Goal: Transaction & Acquisition: Book appointment/travel/reservation

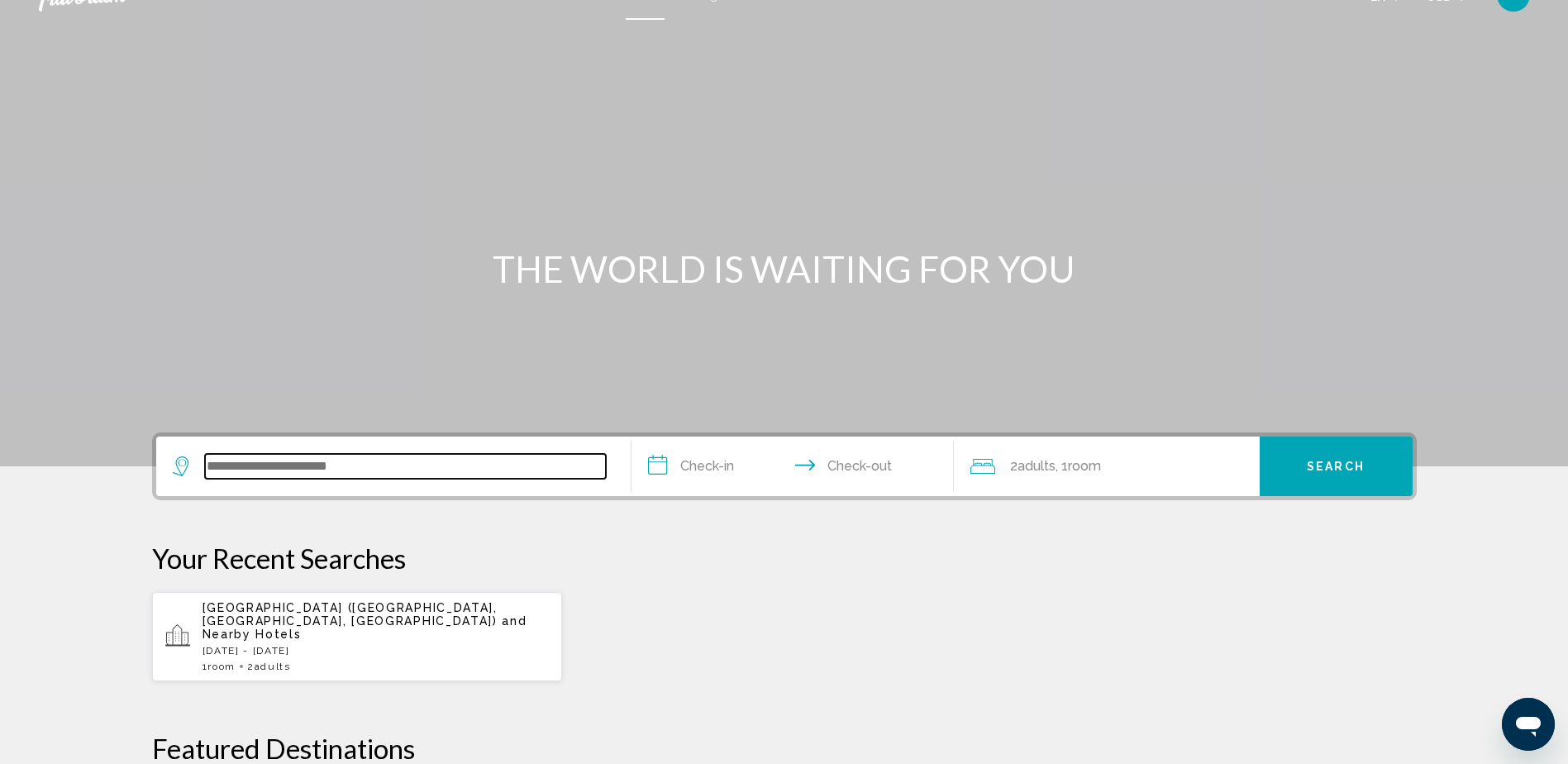
click at [416, 461] on input "Search widget" at bounding box center [404, 466] width 401 height 24
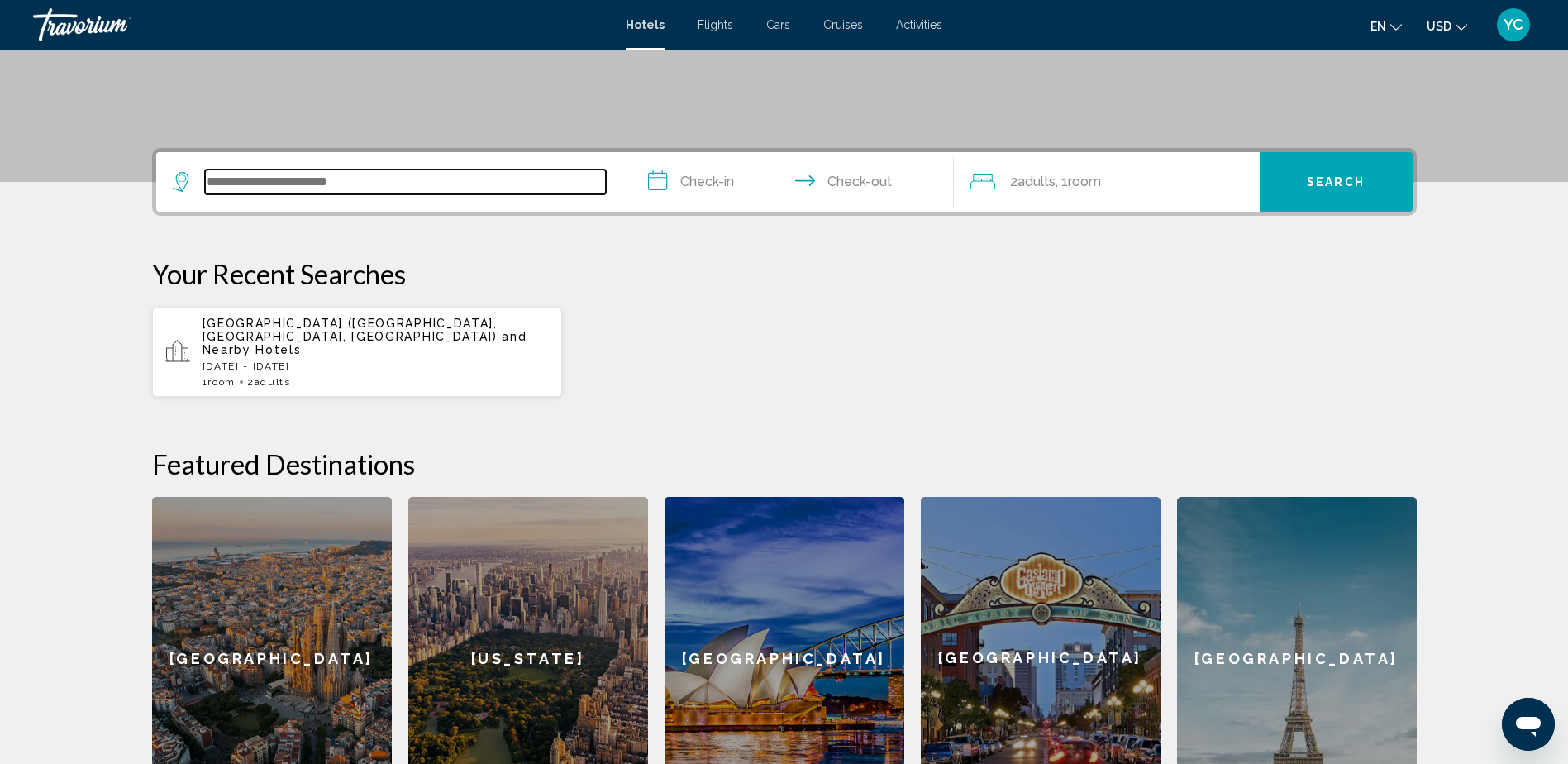
scroll to position [408, 0]
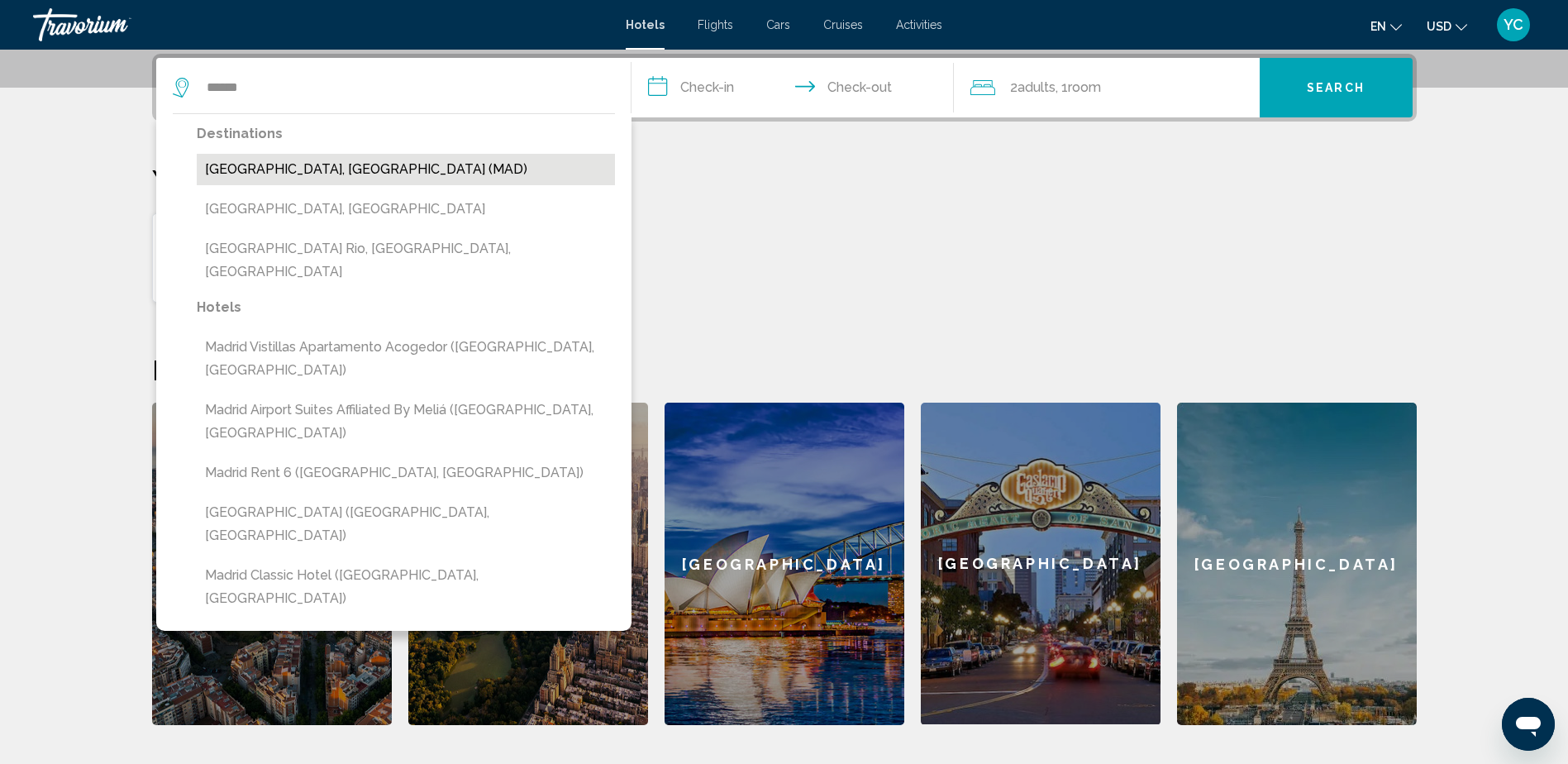
click at [330, 171] on button "[GEOGRAPHIC_DATA], [GEOGRAPHIC_DATA] (MAD)" at bounding box center [405, 170] width 418 height 31
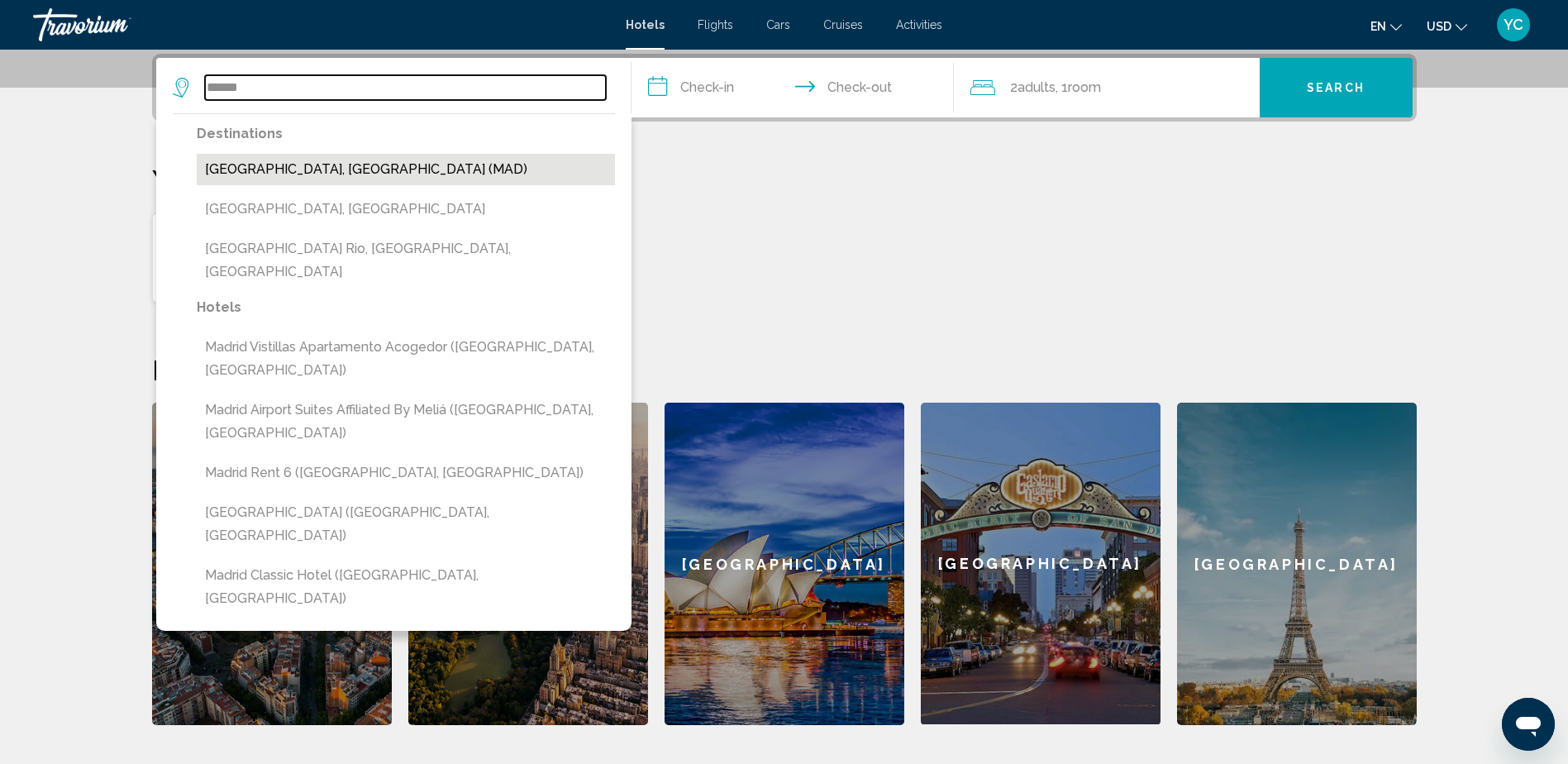
type input "**********"
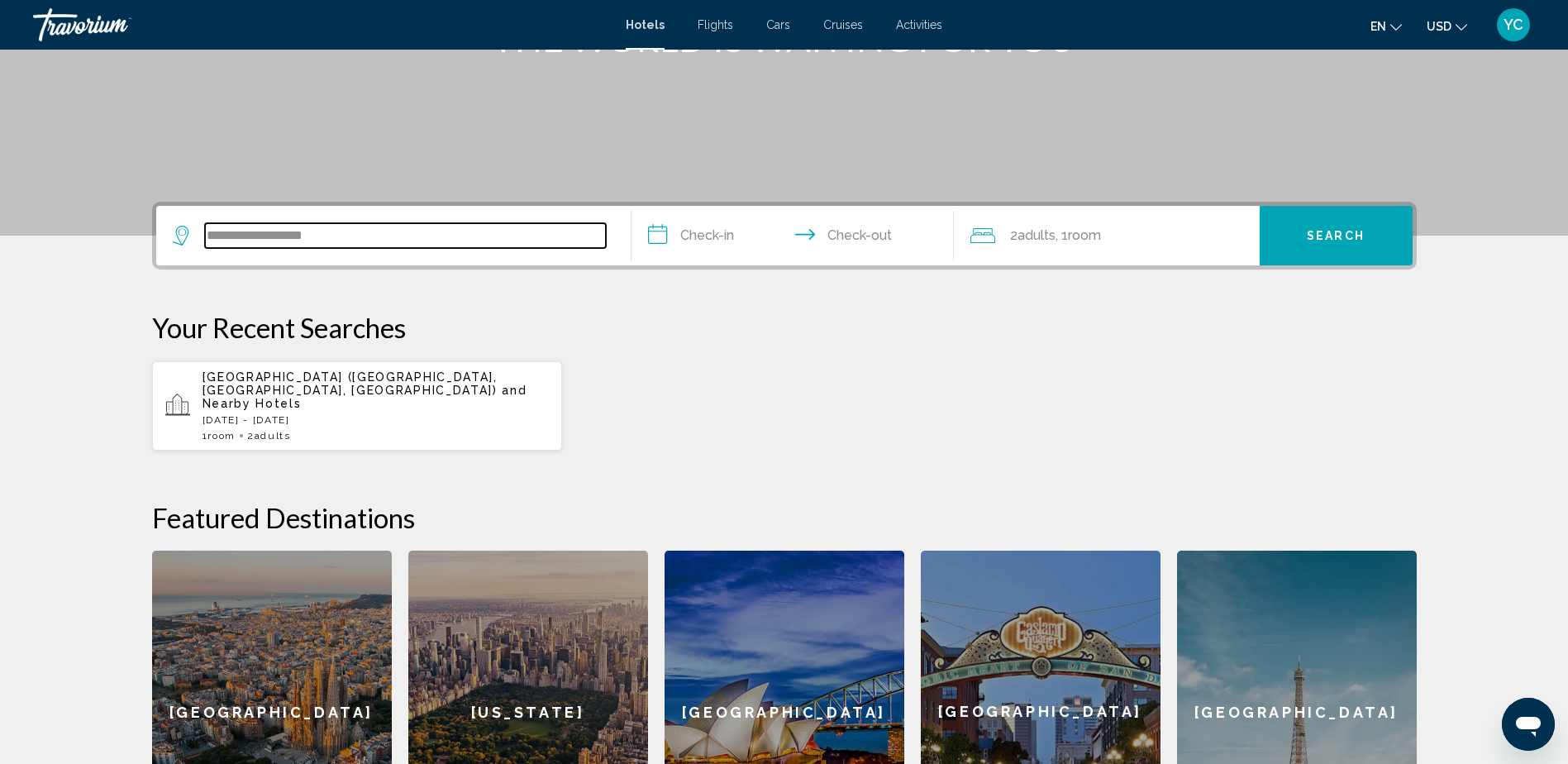
scroll to position [243, 0]
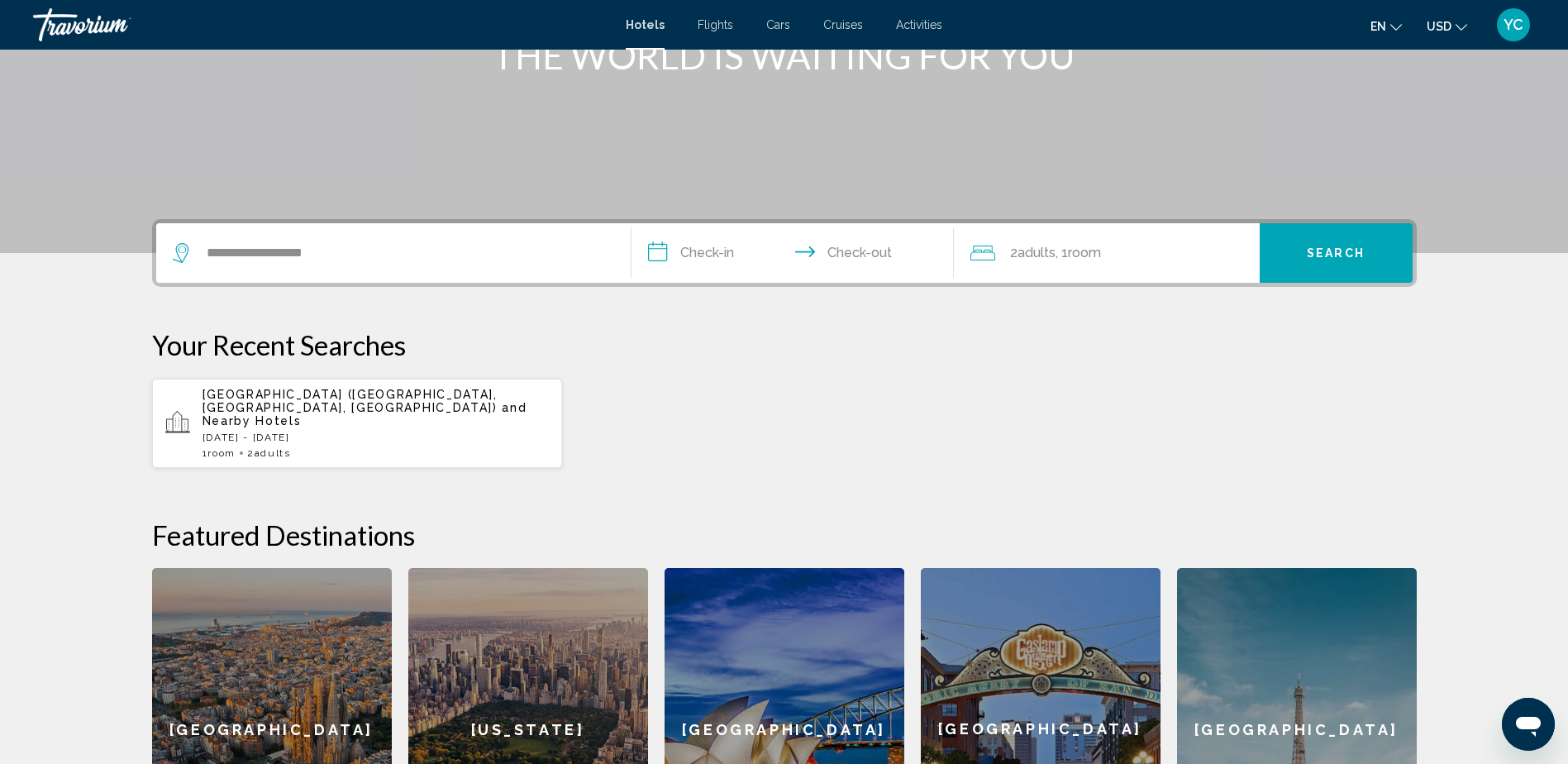
click at [730, 248] on input "**********" at bounding box center [796, 255] width 329 height 64
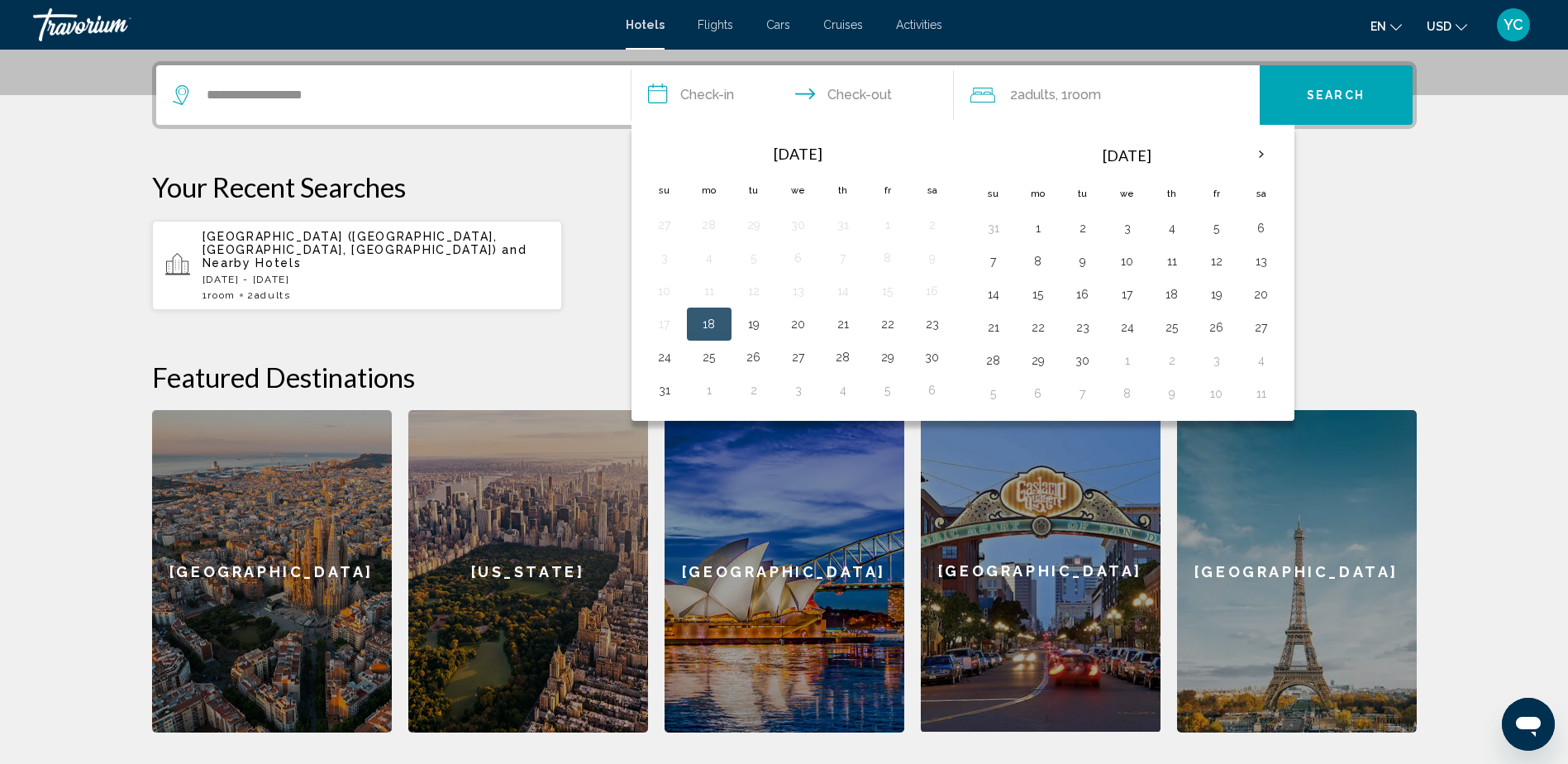
scroll to position [408, 0]
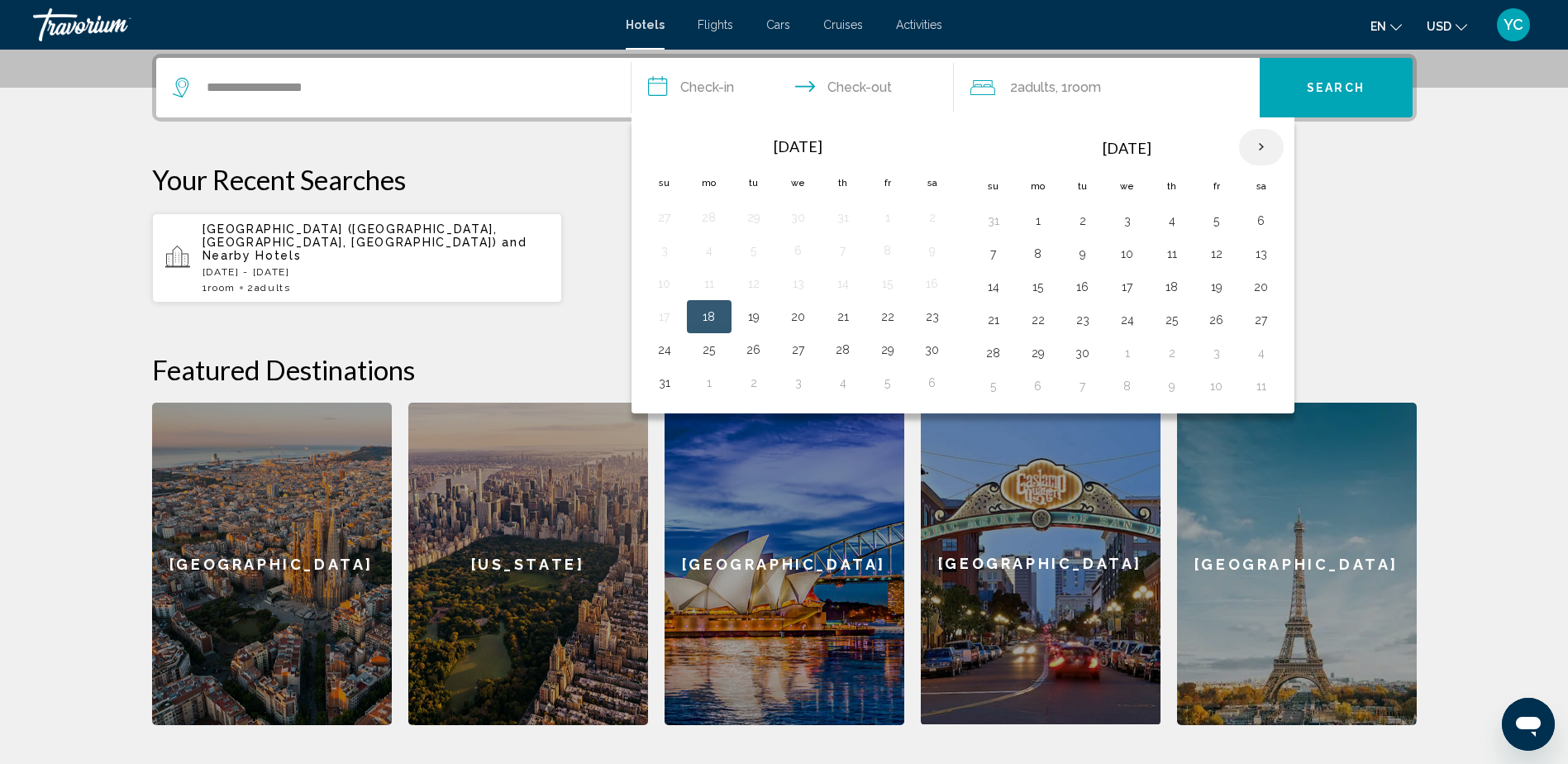
click at [1265, 152] on th "Next month" at bounding box center [1262, 146] width 45 height 36
click at [1168, 356] on button "30" at bounding box center [1171, 353] width 26 height 23
click at [1041, 394] on button "3" at bounding box center [1038, 386] width 26 height 23
type input "**********"
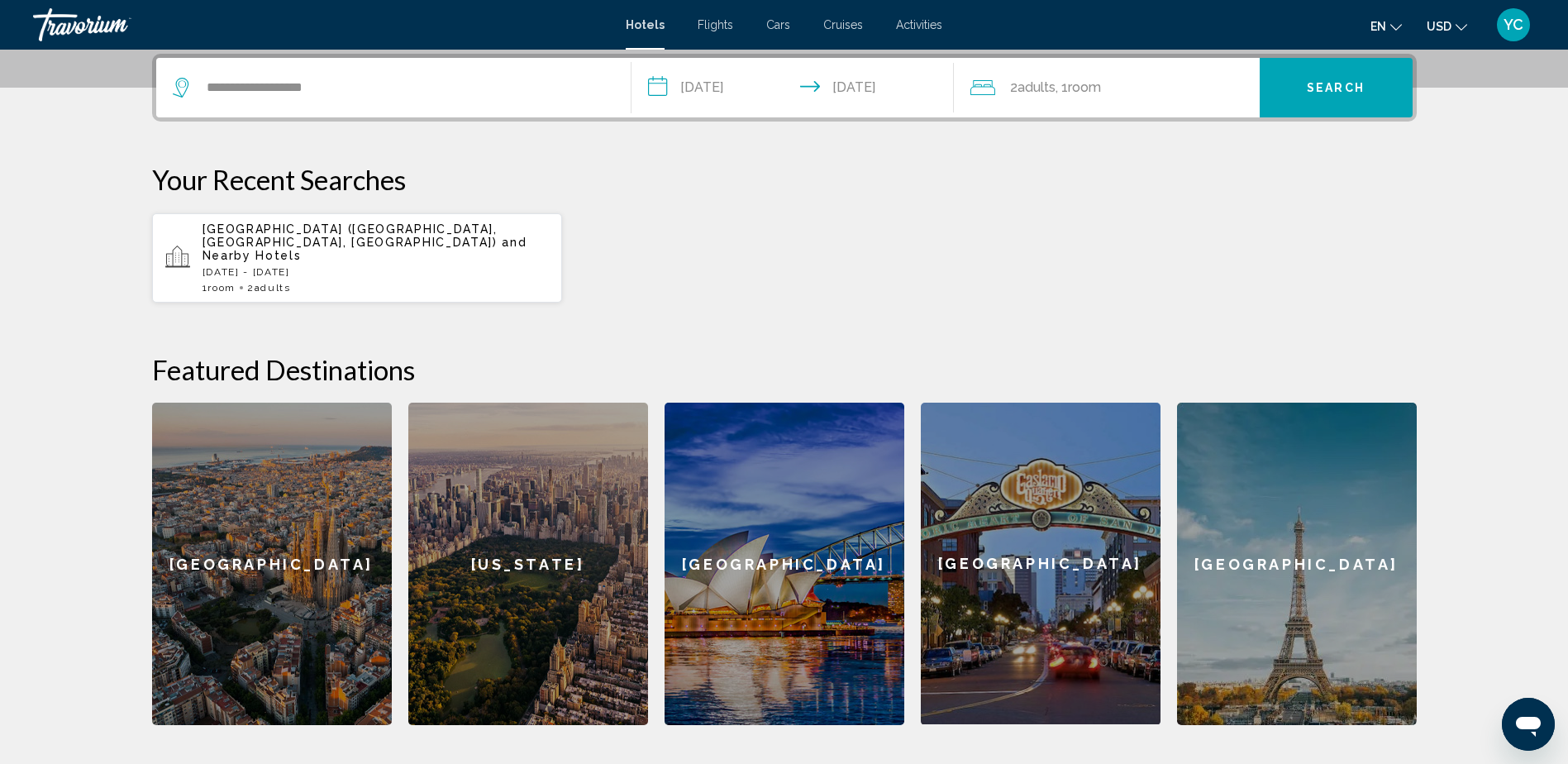
scroll to position [325, 0]
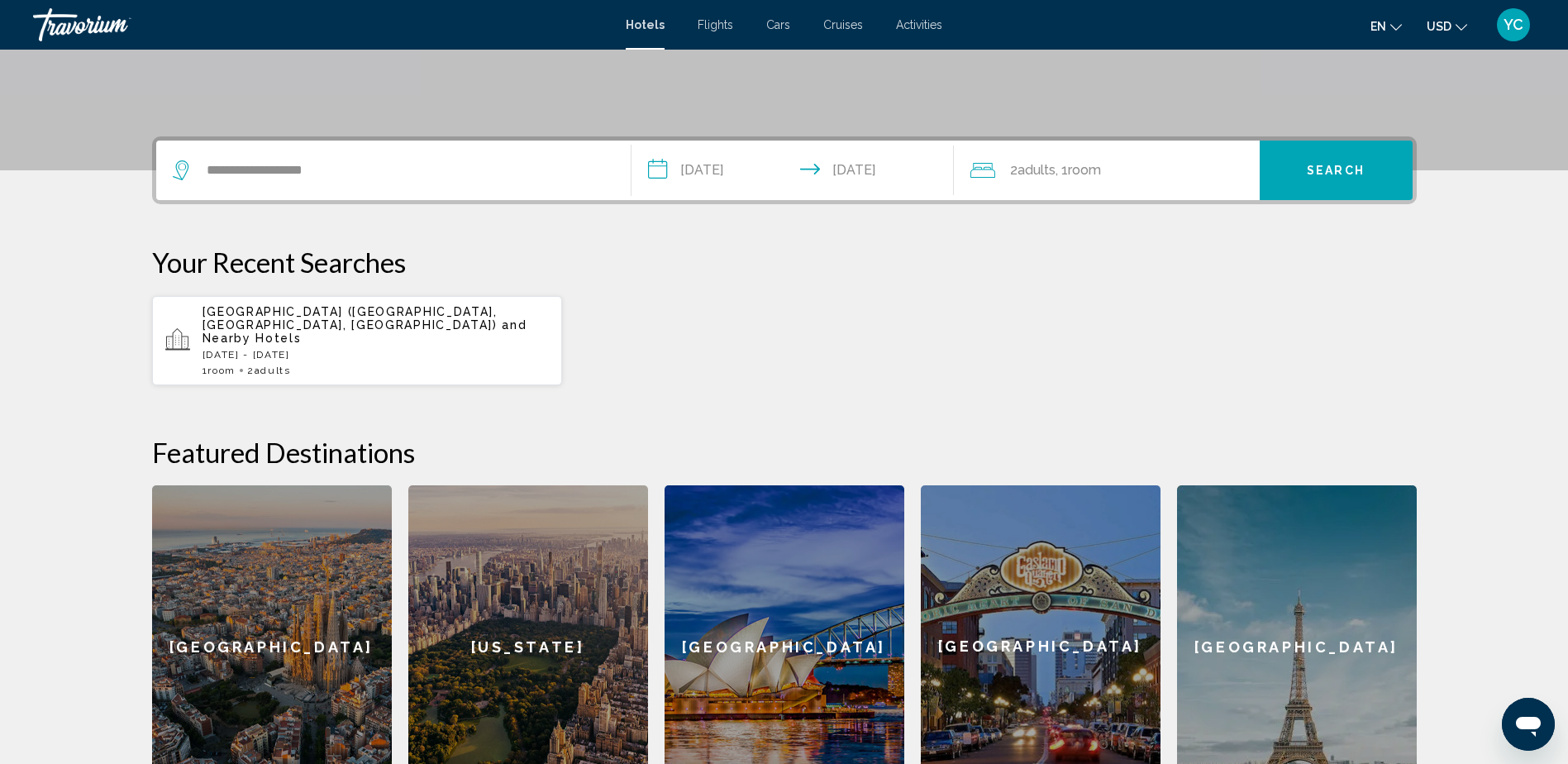
click at [899, 182] on input "**********" at bounding box center [796, 172] width 329 height 64
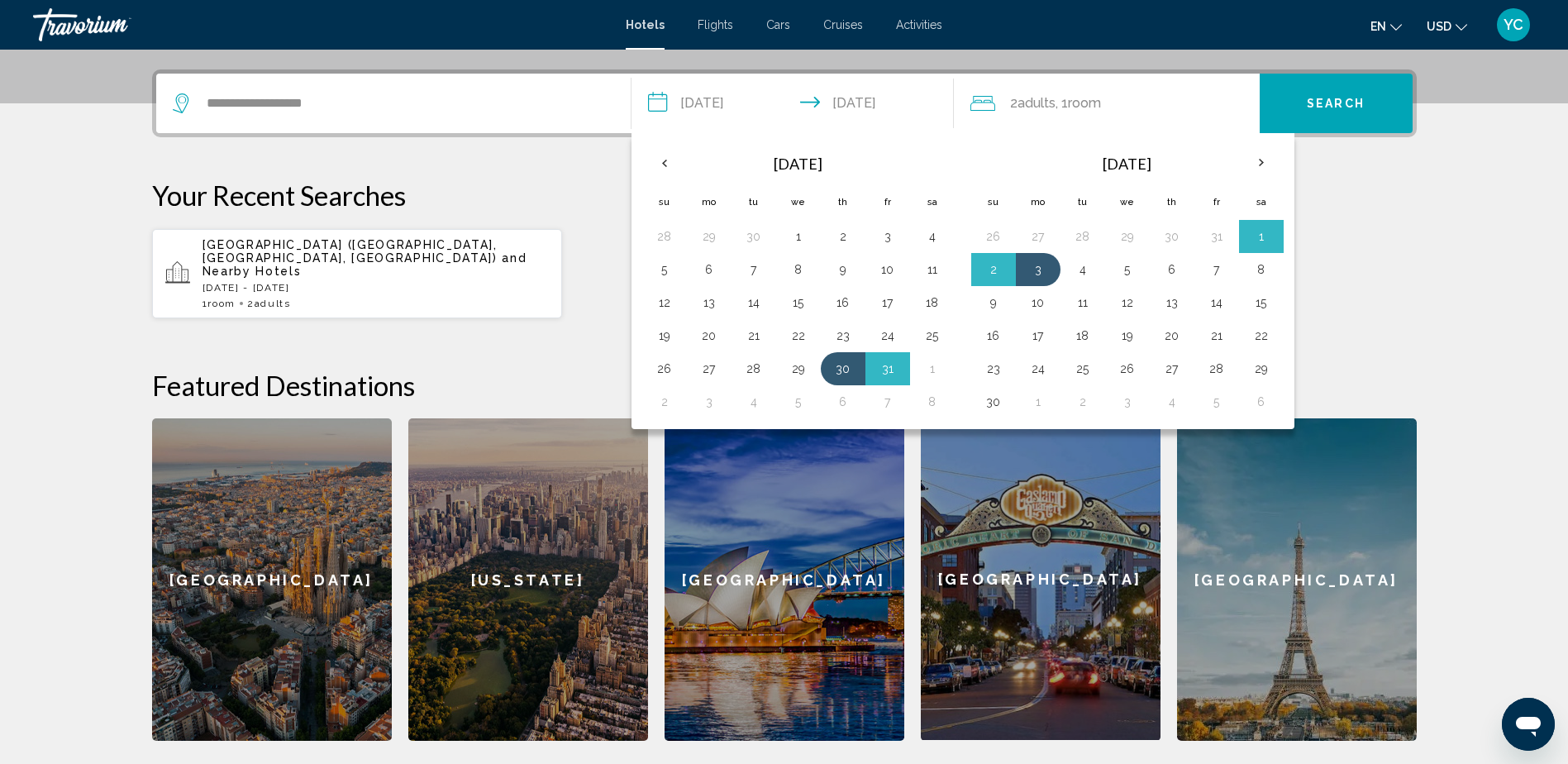
scroll to position [408, 0]
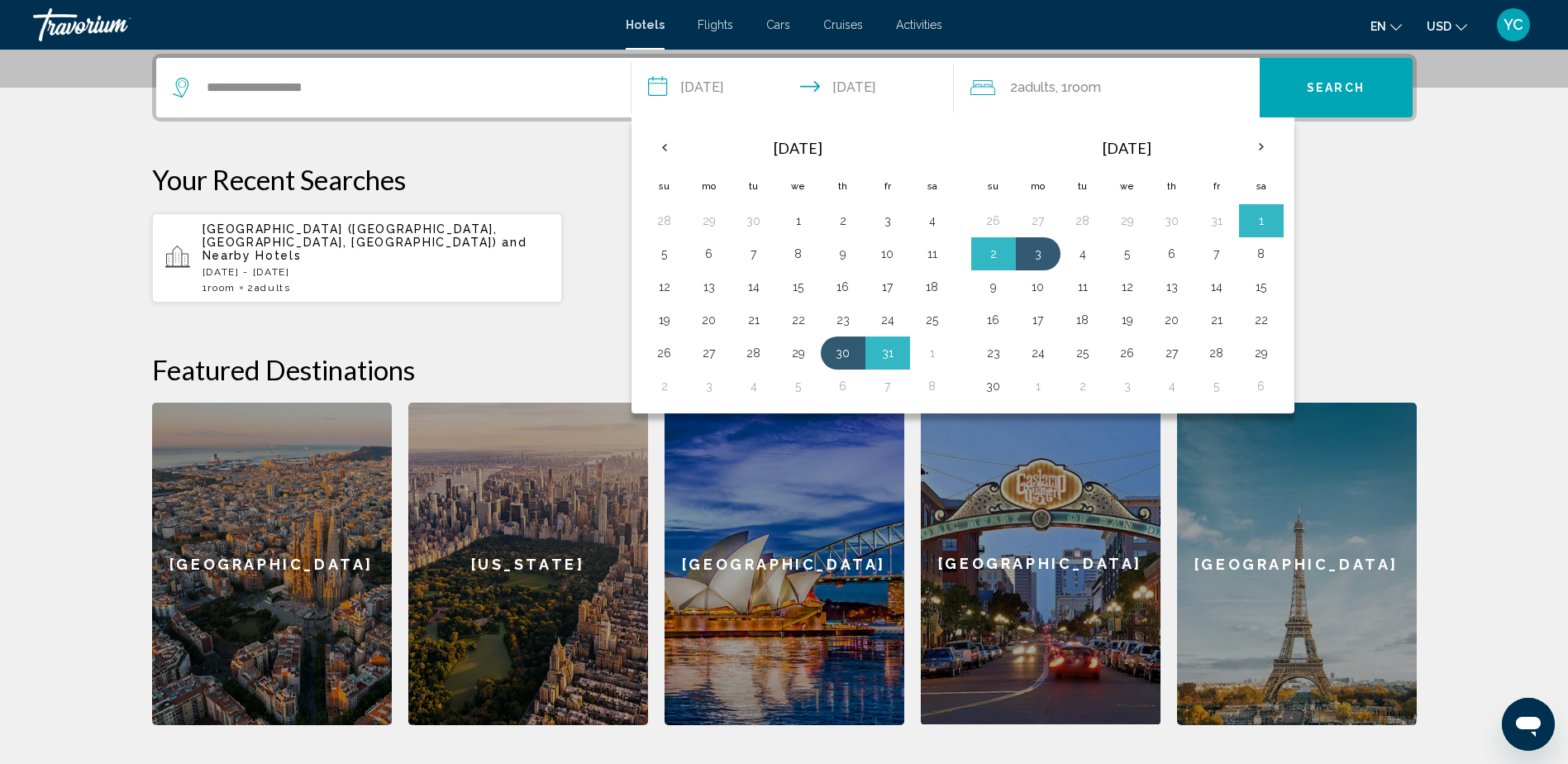
click at [1082, 62] on div "2 Adult Adults , 1 Room rooms" at bounding box center [1115, 87] width 289 height 59
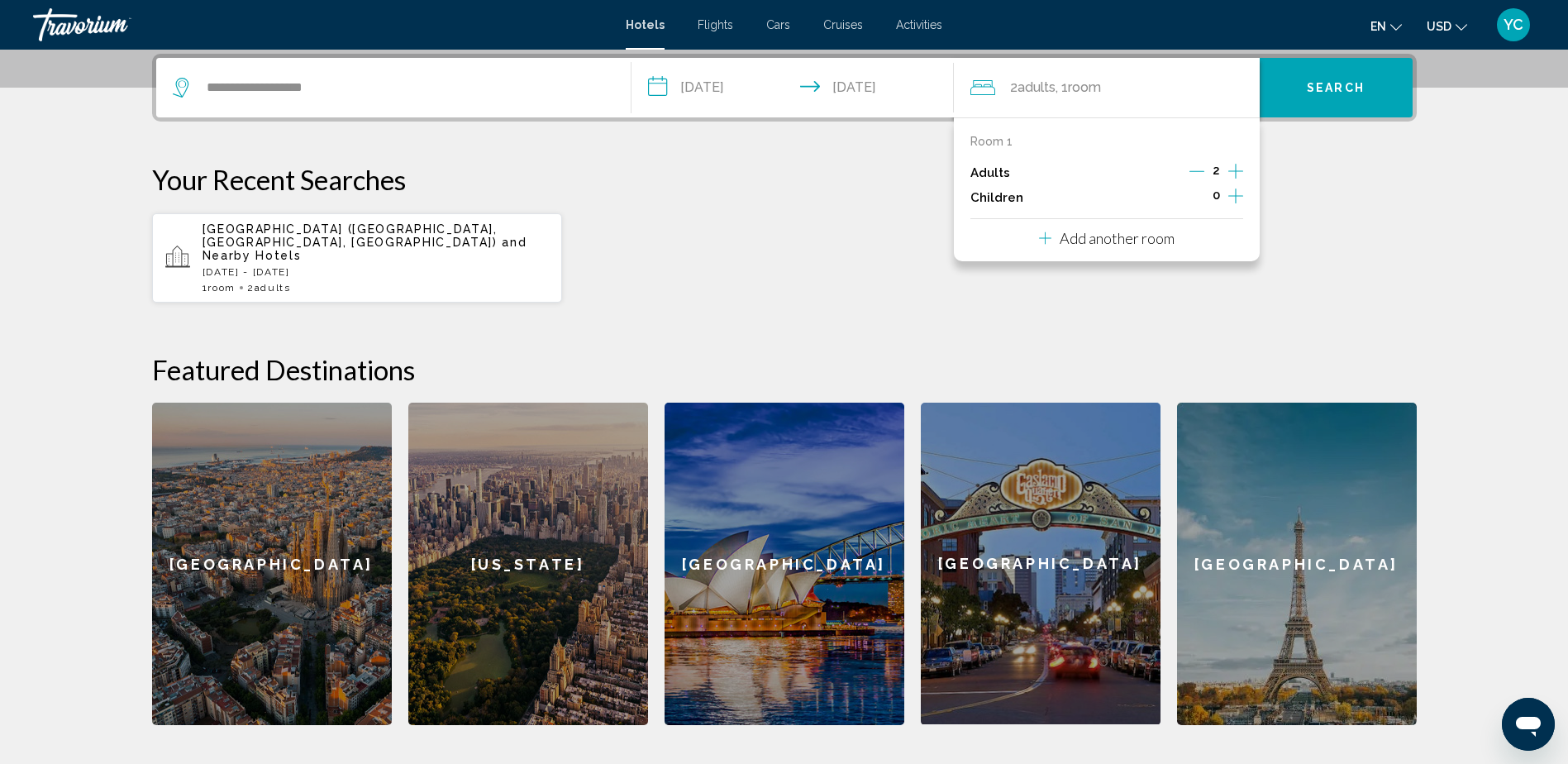
click at [1235, 166] on icon "Increment adults" at bounding box center [1236, 171] width 15 height 19
click at [1334, 70] on button "Search" at bounding box center [1336, 87] width 153 height 59
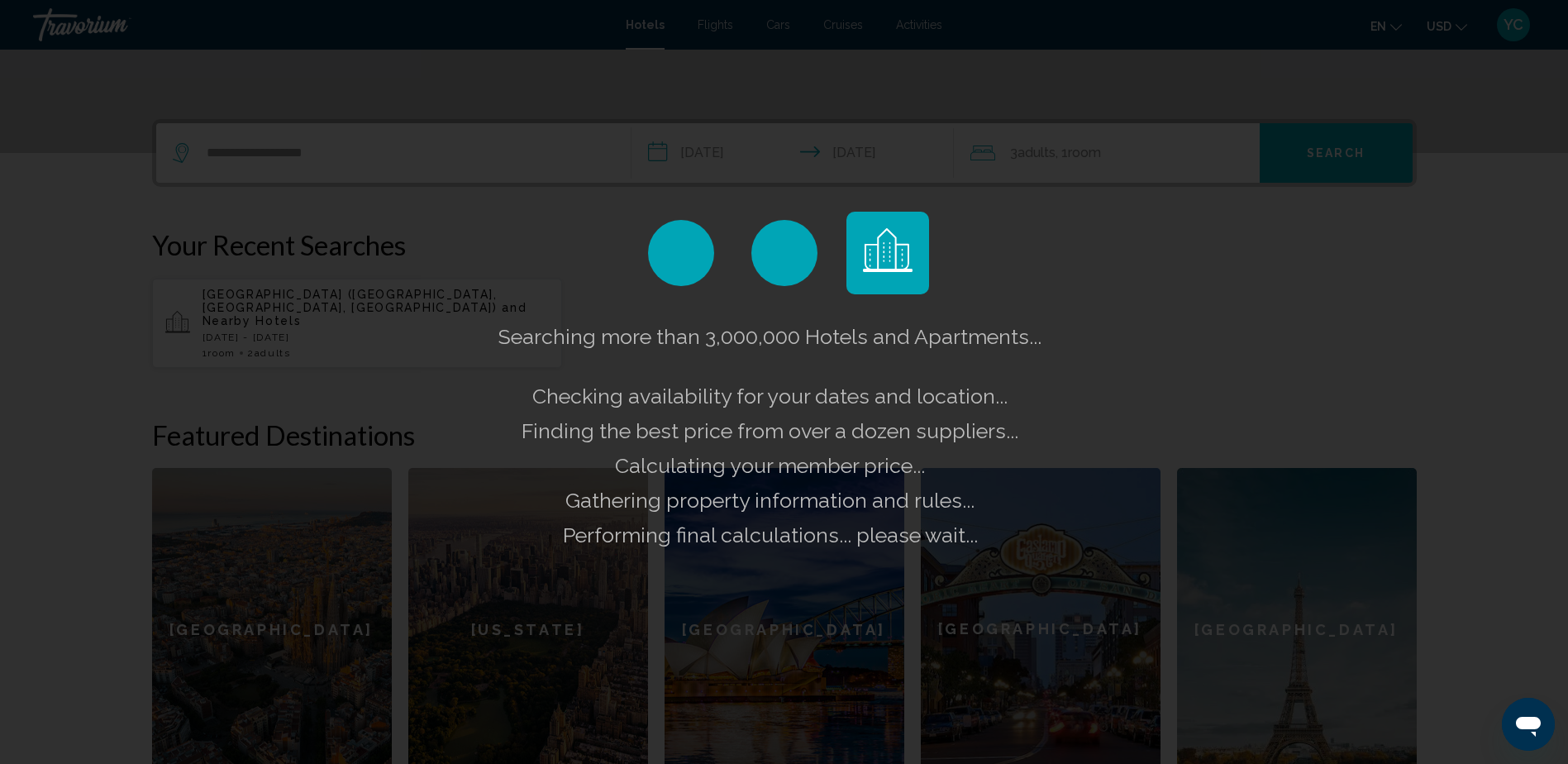
scroll to position [243, 0]
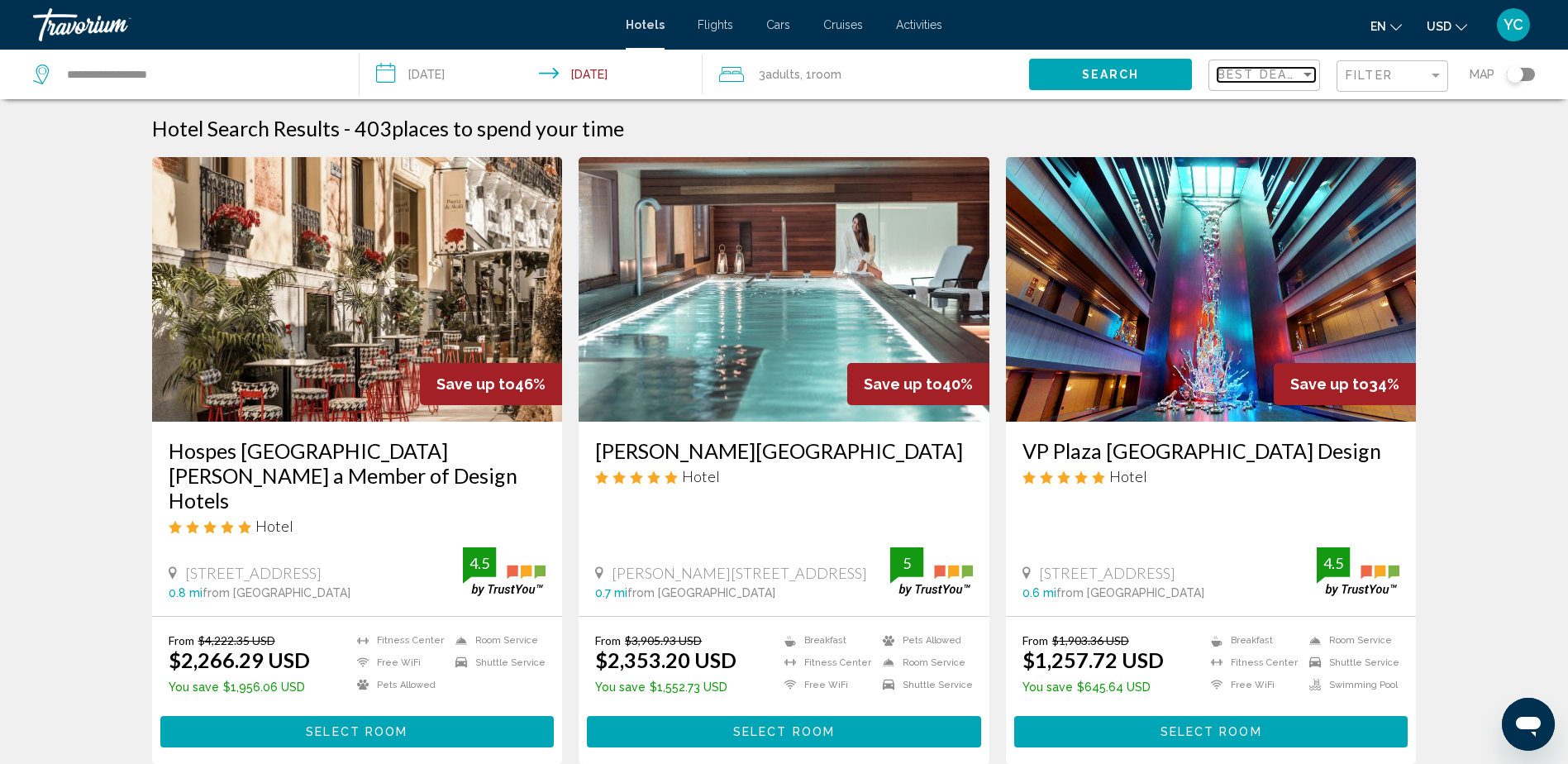
click at [1295, 79] on span "Best Deals" at bounding box center [1261, 75] width 87 height 14
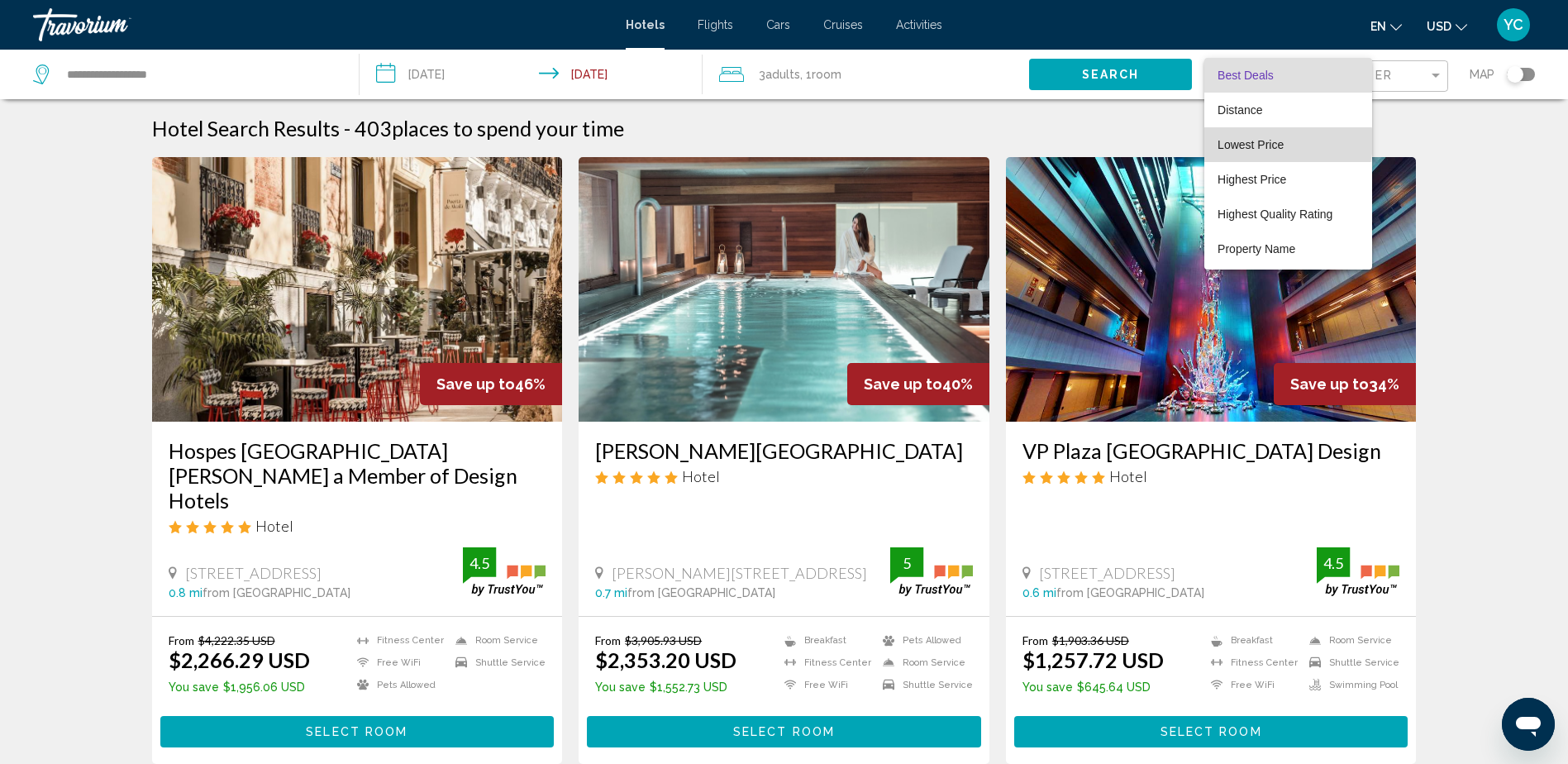
click at [1271, 141] on span "Lowest Price" at bounding box center [1251, 145] width 66 height 14
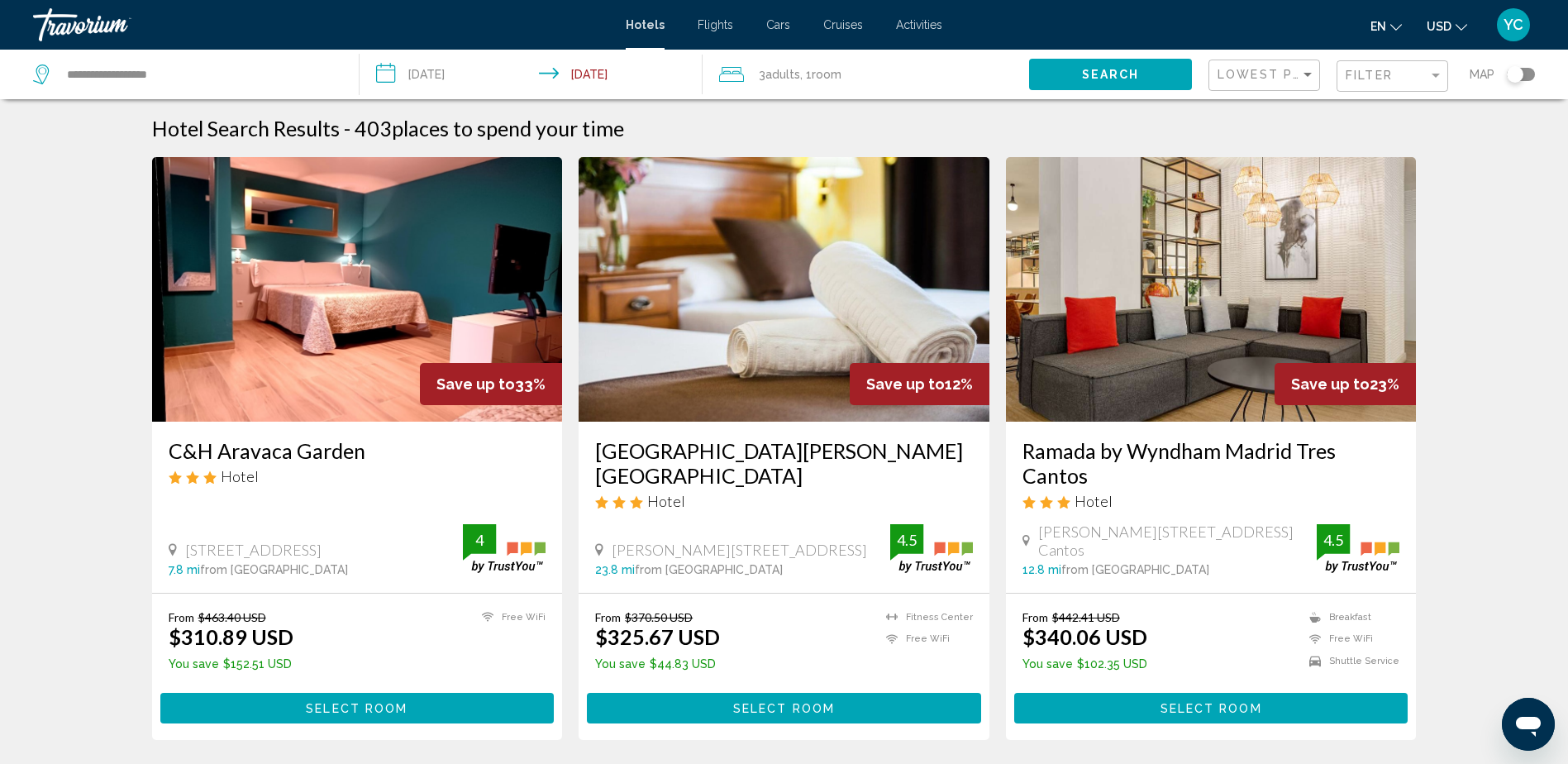
click at [1410, 67] on div "Filter" at bounding box center [1395, 76] width 97 height 30
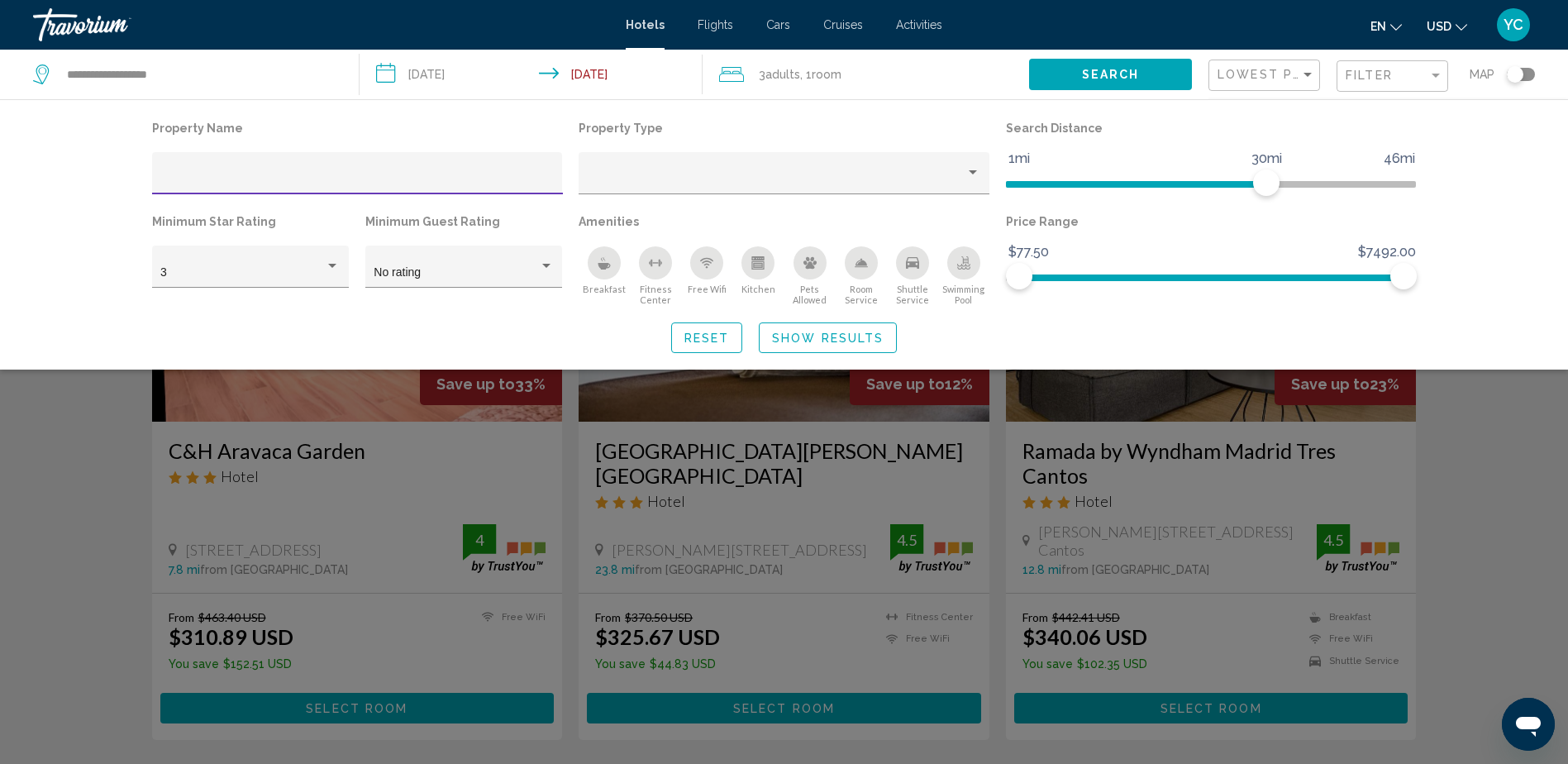
click at [1410, 67] on div "Filter" at bounding box center [1395, 76] width 97 height 30
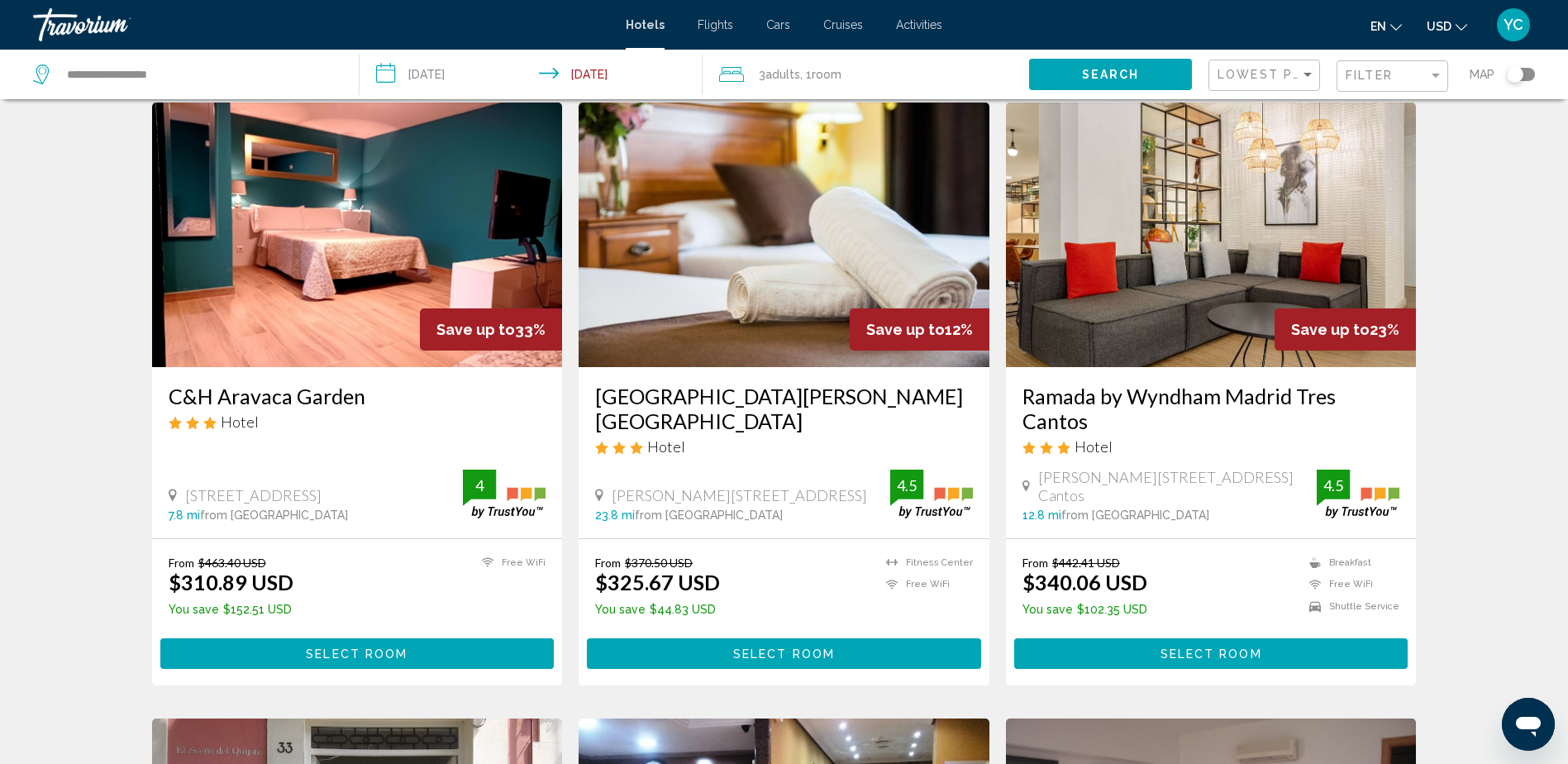
scroll to position [83, 0]
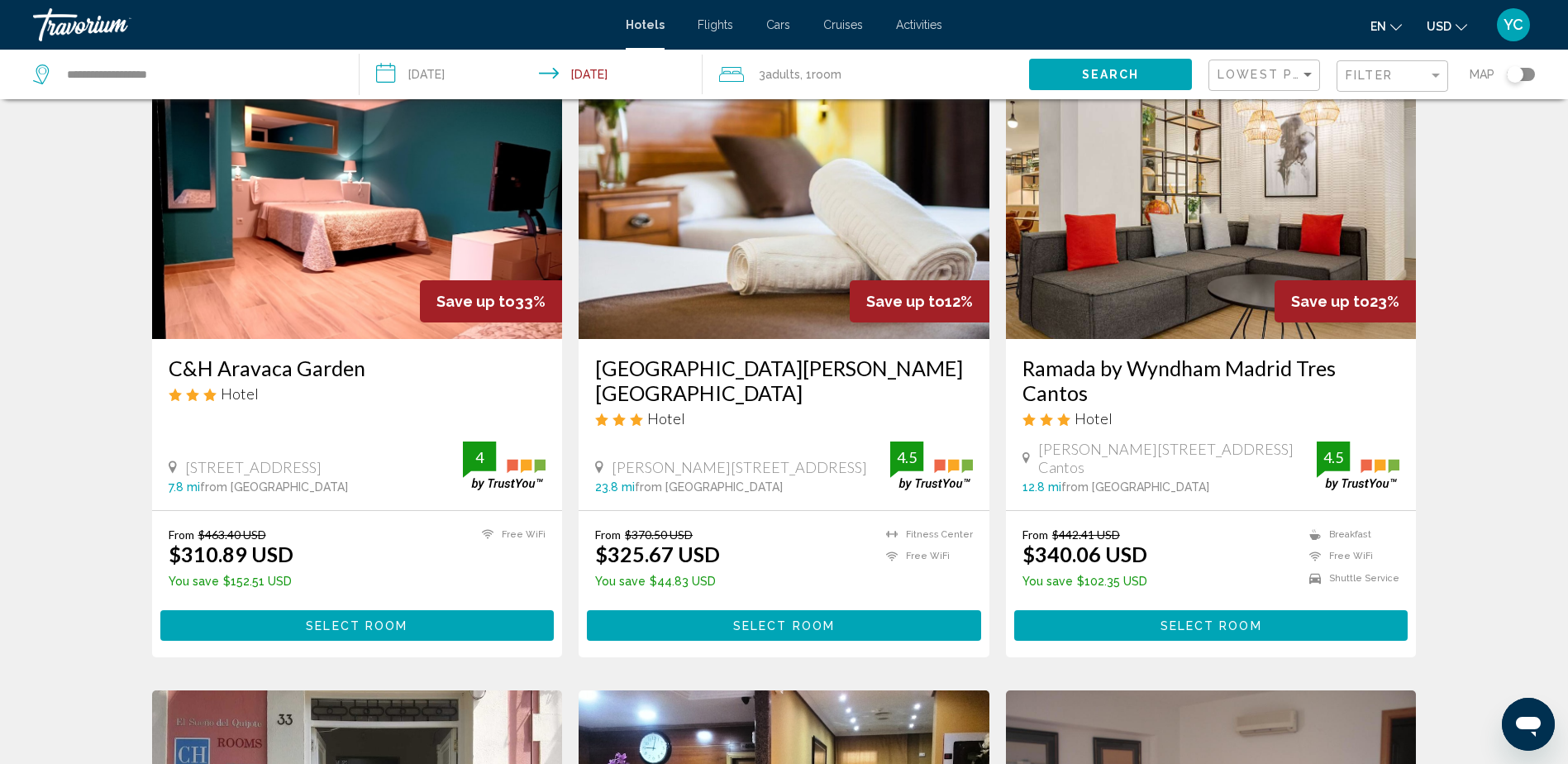
click at [730, 631] on button "Select Room" at bounding box center [784, 625] width 395 height 30
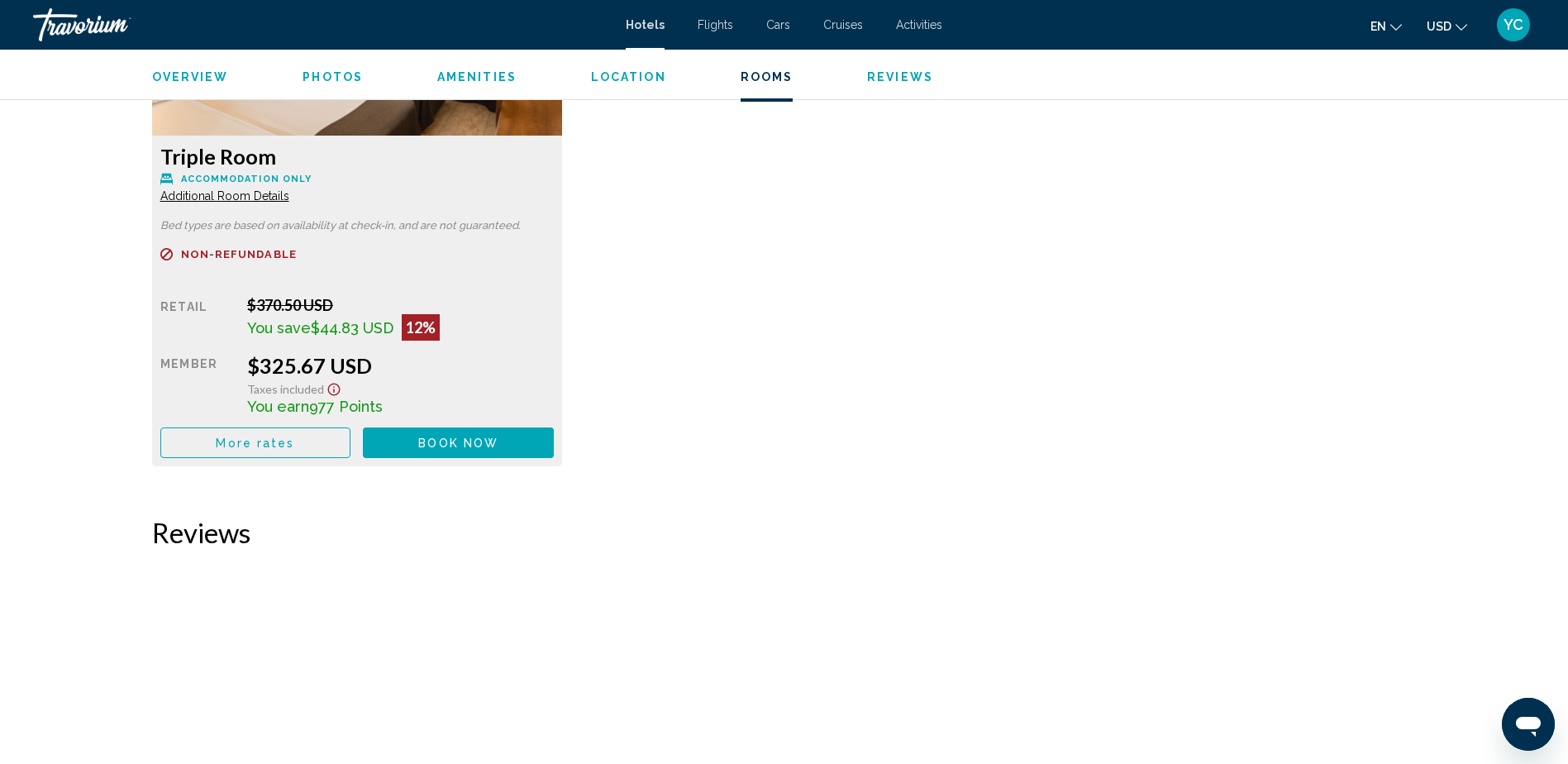
scroll to position [2233, 0]
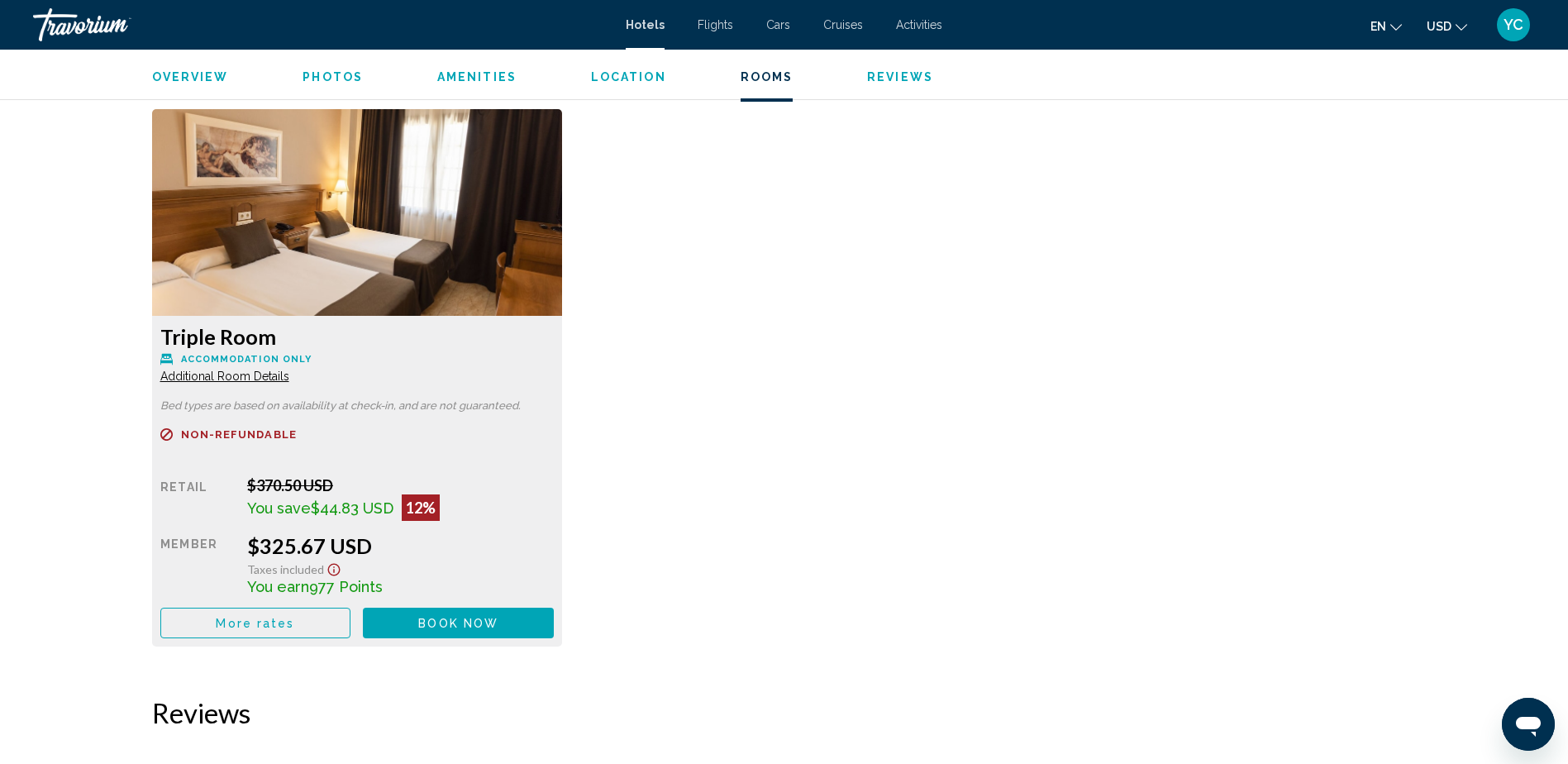
click at [376, 287] on img "Main content" at bounding box center [358, 212] width 411 height 207
click at [254, 379] on span "Additional Room Details" at bounding box center [225, 376] width 129 height 14
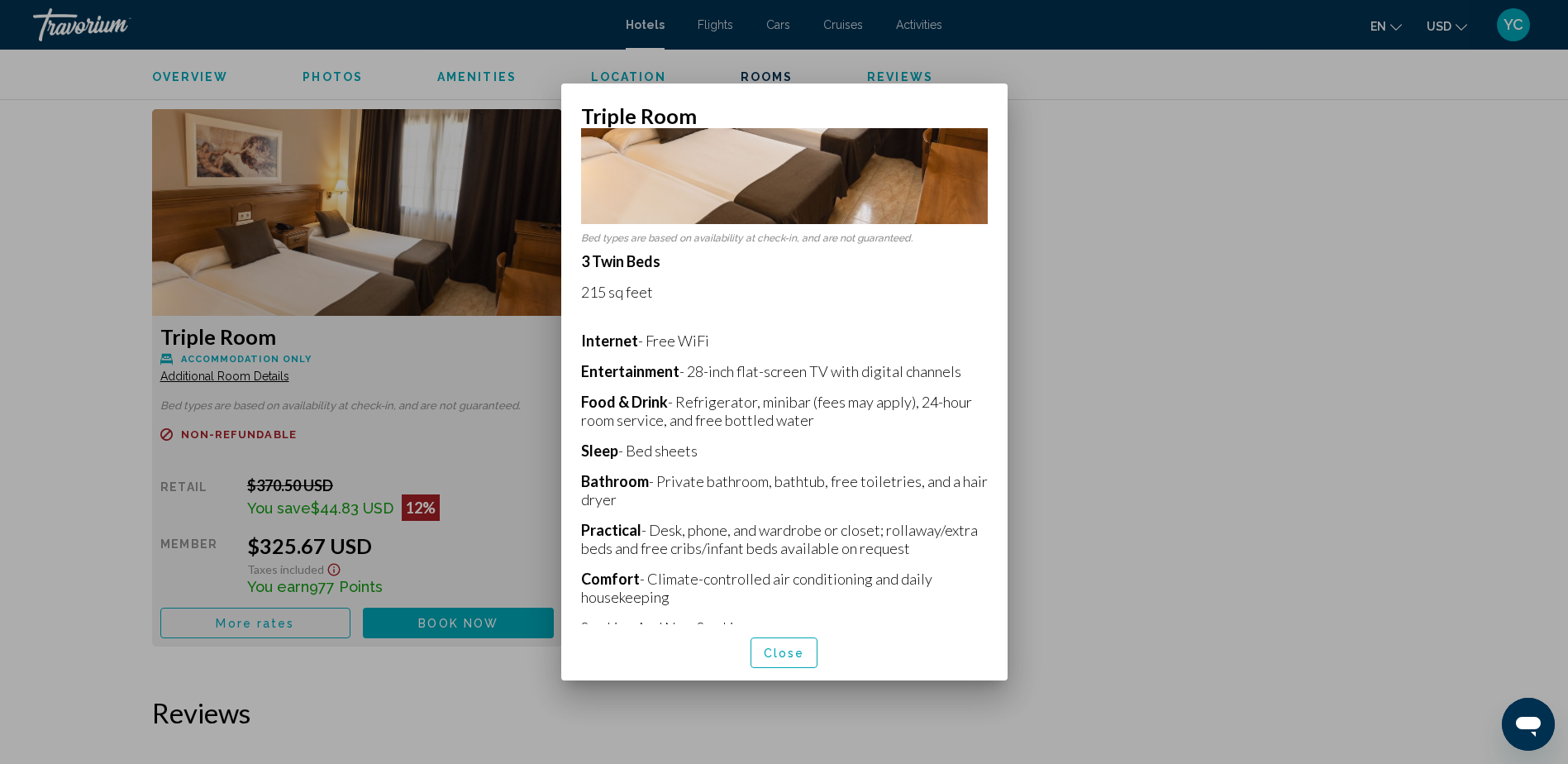
scroll to position [199, 0]
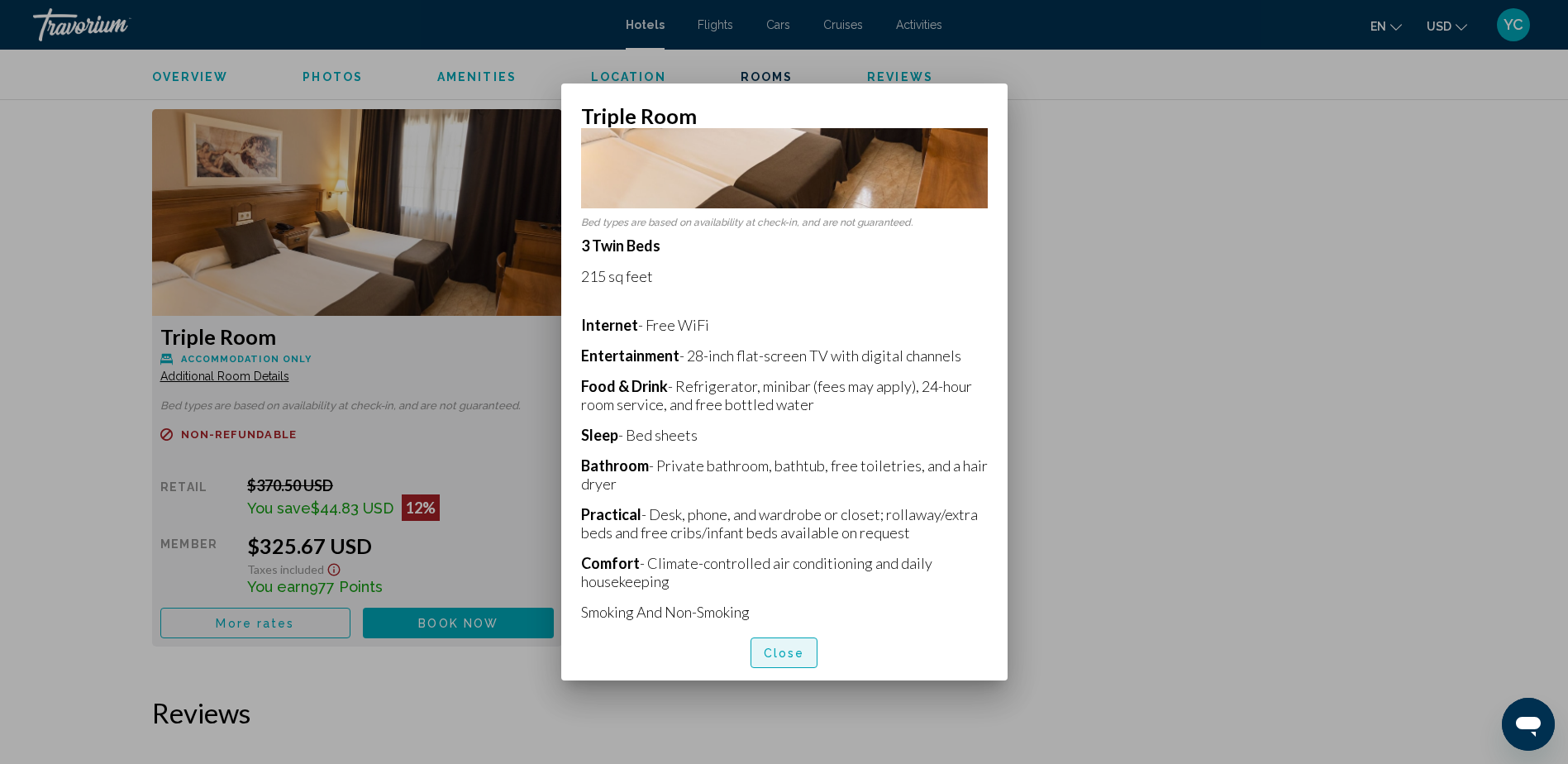
click at [792, 659] on span "Close" at bounding box center [784, 653] width 41 height 14
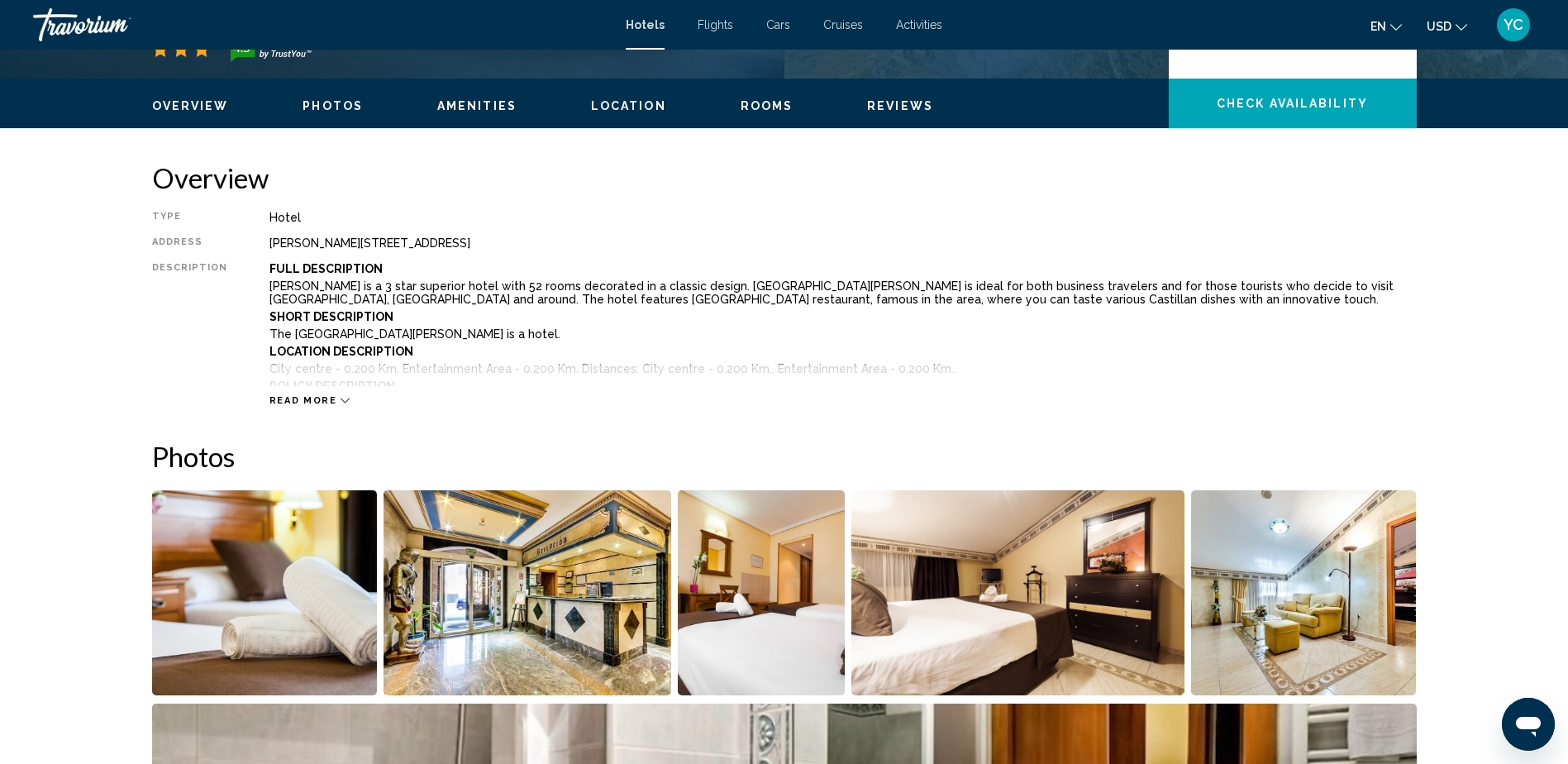
scroll to position [496, 0]
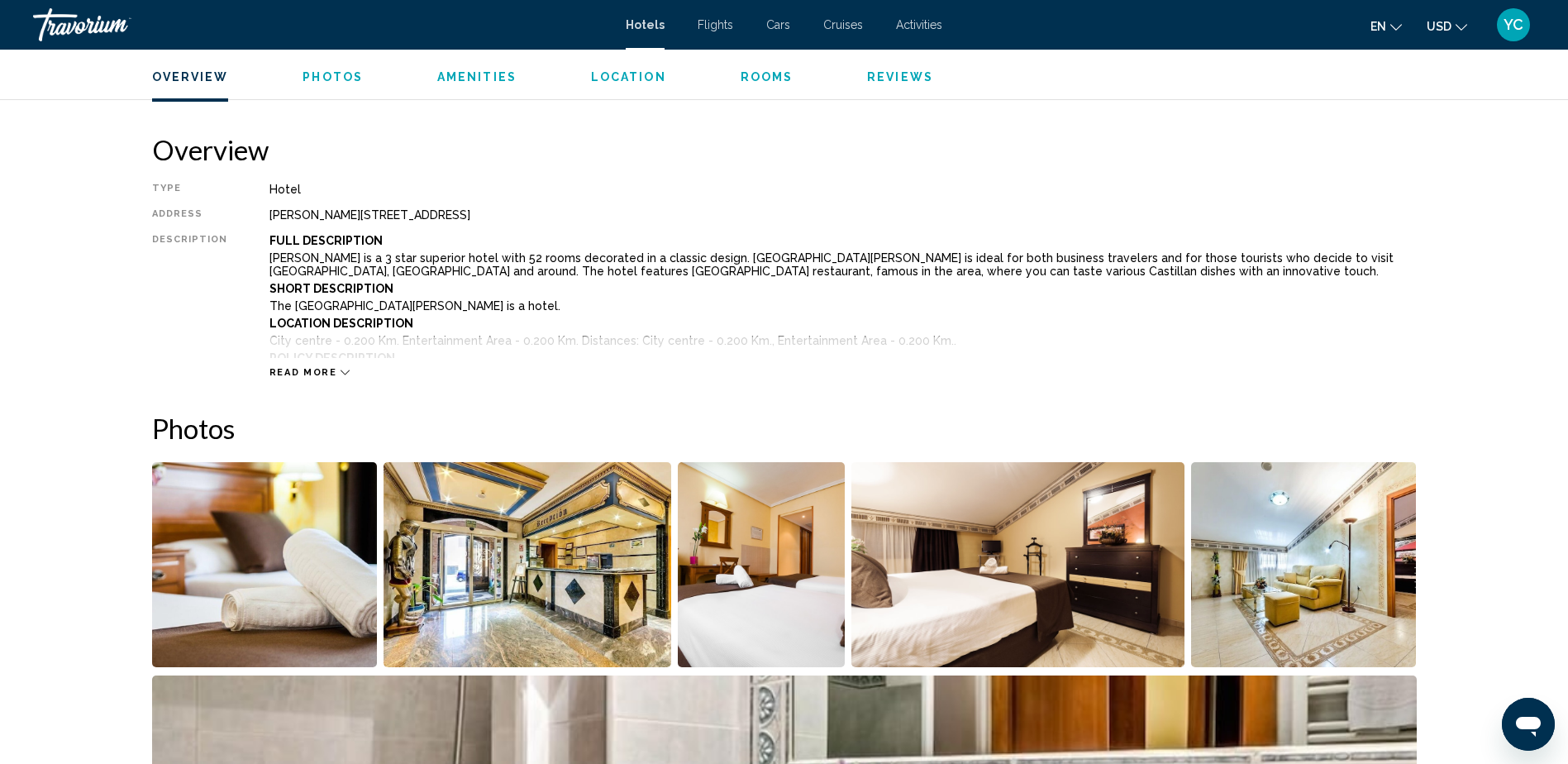
click at [334, 366] on button "Read more" at bounding box center [310, 372] width 81 height 13
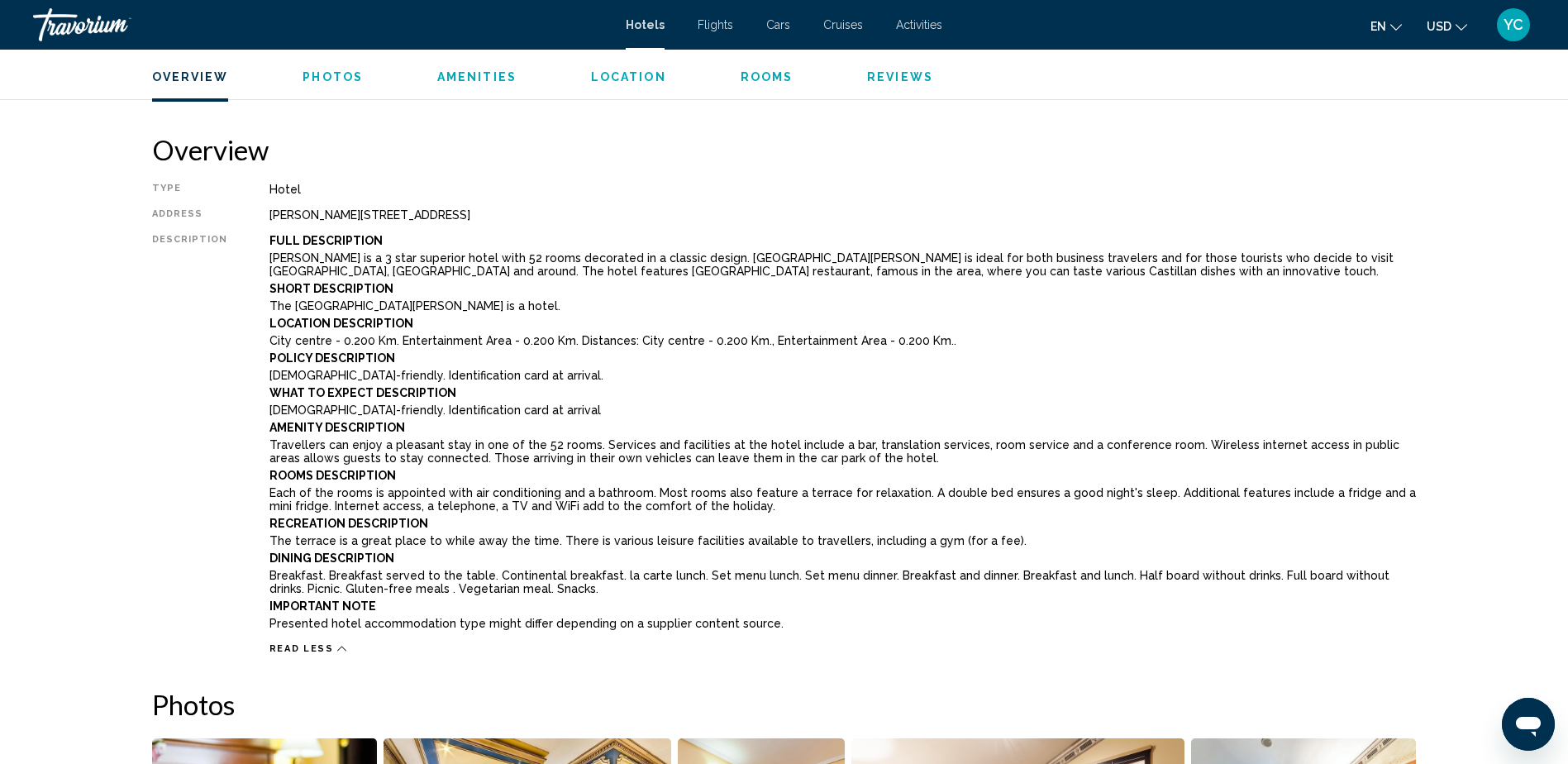
scroll to position [579, 0]
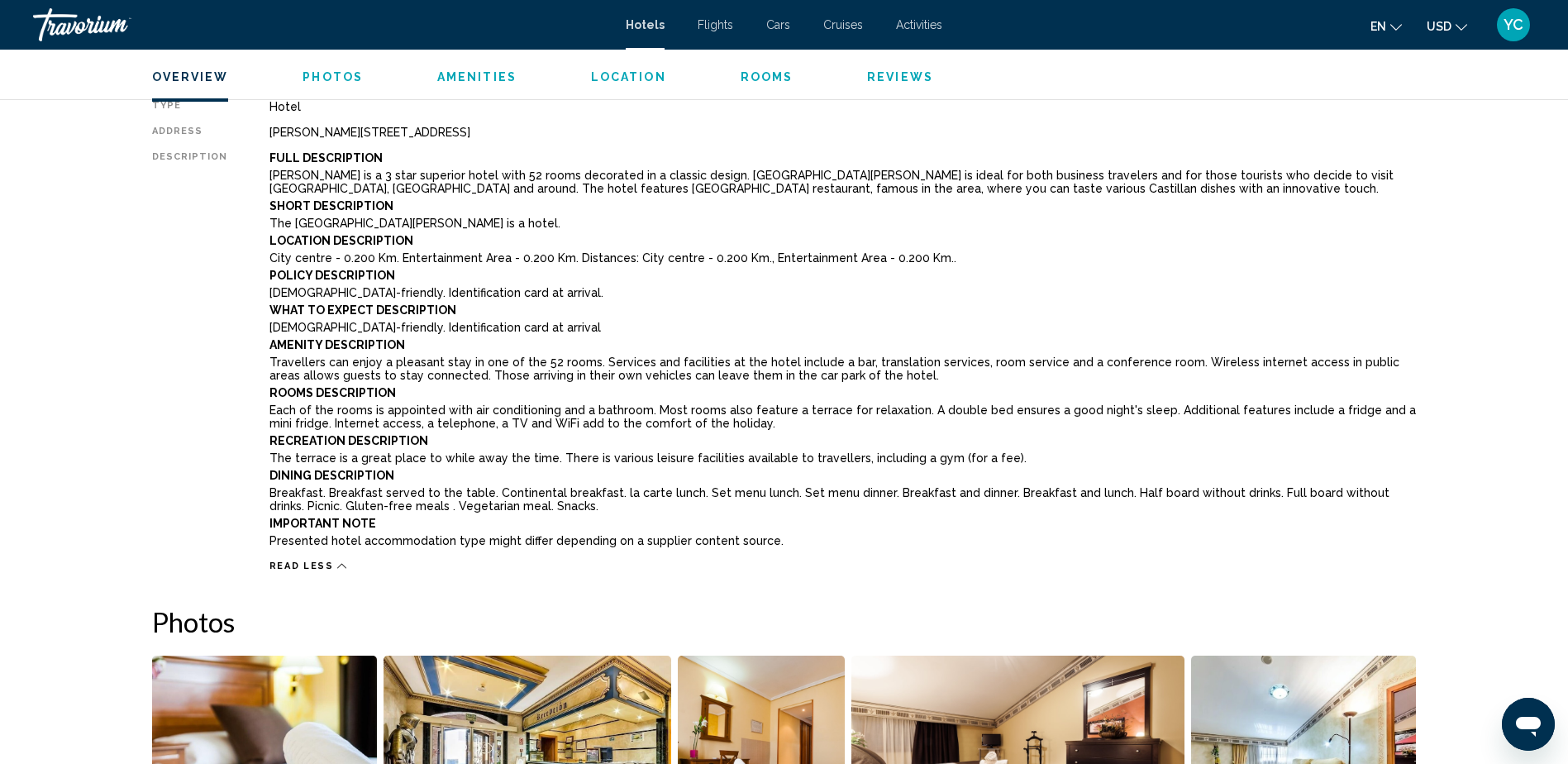
click at [775, 410] on p "Each of the rooms is appointed with air conditioning and a bathroom. Most rooms…" at bounding box center [844, 416] width 1148 height 26
click at [482, 406] on p "Each of the rooms is appointed with air conditioning and a bathroom. Most rooms…" at bounding box center [844, 416] width 1148 height 26
click at [455, 411] on p "Each of the rooms is appointed with air conditioning and a bathroom. Most rooms…" at bounding box center [844, 416] width 1148 height 26
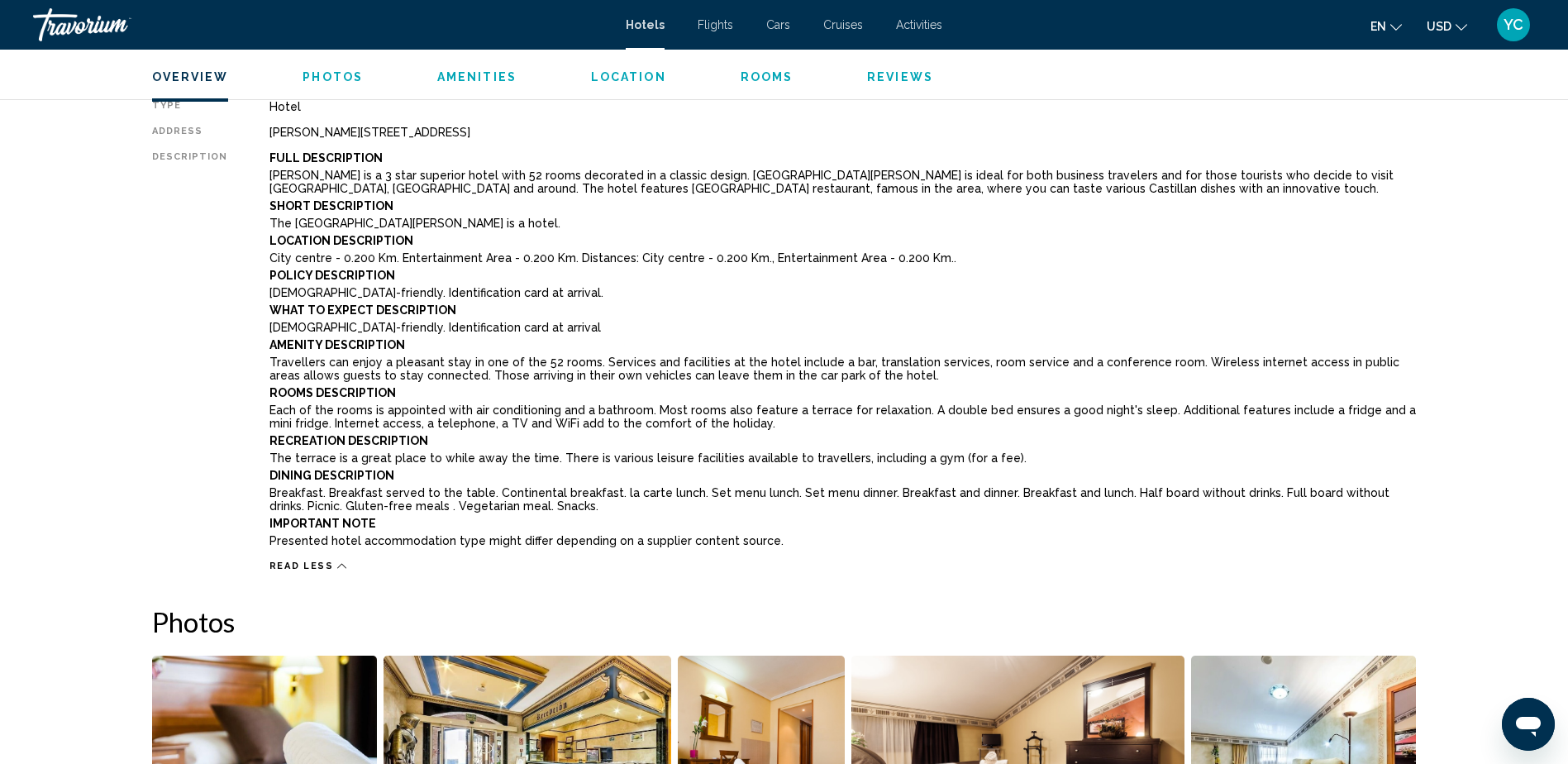
click at [455, 411] on p "Each of the rooms is appointed with air conditioning and a bathroom. Most rooms…" at bounding box center [844, 416] width 1148 height 26
drag, startPoint x: 455, startPoint y: 411, endPoint x: 422, endPoint y: 453, distance: 53.4
click at [413, 439] on b "Recreation Description" at bounding box center [349, 440] width 159 height 14
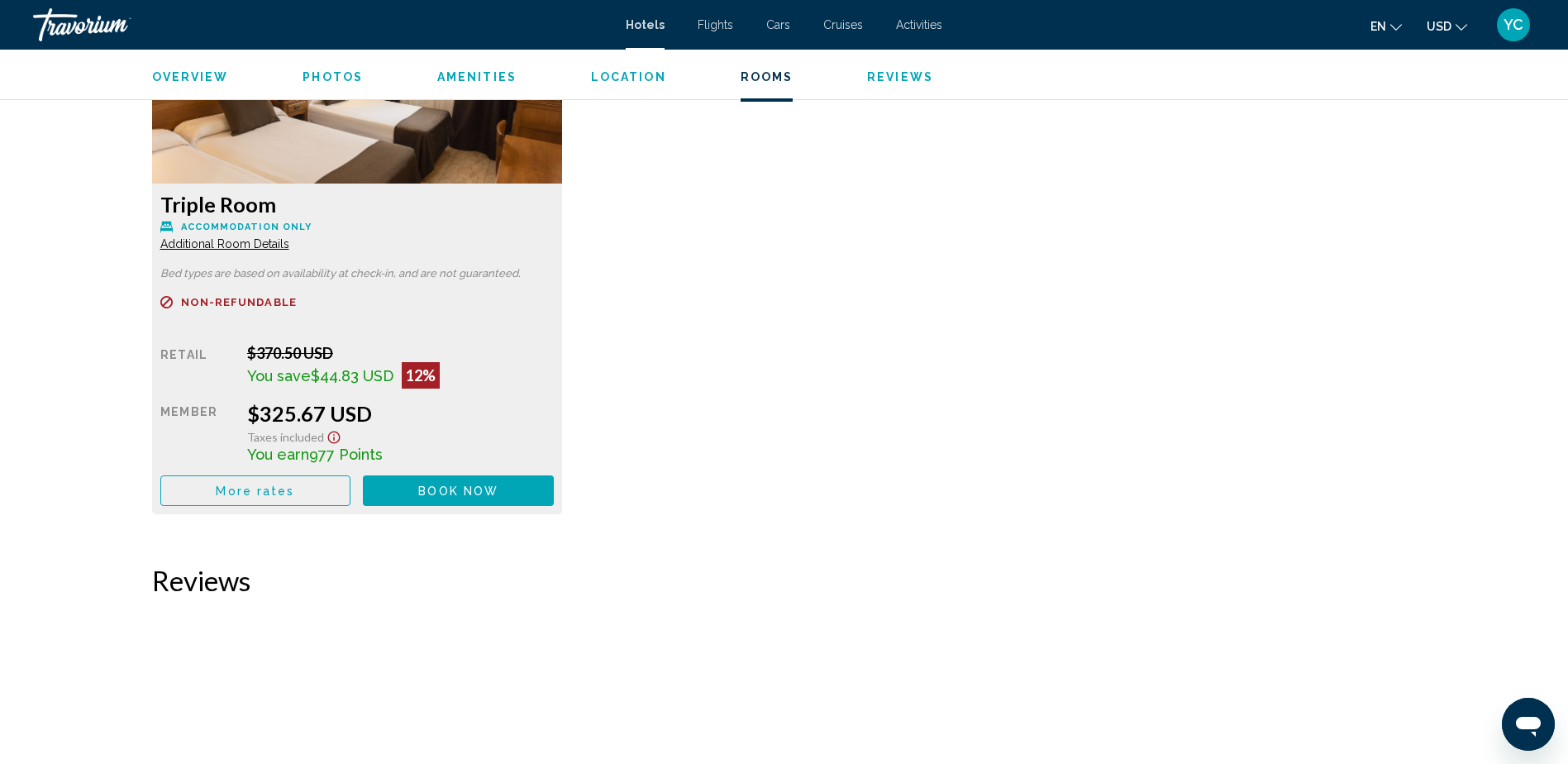
scroll to position [2646, 0]
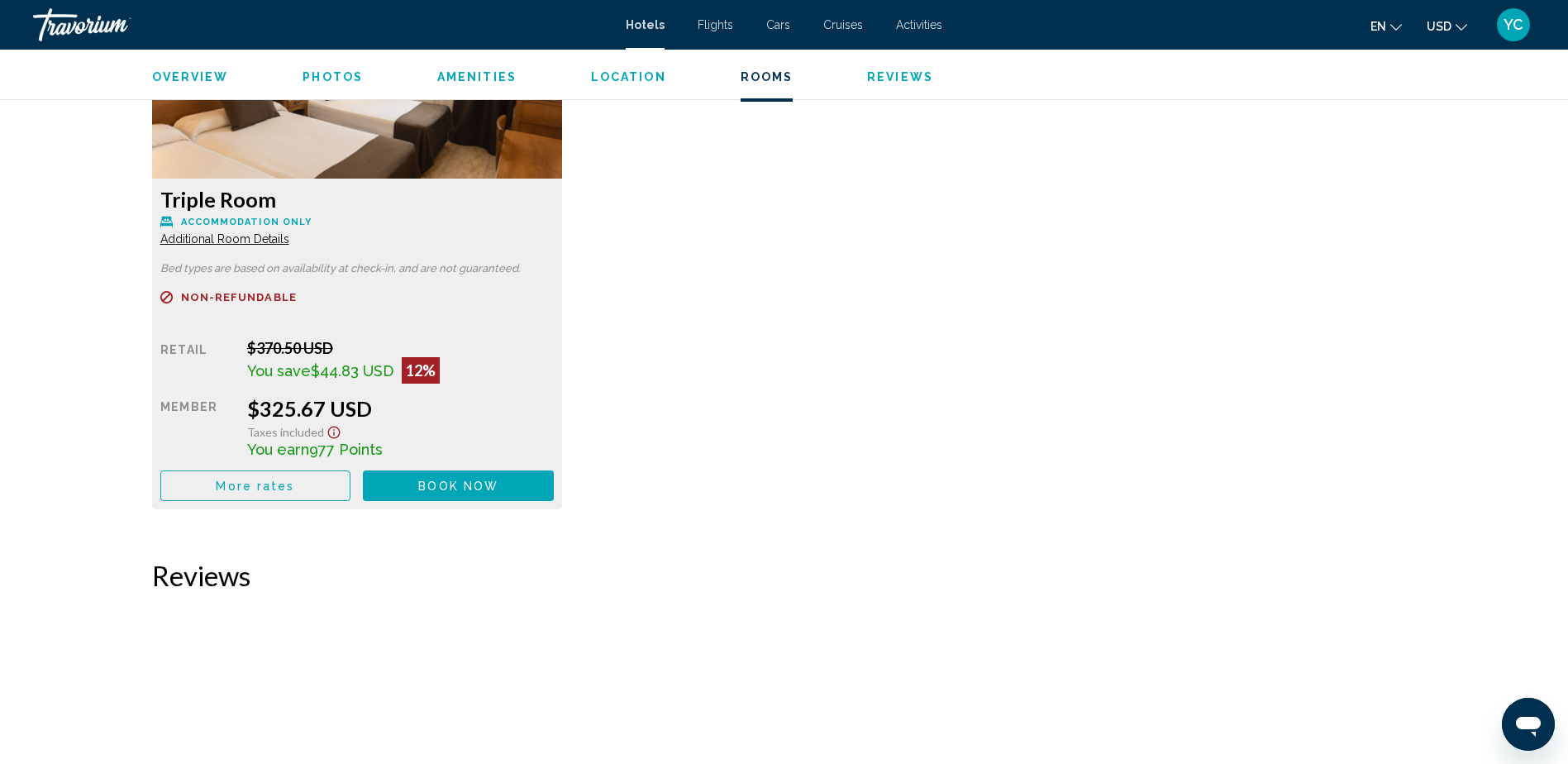
click at [252, 491] on span "More rates" at bounding box center [254, 486] width 79 height 14
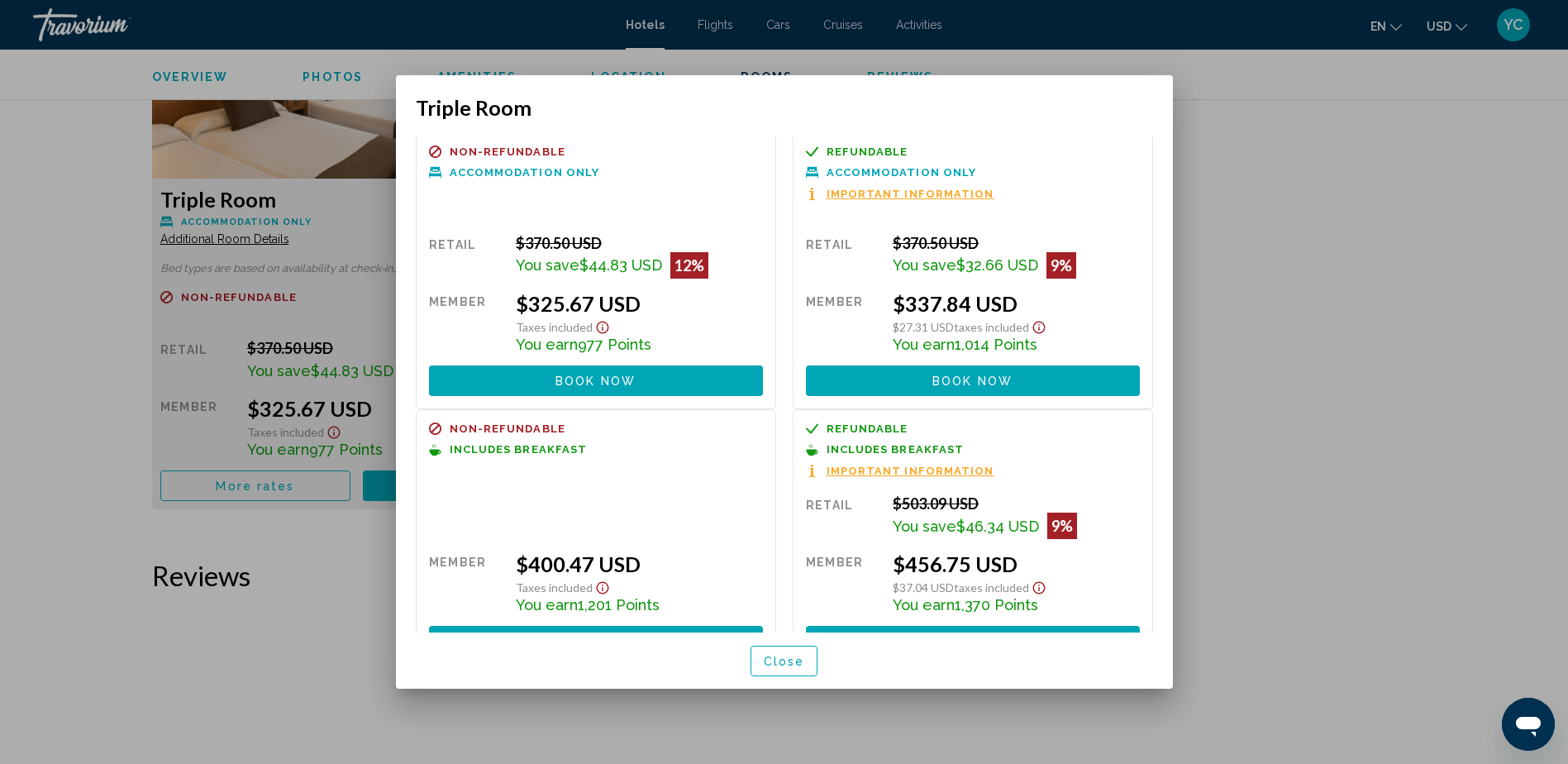
scroll to position [0, 0]
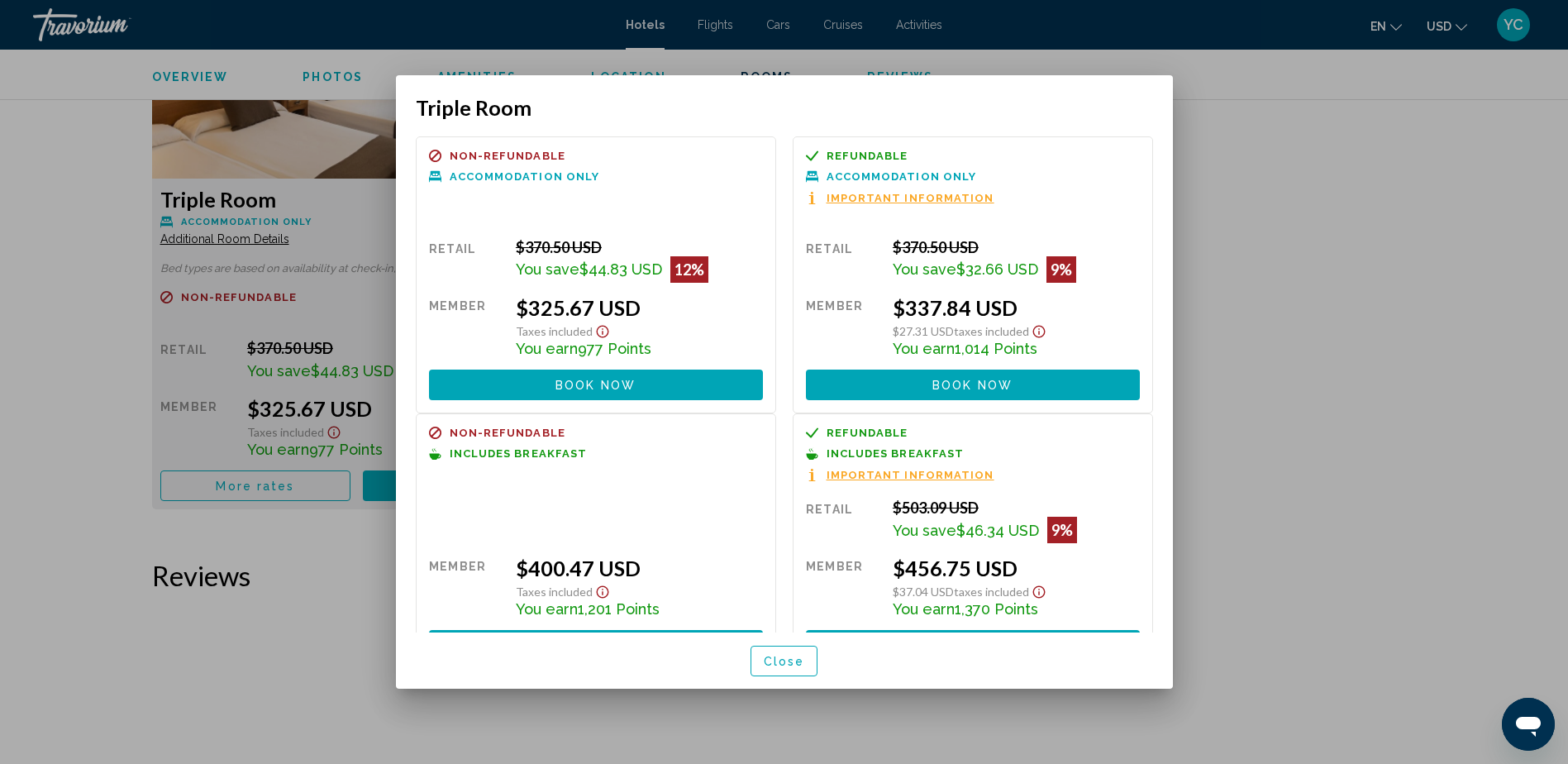
click at [1238, 312] on div at bounding box center [784, 382] width 1568 height 764
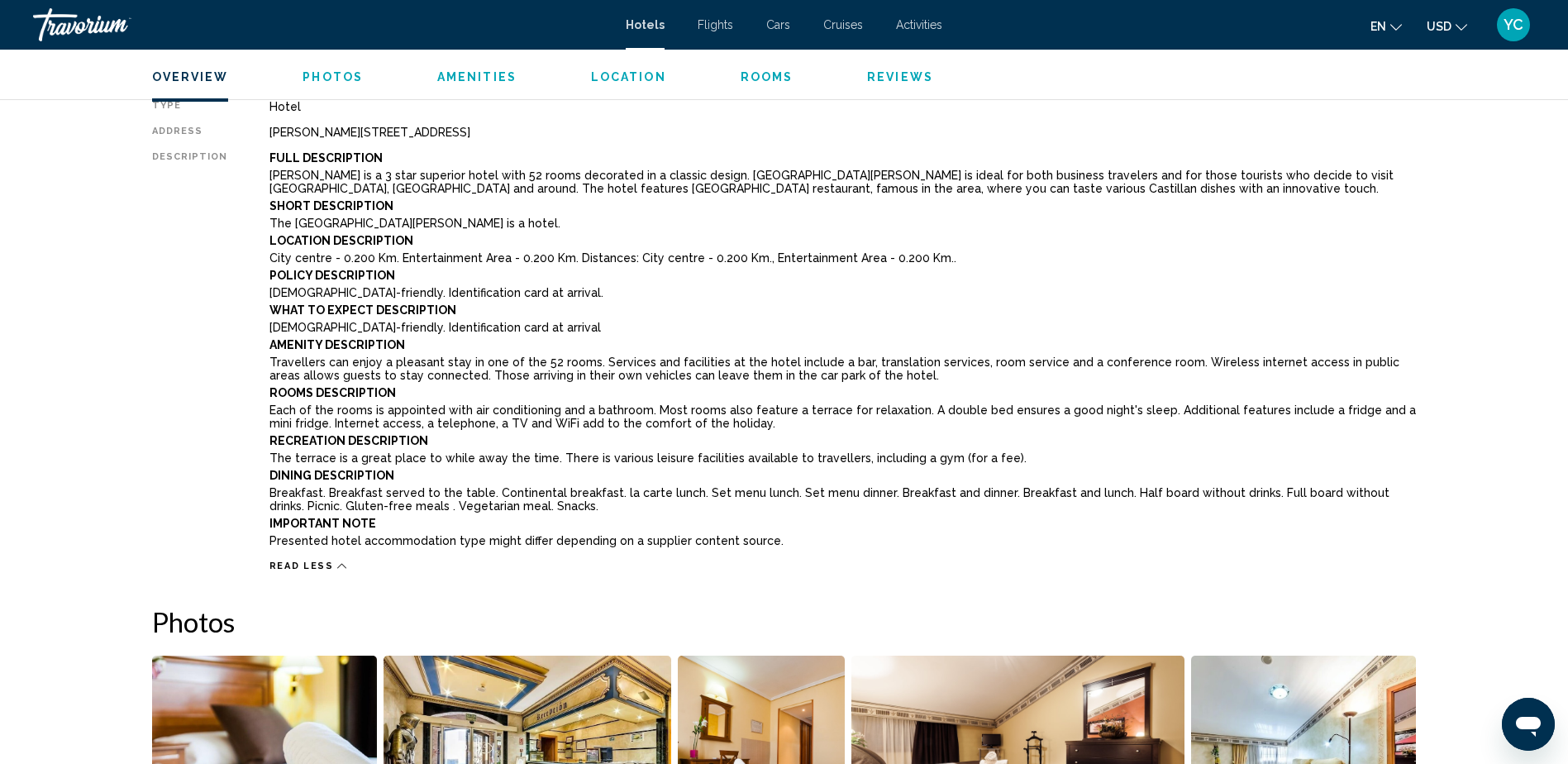
scroll to position [166, 0]
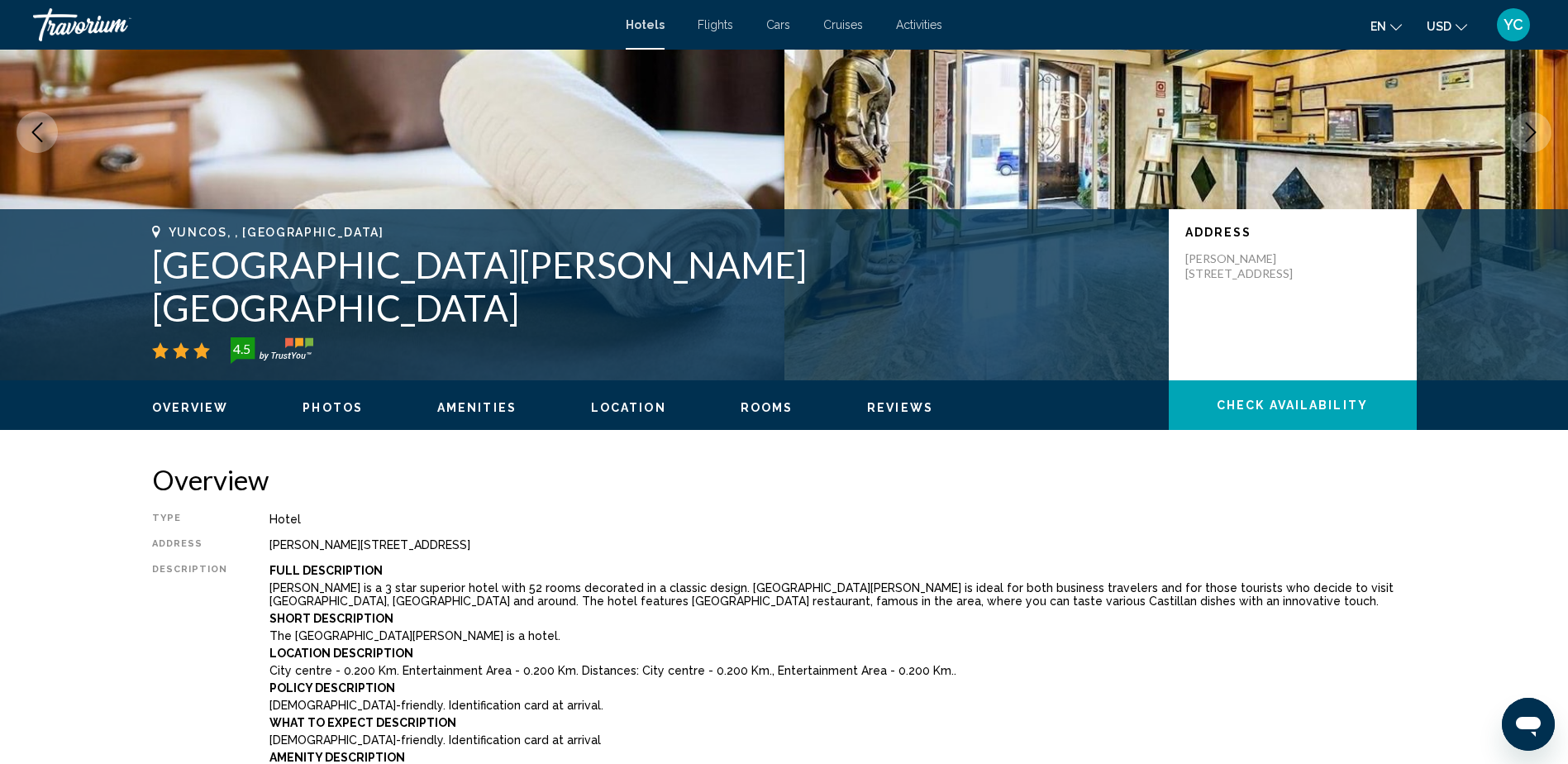
click at [163, 546] on div "Address" at bounding box center [190, 545] width 76 height 14
click at [349, 537] on div "Type Hotel Address [PERSON_NAME][STREET_ADDRESS] Description Full Description […" at bounding box center [784, 748] width 1265 height 472
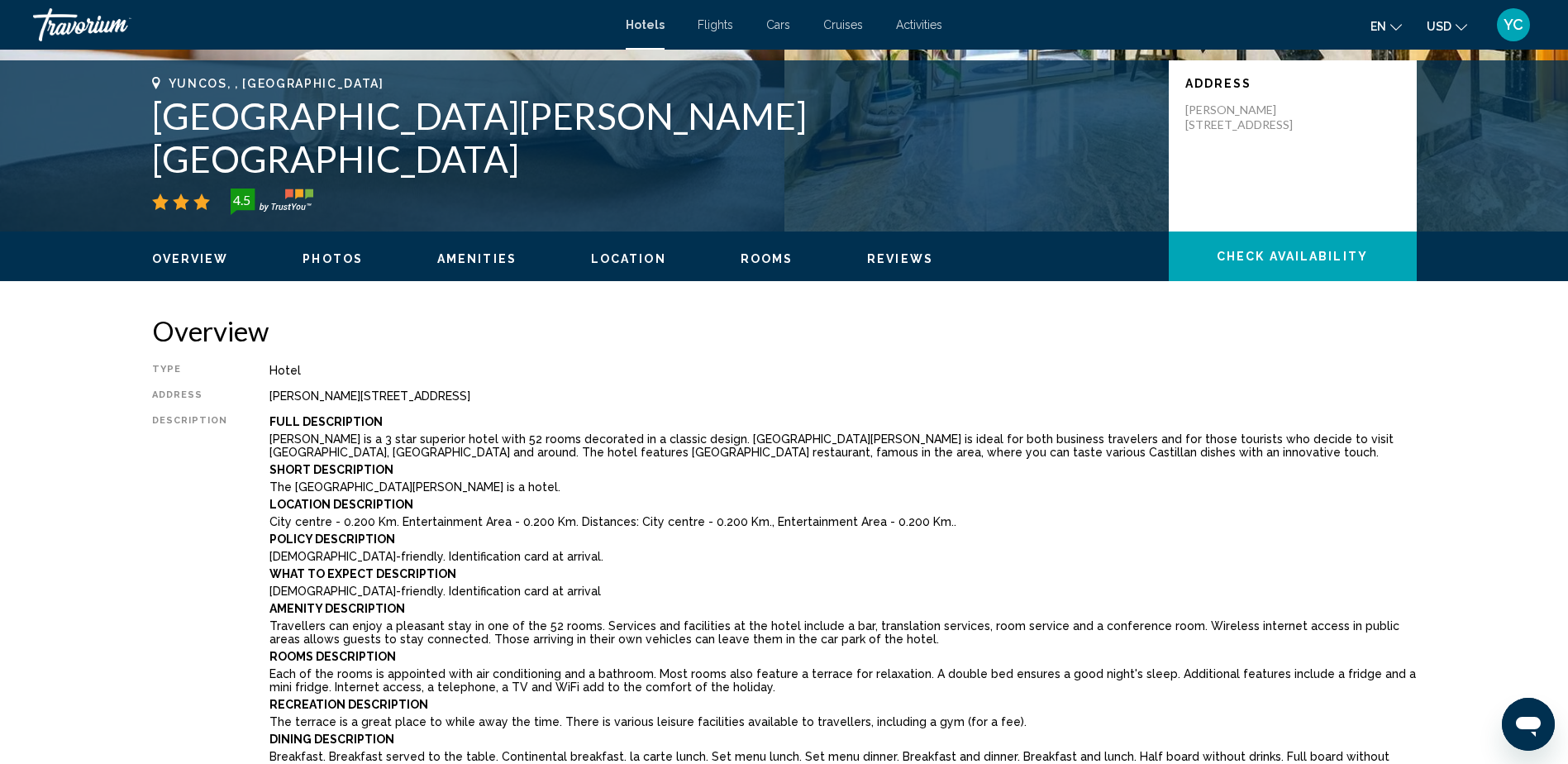
scroll to position [330, 0]
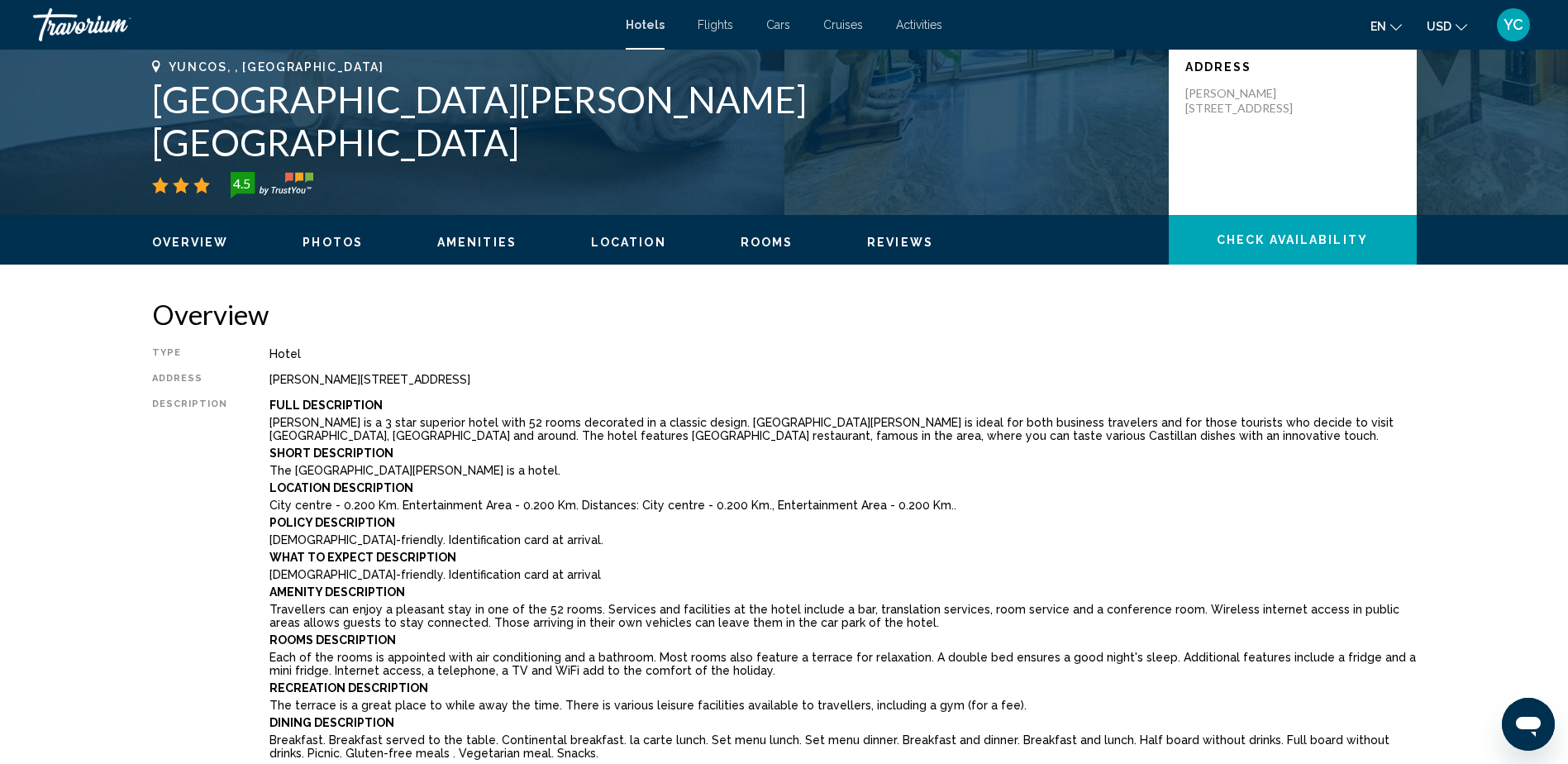
click at [196, 384] on div "Type Hotel Address [PERSON_NAME][STREET_ADDRESS] Description Full Description […" at bounding box center [784, 583] width 1265 height 472
drag, startPoint x: 196, startPoint y: 384, endPoint x: 182, endPoint y: 373, distance: 17.8
click at [182, 373] on div "Address" at bounding box center [190, 380] width 76 height 14
click at [399, 363] on div "Type Hotel Address [PERSON_NAME][STREET_ADDRESS] Description Full Description […" at bounding box center [784, 583] width 1265 height 472
drag, startPoint x: 266, startPoint y: 379, endPoint x: 474, endPoint y: 369, distance: 208.2
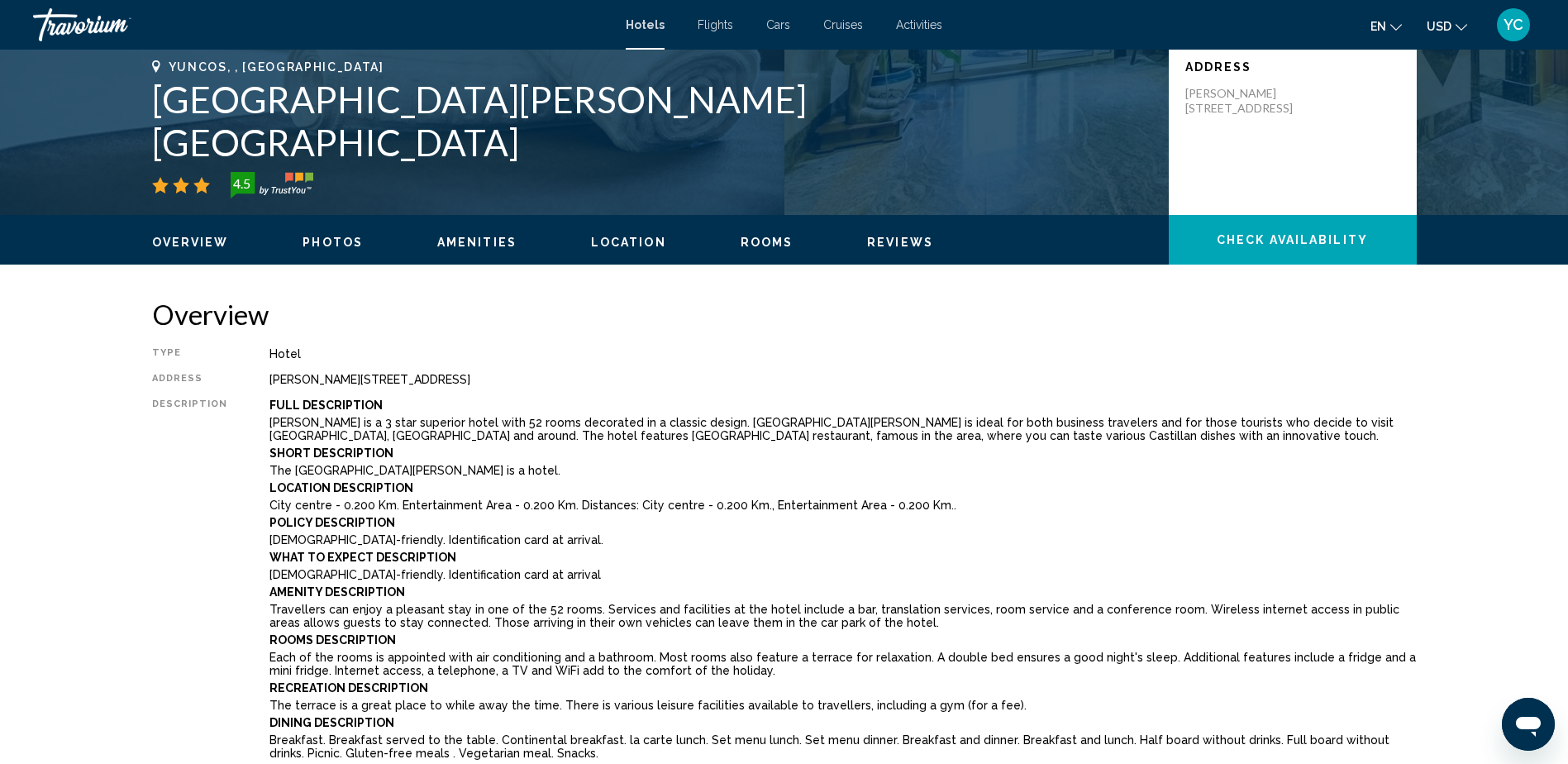
click at [474, 369] on div "Type Hotel Address [PERSON_NAME][STREET_ADDRESS] Description Full Description […" at bounding box center [784, 583] width 1265 height 472
drag, startPoint x: 473, startPoint y: 370, endPoint x: 450, endPoint y: 385, distance: 27.5
copy div "[PERSON_NAME][STREET_ADDRESS]"
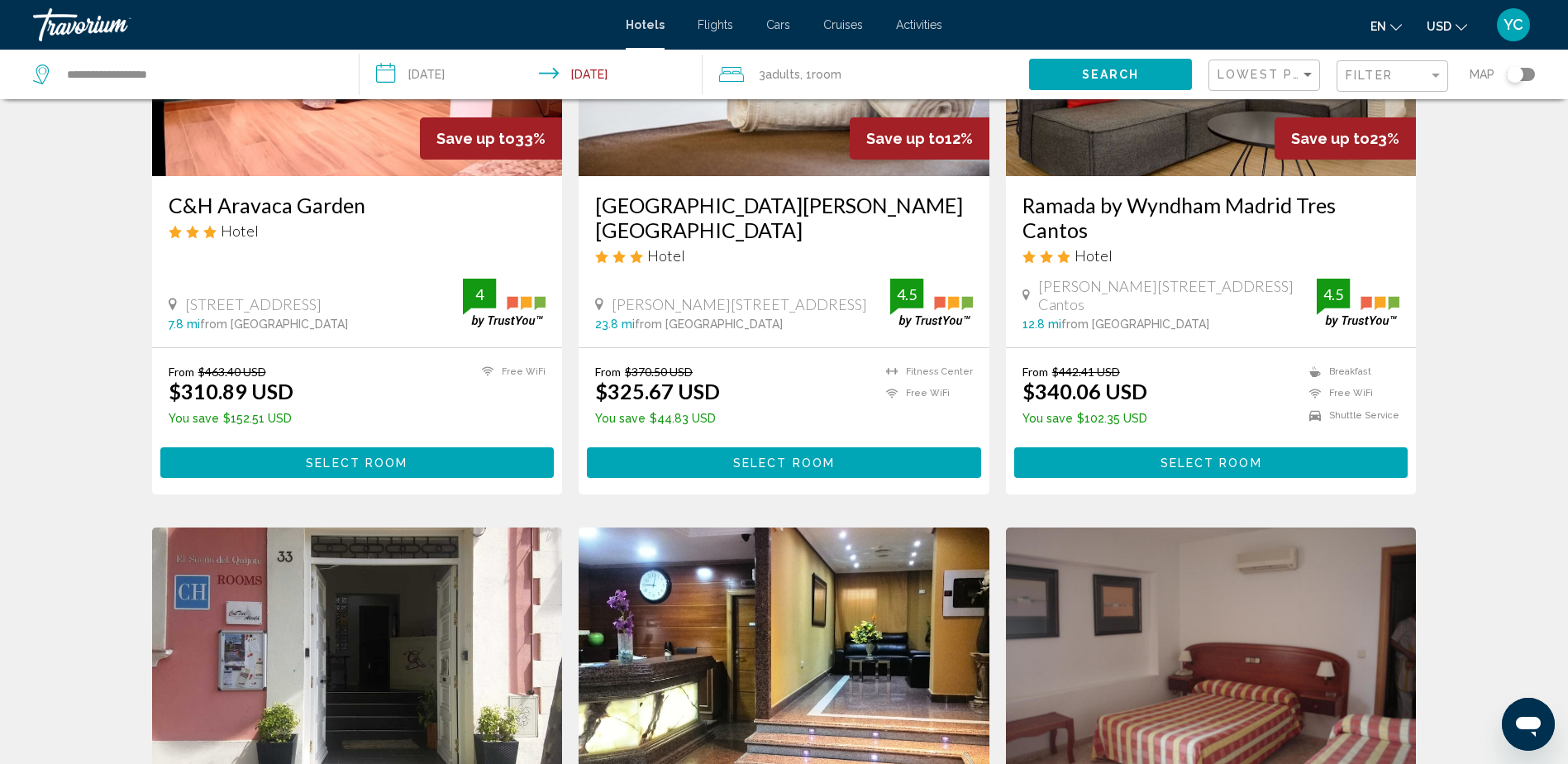
scroll to position [248, 0]
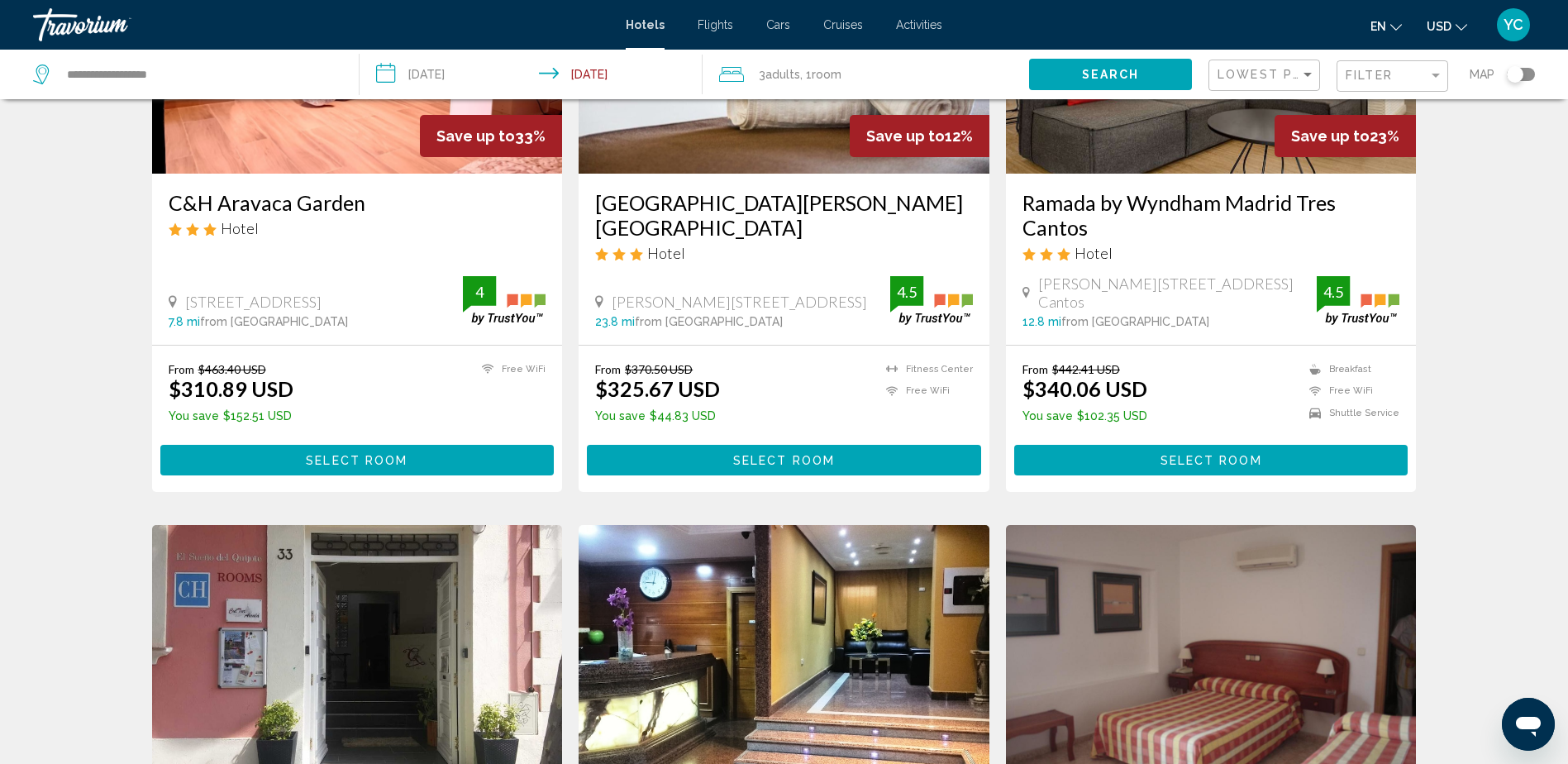
click at [802, 453] on span "Select Room" at bounding box center [784, 460] width 101 height 14
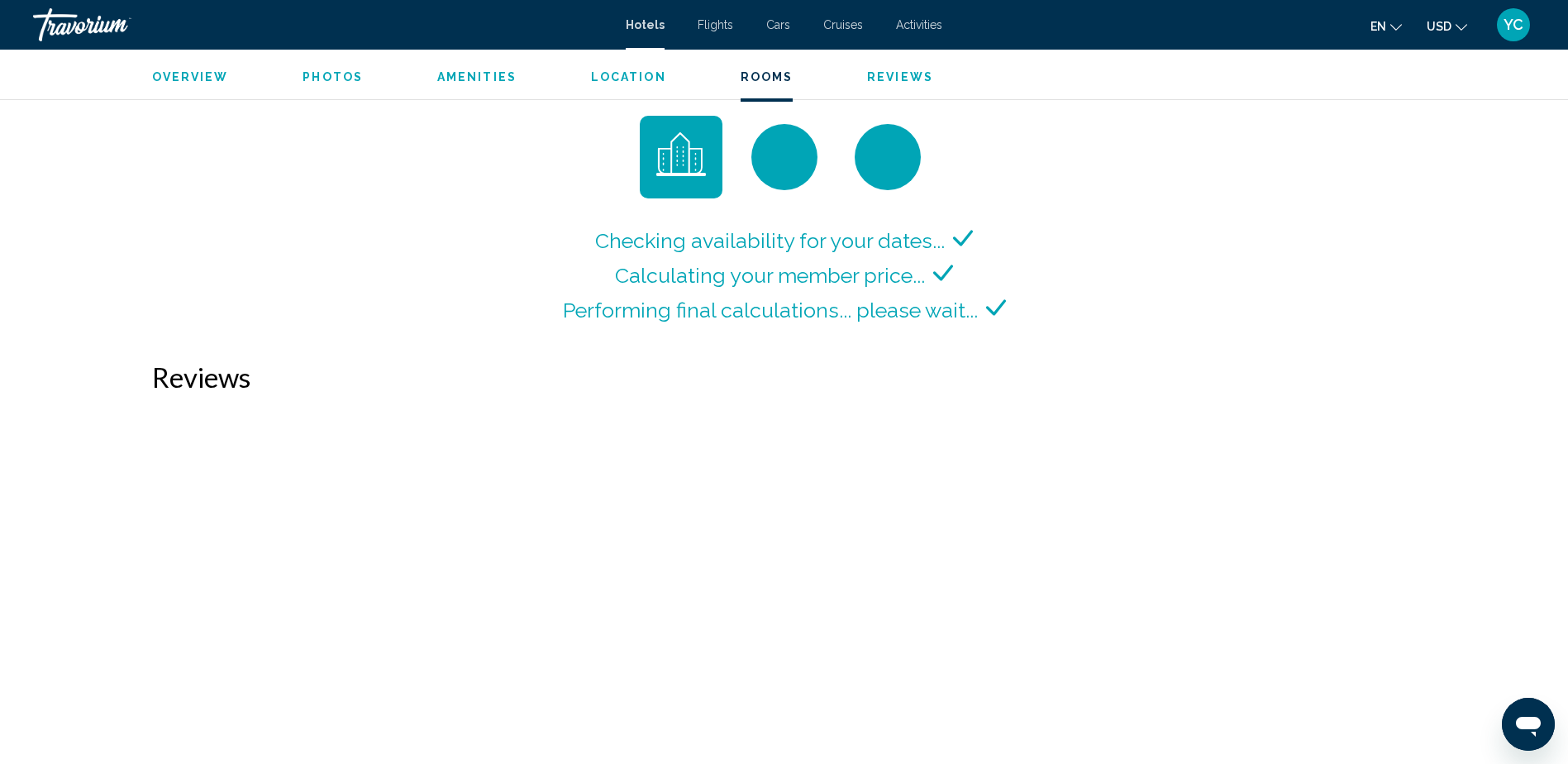
scroll to position [2233, 0]
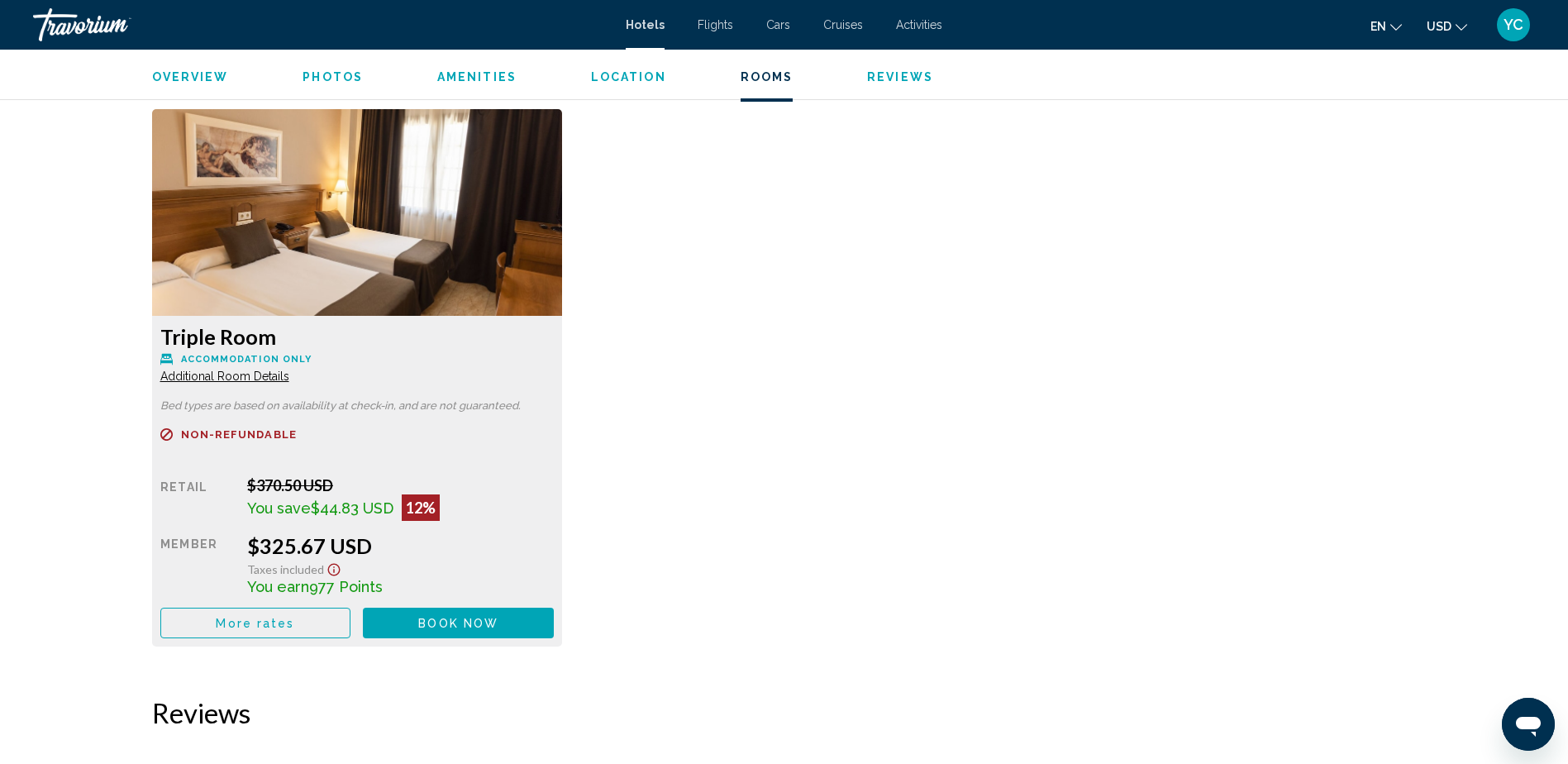
click at [484, 619] on span "Book now" at bounding box center [458, 624] width 80 height 14
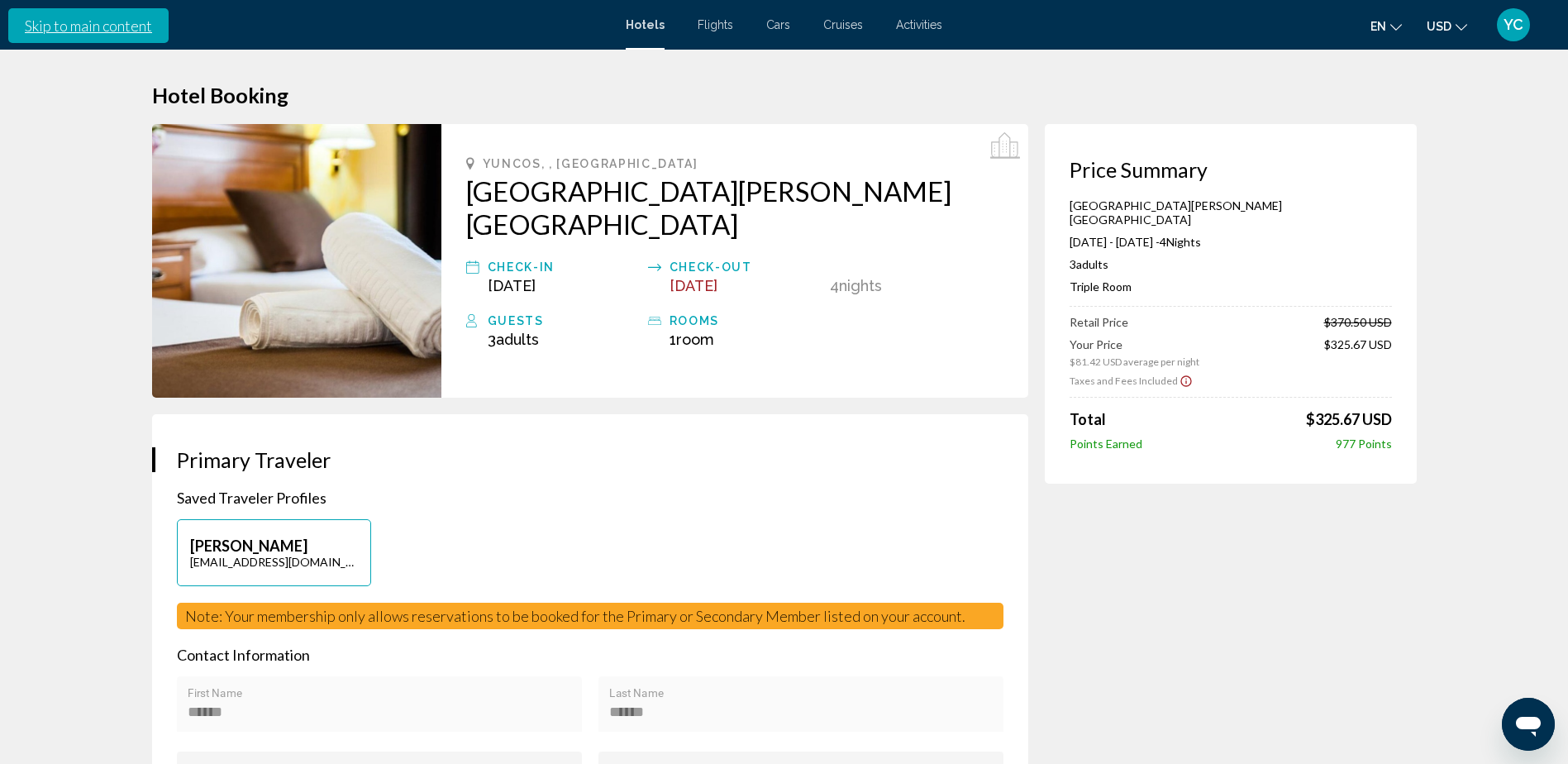
click at [81, 30] on link "Skip to main content" at bounding box center [88, 25] width 161 height 35
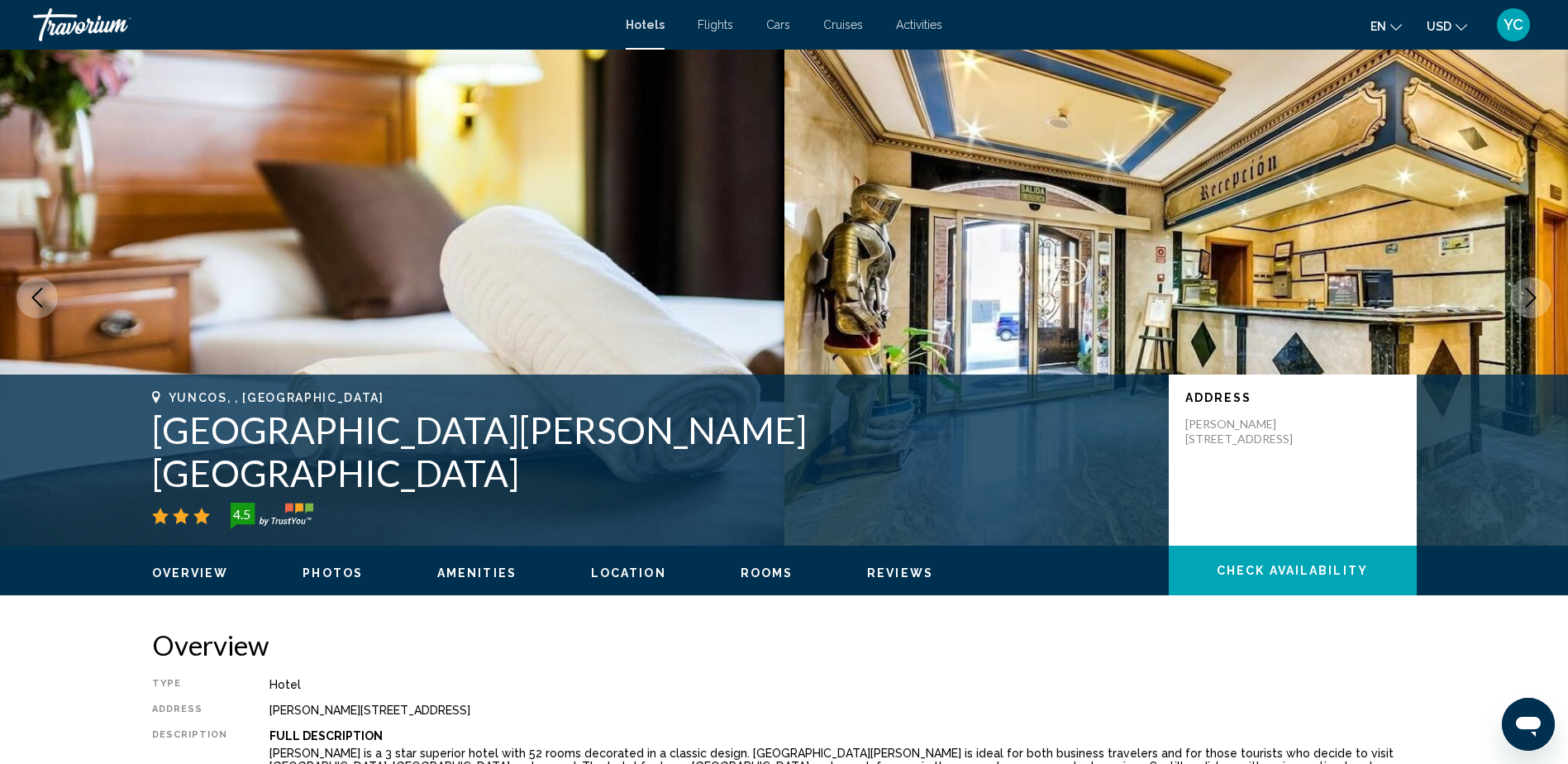
click at [478, 97] on img "Main content" at bounding box center [392, 297] width 784 height 496
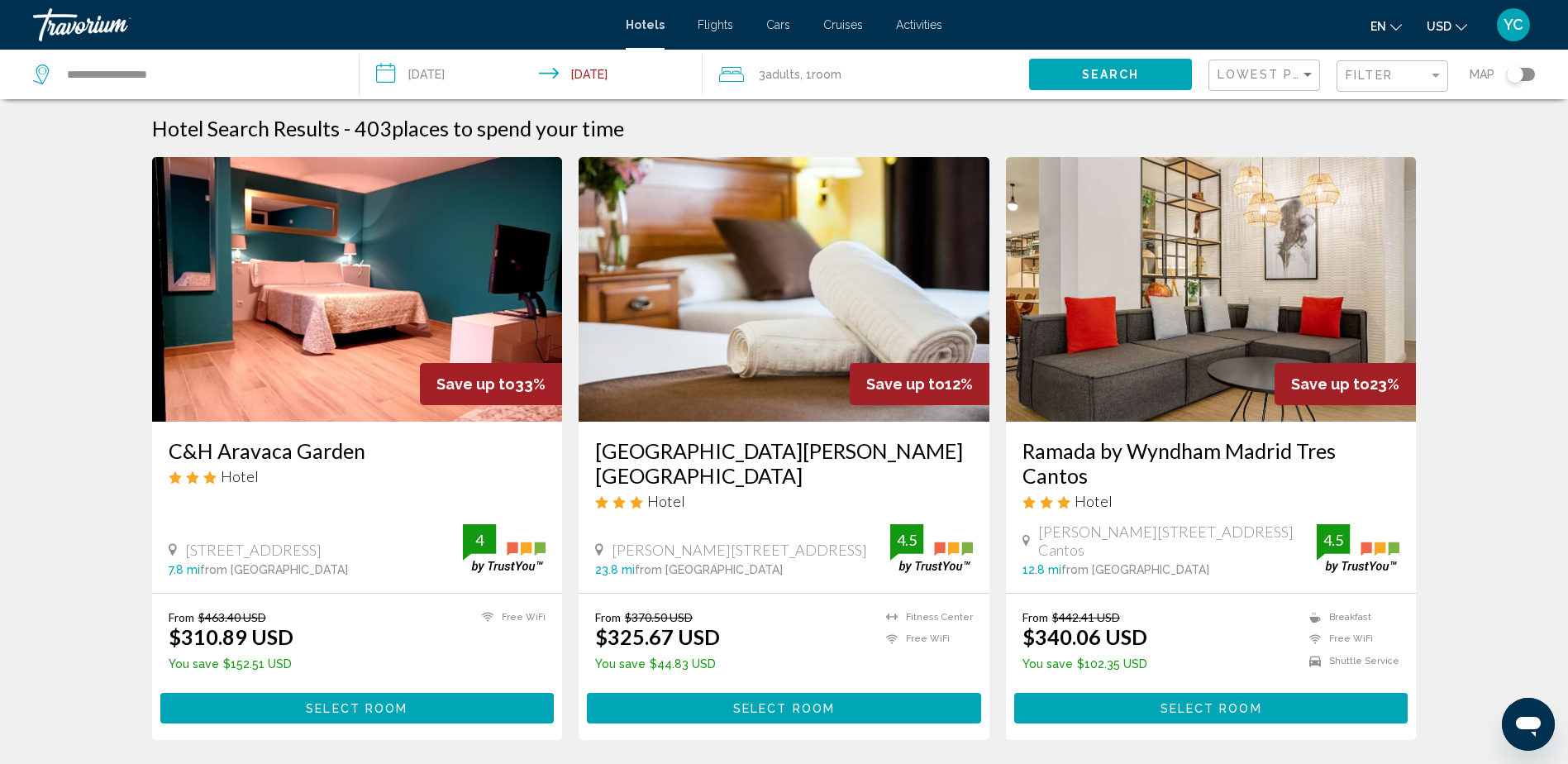
click at [1518, 75] on div "Toggle map" at bounding box center [1515, 74] width 17 height 17
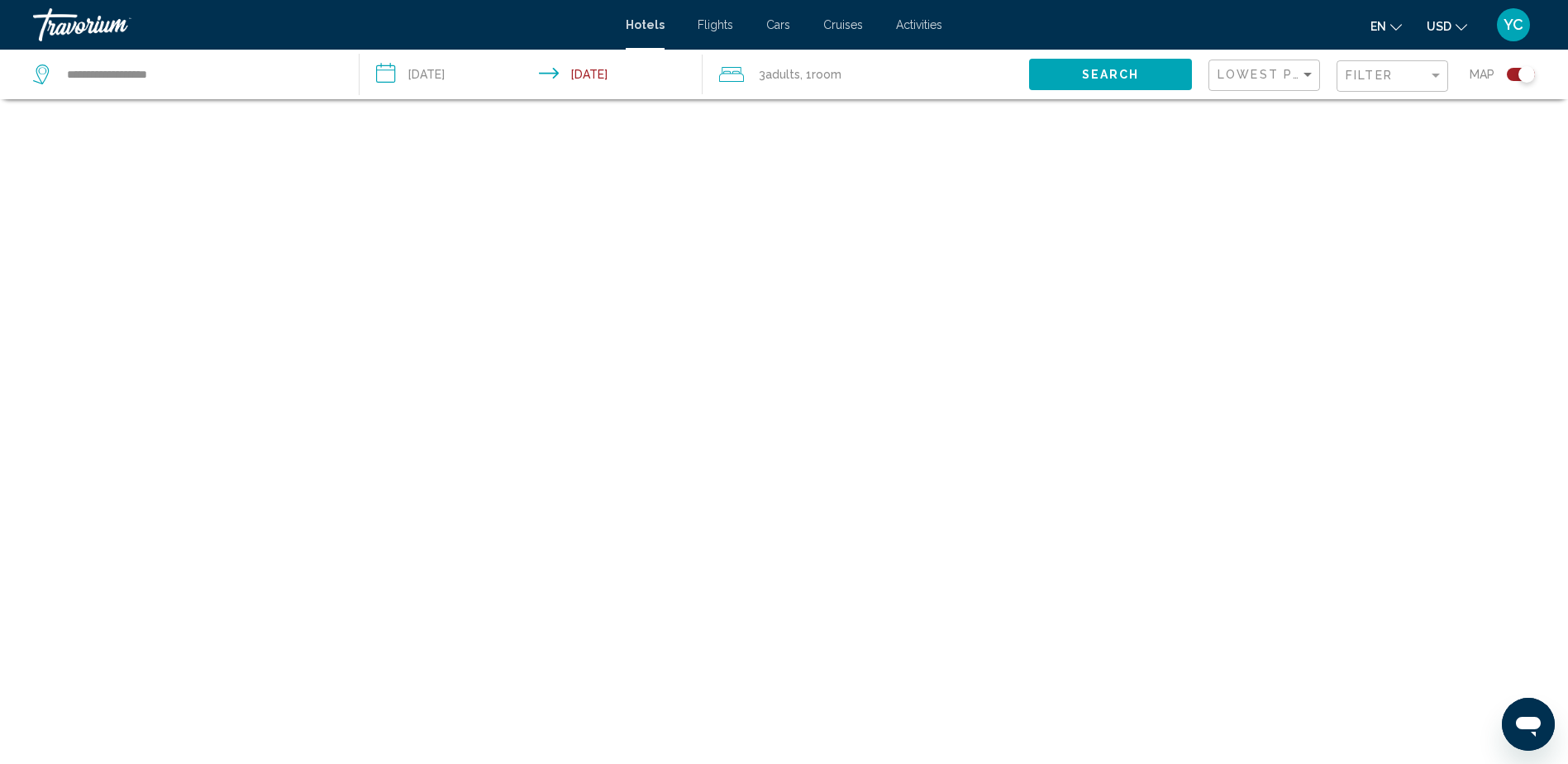
scroll to position [99, 0]
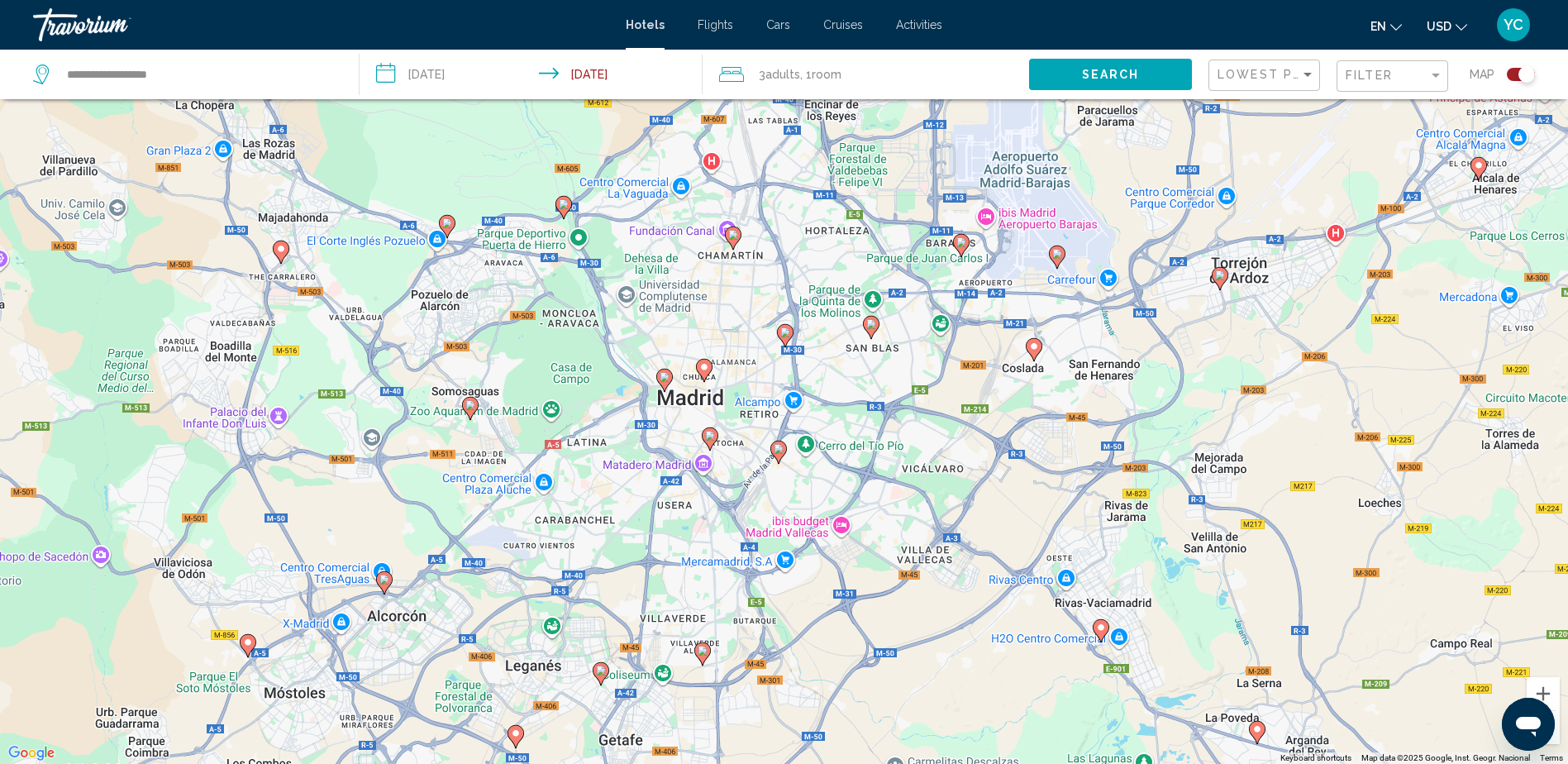
drag, startPoint x: 822, startPoint y: 276, endPoint x: 978, endPoint y: 669, distance: 422.8
click at [978, 669] on div "To activate drag with keyboard, press Alt + Enter. Once in keyboard drag state,…" at bounding box center [784, 382] width 1568 height 764
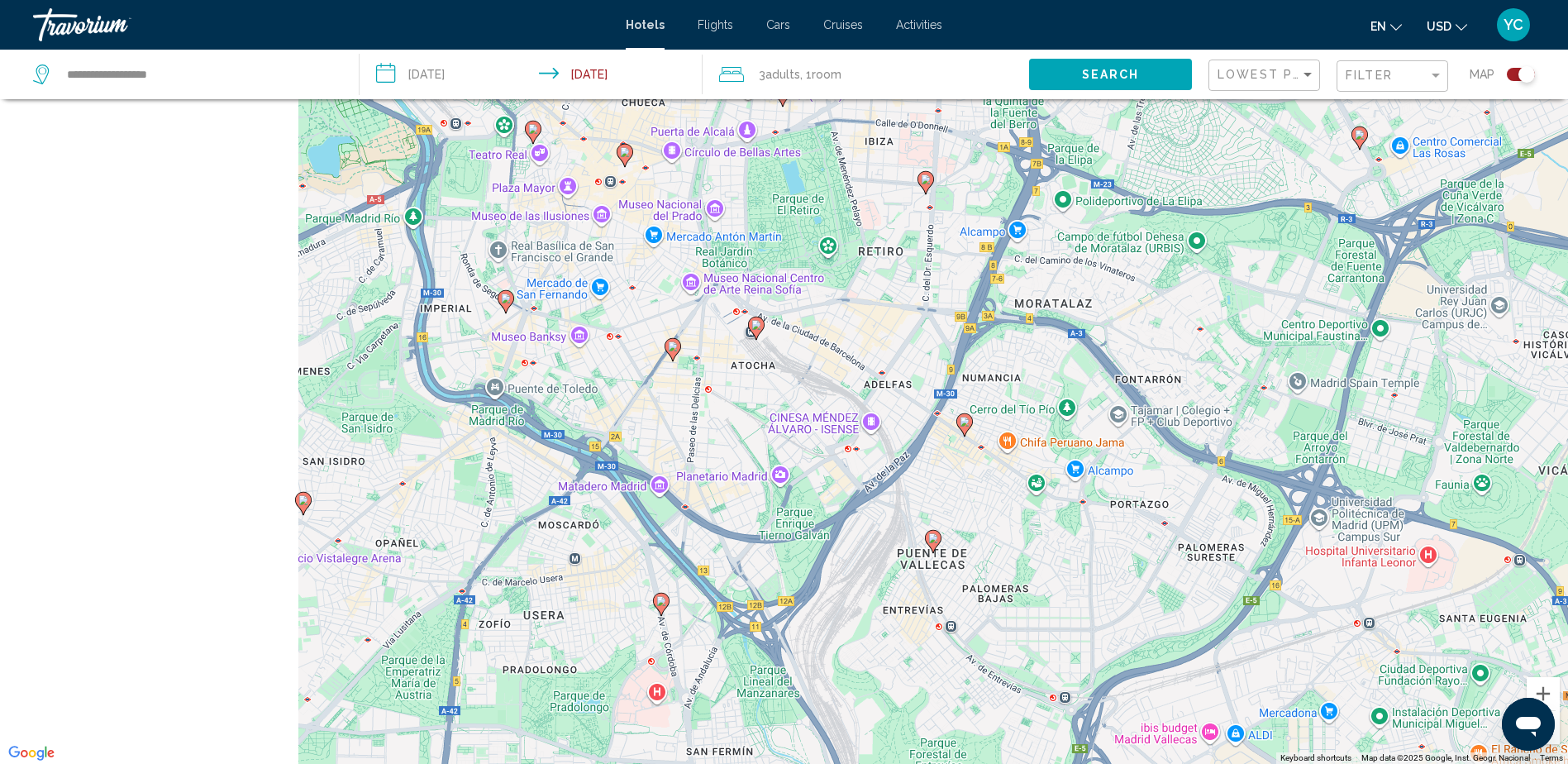
drag, startPoint x: 450, startPoint y: 331, endPoint x: 1085, endPoint y: 602, distance: 690.4
click at [1085, 602] on div "To activate drag with keyboard, press Alt + Enter. Once in keyboard drag state,…" at bounding box center [784, 382] width 1568 height 764
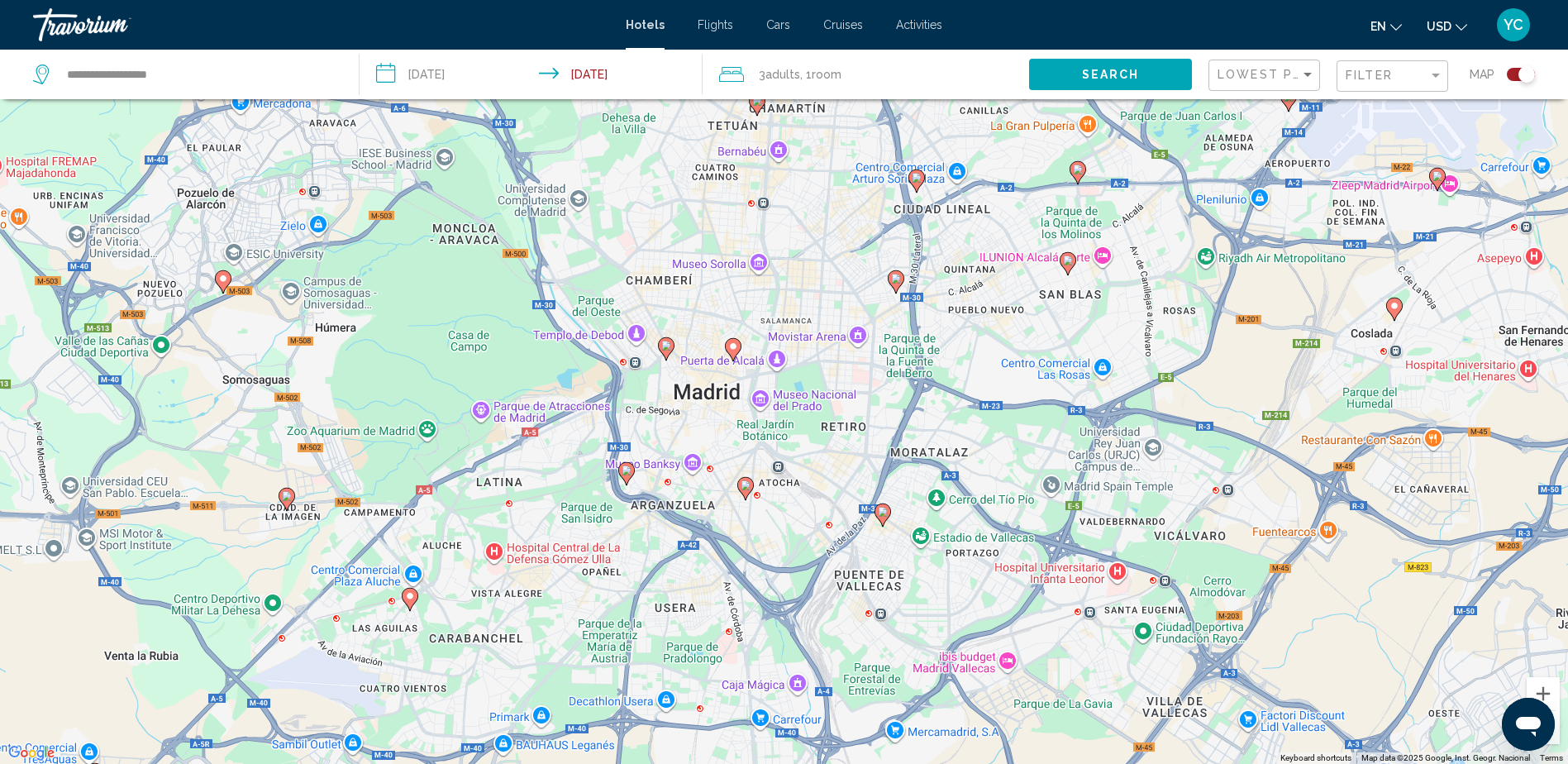
drag, startPoint x: 735, startPoint y: 375, endPoint x: 726, endPoint y: 427, distance: 52.8
click at [726, 427] on div "To activate drag with keyboard, press Alt + Enter. Once in keyboard drag state,…" at bounding box center [784, 382] width 1568 height 764
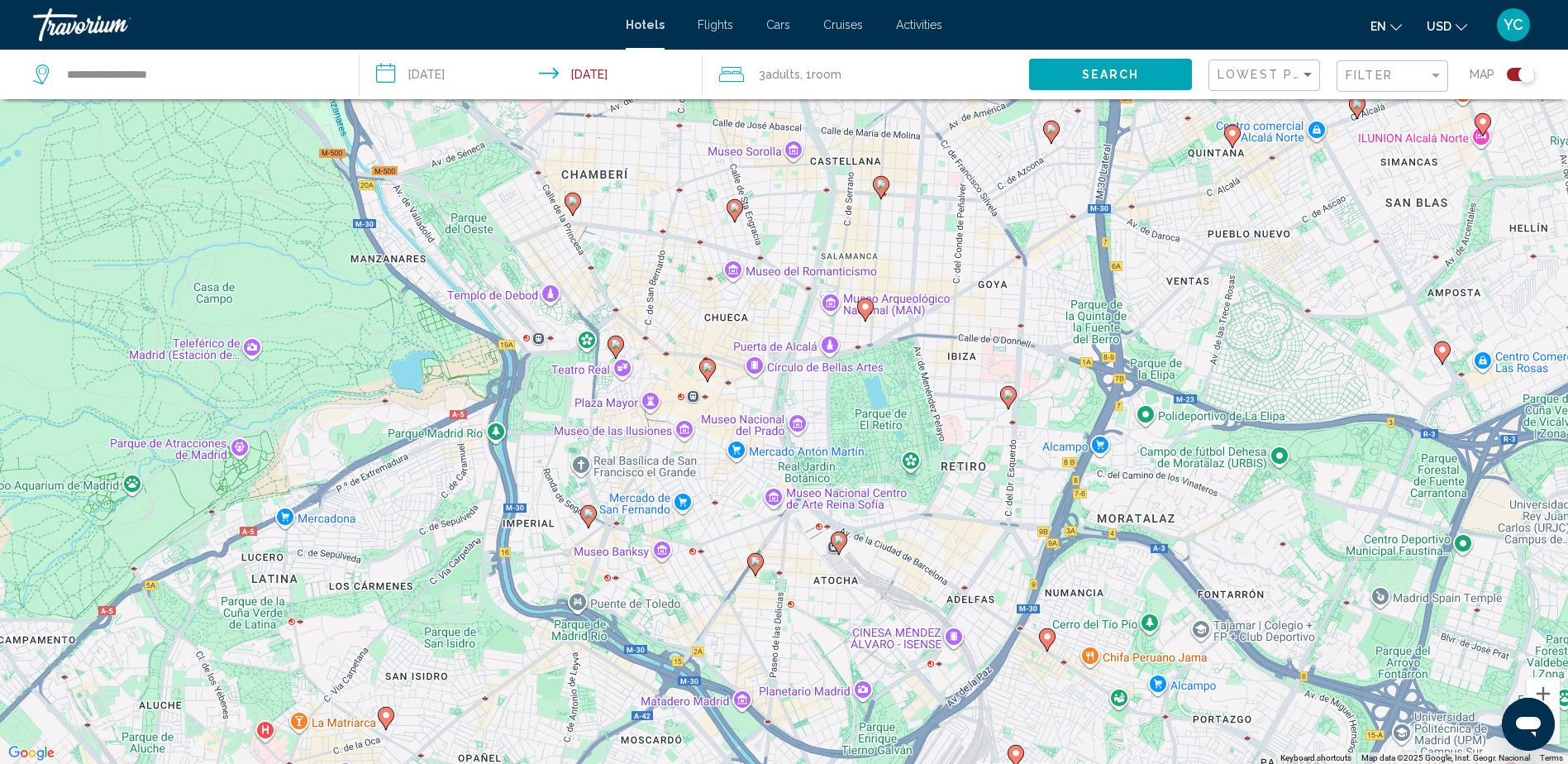
drag, startPoint x: 766, startPoint y: 364, endPoint x: 765, endPoint y: 404, distance: 40.0
click at [765, 404] on div "To activate drag with keyboard, press Alt + Enter. Once in keyboard drag state,…" at bounding box center [784, 382] width 1568 height 764
click at [707, 366] on image "Main content" at bounding box center [707, 367] width 10 height 10
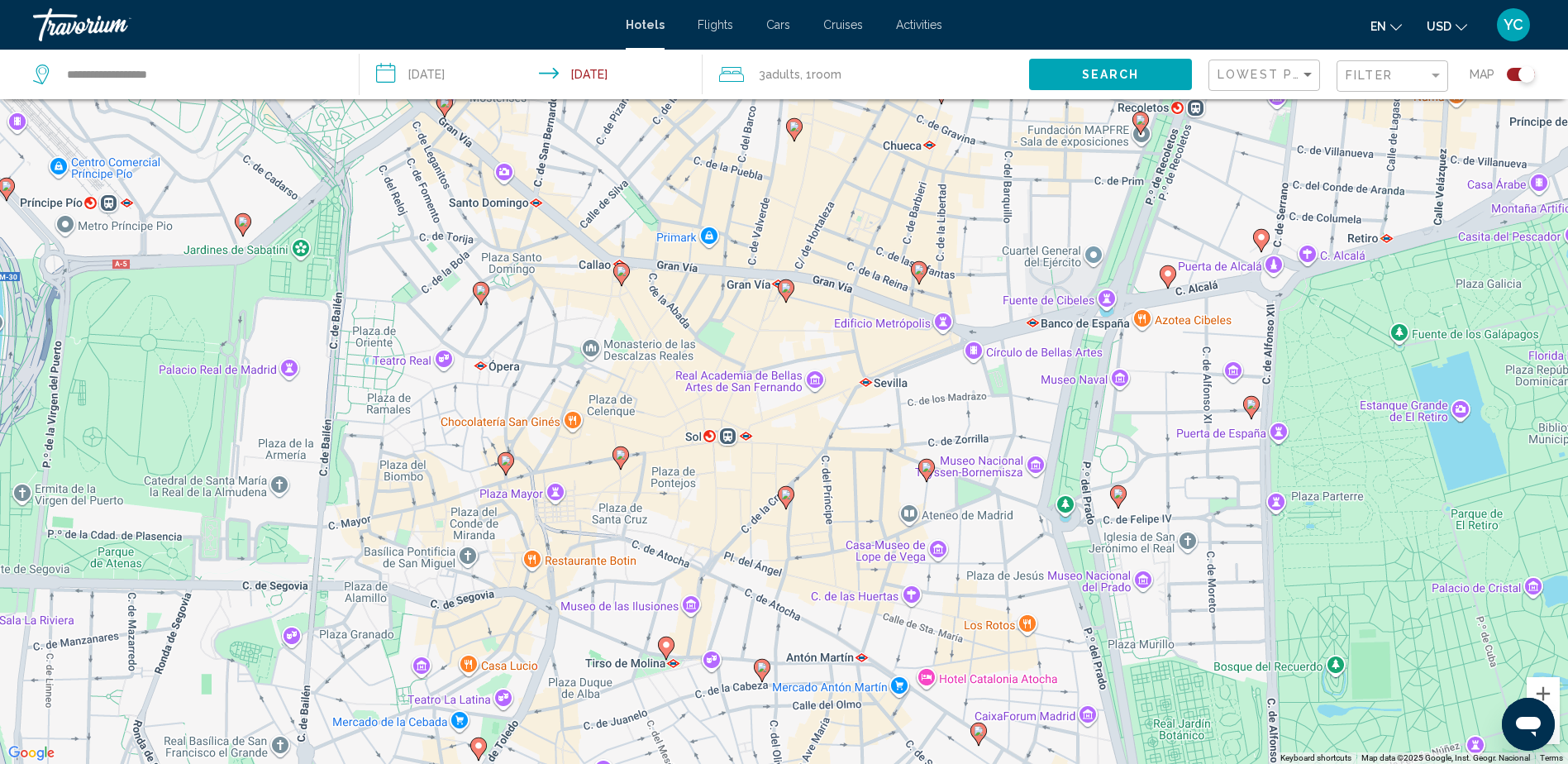
click at [484, 297] on icon "Main content" at bounding box center [479, 293] width 15 height 21
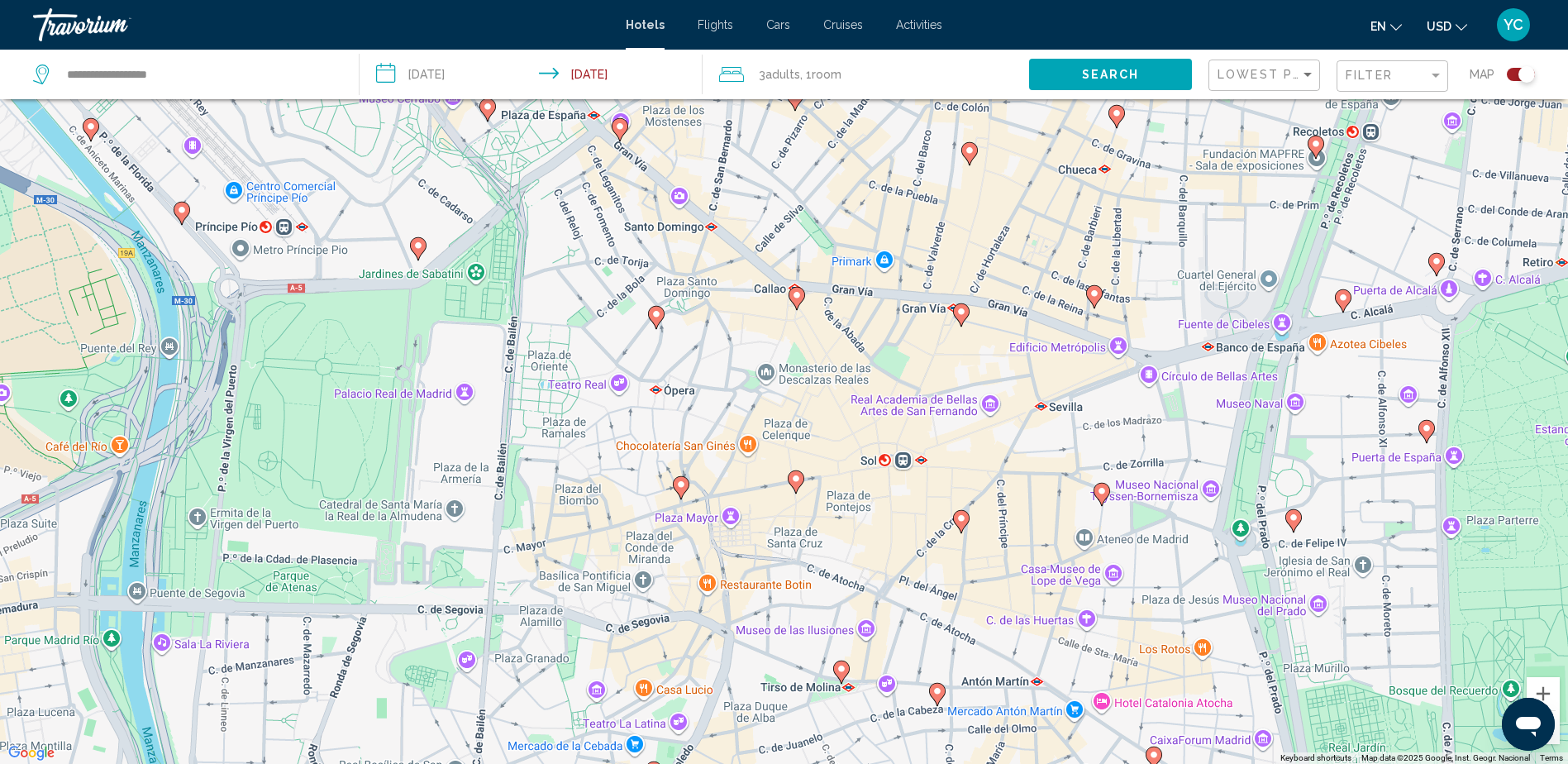
drag, startPoint x: 957, startPoint y: 398, endPoint x: 749, endPoint y: 325, distance: 220.4
click at [749, 325] on div "To navigate, press the arrow keys. To activate drag with keyboard, press Alt + …" at bounding box center [784, 382] width 1568 height 764
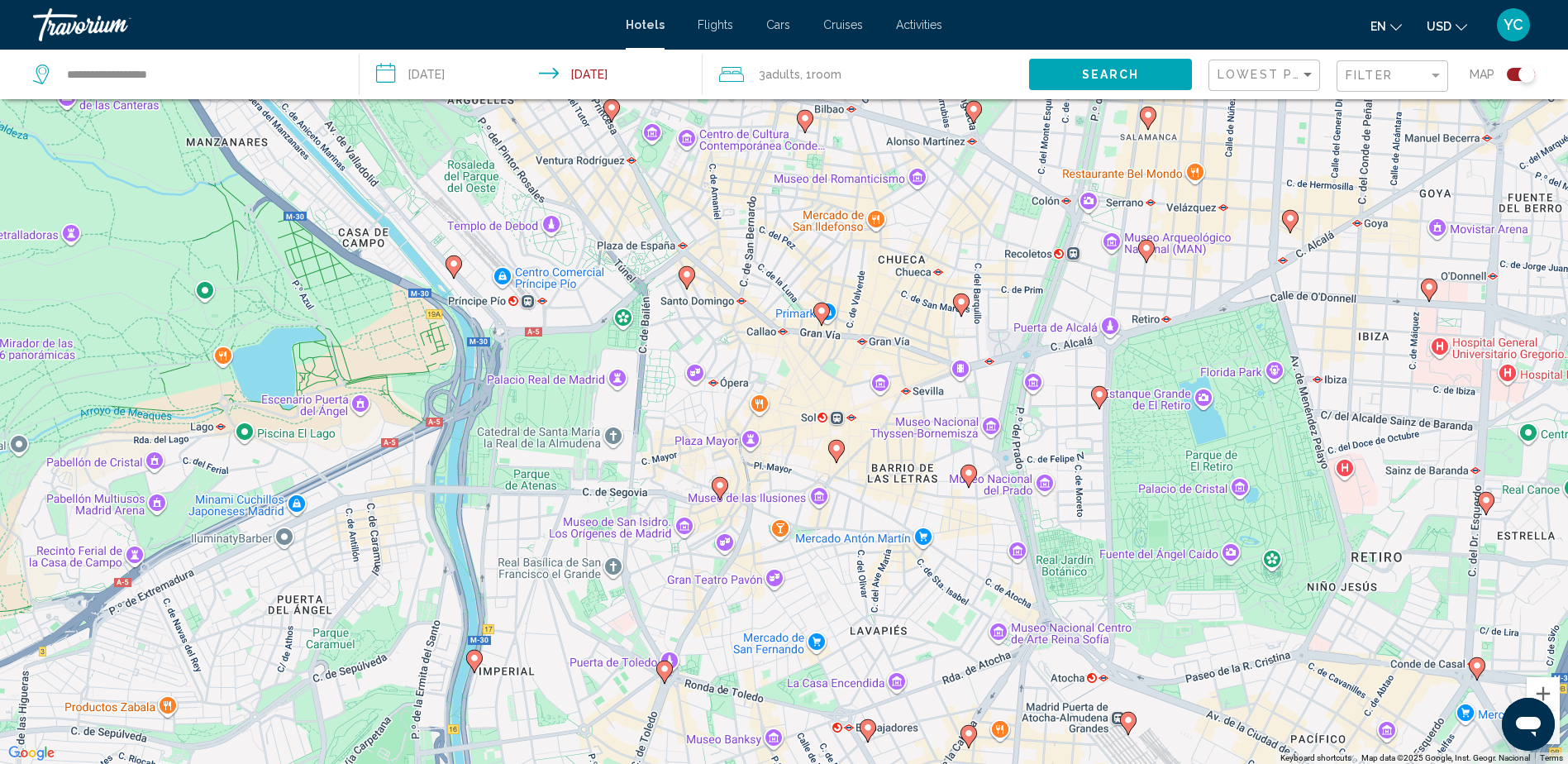
click at [1089, 72] on span "Search" at bounding box center [1111, 75] width 57 height 14
click at [1093, 68] on span "Search" at bounding box center [1111, 75] width 57 height 14
click at [608, 74] on input "**********" at bounding box center [534, 77] width 350 height 55
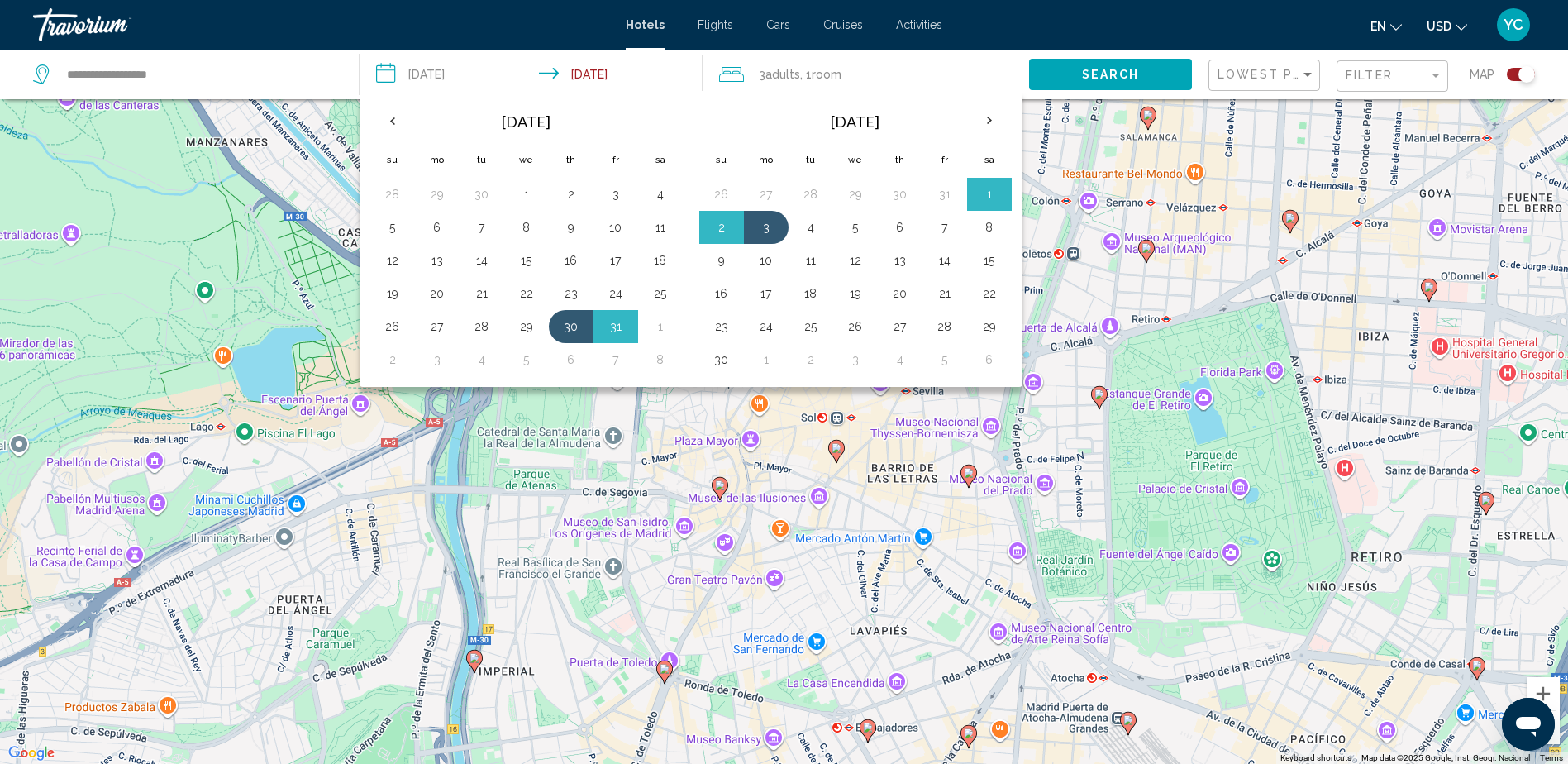
click at [1115, 60] on button "Search" at bounding box center [1110, 73] width 163 height 30
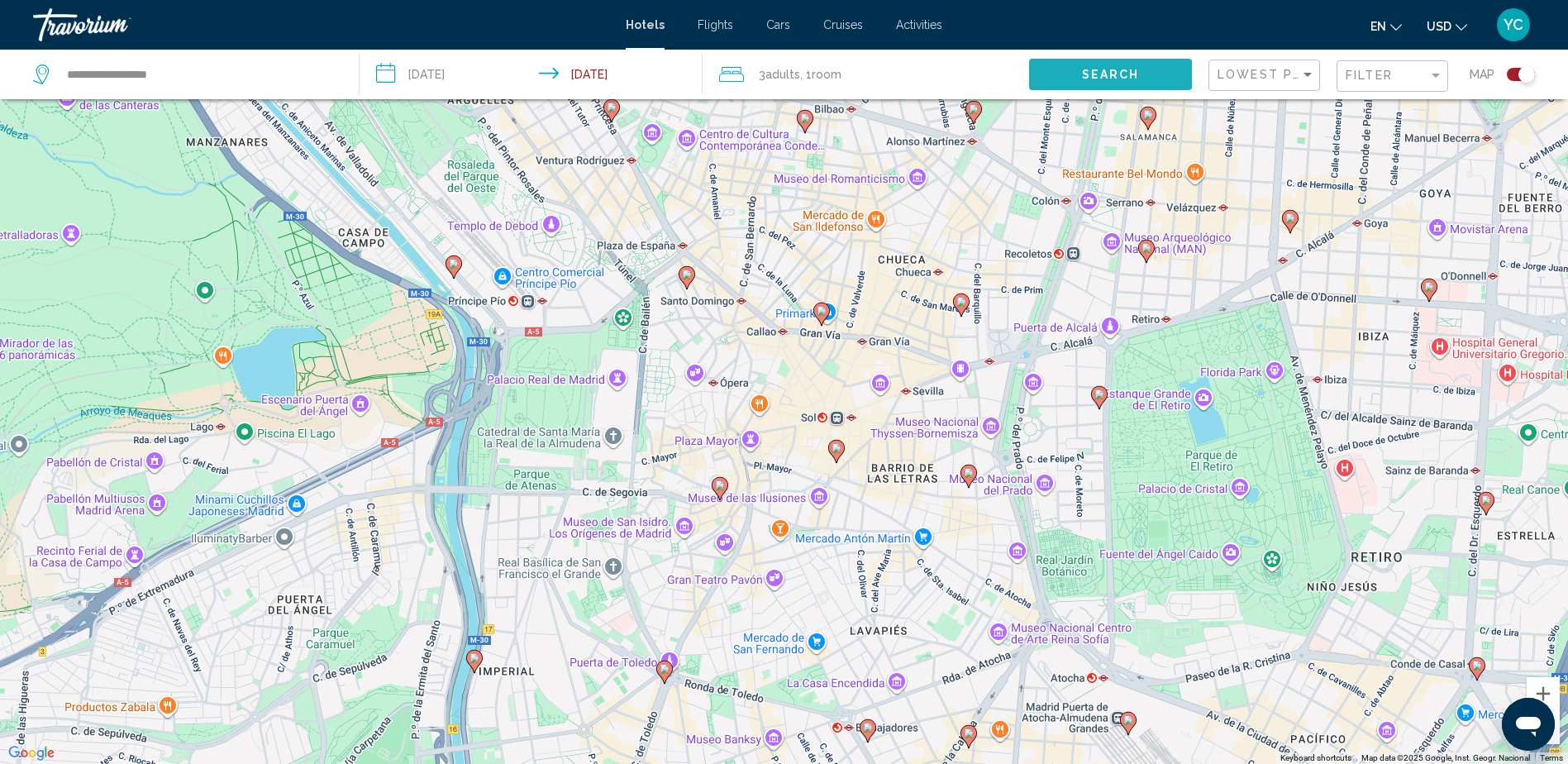
click at [1108, 60] on button "Search" at bounding box center [1110, 73] width 163 height 30
click at [685, 279] on image "Main content" at bounding box center [687, 275] width 10 height 10
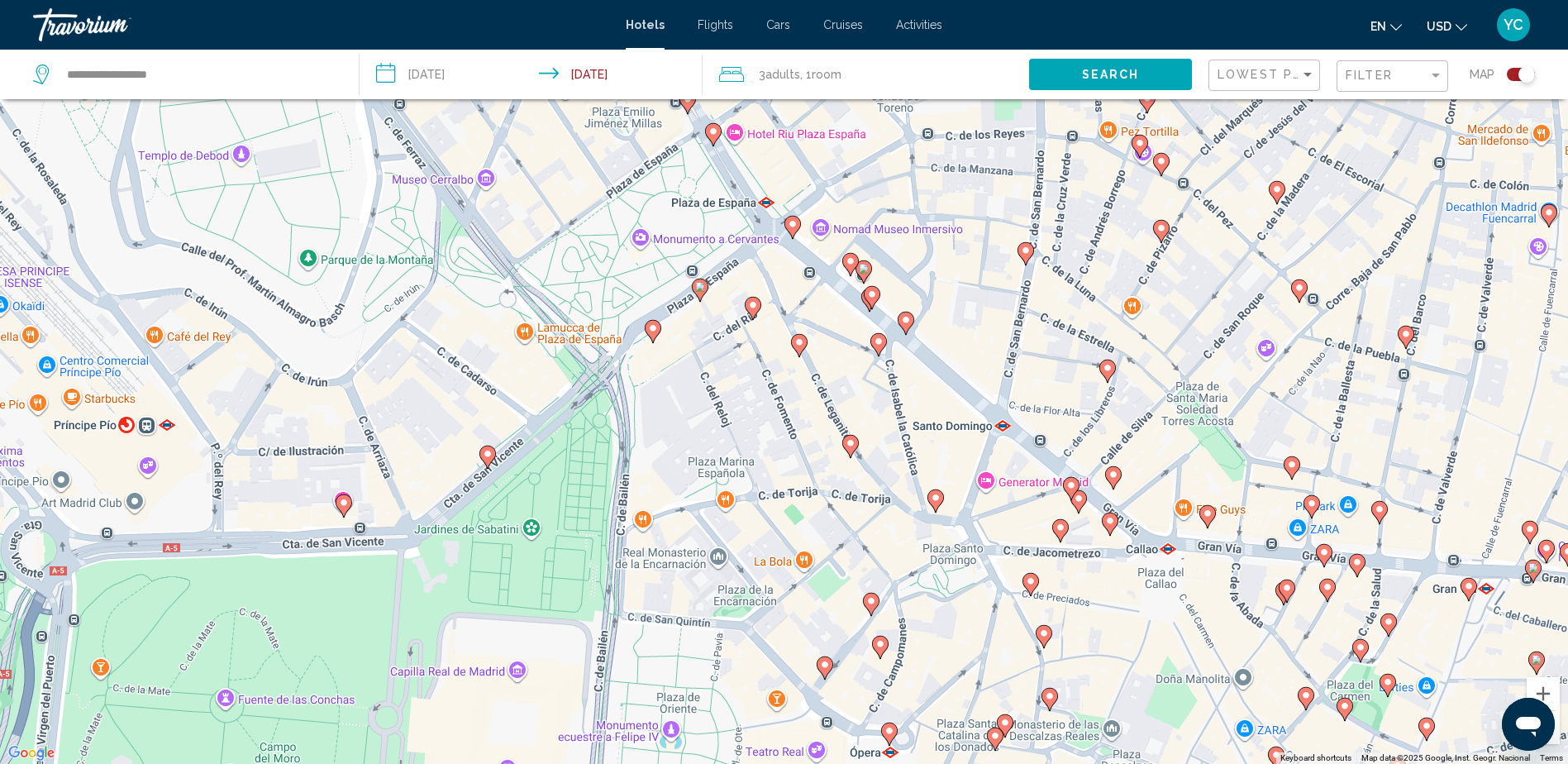
click at [794, 354] on gmp-advanced-marker "Main content" at bounding box center [799, 345] width 17 height 24
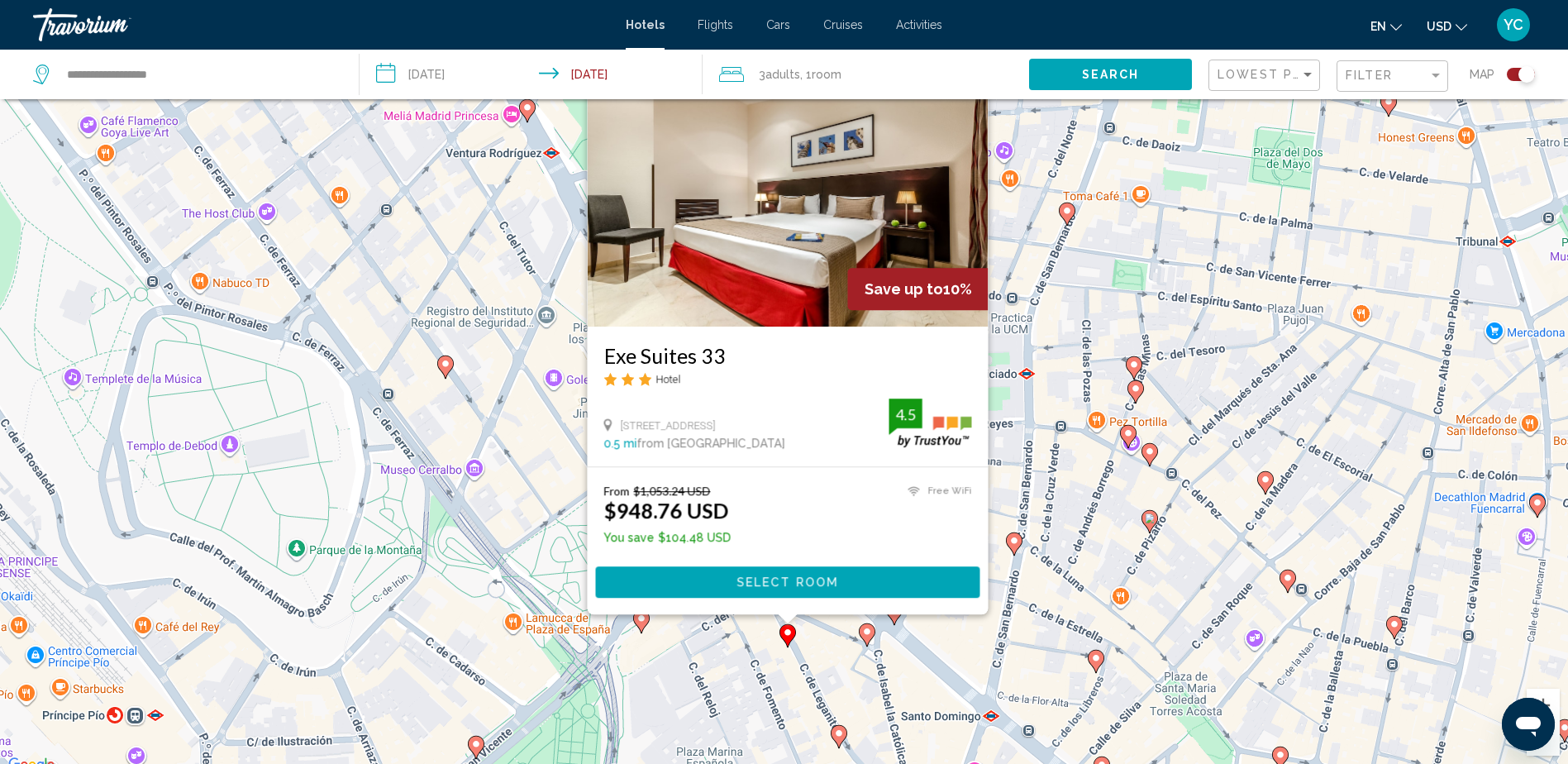
scroll to position [0, 0]
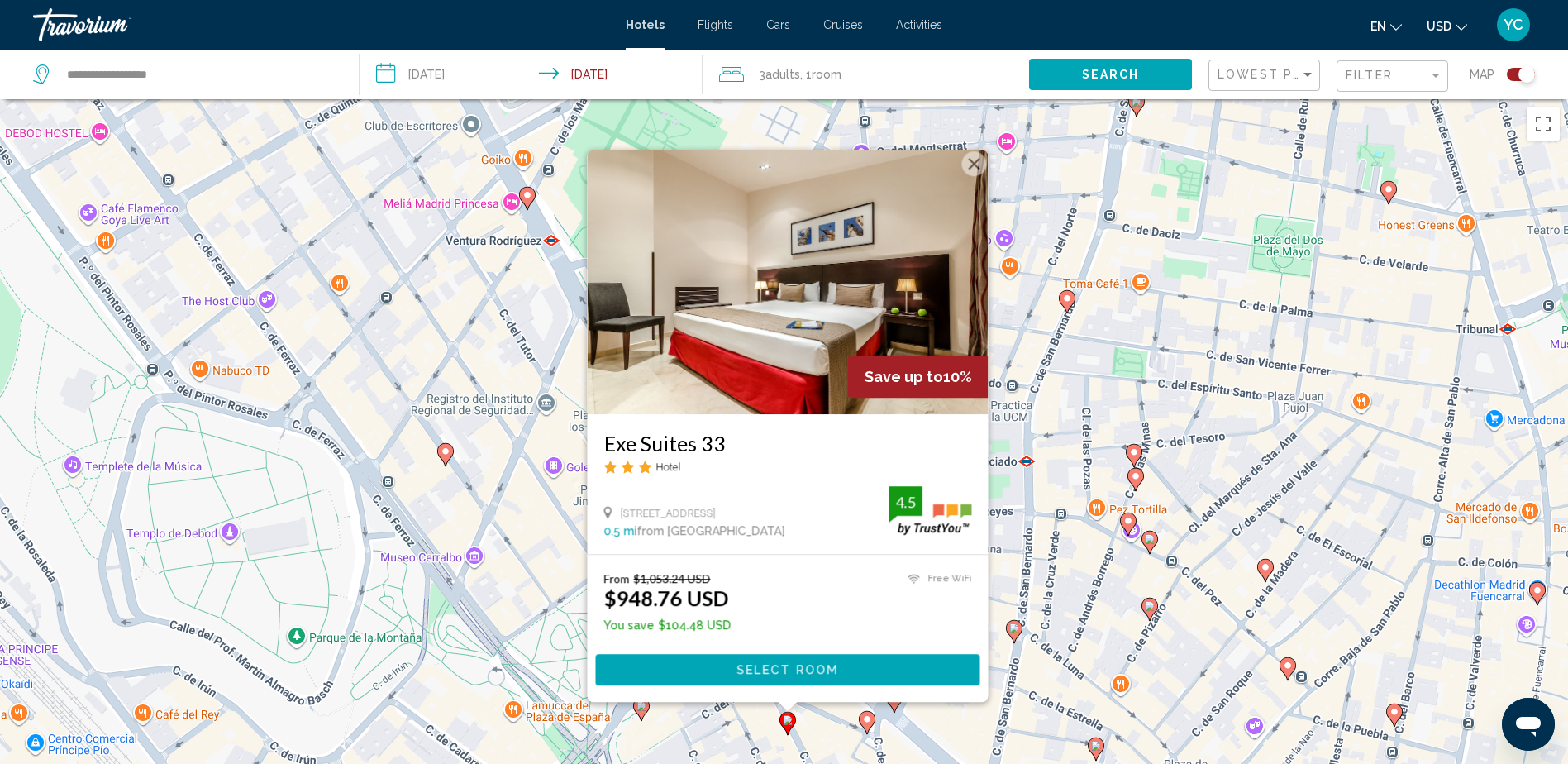
click at [972, 166] on button "Close" at bounding box center [974, 163] width 24 height 24
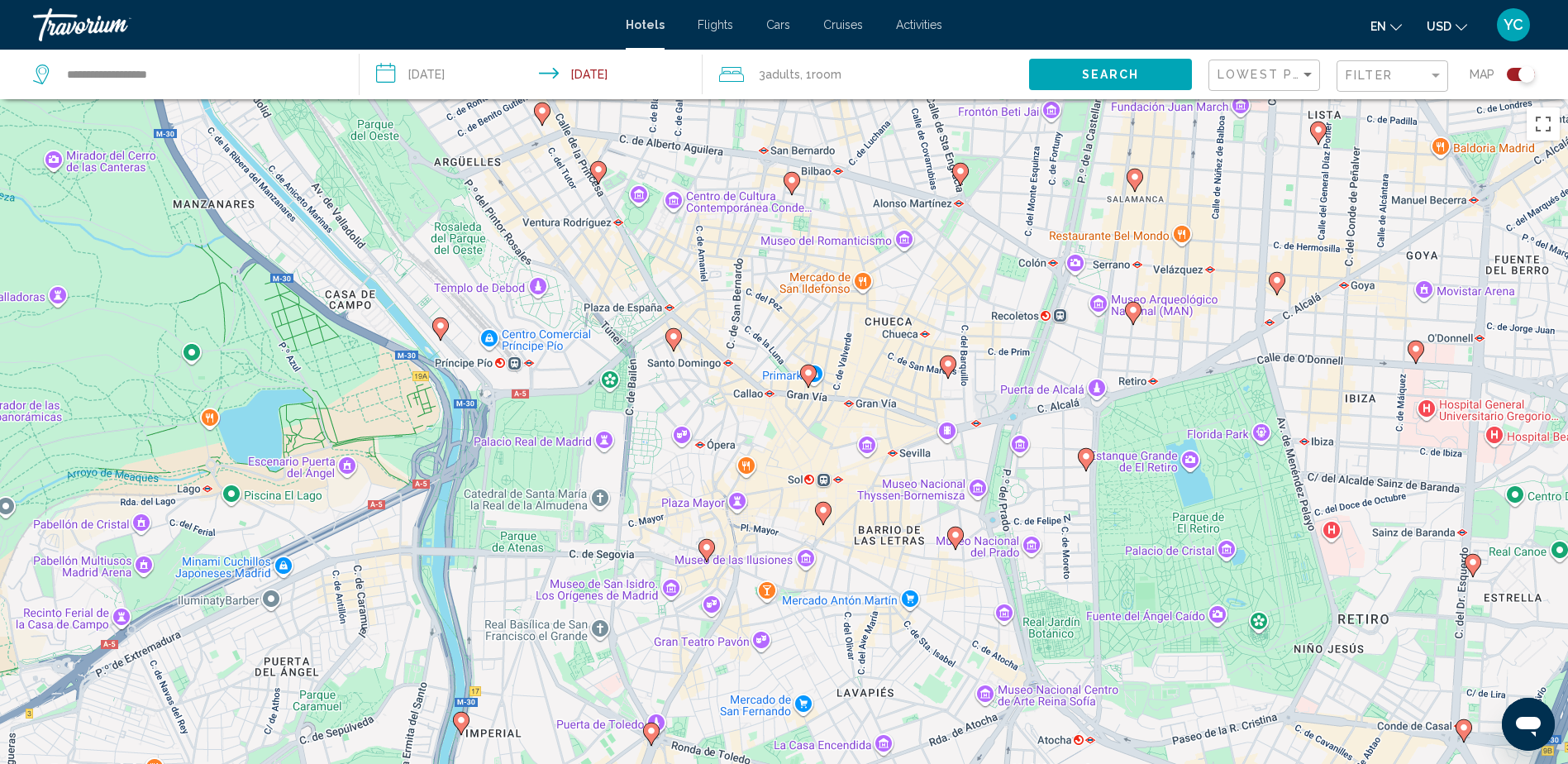
drag, startPoint x: 904, startPoint y: 521, endPoint x: 681, endPoint y: 329, distance: 294.3
click at [681, 329] on div "To activate drag with keyboard, press Alt + Enter. Once in keyboard drag state,…" at bounding box center [784, 481] width 1568 height 764
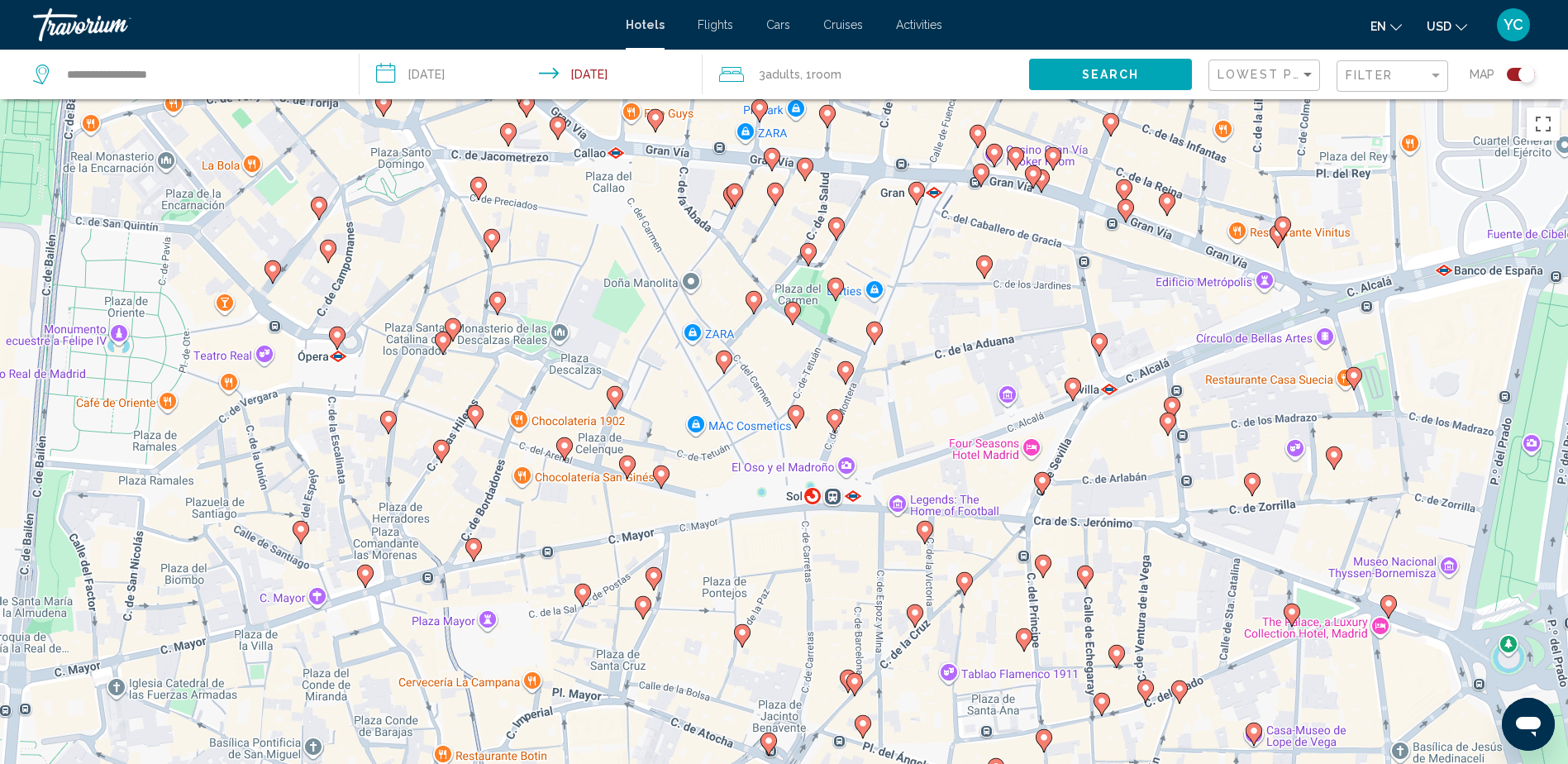
click at [368, 578] on icon "Main content" at bounding box center [364, 576] width 15 height 21
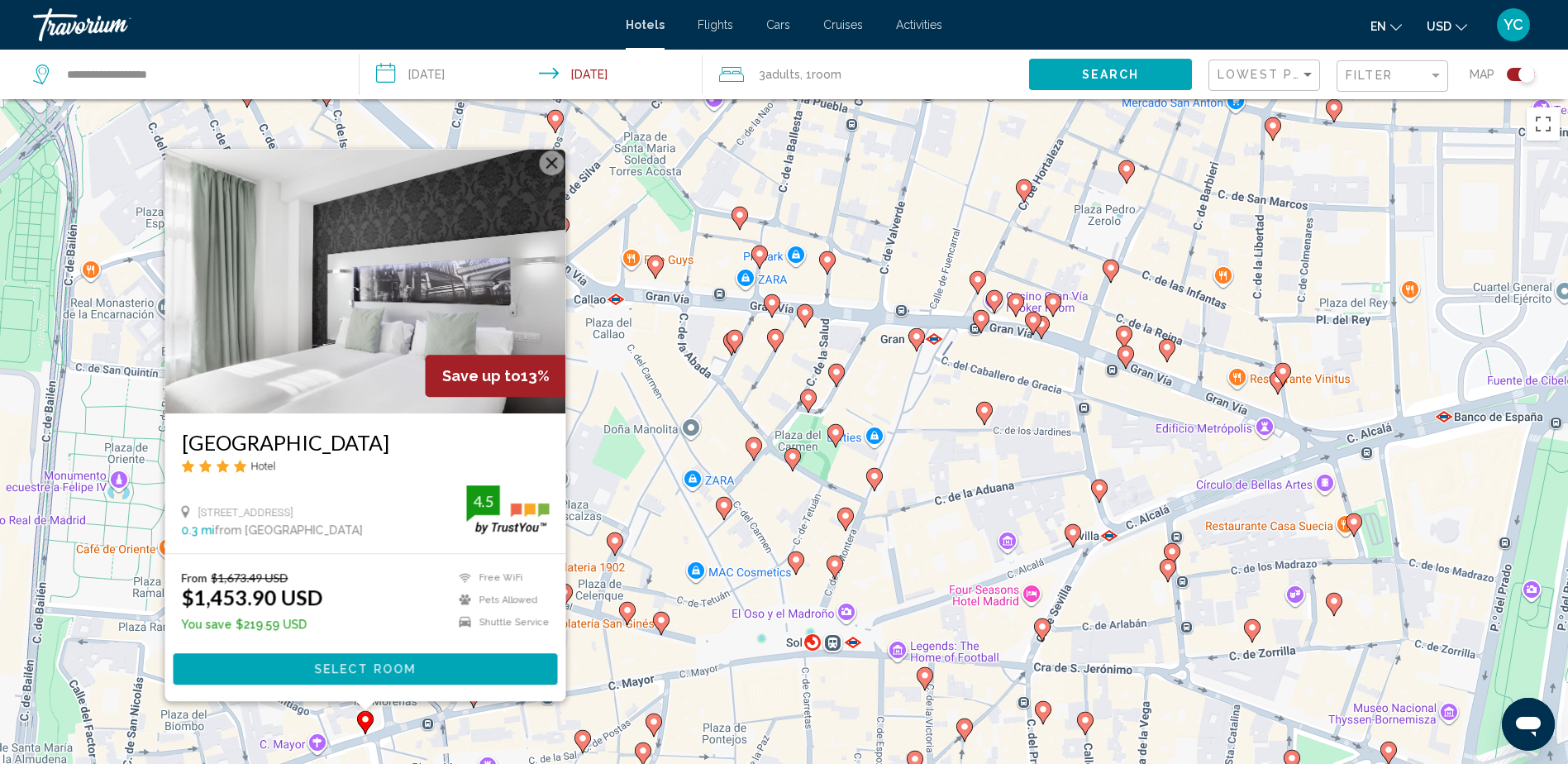
click at [555, 157] on button "Close" at bounding box center [551, 162] width 24 height 24
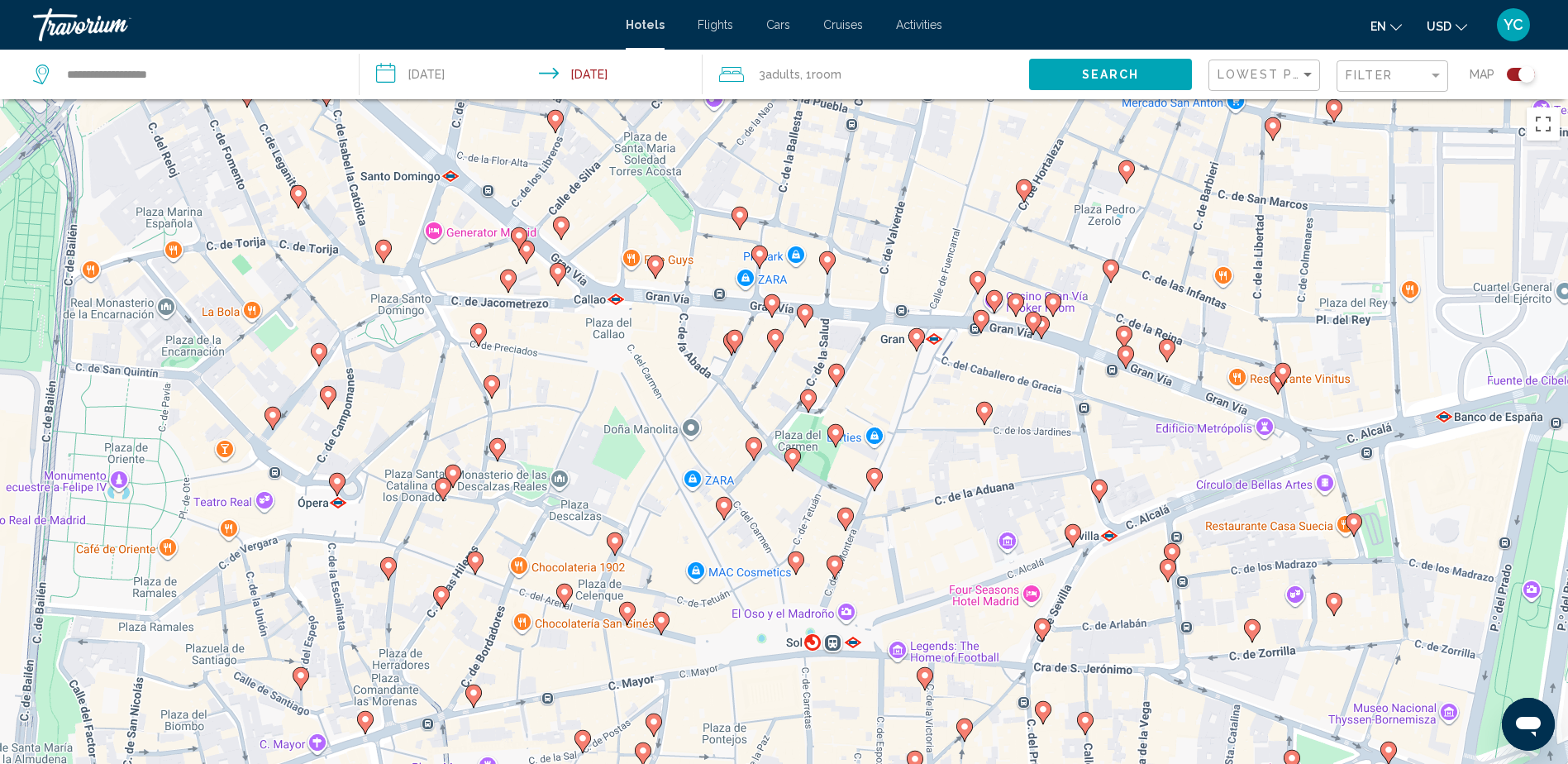
click at [335, 482] on image "Main content" at bounding box center [337, 481] width 10 height 10
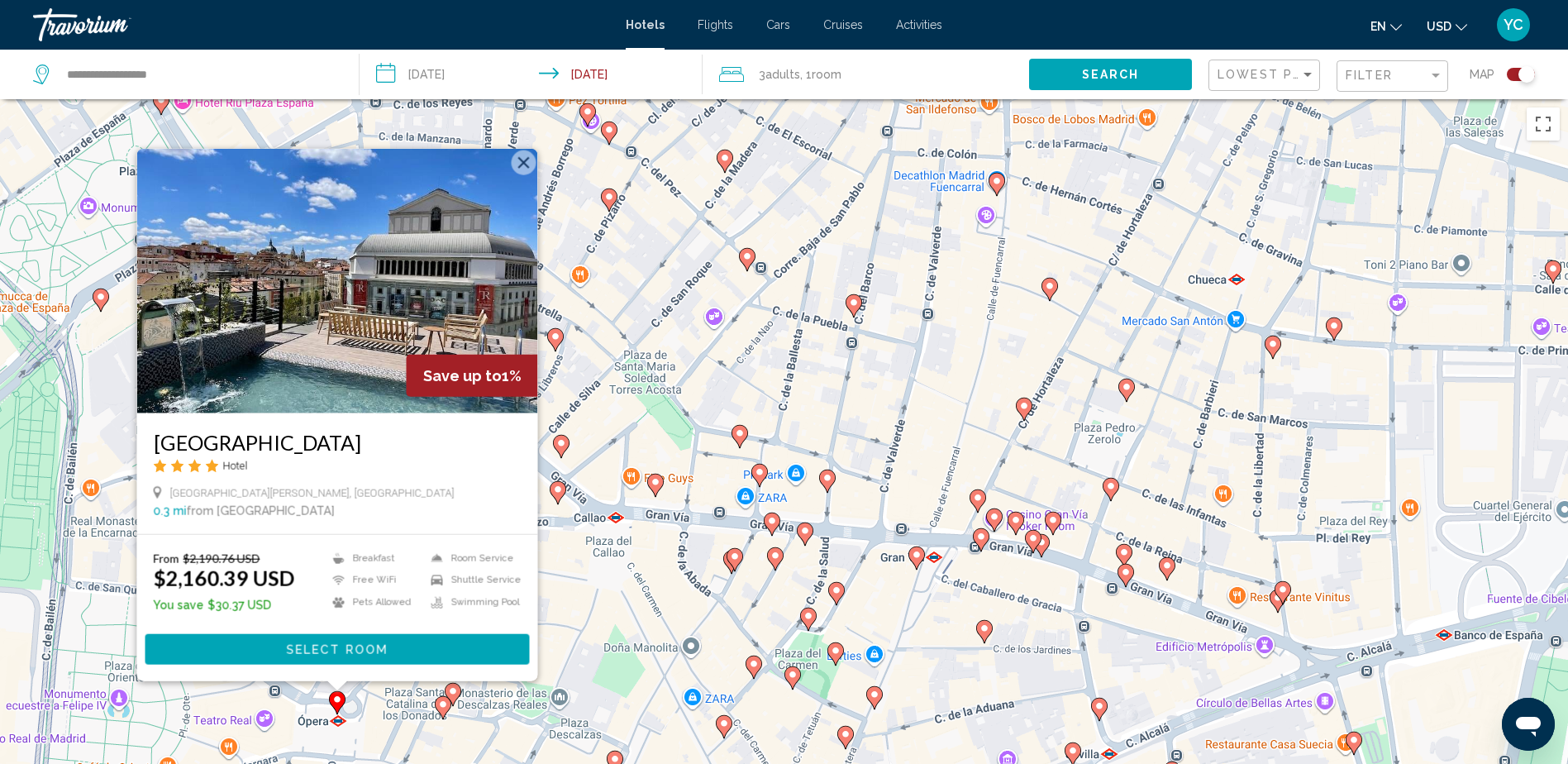
click at [530, 167] on button "Close" at bounding box center [522, 162] width 24 height 24
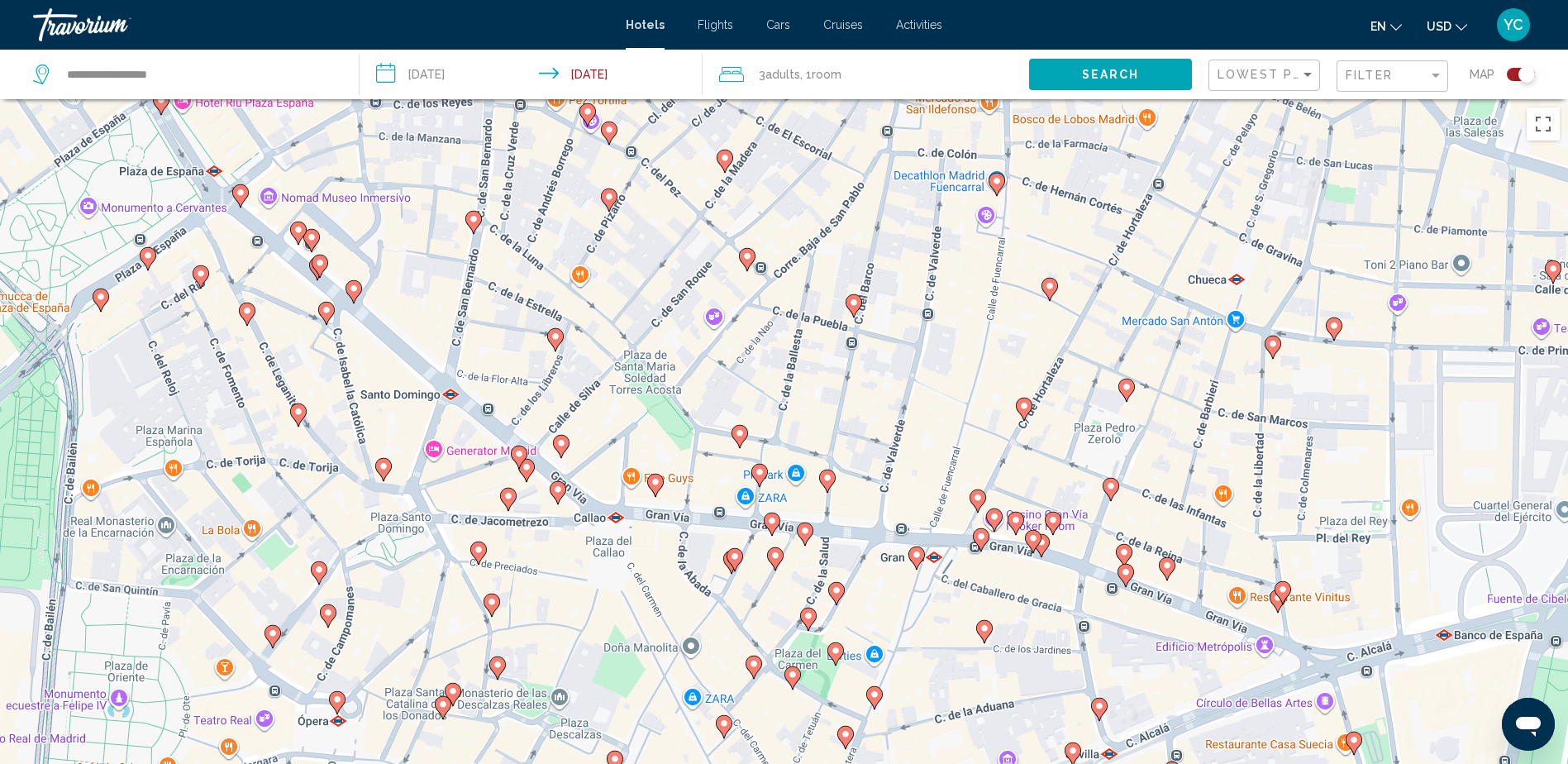
click at [300, 425] on gmp-advanced-marker "Main content" at bounding box center [298, 414] width 17 height 24
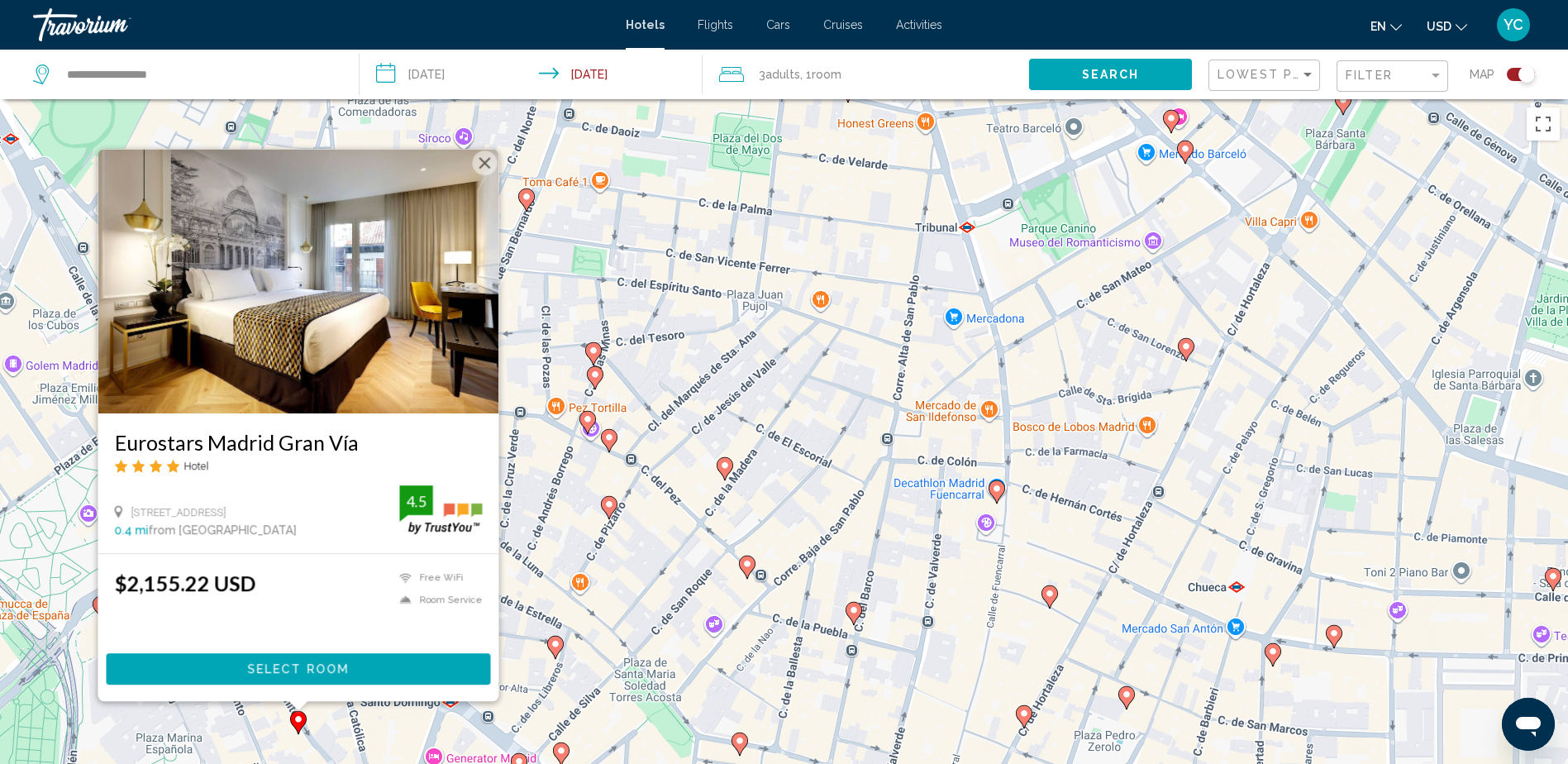
click at [491, 161] on button "Close" at bounding box center [483, 162] width 24 height 24
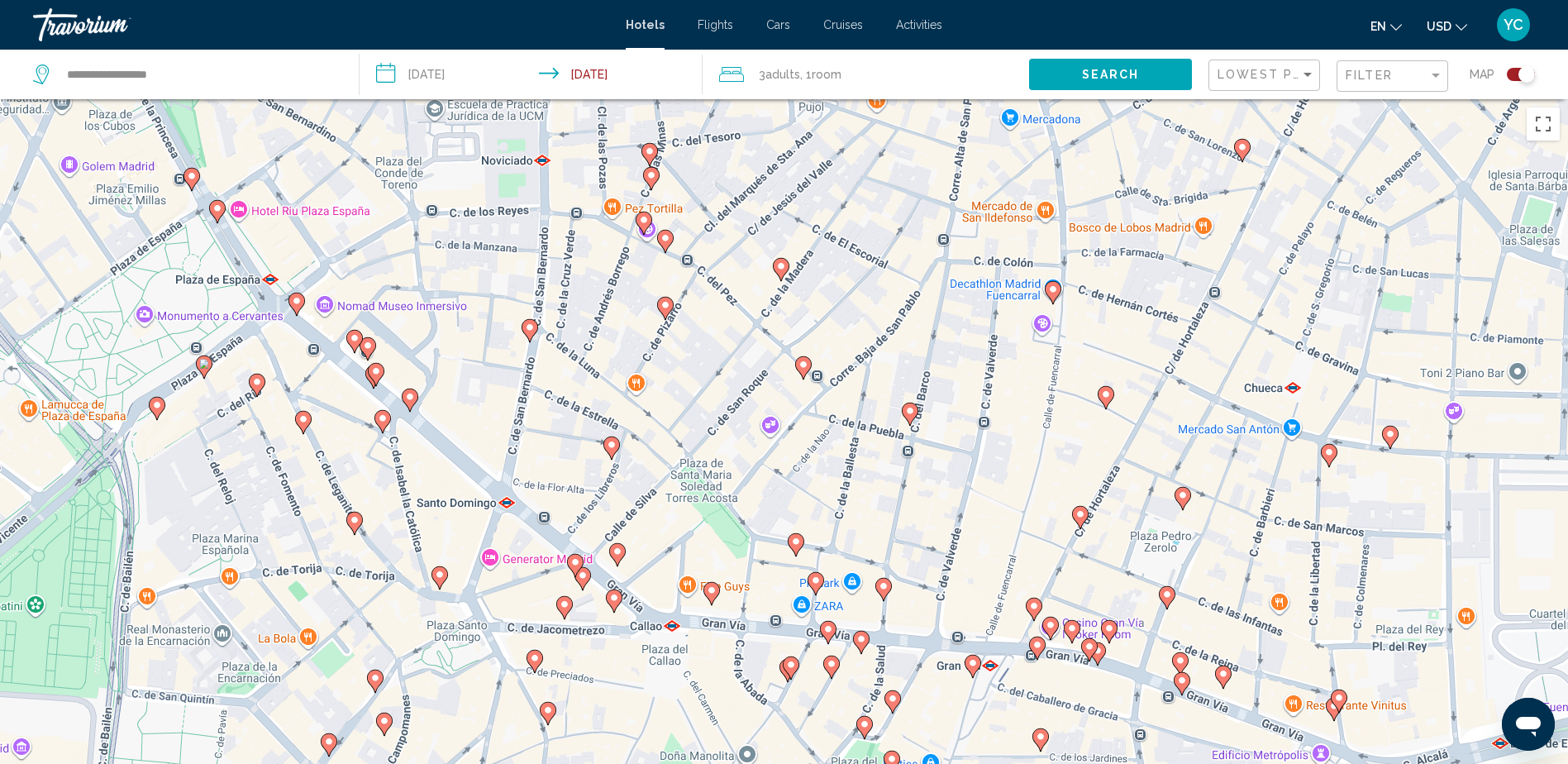
drag, startPoint x: 711, startPoint y: 510, endPoint x: 772, endPoint y: 311, distance: 208.1
click at [772, 311] on div "To activate drag with keyboard, press Alt + Enter. Once in keyboard drag state,…" at bounding box center [784, 481] width 1568 height 764
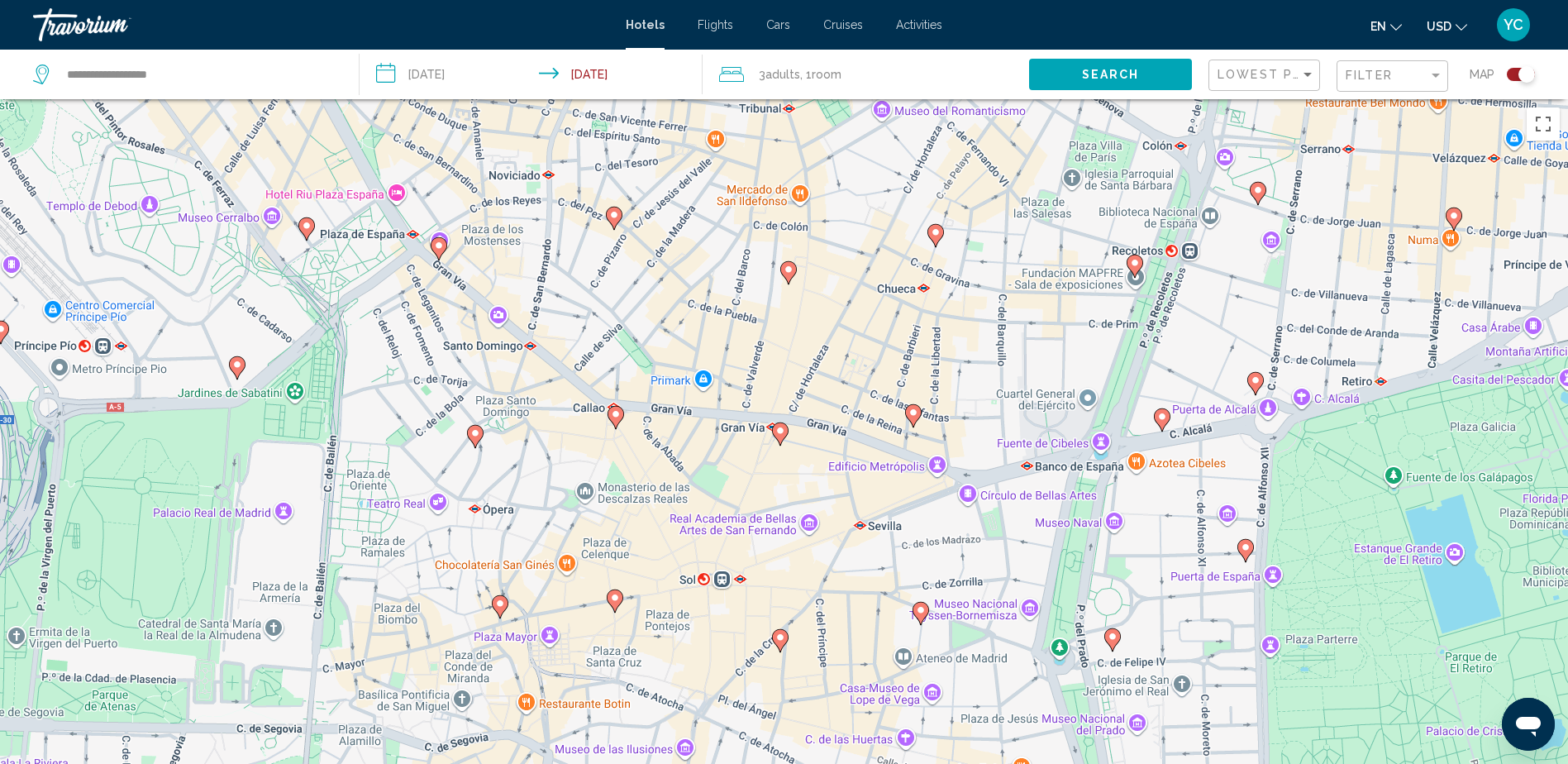
drag, startPoint x: 868, startPoint y: 417, endPoint x: 753, endPoint y: 371, distance: 123.9
click at [753, 371] on div "To activate drag with keyboard, press Alt + Enter. Once in keyboard drag state,…" at bounding box center [784, 481] width 1568 height 764
click at [1513, 66] on div "Map" at bounding box center [1500, 74] width 70 height 50
click at [1516, 74] on div "Toggle map" at bounding box center [1521, 75] width 28 height 14
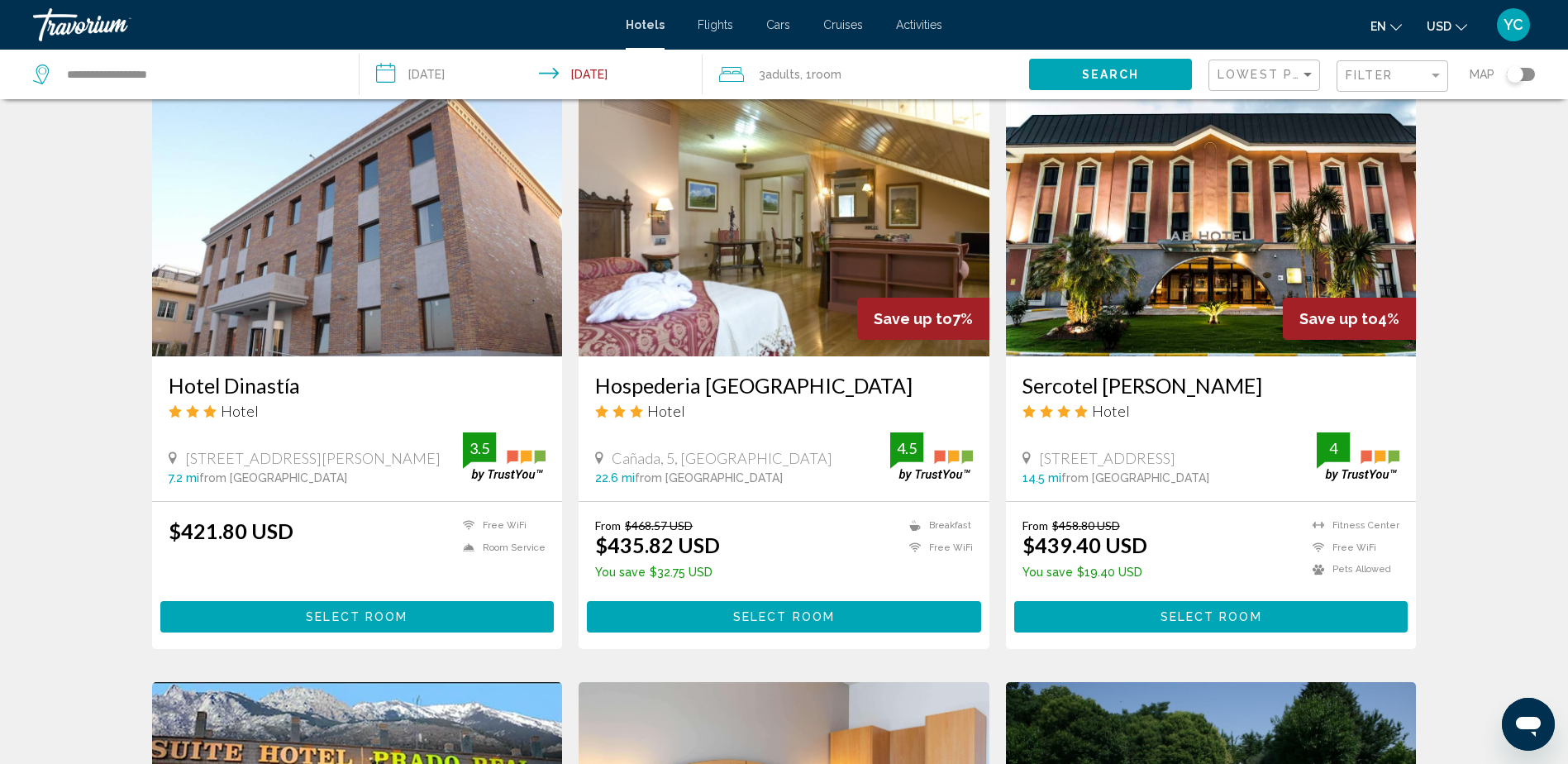
scroll to position [1322, 0]
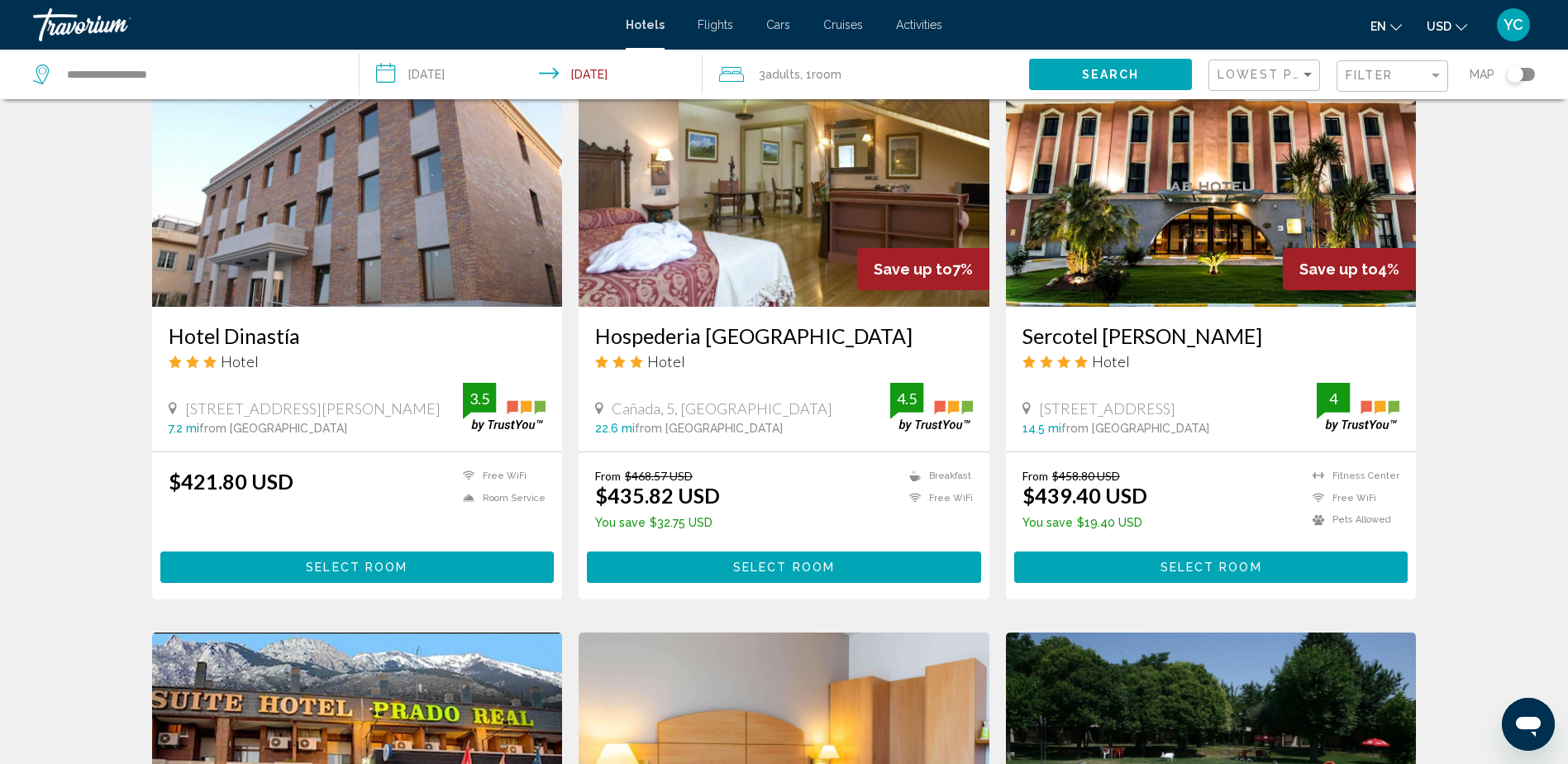
drag, startPoint x: 185, startPoint y: 404, endPoint x: 351, endPoint y: 403, distance: 166.0
click at [351, 403] on div "[STREET_ADDRESS][PERSON_NAME]" at bounding box center [316, 408] width 295 height 19
drag, startPoint x: 351, startPoint y: 403, endPoint x: 311, endPoint y: 413, distance: 41.2
copy span "[STREET_ADDRESS][PERSON_NAME]"
click at [77, 423] on div "Hotel Search Results - 403 places to spend your time Save up to 33% C&H [GEOGRA…" at bounding box center [784, 37] width 1568 height 2489
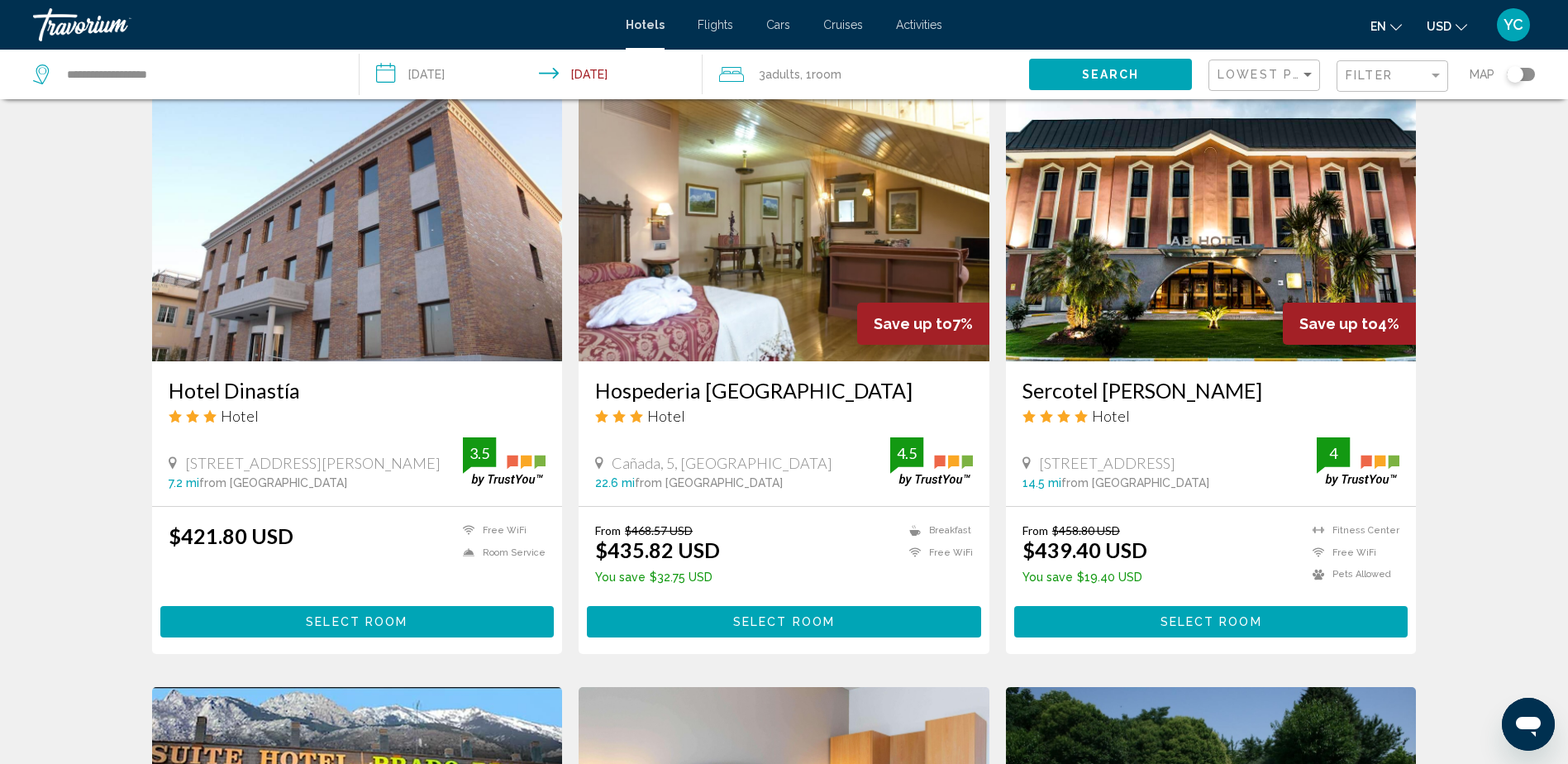
scroll to position [1241, 0]
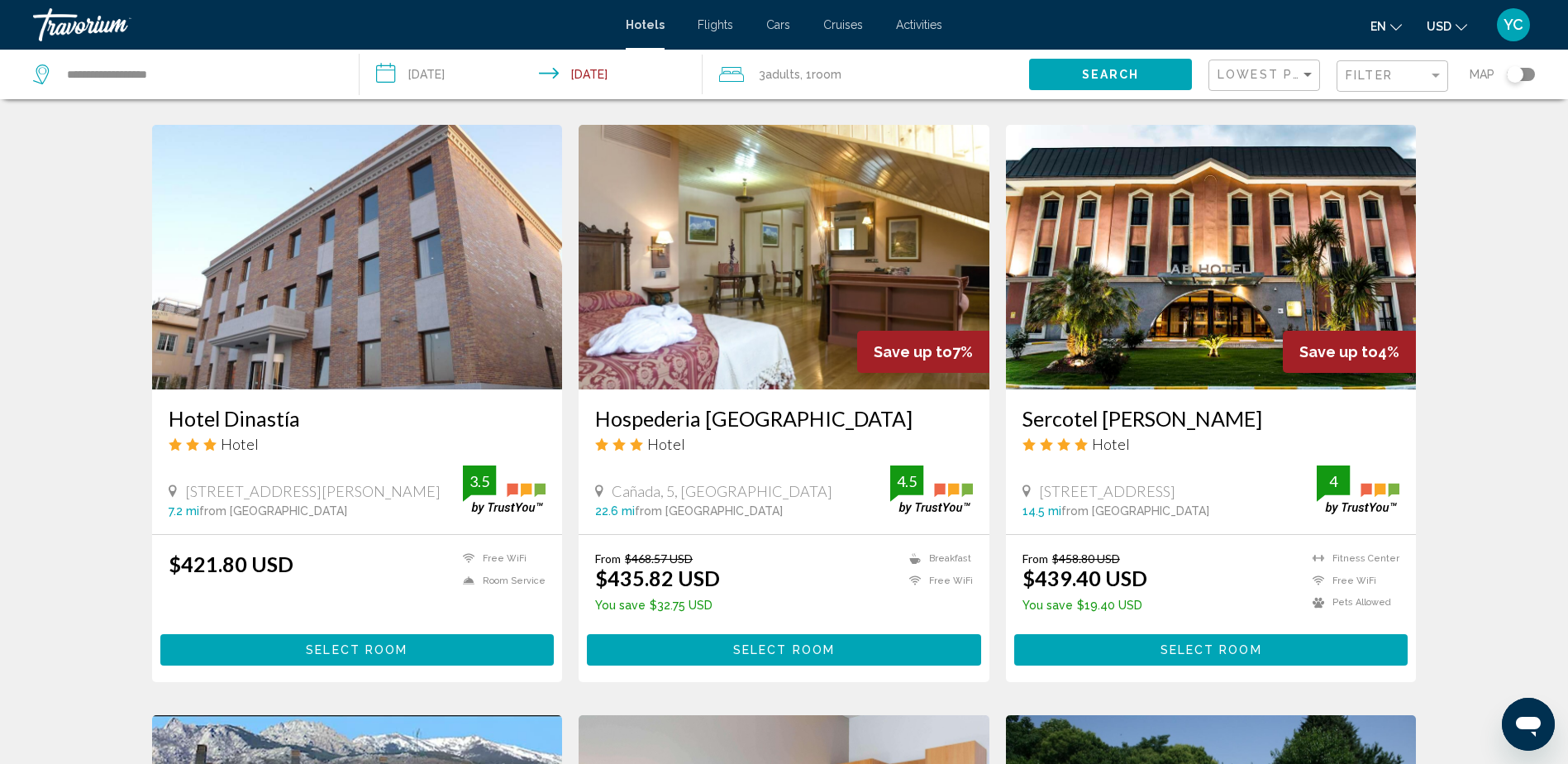
drag, startPoint x: 1035, startPoint y: 489, endPoint x: 1241, endPoint y: 493, distance: 206.0
click at [1241, 493] on div "[STREET_ADDRESS]" at bounding box center [1169, 491] width 295 height 19
copy span "[STREET_ADDRESS]"
click at [117, 456] on div "Hotel Search Results - 403 places to spend your time Save up to 33% C&H [GEOGRA…" at bounding box center [784, 120] width 1568 height 2489
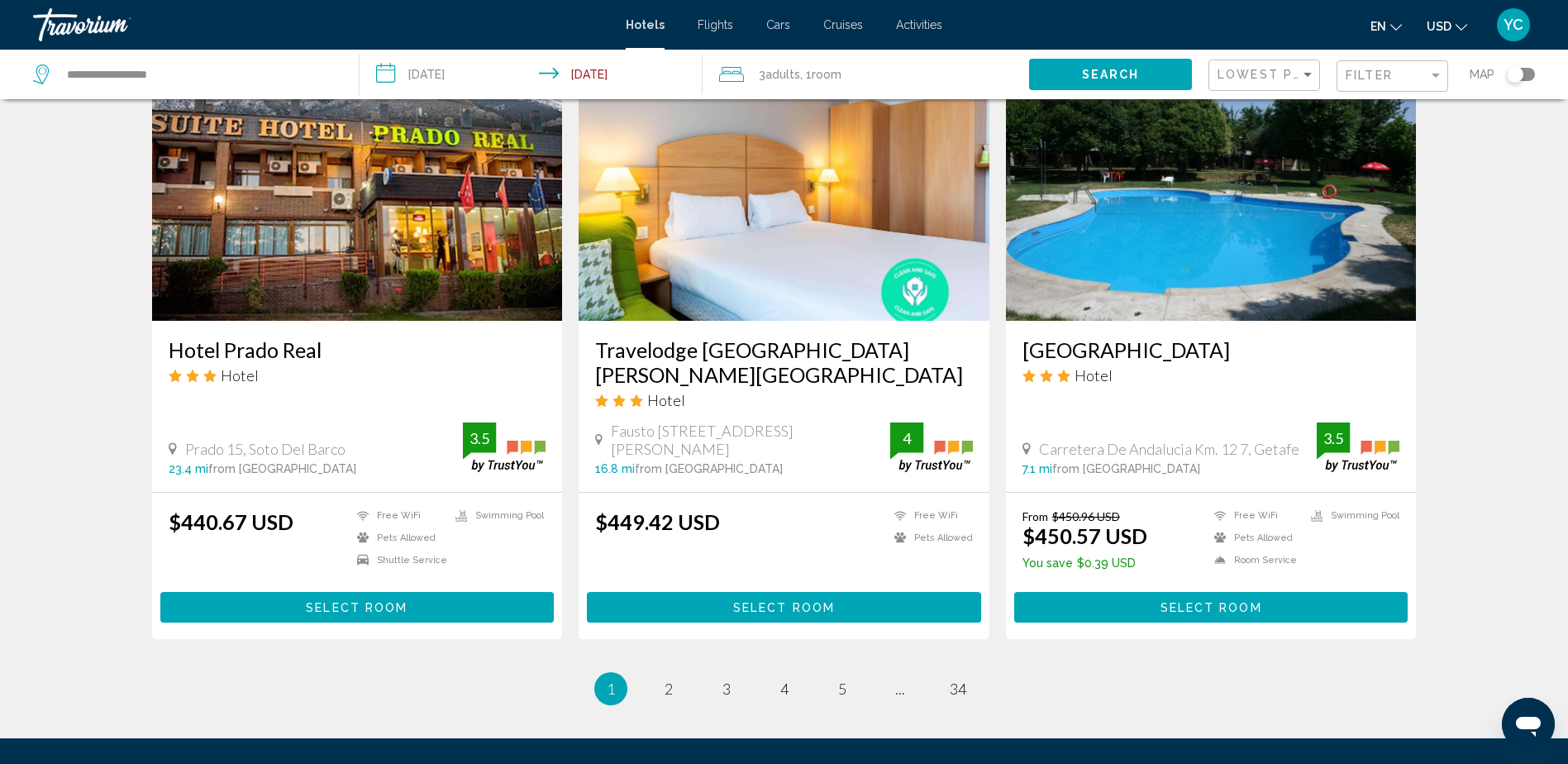
scroll to position [1901, 0]
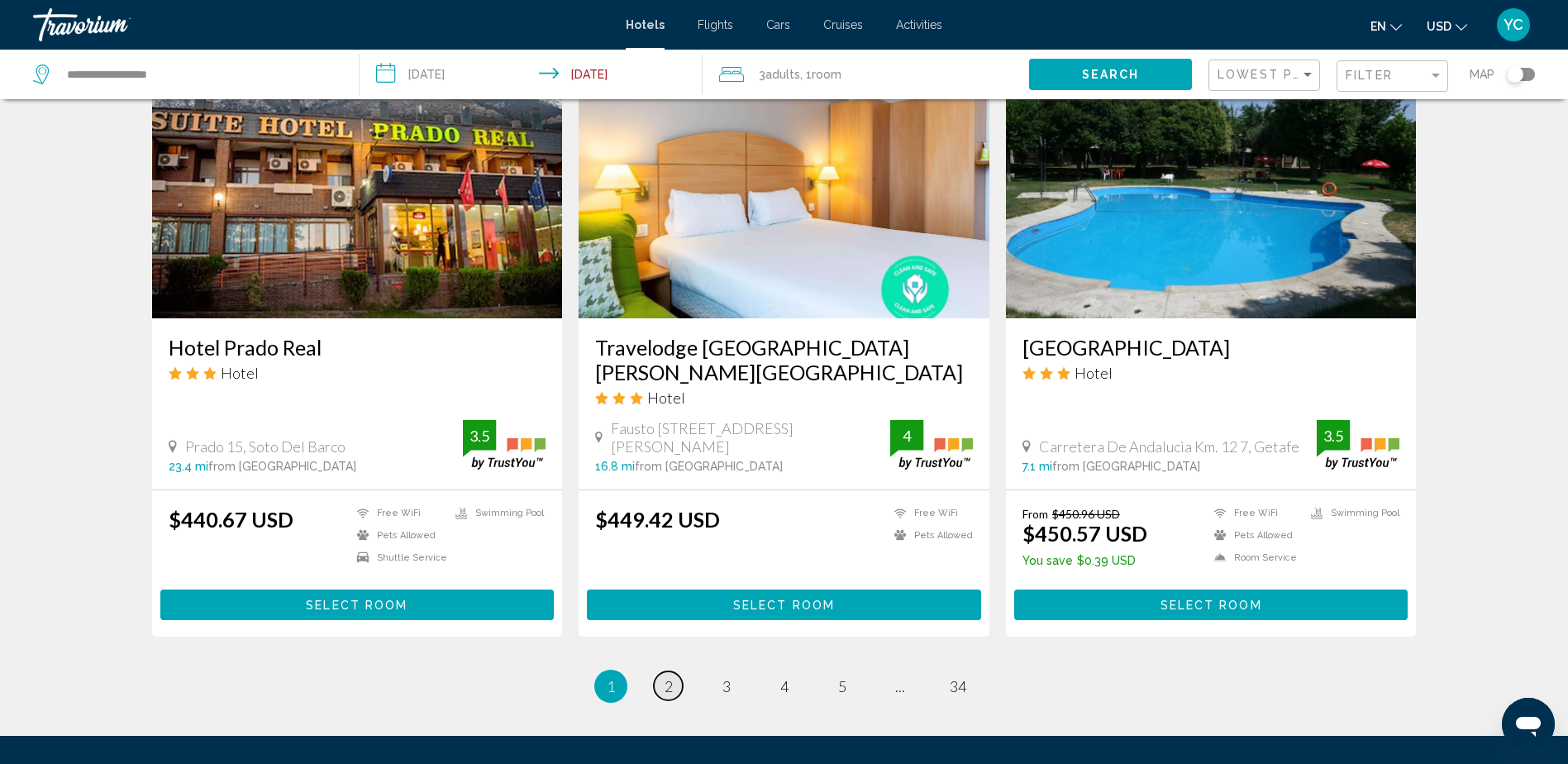
click at [670, 677] on span "2" at bounding box center [669, 686] width 8 height 19
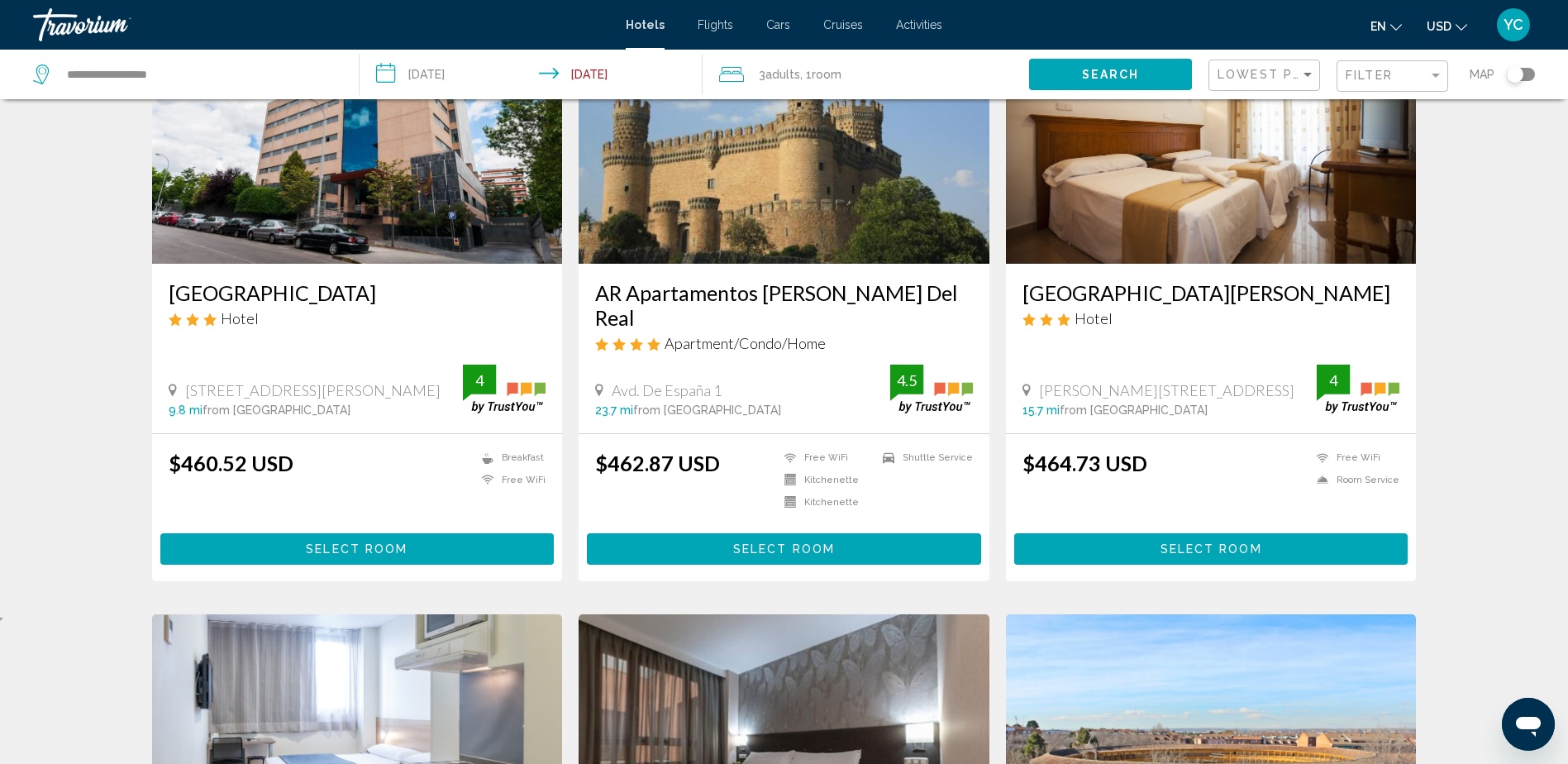
scroll to position [166, 0]
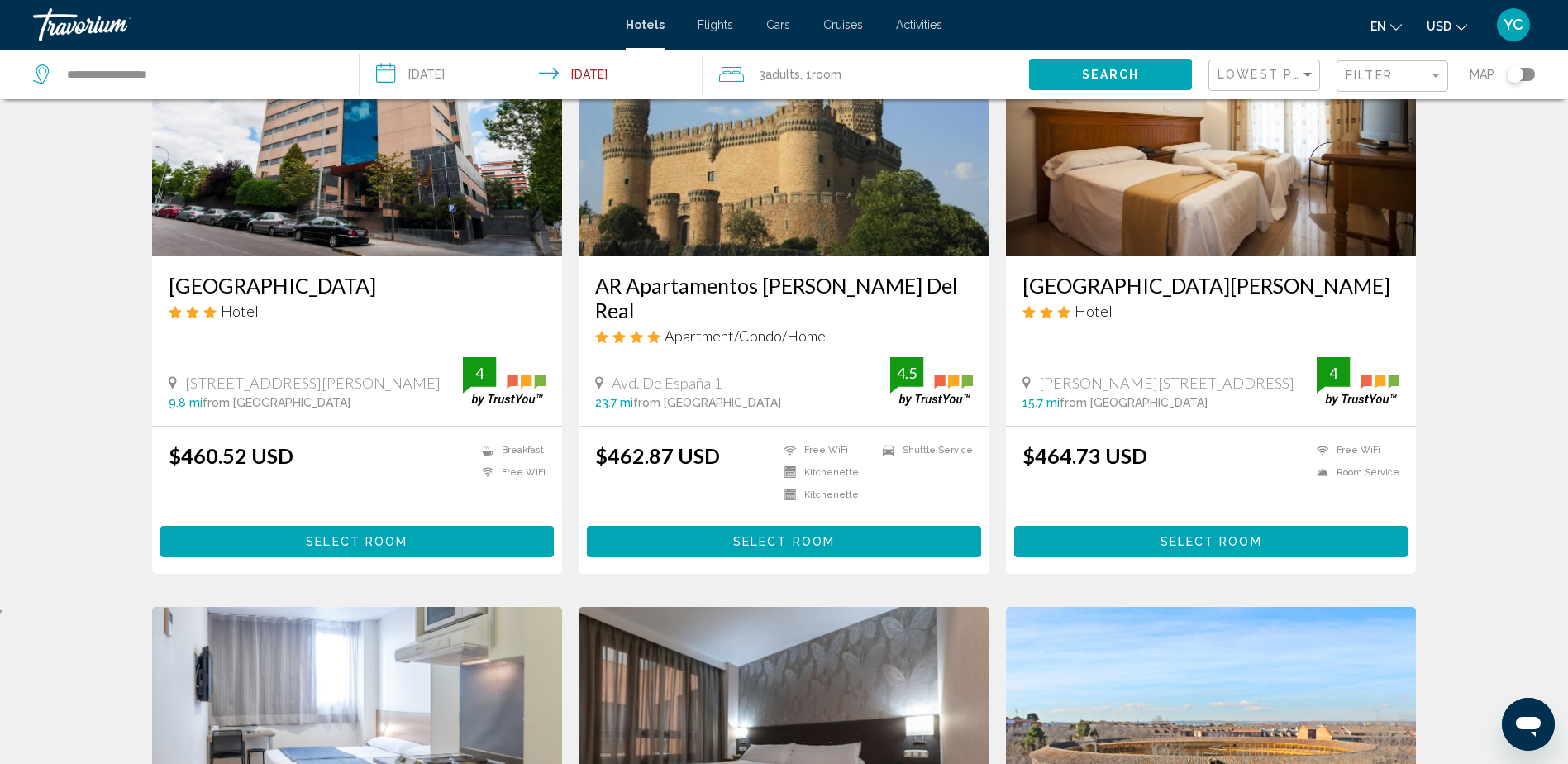
drag, startPoint x: 186, startPoint y: 356, endPoint x: 363, endPoint y: 357, distance: 177.0
click at [363, 373] on span "[STREET_ADDRESS][PERSON_NAME]" at bounding box center [313, 382] width 255 height 19
copy span "[STREET_ADDRESS][PERSON_NAME]"
click at [347, 536] on span "Select Room" at bounding box center [357, 543] width 101 height 14
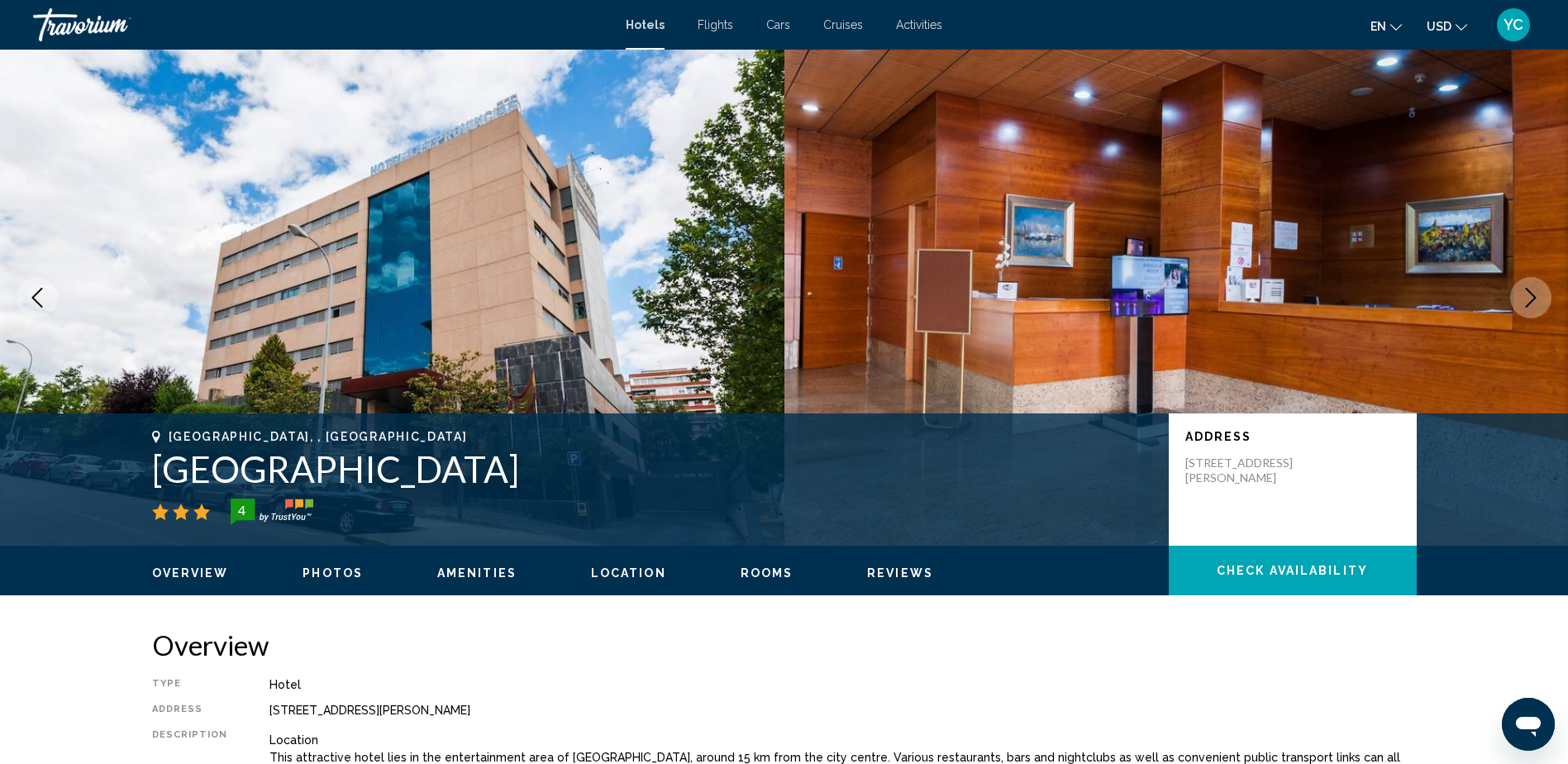
click at [1064, 208] on img "Main content" at bounding box center [1176, 297] width 784 height 496
click at [1145, 264] on img "Main content" at bounding box center [1176, 297] width 784 height 496
click at [1132, 324] on img "Main content" at bounding box center [1176, 297] width 784 height 496
click at [1527, 297] on icon "Next image" at bounding box center [1531, 297] width 19 height 19
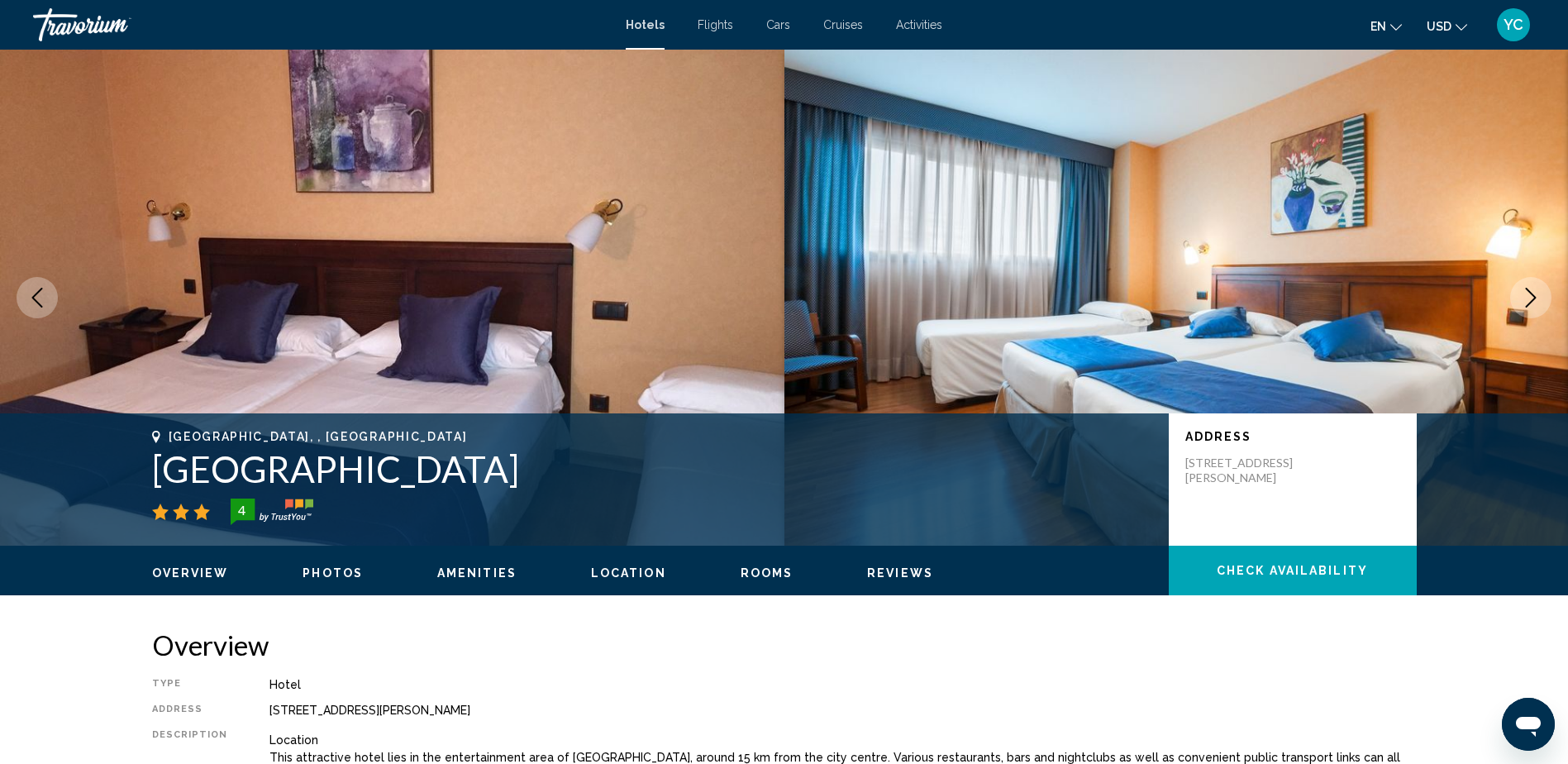
click at [1527, 297] on icon "Next image" at bounding box center [1531, 297] width 19 height 19
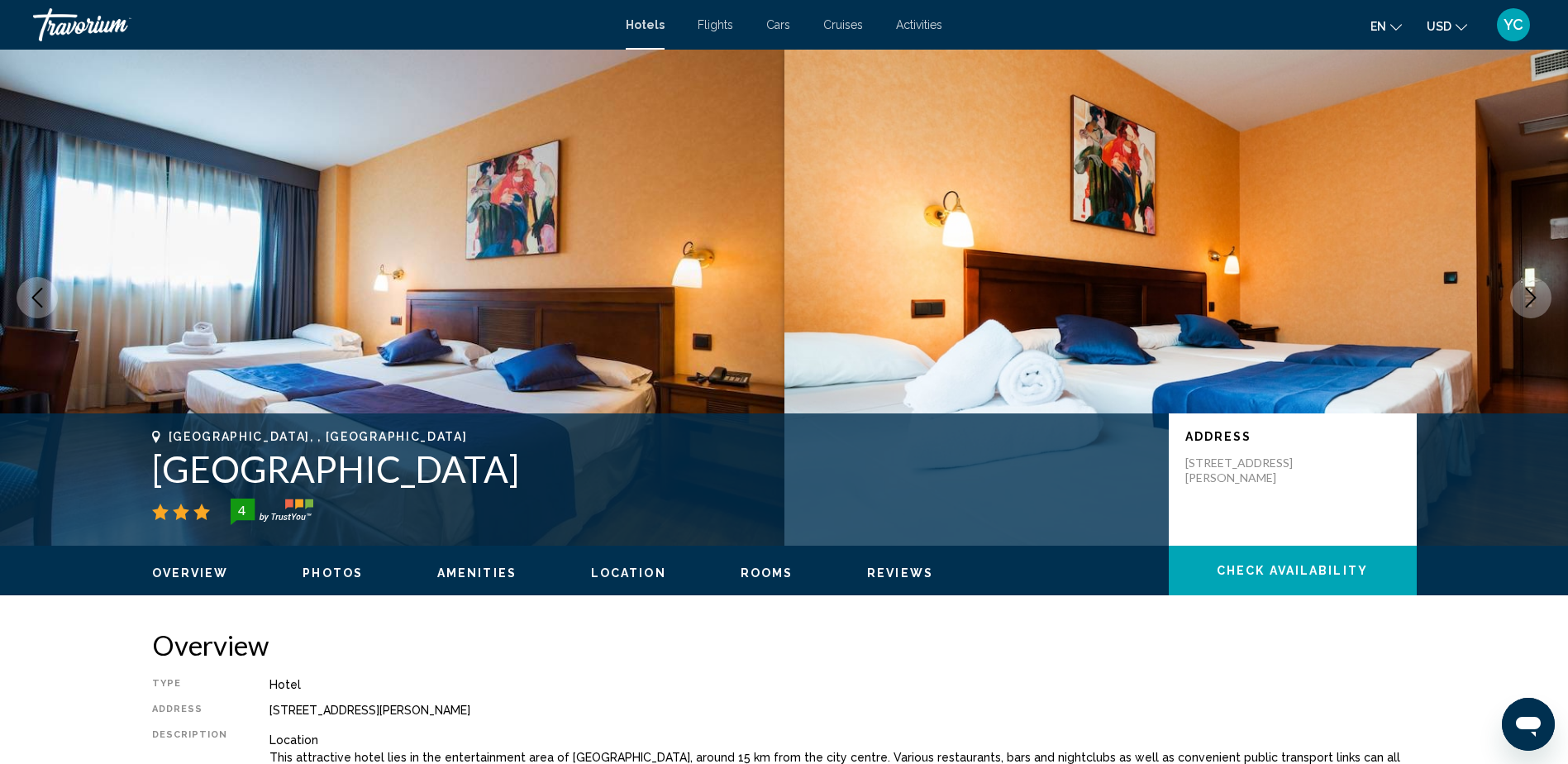
click at [1527, 297] on icon "Next image" at bounding box center [1531, 297] width 19 height 19
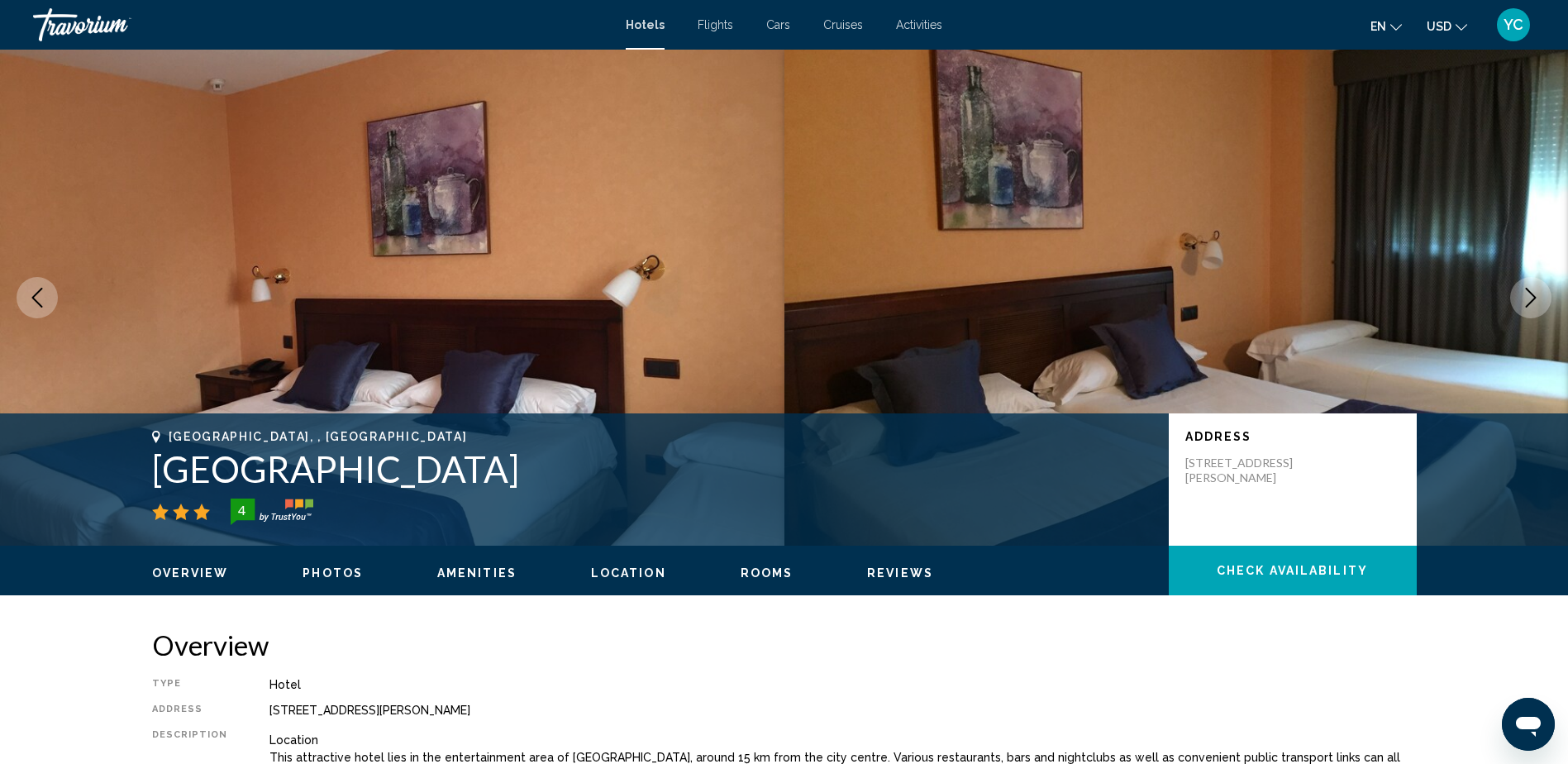
click at [1527, 297] on icon "Next image" at bounding box center [1531, 297] width 19 height 19
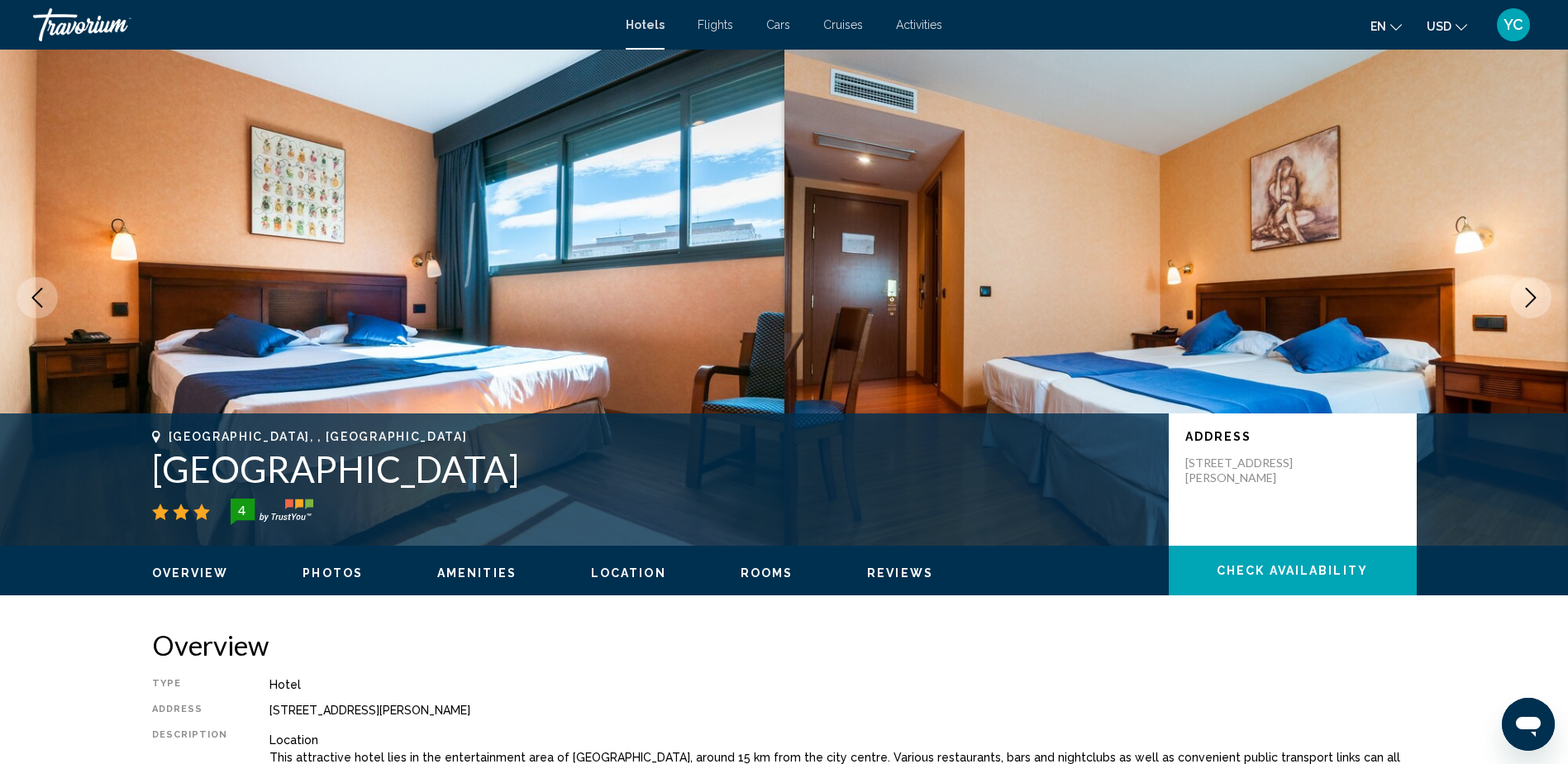
click at [1527, 297] on icon "Next image" at bounding box center [1531, 297] width 19 height 19
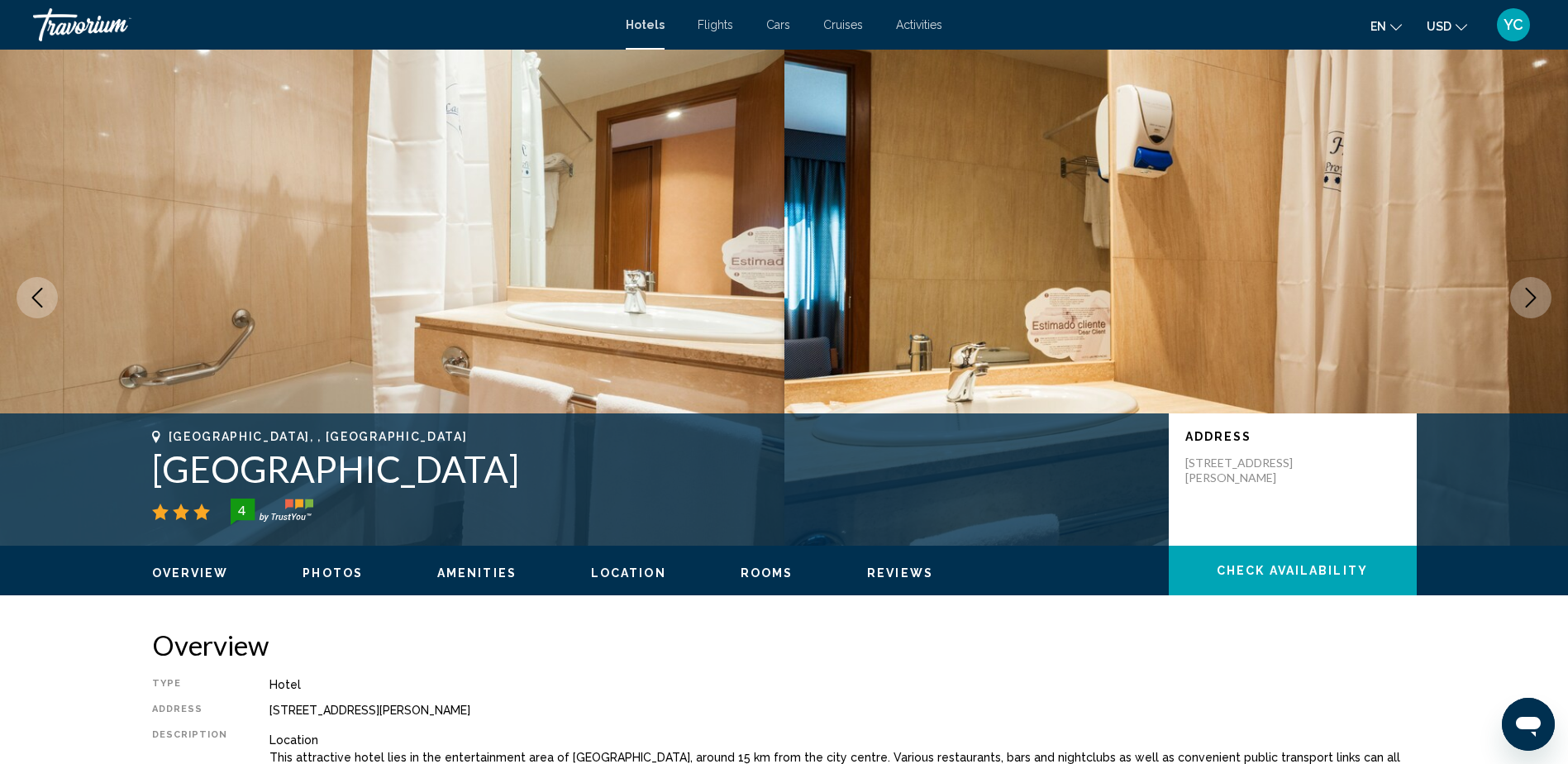
click at [1528, 297] on icon "Next image" at bounding box center [1531, 297] width 19 height 19
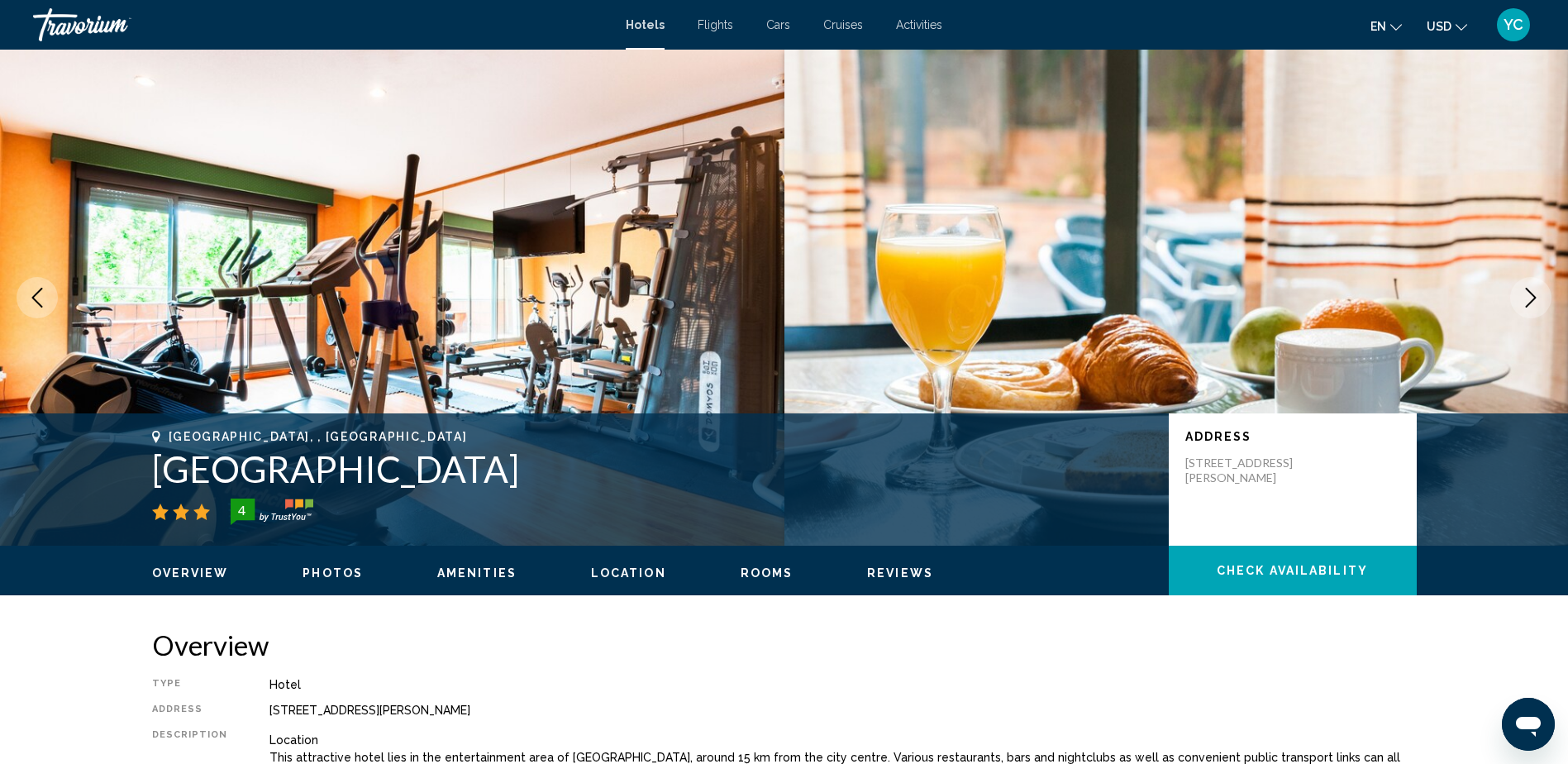
click at [1528, 297] on icon "Next image" at bounding box center [1531, 297] width 19 height 19
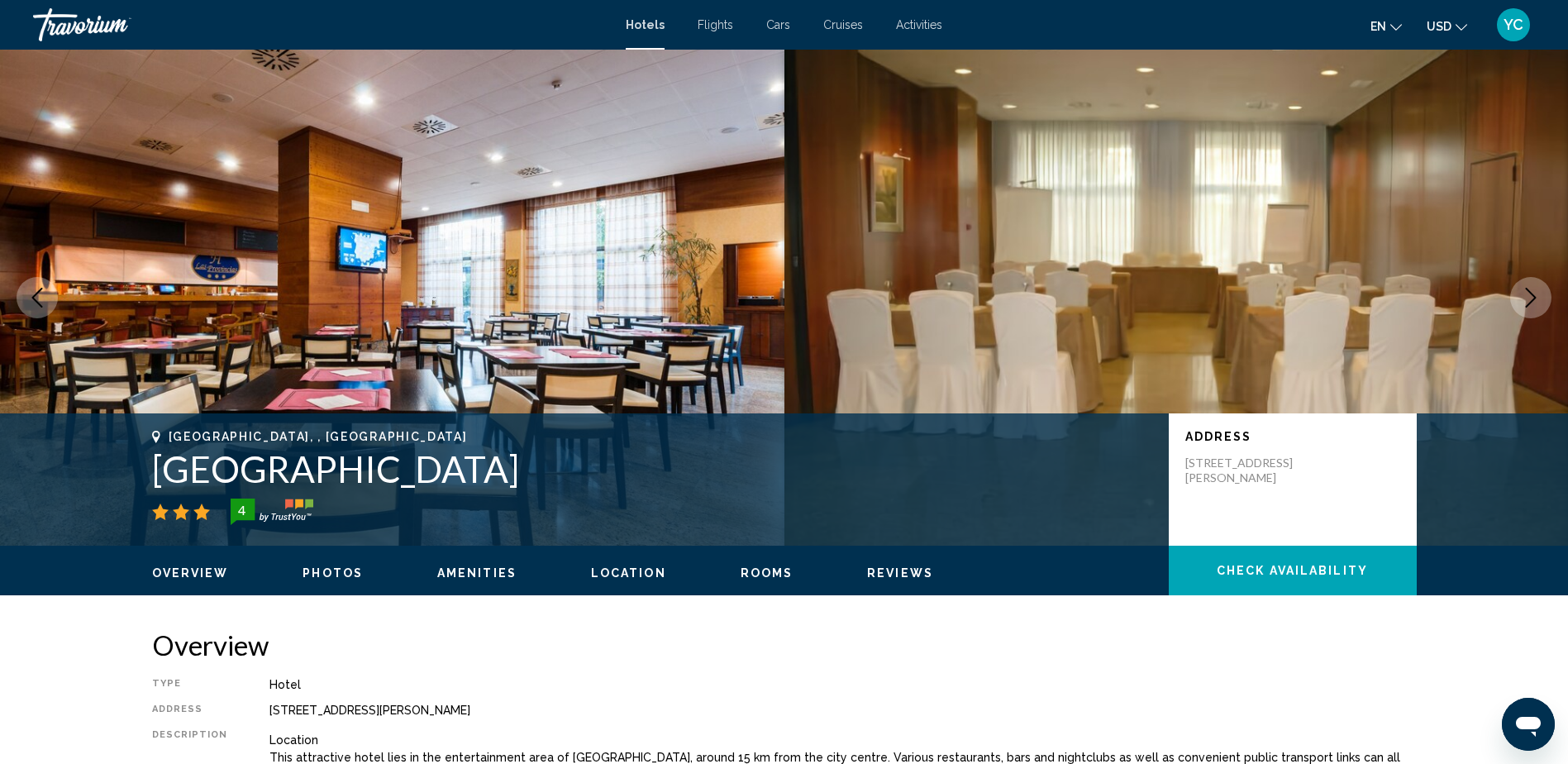
click at [1528, 297] on icon "Next image" at bounding box center [1531, 297] width 19 height 19
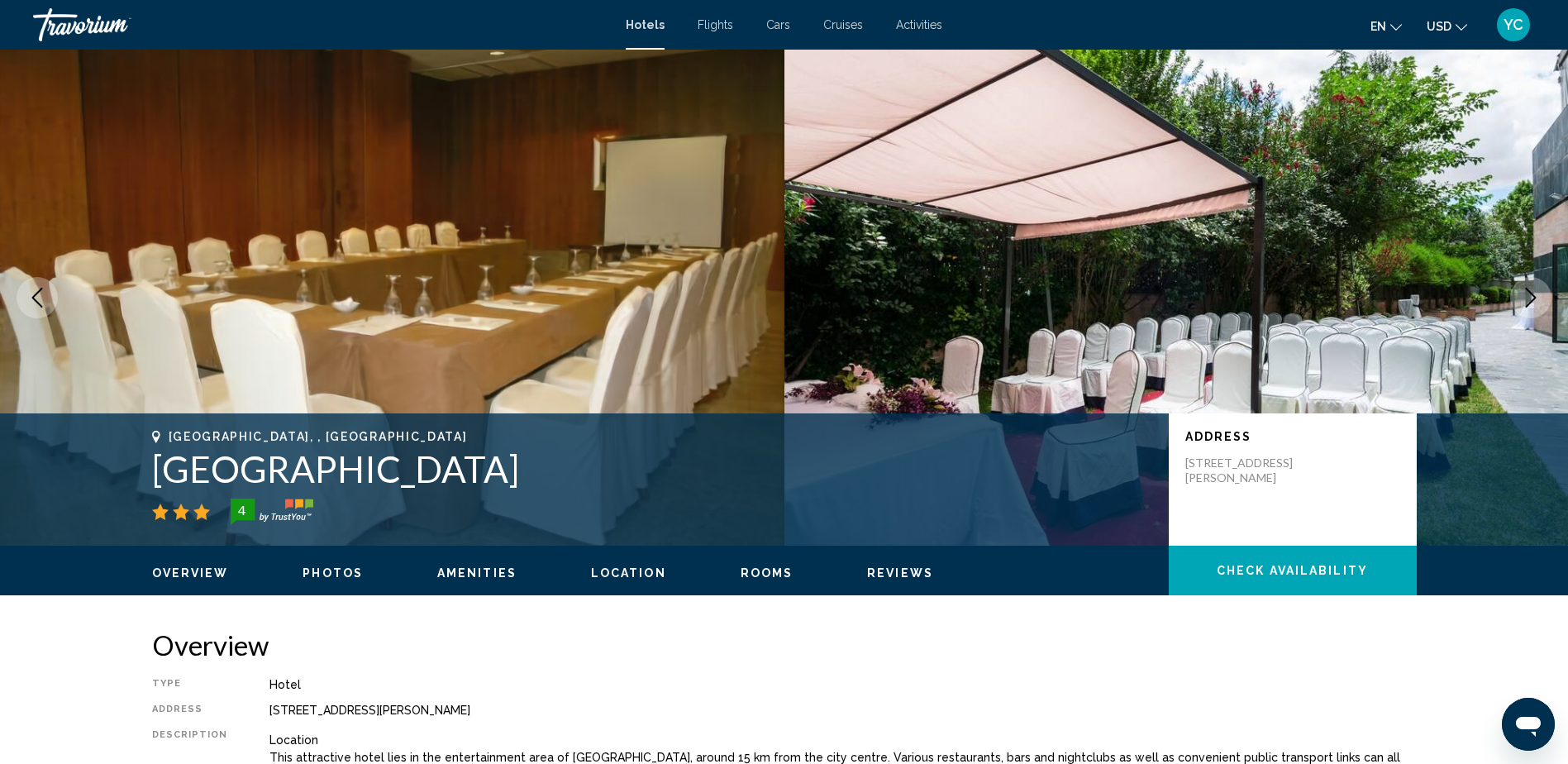
click at [1528, 297] on icon "Next image" at bounding box center [1531, 297] width 19 height 19
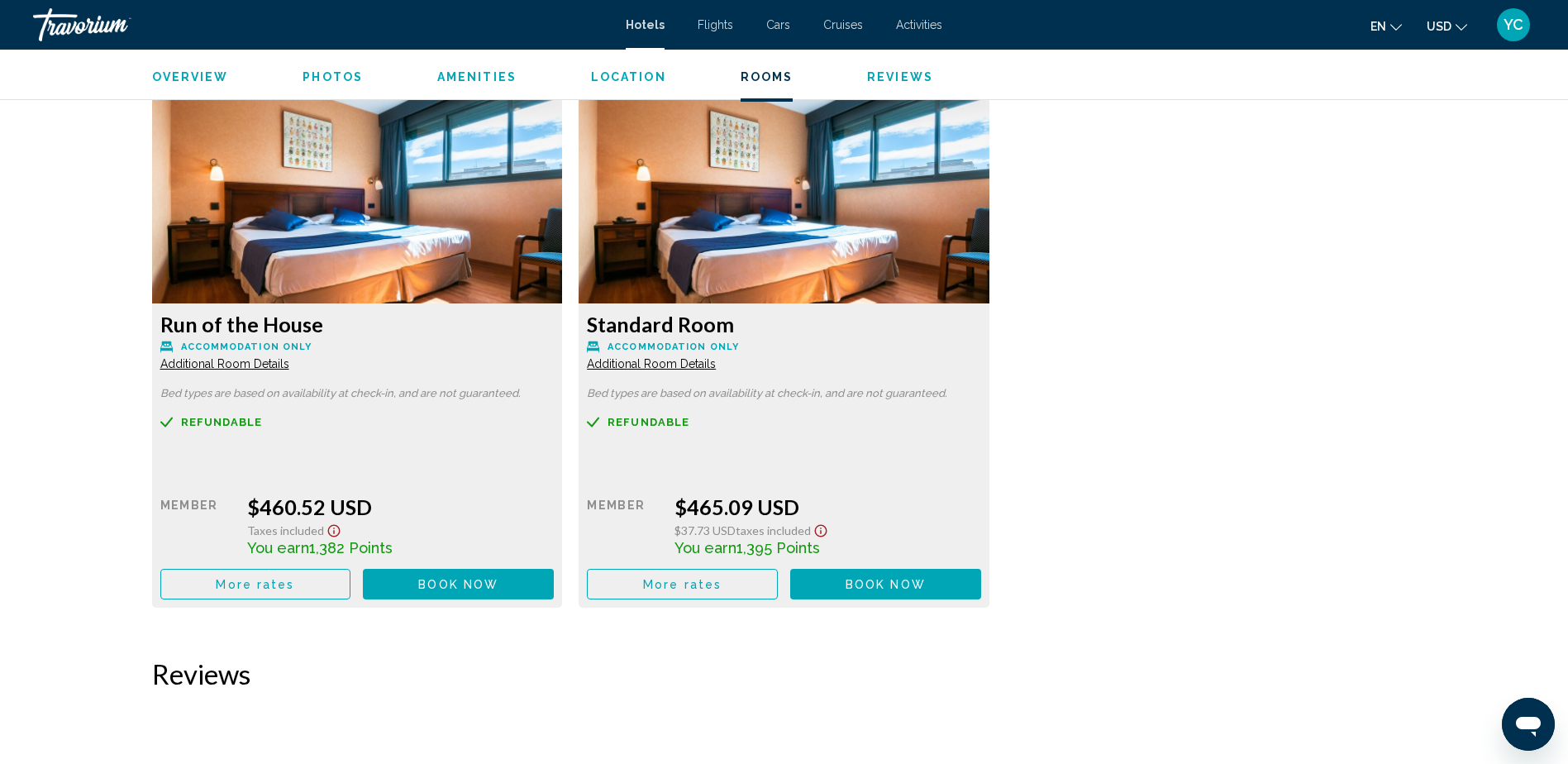
scroll to position [2150, 0]
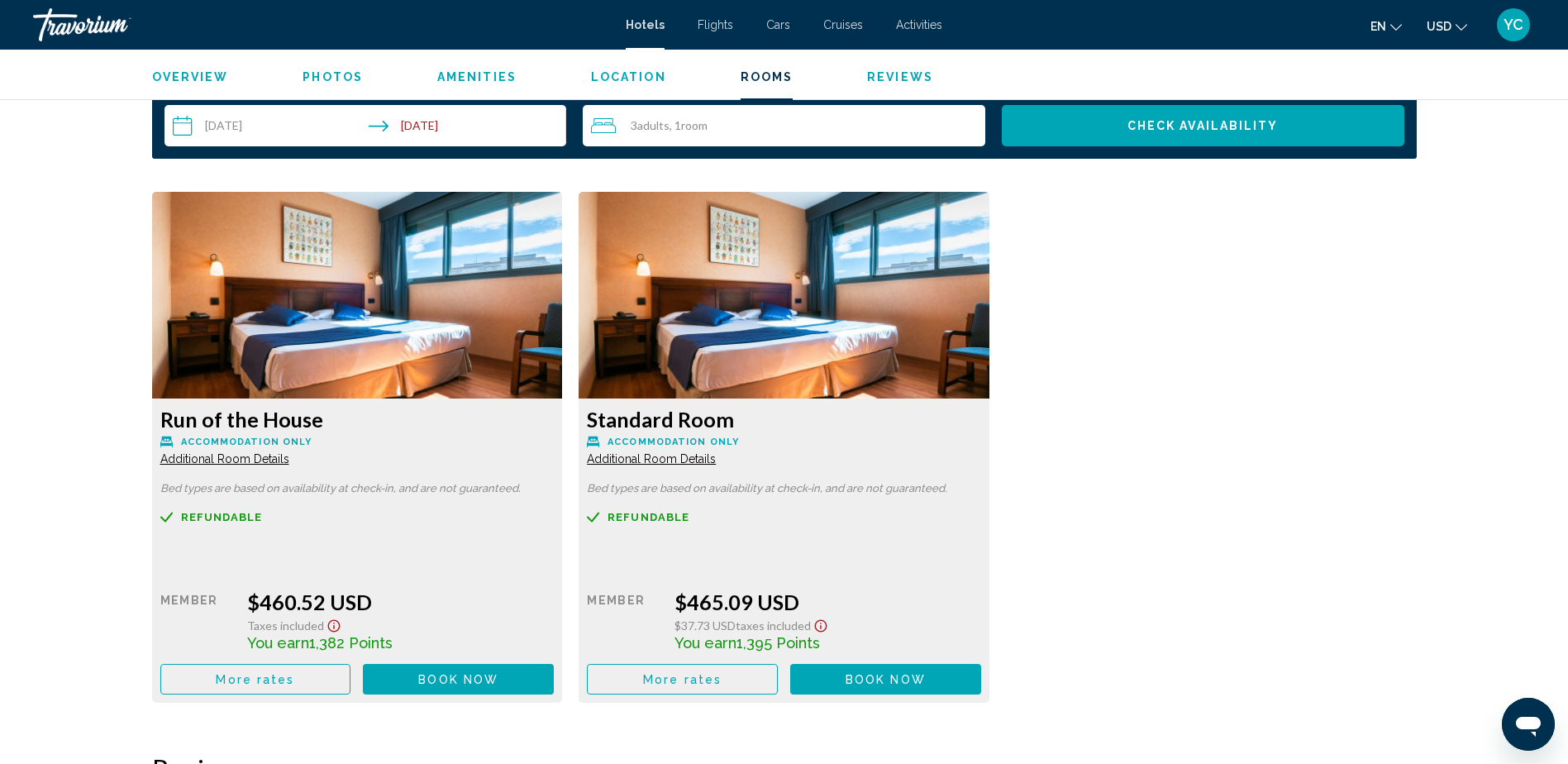
click at [392, 297] on img "Main content" at bounding box center [358, 295] width 411 height 207
click at [563, 304] on img "Main content" at bounding box center [358, 295] width 411 height 207
click at [501, 304] on img "Main content" at bounding box center [358, 295] width 411 height 207
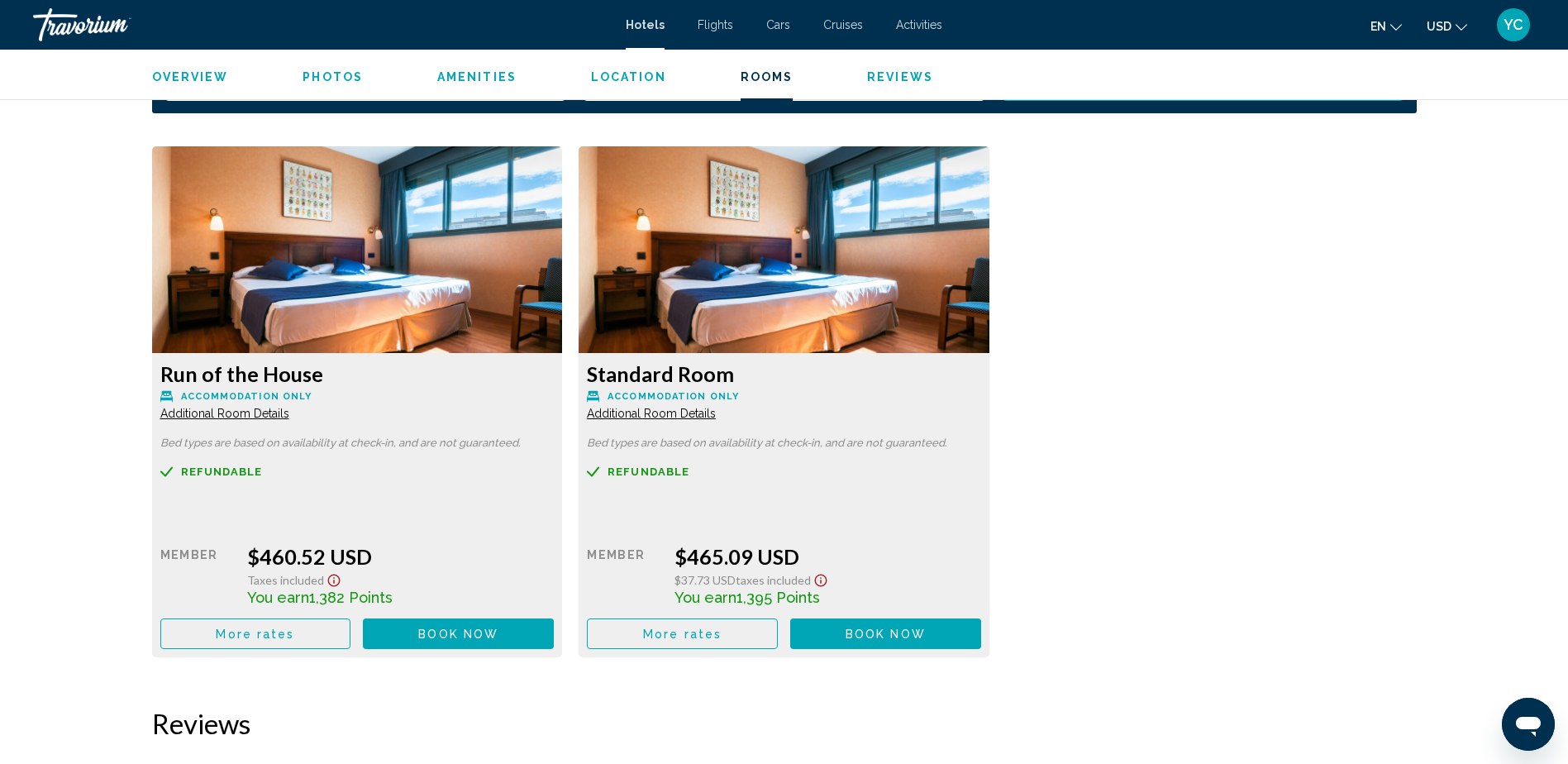
scroll to position [2233, 0]
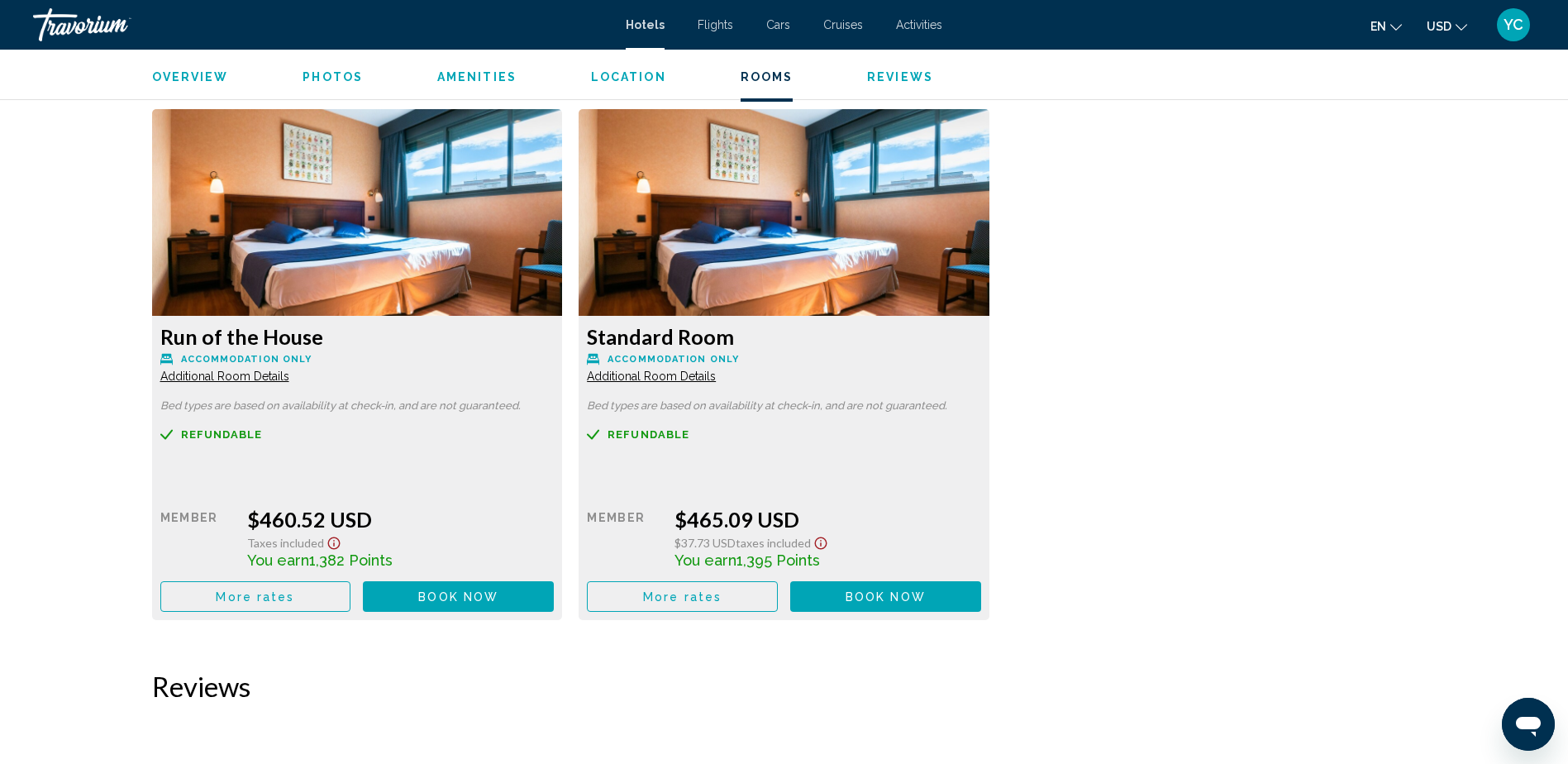
click at [231, 371] on span "Additional Room Details" at bounding box center [225, 376] width 129 height 14
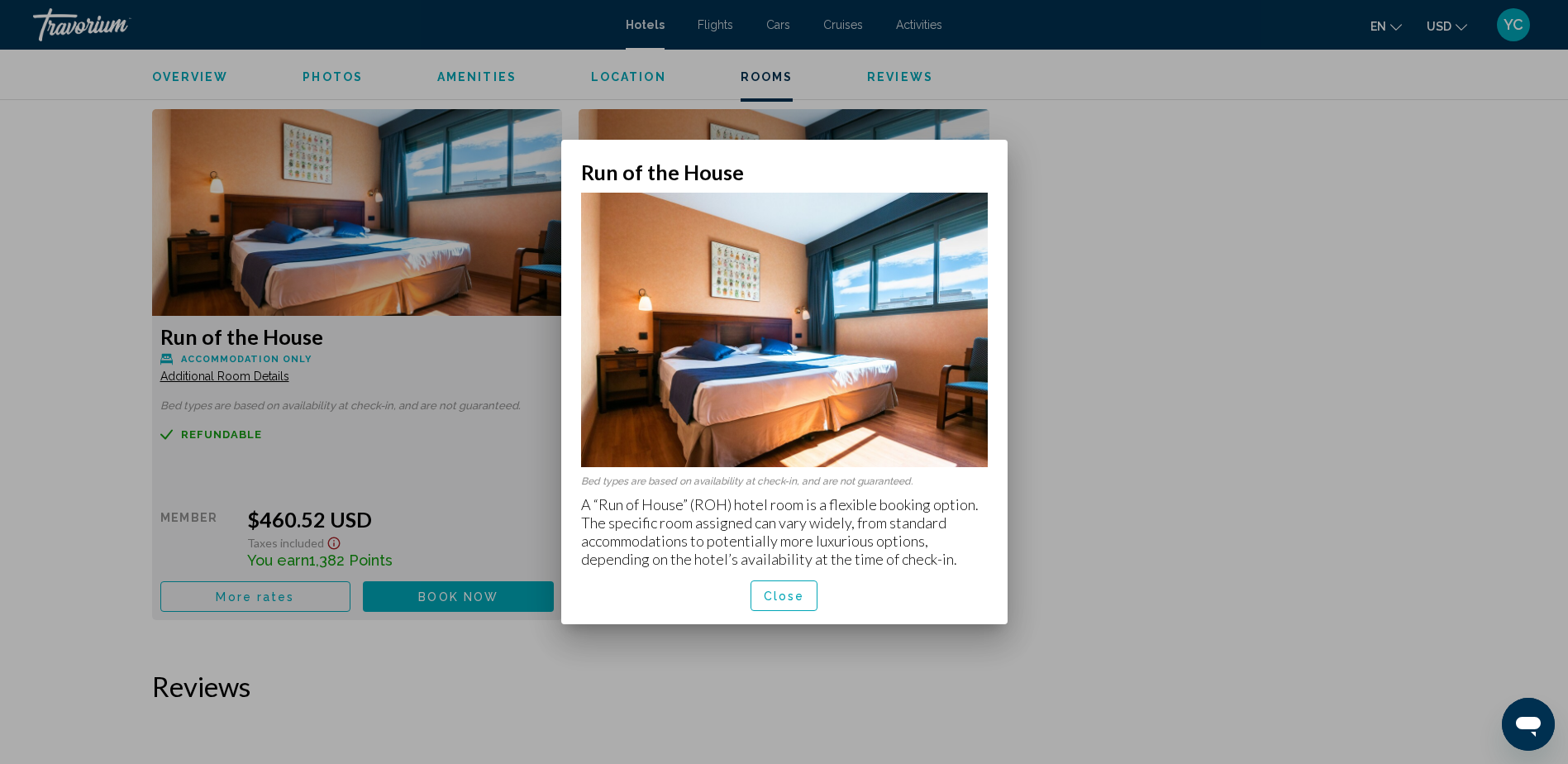
scroll to position [0, 0]
drag, startPoint x: 669, startPoint y: 515, endPoint x: 883, endPoint y: 550, distance: 216.8
click at [883, 550] on p "A “Run of House” (ROH) hotel room is a flexible booking option. The specific ro…" at bounding box center [784, 531] width 406 height 73
click at [794, 592] on span "Close" at bounding box center [784, 596] width 41 height 14
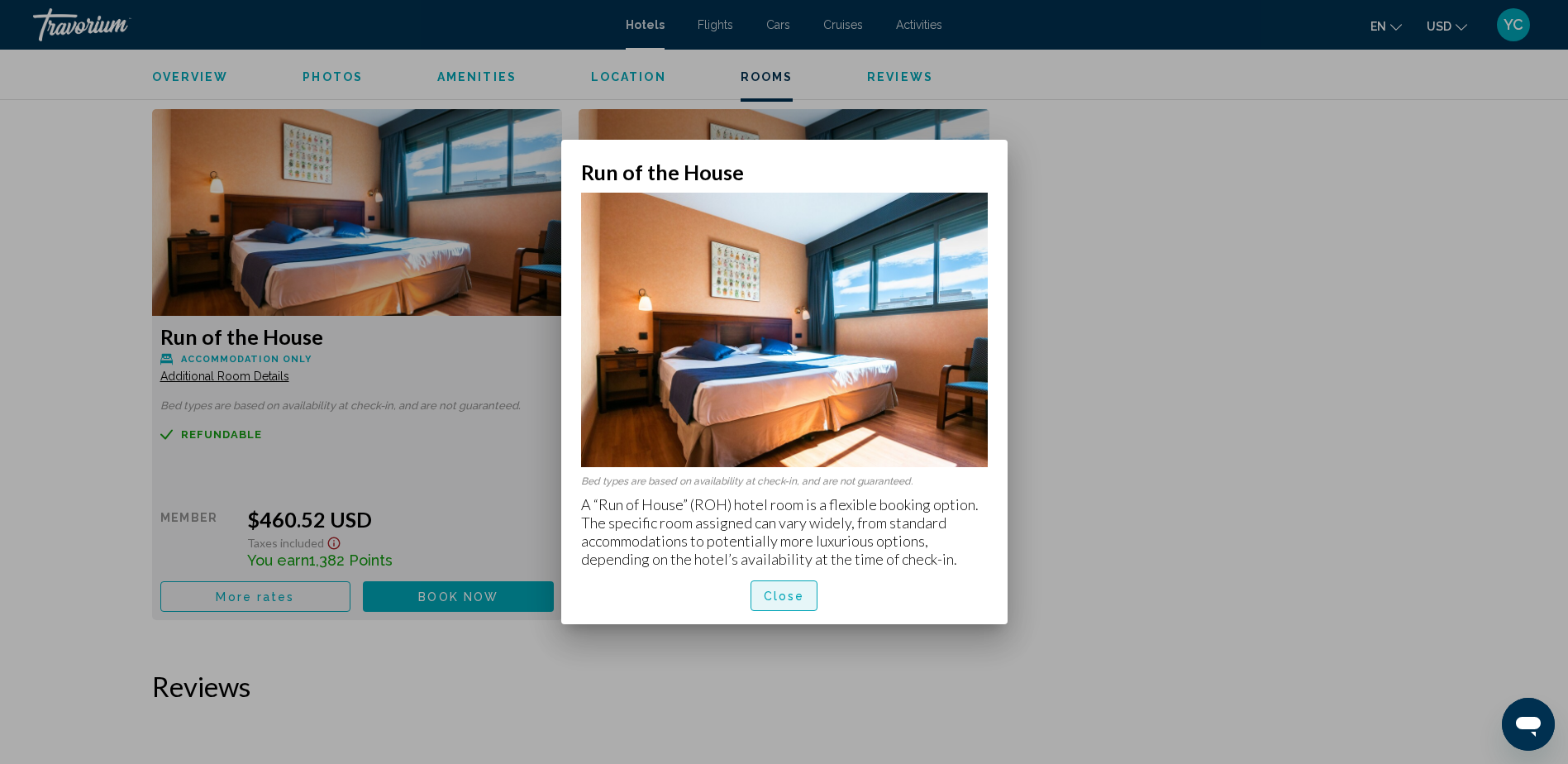
scroll to position [2233, 0]
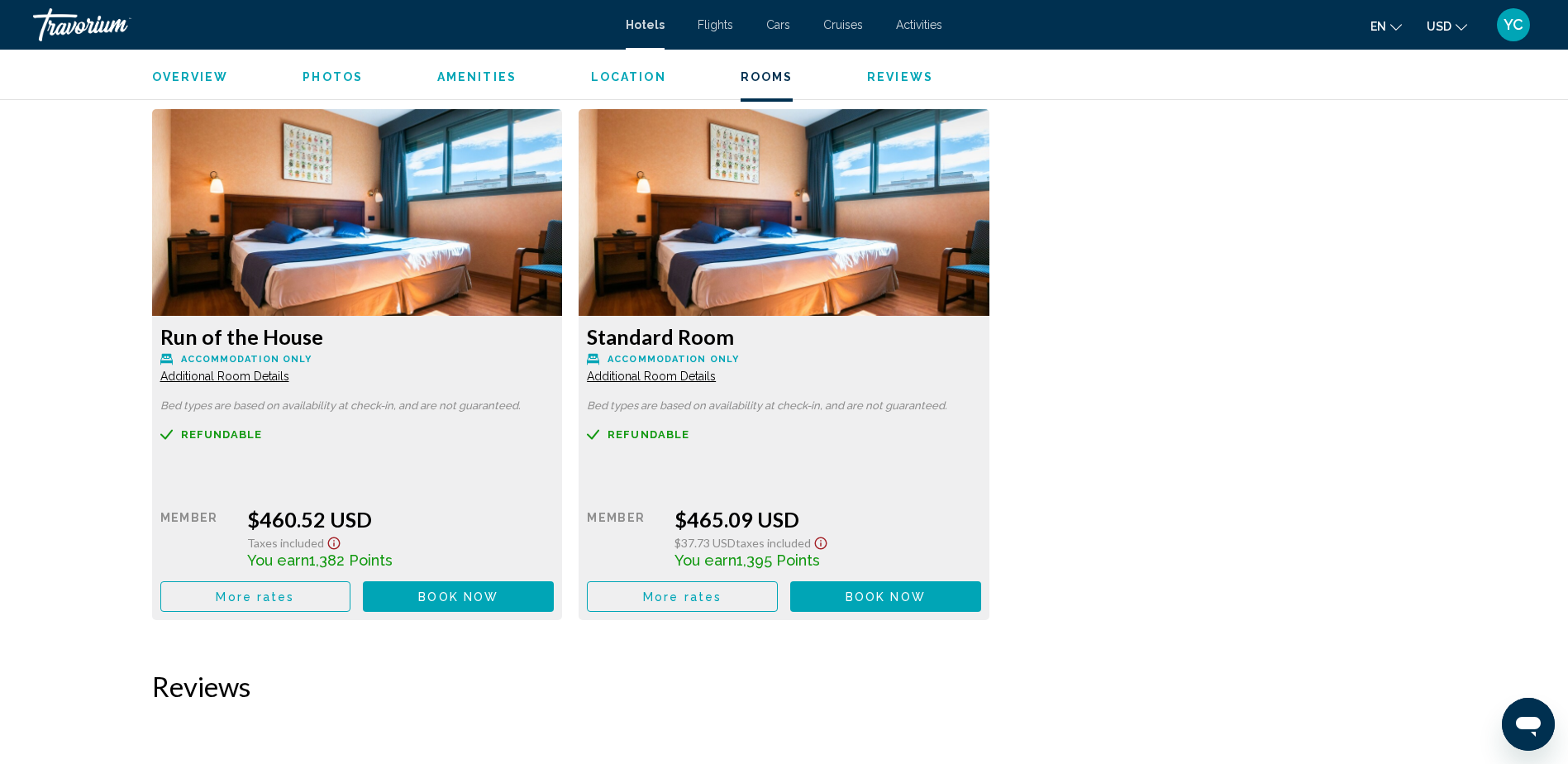
click at [289, 379] on span "Additional Room Details" at bounding box center [225, 376] width 129 height 14
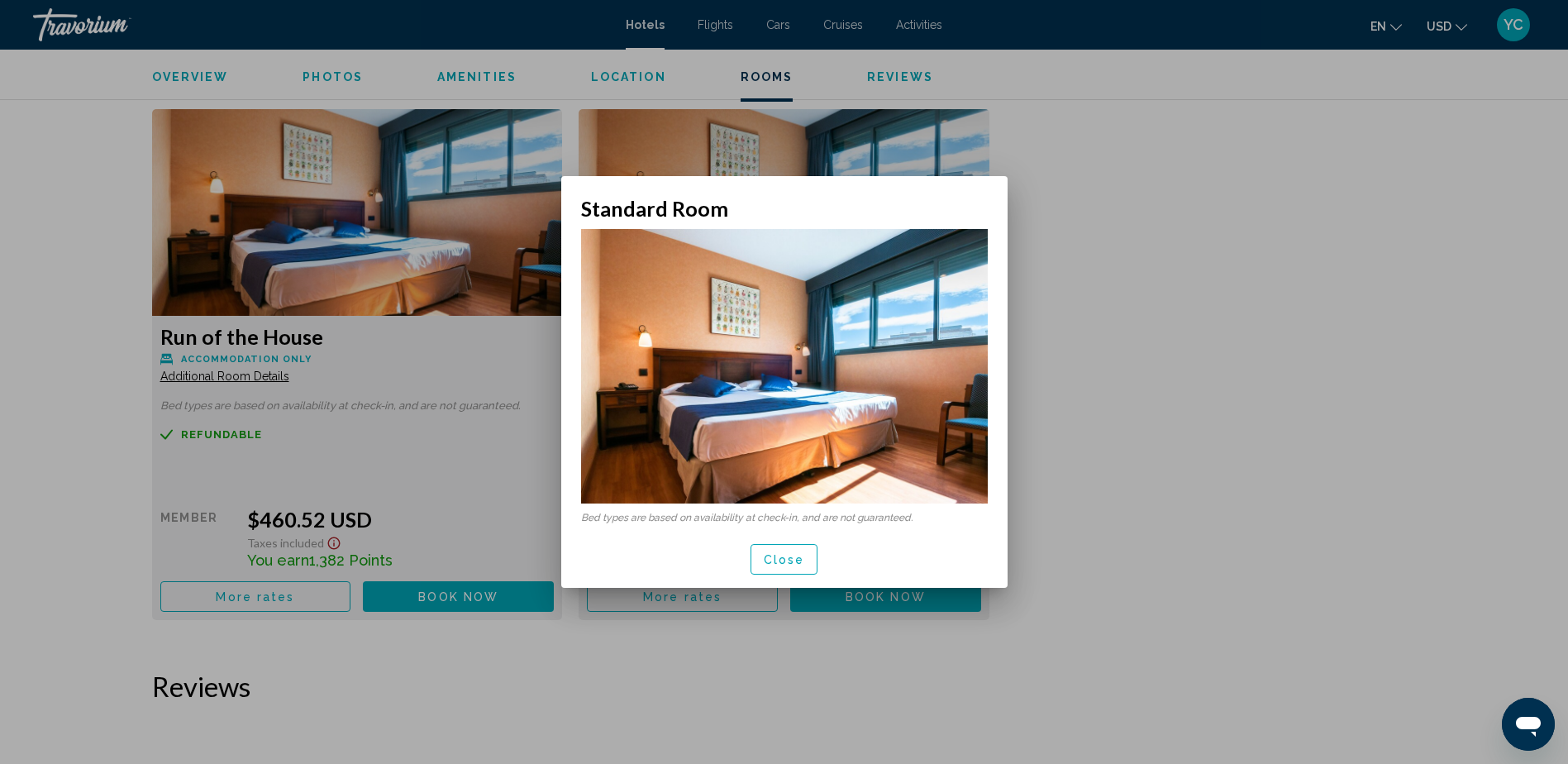
click at [790, 556] on span "Close" at bounding box center [784, 560] width 41 height 14
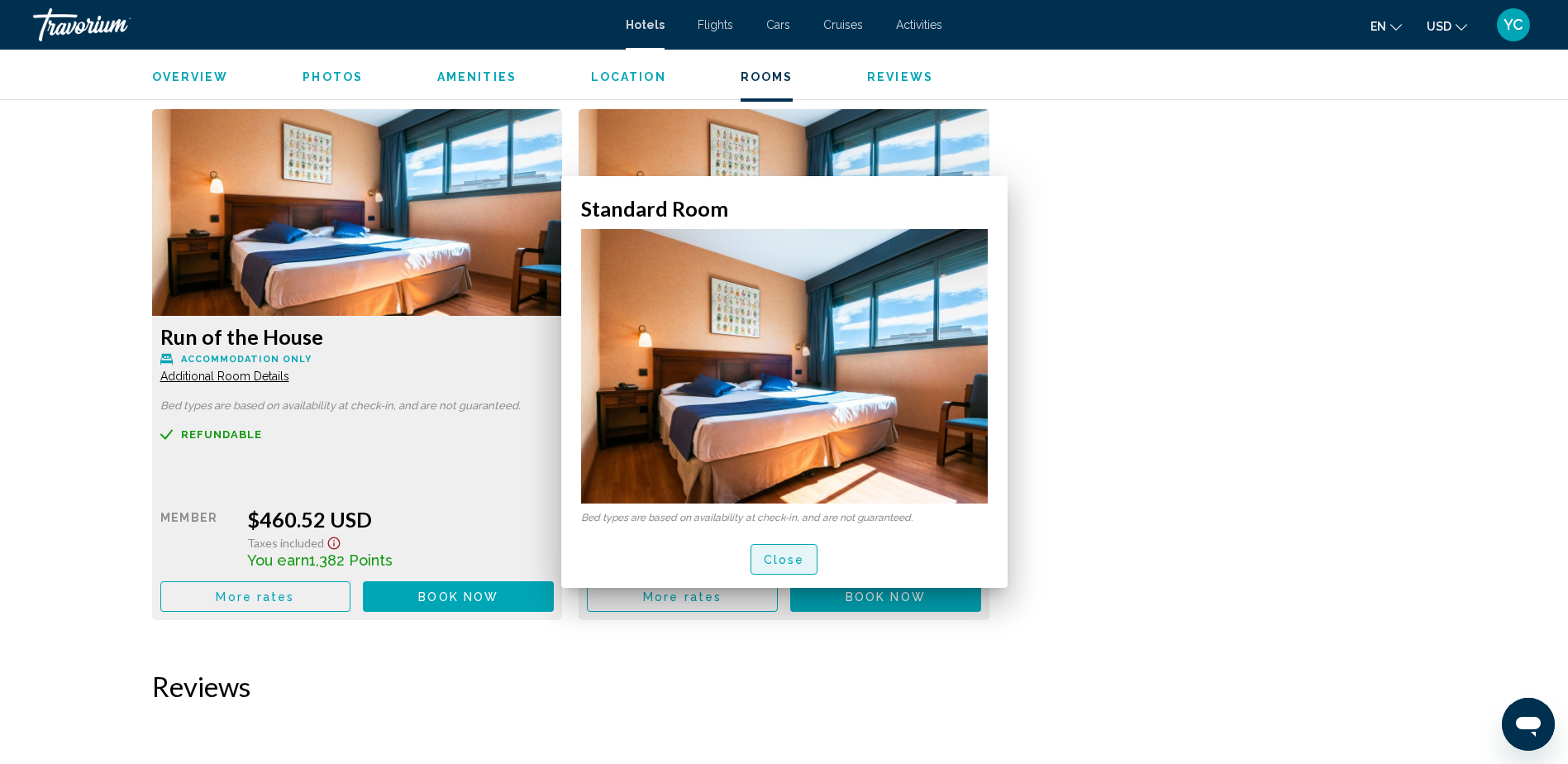
scroll to position [2233, 0]
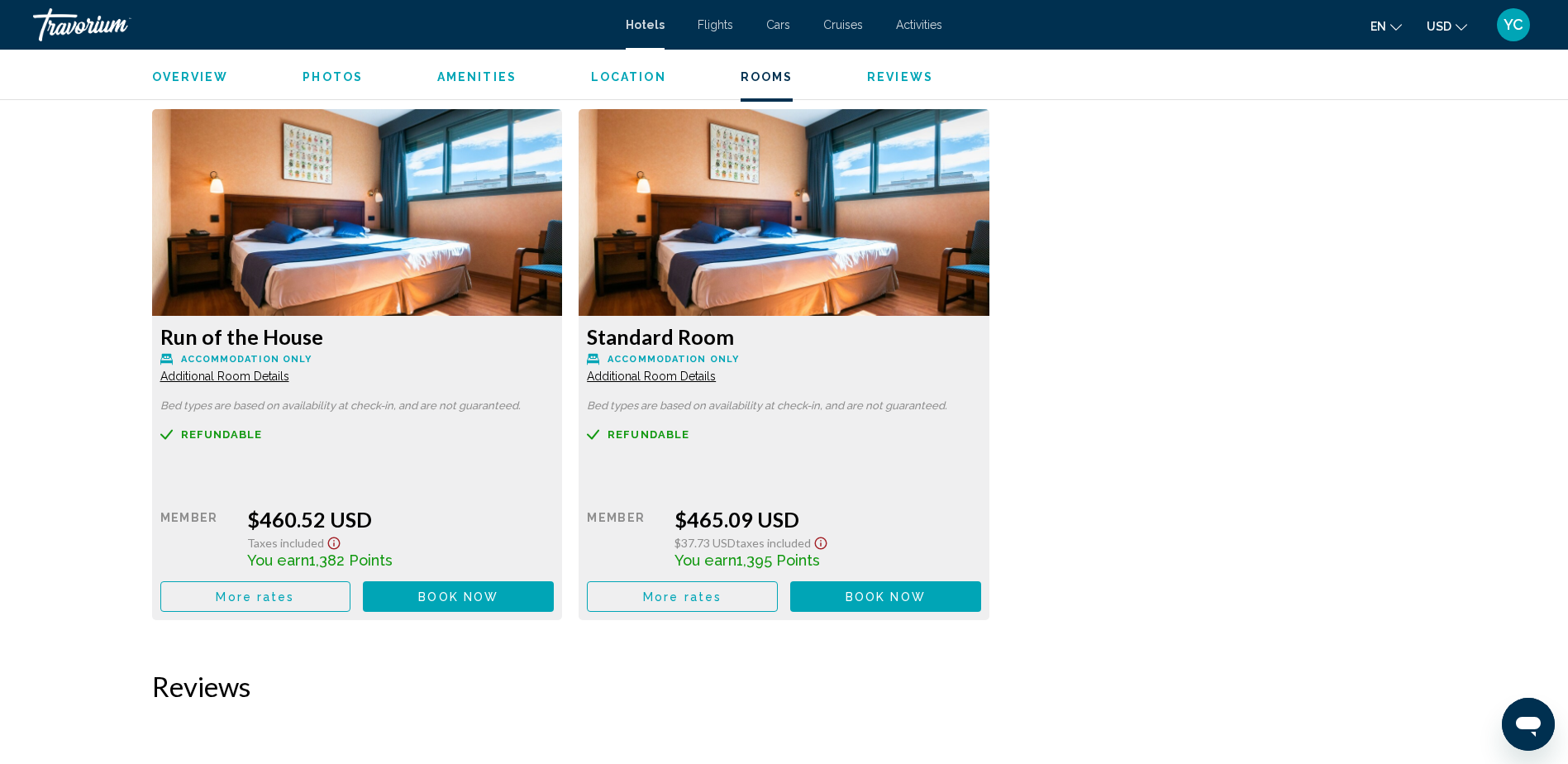
click at [555, 329] on h3 "Standard Room" at bounding box center [358, 336] width 395 height 24
click at [563, 282] on img "Main content" at bounding box center [358, 212] width 411 height 207
click at [1166, 422] on div "Run of the House Accommodation Only Additional Room Details Bed types are based…" at bounding box center [784, 372] width 1281 height 527
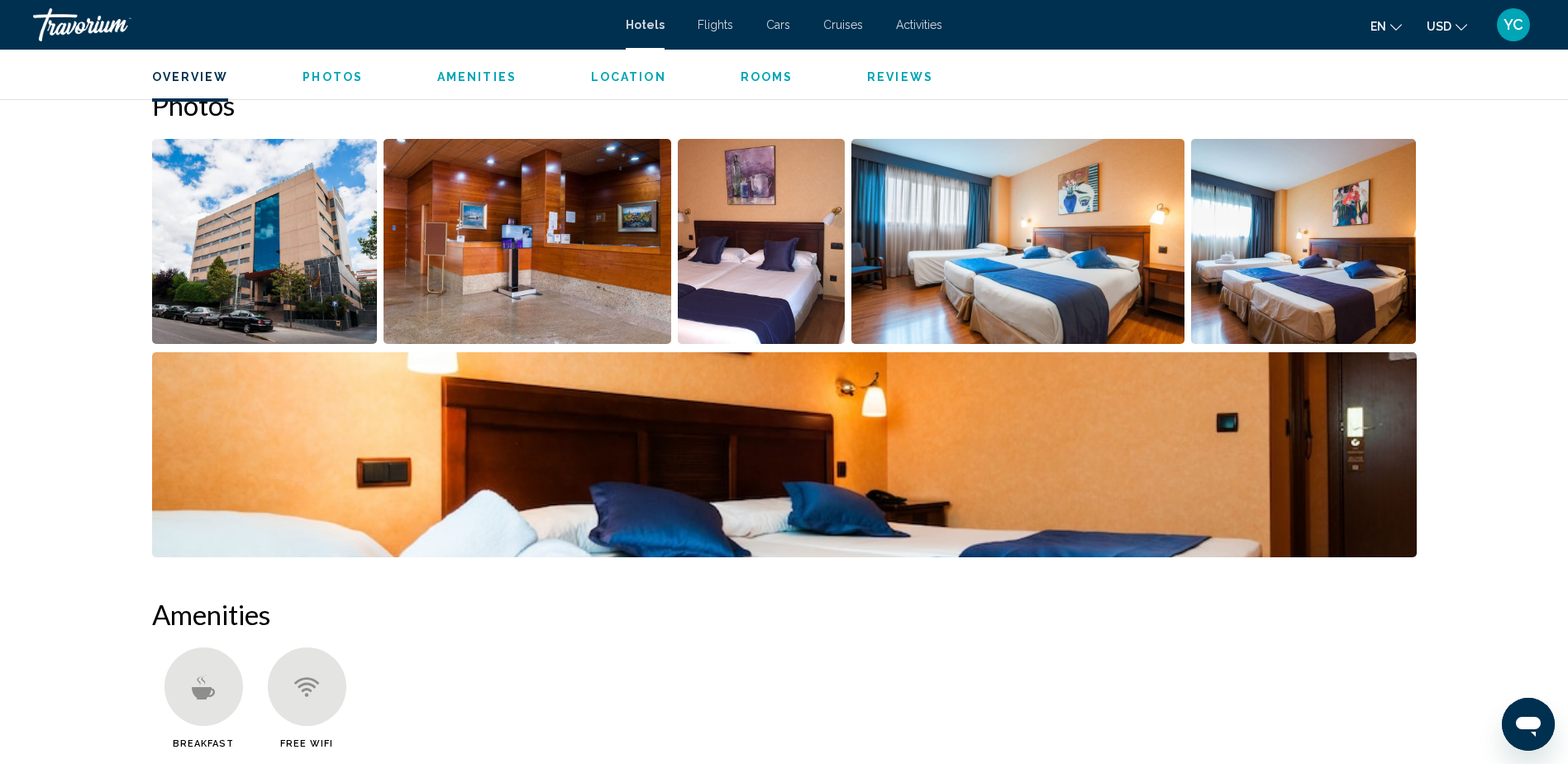
scroll to position [662, 0]
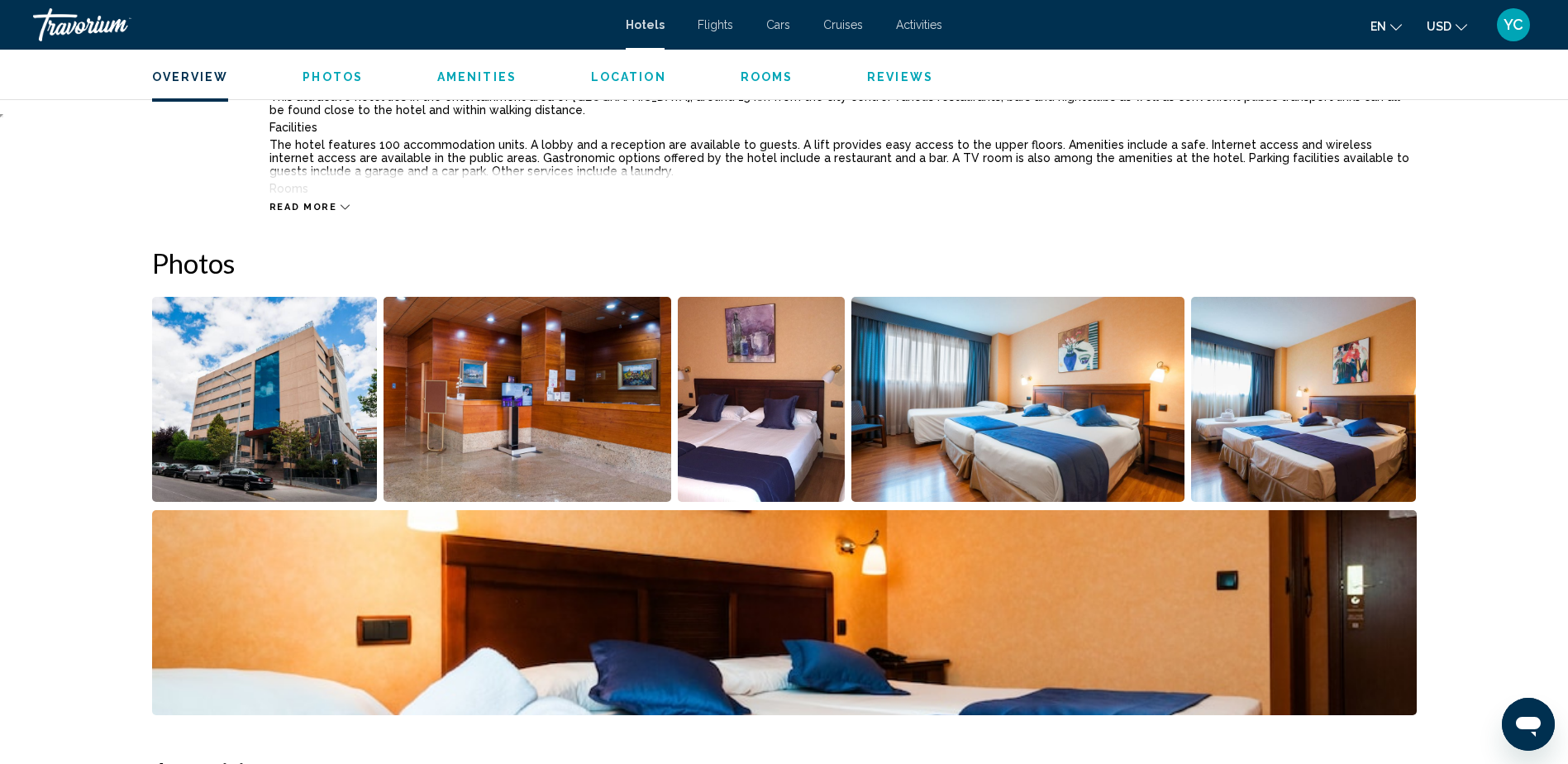
click at [759, 67] on ul "Overview Photos Amenities Location Rooms Reviews Check Availability" at bounding box center [784, 75] width 1265 height 19
click at [755, 70] on span "Rooms" at bounding box center [767, 77] width 53 height 14
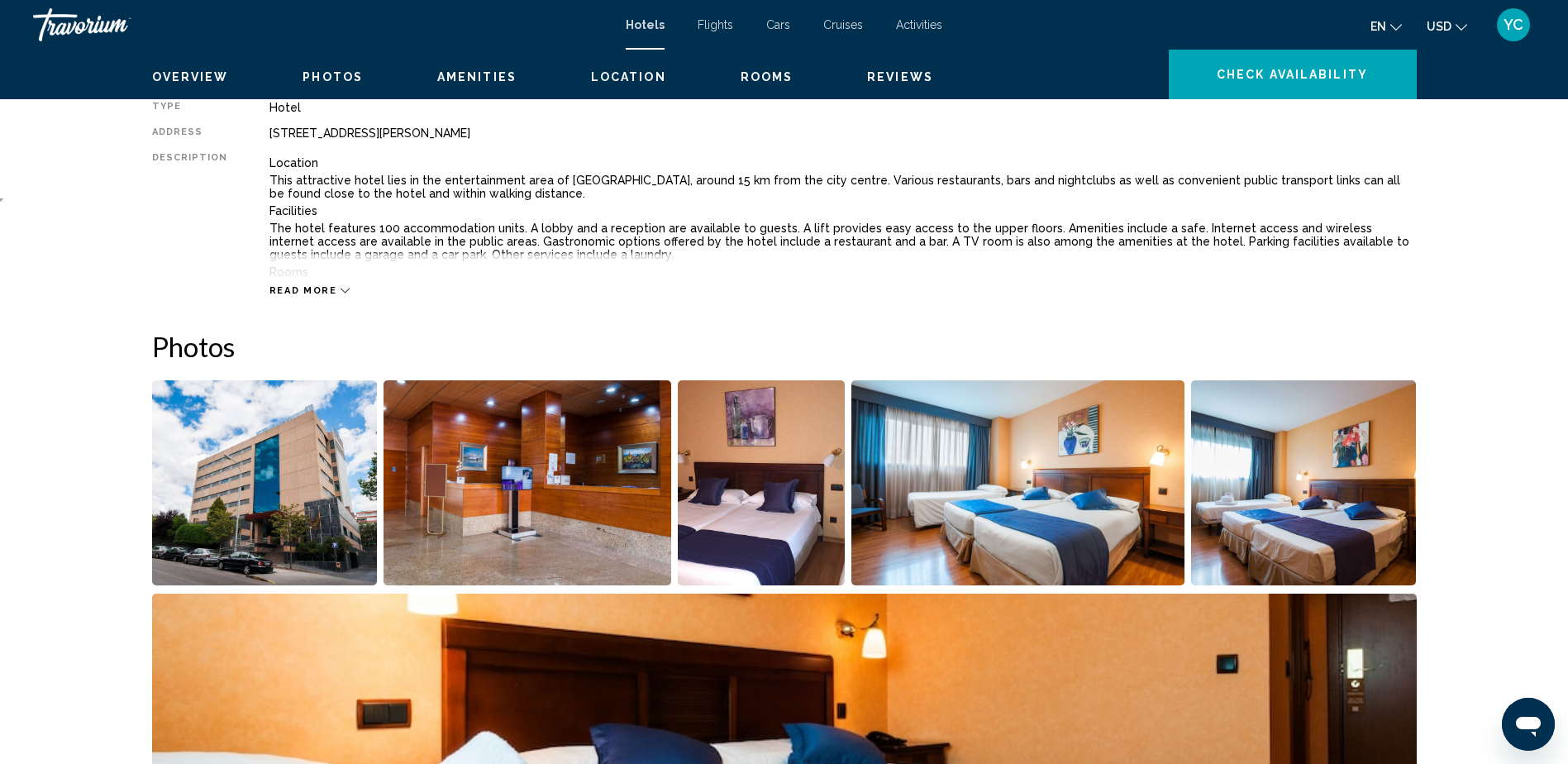
scroll to position [439, 0]
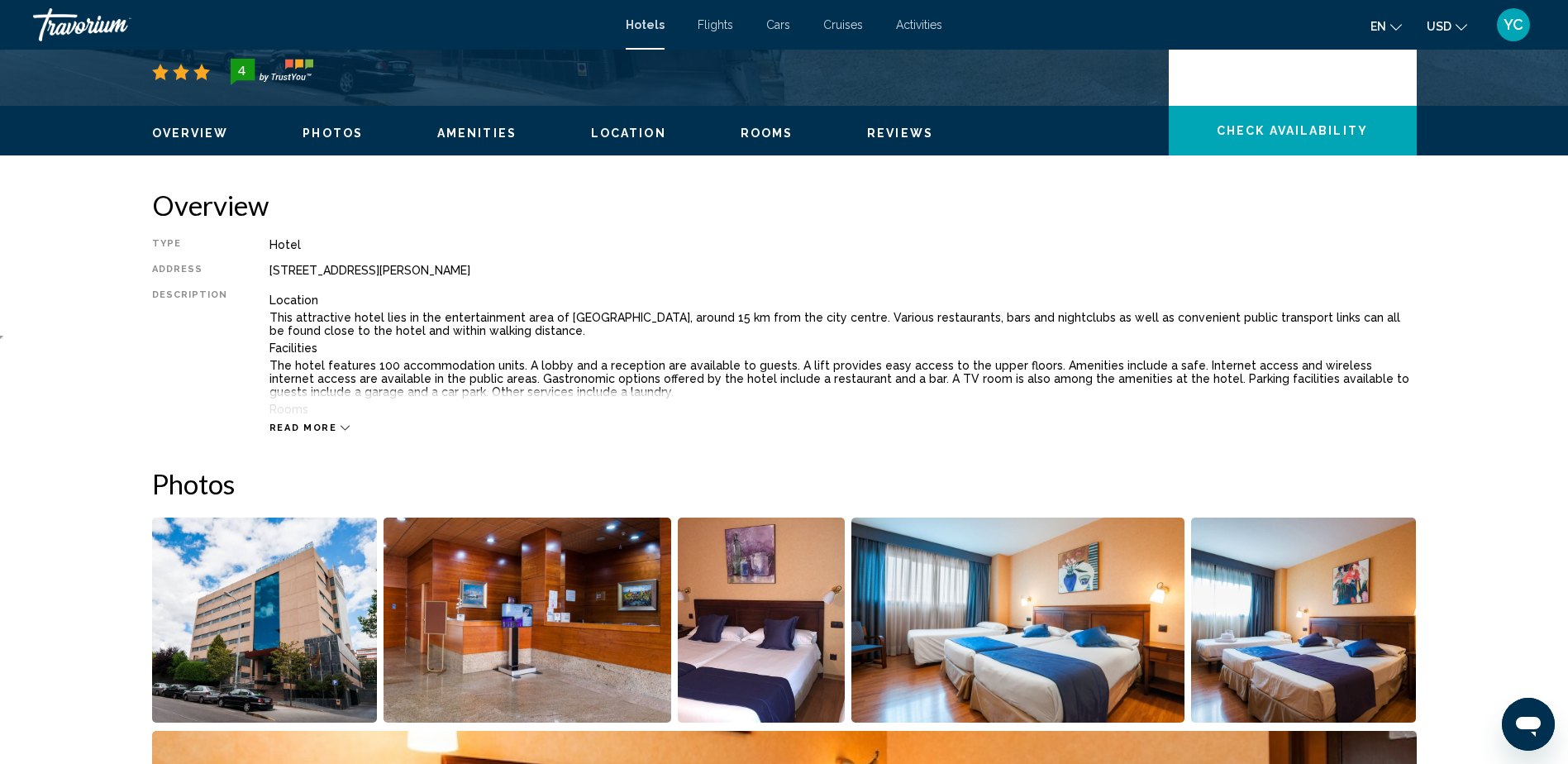
click at [321, 417] on div "Read more" at bounding box center [844, 411] width 1148 height 46
click at [325, 426] on span "Read more" at bounding box center [304, 428] width 68 height 11
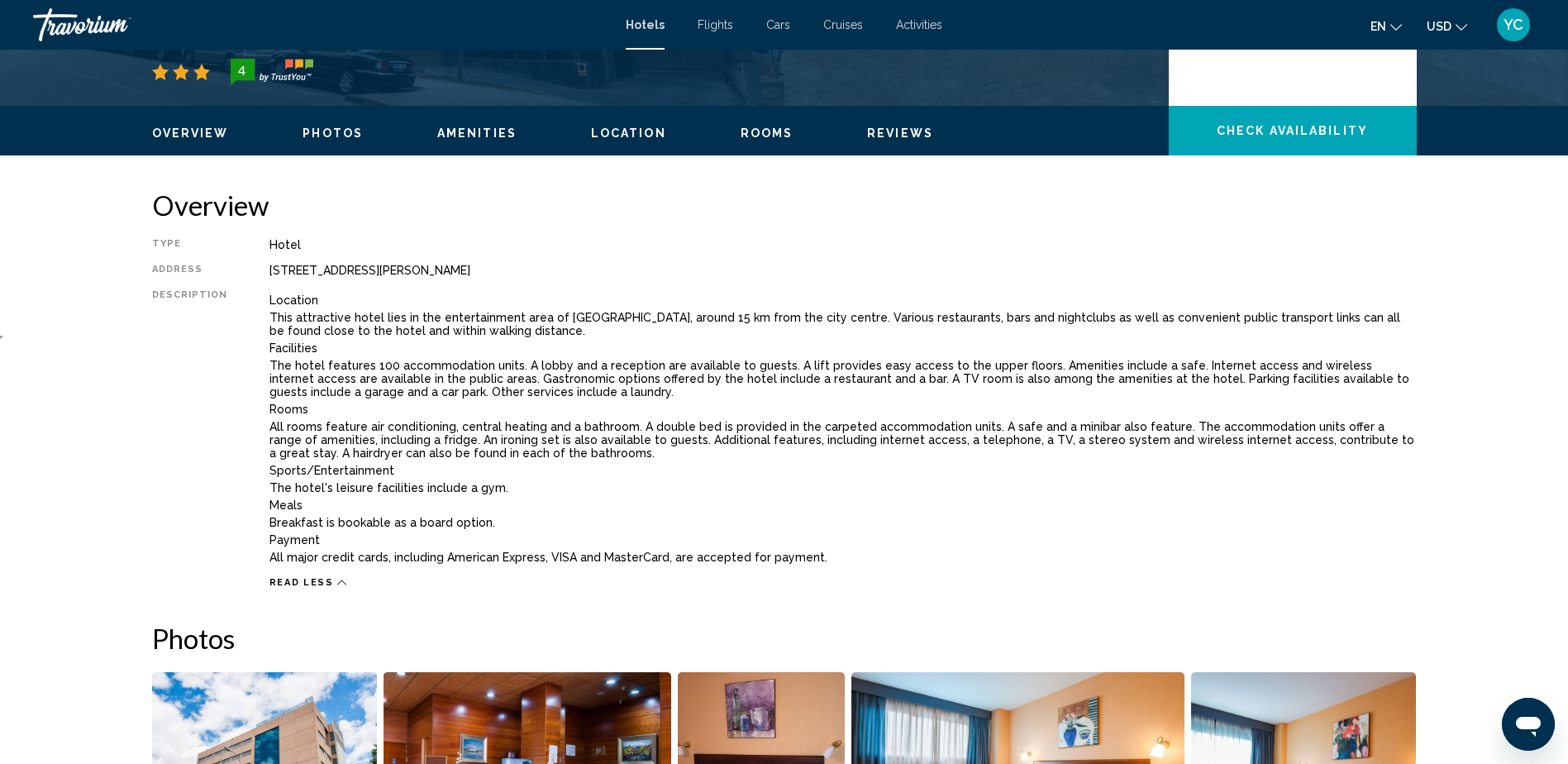
click at [620, 319] on p "This attractive hotel lies in the entertainment area of [GEOGRAPHIC_DATA], arou…" at bounding box center [844, 324] width 1148 height 26
click at [614, 319] on p "This attractive hotel lies in the entertainment area of [GEOGRAPHIC_DATA], arou…" at bounding box center [844, 324] width 1148 height 26
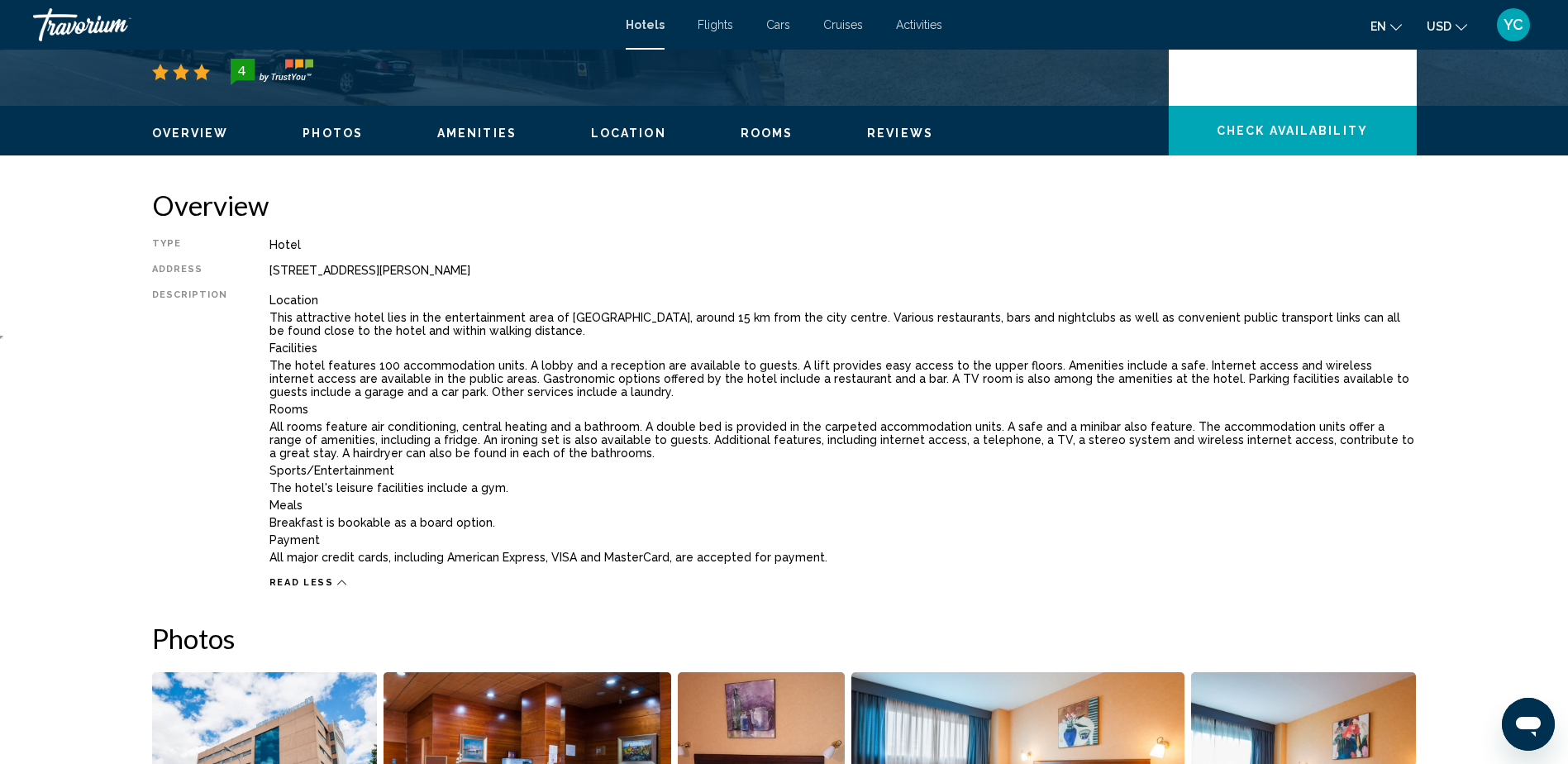
click at [614, 319] on p "This attractive hotel lies in the entertainment area of [GEOGRAPHIC_DATA], arou…" at bounding box center [844, 324] width 1148 height 26
drag, startPoint x: 614, startPoint y: 319, endPoint x: 509, endPoint y: 376, distance: 119.5
click at [509, 376] on p "The hotel features 100 accommodation units. A lobby and a reception are availab…" at bounding box center [844, 378] width 1148 height 40
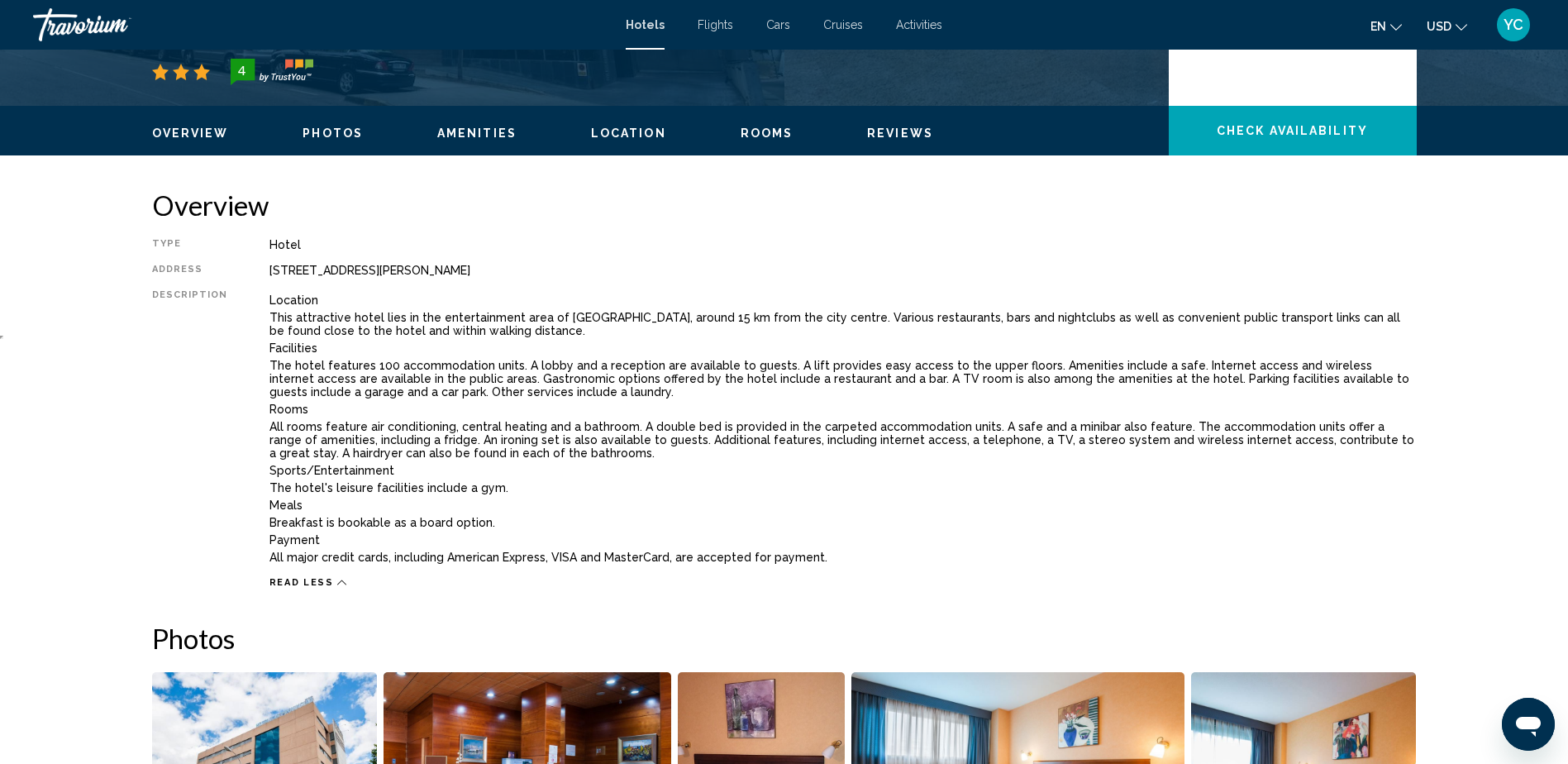
drag, startPoint x: 509, startPoint y: 376, endPoint x: 484, endPoint y: 379, distance: 25.2
click at [484, 379] on p "The hotel features 100 accommodation units. A lobby and a reception are availab…" at bounding box center [844, 378] width 1148 height 40
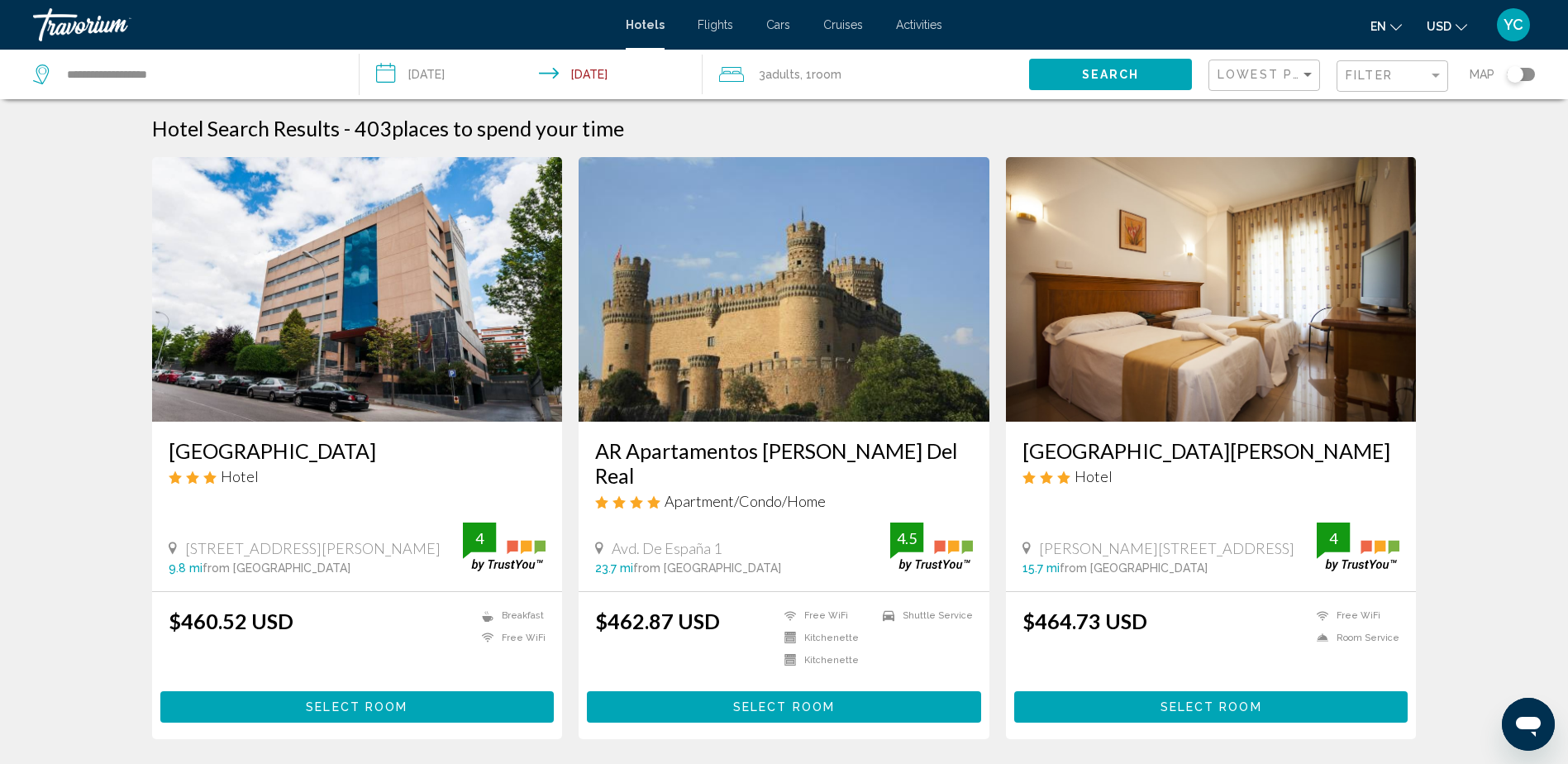
drag, startPoint x: 615, startPoint y: 524, endPoint x: 724, endPoint y: 526, distance: 109.0
click at [724, 539] on div "Avd. De España 1" at bounding box center [743, 548] width 295 height 19
drag, startPoint x: 724, startPoint y: 526, endPoint x: 696, endPoint y: 526, distance: 28.0
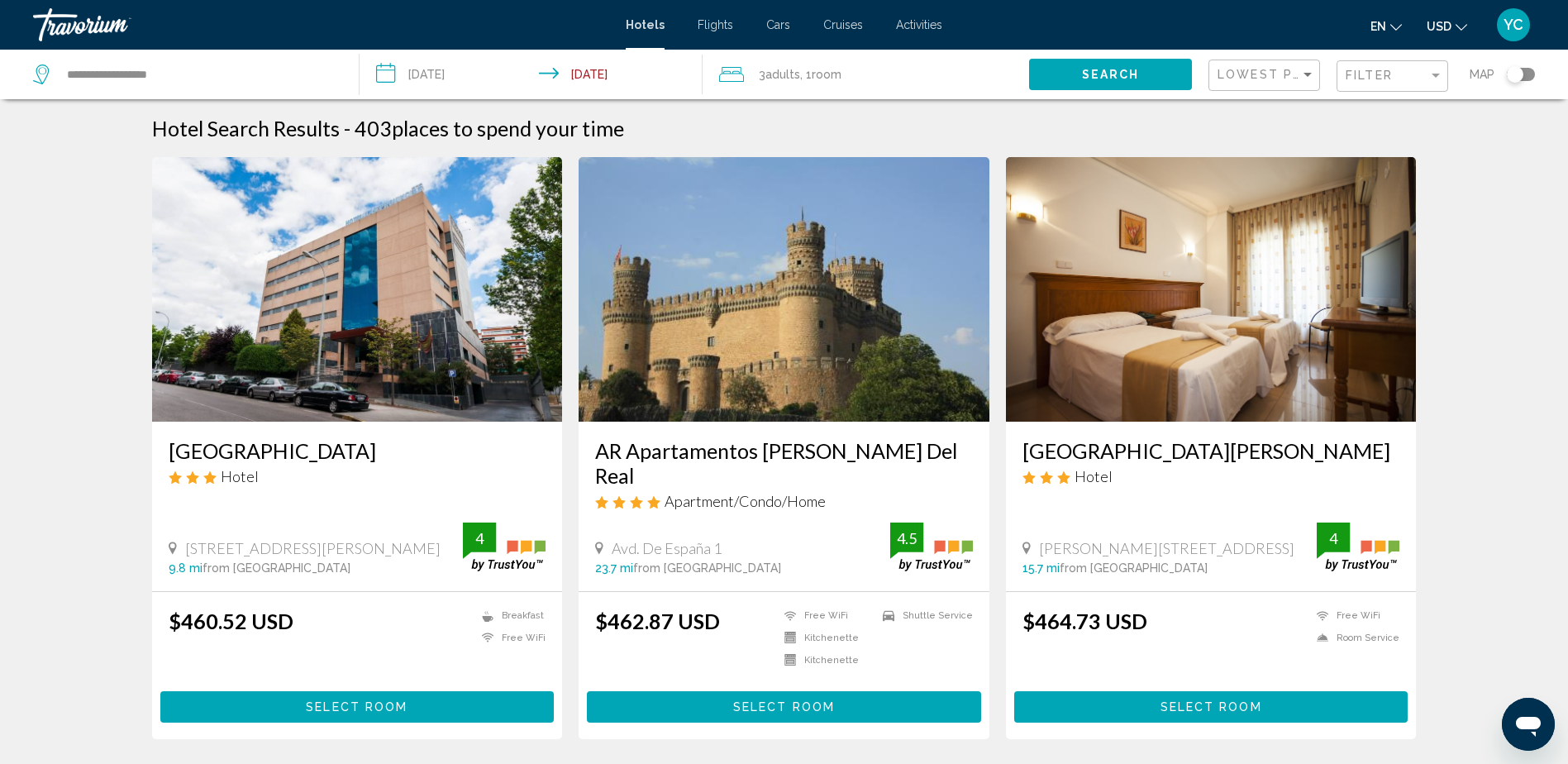
copy span "Avd. De España 1"
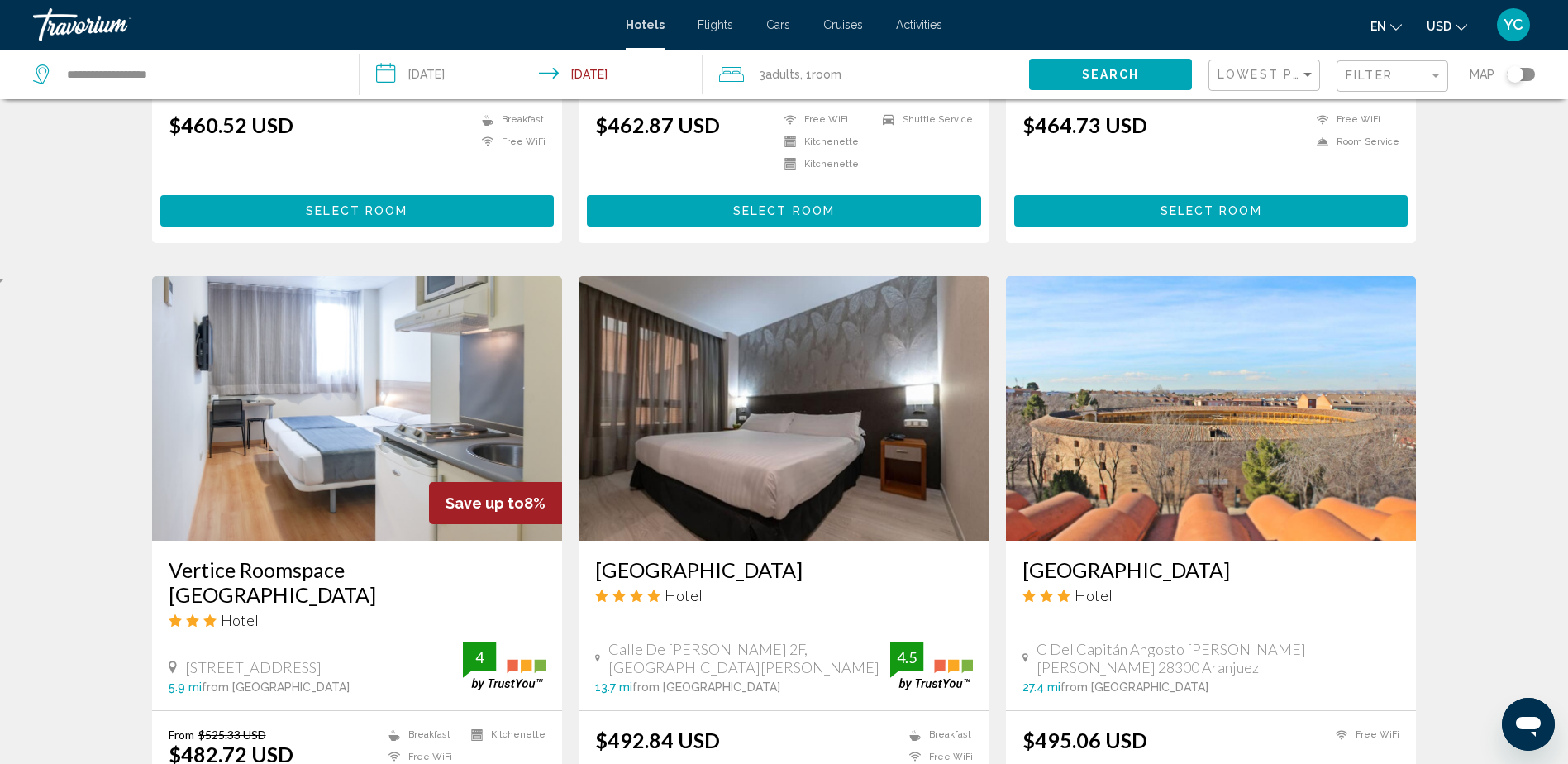
scroll to position [579, 0]
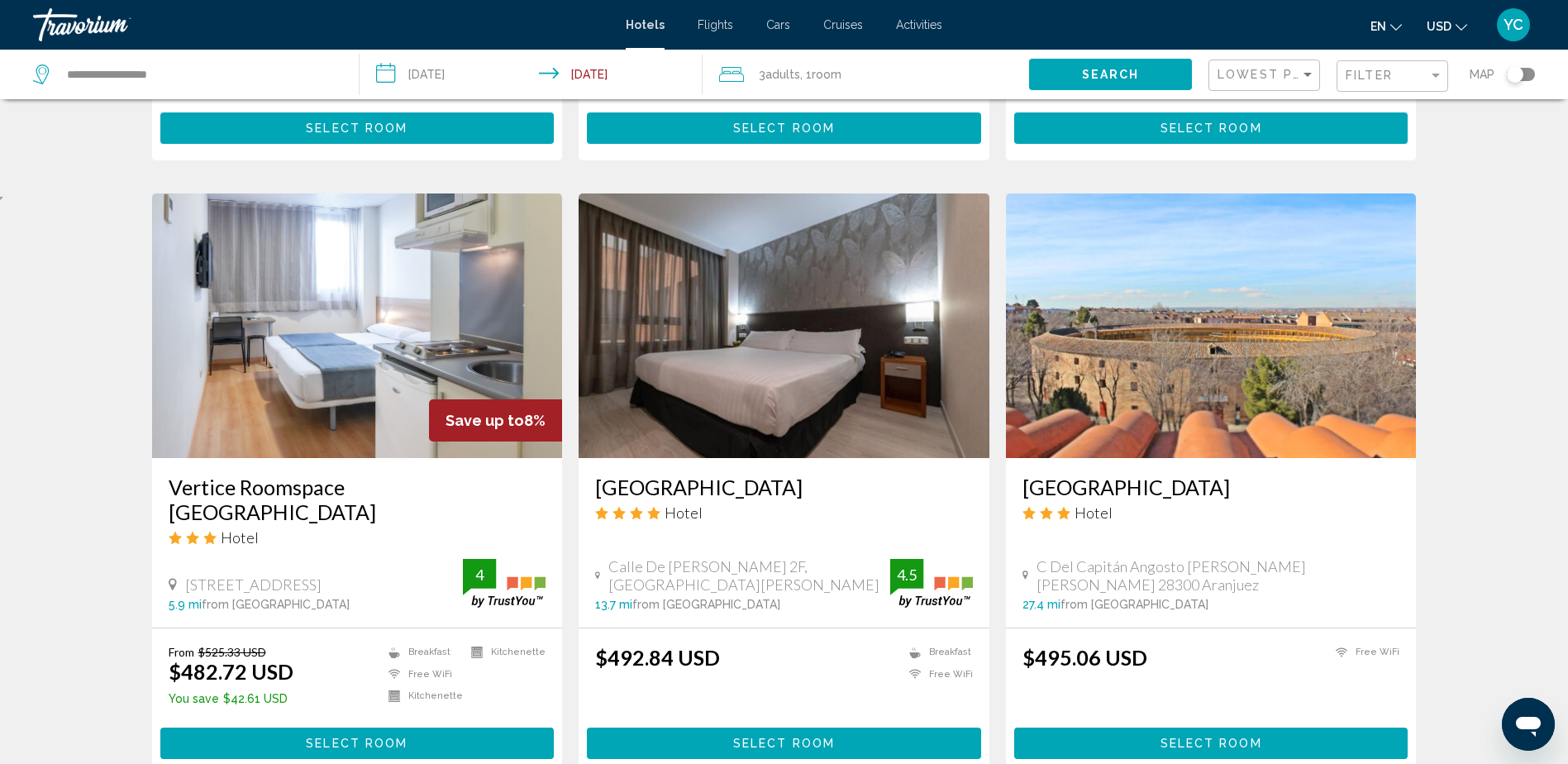
drag, startPoint x: 612, startPoint y: 517, endPoint x: 676, endPoint y: 533, distance: 66.0
click at [676, 557] on span "Calle De [PERSON_NAME] 2F, [GEOGRAPHIC_DATA][PERSON_NAME]" at bounding box center [748, 575] width 282 height 36
drag, startPoint x: 676, startPoint y: 533, endPoint x: 635, endPoint y: 531, distance: 41.0
copy span "Calle De [PERSON_NAME] 2F, [GEOGRAPHIC_DATA][PERSON_NAME]"
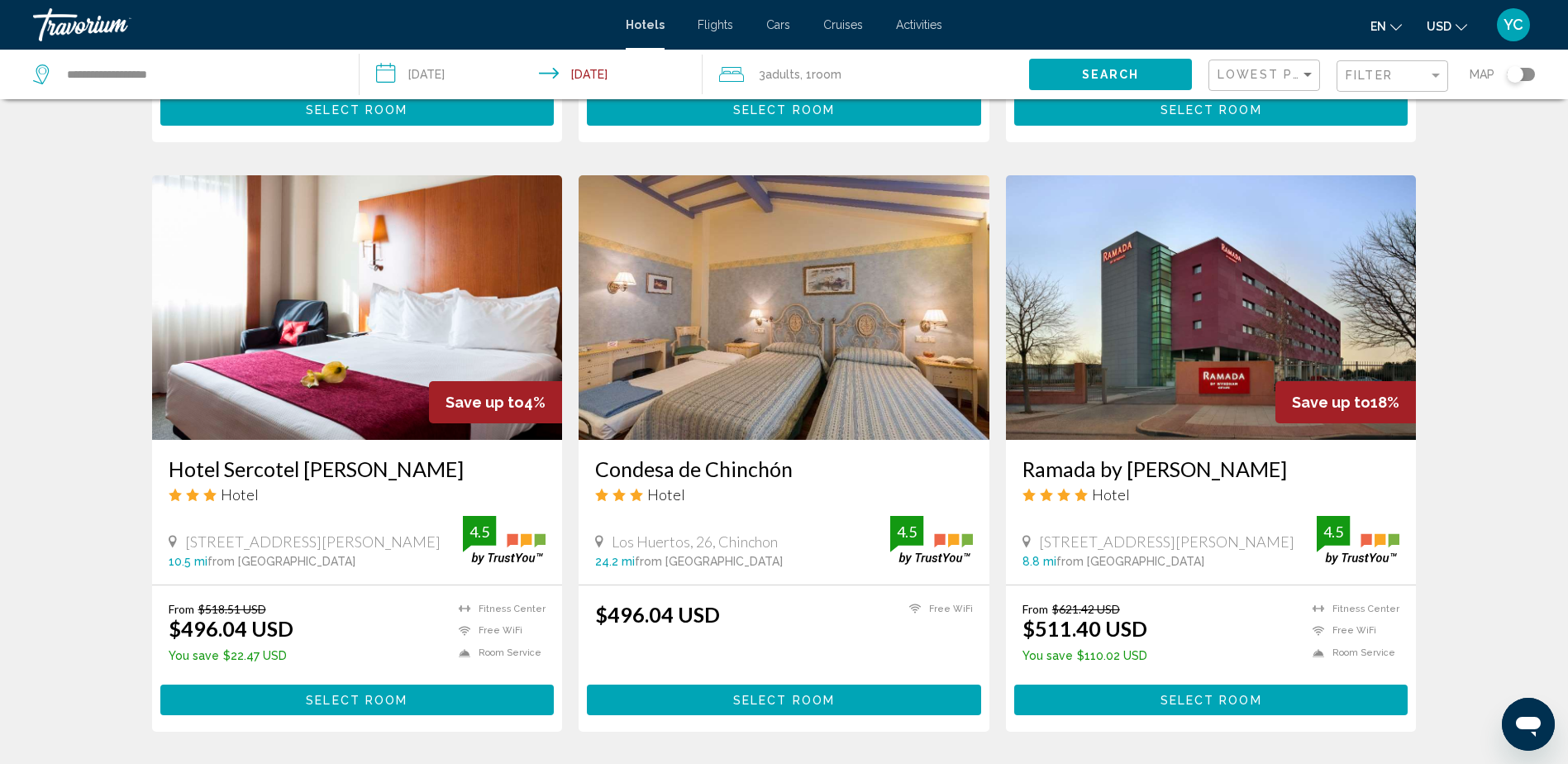
scroll to position [1241, 0]
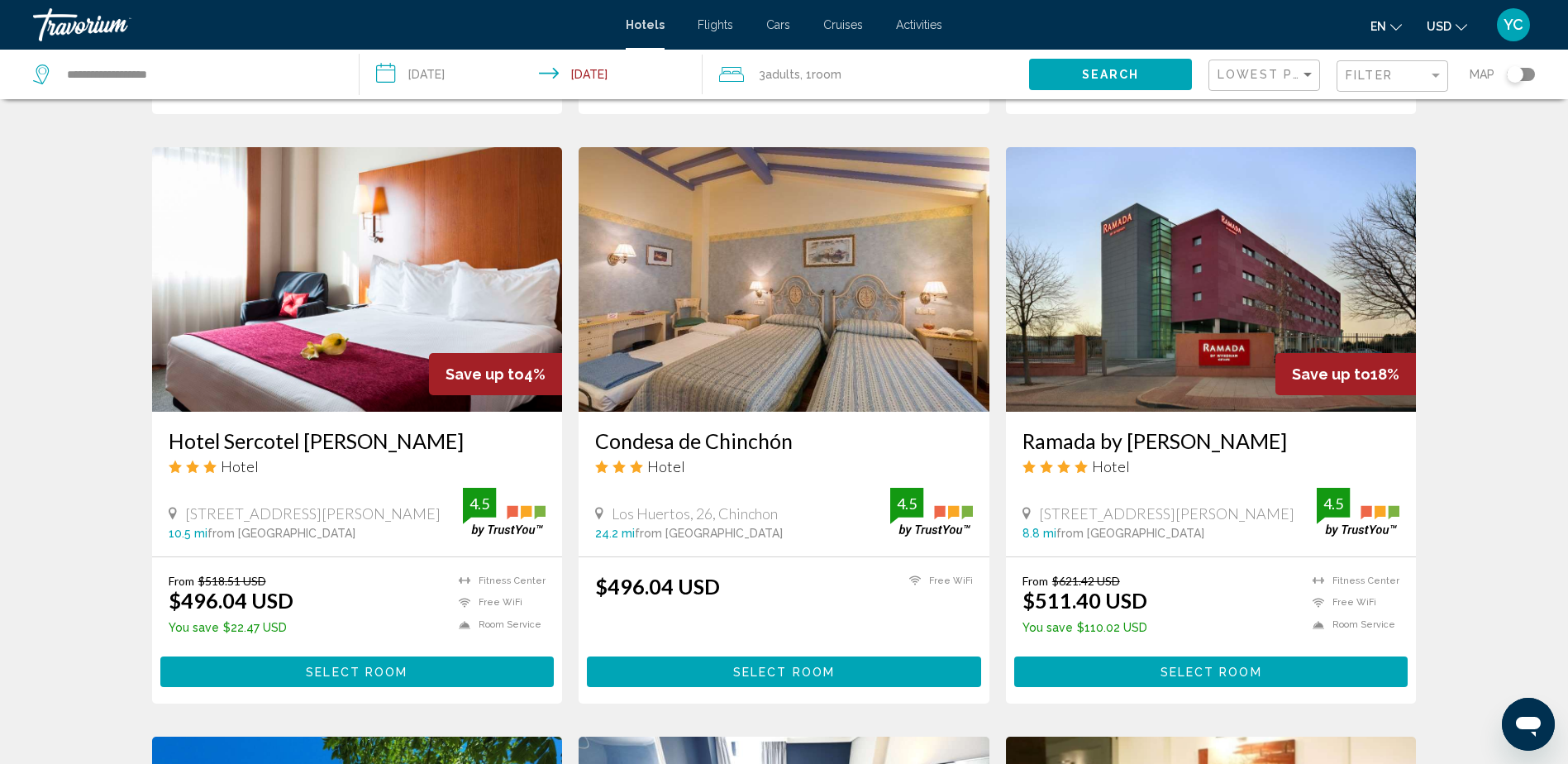
drag, startPoint x: 186, startPoint y: 464, endPoint x: 441, endPoint y: 454, distance: 255.2
click at [441, 488] on div "[STREET_ADDRESS][PERSON_NAME] 10.5 mi from [GEOGRAPHIC_DATA] from hotel 4.5" at bounding box center [358, 514] width 378 height 52
drag, startPoint x: 441, startPoint y: 454, endPoint x: 361, endPoint y: 466, distance: 80.9
copy span "[STREET_ADDRESS][PERSON_NAME]"
click at [18, 448] on div "Hotel Search Results - 403 places to spend your time Hotel [GEOGRAPHIC_DATA] Ho…" at bounding box center [784, 130] width 1568 height 2509
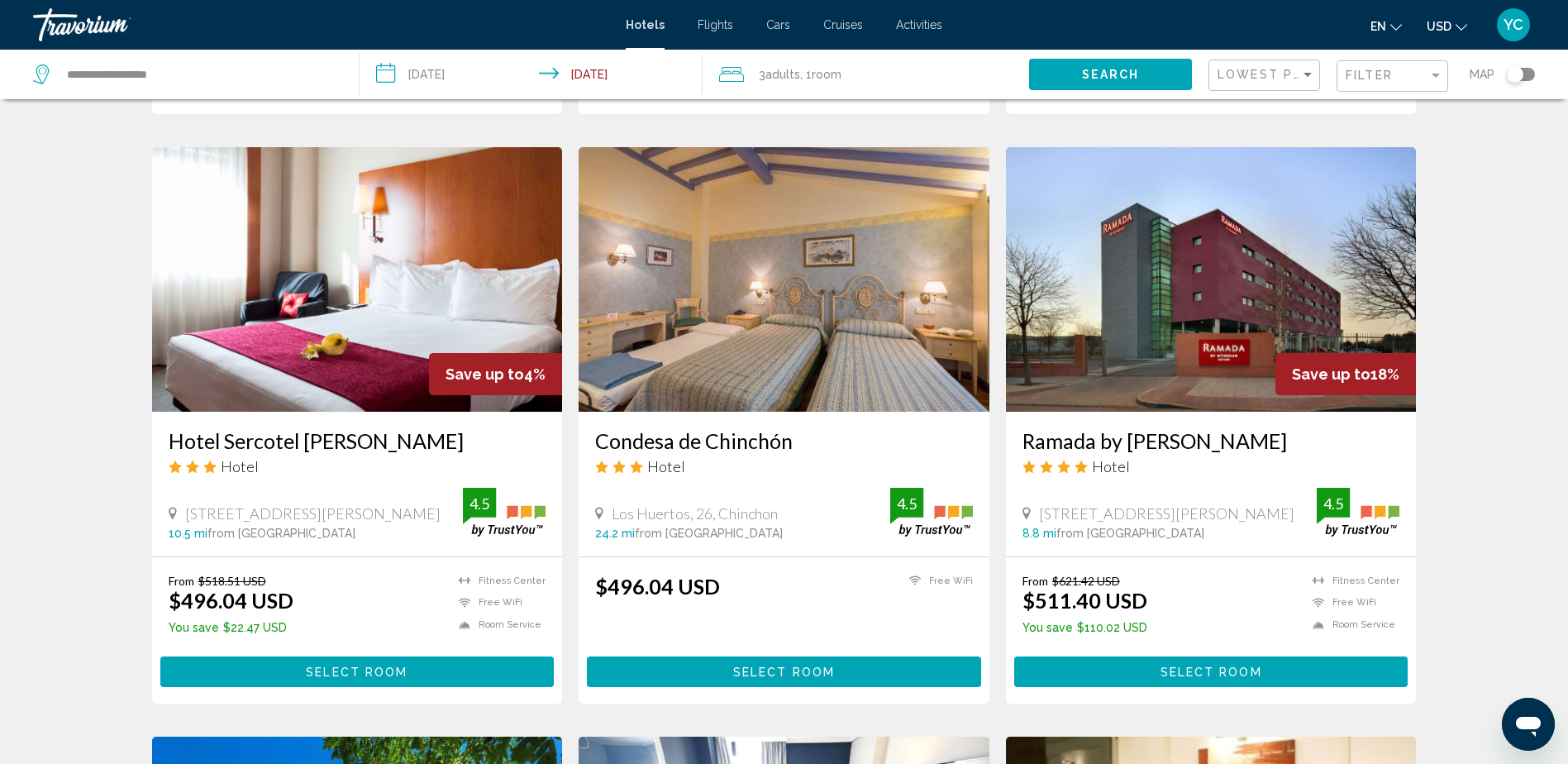
drag, startPoint x: 1039, startPoint y: 462, endPoint x: 1246, endPoint y: 449, distance: 207.4
click at [1246, 488] on div "[STREET_ADDRESS][PERSON_NAME], Getafe 8.8 mi from [GEOGRAPHIC_DATA] from hotel …" at bounding box center [1211, 514] width 378 height 52
drag, startPoint x: 1246, startPoint y: 449, endPoint x: 1223, endPoint y: 458, distance: 24.7
copy span "[STREET_ADDRESS][PERSON_NAME]"
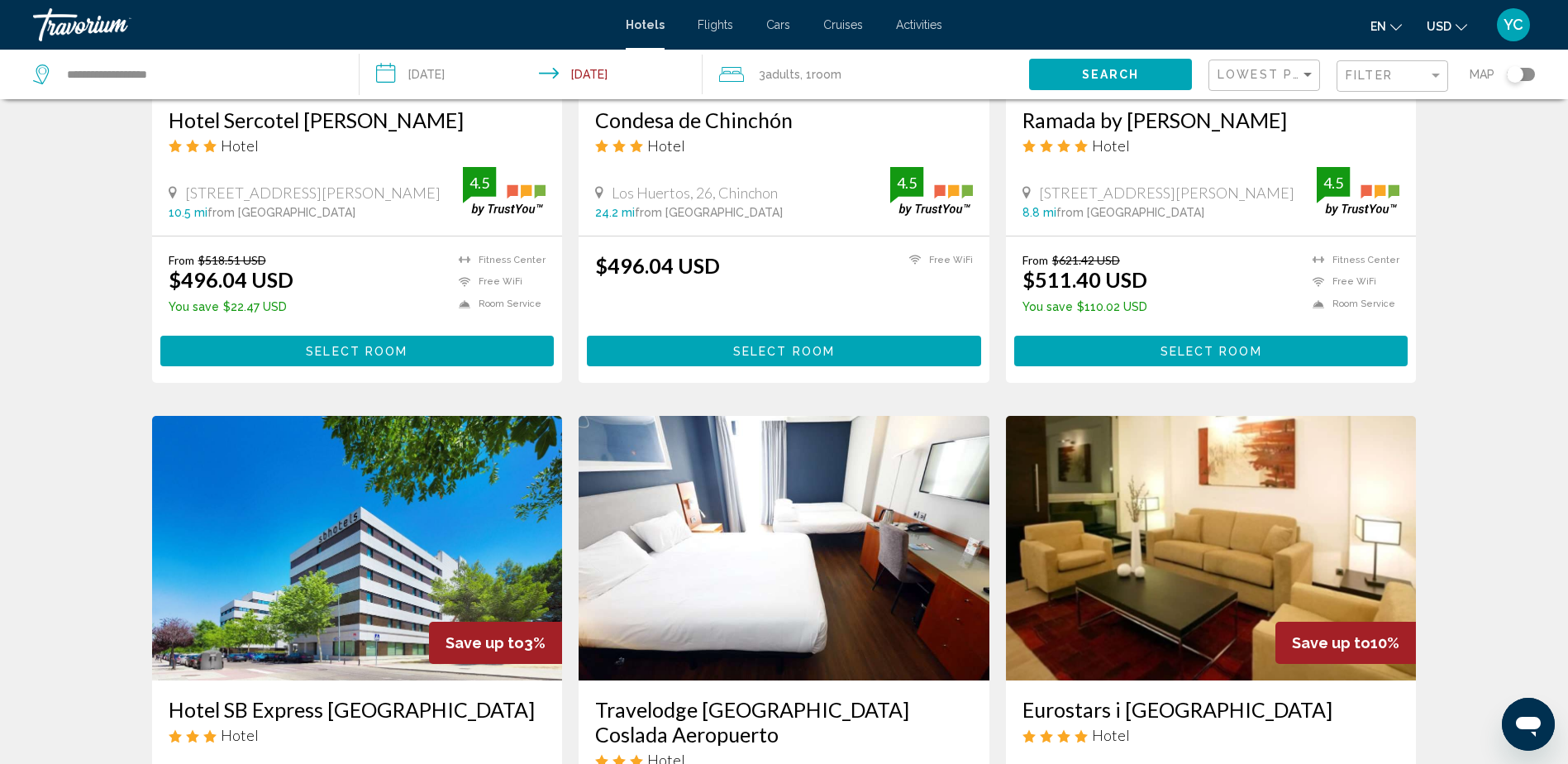
scroll to position [1571, 0]
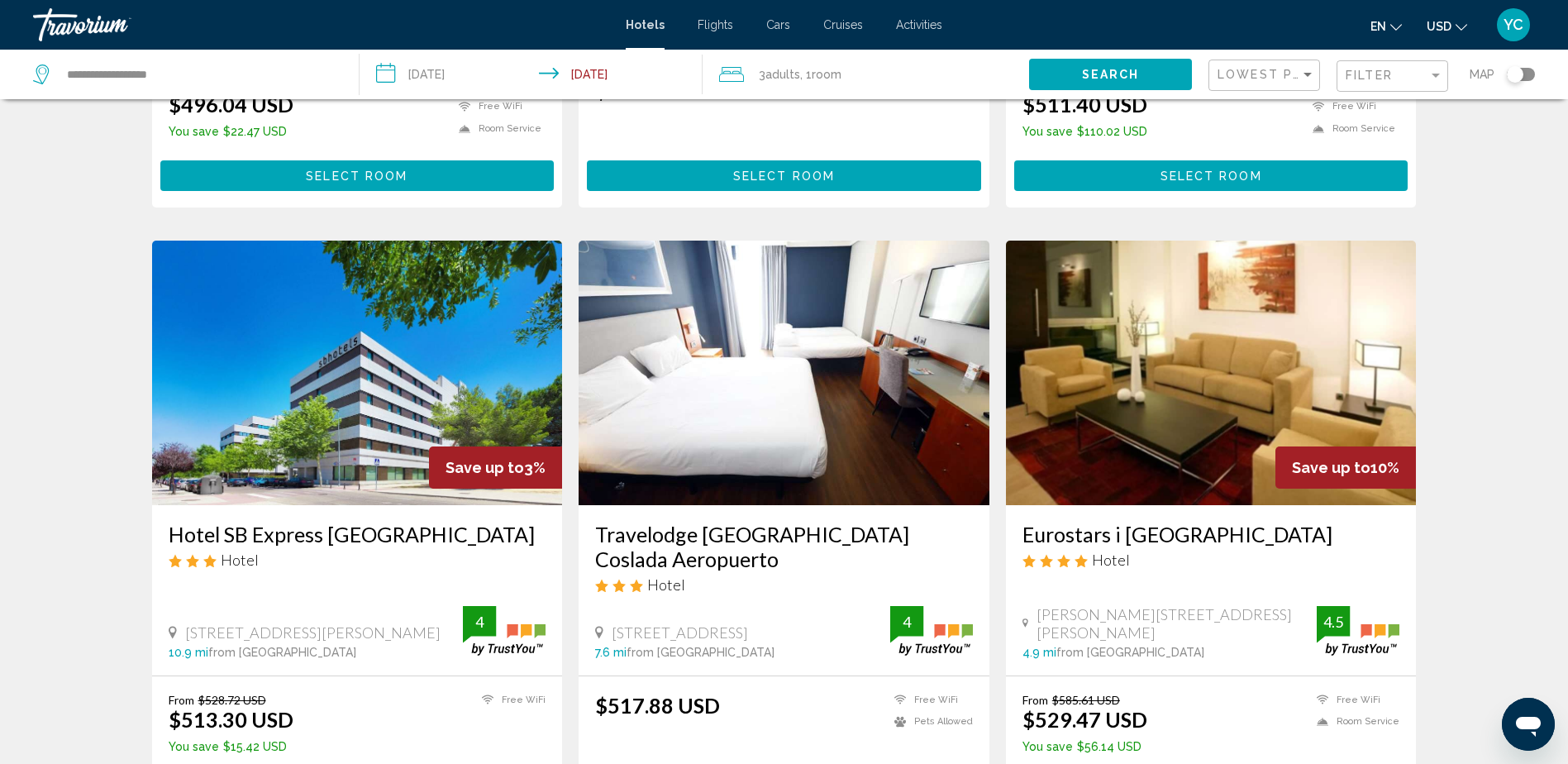
drag, startPoint x: 229, startPoint y: 562, endPoint x: 187, endPoint y: 544, distance: 45.7
click at [187, 624] on span "[STREET_ADDRESS][PERSON_NAME]" at bounding box center [313, 632] width 255 height 19
drag, startPoint x: 187, startPoint y: 544, endPoint x: 195, endPoint y: 548, distance: 8.9
copy span "[STREET_ADDRESS][PERSON_NAME]"
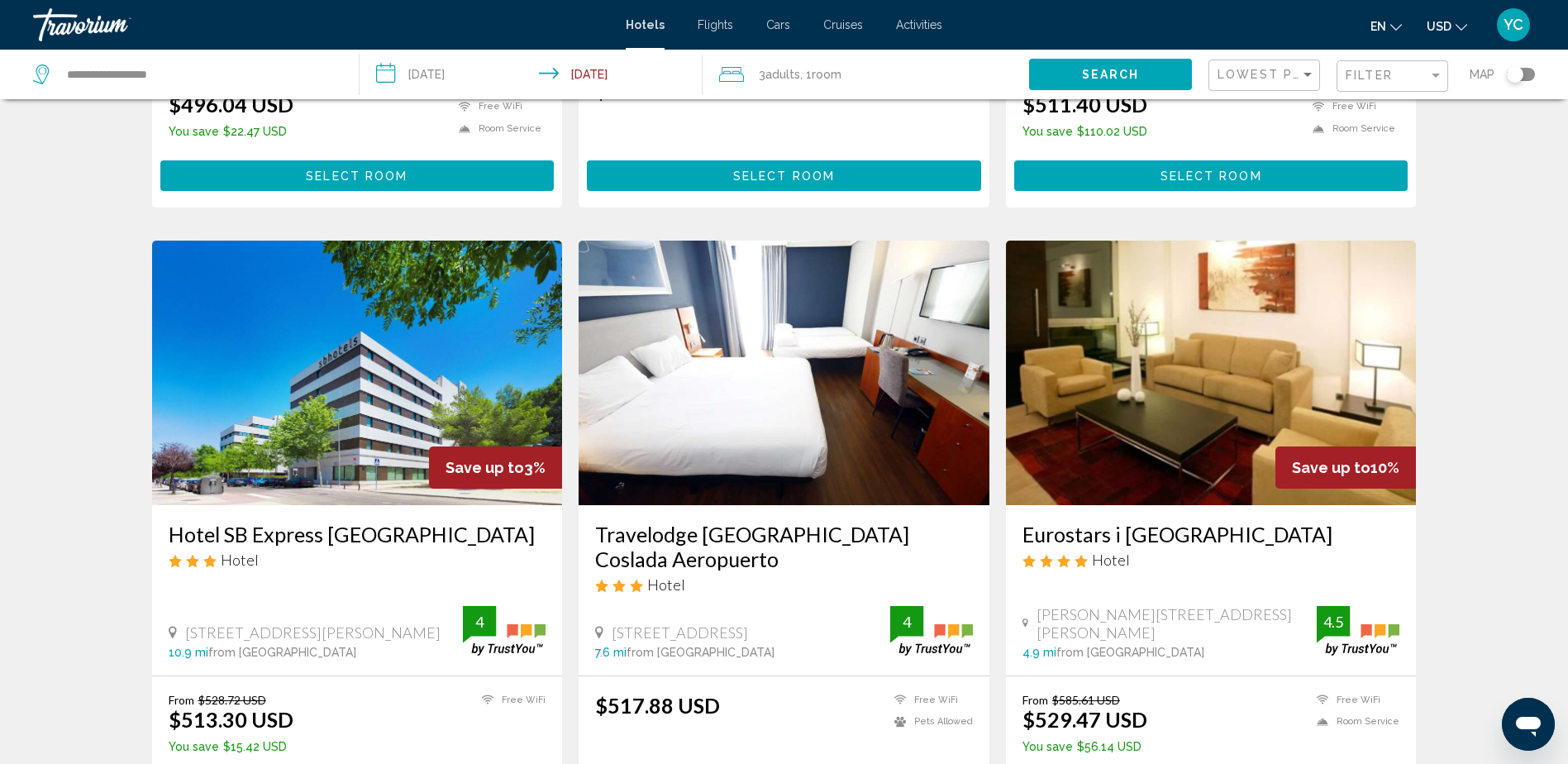
scroll to position [1818, 0]
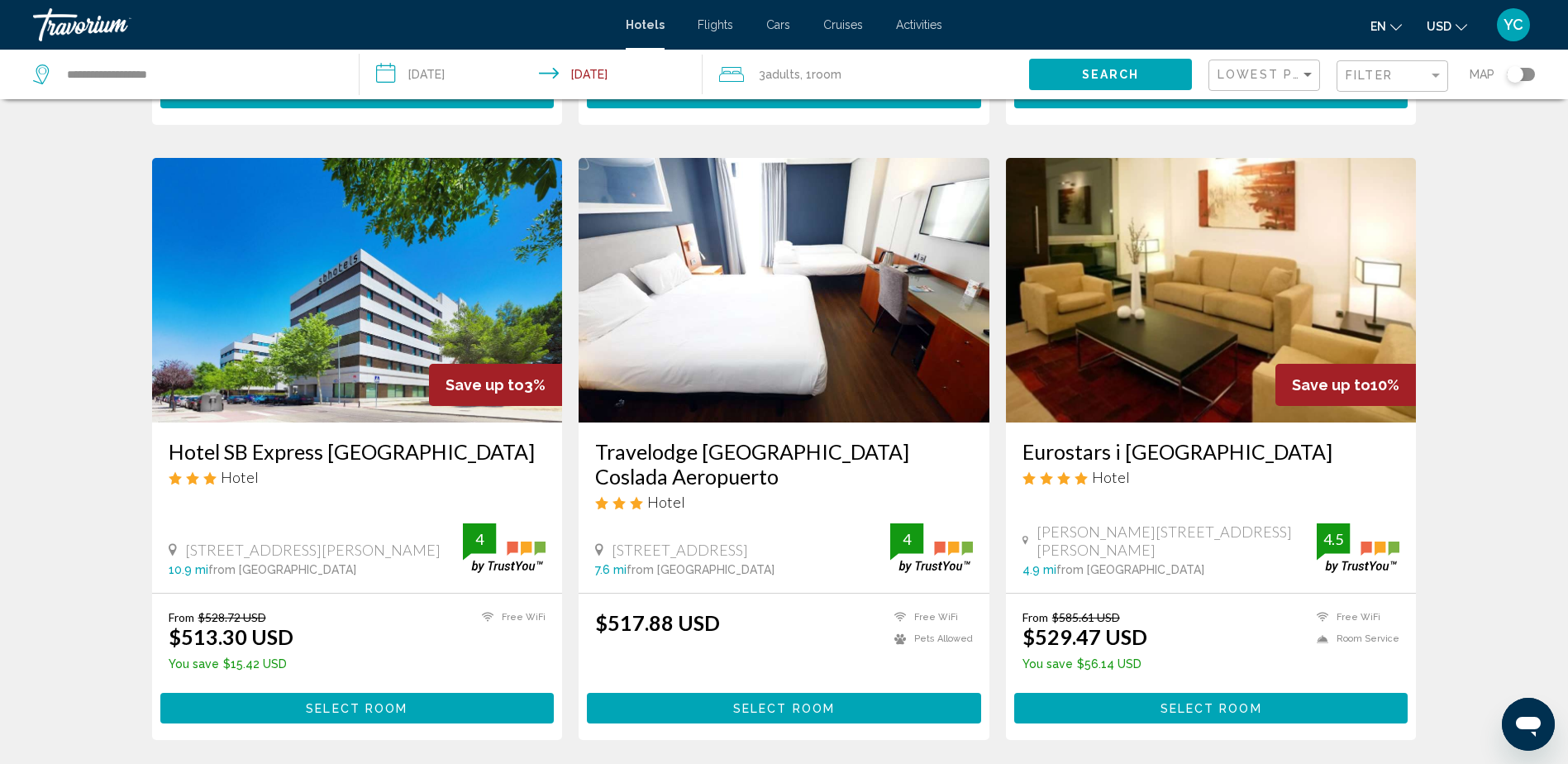
drag, startPoint x: 614, startPoint y: 480, endPoint x: 864, endPoint y: 468, distance: 250.3
click at [864, 541] on div "[STREET_ADDRESS]" at bounding box center [743, 550] width 295 height 19
drag, startPoint x: 864, startPoint y: 468, endPoint x: 807, endPoint y: 478, distance: 57.9
copy span "[STREET_ADDRESS]"
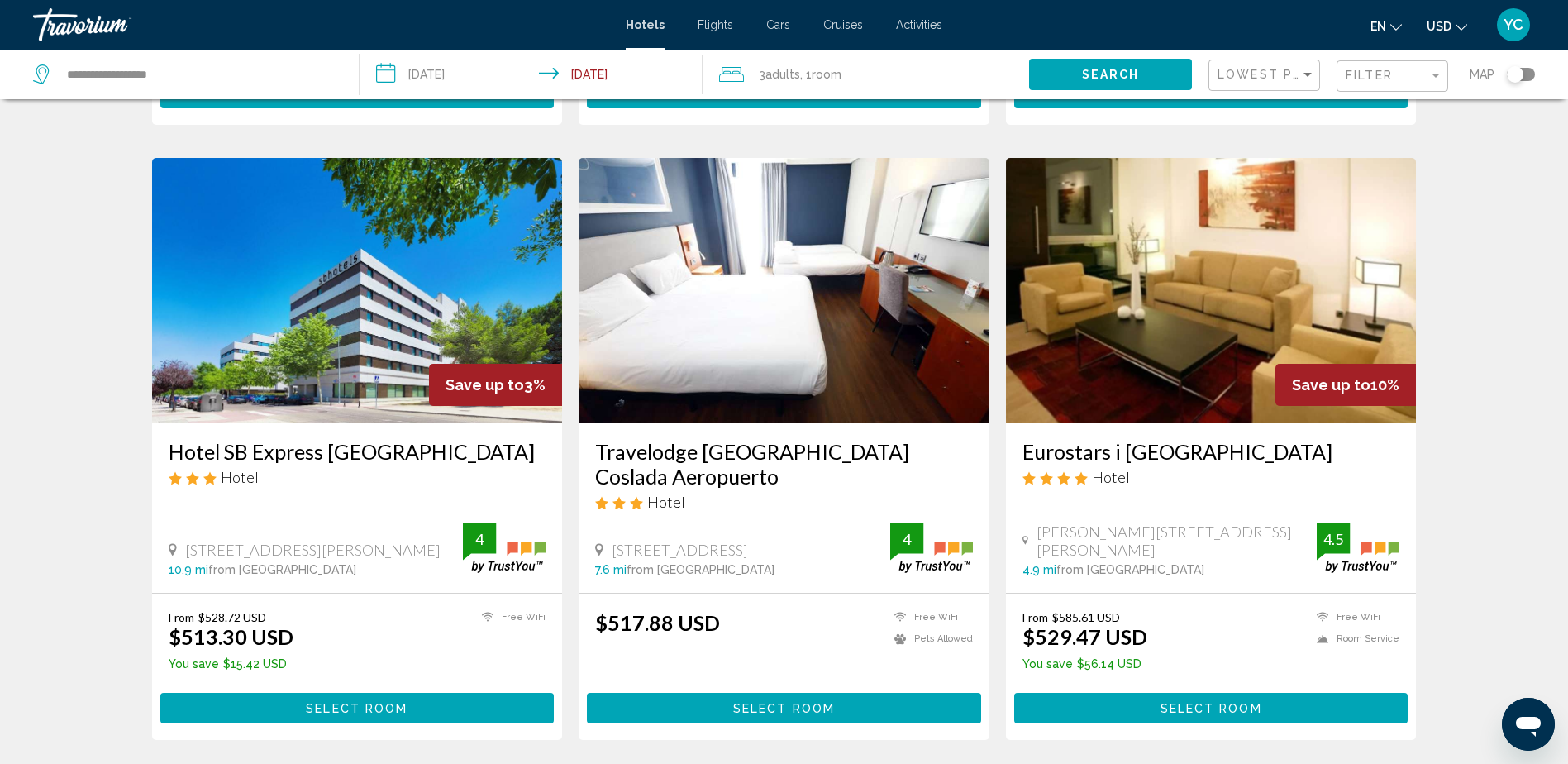
drag, startPoint x: 1045, startPoint y: 473, endPoint x: 1127, endPoint y: 478, distance: 82.2
click at [1127, 522] on span "[PERSON_NAME][STREET_ADDRESS][PERSON_NAME]" at bounding box center [1177, 540] width 281 height 36
drag, startPoint x: 1127, startPoint y: 478, endPoint x: 1219, endPoint y: 478, distance: 92.0
click at [1213, 522] on span "[PERSON_NAME][STREET_ADDRESS][PERSON_NAME]" at bounding box center [1177, 540] width 281 height 36
drag, startPoint x: 1234, startPoint y: 478, endPoint x: 1040, endPoint y: 478, distance: 194.0
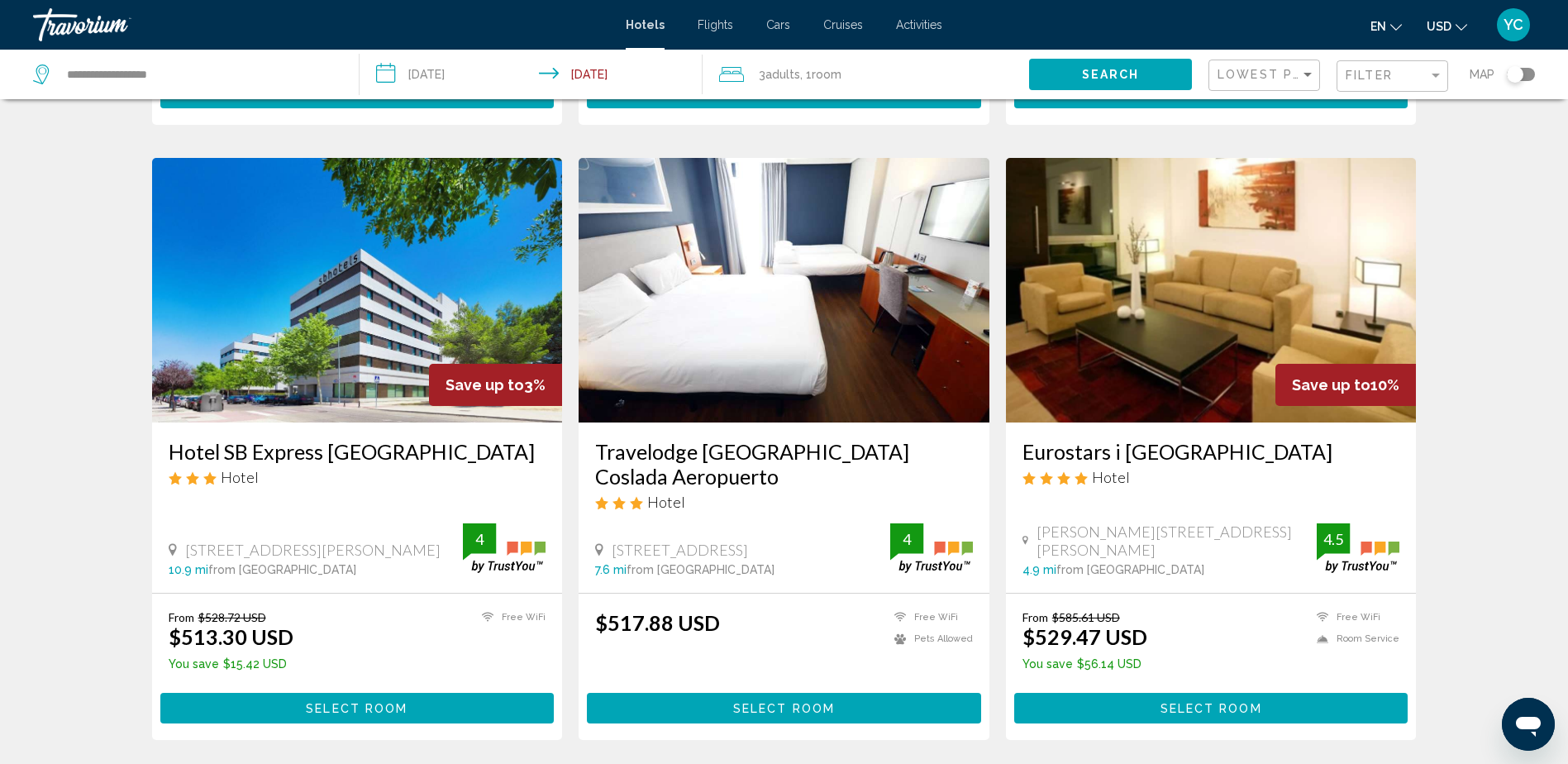
click at [1040, 522] on div "[PERSON_NAME][STREET_ADDRESS][PERSON_NAME]" at bounding box center [1169, 540] width 295 height 36
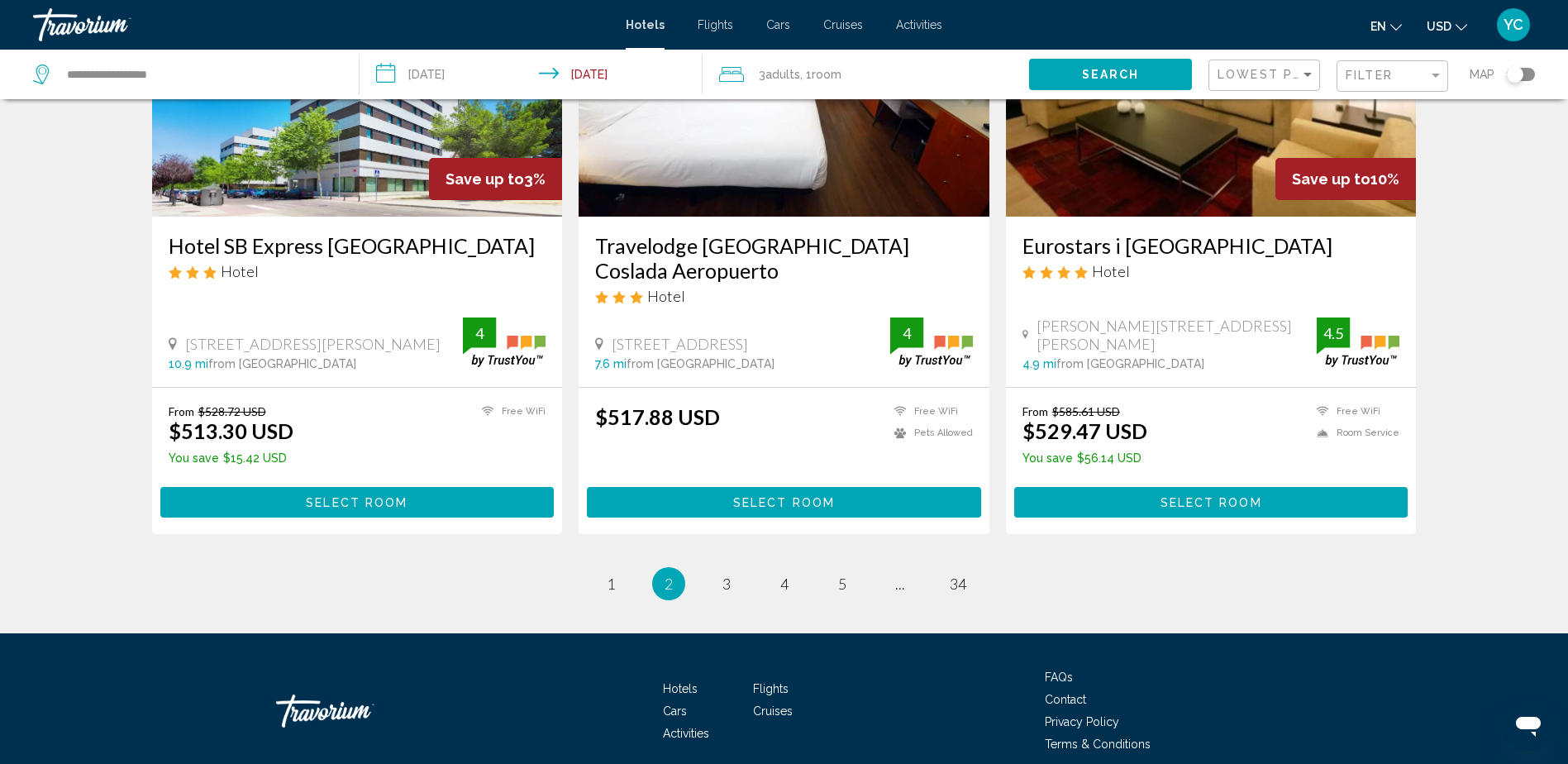
scroll to position [1859, 0]
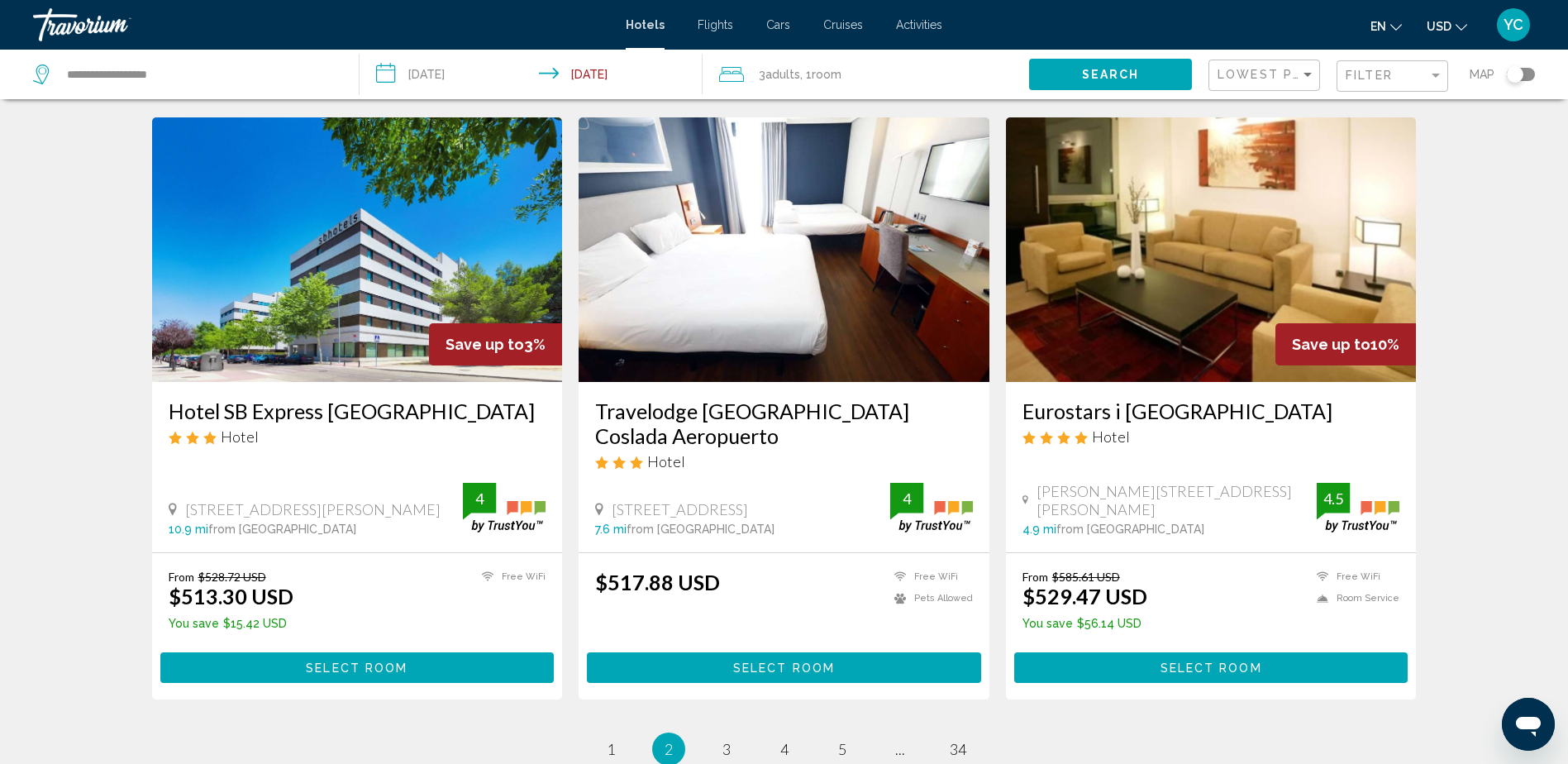
click at [727, 740] on span "3" at bounding box center [726, 748] width 8 height 19
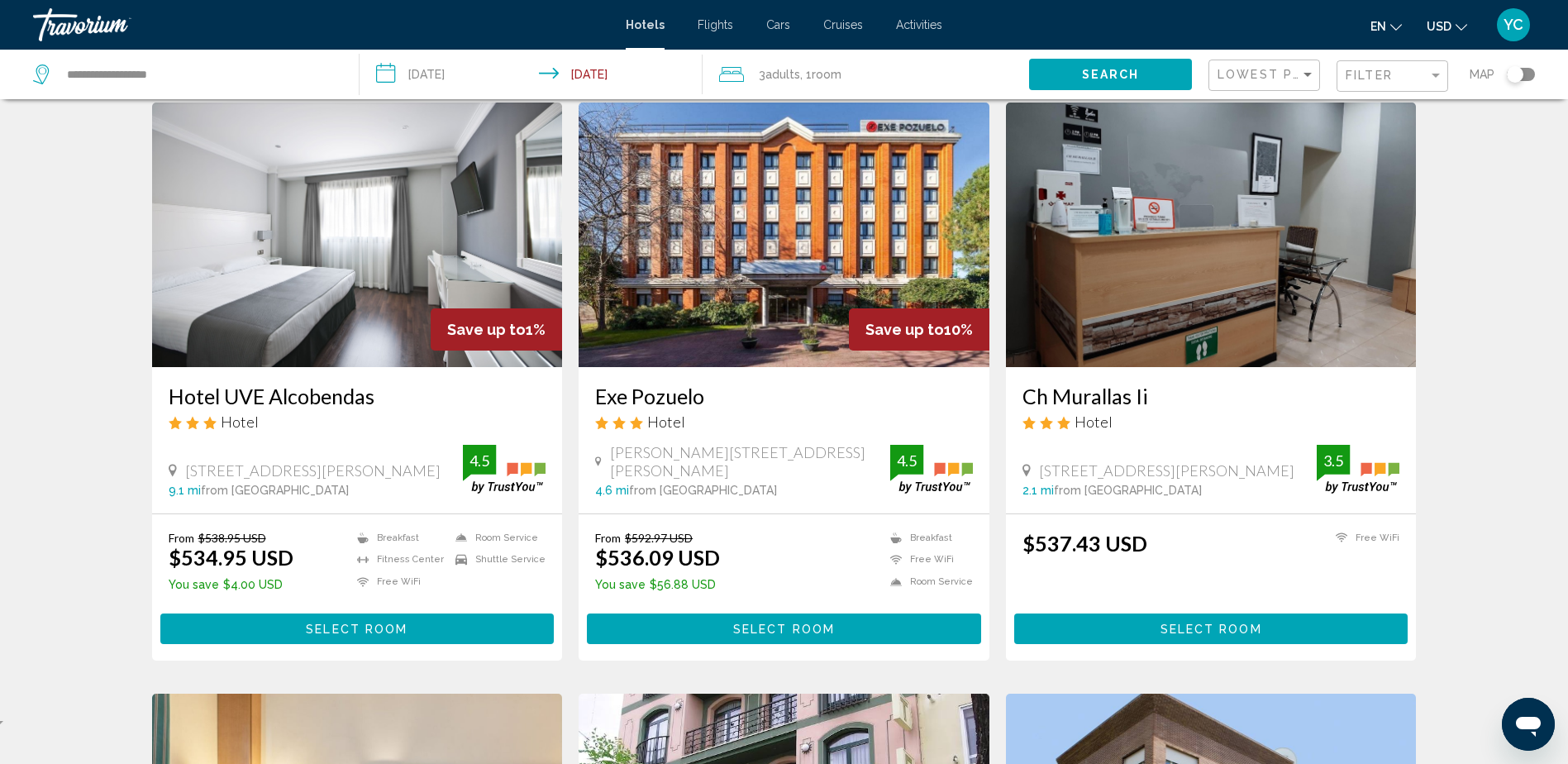
scroll to position [83, 0]
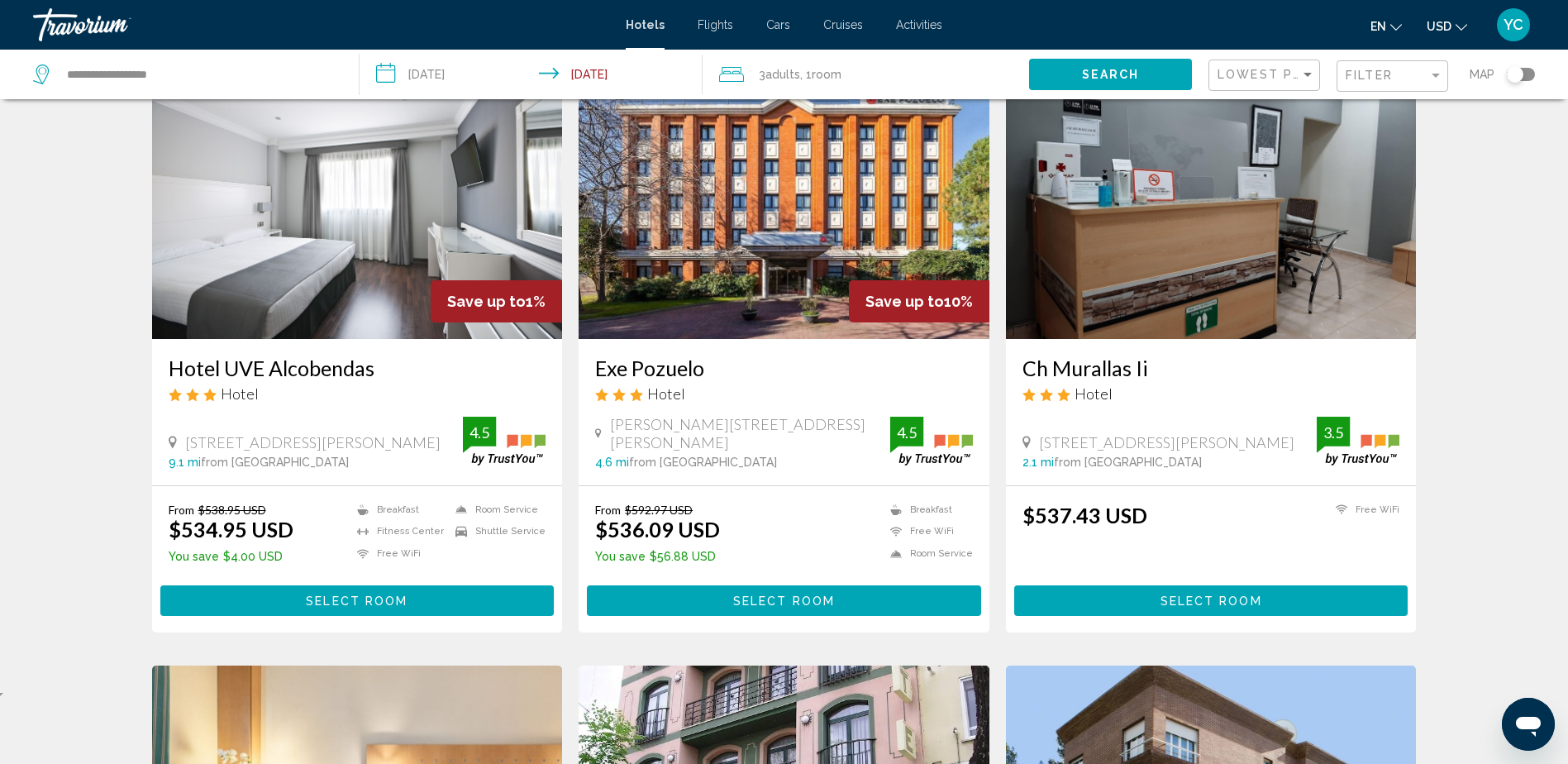
drag, startPoint x: 276, startPoint y: 444, endPoint x: 188, endPoint y: 428, distance: 89.4
click at [188, 434] on span "[STREET_ADDRESS][PERSON_NAME]" at bounding box center [313, 442] width 255 height 19
drag, startPoint x: 613, startPoint y: 443, endPoint x: 833, endPoint y: 449, distance: 220.1
click at [833, 449] on div "[PERSON_NAME][STREET_ADDRESS][PERSON_NAME]" at bounding box center [743, 433] width 295 height 36
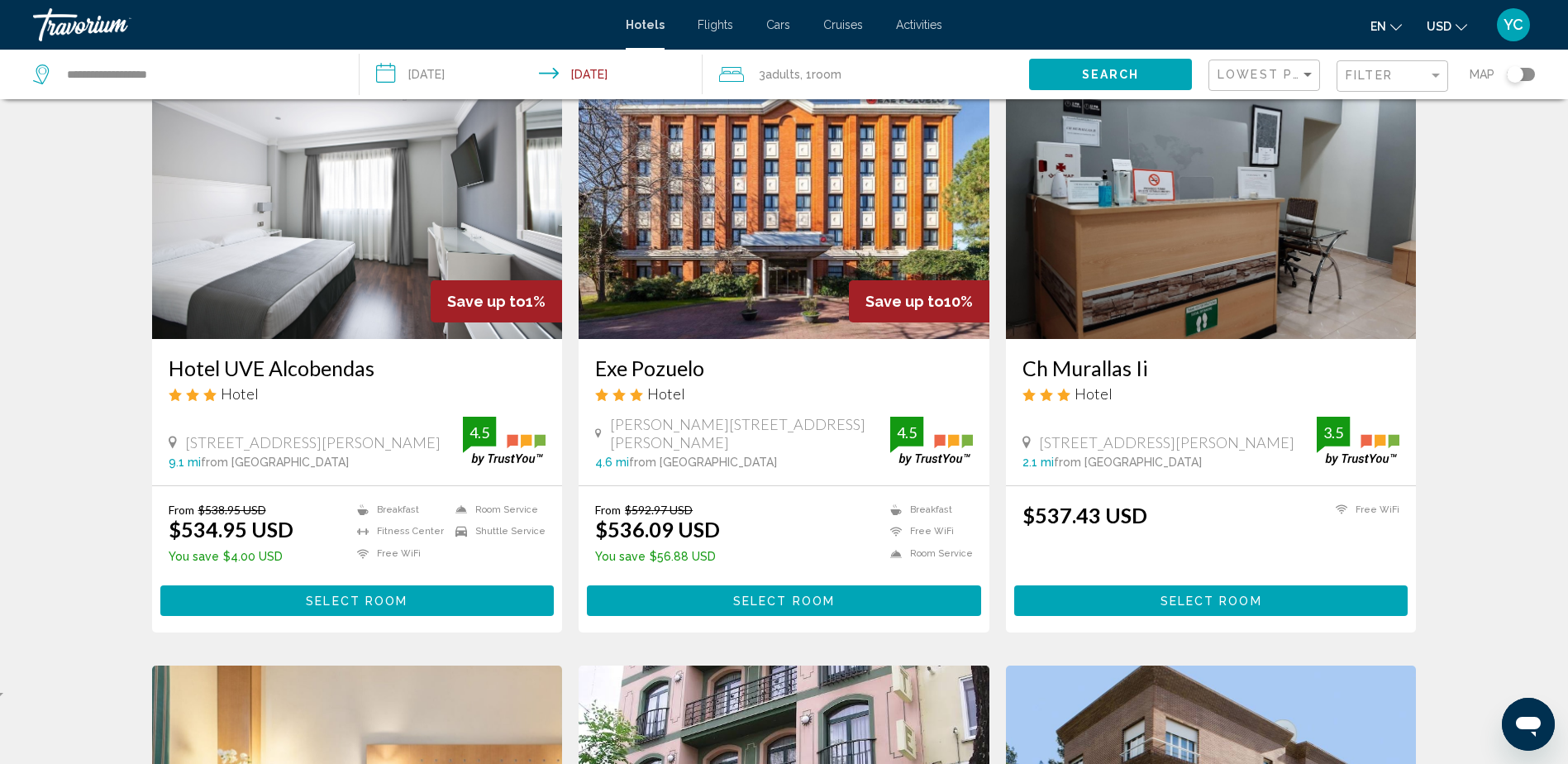
drag, startPoint x: 833, startPoint y: 449, endPoint x: 815, endPoint y: 447, distance: 18.1
drag, startPoint x: 1039, startPoint y: 439, endPoint x: 1316, endPoint y: 441, distance: 277.0
click at [1316, 441] on div "[STREET_ADDRESS][PERSON_NAME]" at bounding box center [1169, 442] width 295 height 19
drag, startPoint x: 1316, startPoint y: 441, endPoint x: 1280, endPoint y: 441, distance: 36.0
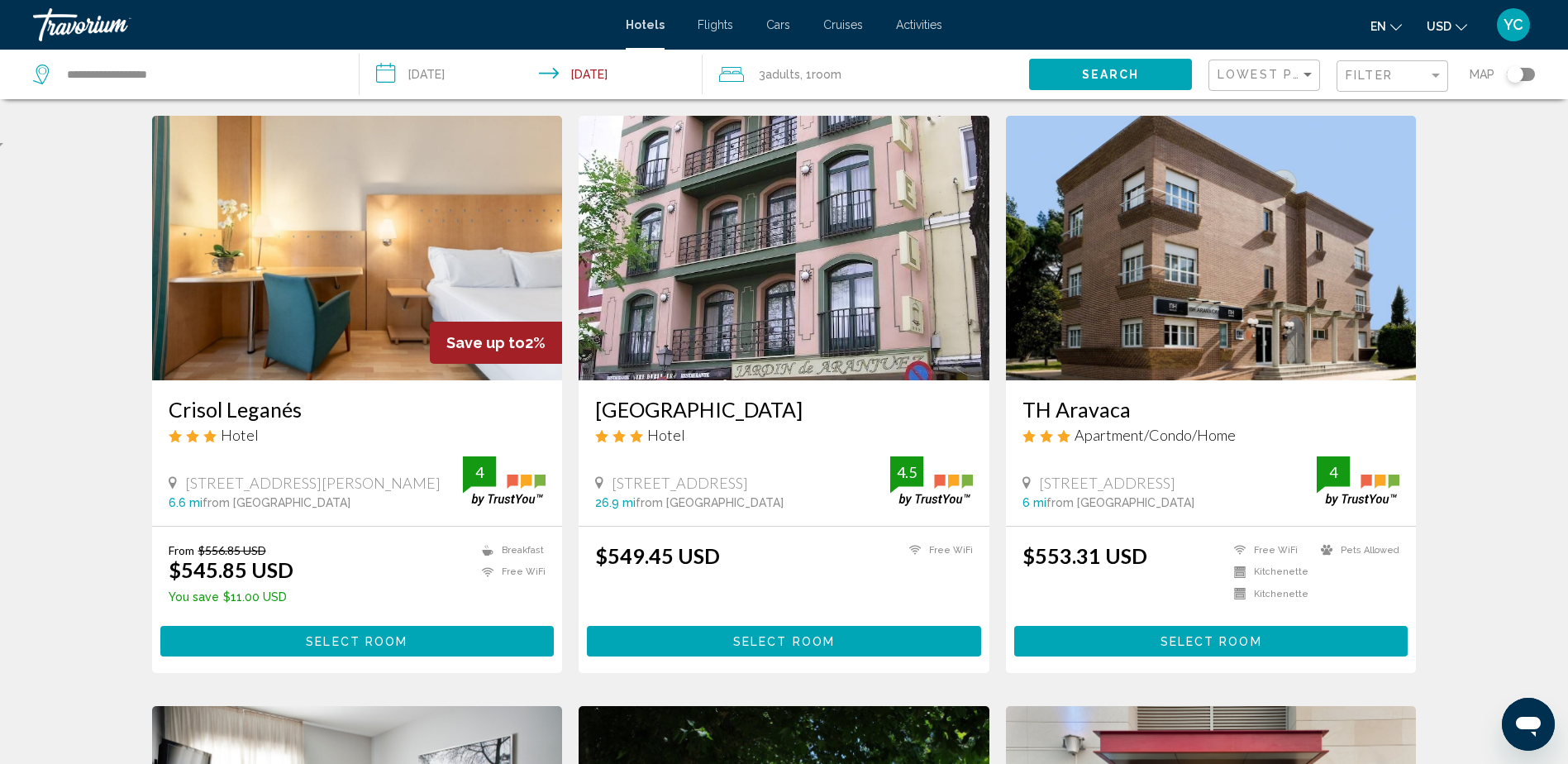
scroll to position [662, 0]
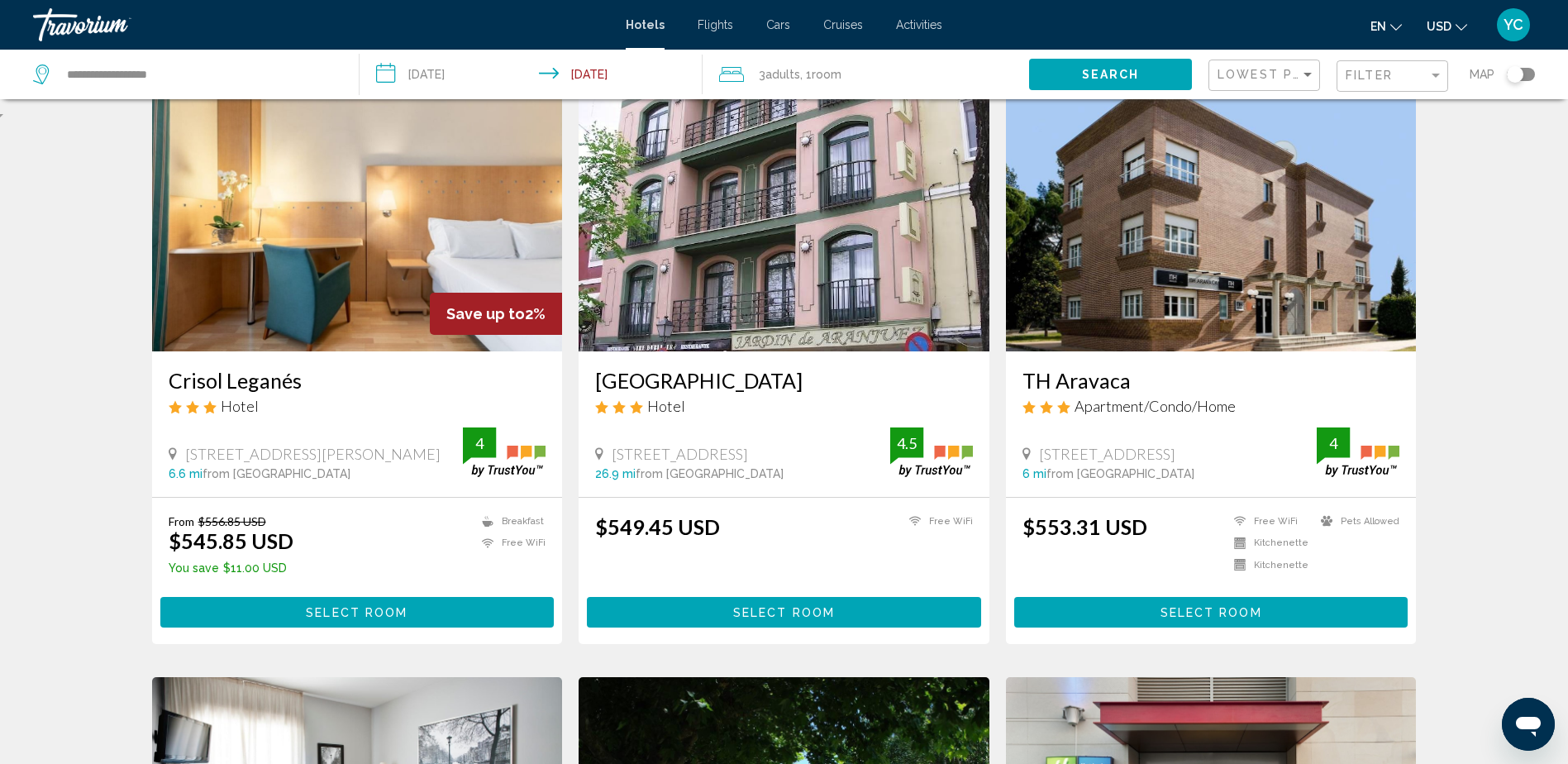
drag, startPoint x: 186, startPoint y: 456, endPoint x: 436, endPoint y: 445, distance: 250.2
click at [436, 445] on div "[STREET_ADDRESS][PERSON_NAME]" at bounding box center [316, 453] width 295 height 19
drag, startPoint x: 436, startPoint y: 445, endPoint x: 398, endPoint y: 451, distance: 38.5
click at [54, 385] on div "Hotel Search Results - 403 places to spend your time Save up to 1% Hotel UVE [G…" at bounding box center [784, 694] width 1568 height 2480
drag, startPoint x: 1160, startPoint y: 458, endPoint x: 1042, endPoint y: 458, distance: 118.0
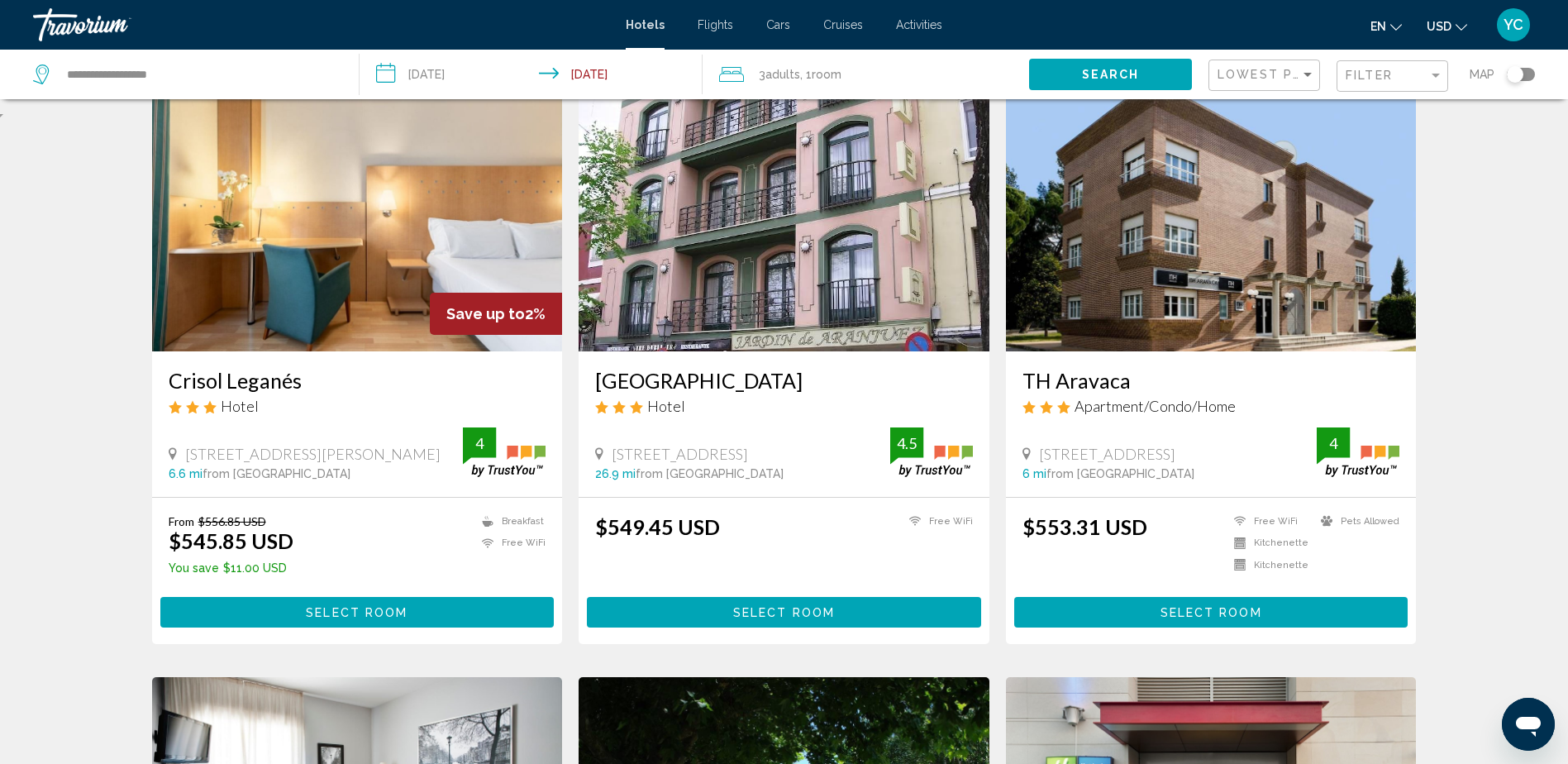
click at [1042, 458] on div "[STREET_ADDRESS]" at bounding box center [1169, 453] width 295 height 19
click at [96, 408] on div "Hotel Search Results - 403 places to spend your time Save up to 1% Hotel UVE [G…" at bounding box center [784, 694] width 1568 height 2480
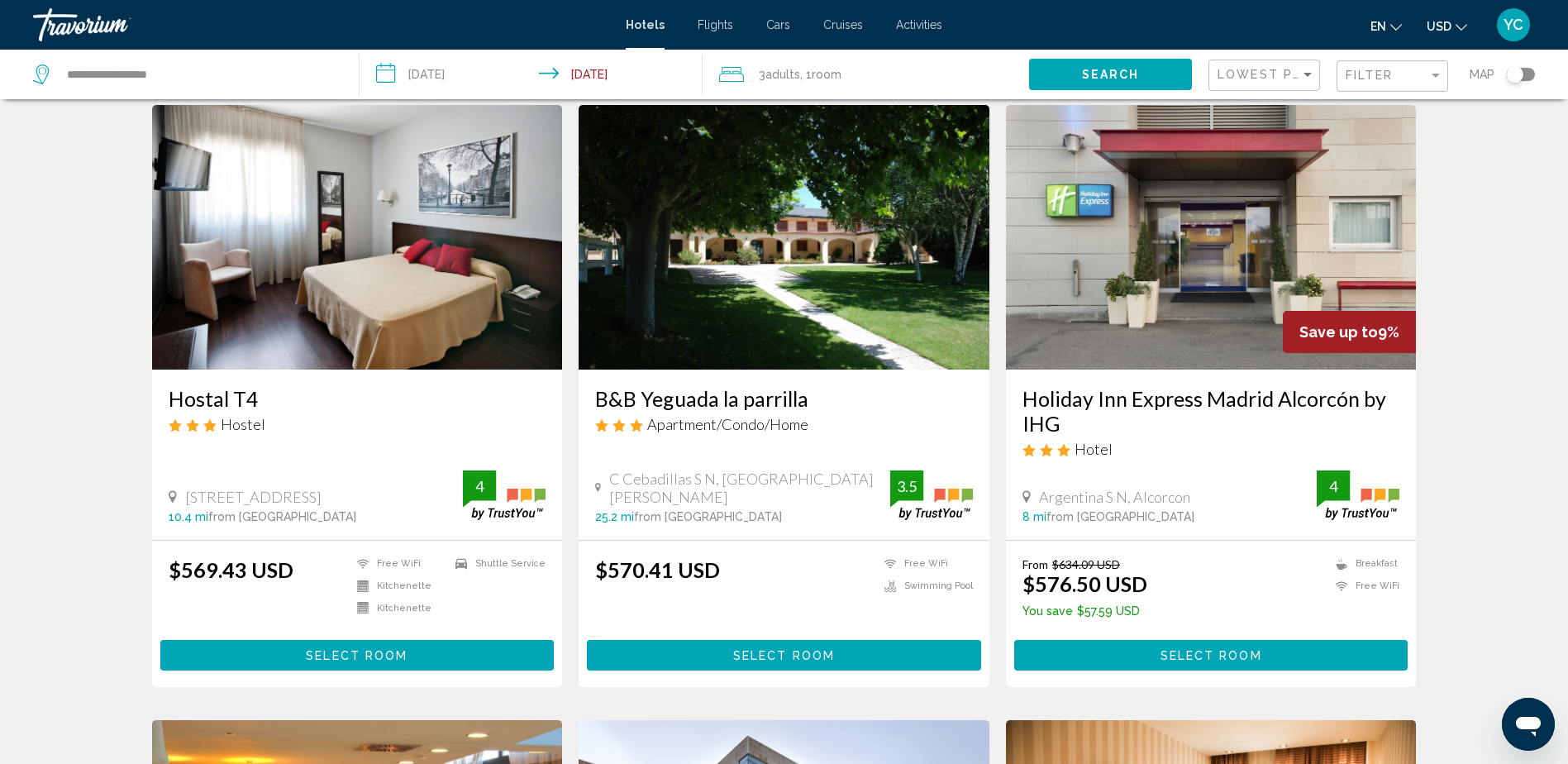
scroll to position [1241, 0]
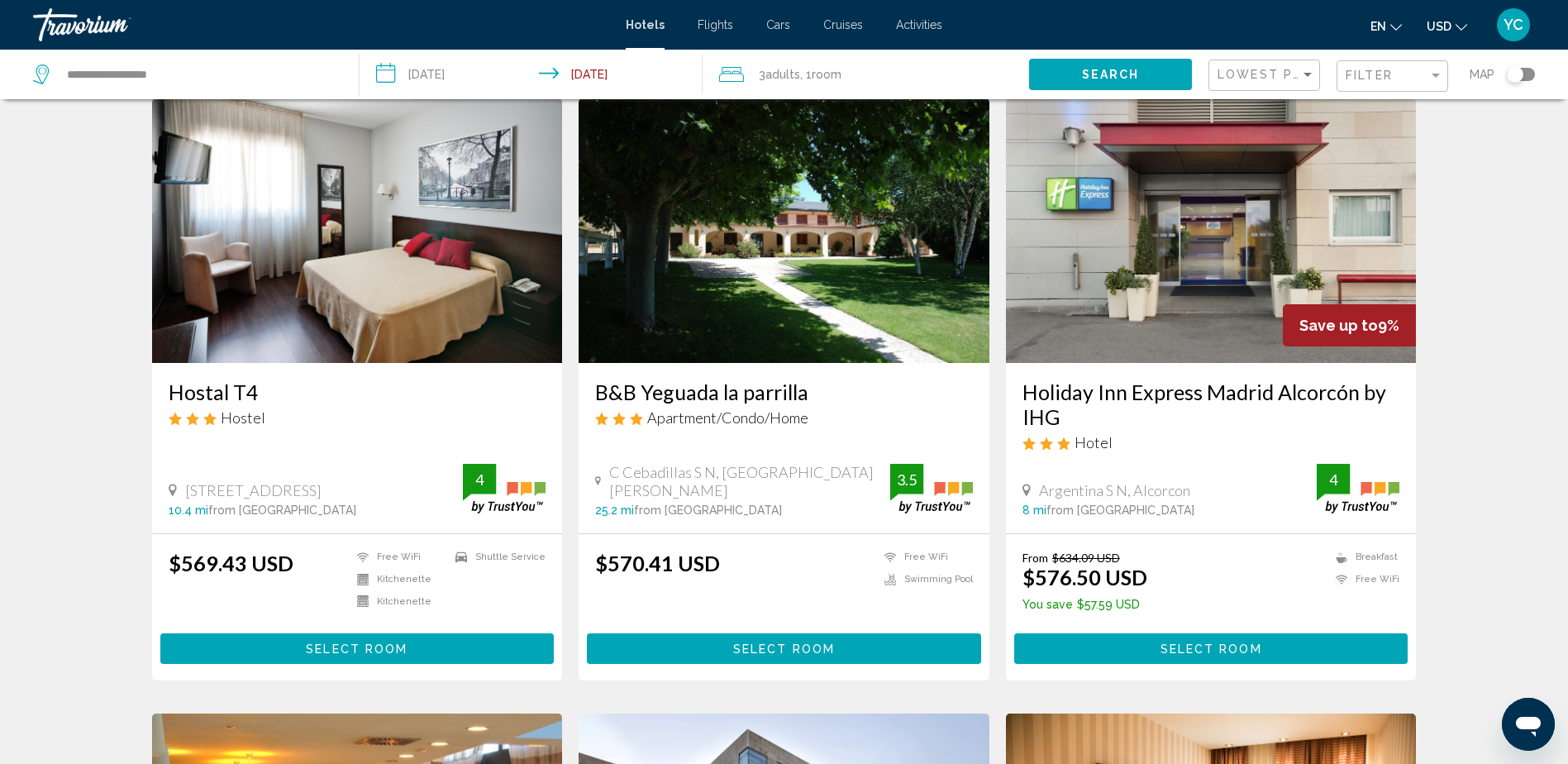
drag, startPoint x: 1041, startPoint y: 491, endPoint x: 1209, endPoint y: 486, distance: 168.1
click at [1209, 486] on div "Argentina S N, Alcorcon" at bounding box center [1169, 490] width 295 height 19
drag, startPoint x: 1209, startPoint y: 486, endPoint x: 1159, endPoint y: 484, distance: 50.0
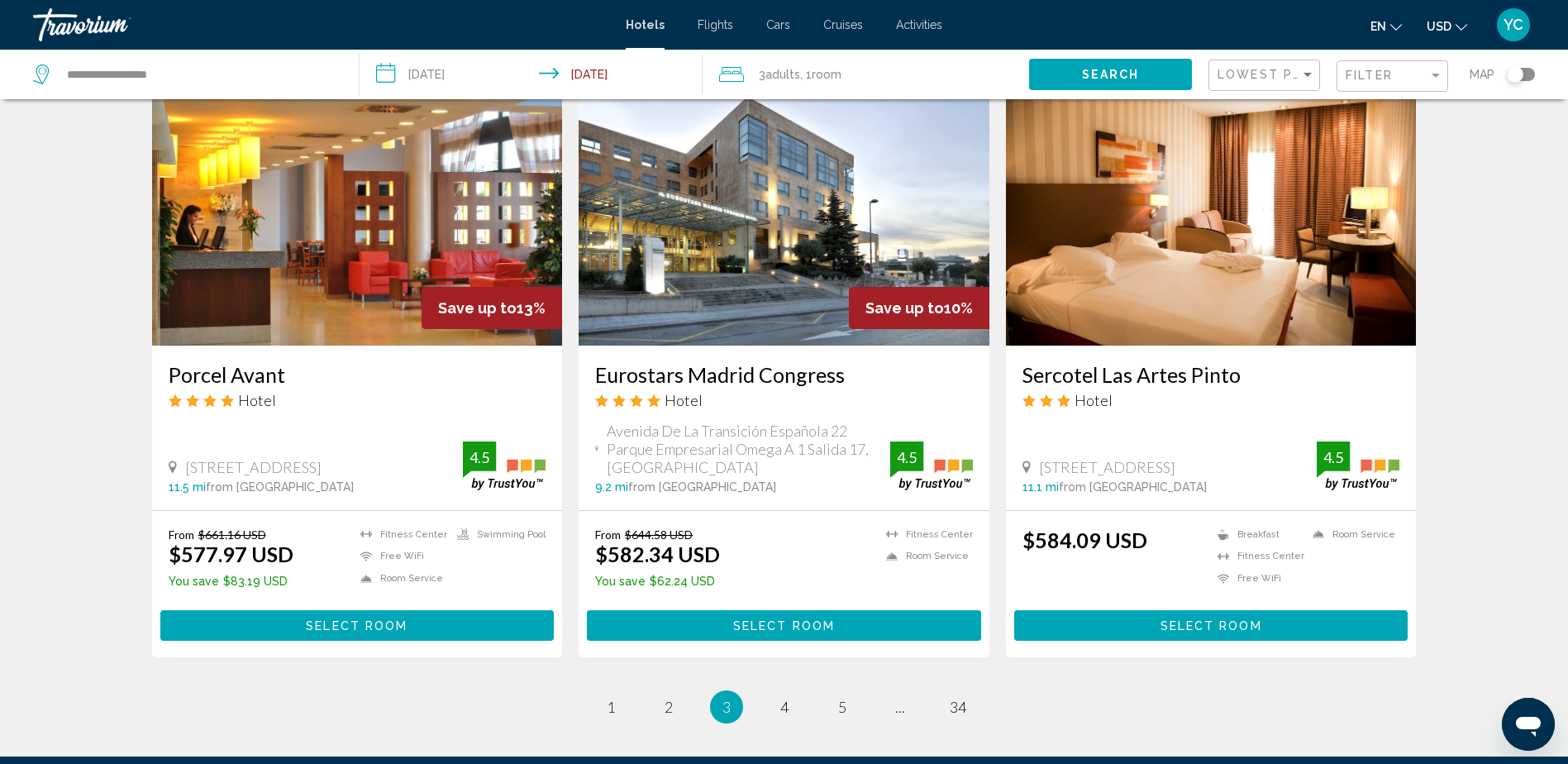
scroll to position [1901, 0]
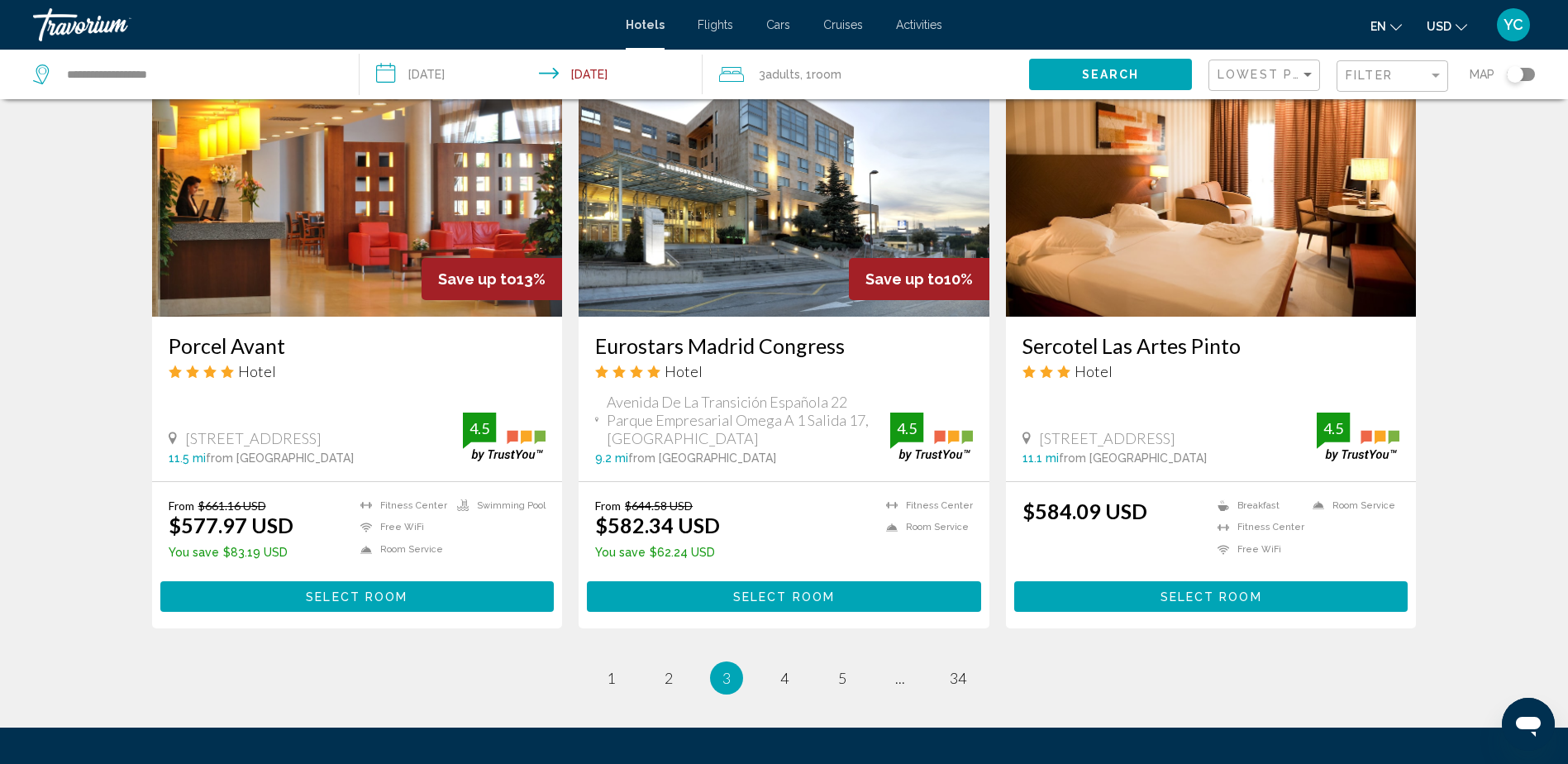
drag, startPoint x: 187, startPoint y: 417, endPoint x: 221, endPoint y: 437, distance: 39.4
click at [221, 437] on span "[STREET_ADDRESS]" at bounding box center [253, 438] width 136 height 19
drag, startPoint x: 221, startPoint y: 437, endPoint x: 199, endPoint y: 431, distance: 22.8
drag, startPoint x: 610, startPoint y: 401, endPoint x: 697, endPoint y: 434, distance: 93.0
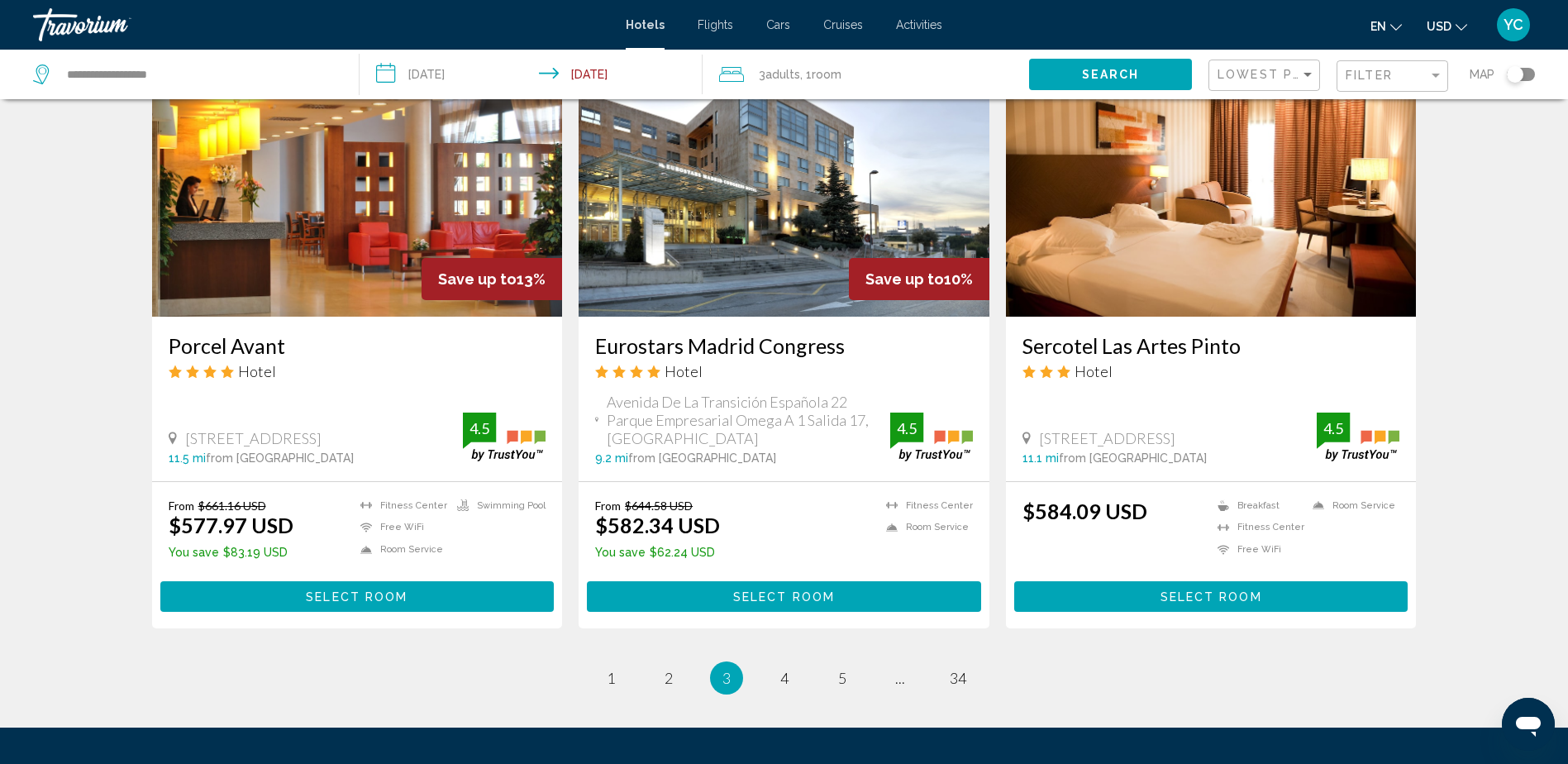
click at [697, 434] on span "Avenida De La Transición Española 22 Parque Empresarial Omega A 1 Salida 17, [G…" at bounding box center [748, 420] width 283 height 55
drag, startPoint x: 697, startPoint y: 434, endPoint x: 664, endPoint y: 434, distance: 33.0
drag, startPoint x: 1041, startPoint y: 437, endPoint x: 1233, endPoint y: 438, distance: 192.0
click at [1233, 438] on div "[STREET_ADDRESS]" at bounding box center [1169, 438] width 295 height 19
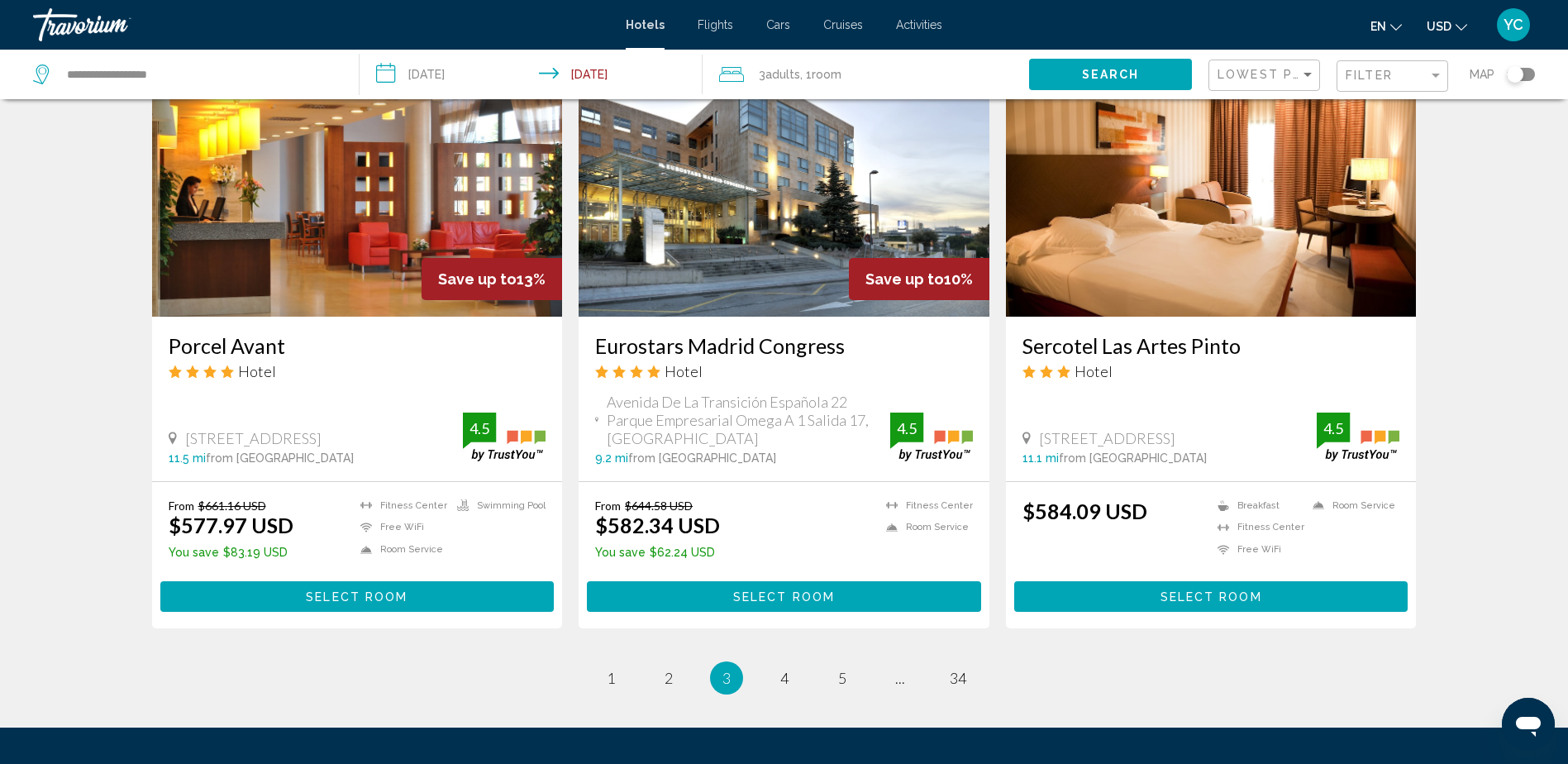
drag, startPoint x: 1233, startPoint y: 438, endPoint x: 1168, endPoint y: 438, distance: 65.0
click at [778, 679] on link "page 4" at bounding box center [784, 678] width 29 height 29
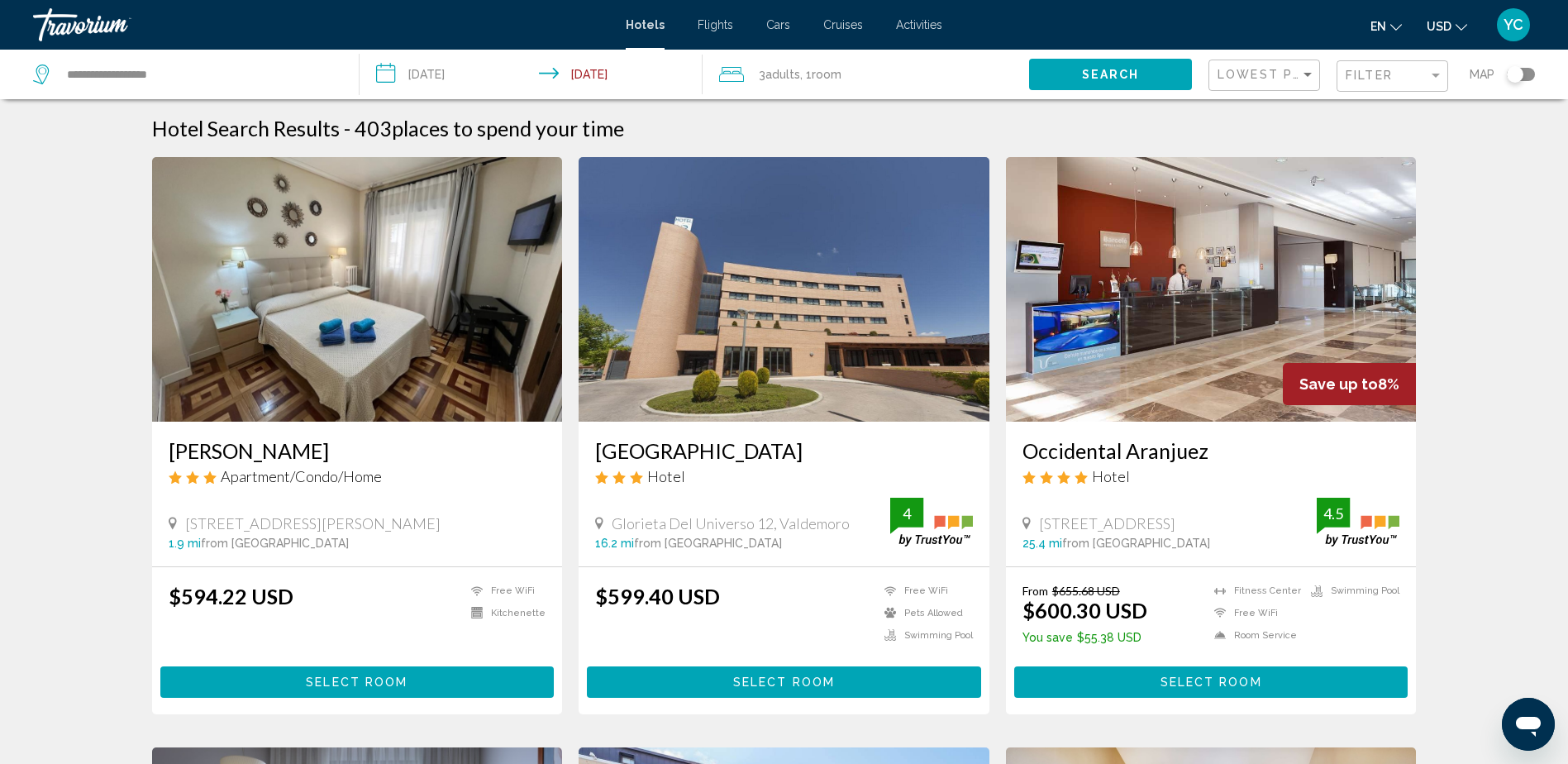
drag, startPoint x: 186, startPoint y: 520, endPoint x: 384, endPoint y: 520, distance: 198.0
click at [384, 520] on span "[STREET_ADDRESS][PERSON_NAME]" at bounding box center [313, 523] width 255 height 19
drag, startPoint x: 384, startPoint y: 520, endPoint x: 365, endPoint y: 521, distance: 19.0
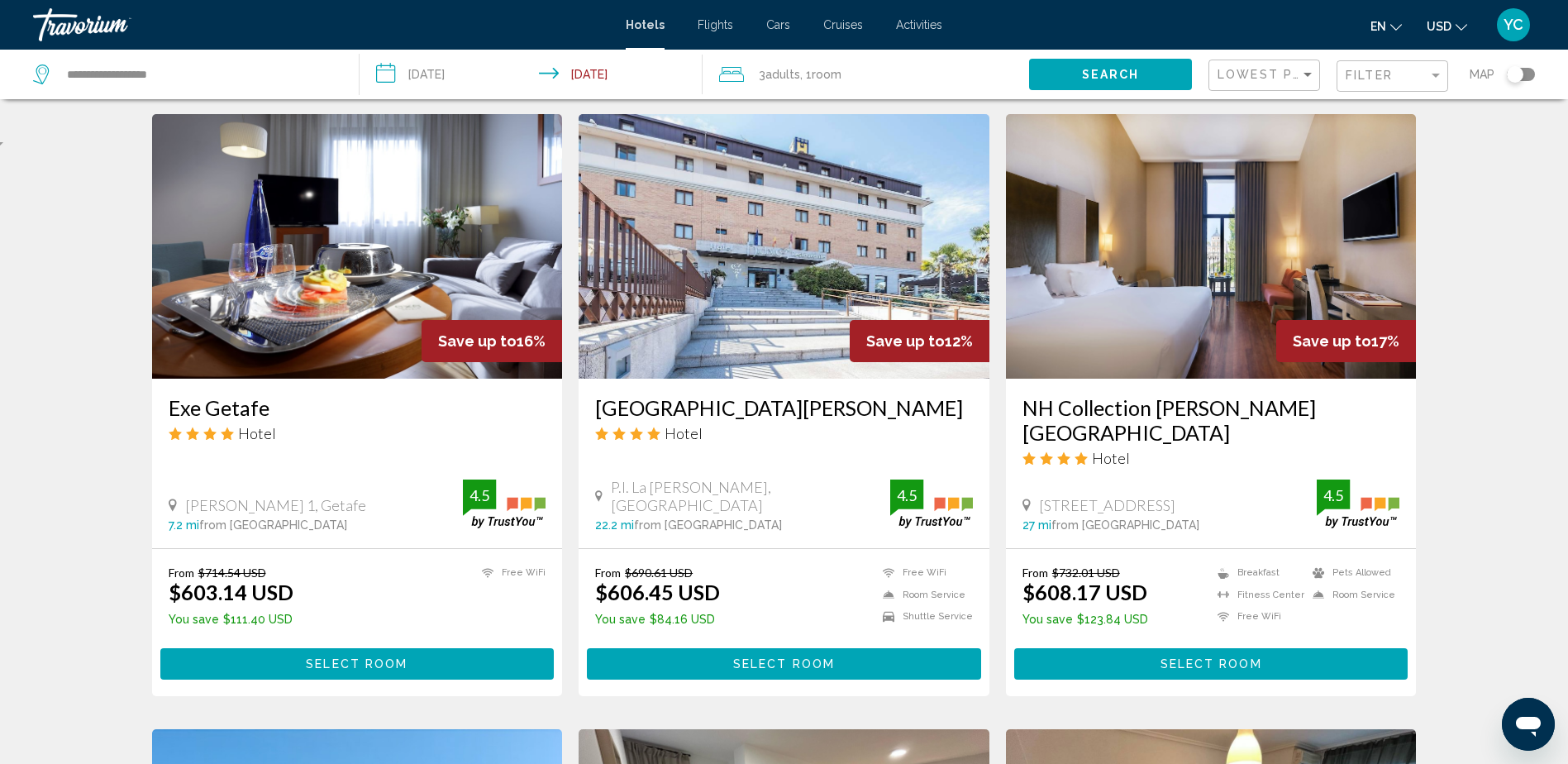
scroll to position [662, 0]
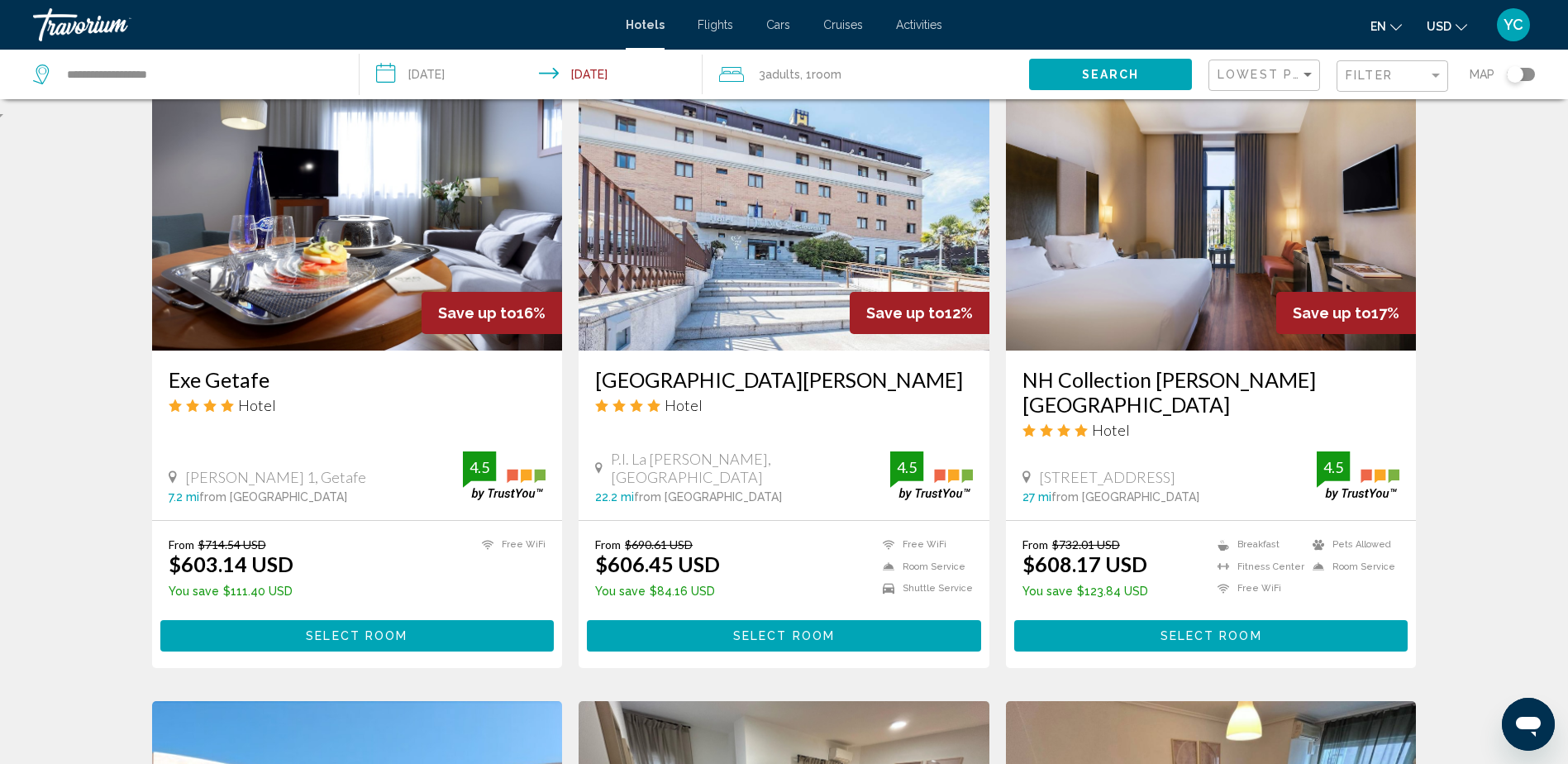
drag, startPoint x: 187, startPoint y: 453, endPoint x: 333, endPoint y: 443, distance: 146.3
click at [333, 468] on div "[PERSON_NAME] 1, Getafe" at bounding box center [316, 477] width 295 height 19
drag, startPoint x: 333, startPoint y: 443, endPoint x: 303, endPoint y: 450, distance: 30.8
click at [107, 434] on div "Hotel Search Results - 403 places to spend your time Rooms [GEOGRAPHIC_DATA] Ap…" at bounding box center [784, 685] width 1568 height 2462
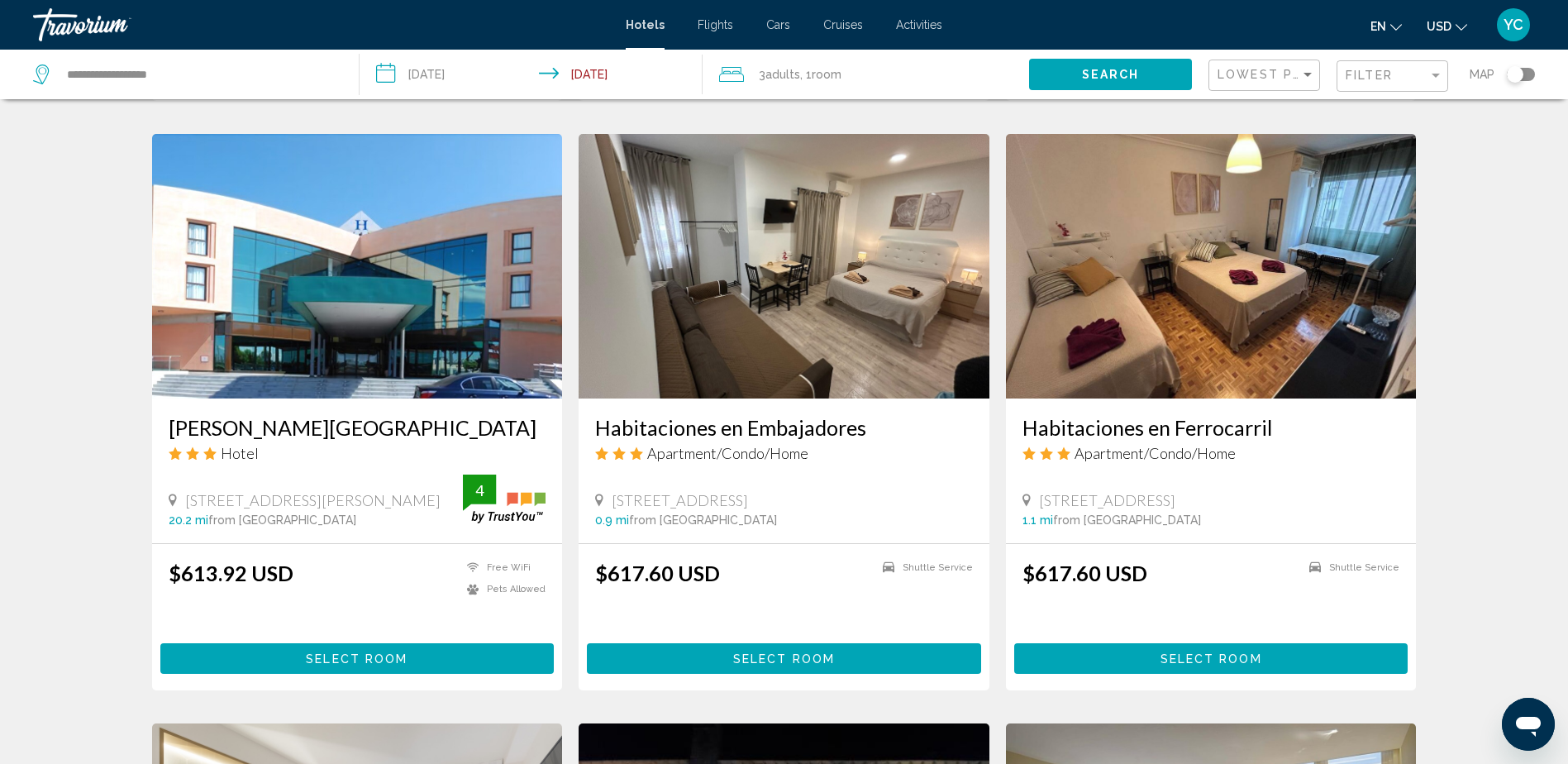
scroll to position [1241, 0]
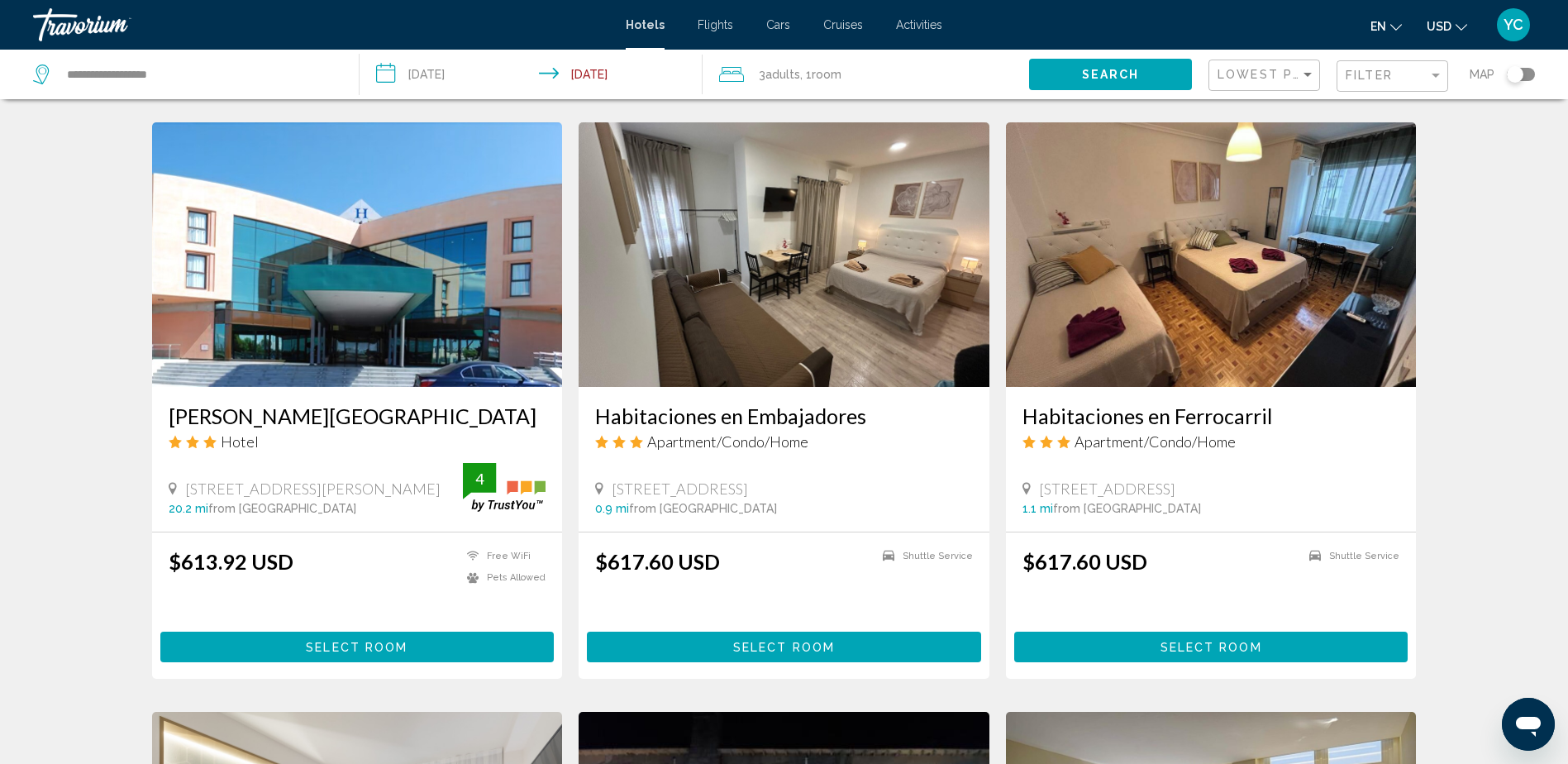
drag, startPoint x: 613, startPoint y: 470, endPoint x: 810, endPoint y: 463, distance: 197.1
click at [810, 479] on div "[STREET_ADDRESS]" at bounding box center [784, 488] width 378 height 19
drag, startPoint x: 810, startPoint y: 463, endPoint x: 789, endPoint y: 464, distance: 21.0
click at [1481, 325] on div "Hotel Search Results - 403 places to spend your time Rooms [GEOGRAPHIC_DATA] Ap…" at bounding box center [784, 106] width 1568 height 2462
drag, startPoint x: 1042, startPoint y: 464, endPoint x: 1262, endPoint y: 463, distance: 220.0
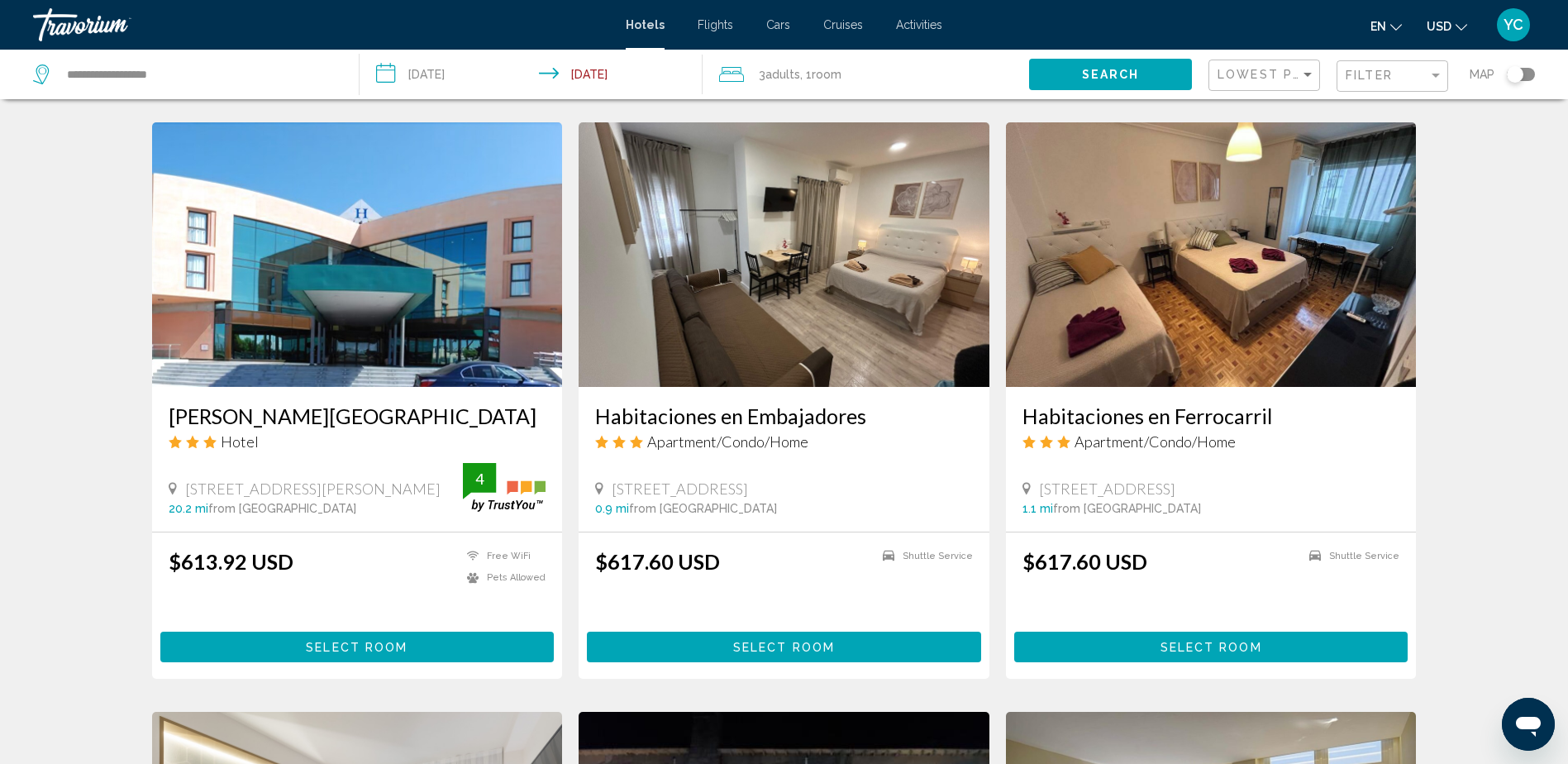
click at [1262, 479] on div "[STREET_ADDRESS]" at bounding box center [1211, 488] width 378 height 19
drag, startPoint x: 1262, startPoint y: 463, endPoint x: 1206, endPoint y: 464, distance: 56.0
click at [1524, 395] on div "Hotel Search Results - 403 places to spend your time Rooms [GEOGRAPHIC_DATA] Ap…" at bounding box center [784, 106] width 1568 height 2462
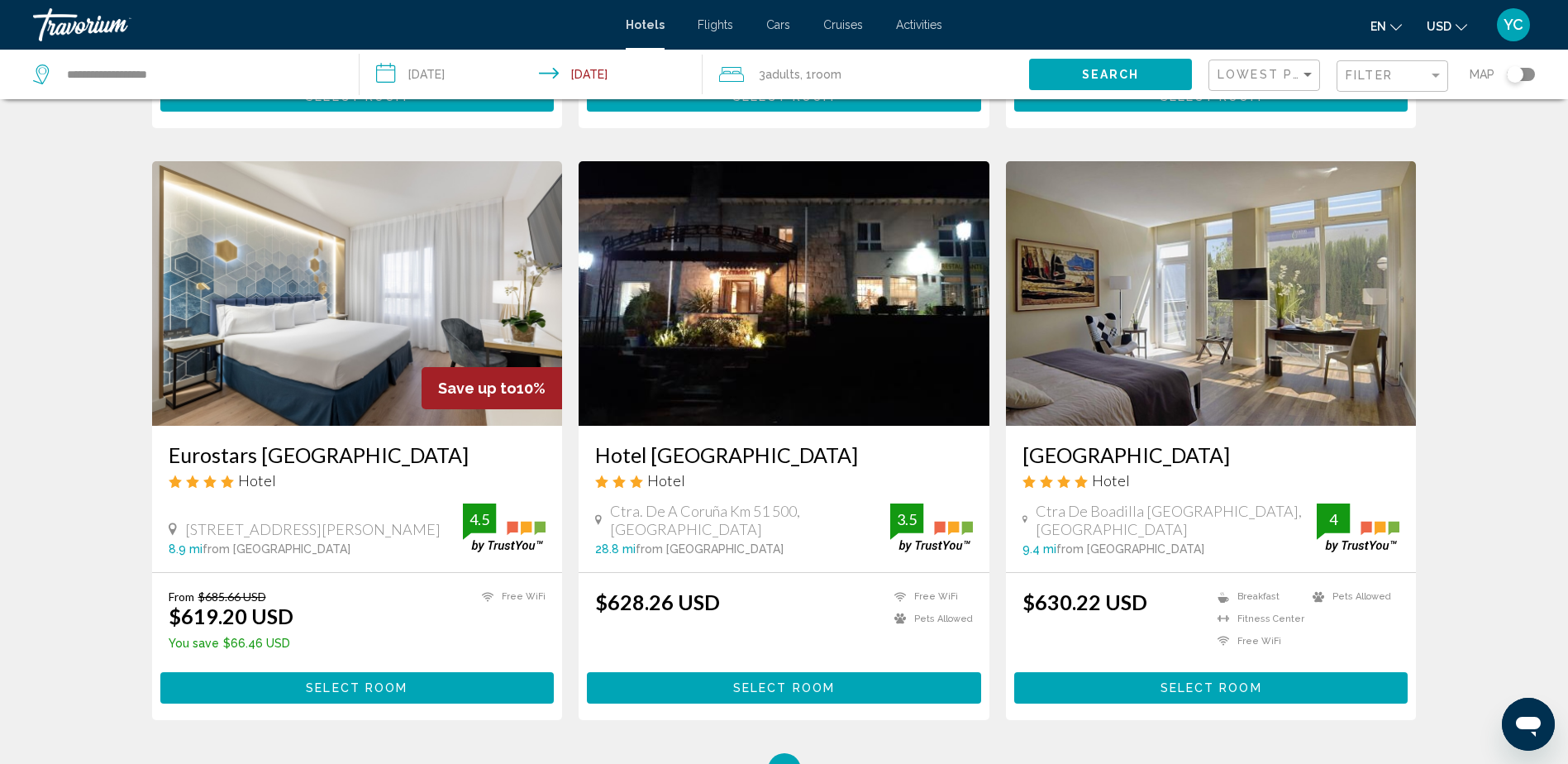
scroll to position [1818, 0]
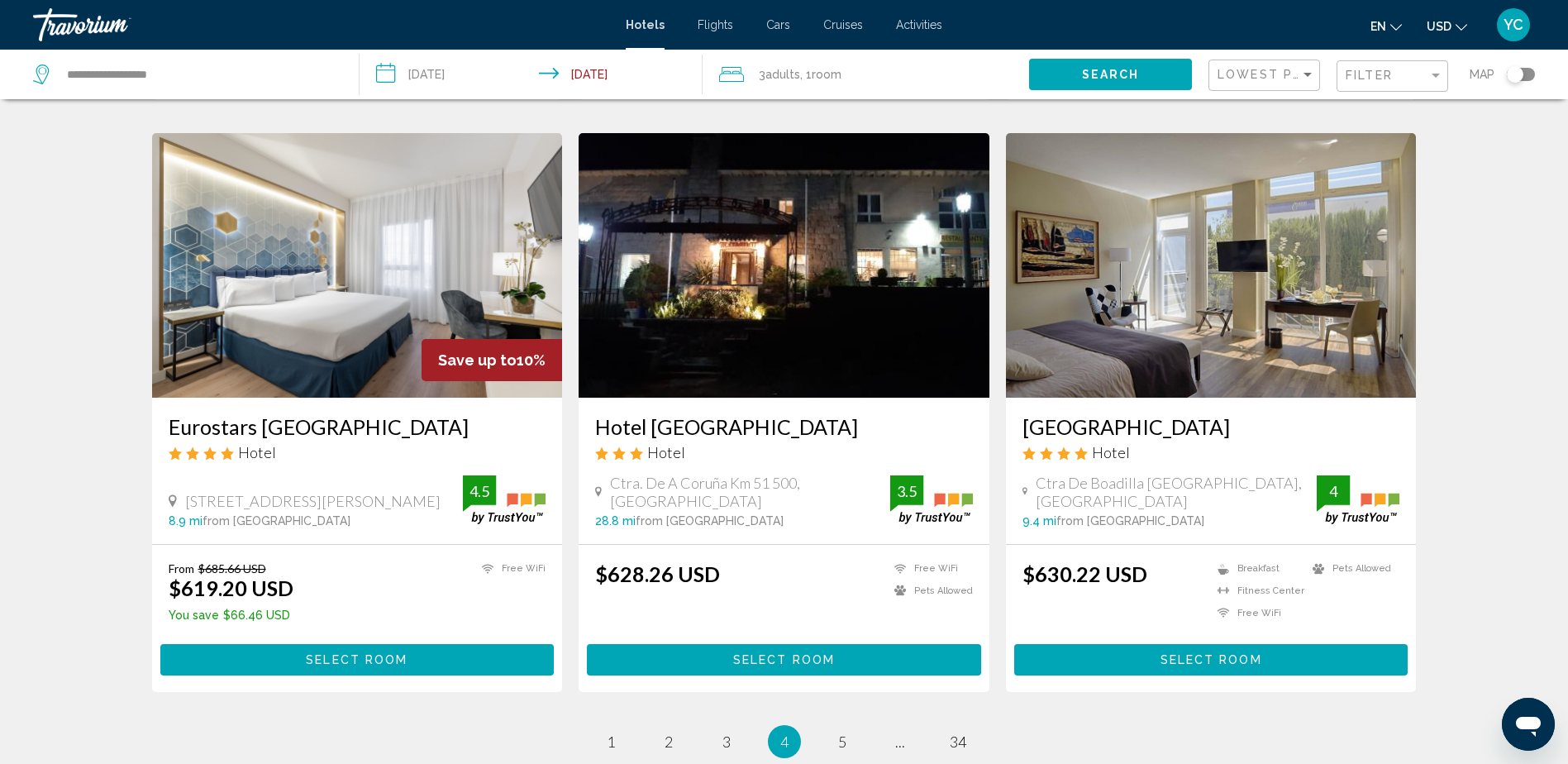
drag, startPoint x: 187, startPoint y: 476, endPoint x: 415, endPoint y: 466, distance: 228.2
click at [415, 492] on div "[STREET_ADDRESS][PERSON_NAME]" at bounding box center [316, 501] width 295 height 19
drag, startPoint x: 415, startPoint y: 466, endPoint x: 386, endPoint y: 471, distance: 29.4
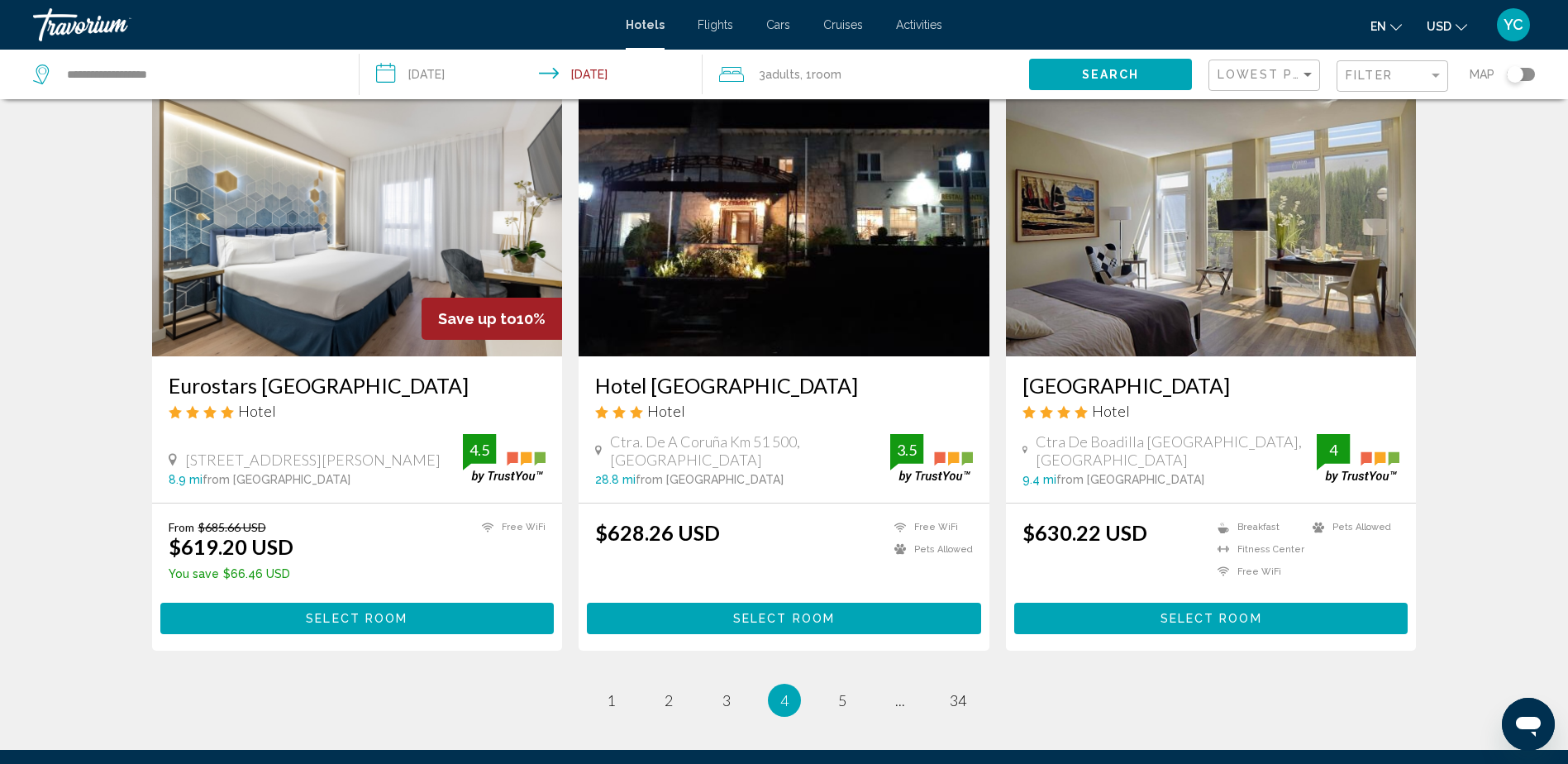
scroll to position [1901, 0]
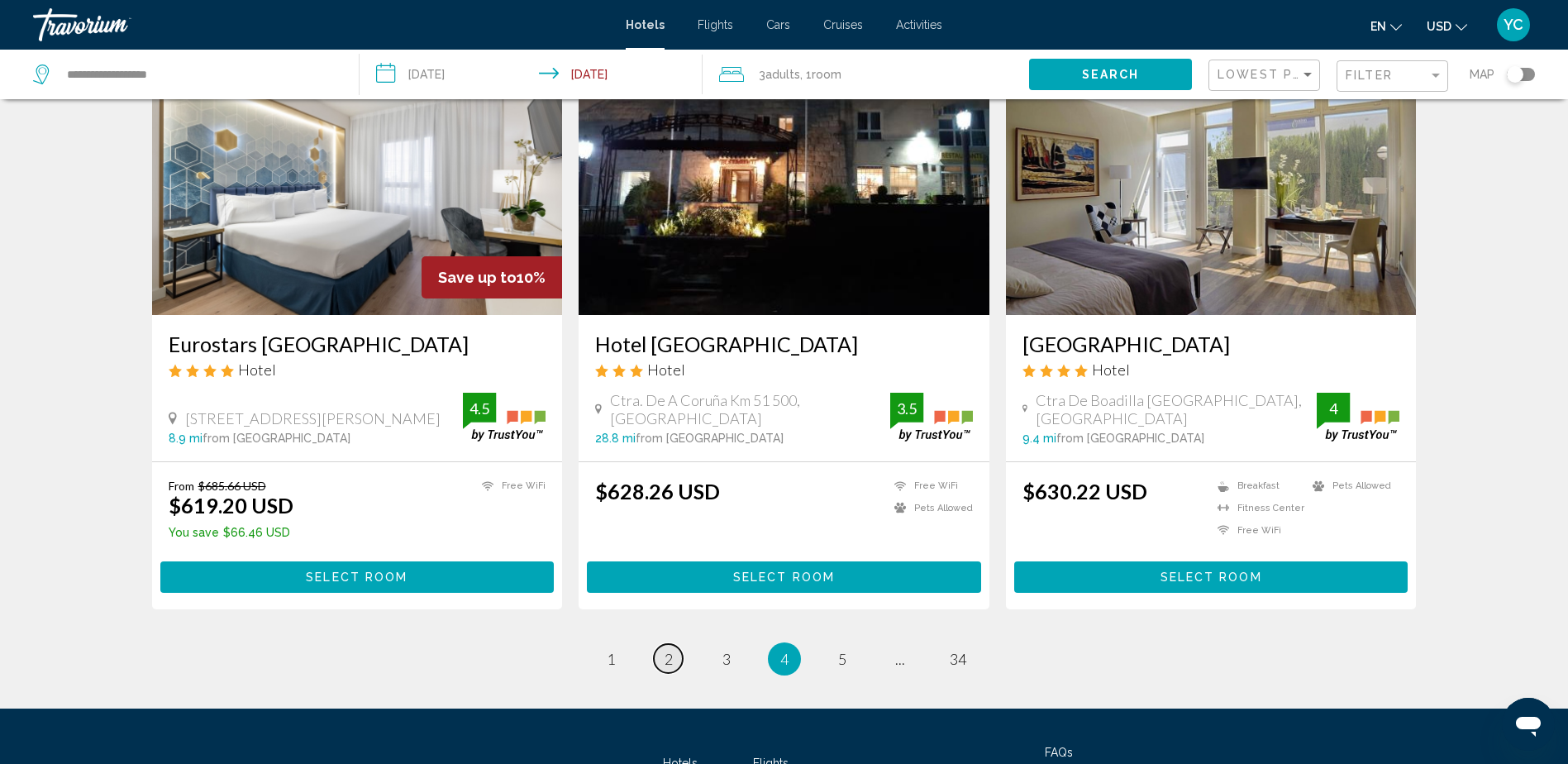
click at [669, 650] on span "2" at bounding box center [669, 659] width 8 height 19
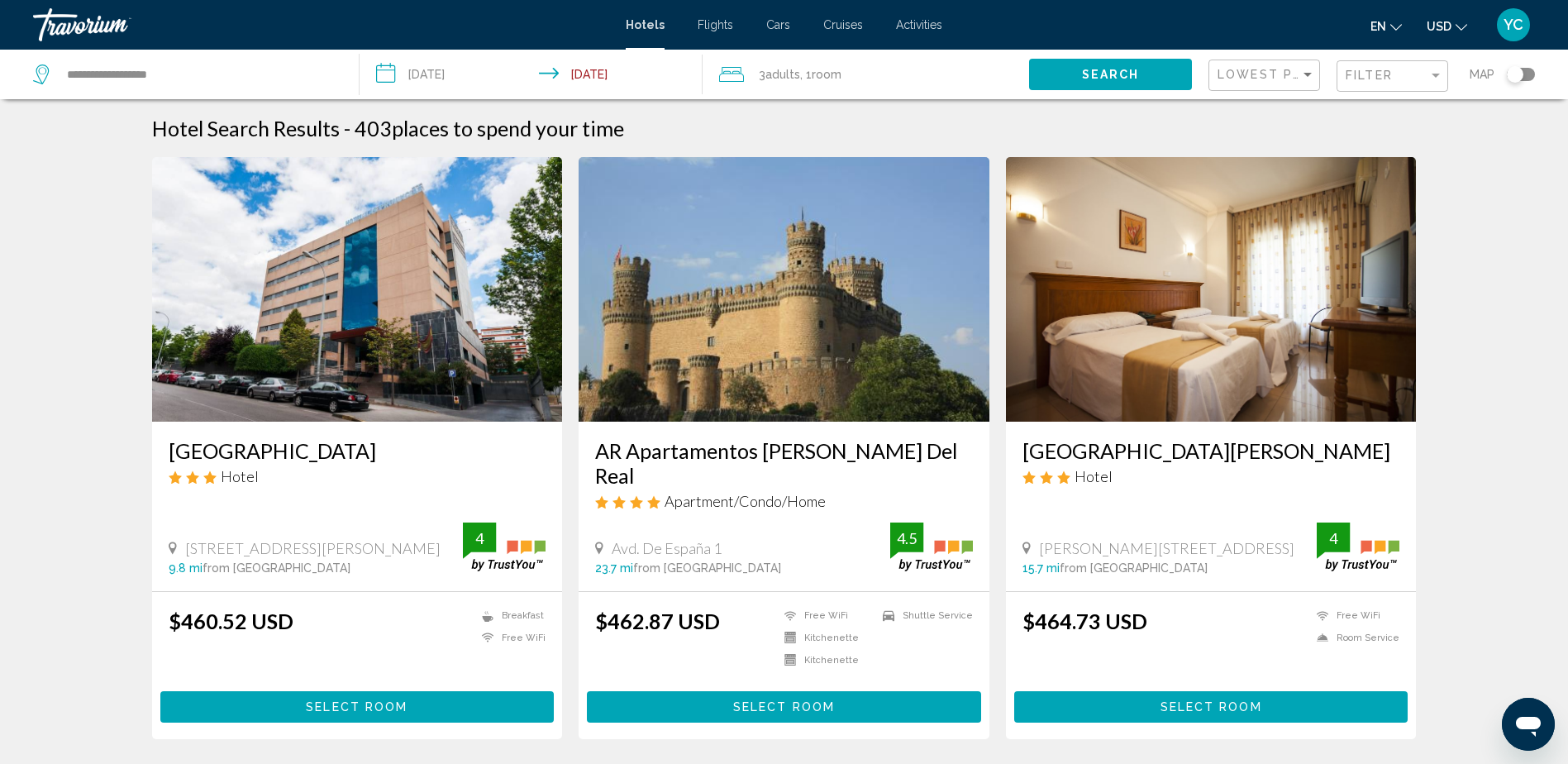
drag, startPoint x: 188, startPoint y: 522, endPoint x: 376, endPoint y: 533, distance: 188.3
click at [376, 539] on div "[STREET_ADDRESS][GEOGRAPHIC_DATA][PERSON_NAME] mi from [GEOGRAPHIC_DATA] from h…" at bounding box center [316, 556] width 295 height 35
drag, startPoint x: 376, startPoint y: 533, endPoint x: 292, endPoint y: 526, distance: 84.3
click at [292, 539] on span "[STREET_ADDRESS][PERSON_NAME]" at bounding box center [313, 548] width 255 height 19
drag, startPoint x: 187, startPoint y: 518, endPoint x: 363, endPoint y: 520, distance: 176.0
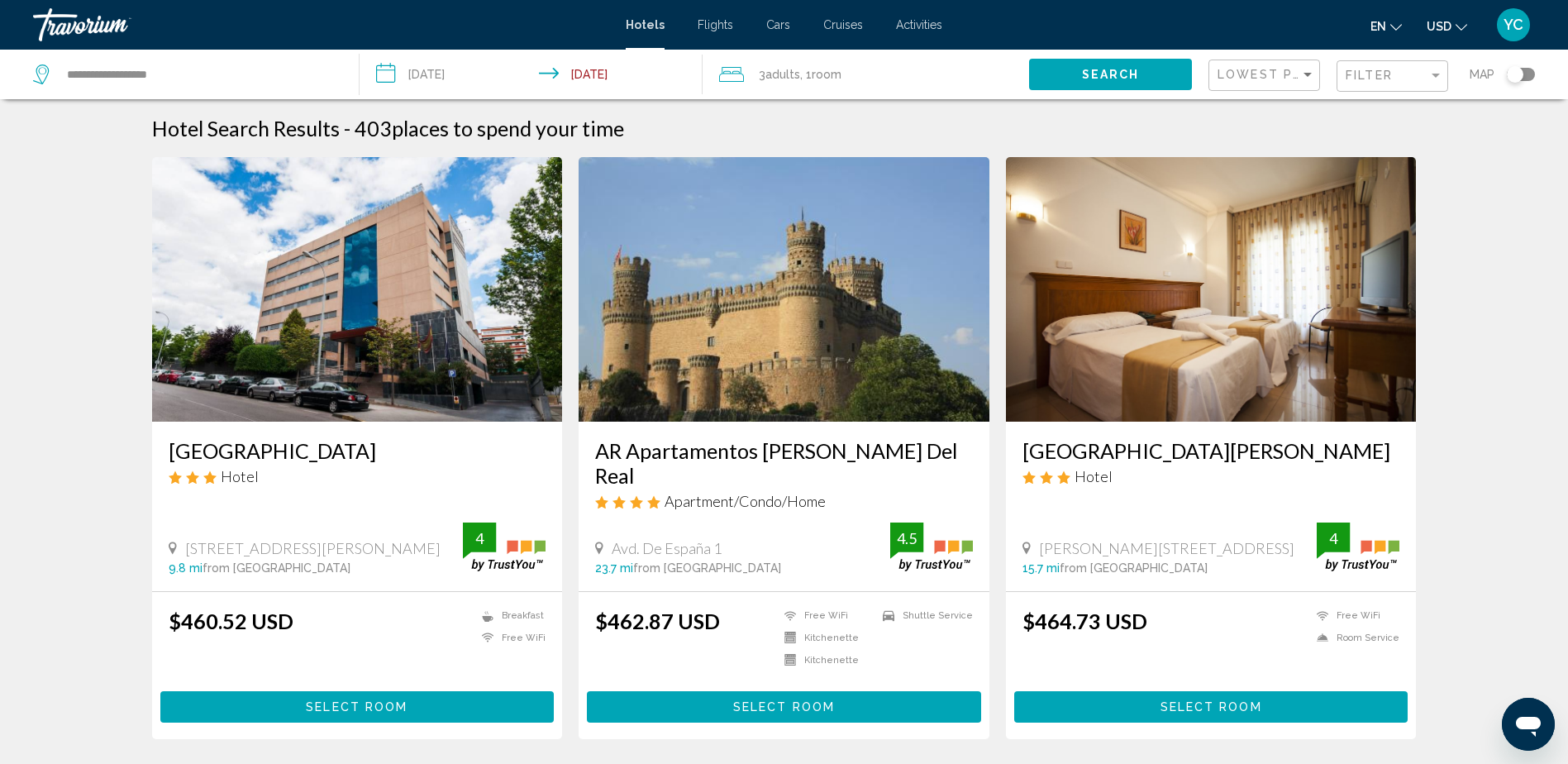
click at [363, 539] on span "[STREET_ADDRESS][PERSON_NAME]" at bounding box center [313, 548] width 255 height 19
drag, startPoint x: 363, startPoint y: 520, endPoint x: 352, endPoint y: 519, distance: 11.0
click at [343, 701] on span "Select Room" at bounding box center [357, 707] width 101 height 14
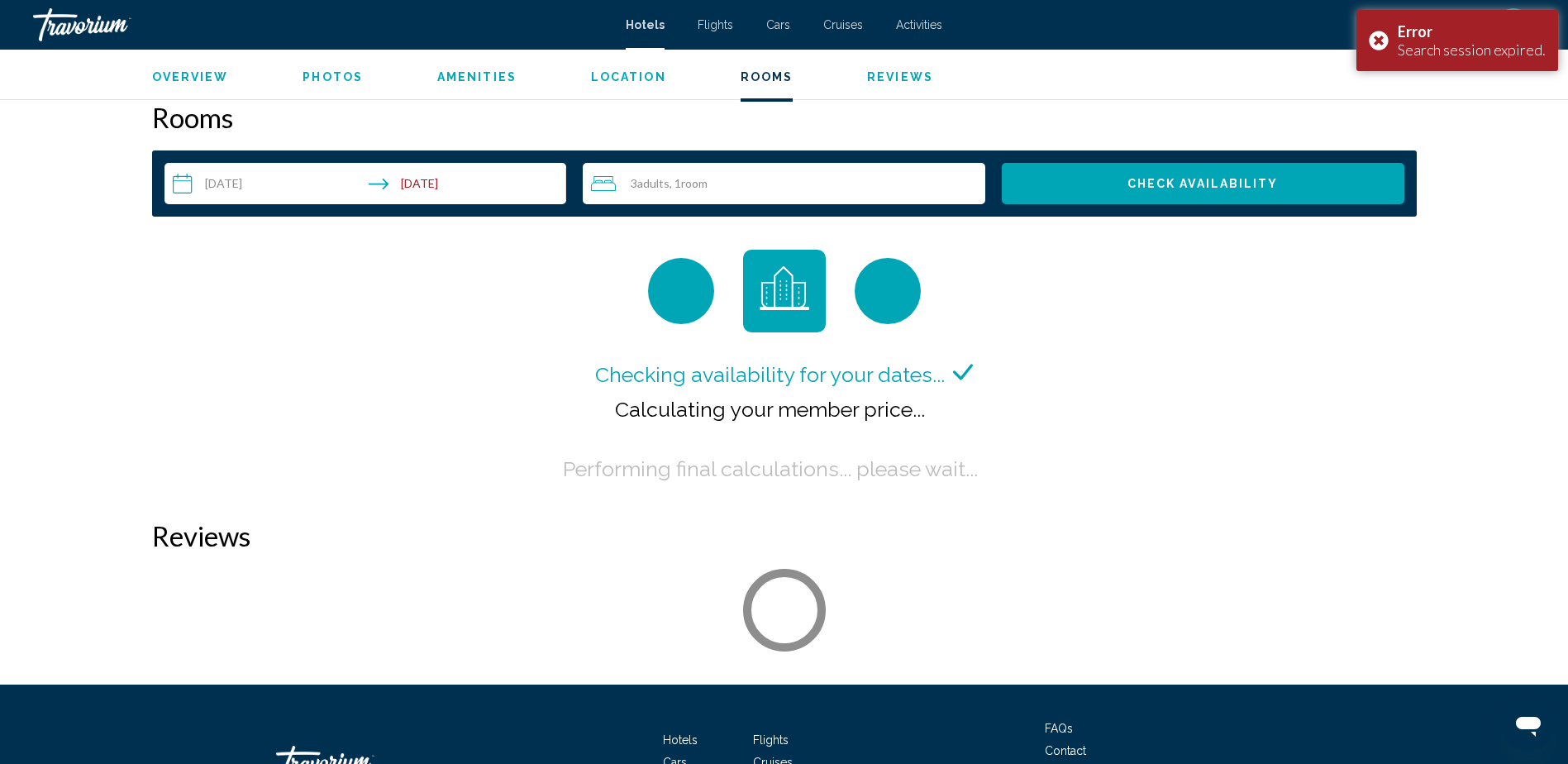
scroll to position [1967, 0]
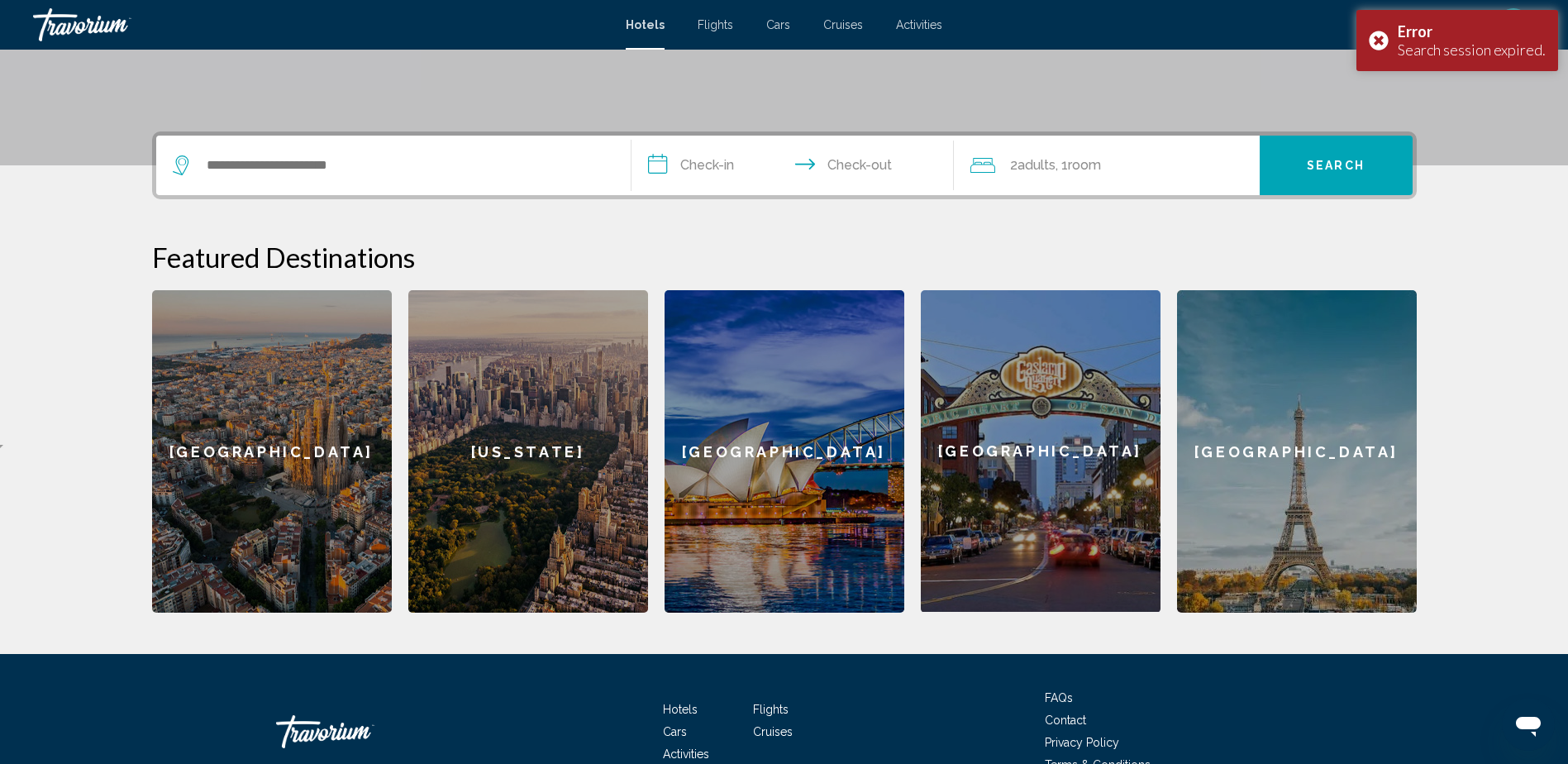
drag, startPoint x: 440, startPoint y: 179, endPoint x: 442, endPoint y: 151, distance: 28.1
click at [441, 177] on div "Search widget" at bounding box center [393, 165] width 441 height 59
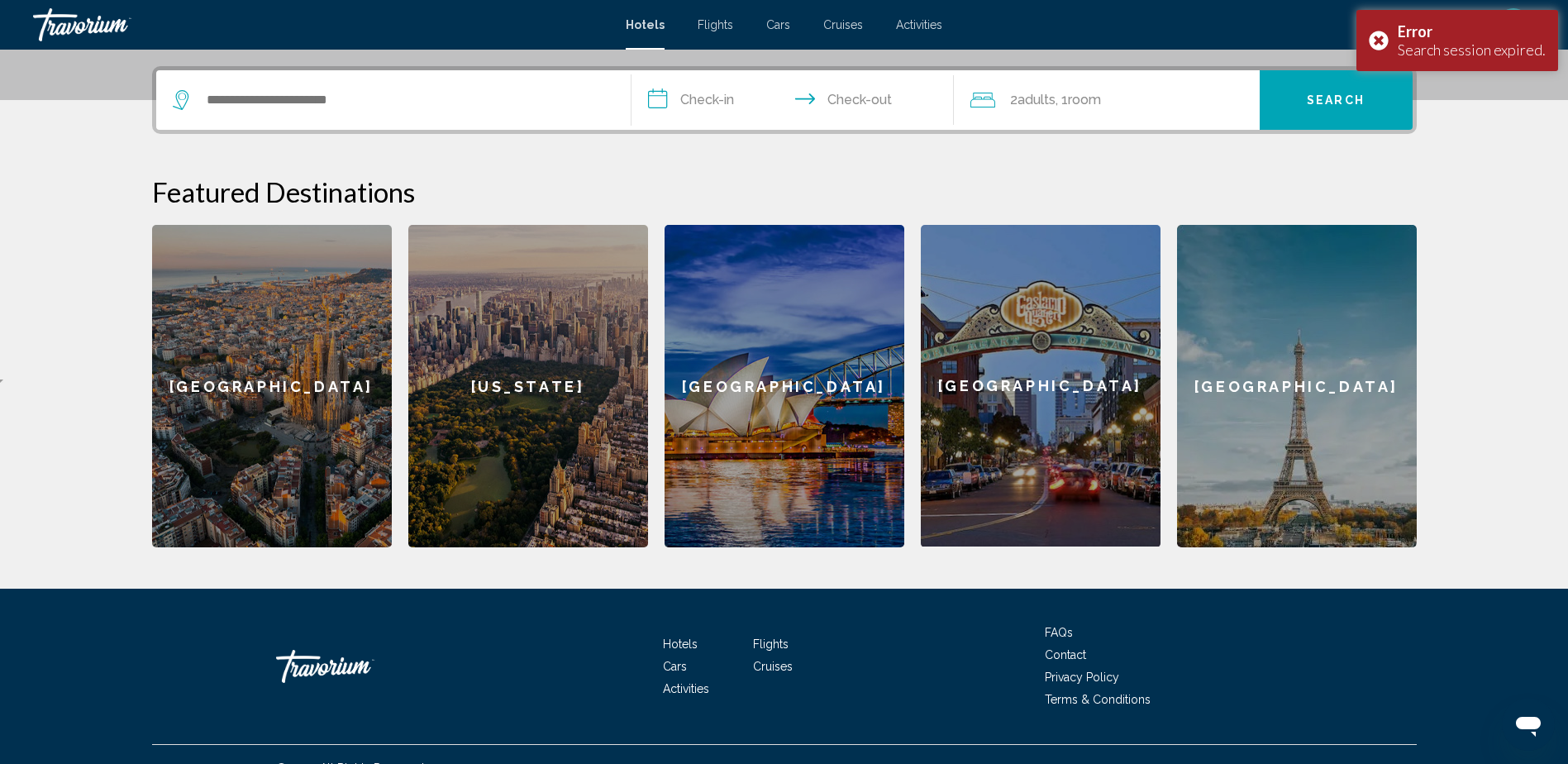
scroll to position [408, 0]
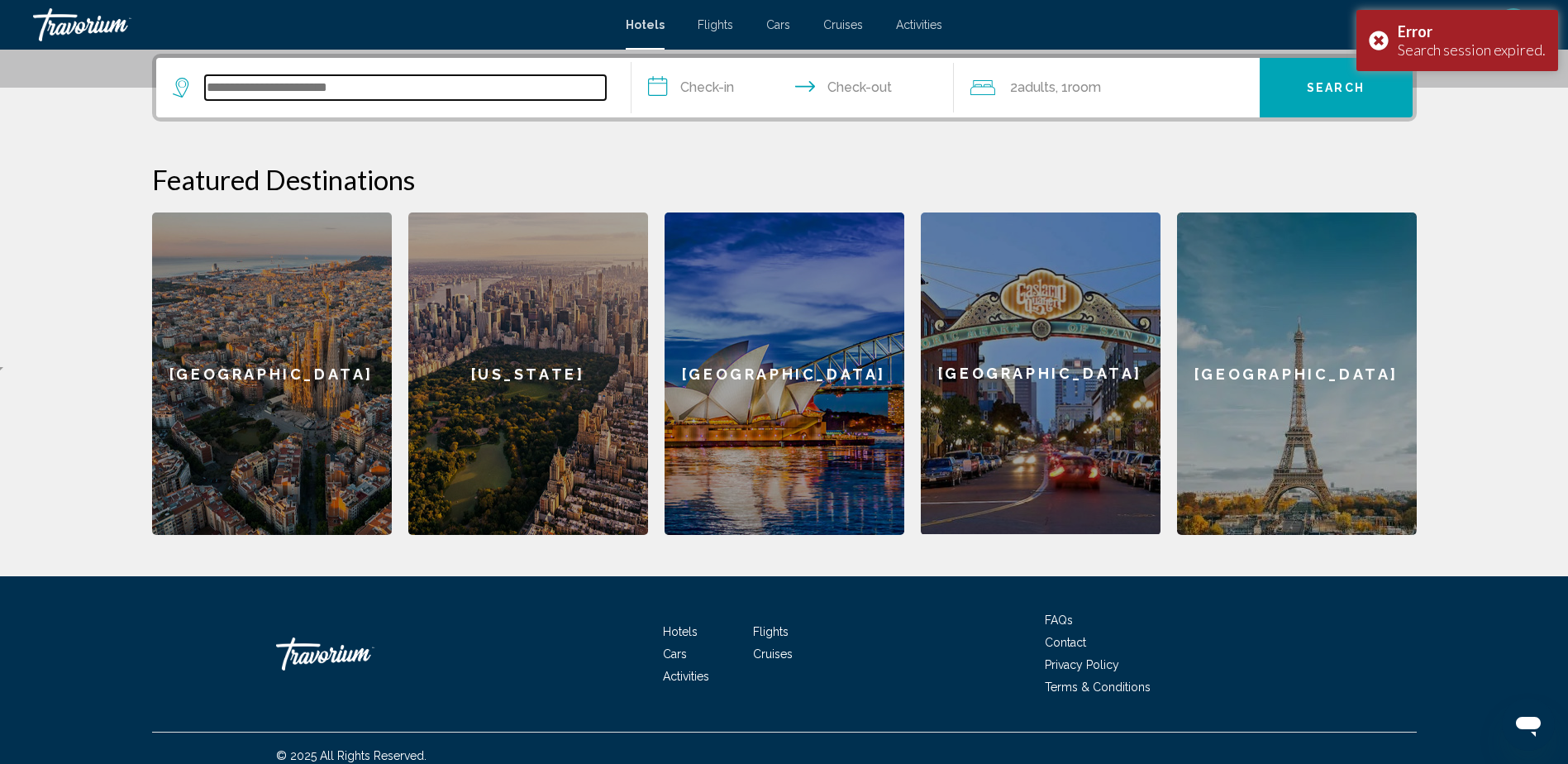
click at [466, 92] on input "Search widget" at bounding box center [404, 87] width 401 height 24
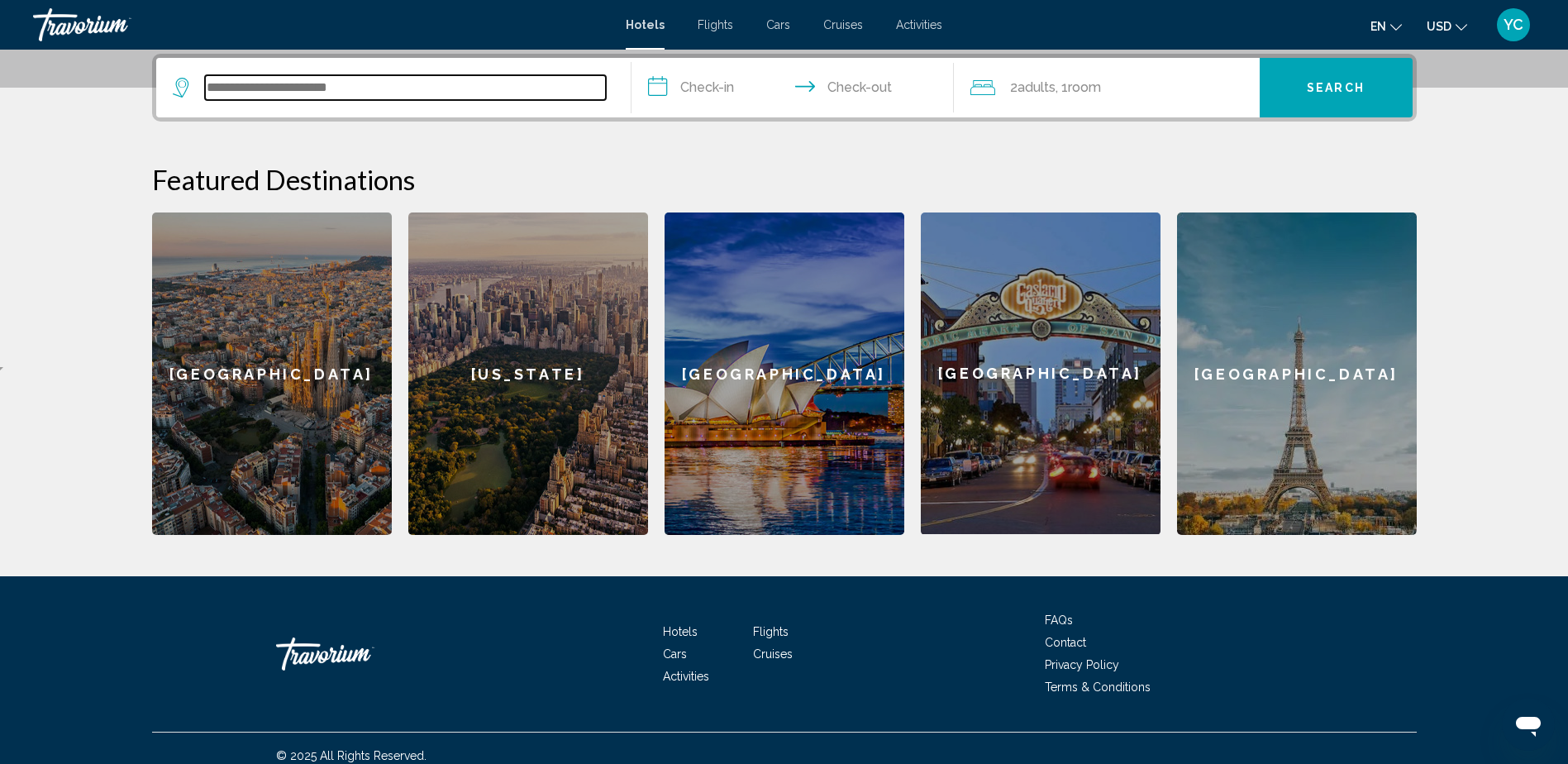
paste input "**********"
type input "**********"
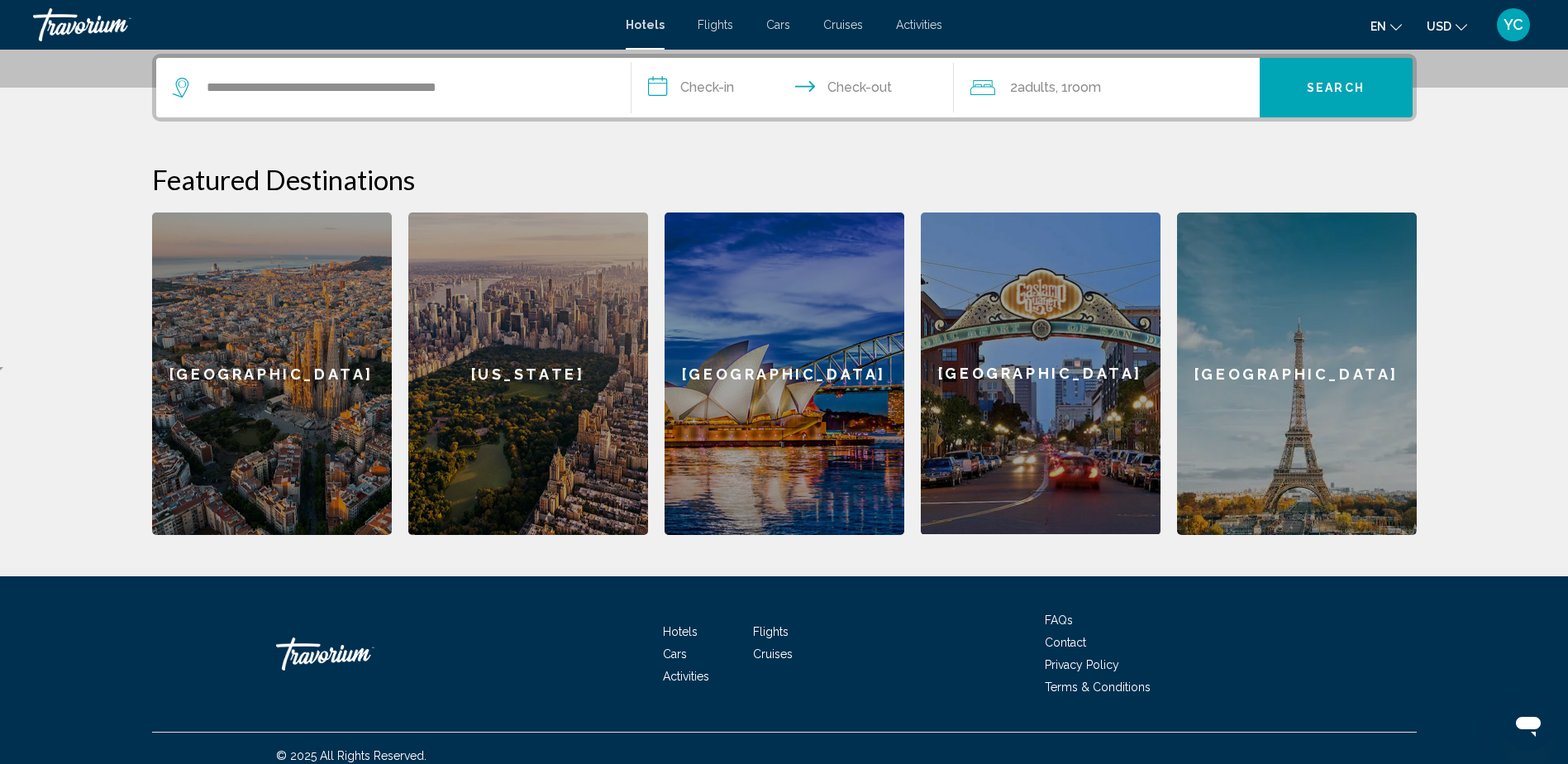
click at [671, 136] on div "**********" at bounding box center [784, 294] width 1331 height 481
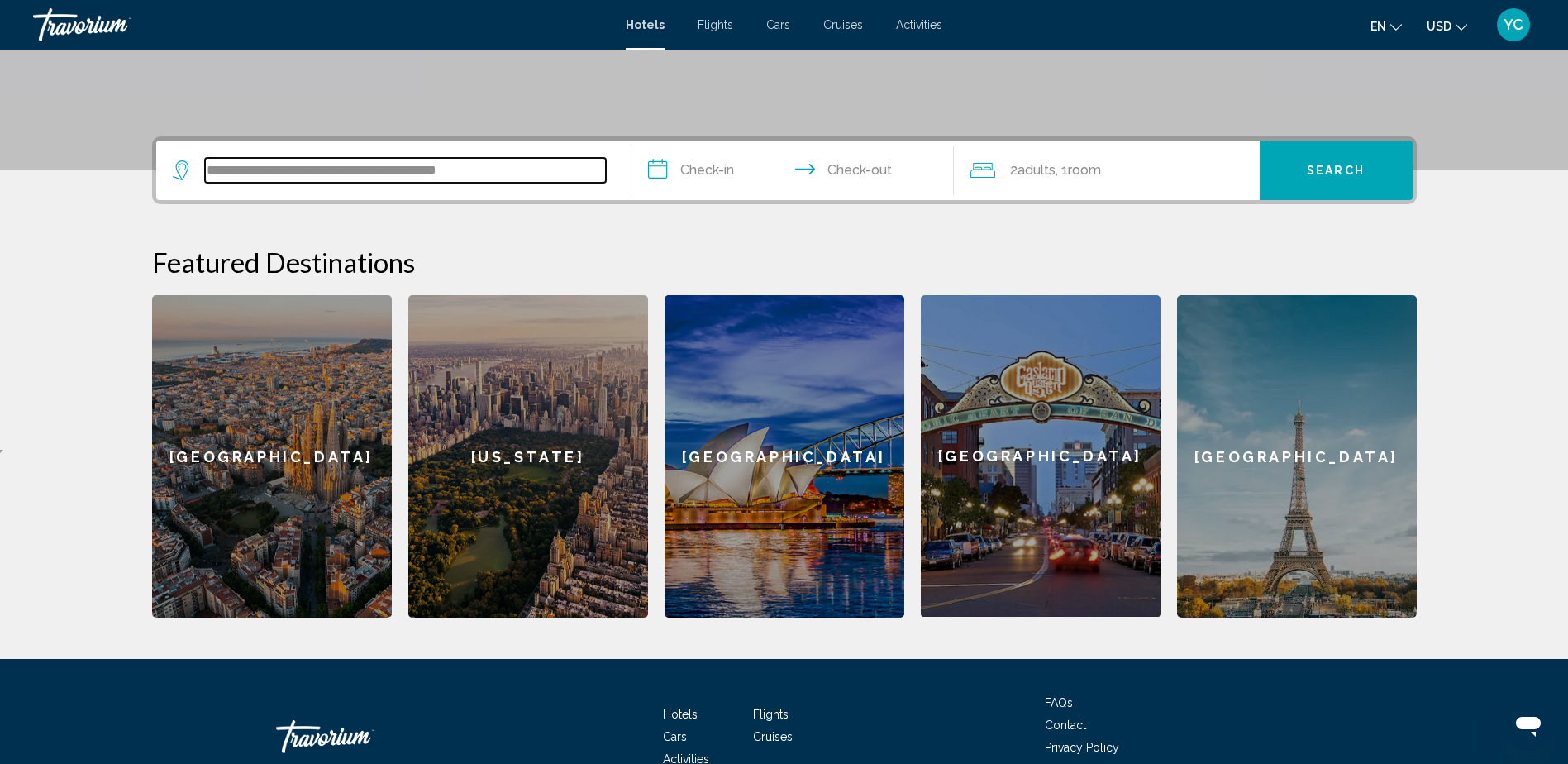
click at [533, 161] on input "**********" at bounding box center [404, 170] width 401 height 24
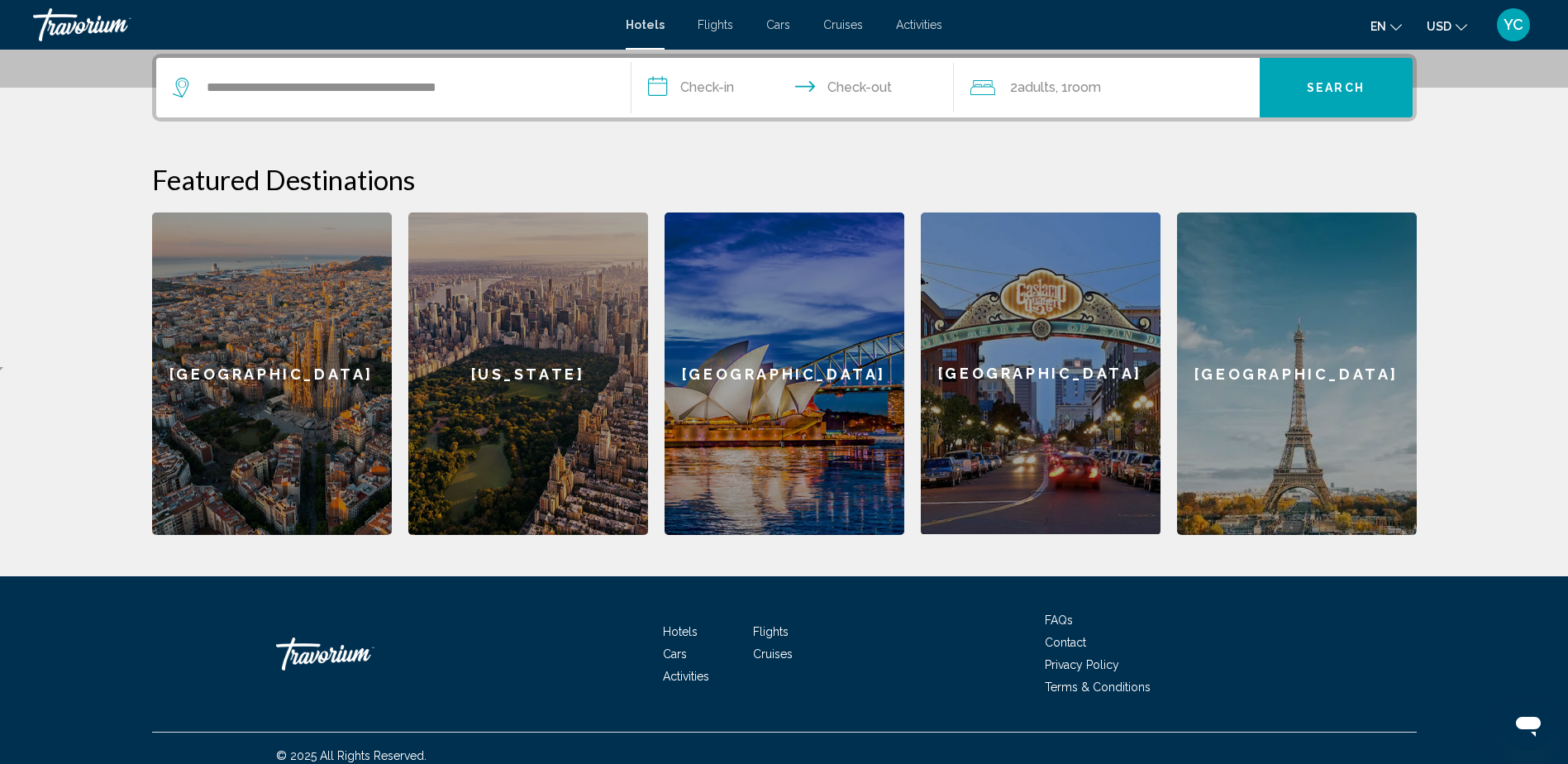
click at [537, 169] on h2 "Featured Destinations" at bounding box center [784, 179] width 1265 height 33
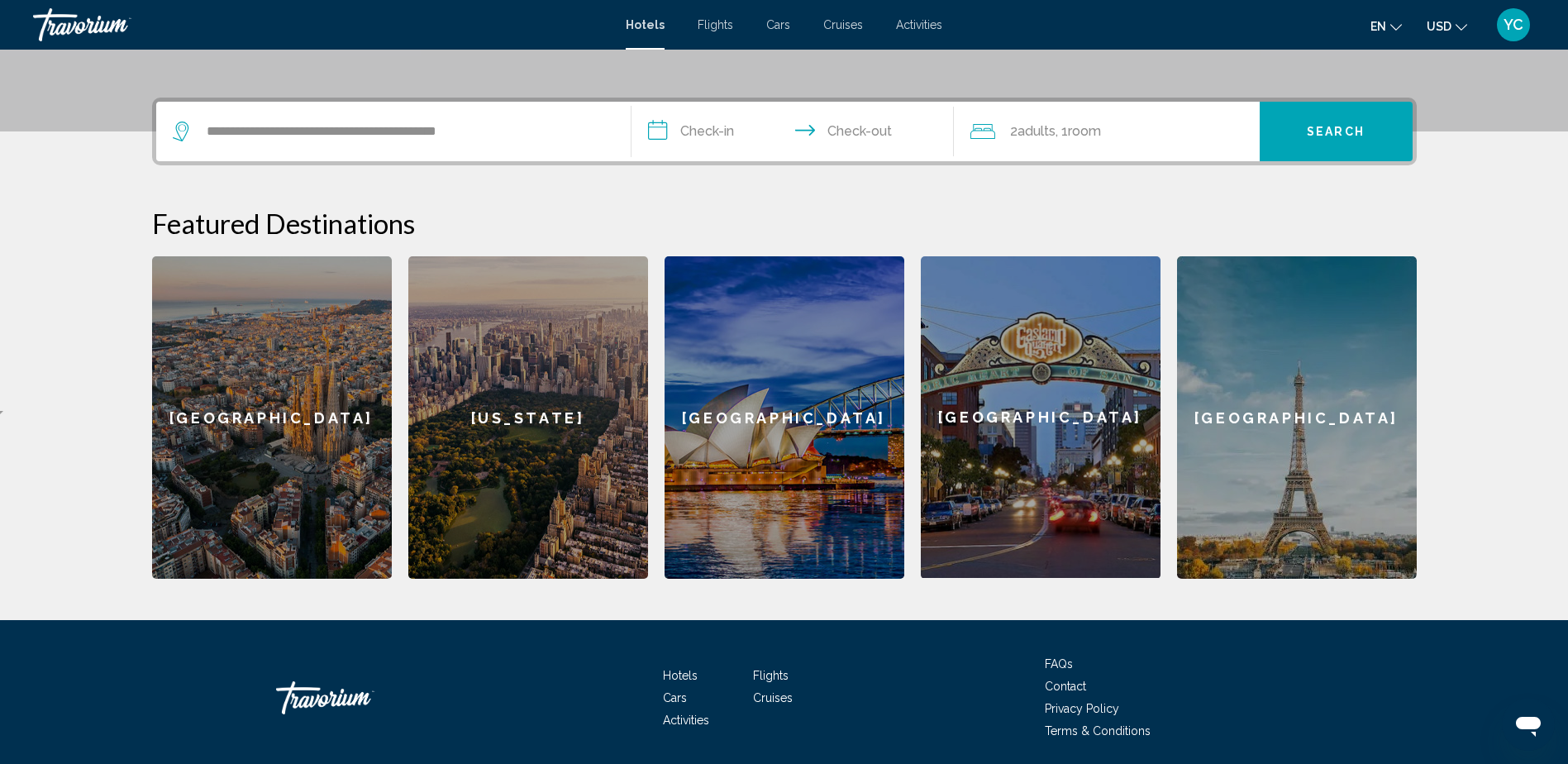
scroll to position [325, 0]
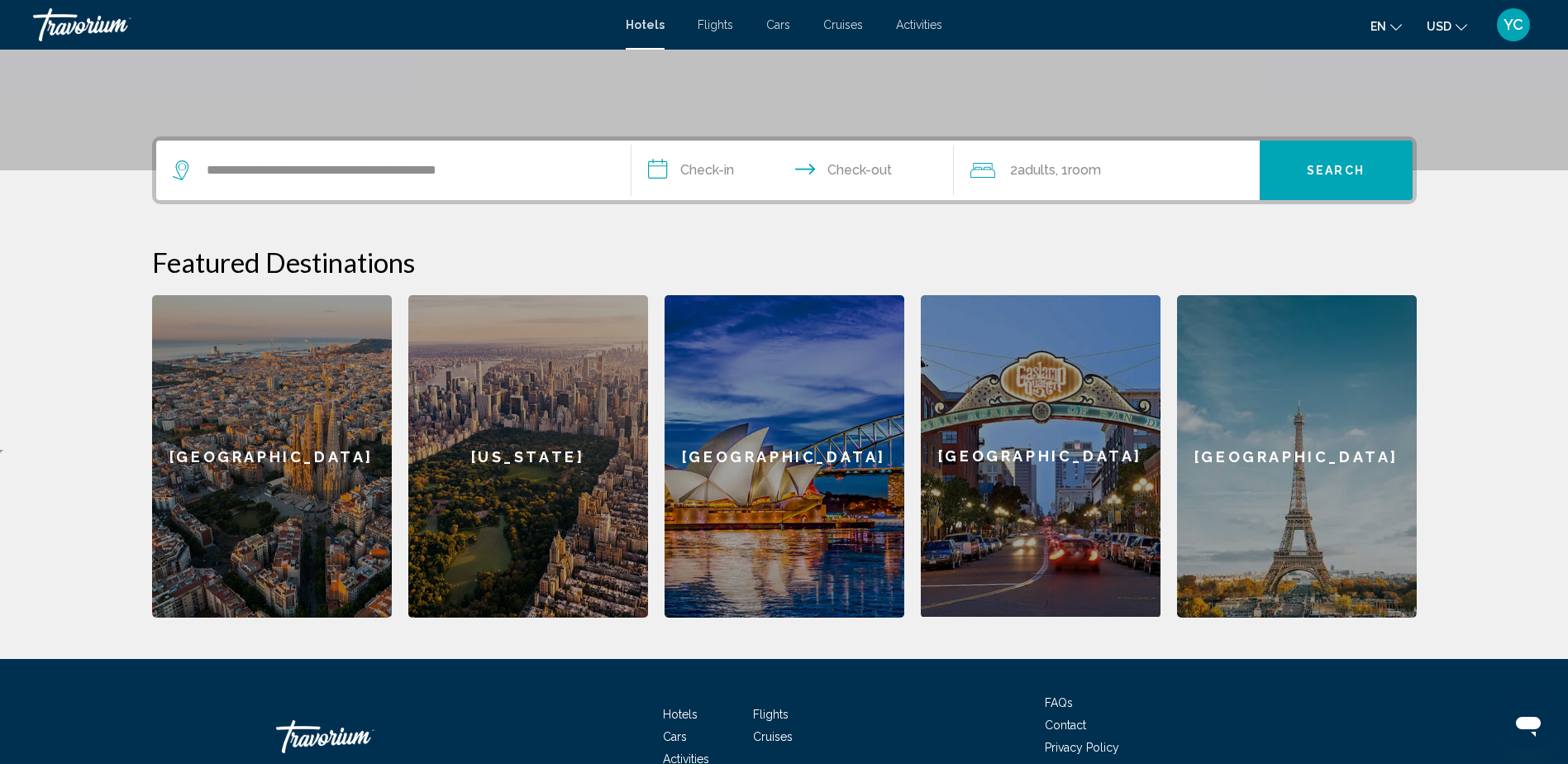
click at [708, 159] on input "**********" at bounding box center [796, 172] width 329 height 64
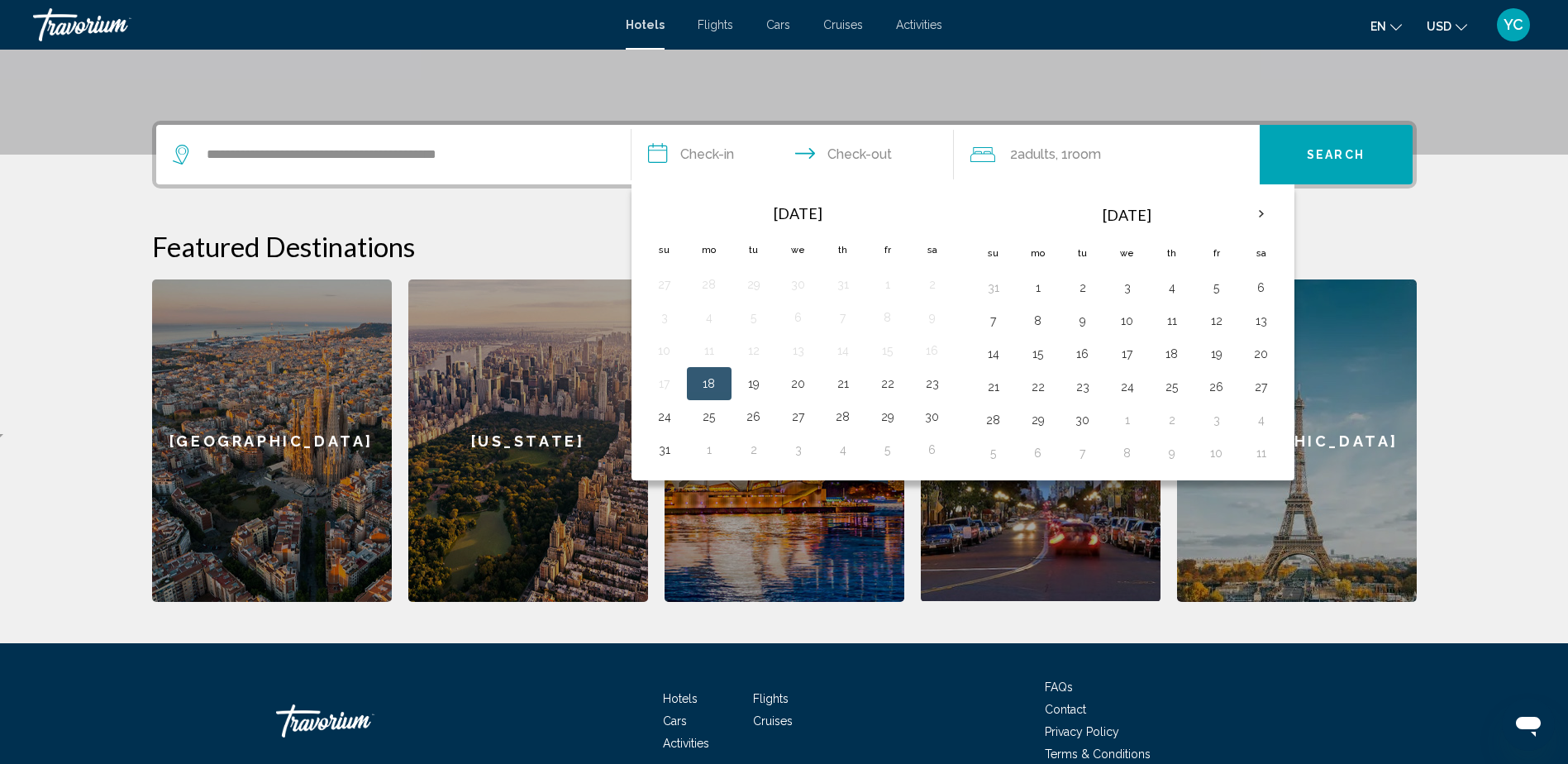
scroll to position [408, 0]
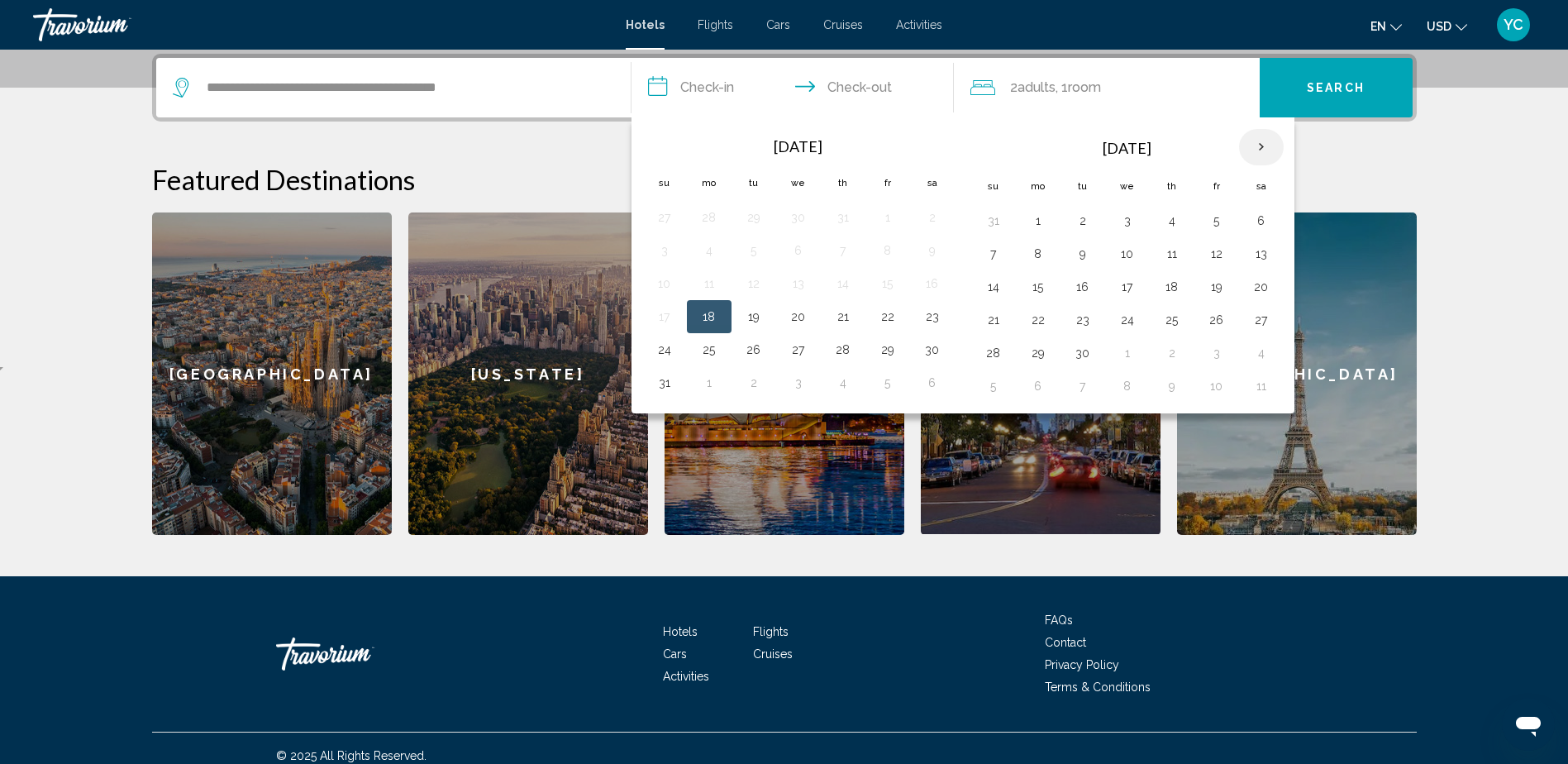
click at [1271, 146] on th "Next month" at bounding box center [1262, 146] width 45 height 36
click at [1175, 363] on button "30" at bounding box center [1171, 353] width 26 height 23
click at [1032, 392] on button "3" at bounding box center [1038, 386] width 26 height 23
type input "**********"
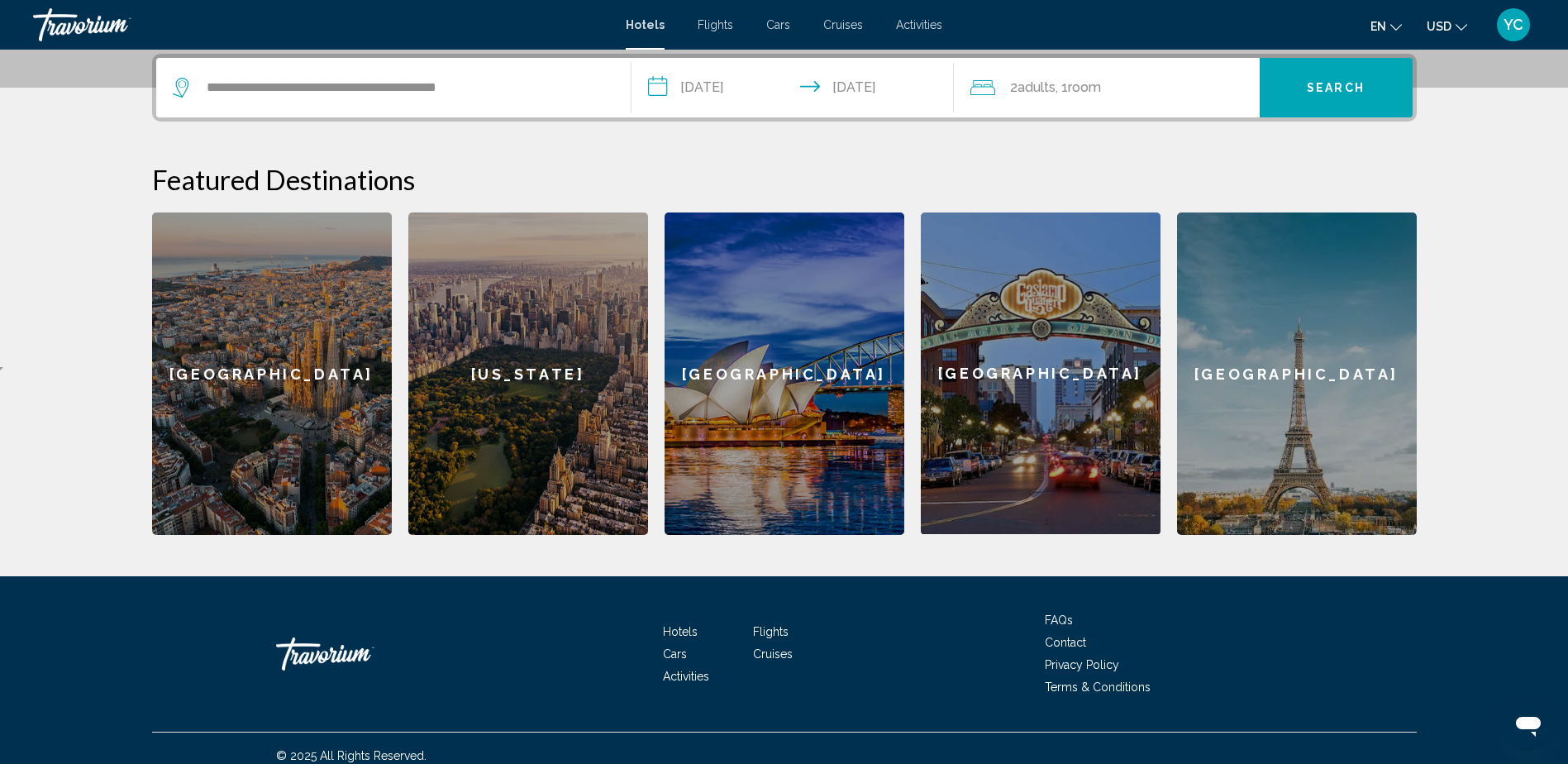
click at [1010, 74] on div "2 Adult Adults , 1 Room rooms" at bounding box center [1115, 87] width 289 height 59
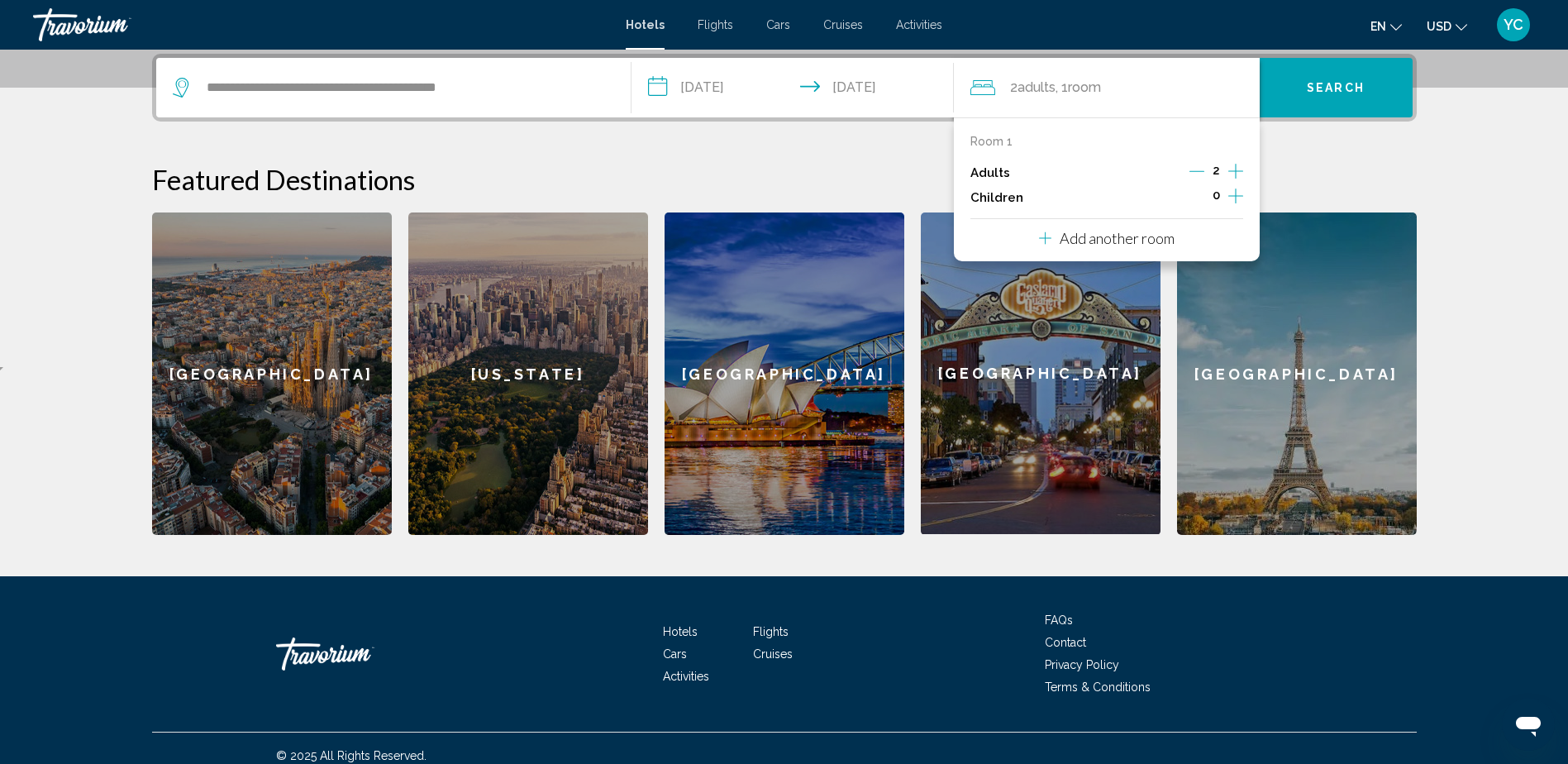
click at [1235, 165] on icon "Increment adults" at bounding box center [1236, 171] width 15 height 19
click at [1315, 90] on span "Search" at bounding box center [1335, 89] width 57 height 14
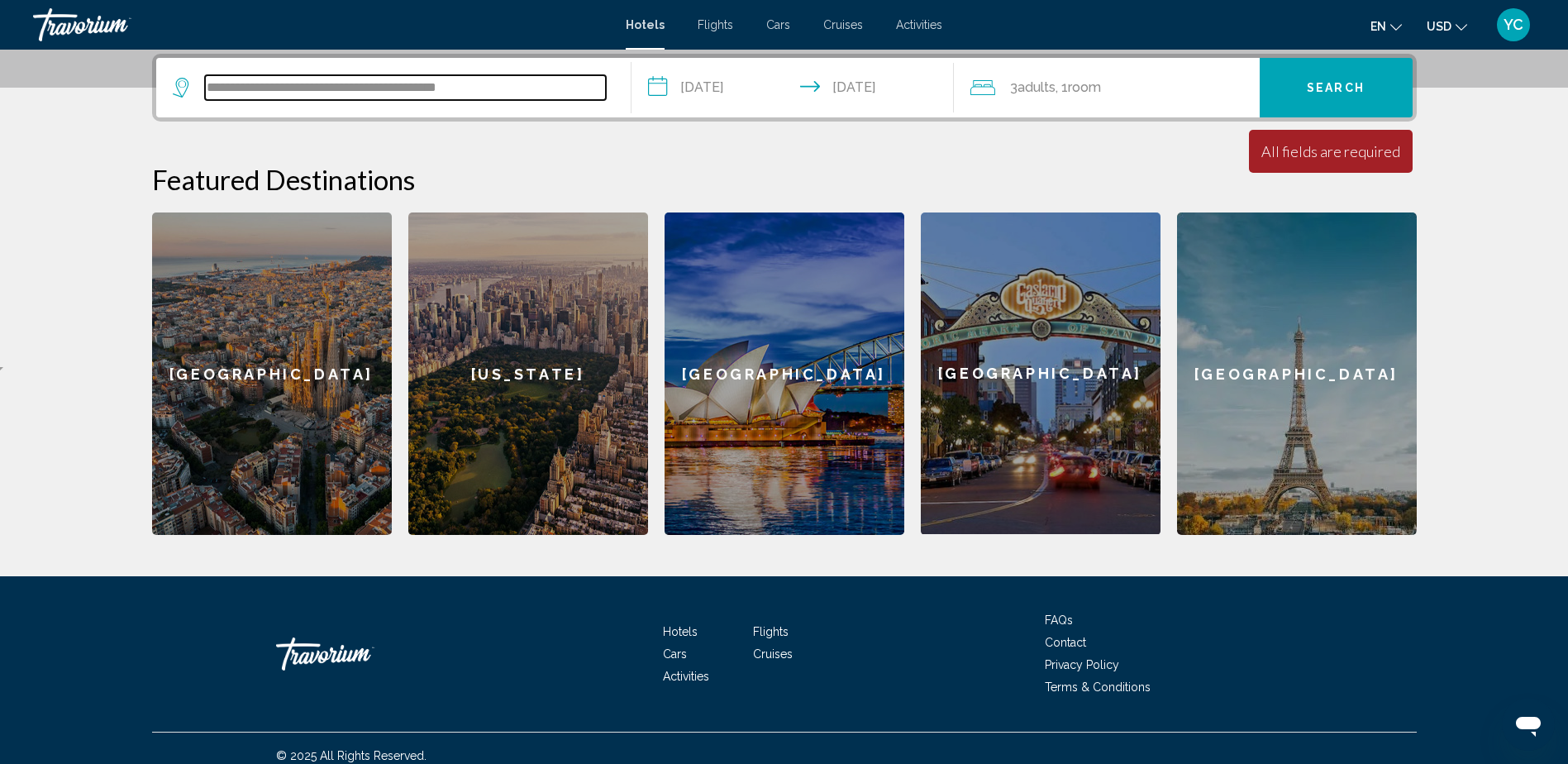
click at [461, 89] on input "**********" at bounding box center [404, 87] width 401 height 24
drag, startPoint x: 404, startPoint y: 89, endPoint x: 179, endPoint y: 100, distance: 225.3
click at [179, 100] on div "**********" at bounding box center [393, 87] width 441 height 59
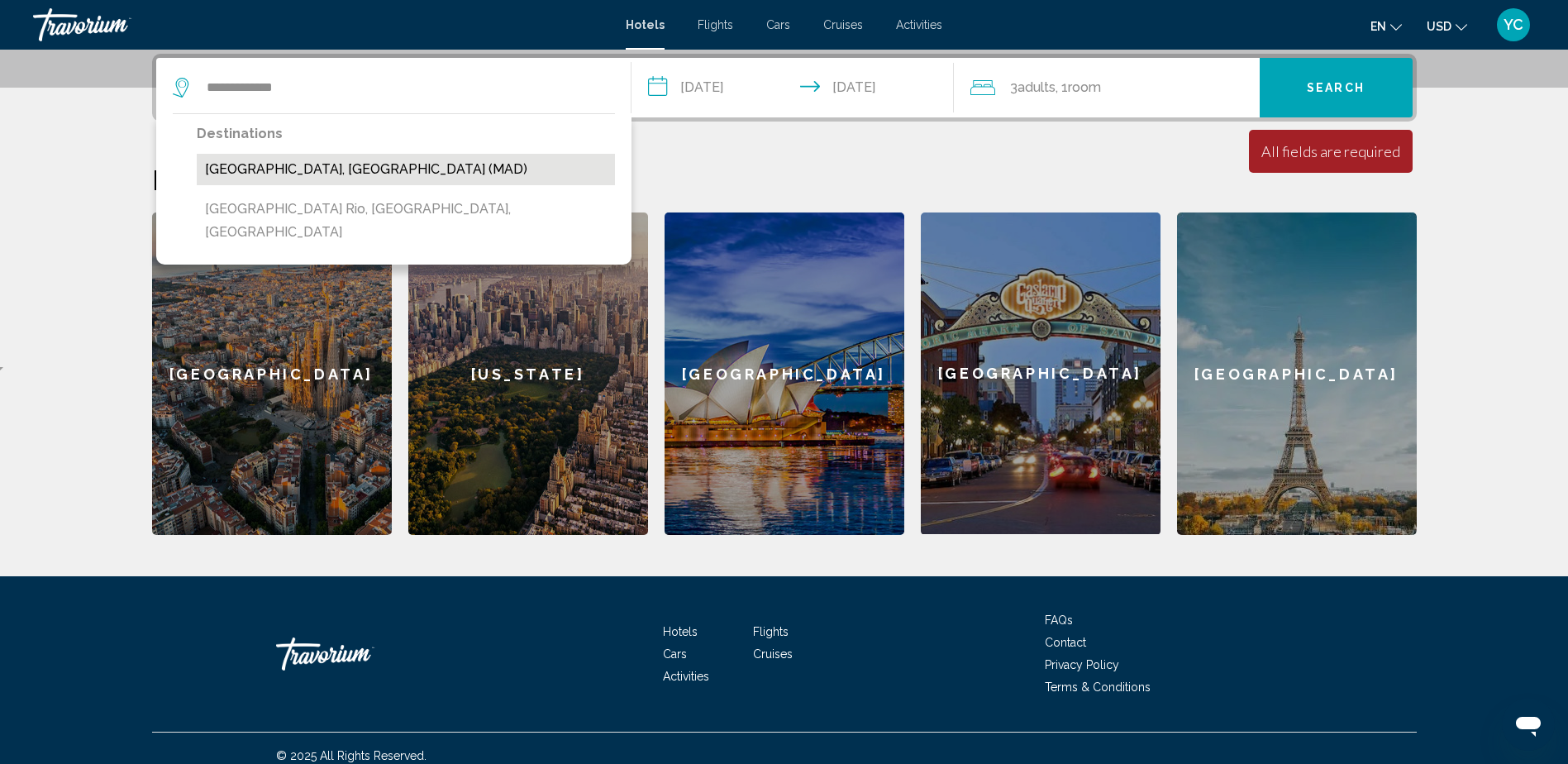
click at [313, 163] on button "[GEOGRAPHIC_DATA], [GEOGRAPHIC_DATA] (MAD)" at bounding box center [405, 170] width 418 height 31
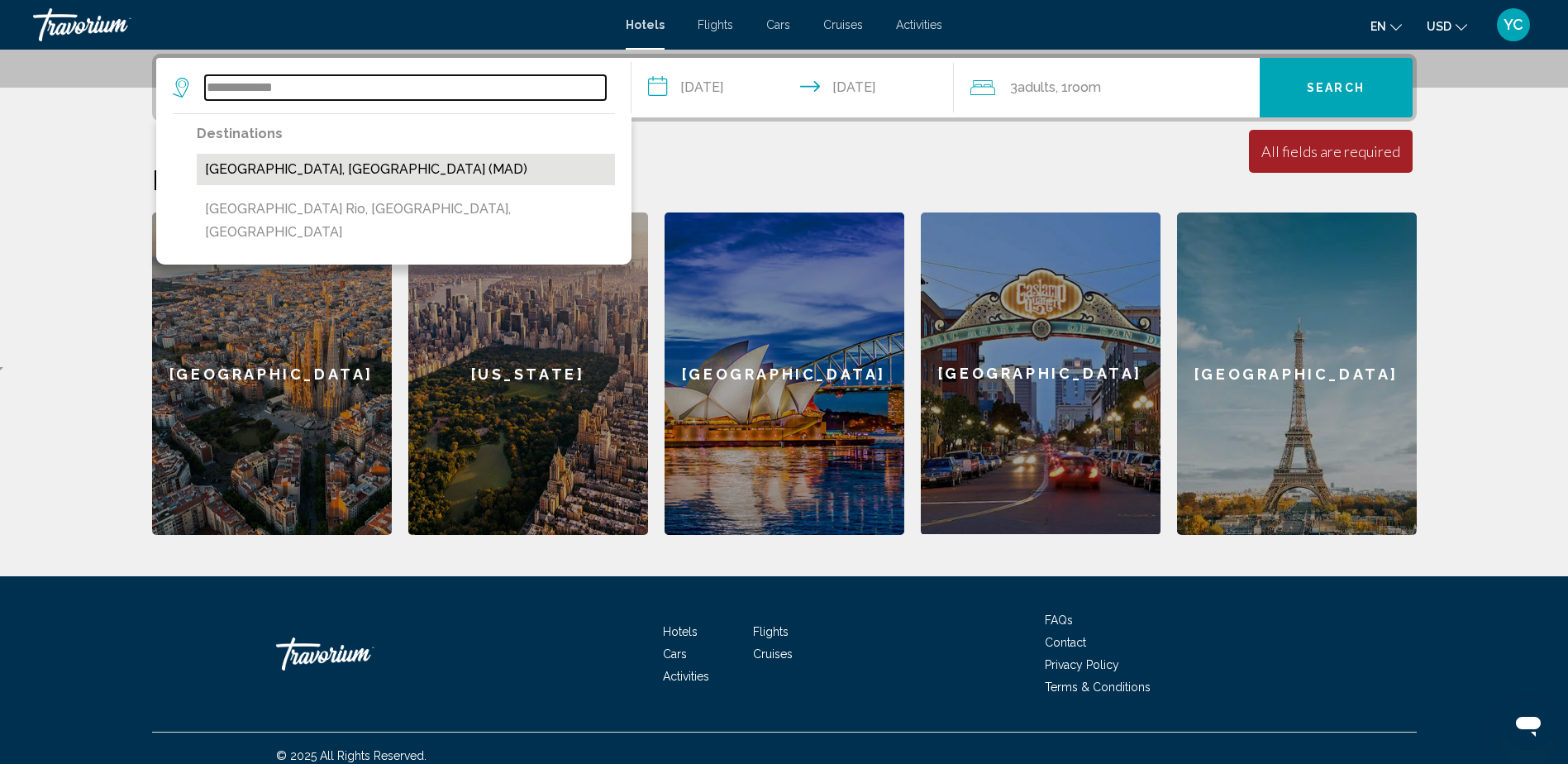
type input "**********"
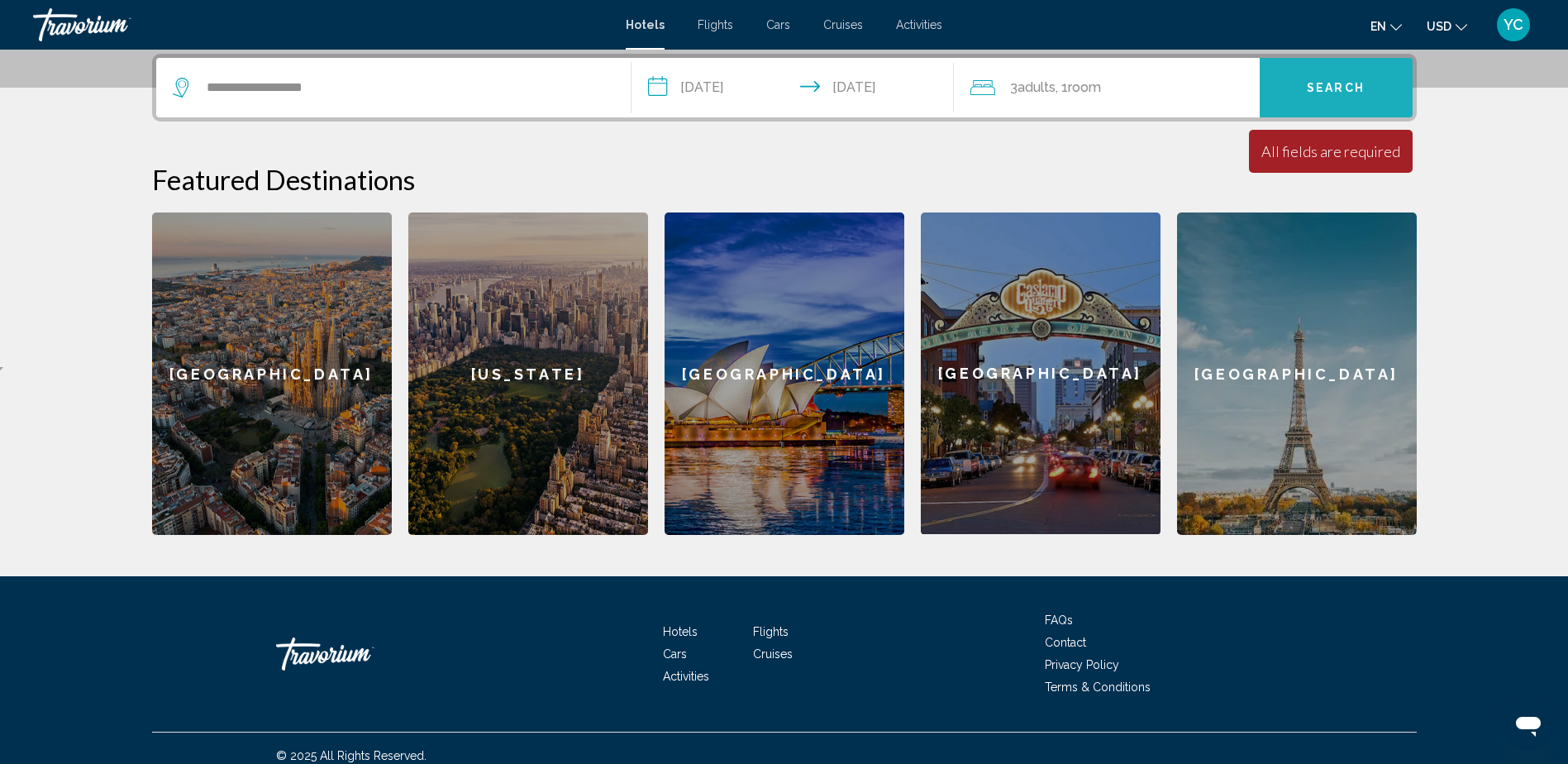
click at [1344, 91] on span "Search" at bounding box center [1335, 89] width 57 height 14
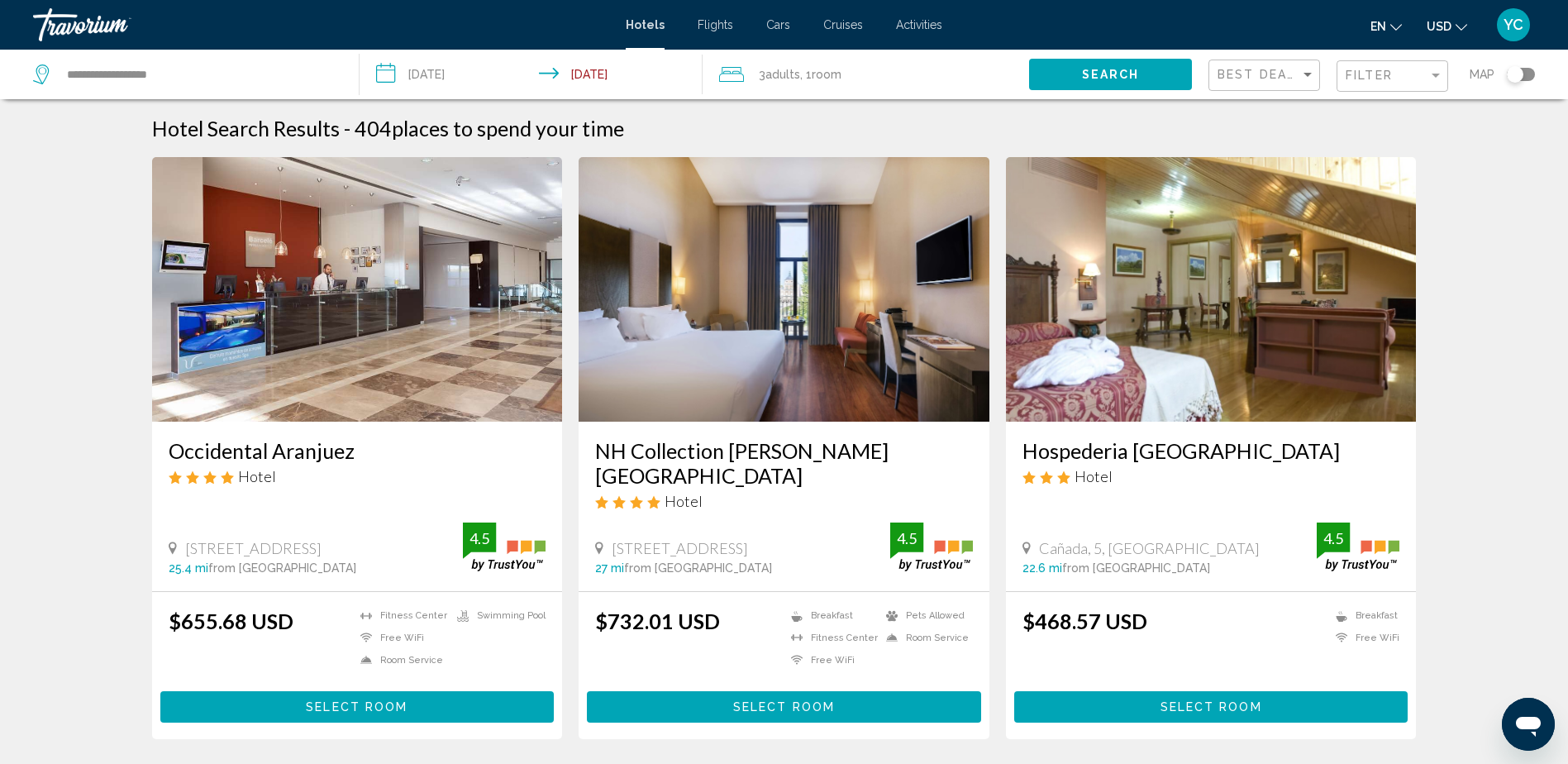
click at [1358, 67] on div "Filter" at bounding box center [1395, 76] width 97 height 30
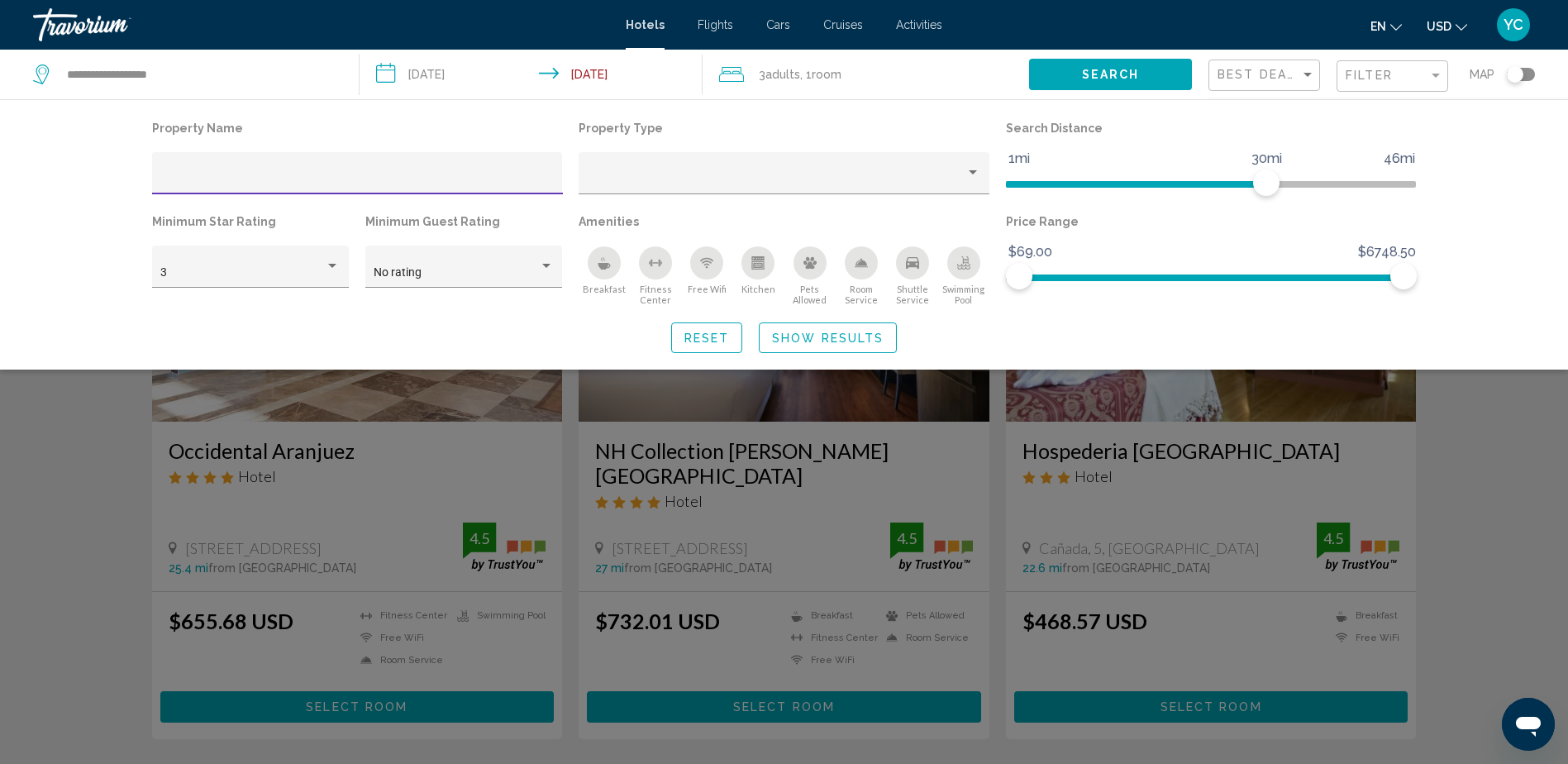
click at [1358, 67] on div "Filter" at bounding box center [1395, 76] width 97 height 30
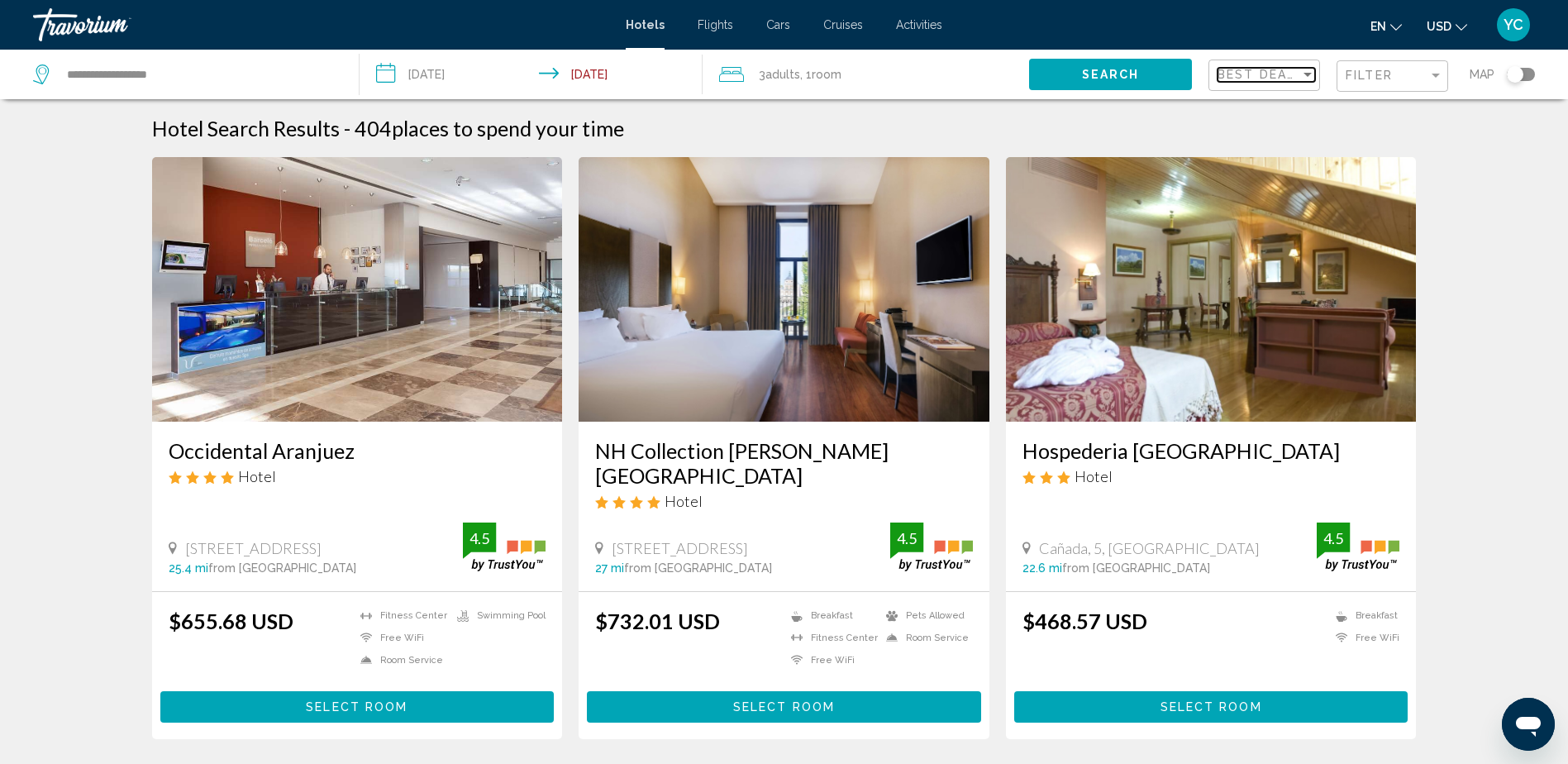
click at [1268, 77] on span "Best Deals" at bounding box center [1261, 75] width 87 height 14
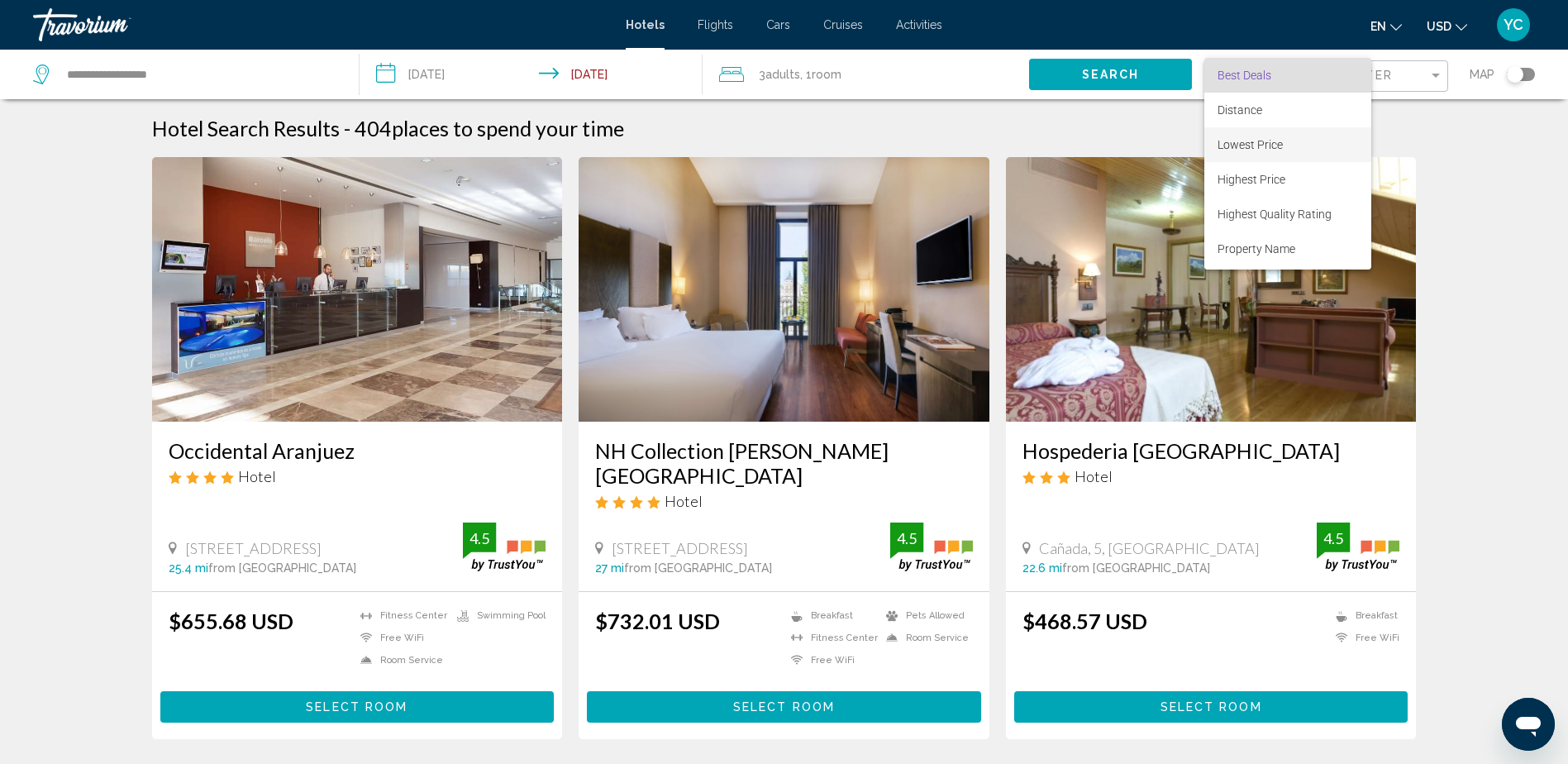
click at [1261, 148] on span "Lowest Price" at bounding box center [1250, 145] width 65 height 14
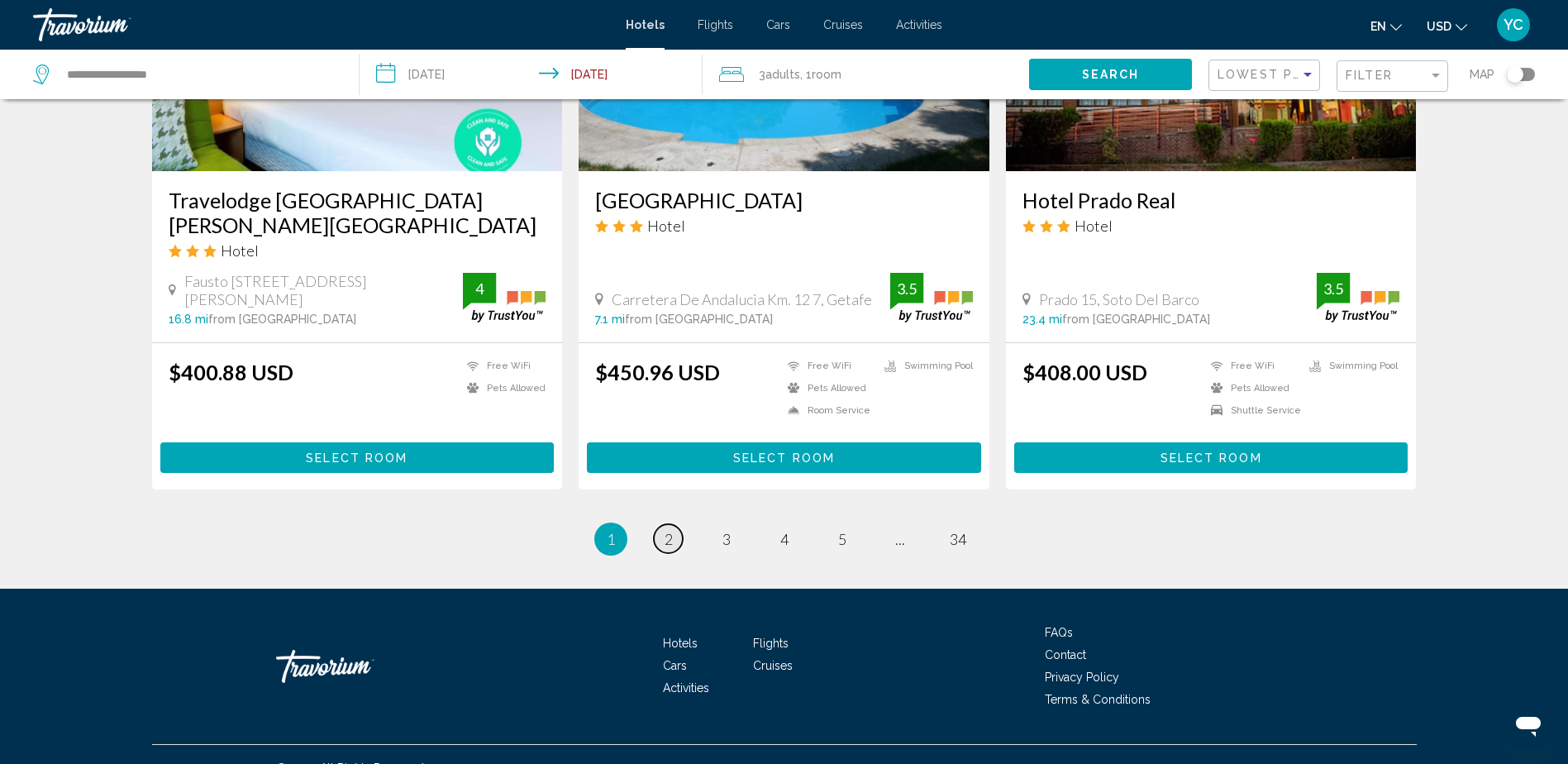
click at [668, 530] on span "2" at bounding box center [669, 539] width 8 height 19
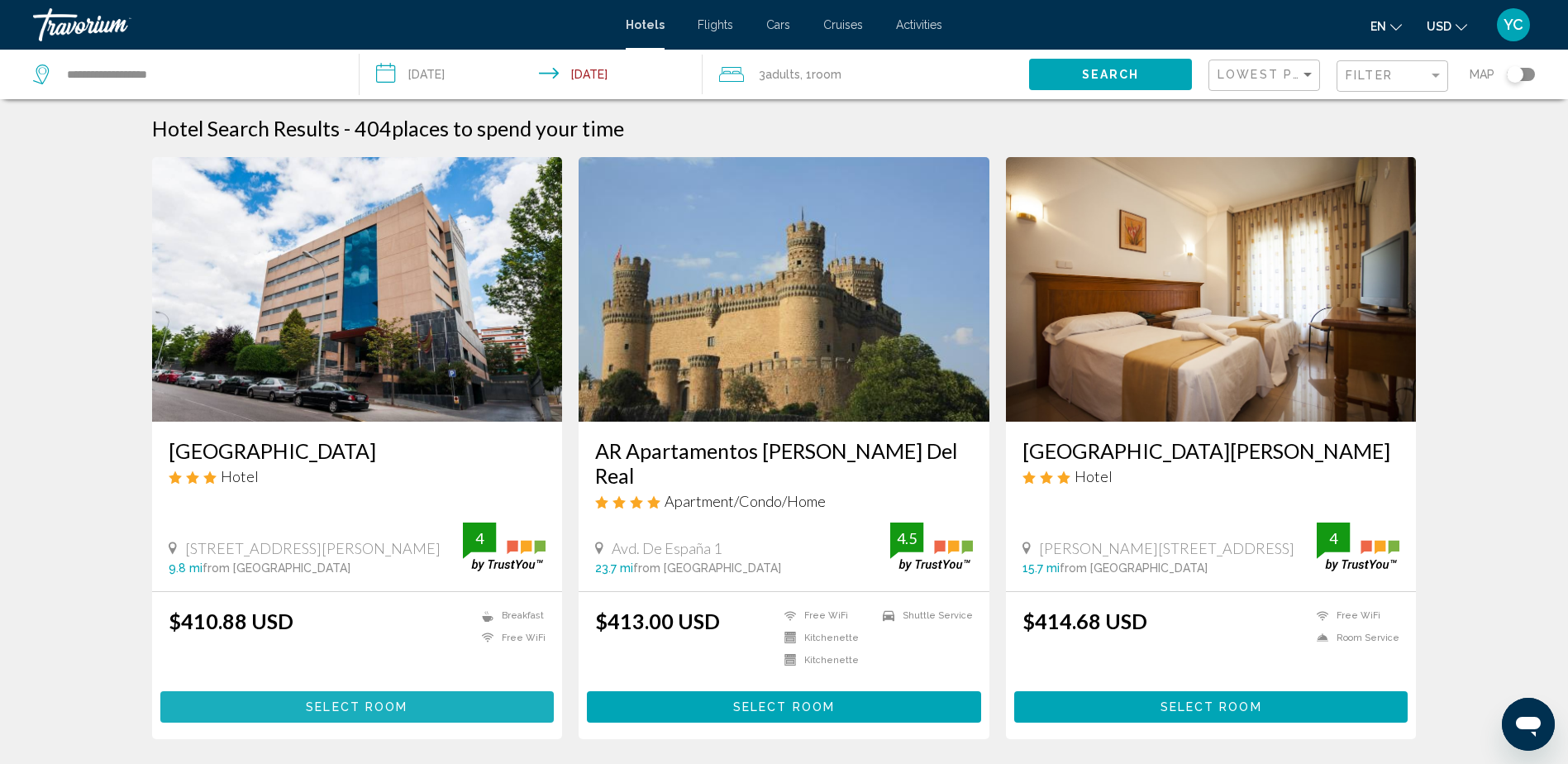
click at [336, 691] on button "Select Room" at bounding box center [358, 706] width 395 height 30
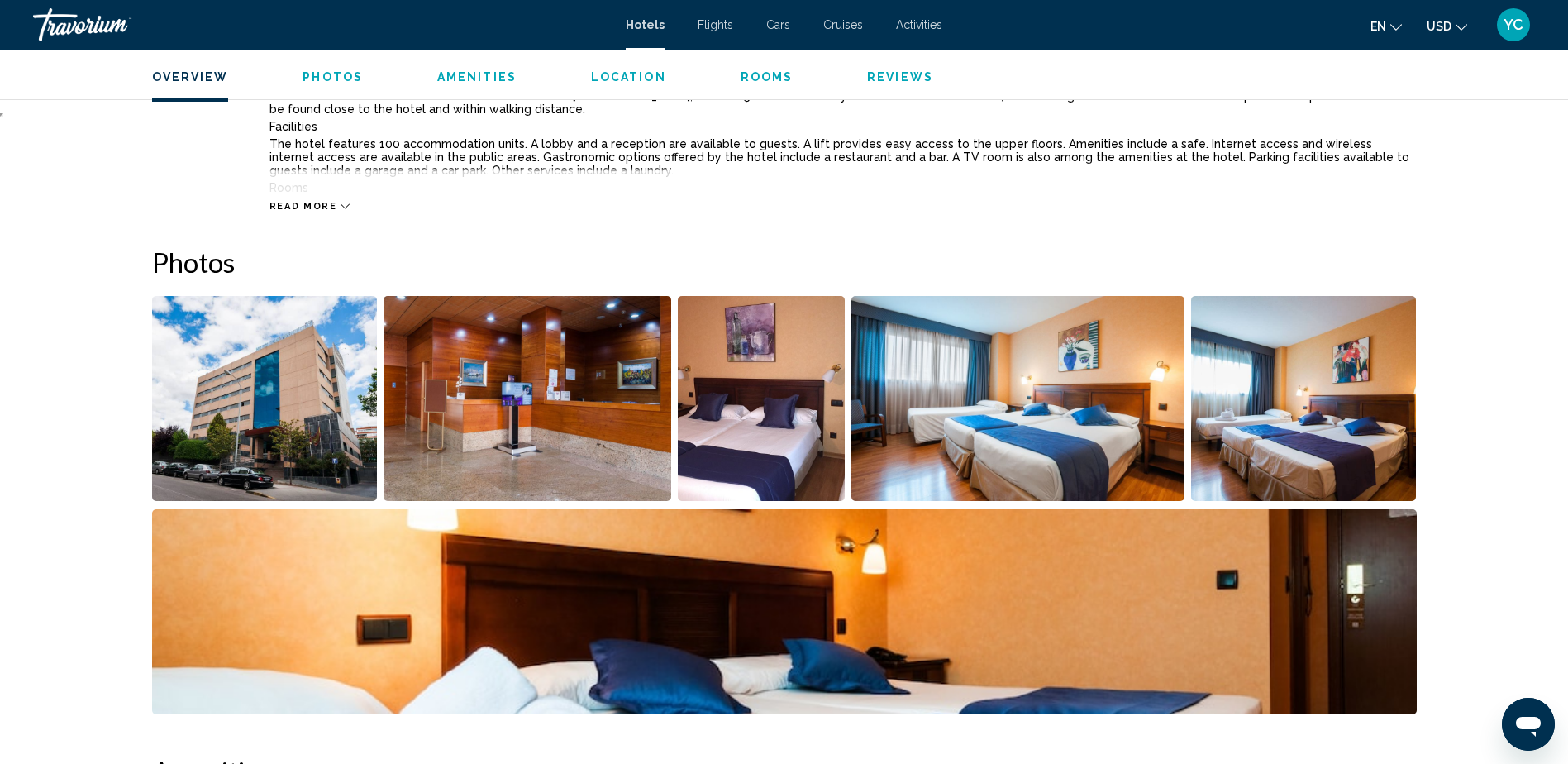
scroll to position [167, 0]
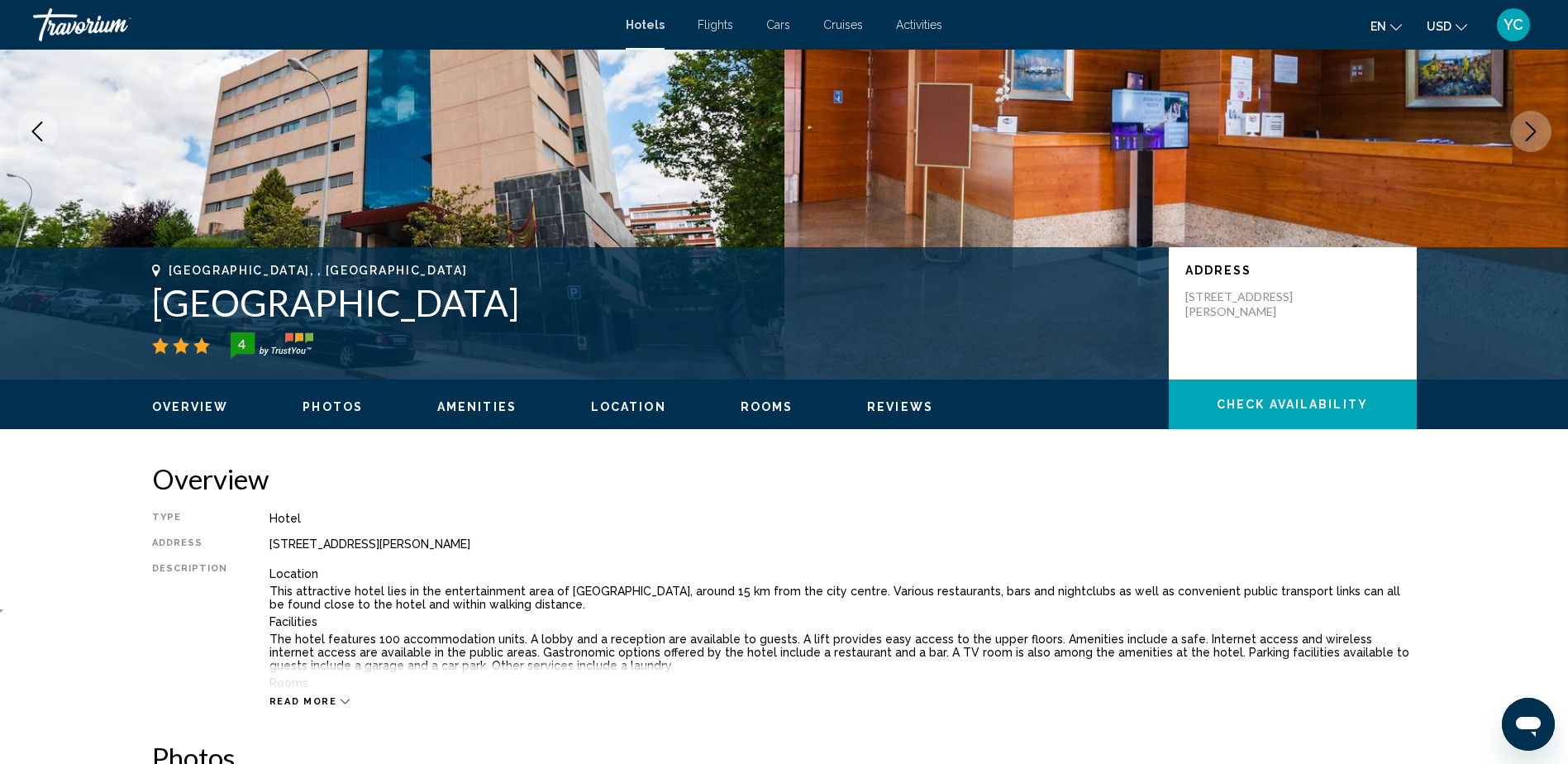
drag, startPoint x: 155, startPoint y: 291, endPoint x: 483, endPoint y: 301, distance: 328.2
click at [483, 301] on h1 "[GEOGRAPHIC_DATA]" at bounding box center [652, 302] width 1001 height 43
drag, startPoint x: 483, startPoint y: 301, endPoint x: 455, endPoint y: 306, distance: 28.4
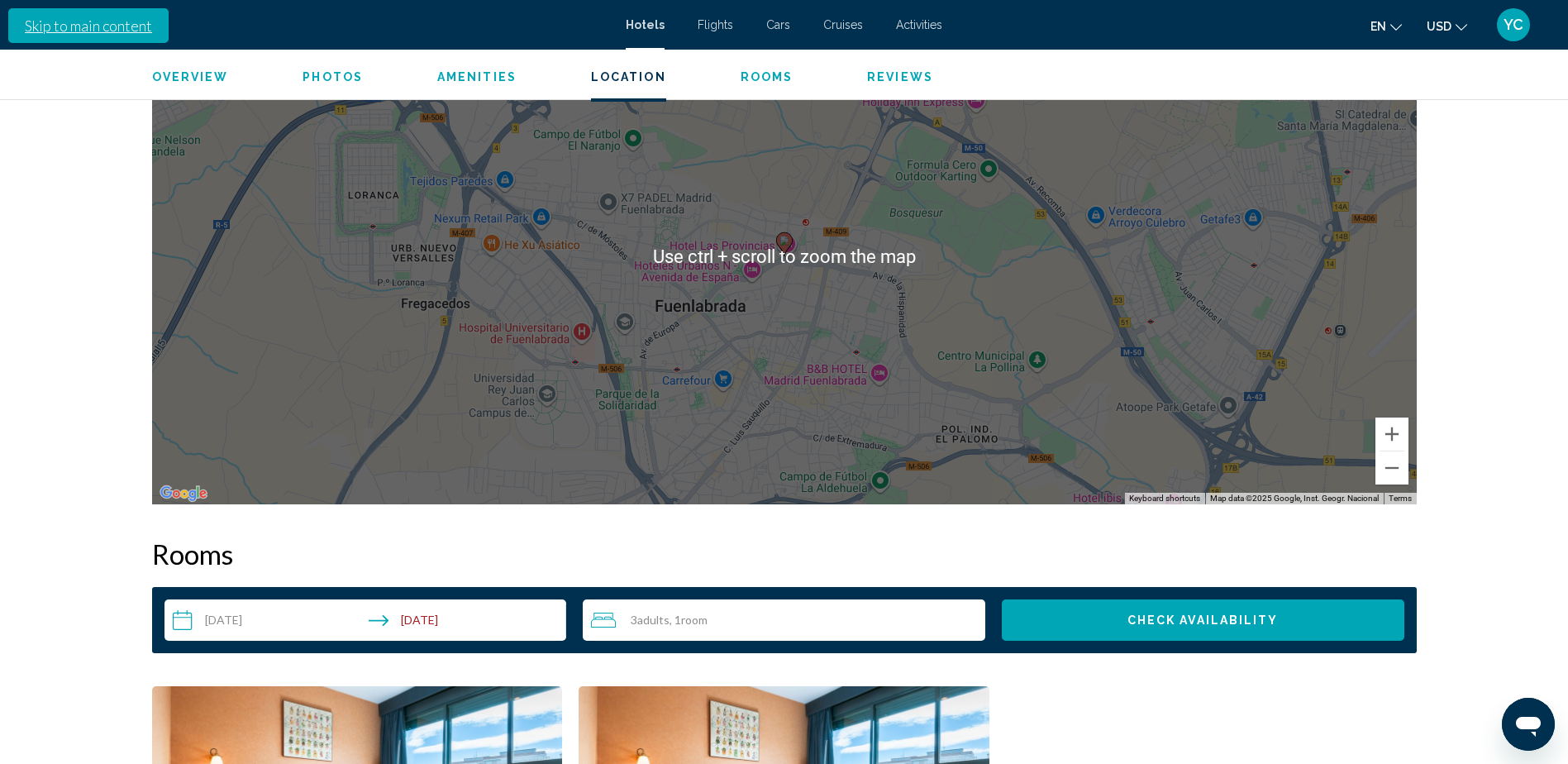
scroll to position [2152, 0]
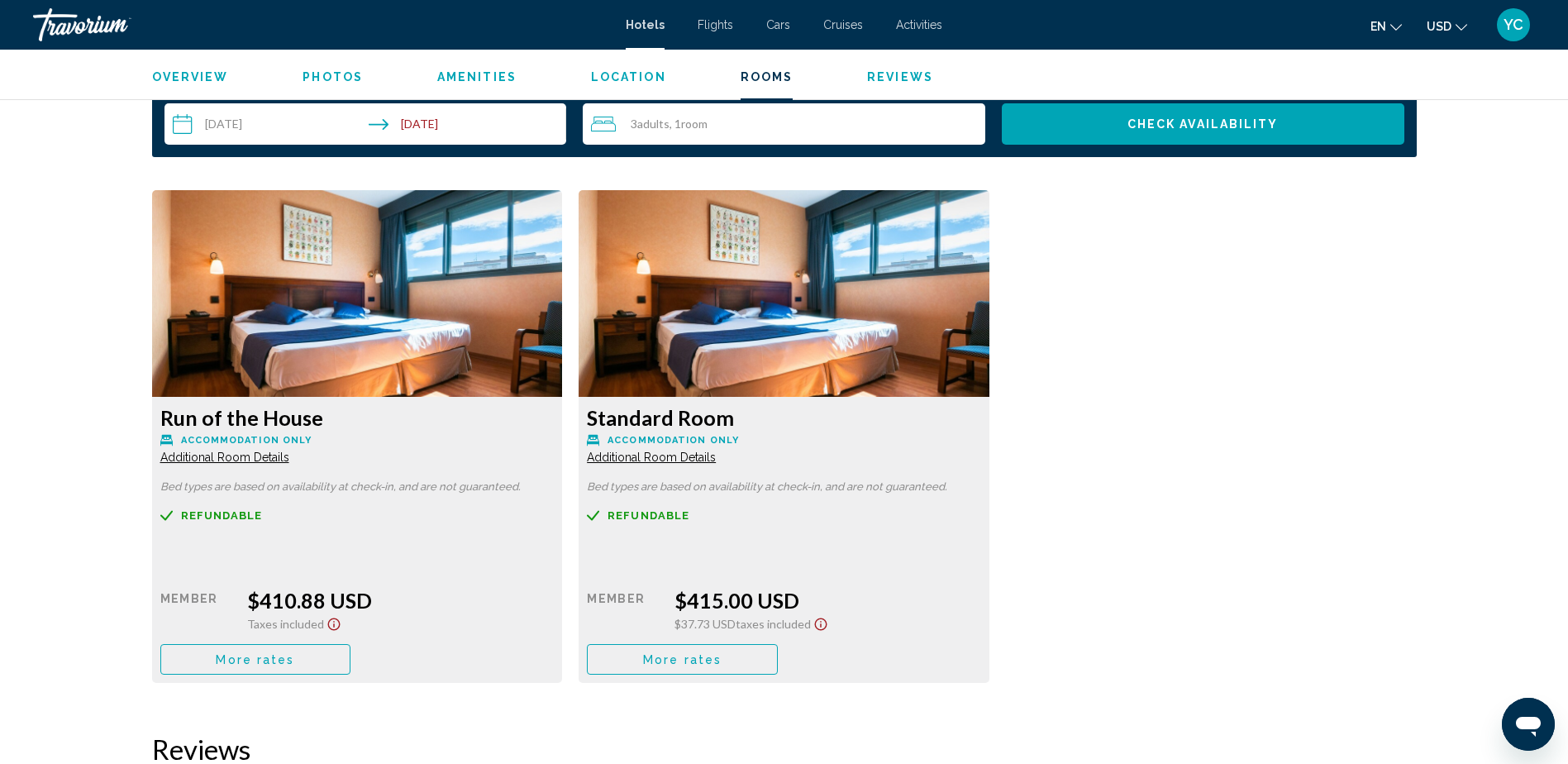
click at [1232, 407] on div "Run of the House Accommodation Only Additional Room Details Bed types are based…" at bounding box center [784, 444] width 1281 height 510
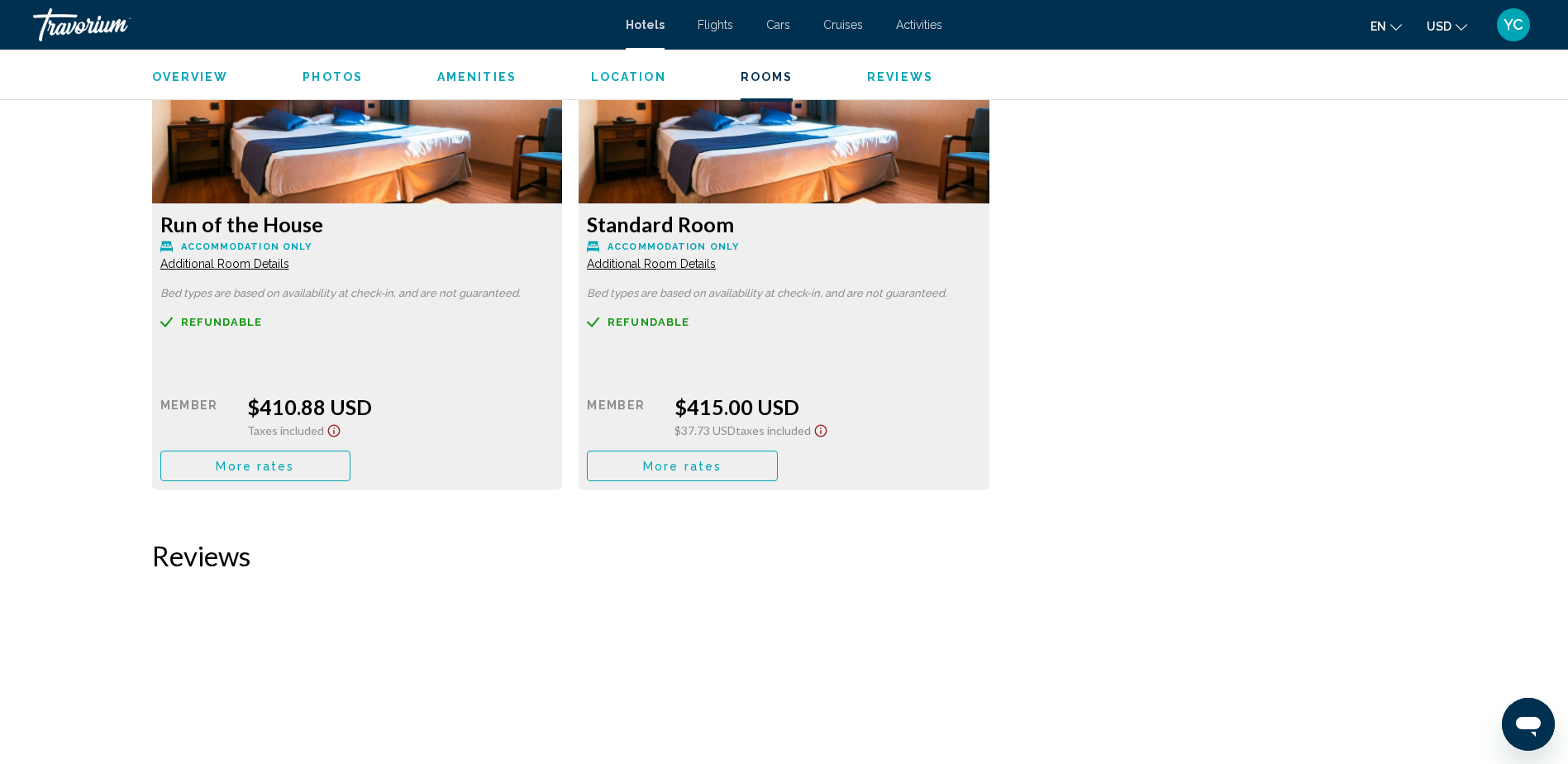
scroll to position [2234, 0]
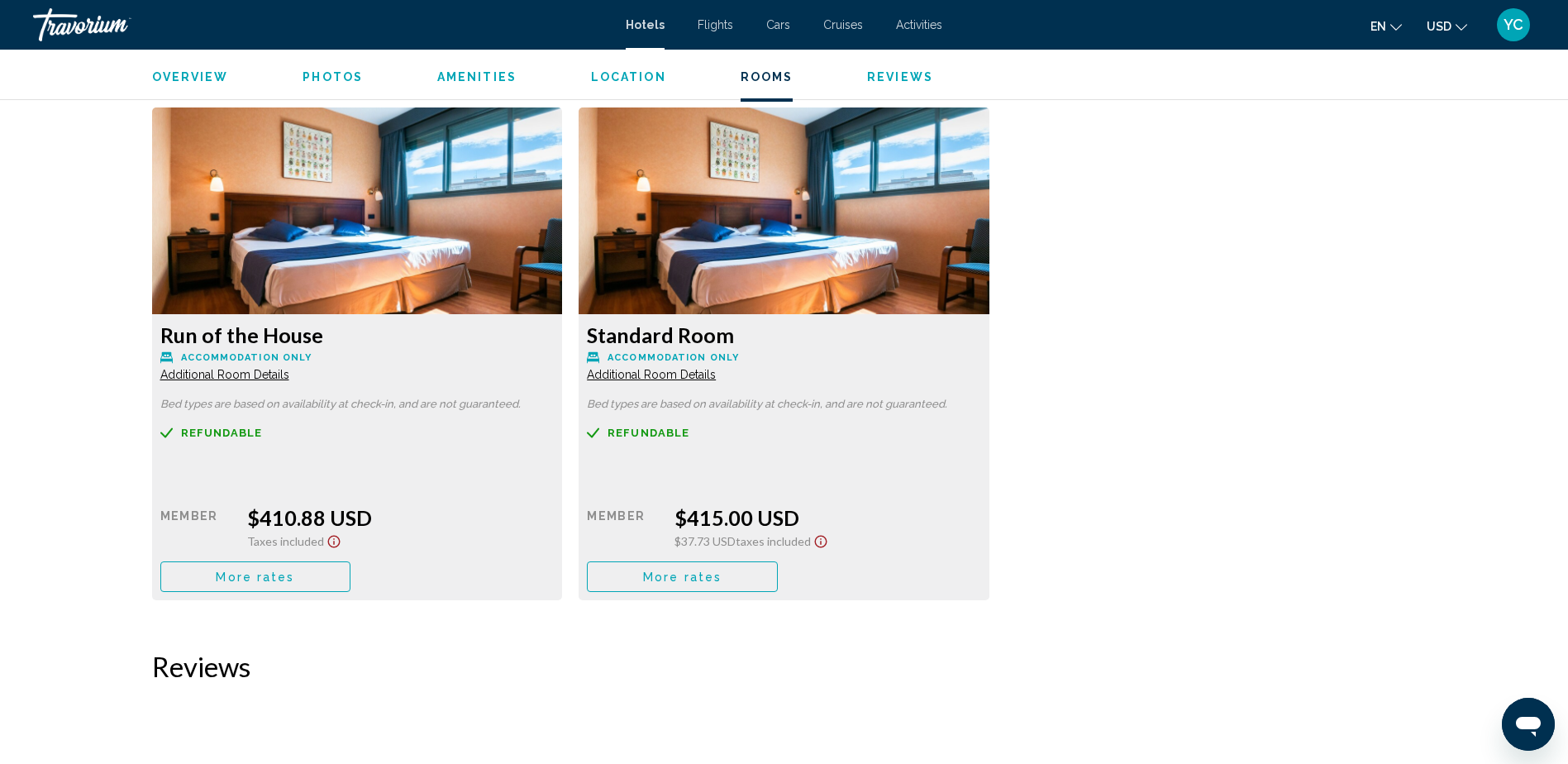
click at [293, 575] on button "More rates" at bounding box center [256, 576] width 191 height 30
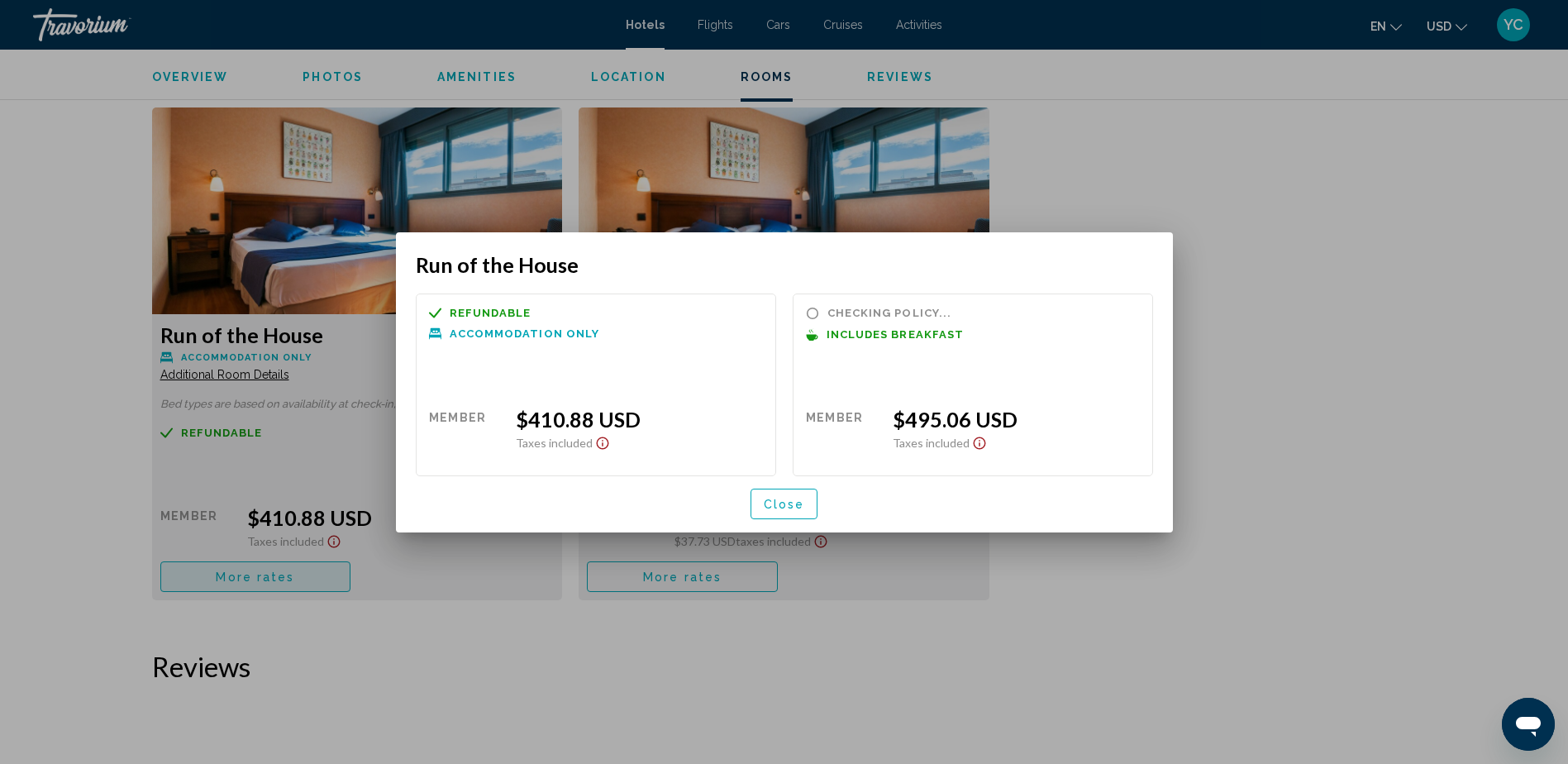
scroll to position [0, 0]
drag, startPoint x: 772, startPoint y: 502, endPoint x: 772, endPoint y: 526, distance: 24.0
click at [773, 501] on span "Close" at bounding box center [784, 505] width 41 height 14
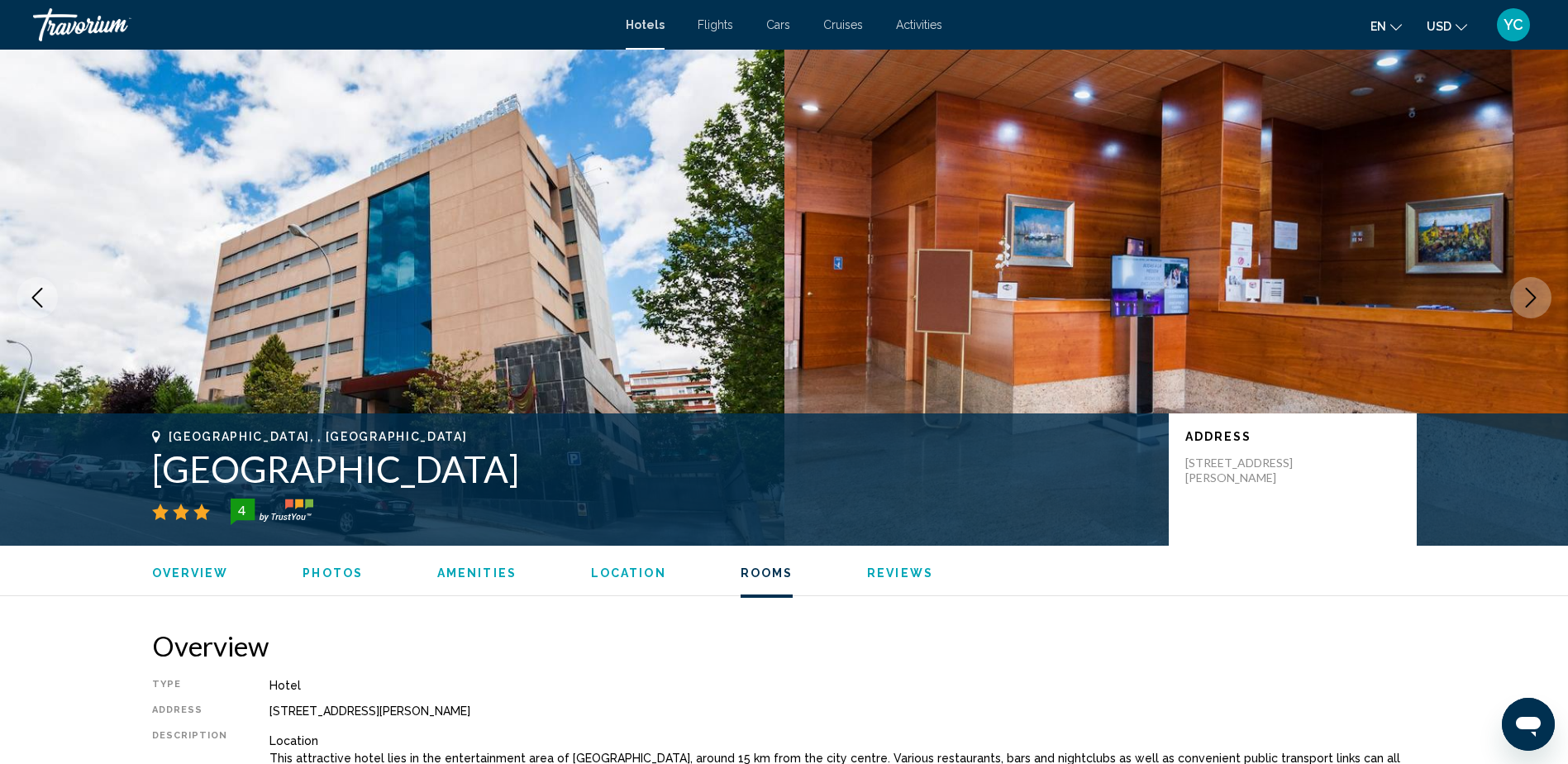
scroll to position [2234, 0]
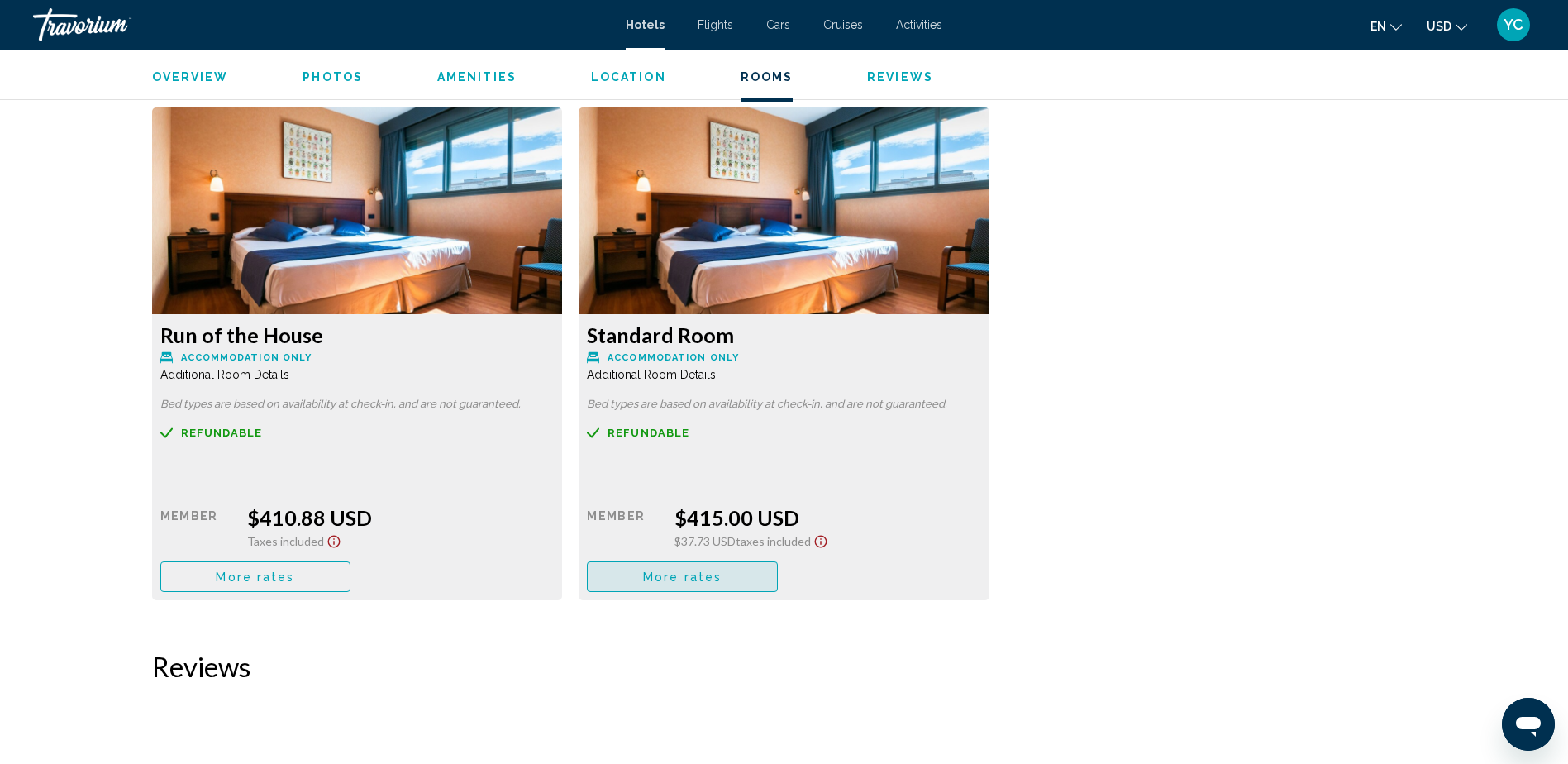
click at [686, 587] on button "More rates" at bounding box center [682, 576] width 191 height 30
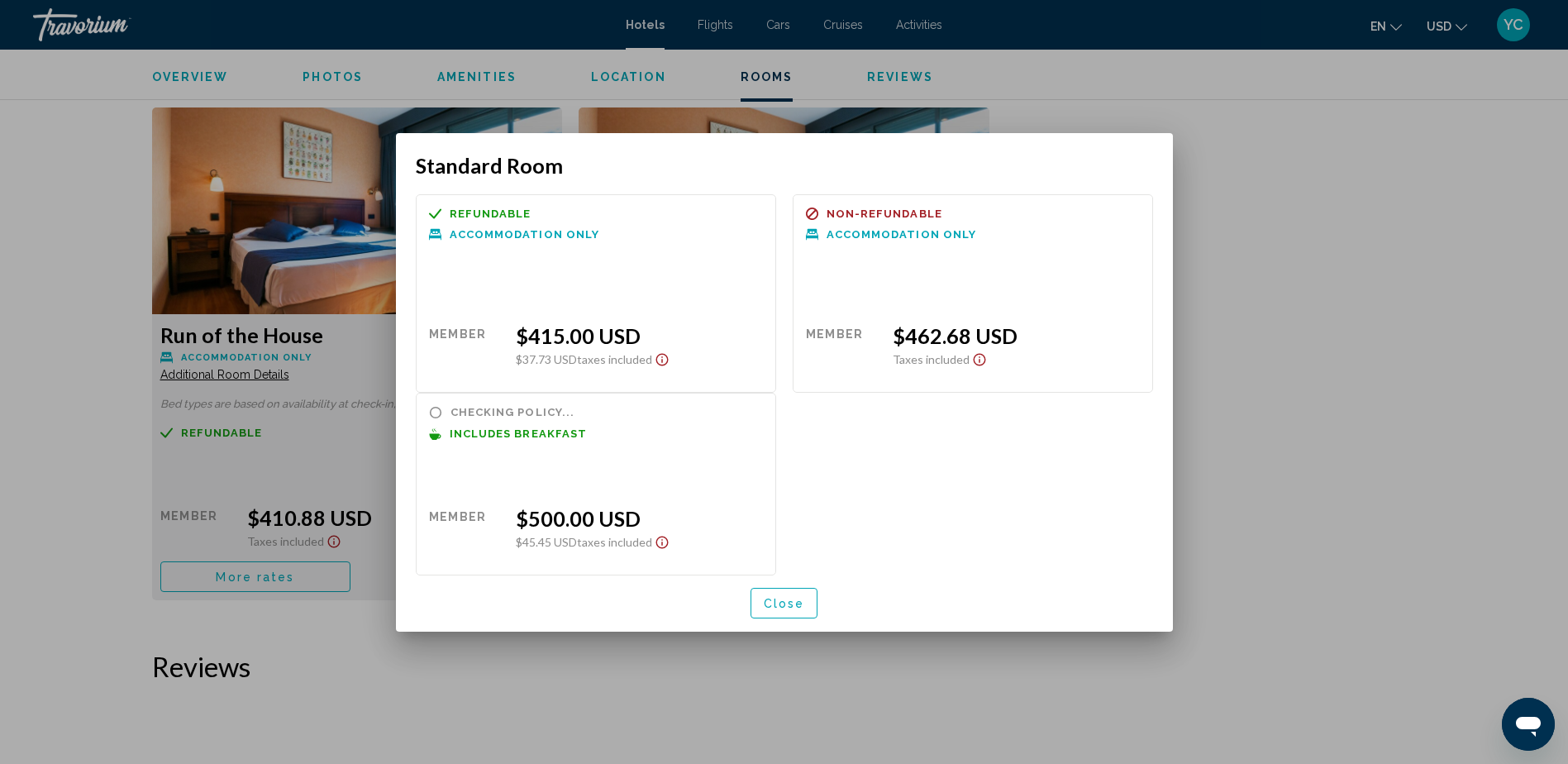
click at [792, 608] on span "Close" at bounding box center [784, 604] width 41 height 14
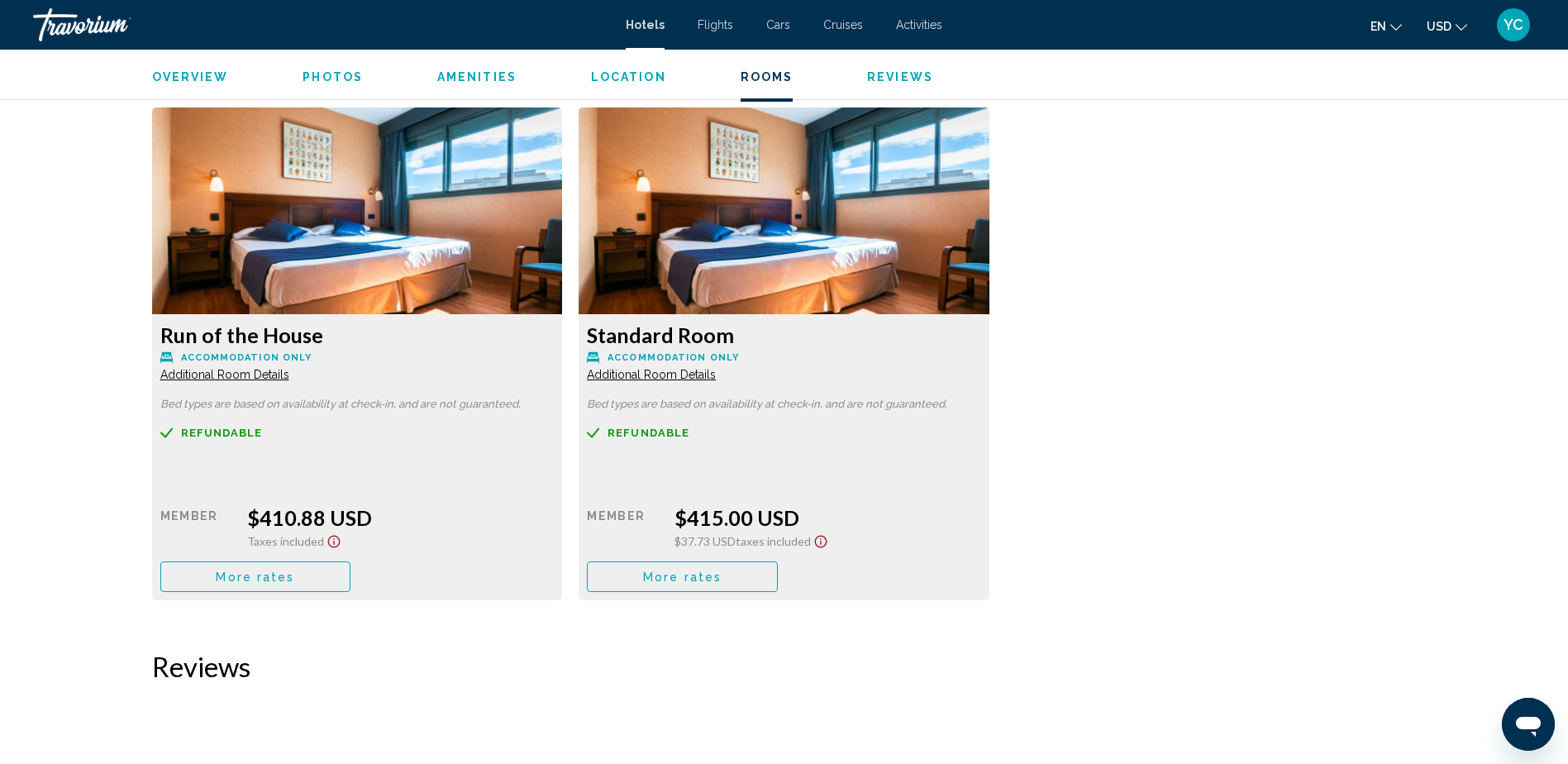
scroll to position [2152, 0]
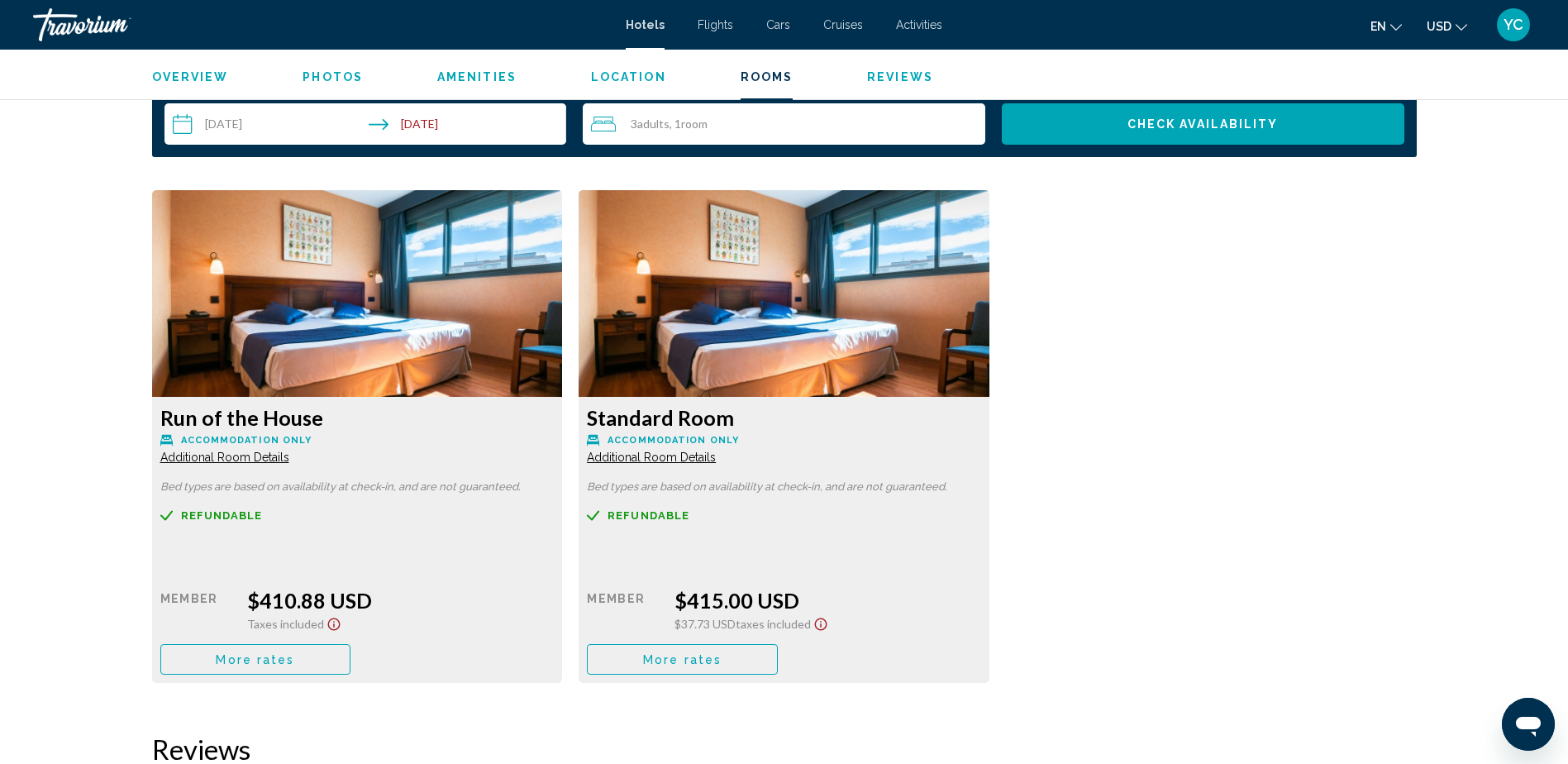
click at [289, 461] on span "Additional Room Details" at bounding box center [225, 457] width 129 height 14
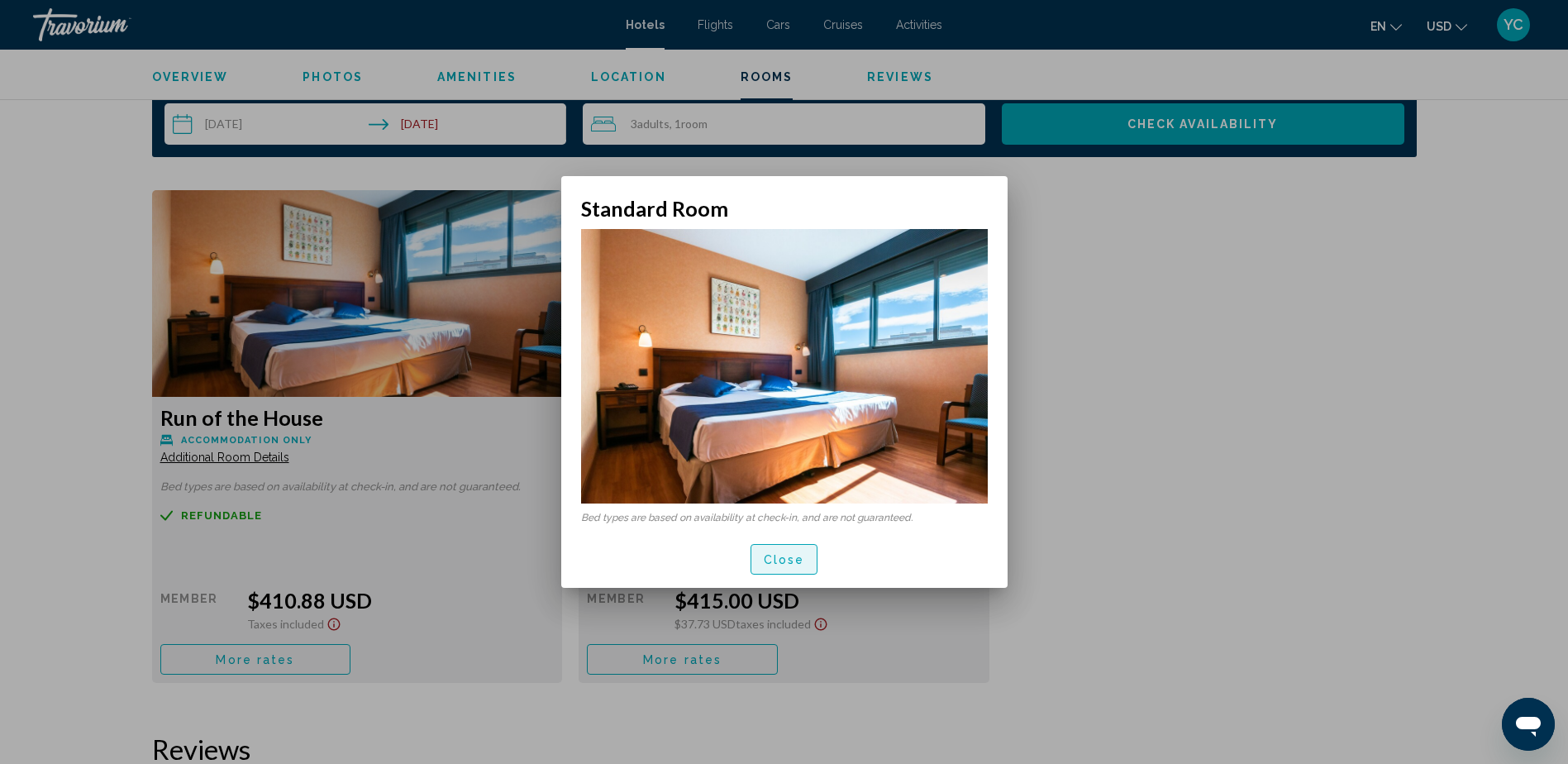
click at [793, 562] on span "Close" at bounding box center [784, 560] width 41 height 14
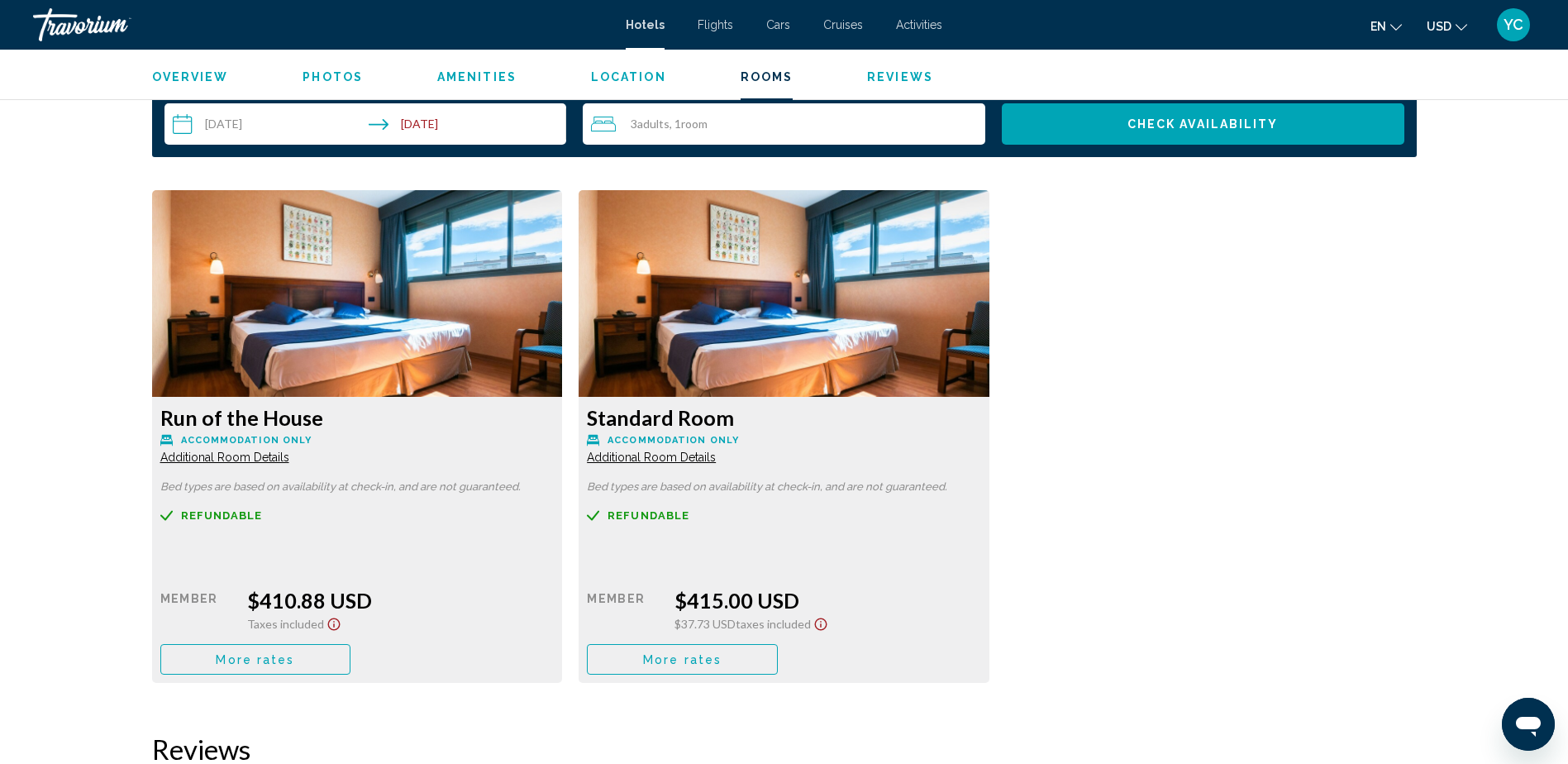
click at [259, 459] on span "Additional Room Details" at bounding box center [225, 457] width 129 height 14
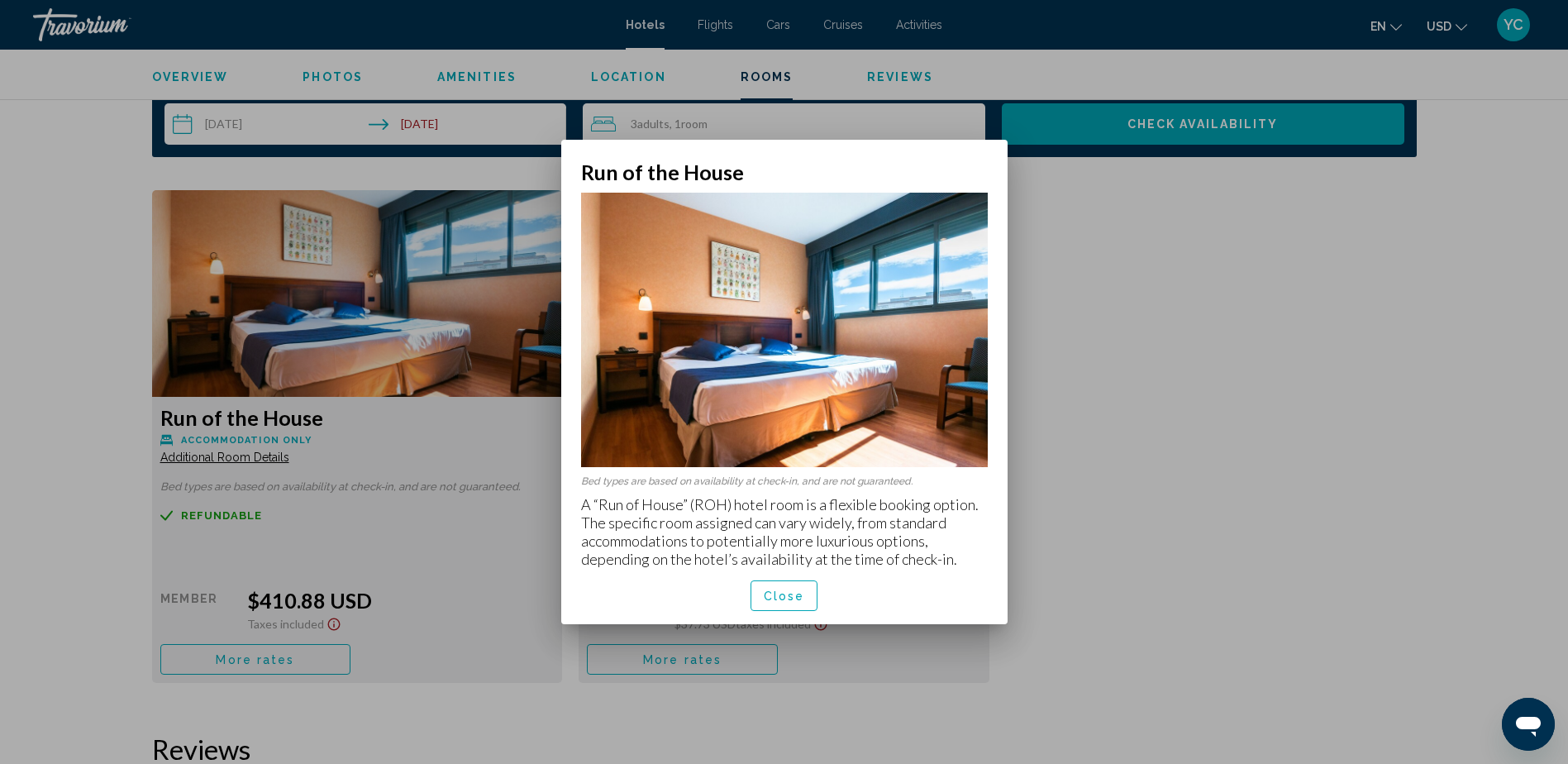
click at [801, 597] on span "Close" at bounding box center [784, 596] width 41 height 14
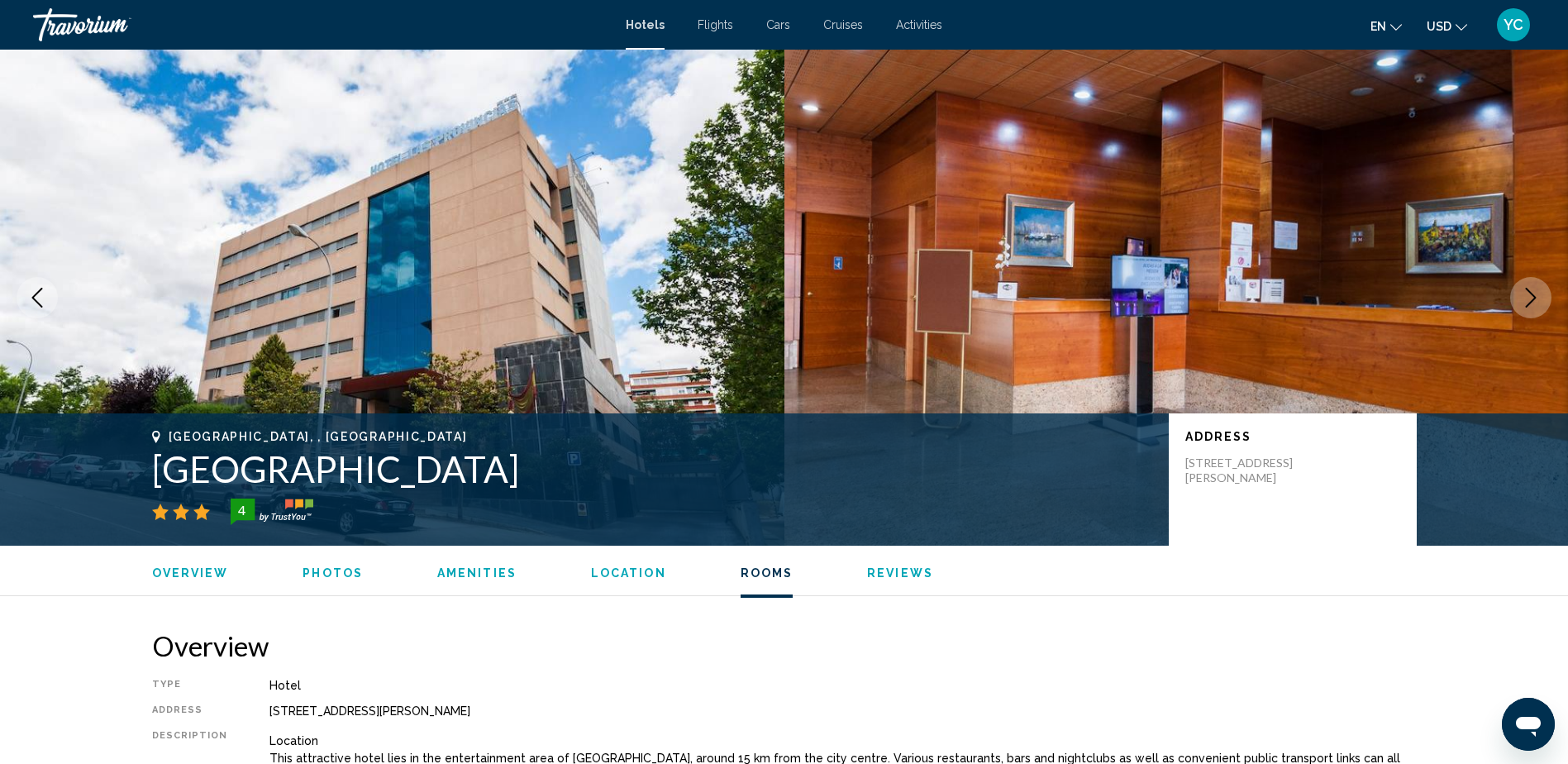
scroll to position [2152, 0]
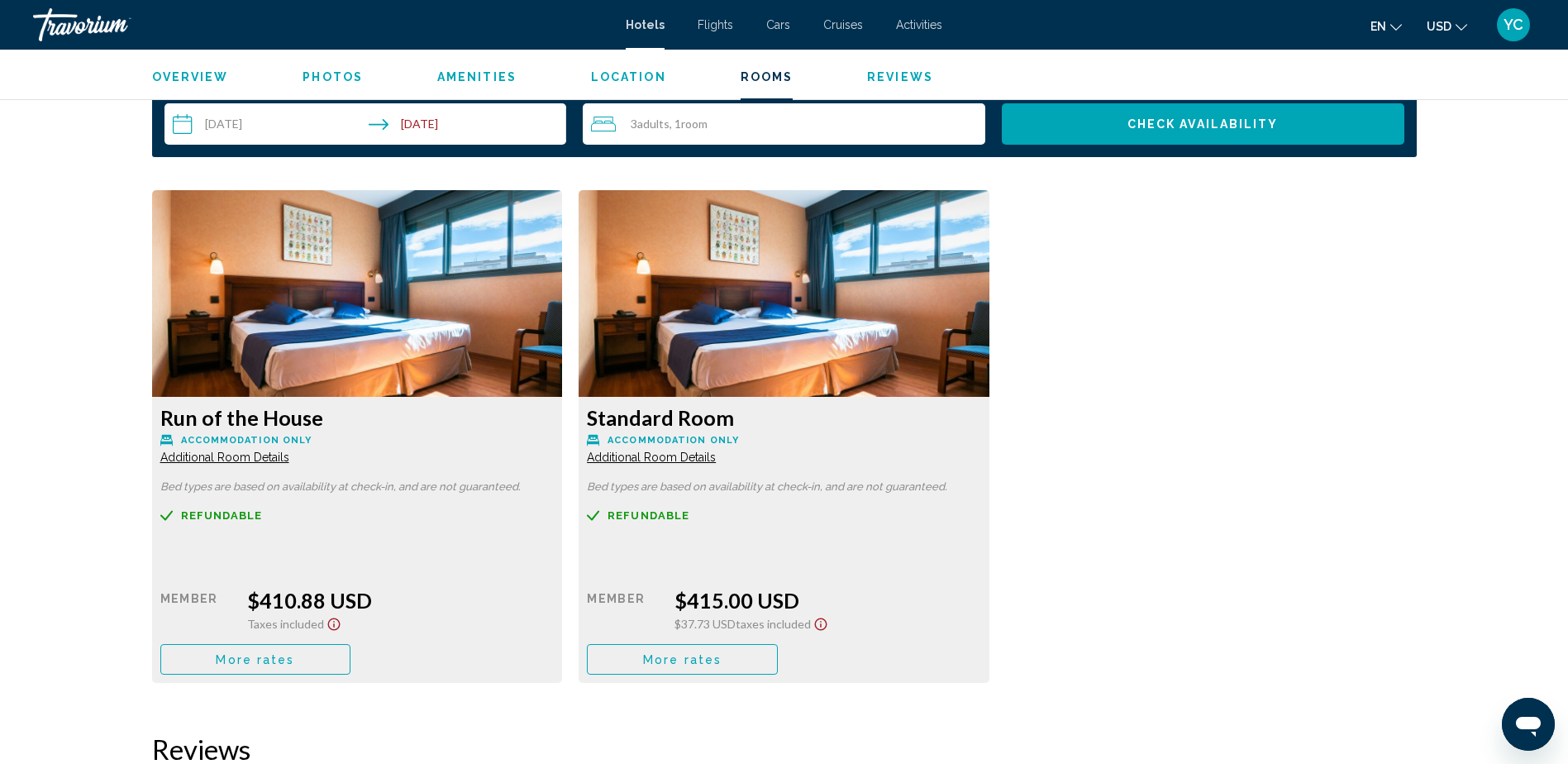
click at [563, 513] on div "Standard Room Accommodation Only Additional Room Details Bed types are based on…" at bounding box center [358, 540] width 411 height 286
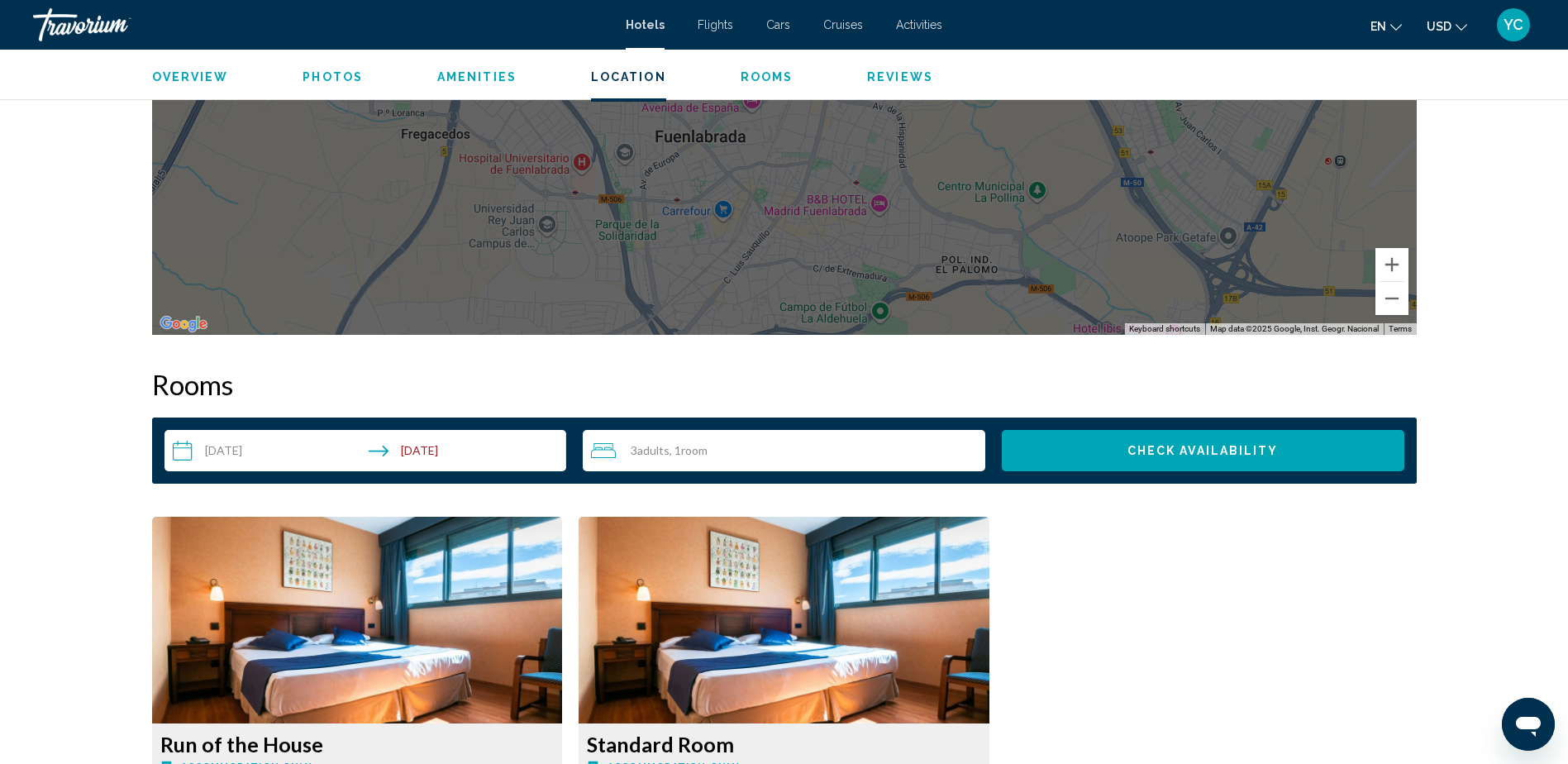
scroll to position [2079, 0]
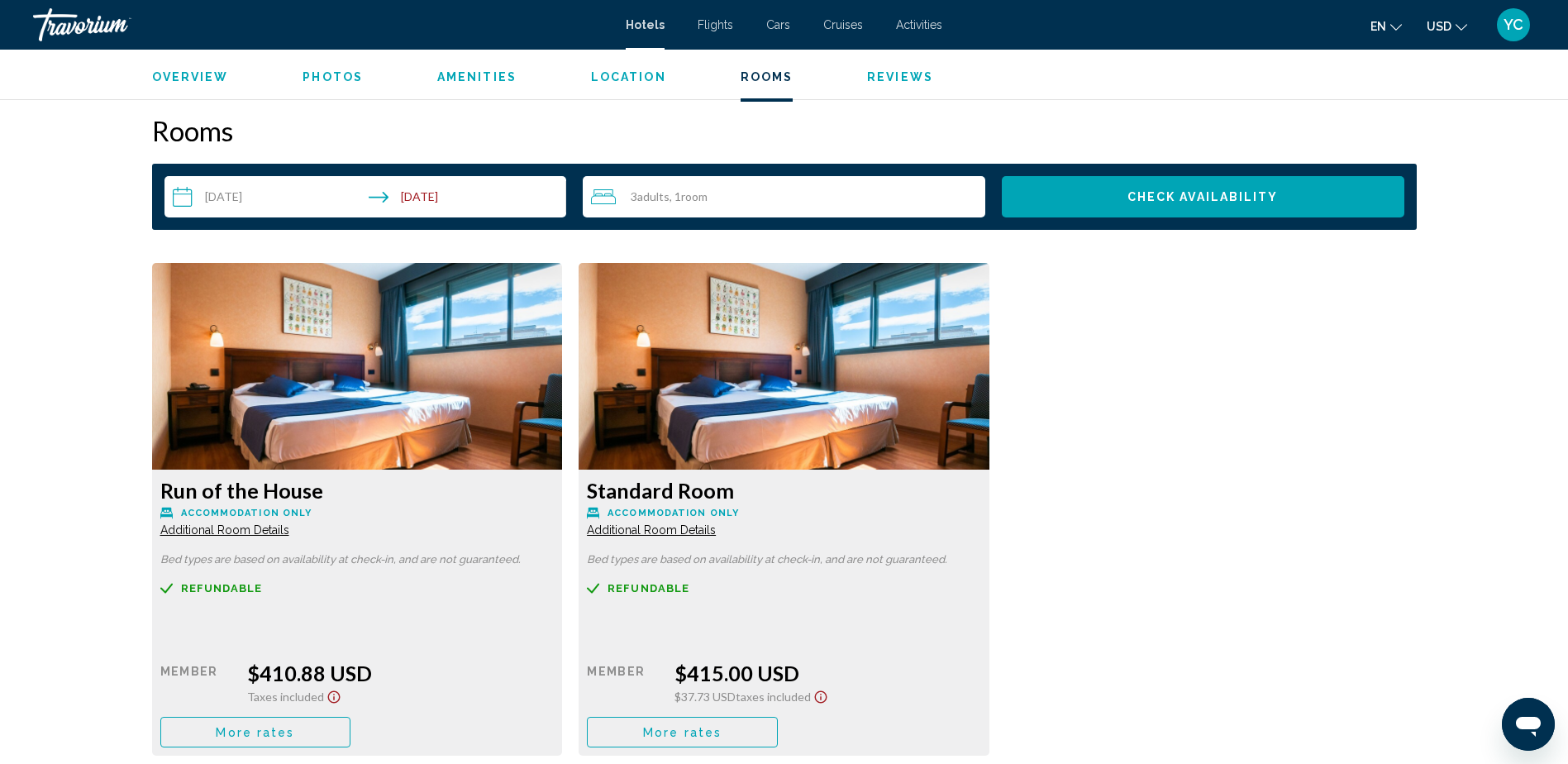
click at [1148, 506] on div "Run of the House Accommodation Only Additional Room Details Bed types are based…" at bounding box center [784, 517] width 1281 height 510
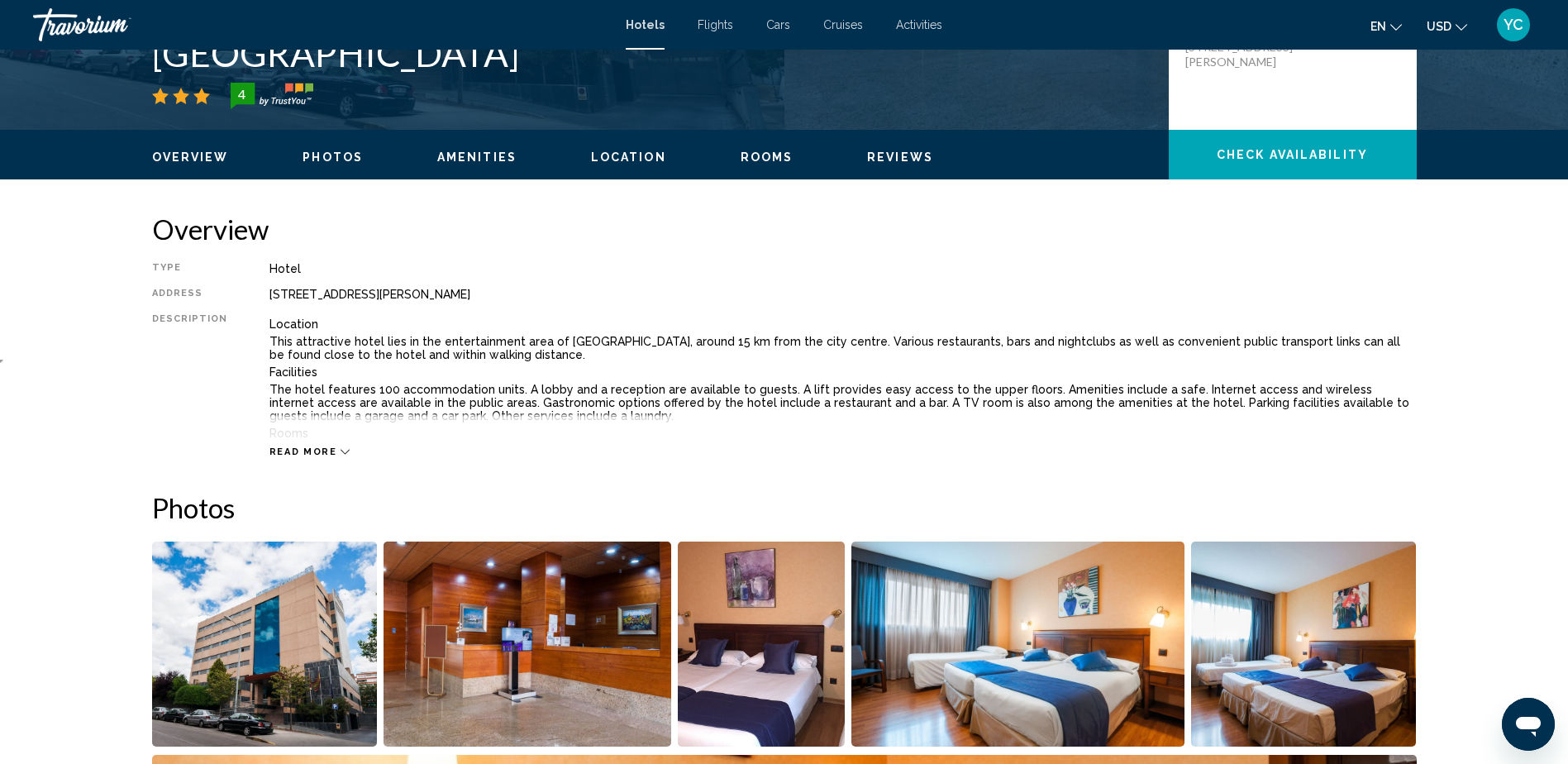
scroll to position [425, 0]
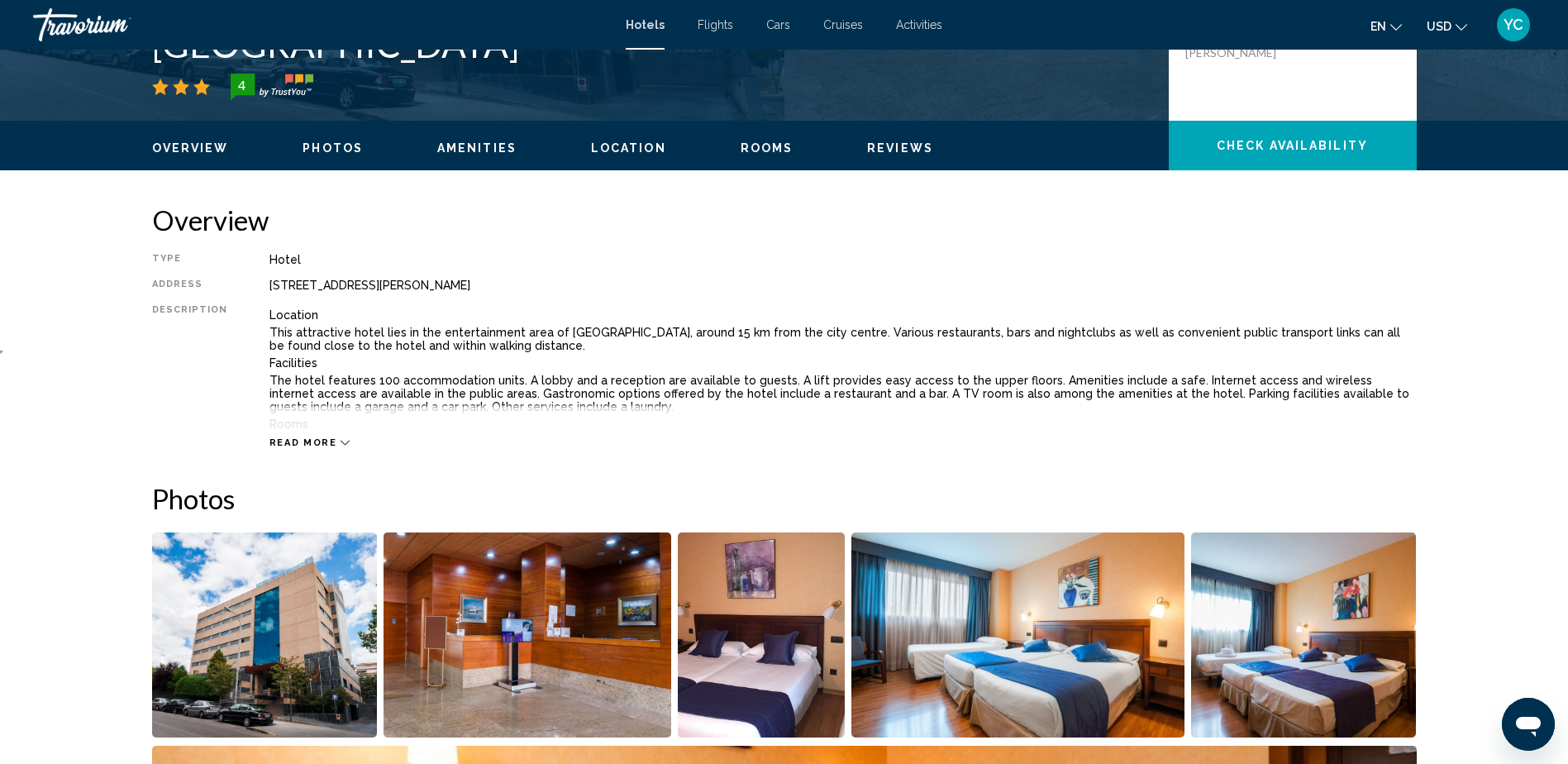
click at [385, 290] on div "[STREET_ADDRESS][PERSON_NAME]" at bounding box center [844, 286] width 1148 height 14
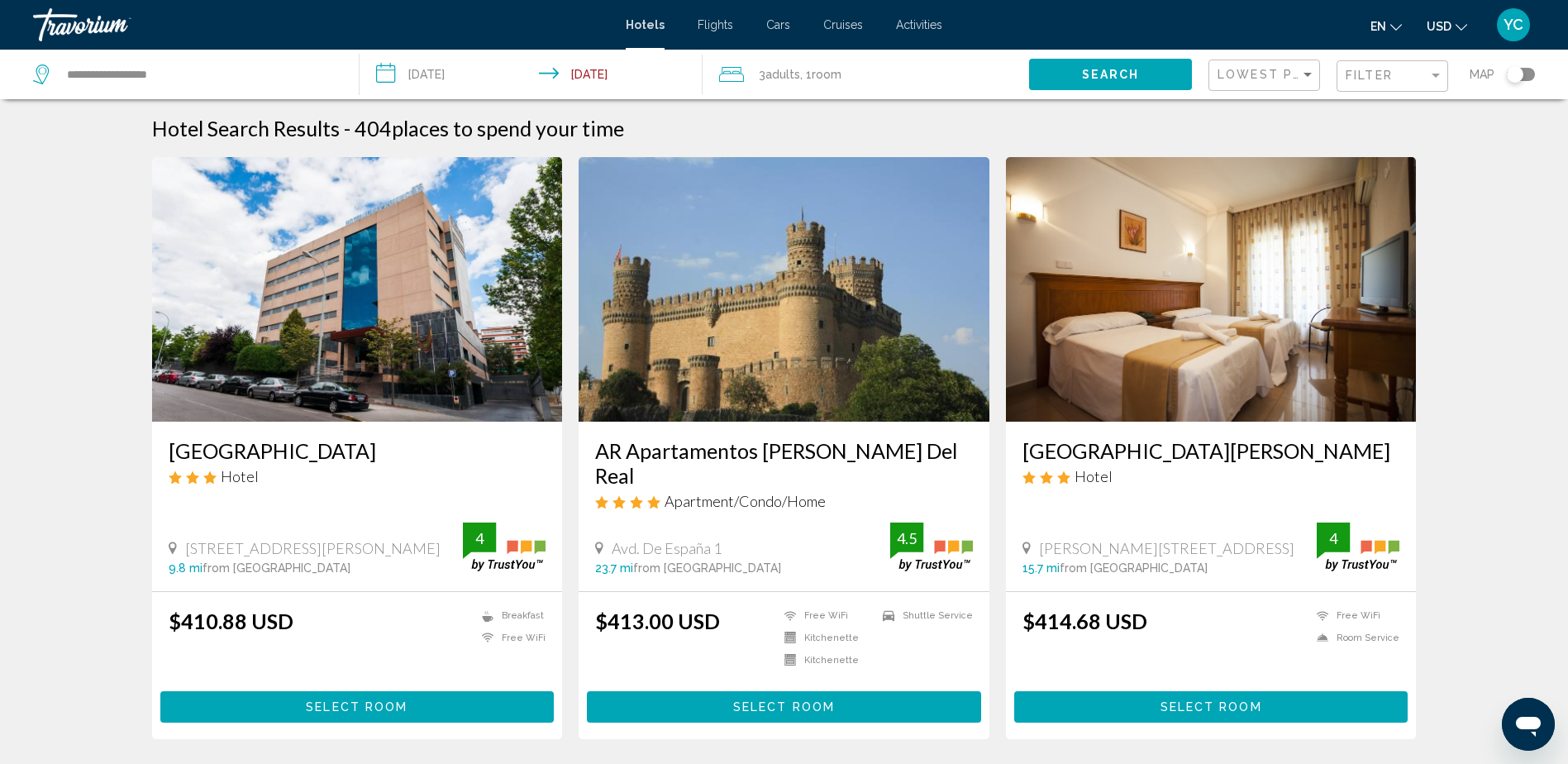
click at [1513, 74] on div "Toggle map" at bounding box center [1515, 74] width 17 height 17
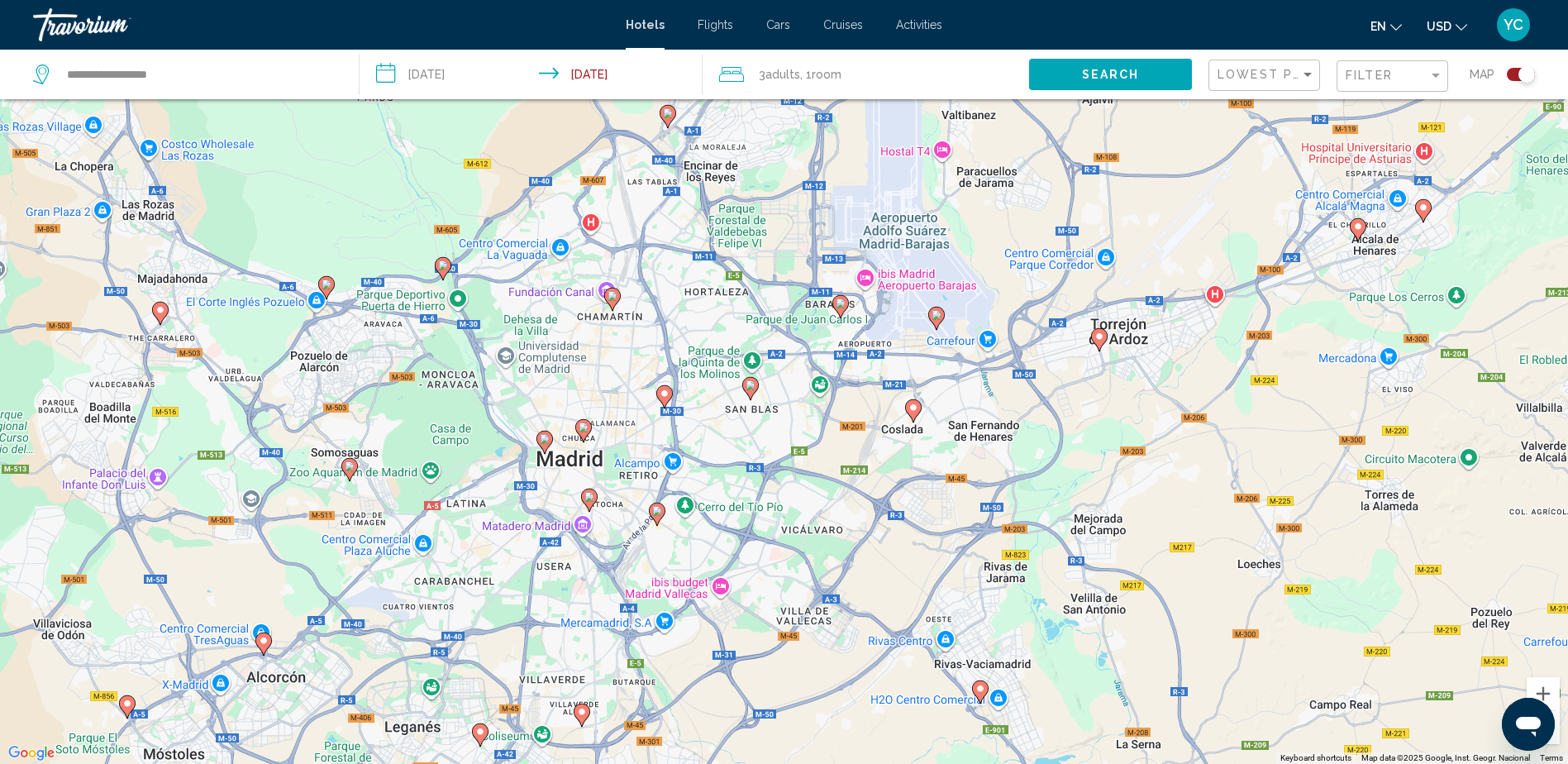
drag, startPoint x: 545, startPoint y: 363, endPoint x: 924, endPoint y: 476, distance: 395.5
click at [924, 476] on div "To activate drag with keyboard, press Alt + Enter. Once in keyboard drag state,…" at bounding box center [784, 382] width 1568 height 764
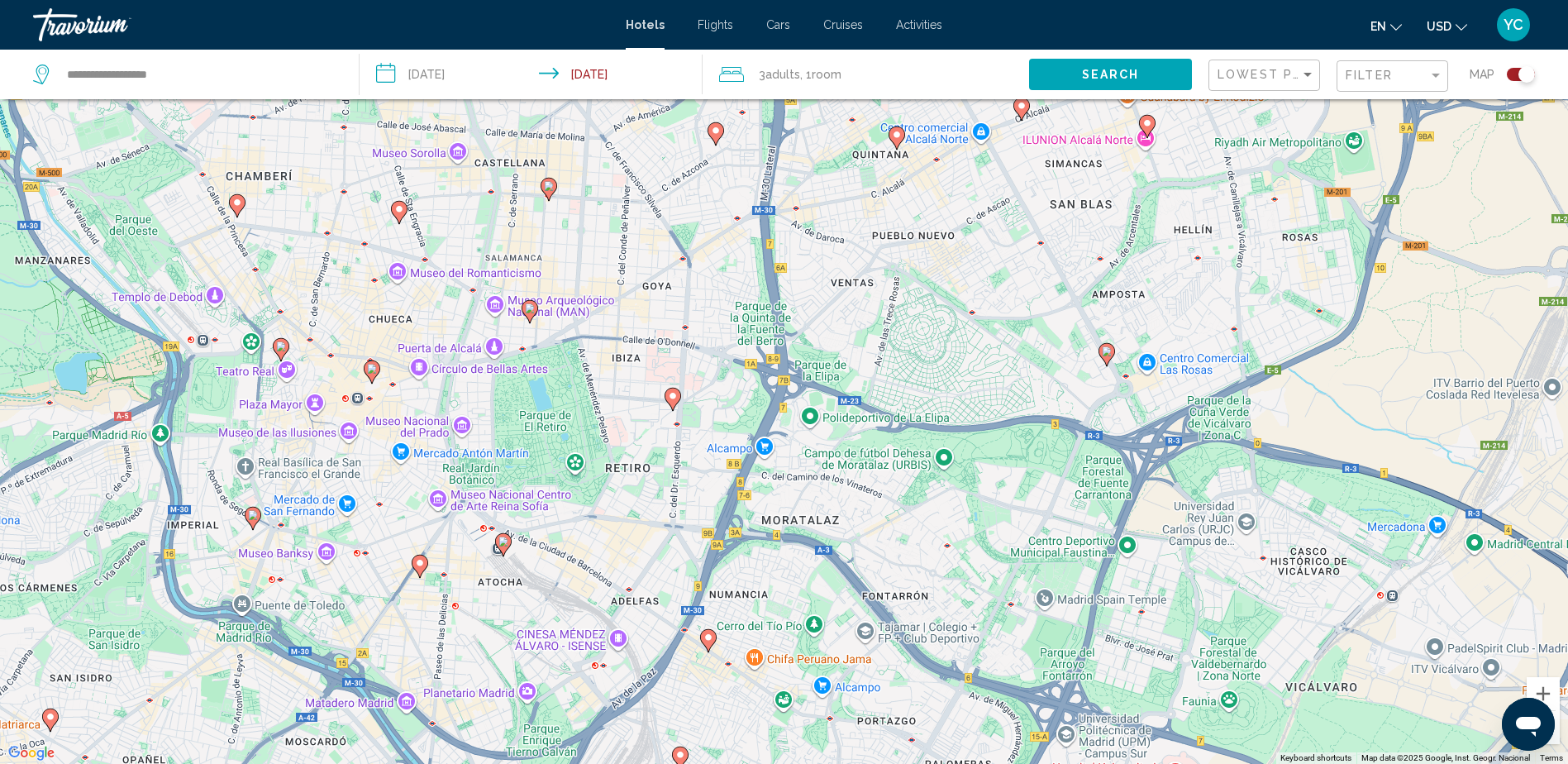
drag, startPoint x: 411, startPoint y: 360, endPoint x: 659, endPoint y: 414, distance: 253.8
click at [659, 414] on div "To activate drag with keyboard, press Alt + Enter. Once in keyboard drag state,…" at bounding box center [784, 382] width 1568 height 764
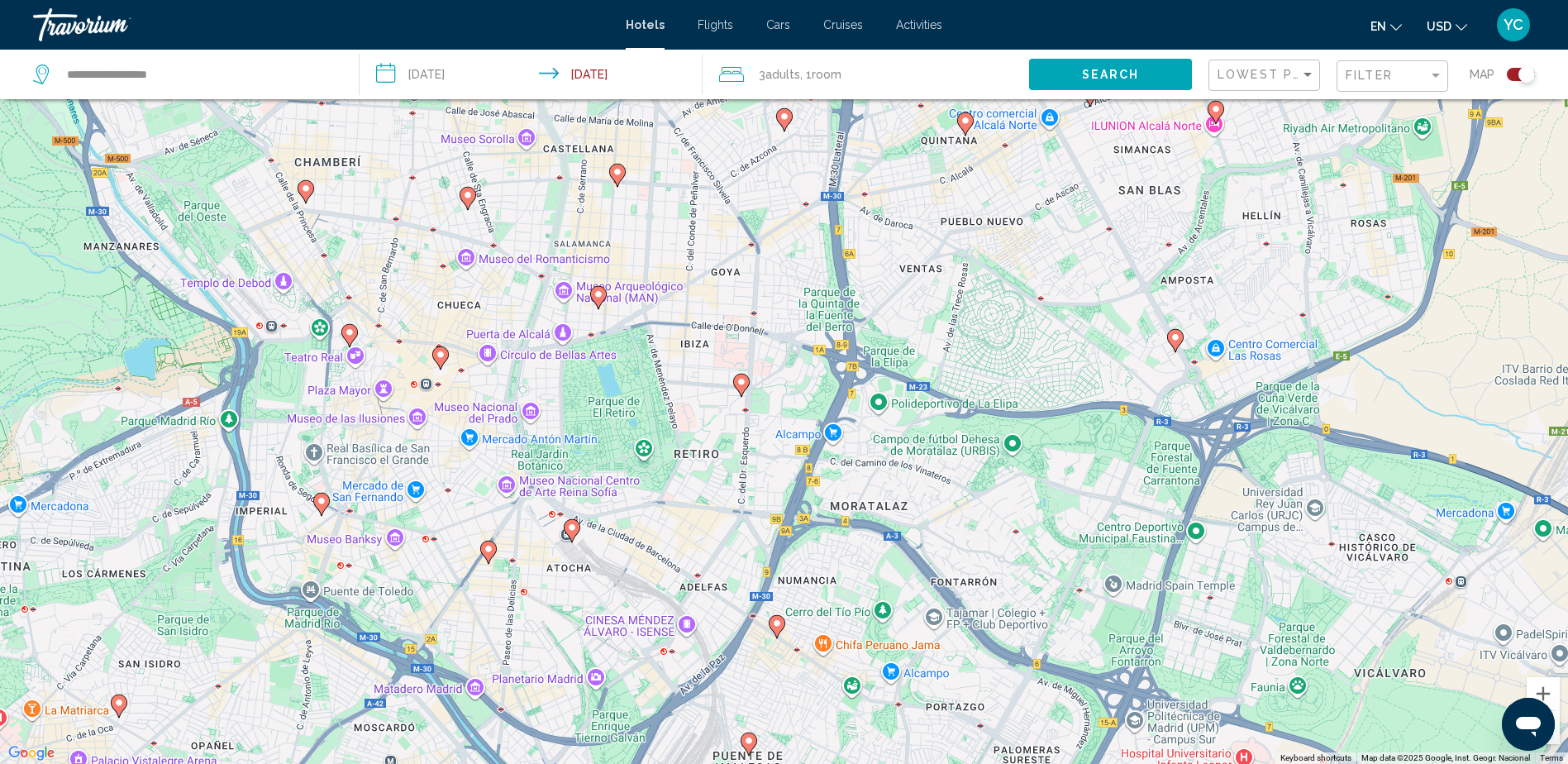
drag, startPoint x: 538, startPoint y: 405, endPoint x: 623, endPoint y: 390, distance: 86.3
click at [623, 390] on div "To activate drag with keyboard, press Alt + Enter. Once in keyboard drag state,…" at bounding box center [784, 382] width 1568 height 764
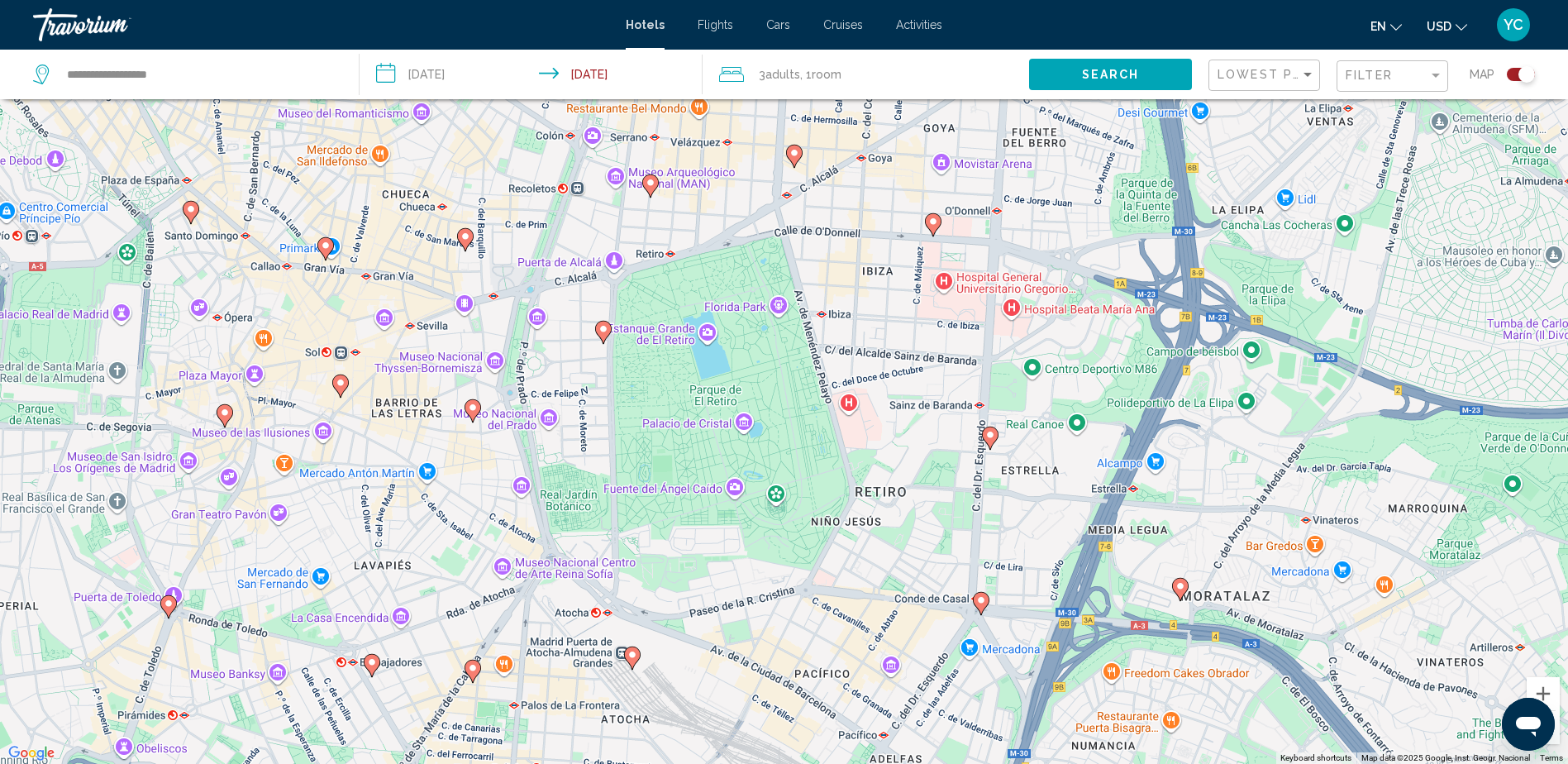
drag, startPoint x: 570, startPoint y: 401, endPoint x: 690, endPoint y: 377, distance: 122.4
click at [690, 377] on div "To activate drag with keyboard, press Alt + Enter. Once in keyboard drag state,…" at bounding box center [784, 382] width 1568 height 764
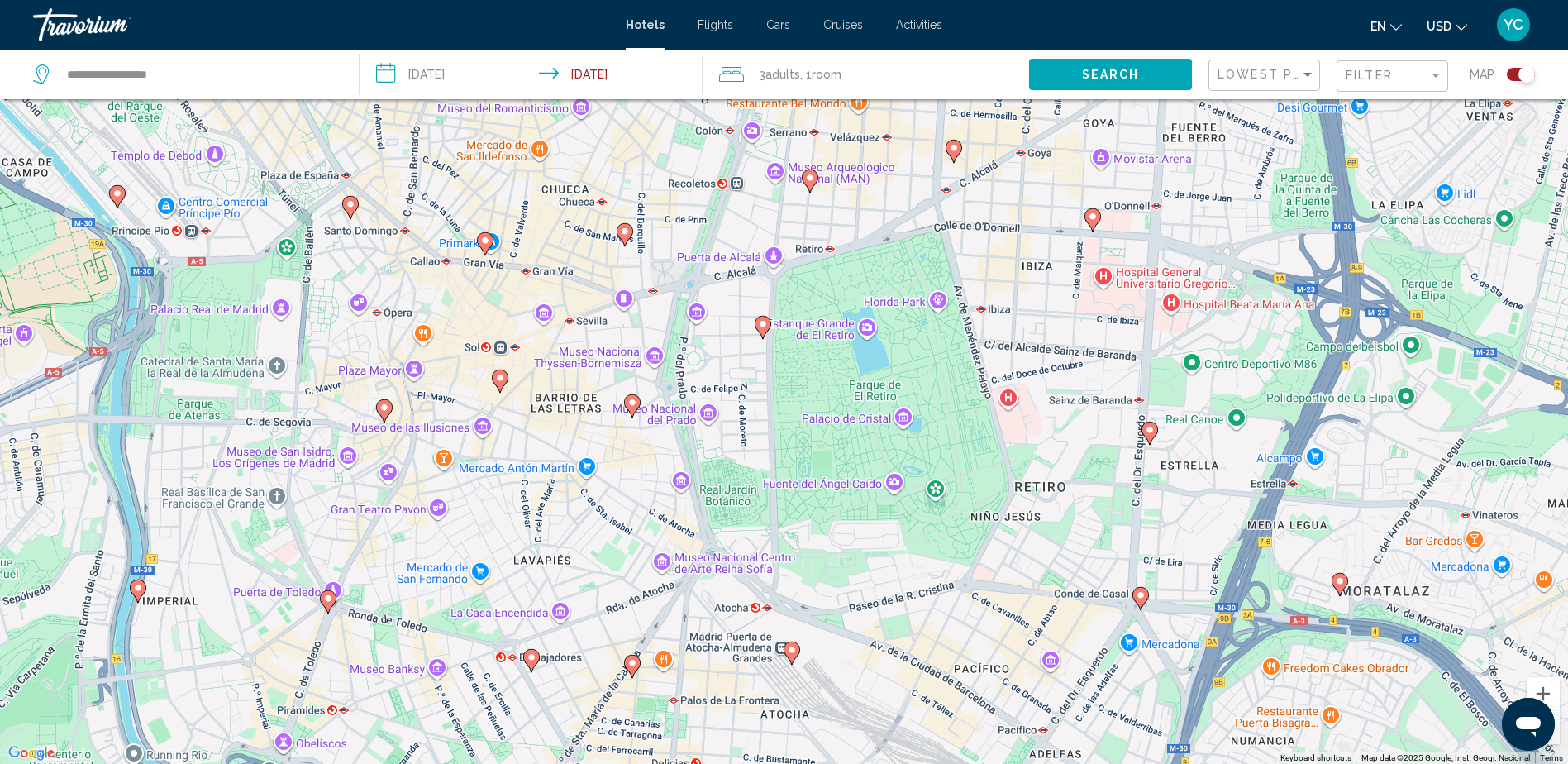
drag, startPoint x: 421, startPoint y: 423, endPoint x: 583, endPoint y: 417, distance: 162.1
click at [583, 417] on div "To activate drag with keyboard, press Alt + Enter. Once in keyboard drag state,…" at bounding box center [784, 382] width 1568 height 764
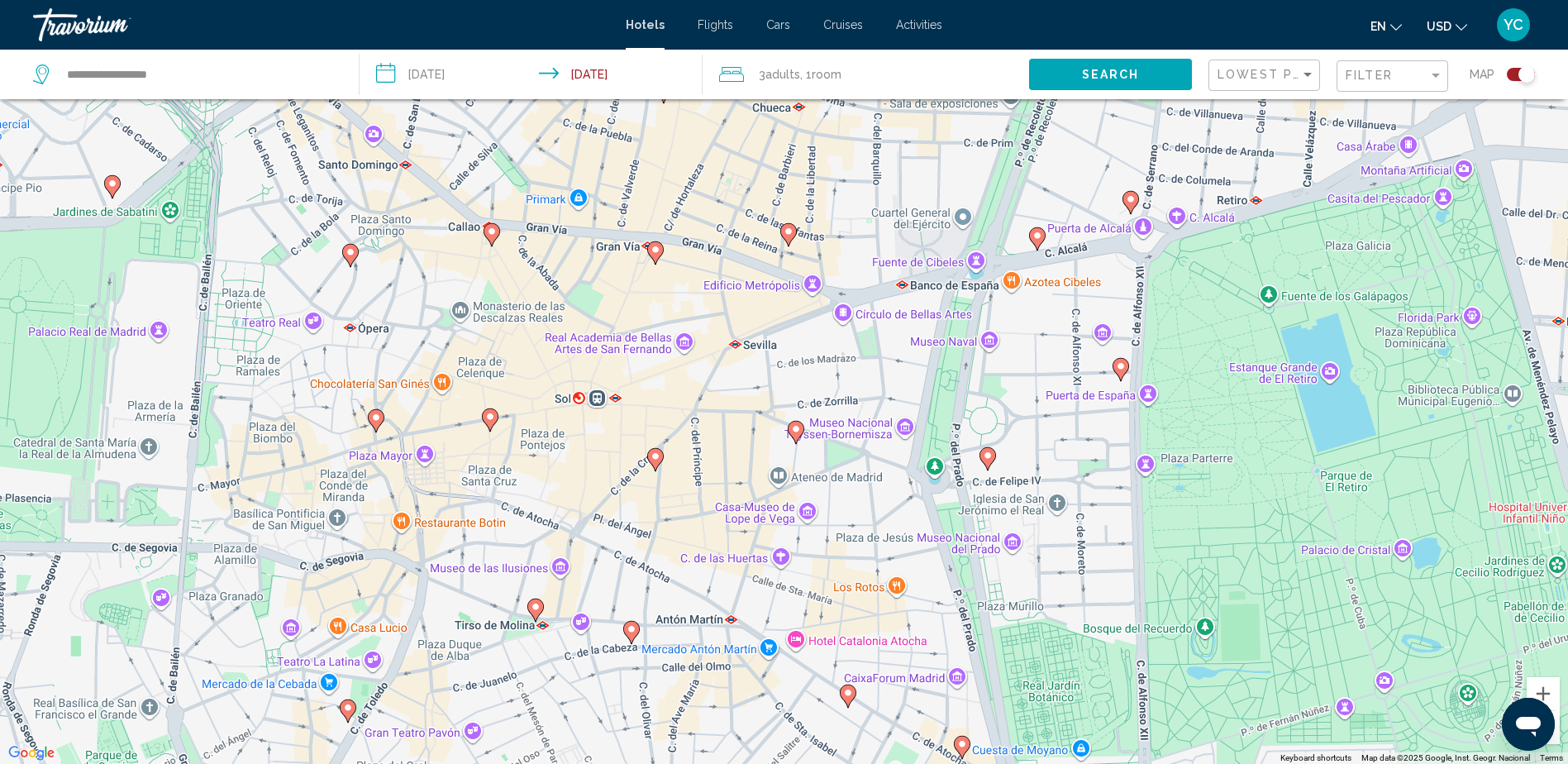
drag, startPoint x: 611, startPoint y: 401, endPoint x: 802, endPoint y: 599, distance: 275.1
click at [802, 599] on div "To activate drag with keyboard, press Alt + Enter. Once in keyboard drag state,…" at bounding box center [784, 382] width 1568 height 764
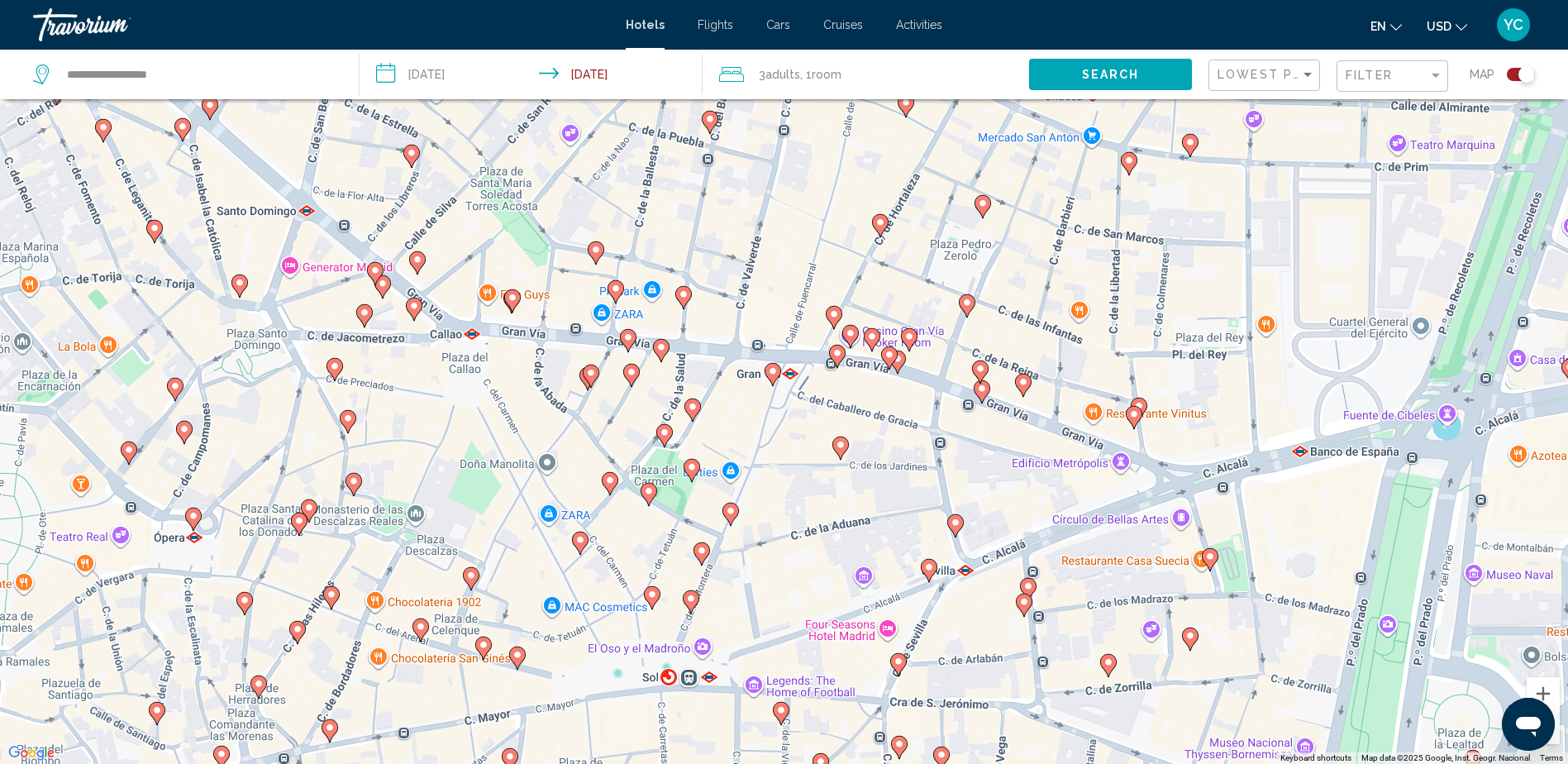
drag, startPoint x: 685, startPoint y: 247, endPoint x: 827, endPoint y: 585, distance: 366.6
click at [827, 585] on div "To activate drag with keyboard, press Alt + Enter. Once in keyboard drag state,…" at bounding box center [784, 382] width 1568 height 764
click at [1133, 412] on image "Main content" at bounding box center [1134, 414] width 10 height 10
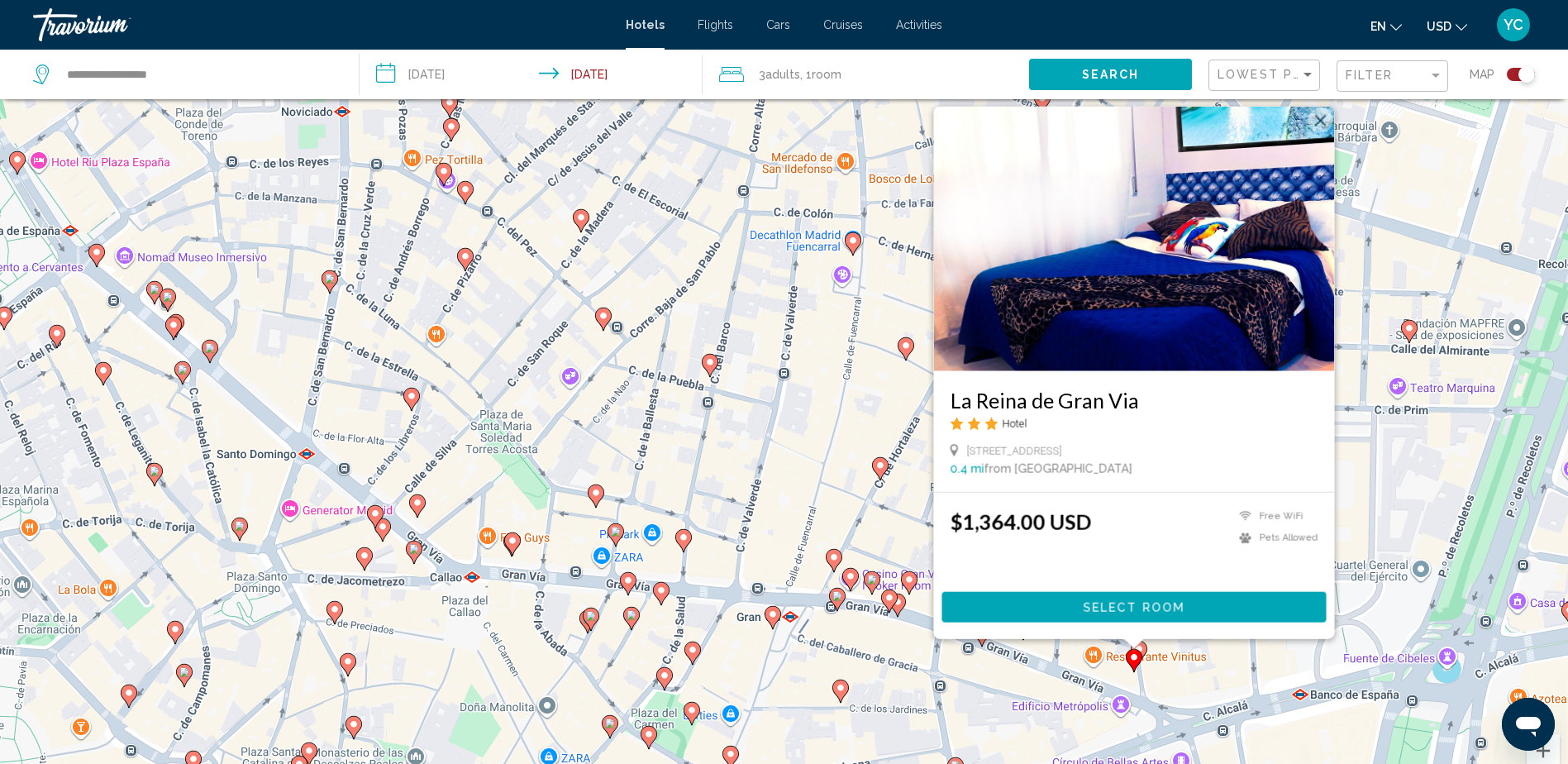
scroll to position [17, 0]
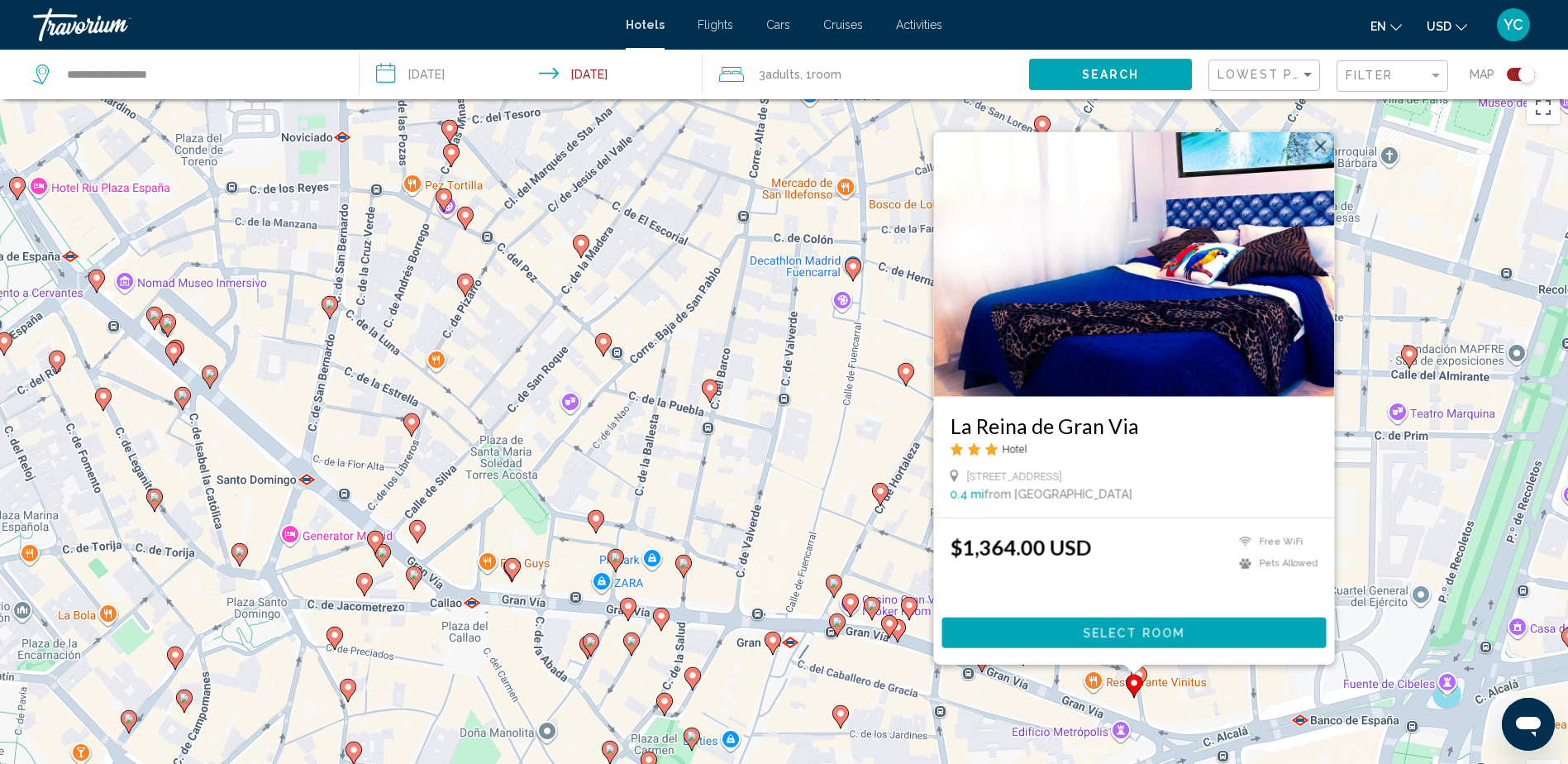
click at [1322, 143] on button "Close" at bounding box center [1319, 145] width 24 height 24
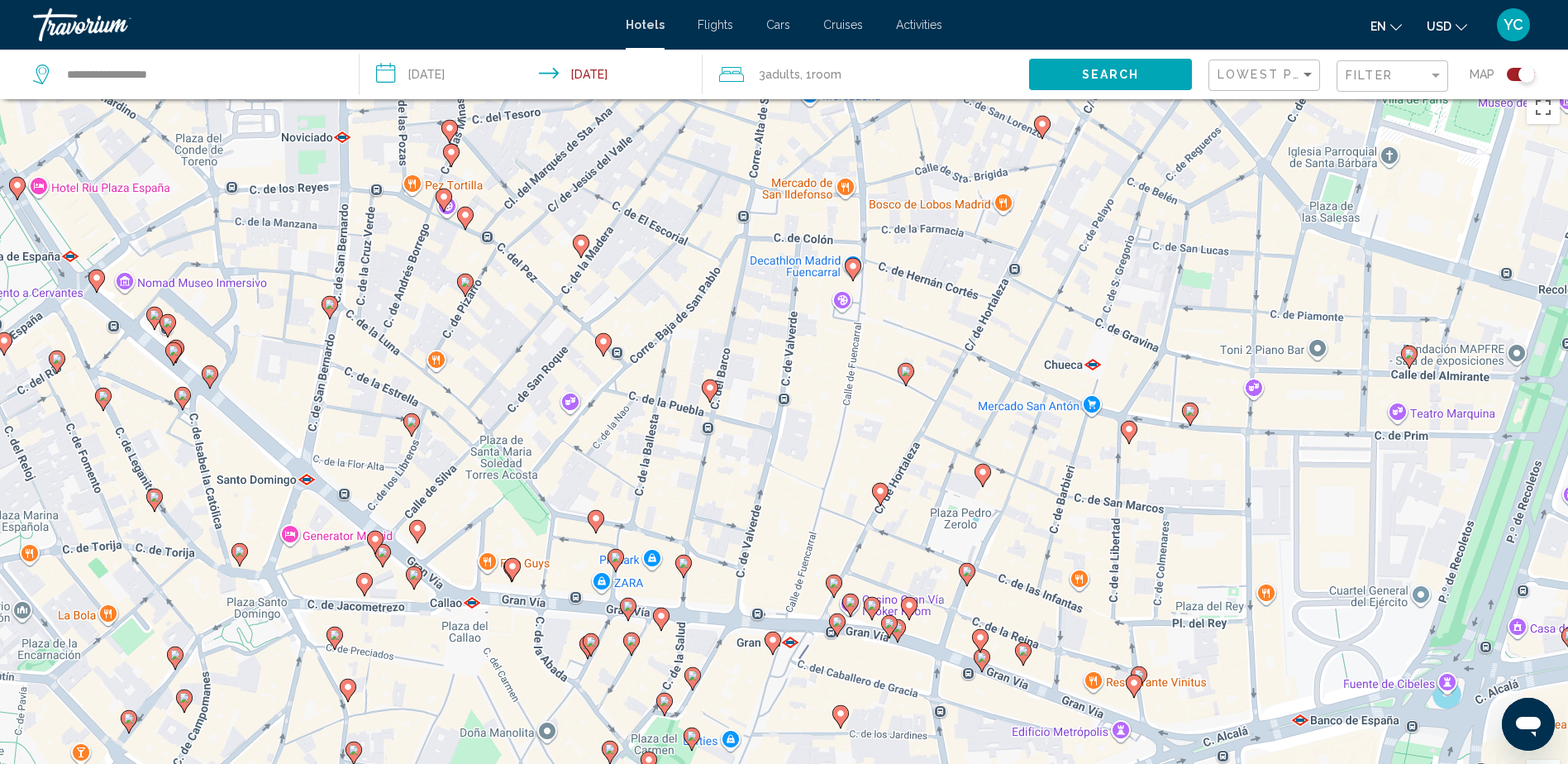
click at [1143, 668] on icon "Main content" at bounding box center [1138, 678] width 15 height 21
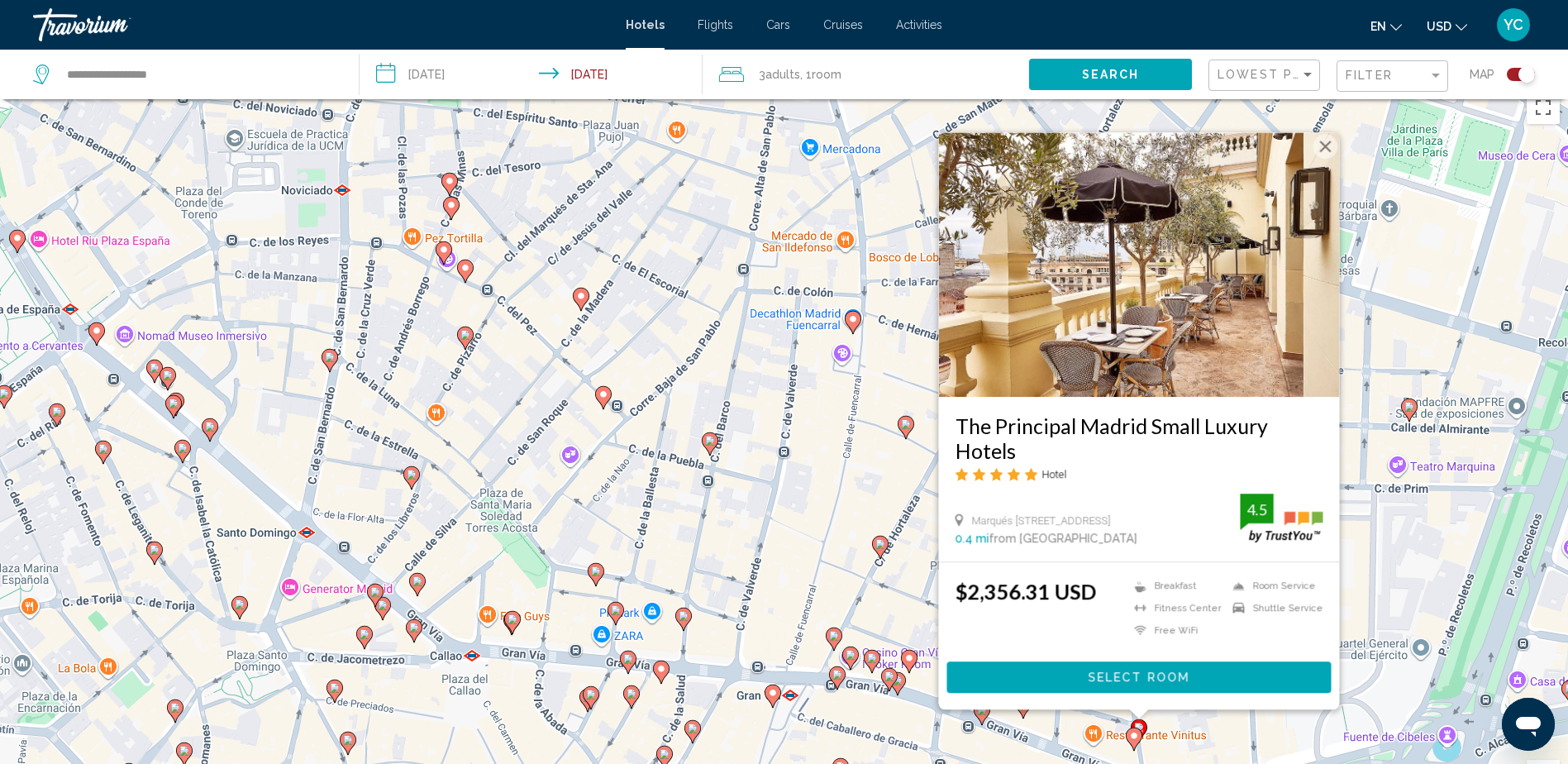
click at [1322, 137] on button "Close" at bounding box center [1324, 145] width 24 height 24
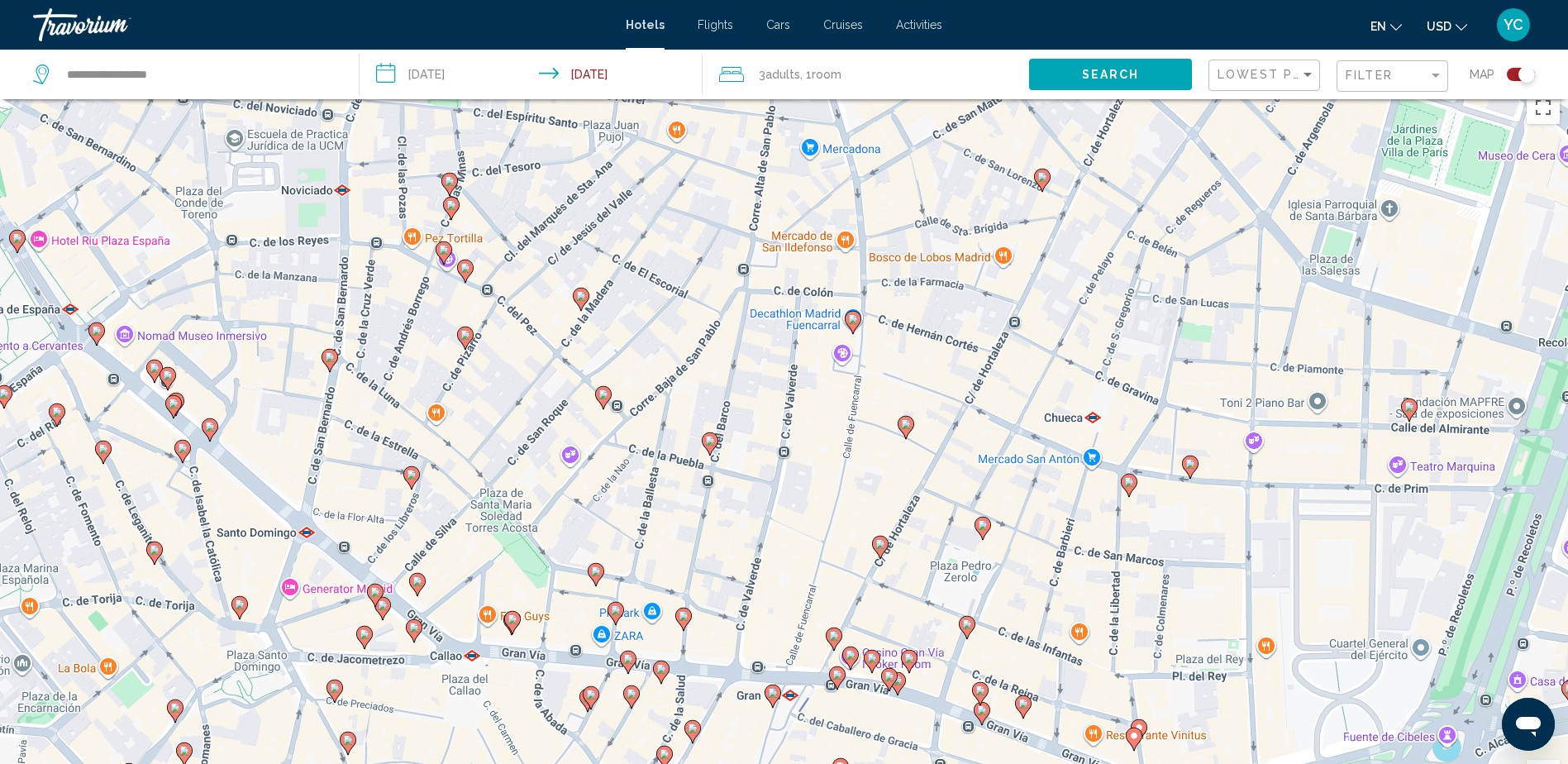
click at [1019, 708] on icon "Main content" at bounding box center [1022, 707] width 15 height 21
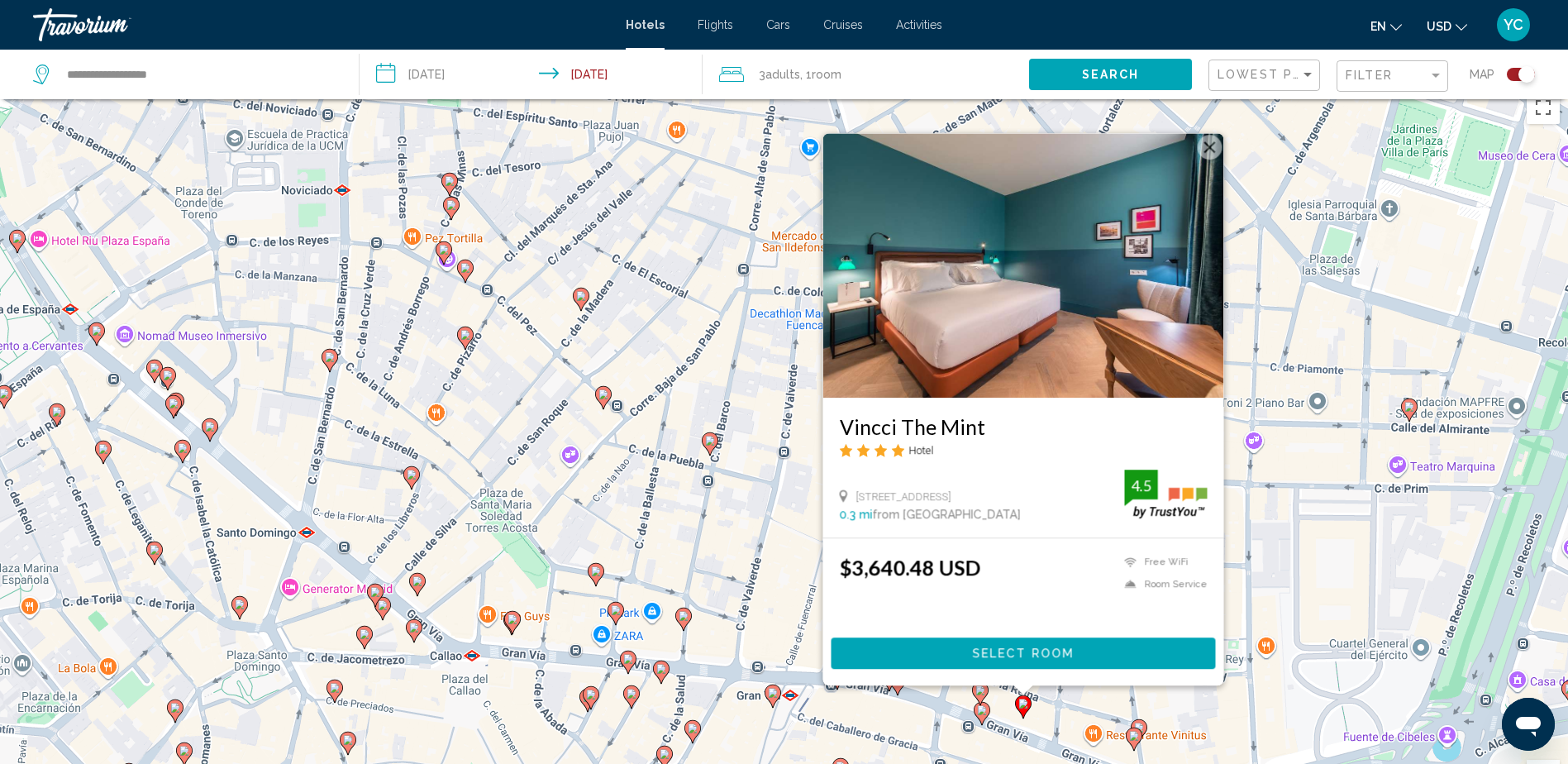
click at [1192, 139] on img "Main content" at bounding box center [1022, 265] width 401 height 264
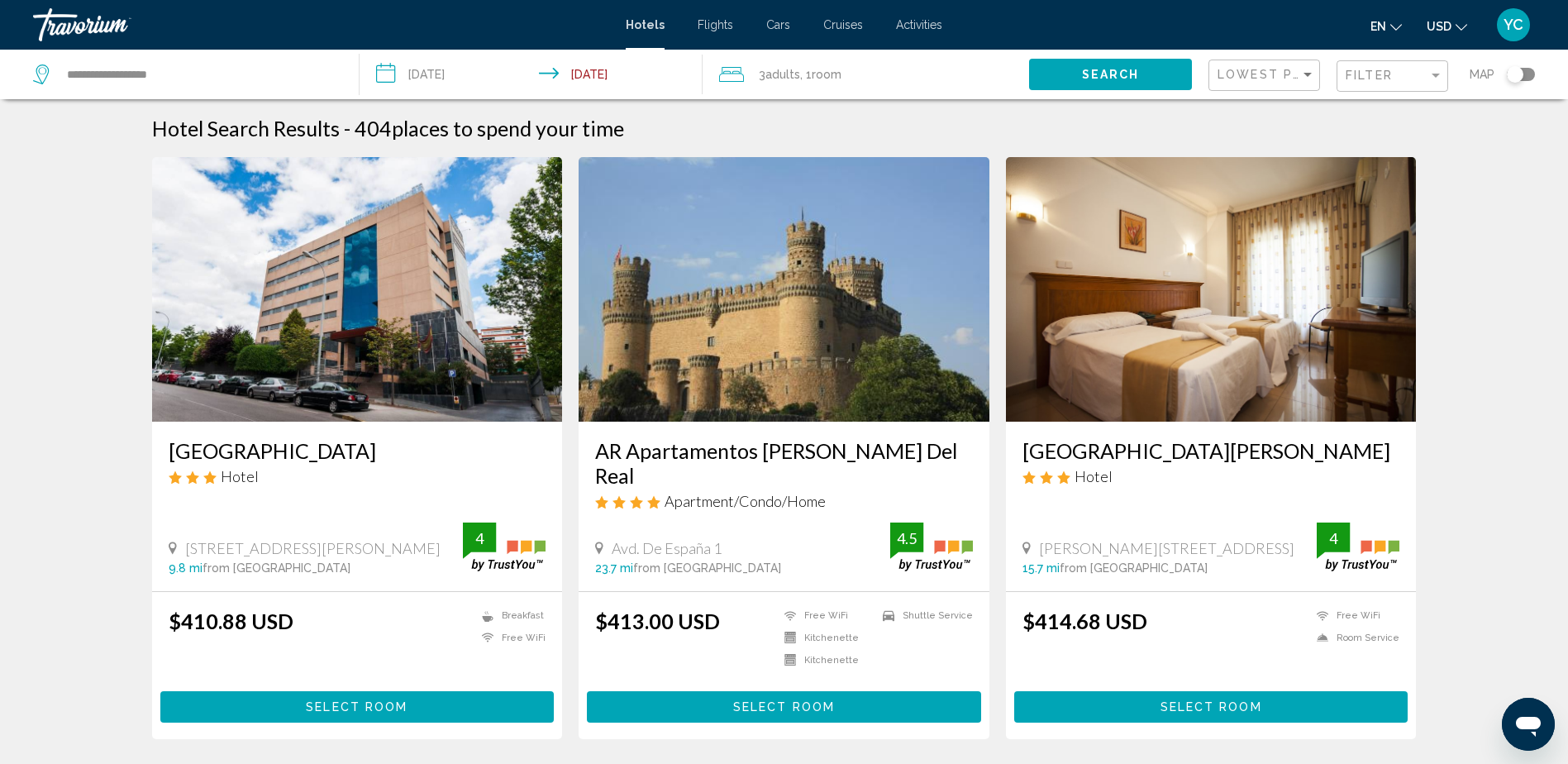
click at [1535, 76] on app-hotels-search-filters "Lowest Price Filter Map" at bounding box center [1388, 74] width 360 height 50
click at [1524, 70] on div "Toggle map" at bounding box center [1521, 75] width 28 height 14
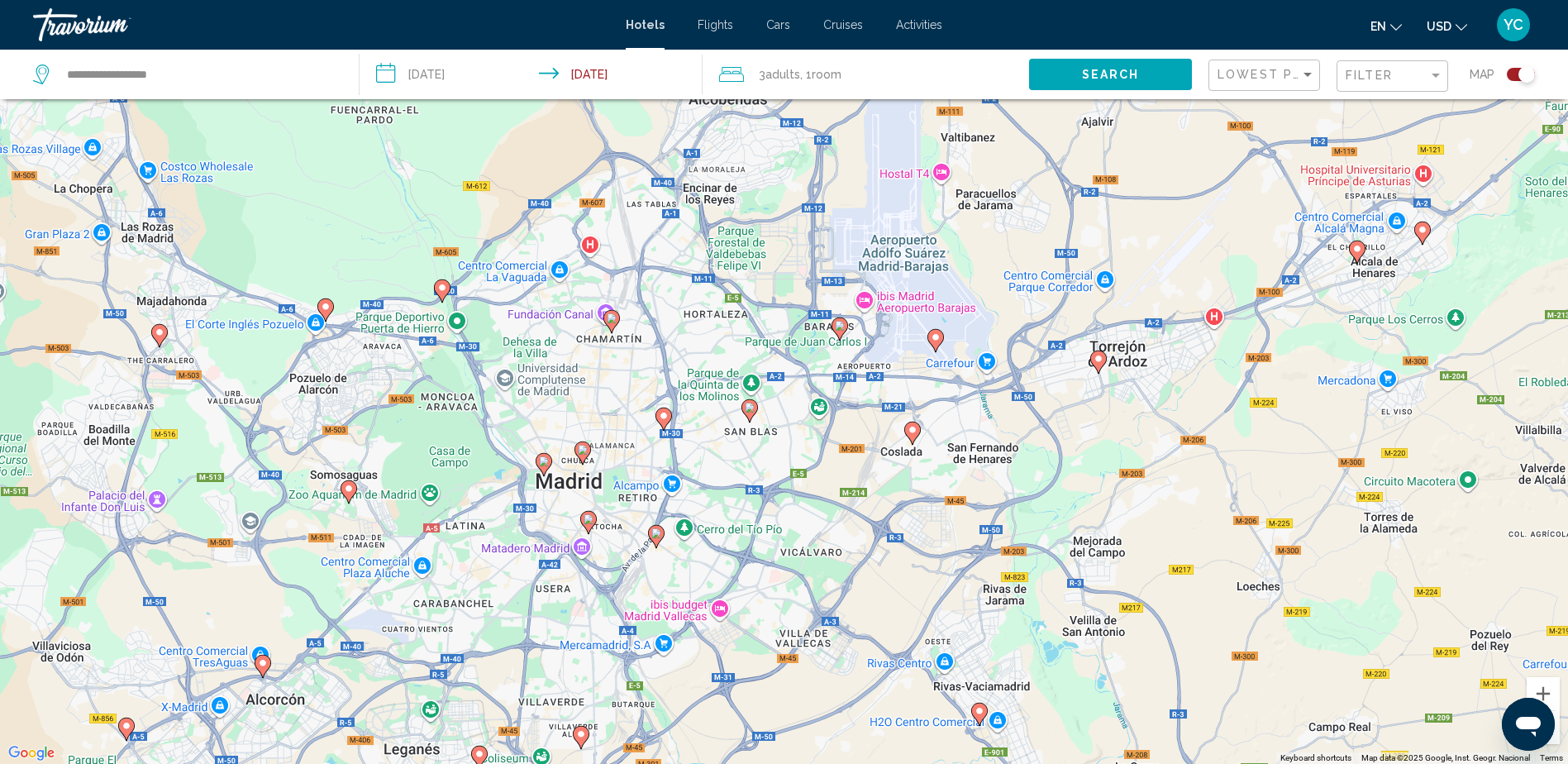
drag, startPoint x: 543, startPoint y: 347, endPoint x: 937, endPoint y: 704, distance: 531.7
click at [939, 705] on div "To activate drag with keyboard, press Alt + Enter. Once in keyboard drag state,…" at bounding box center [784, 382] width 1568 height 764
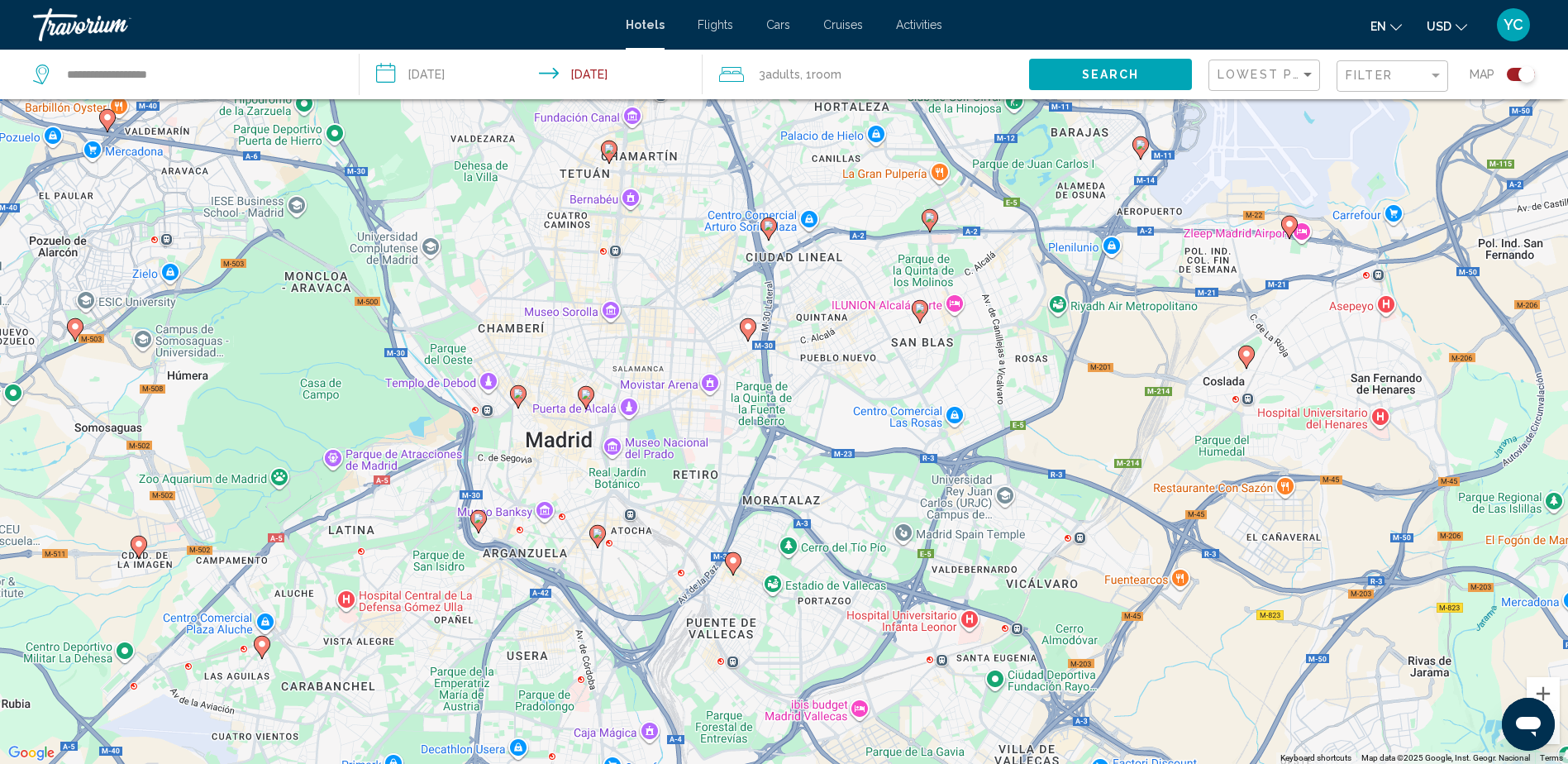
drag, startPoint x: 469, startPoint y: 488, endPoint x: 734, endPoint y: 505, distance: 265.5
click at [734, 505] on div "To activate drag with keyboard, press Alt + Enter. Once in keyboard drag state,…" at bounding box center [784, 382] width 1568 height 764
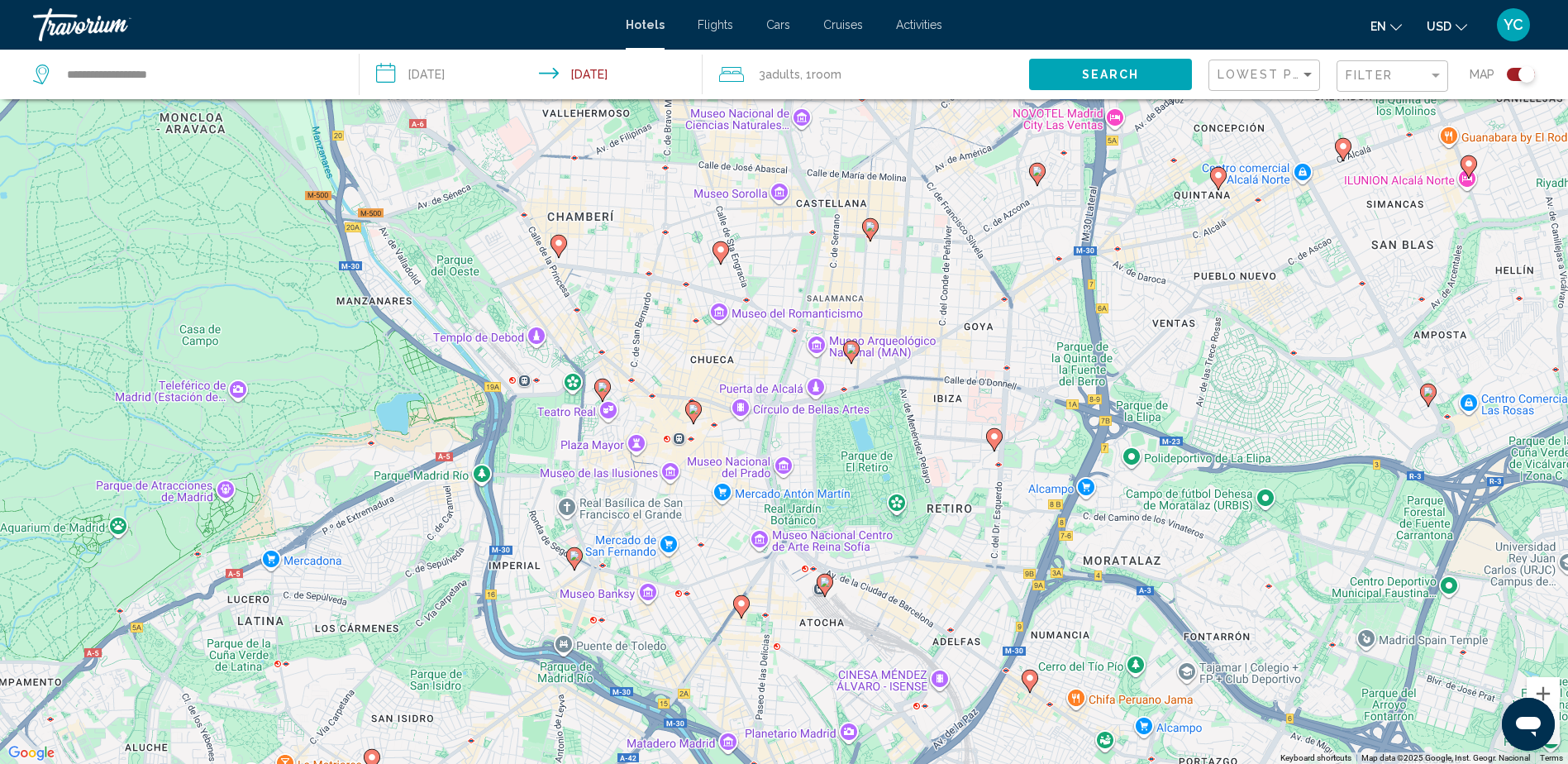
drag, startPoint x: 612, startPoint y: 445, endPoint x: 895, endPoint y: 511, distance: 290.6
click at [895, 511] on div "To activate drag with keyboard, press Alt + Enter. Once in keyboard drag state,…" at bounding box center [784, 382] width 1568 height 764
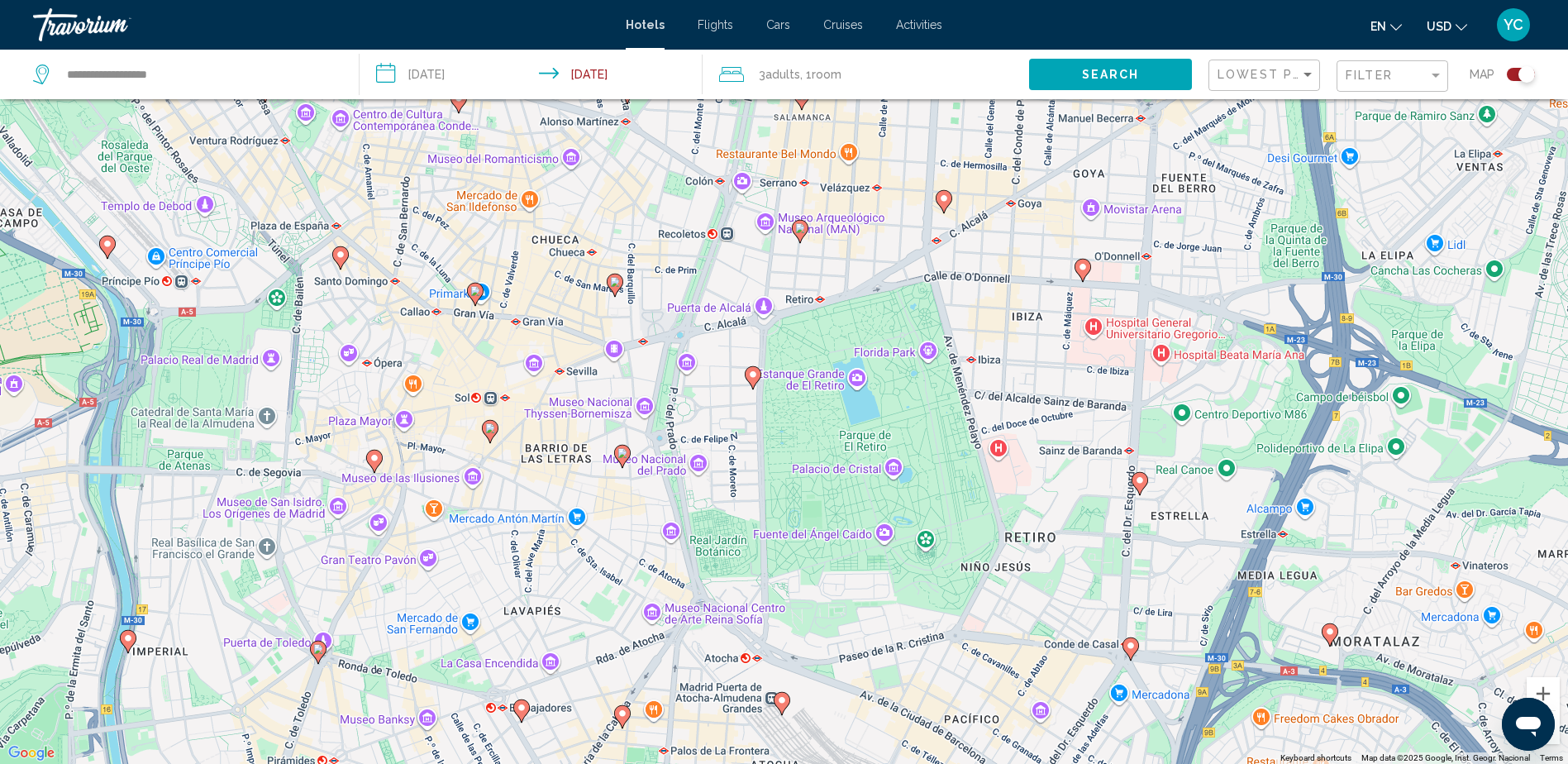
drag, startPoint x: 598, startPoint y: 463, endPoint x: 606, endPoint y: 506, distance: 43.7
click at [606, 506] on div "To activate drag with keyboard, press Alt + Enter. Once in keyboard drag state,…" at bounding box center [784, 382] width 1568 height 764
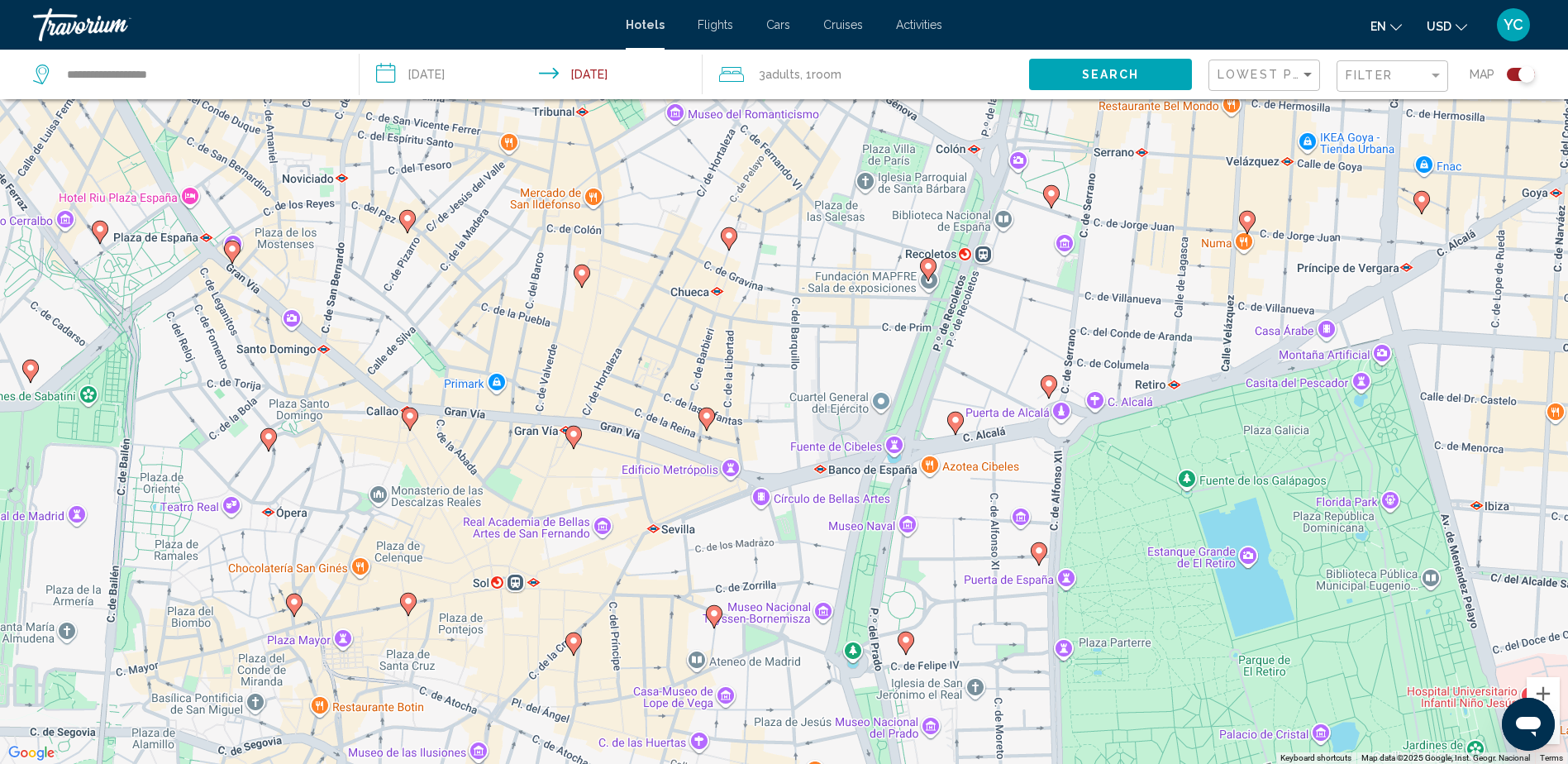
drag, startPoint x: 608, startPoint y: 259, endPoint x: 866, endPoint y: 536, distance: 378.5
click at [866, 536] on div "To activate drag with keyboard, press Alt + Enter. Once in keyboard drag state,…" at bounding box center [784, 382] width 1568 height 764
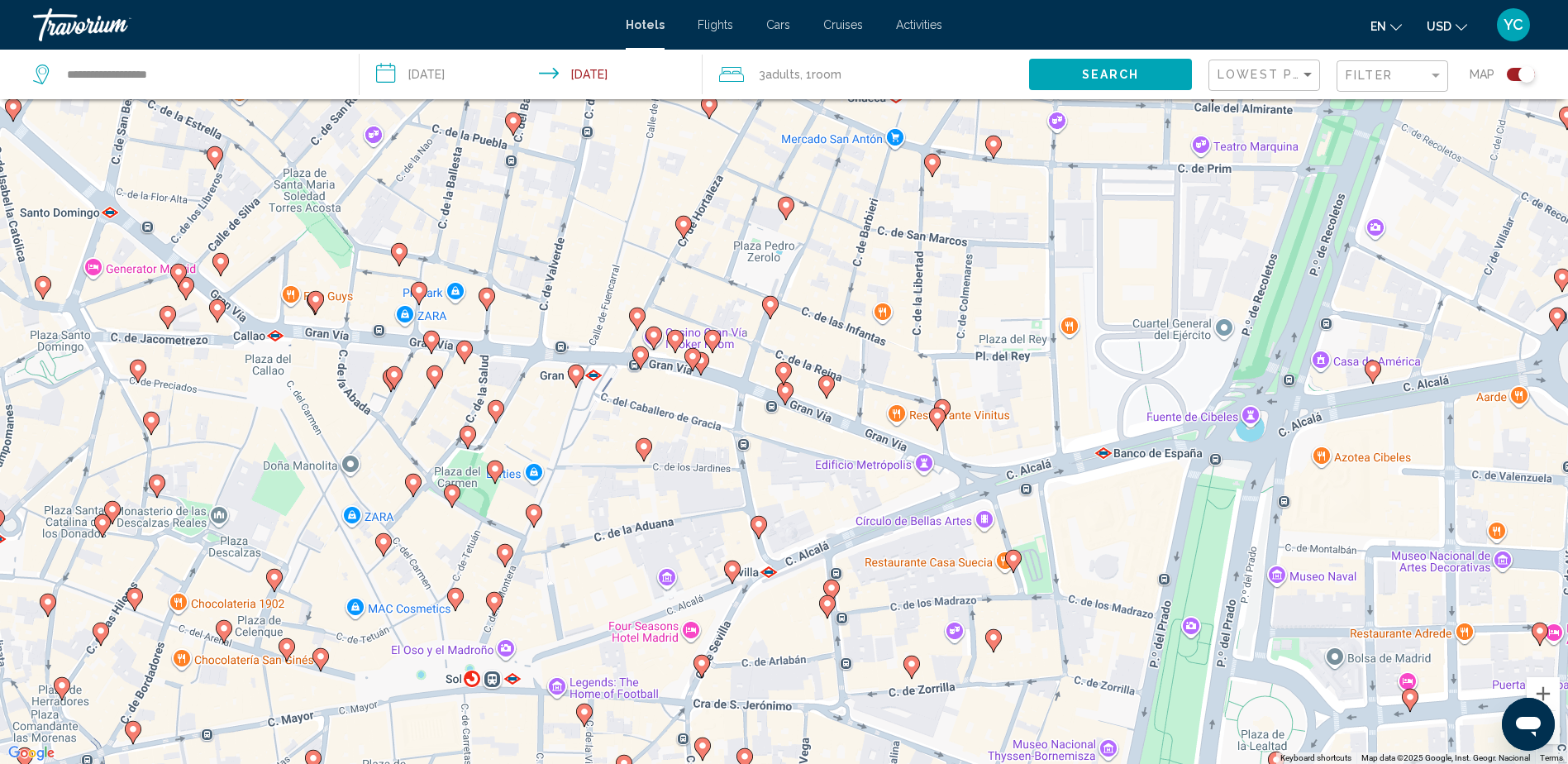
drag, startPoint x: 825, startPoint y: 509, endPoint x: 1118, endPoint y: 557, distance: 296.9
click at [1118, 557] on div "To activate drag with keyboard, press Alt + Enter. Once in keyboard drag state,…" at bounding box center [784, 382] width 1568 height 764
click at [827, 386] on image "Main content" at bounding box center [827, 385] width 10 height 10
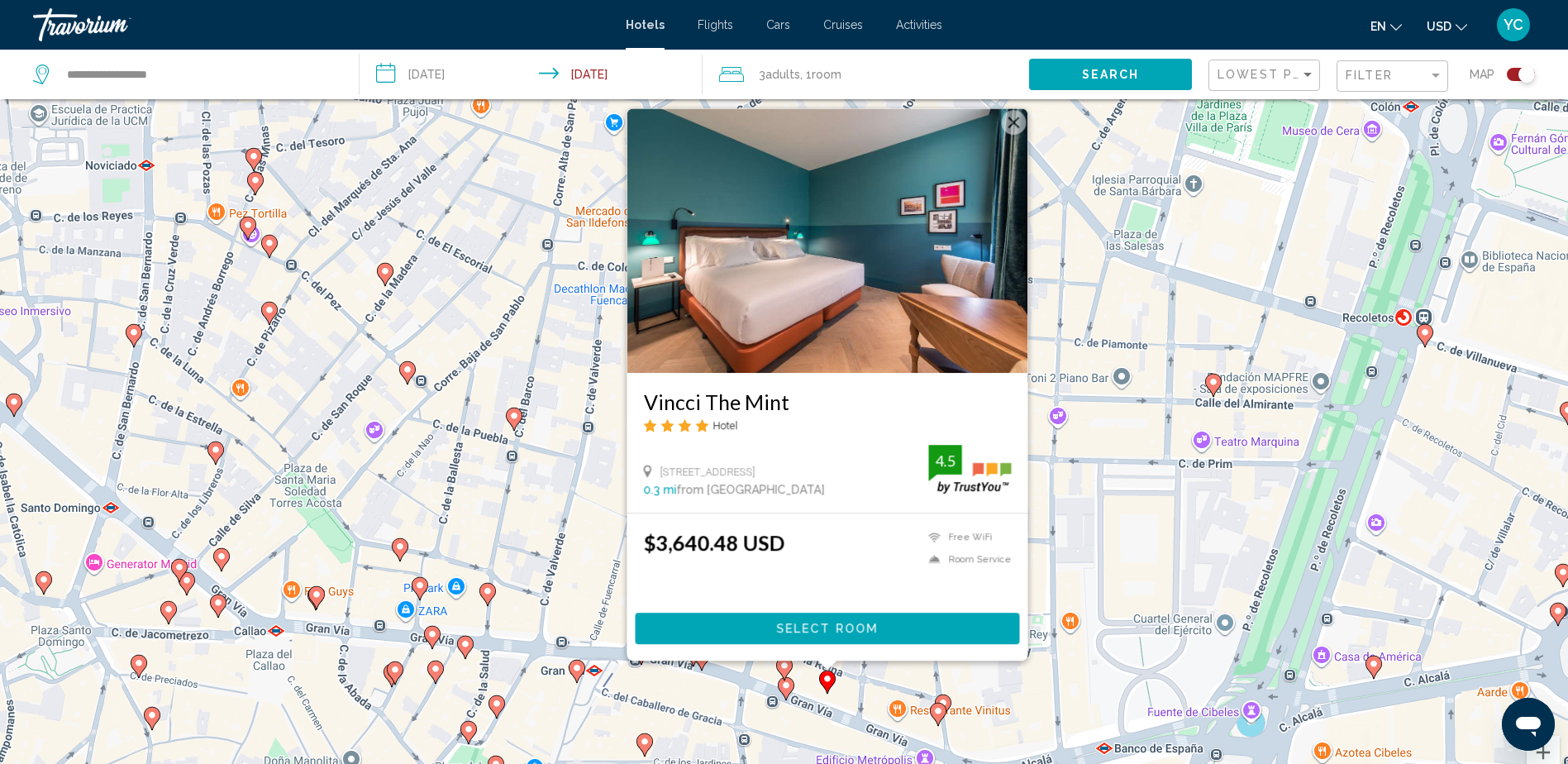
scroll to position [17, 0]
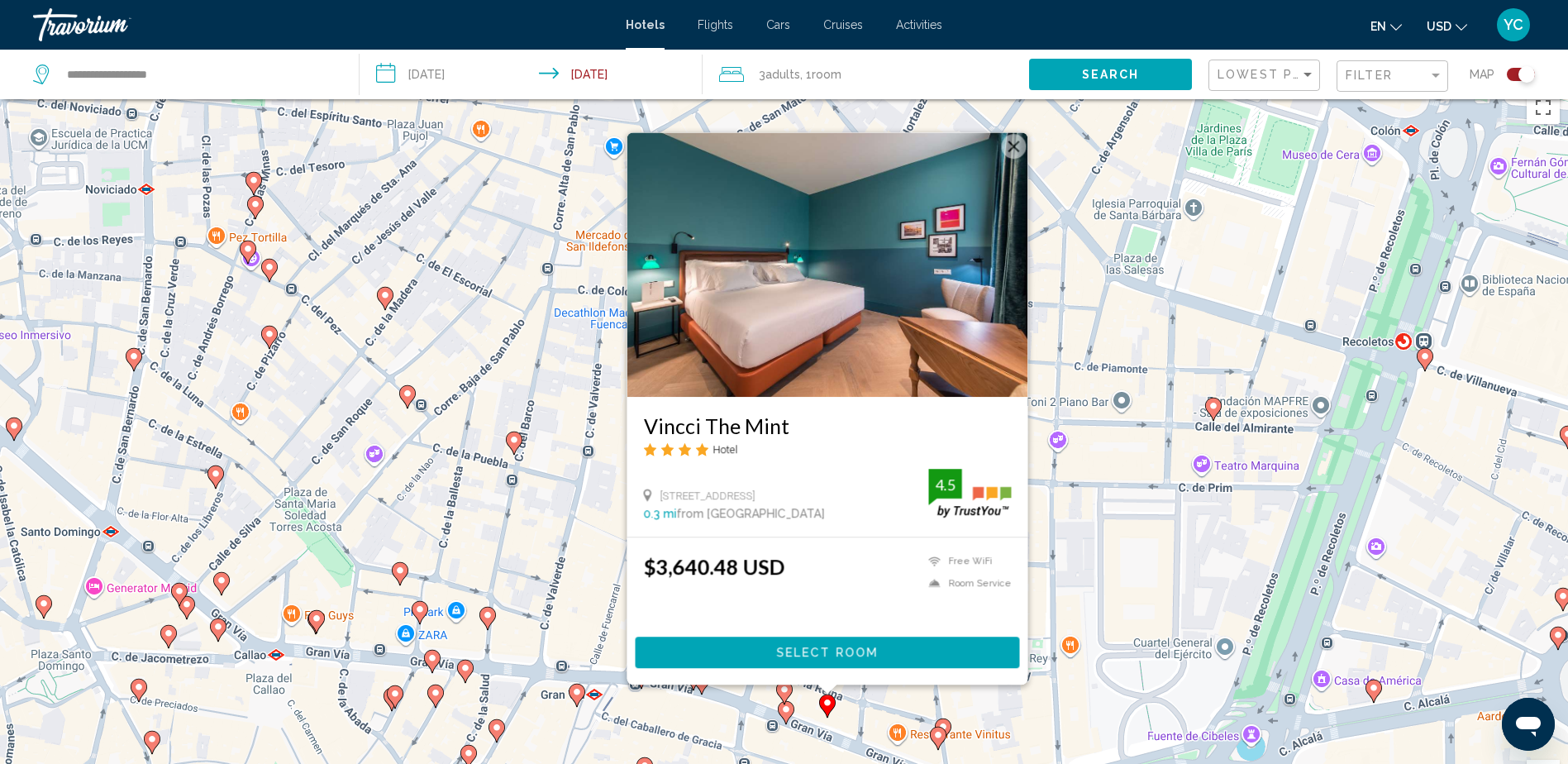
click at [1011, 144] on button "Close" at bounding box center [1013, 145] width 24 height 24
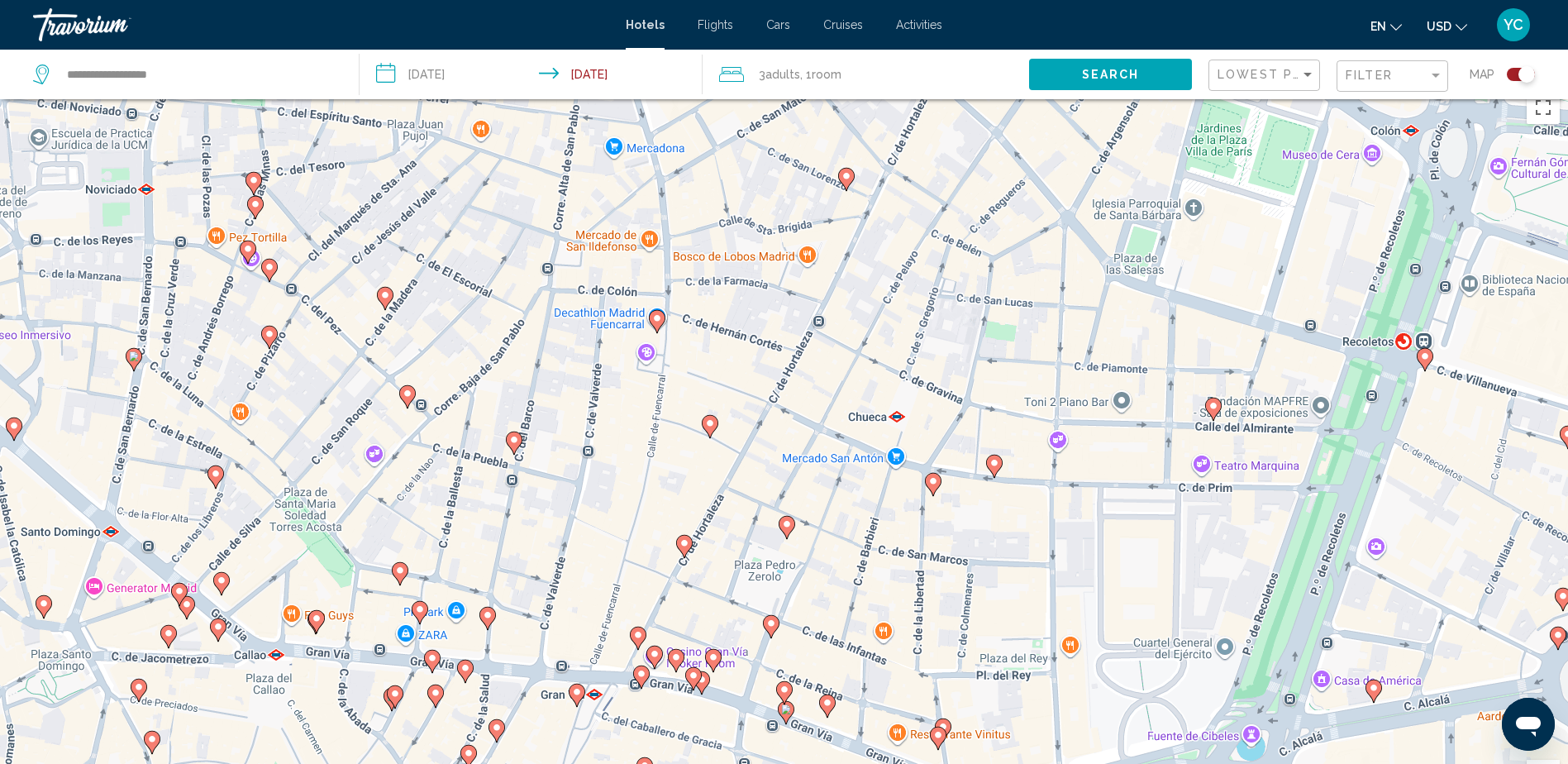
click at [785, 527] on image "Main content" at bounding box center [787, 524] width 10 height 10
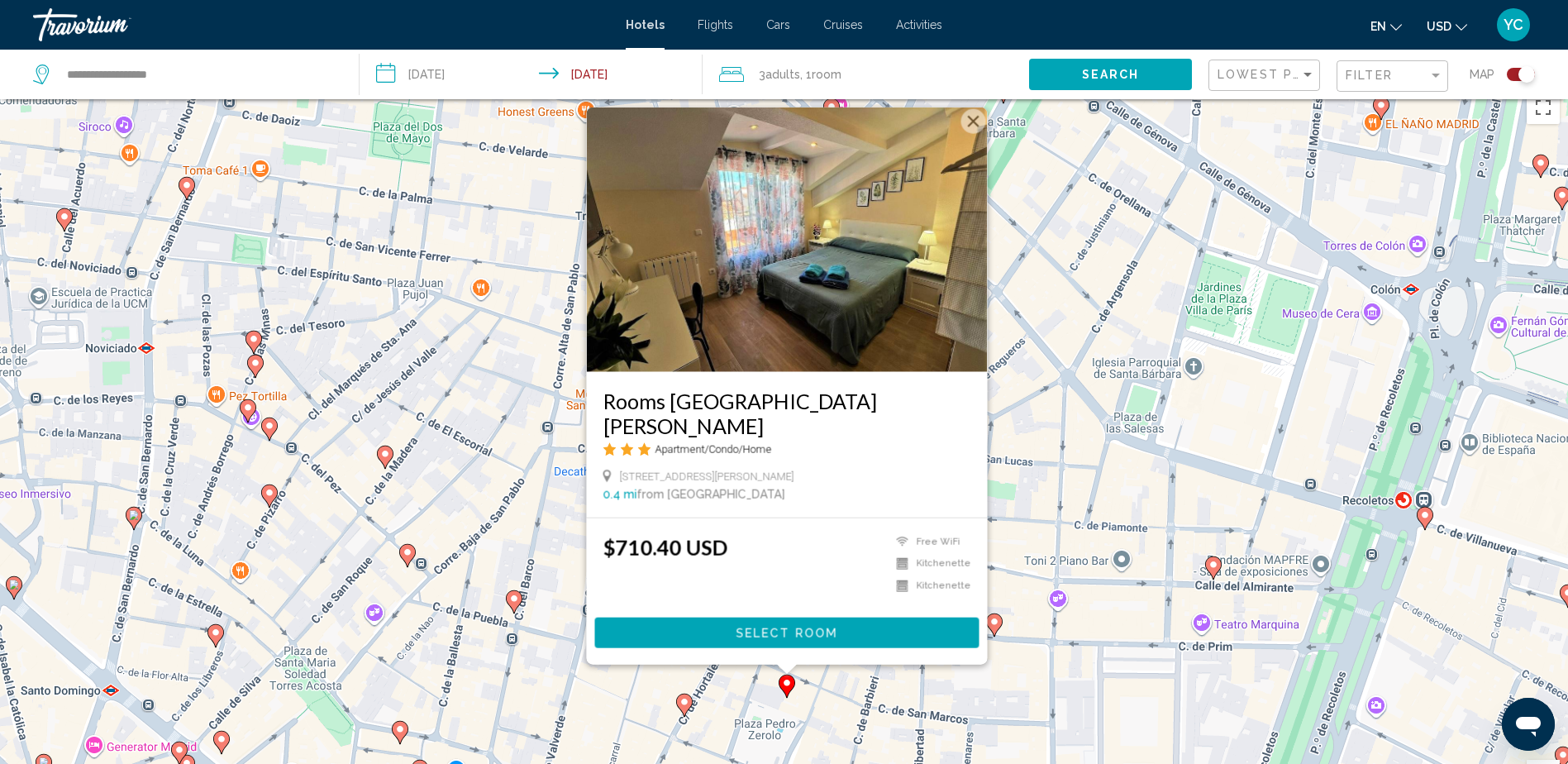
click at [977, 134] on button "Close" at bounding box center [973, 121] width 24 height 24
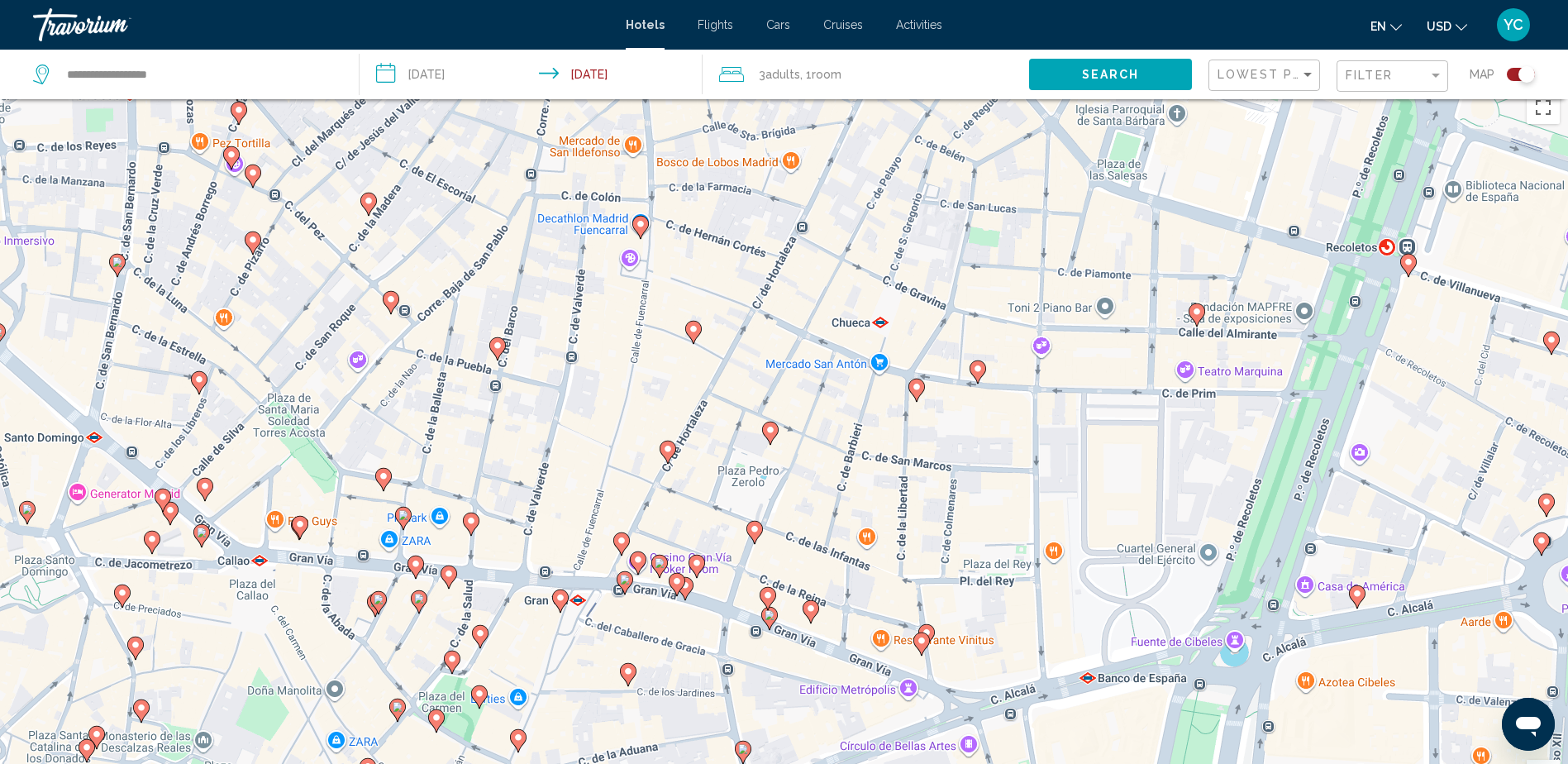
drag, startPoint x: 855, startPoint y: 683, endPoint x: 838, endPoint y: 427, distance: 256.6
click at [838, 427] on div "To activate drag with keyboard, press Alt + Enter. Once in keyboard drag state,…" at bounding box center [784, 465] width 1568 height 764
click at [813, 616] on icon "Main content" at bounding box center [810, 612] width 15 height 21
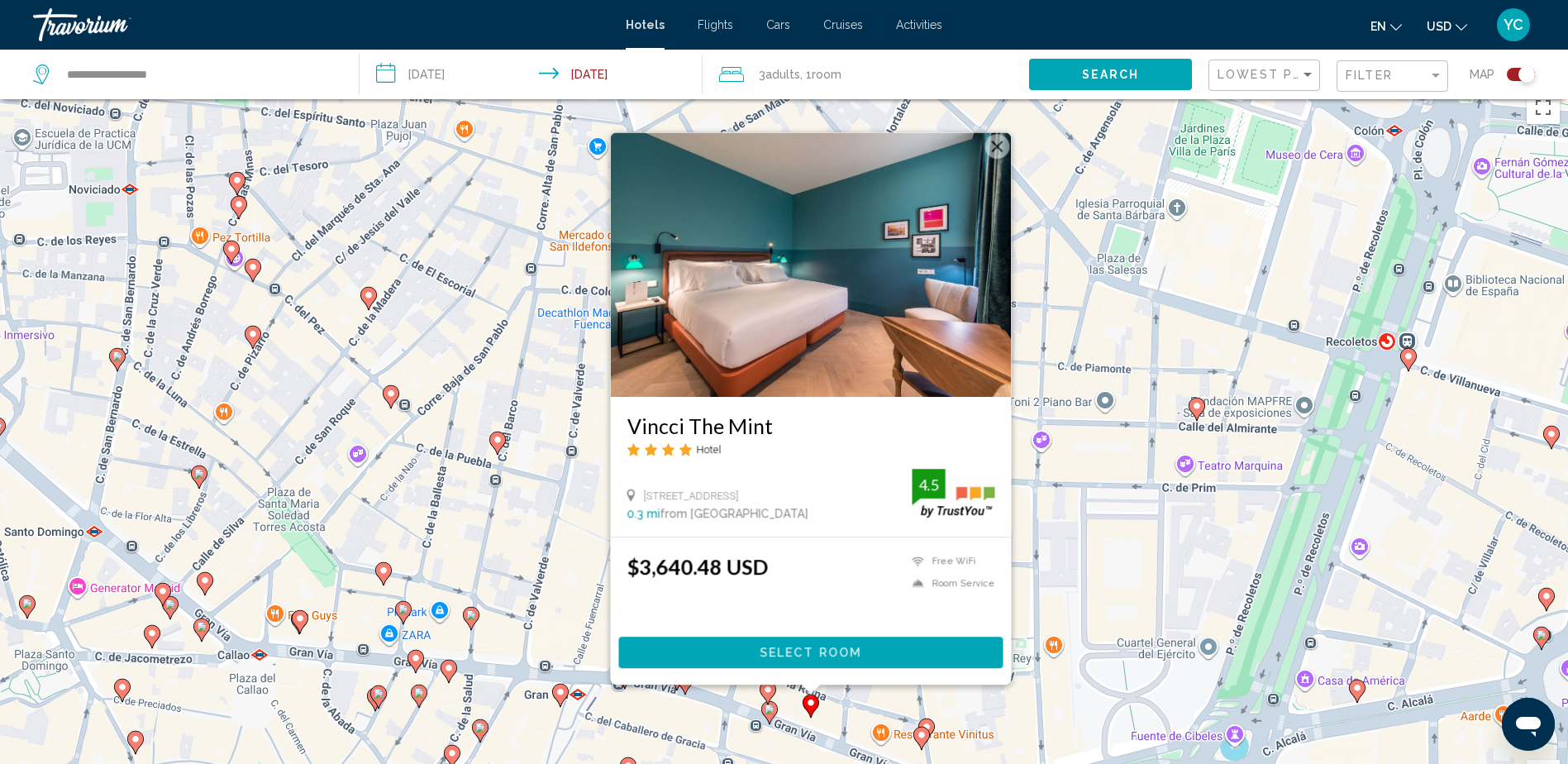
drag, startPoint x: 997, startPoint y: 150, endPoint x: 993, endPoint y: 160, distance: 10.8
click at [997, 150] on button "Close" at bounding box center [996, 145] width 24 height 24
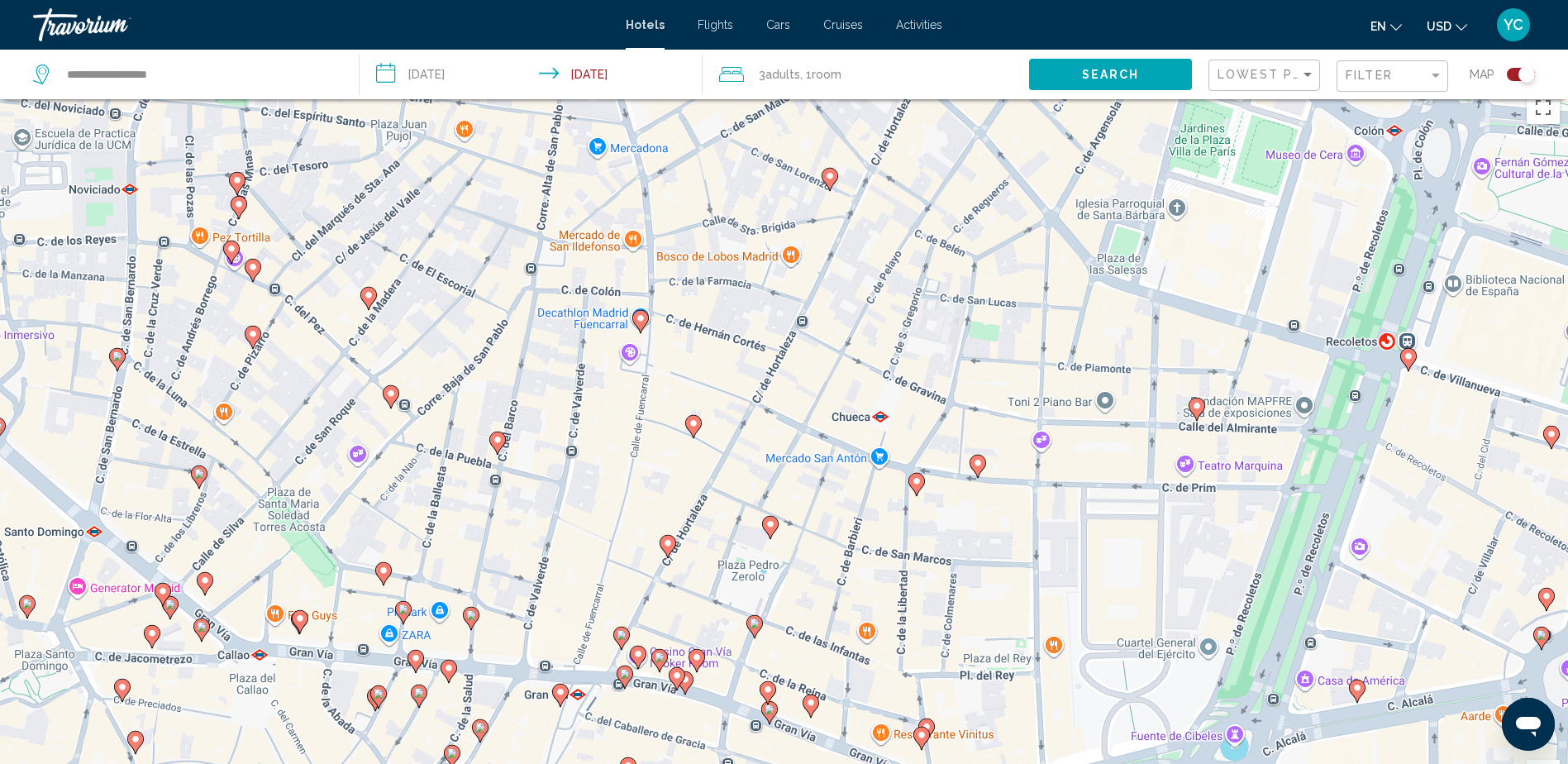
click at [766, 717] on icon "Main content" at bounding box center [769, 712] width 17 height 23
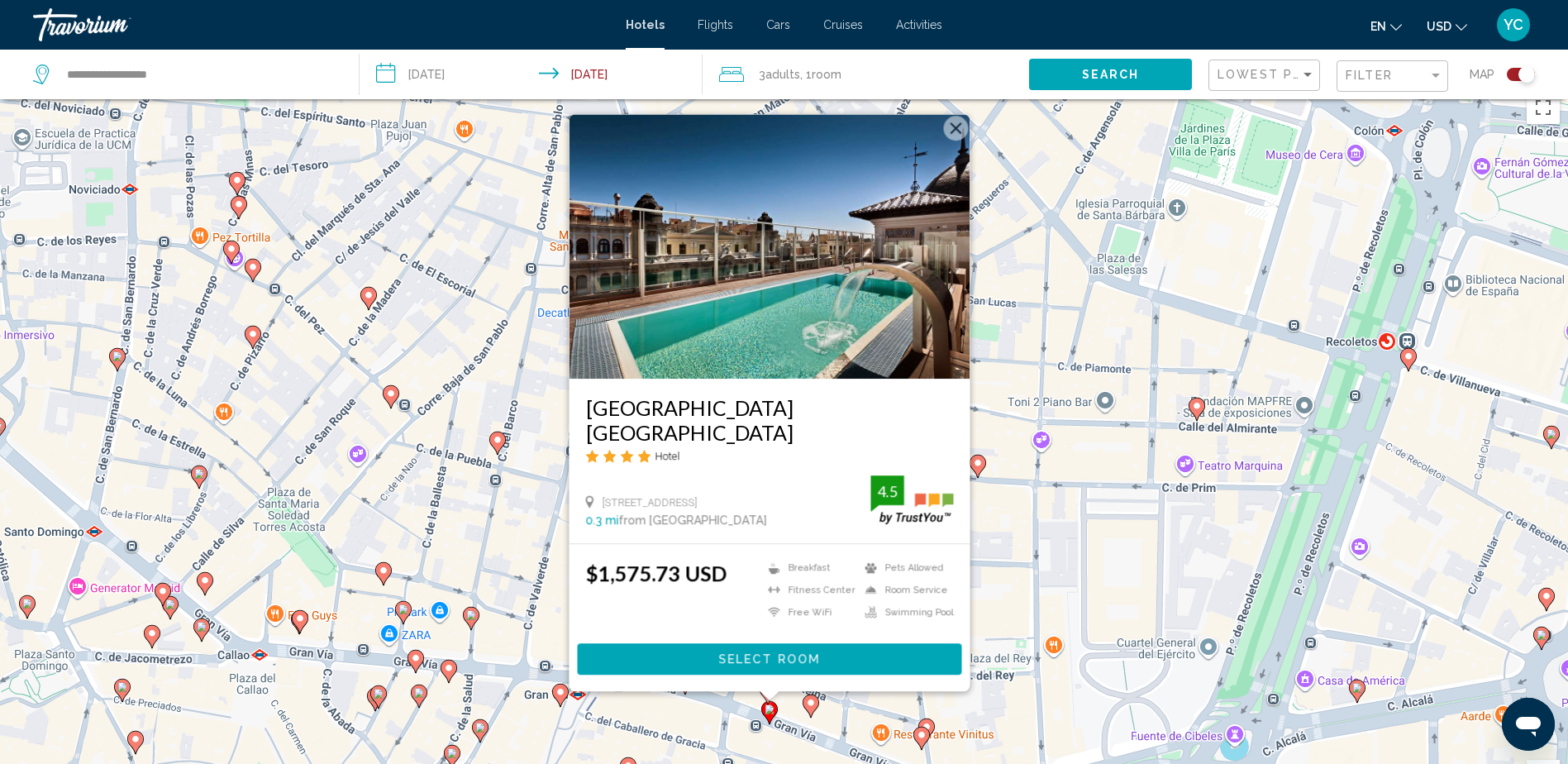
click at [957, 140] on button "Close" at bounding box center [955, 128] width 24 height 24
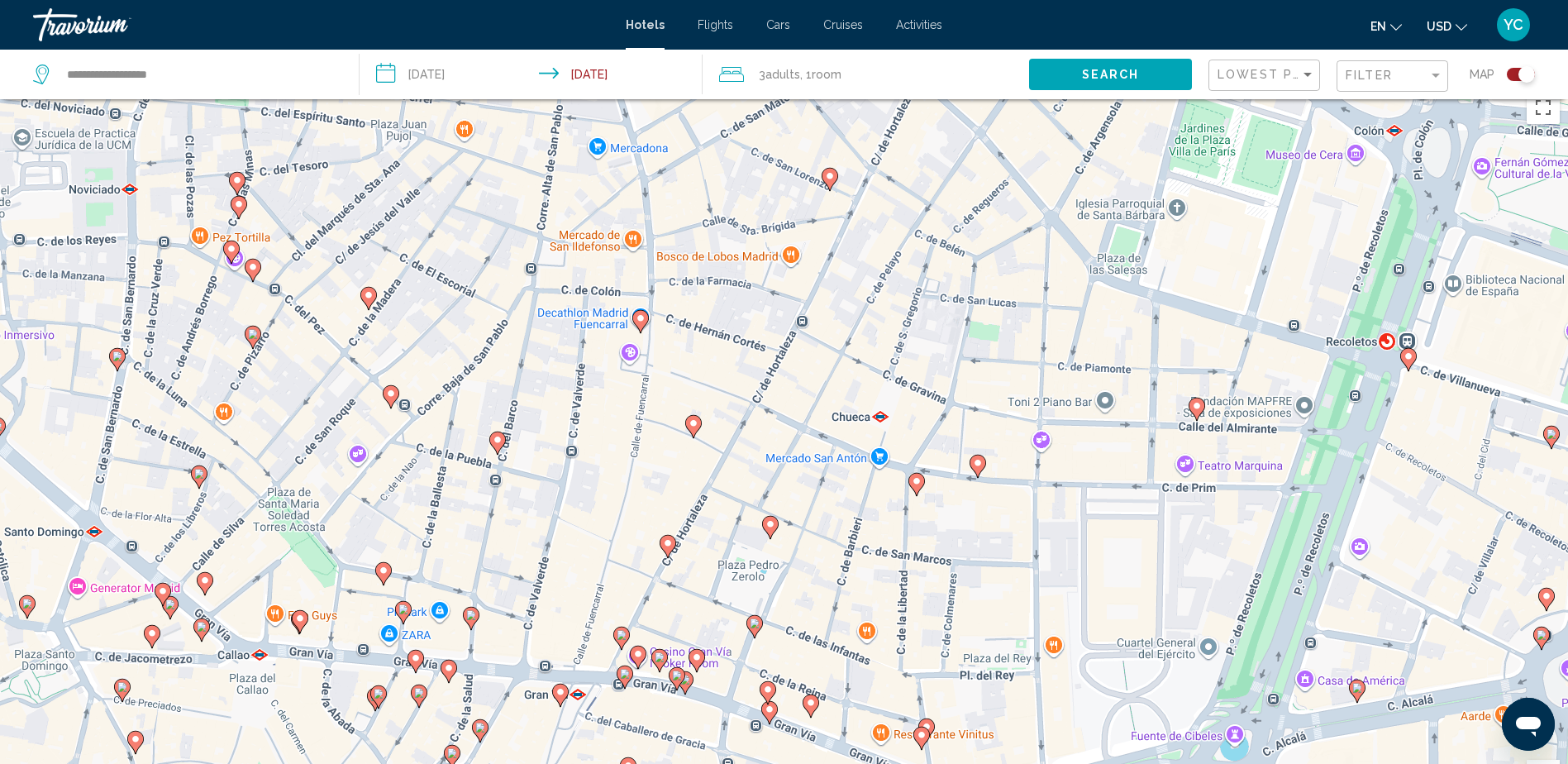
click at [769, 695] on icon "Main content" at bounding box center [767, 693] width 15 height 21
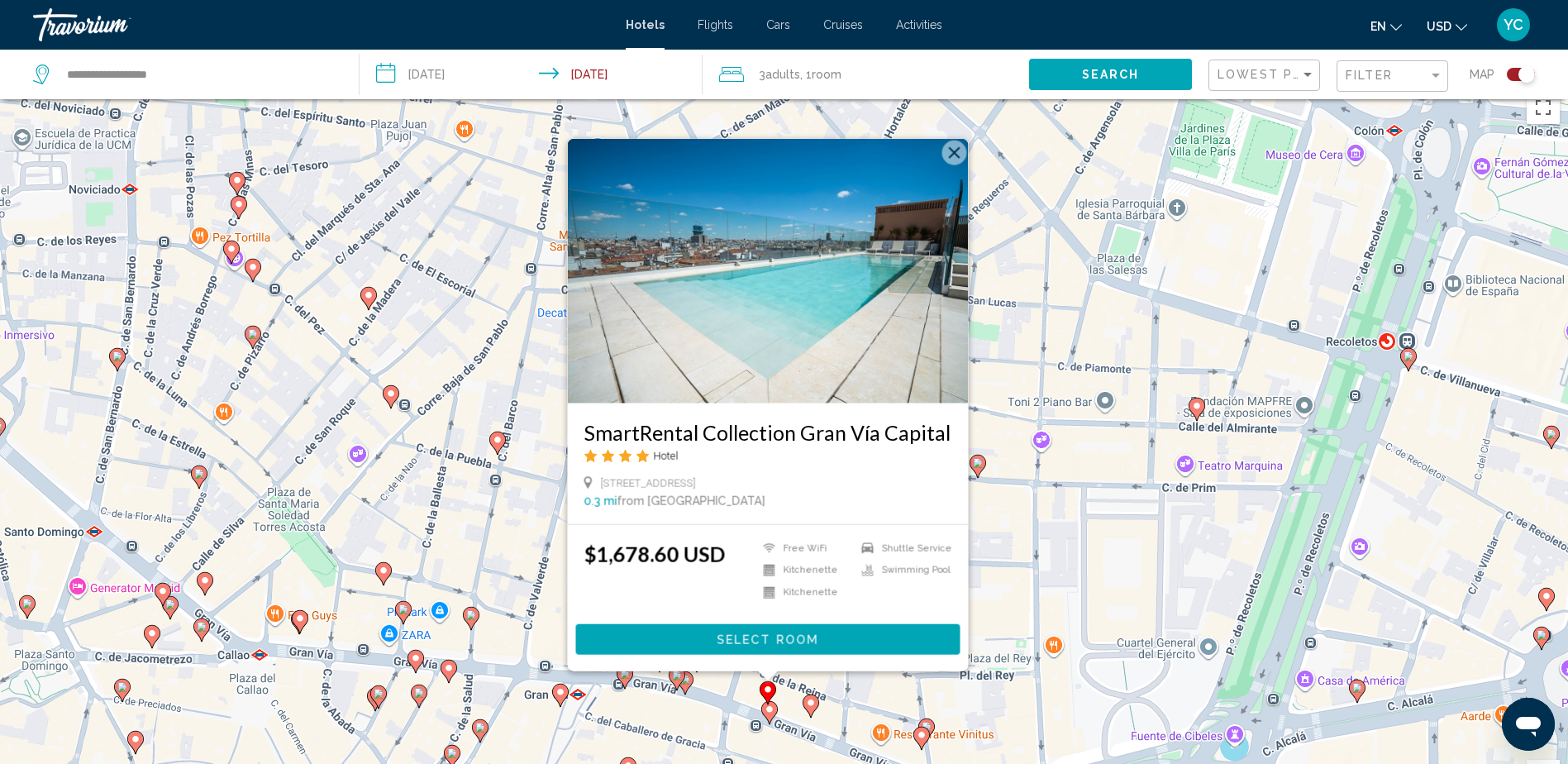
click at [958, 156] on button "Close" at bounding box center [953, 152] width 24 height 24
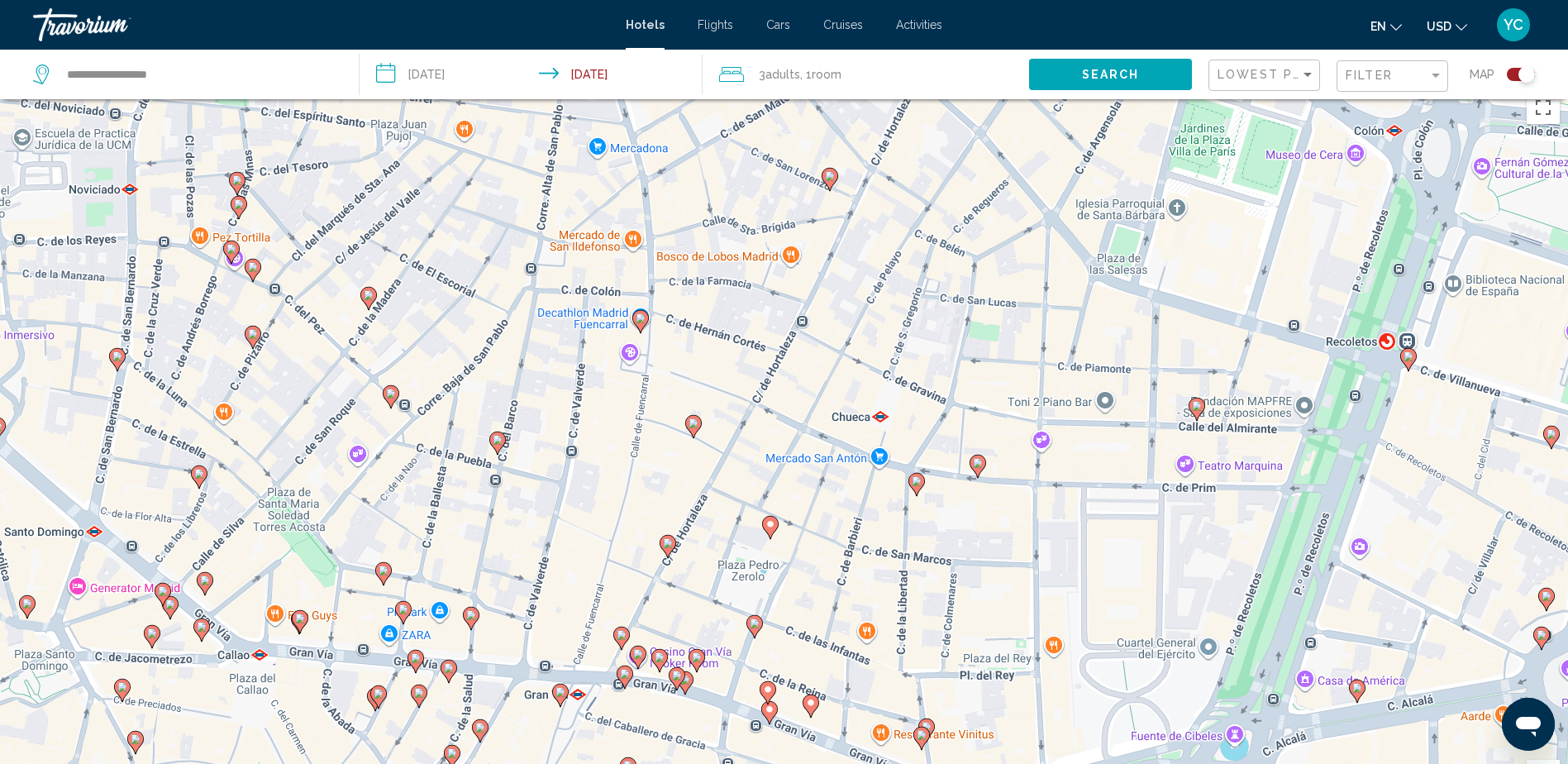
click at [753, 631] on icon "Main content" at bounding box center [753, 627] width 15 height 21
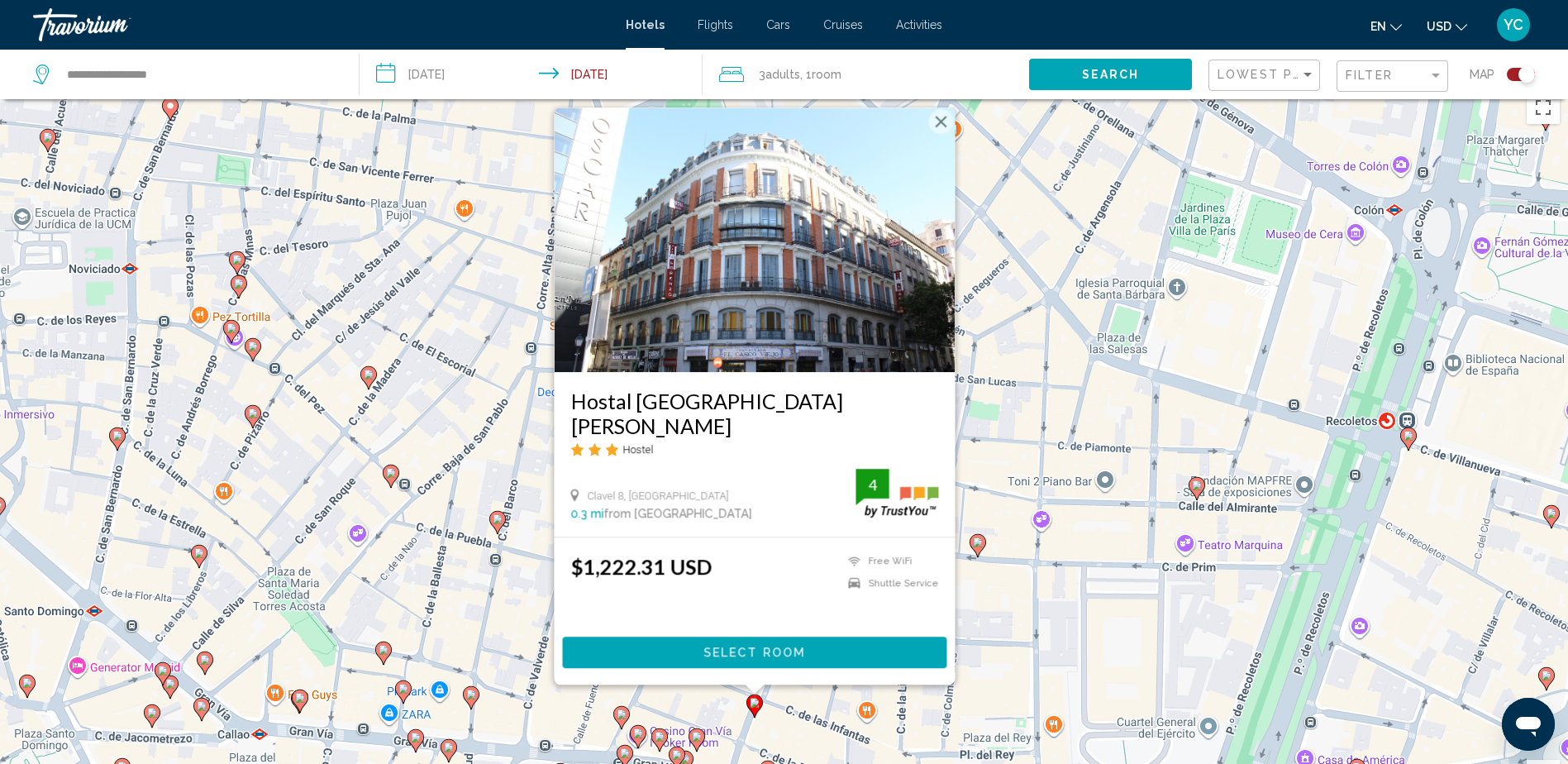
click at [936, 134] on button "Close" at bounding box center [940, 121] width 24 height 24
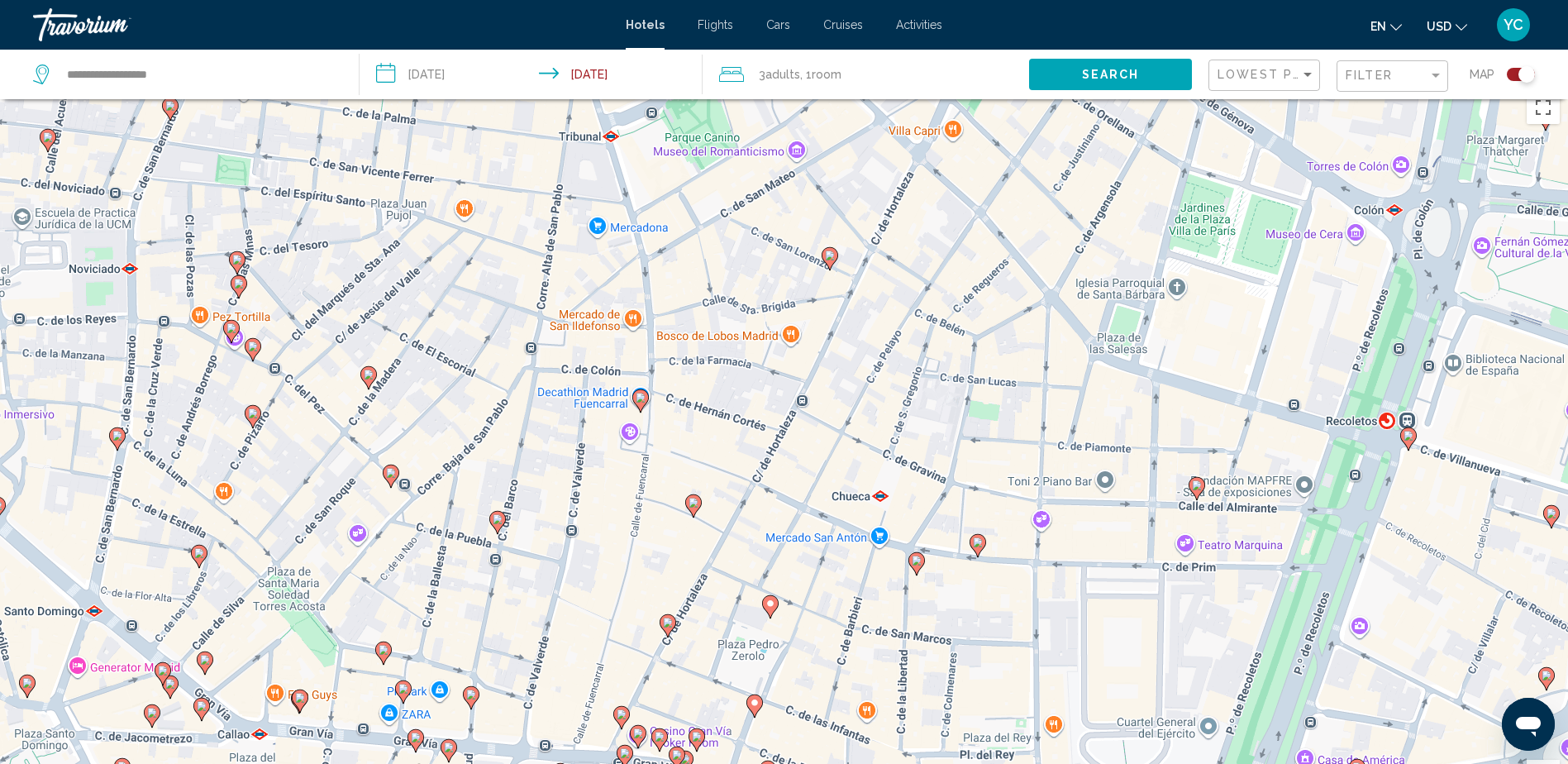
click at [772, 600] on image "Main content" at bounding box center [771, 603] width 10 height 10
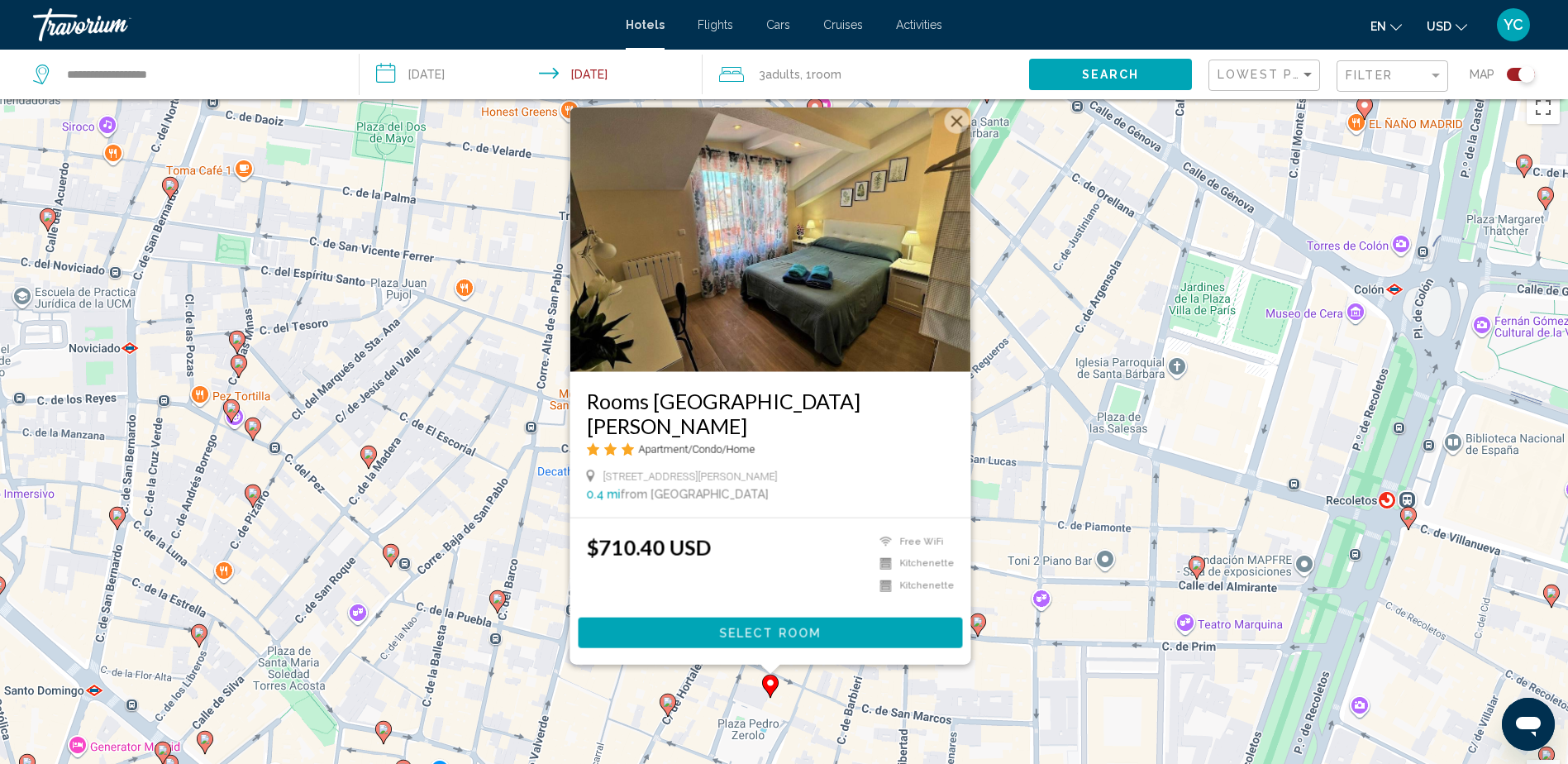
click at [963, 134] on button "Close" at bounding box center [956, 121] width 24 height 24
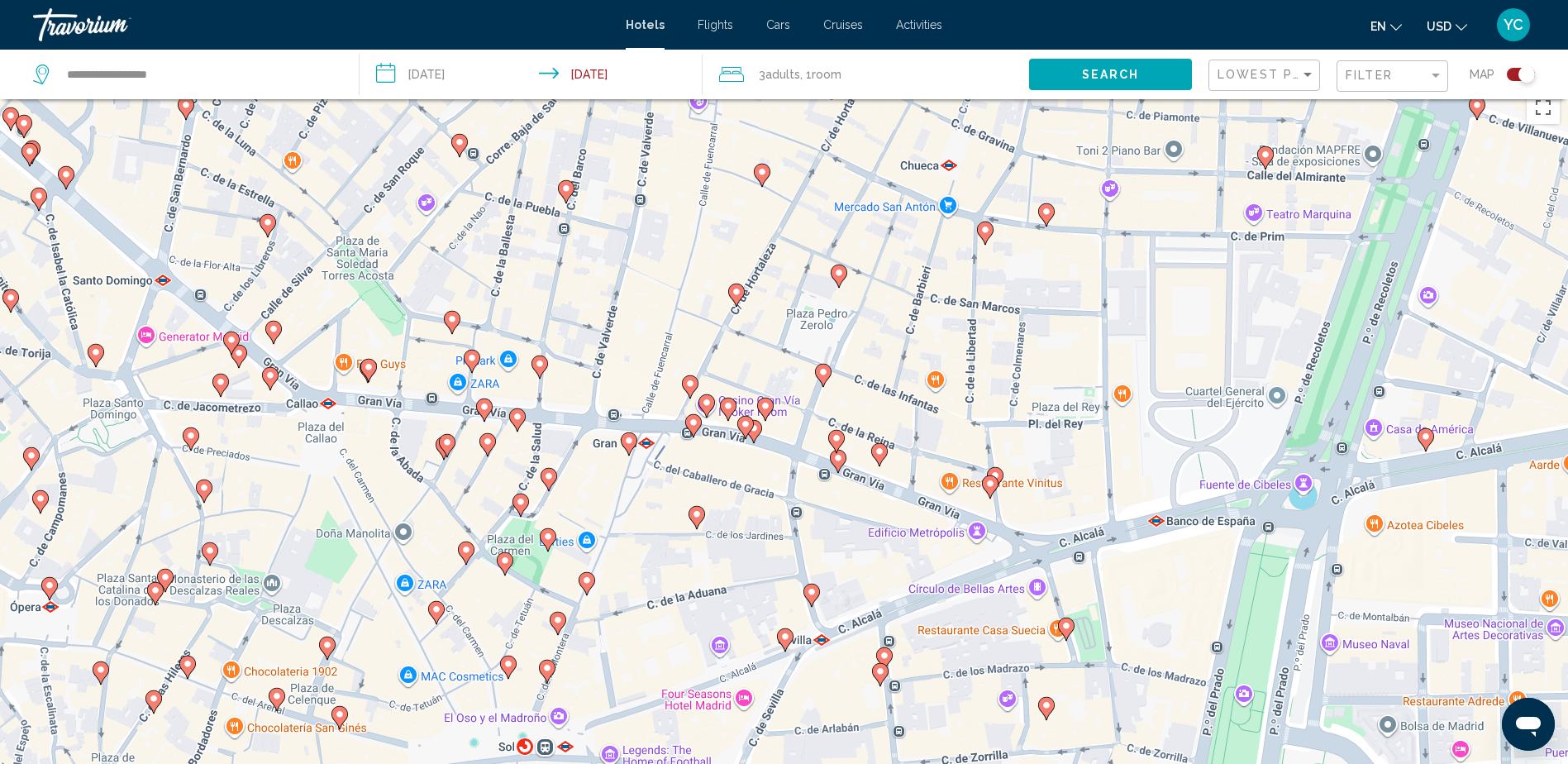
drag, startPoint x: 826, startPoint y: 524, endPoint x: 879, endPoint y: 222, distance: 306.6
click at [879, 222] on div "To activate drag with keyboard, press Alt + Enter. Once in keyboard drag state,…" at bounding box center [784, 465] width 1568 height 764
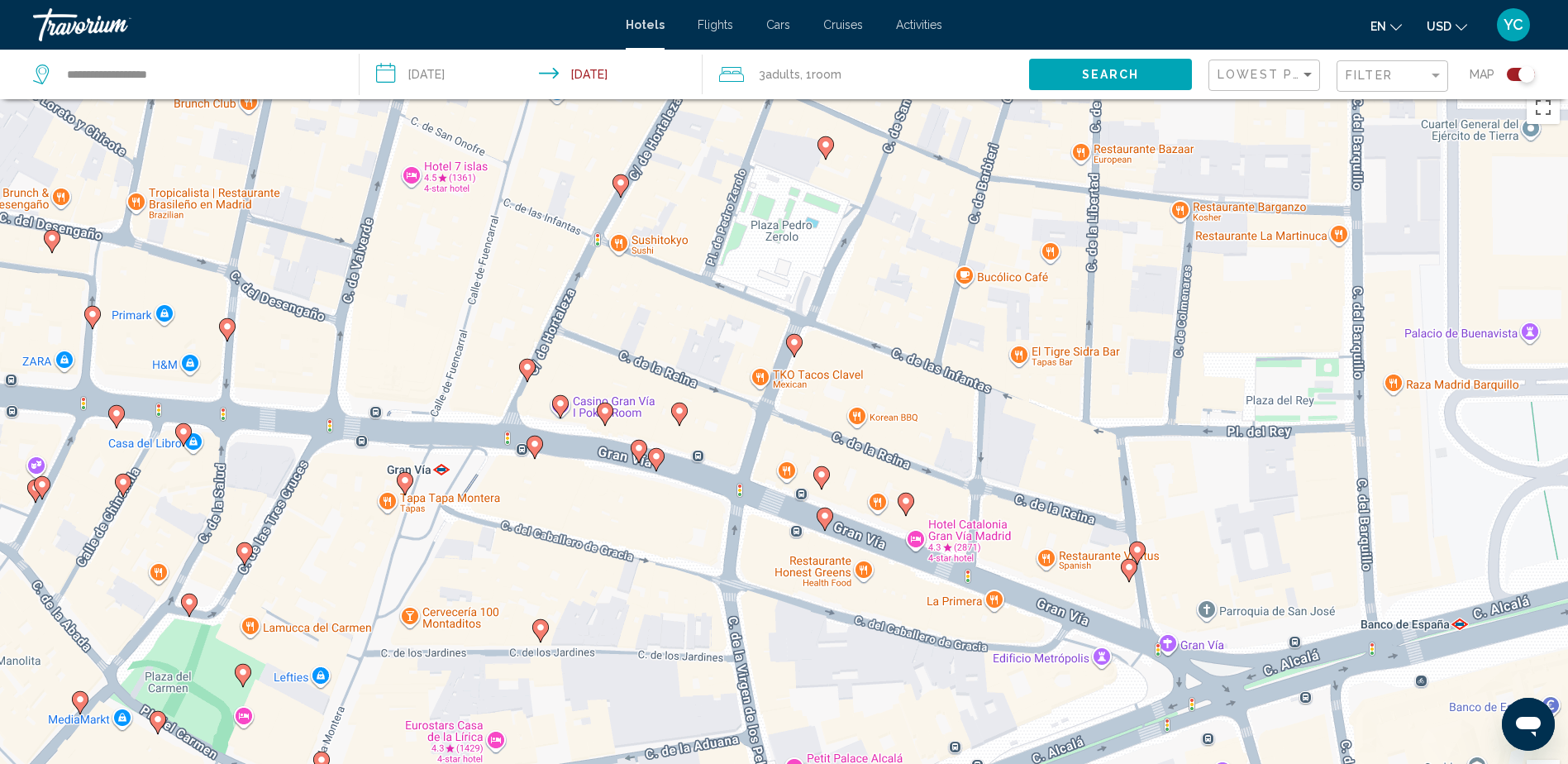
drag, startPoint x: 858, startPoint y: 517, endPoint x: 842, endPoint y: 611, distance: 95.4
click at [842, 611] on div "To activate drag with keyboard, press Alt + Enter. Once in keyboard drag state,…" at bounding box center [784, 465] width 1568 height 764
click at [818, 147] on gmp-advanced-marker "Main content" at bounding box center [825, 147] width 17 height 24
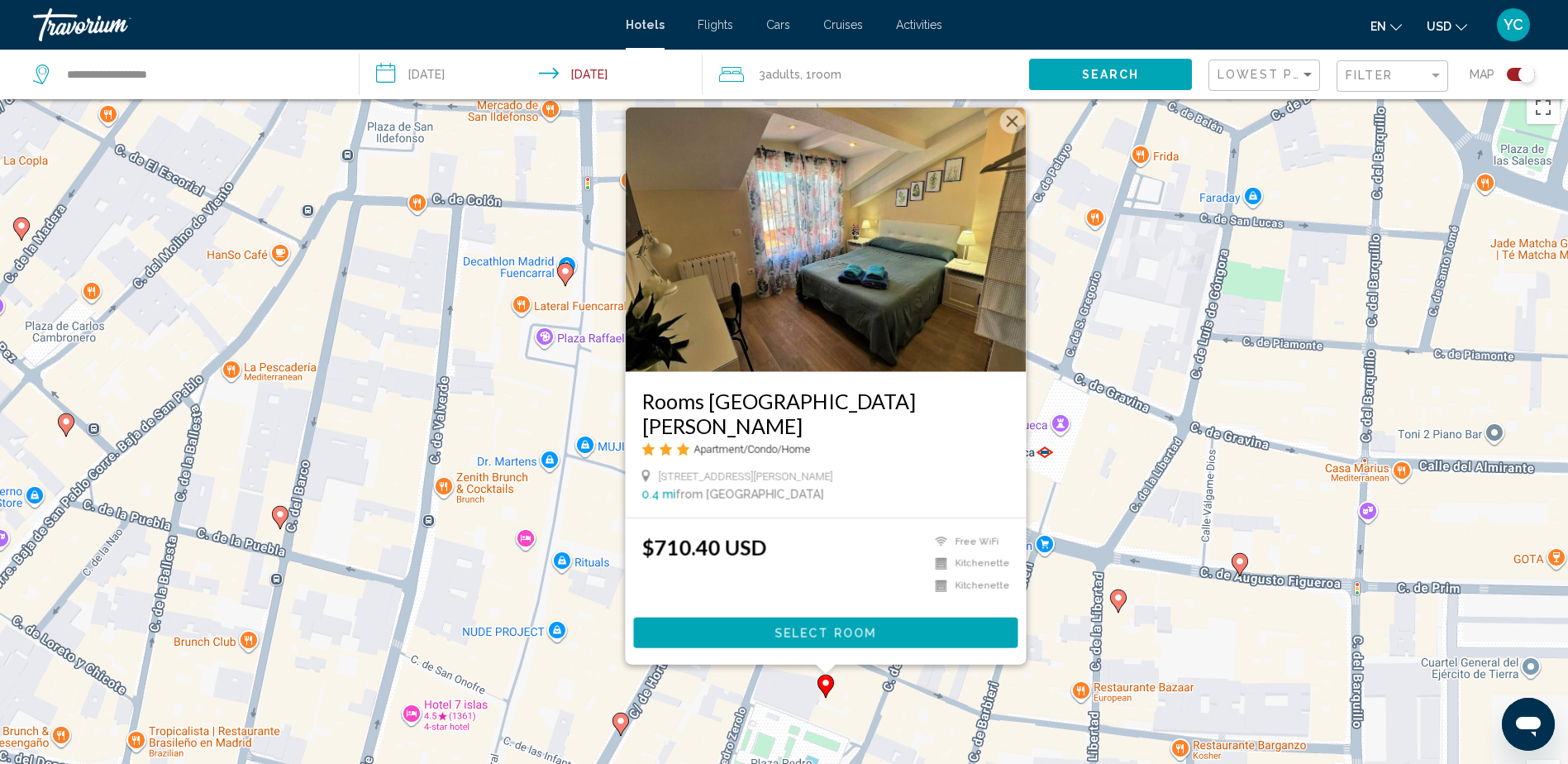
click at [1003, 134] on button "Close" at bounding box center [1012, 121] width 24 height 24
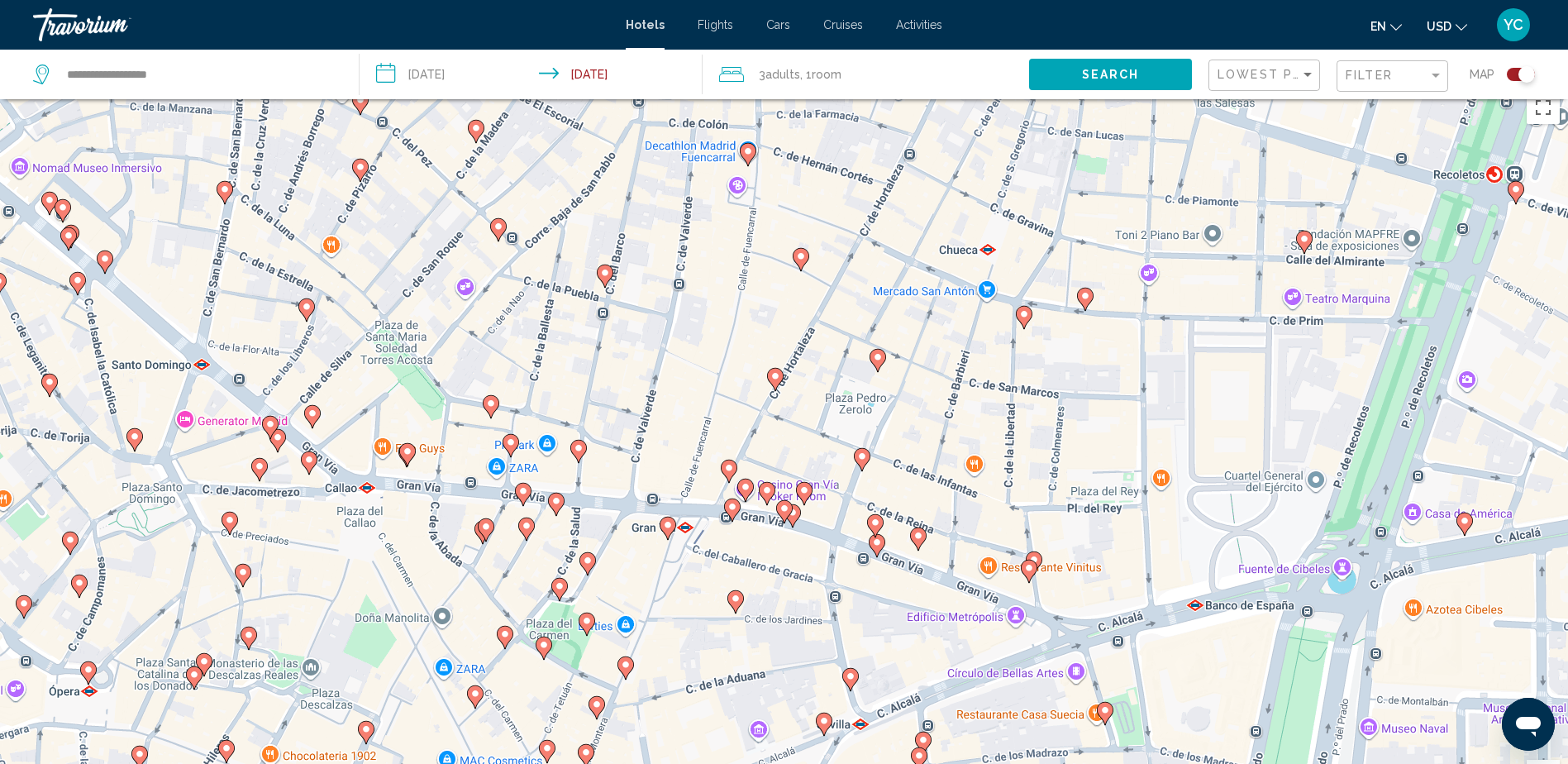
drag, startPoint x: 922, startPoint y: 562, endPoint x: 921, endPoint y: 323, distance: 239.0
click at [921, 323] on div "To activate drag with keyboard, press Alt + Enter. Once in keyboard drag state,…" at bounding box center [784, 465] width 1568 height 764
click at [877, 516] on icon "Main content" at bounding box center [874, 526] width 15 height 21
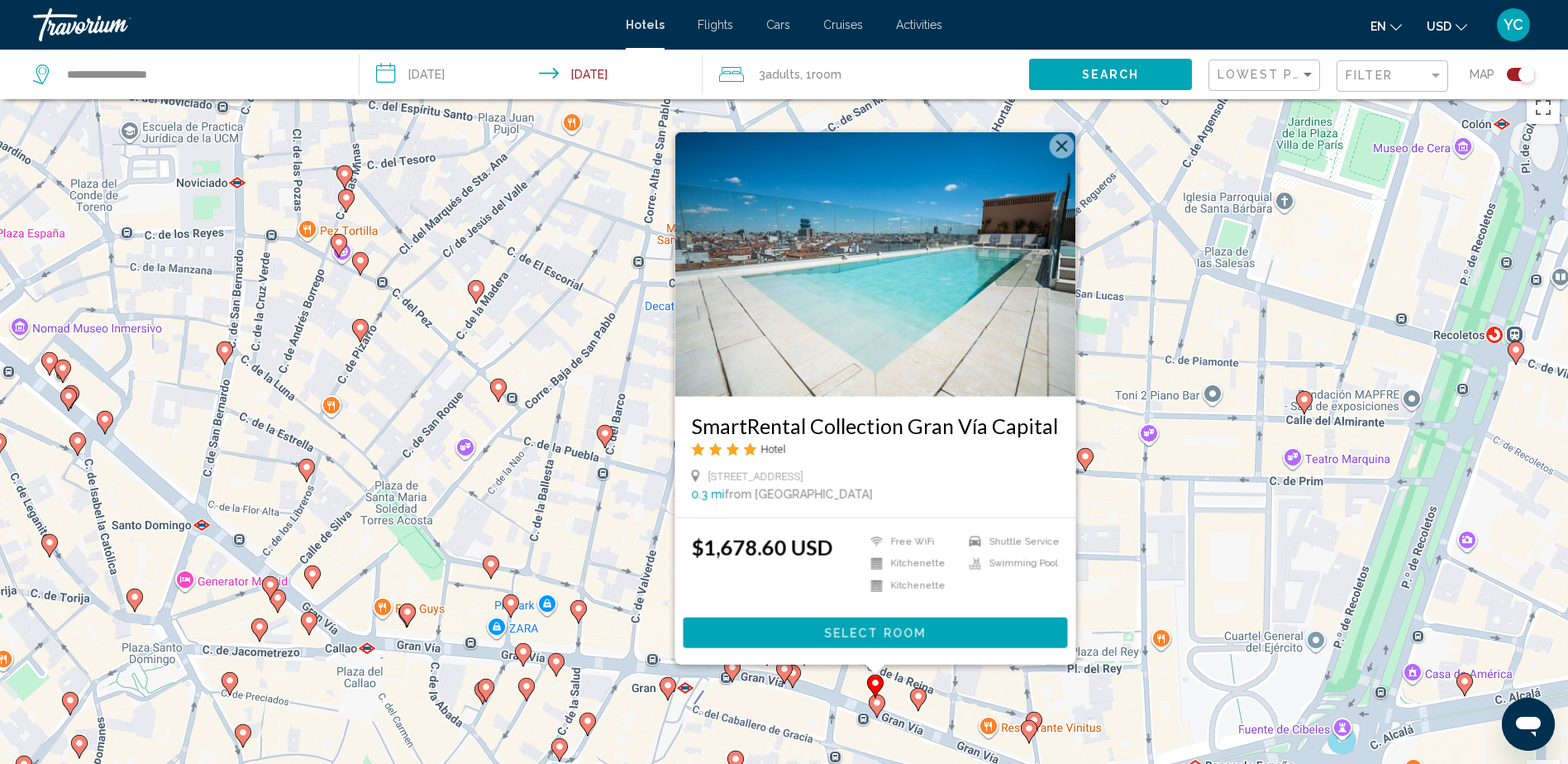
click at [1052, 140] on button "Close" at bounding box center [1061, 145] width 24 height 24
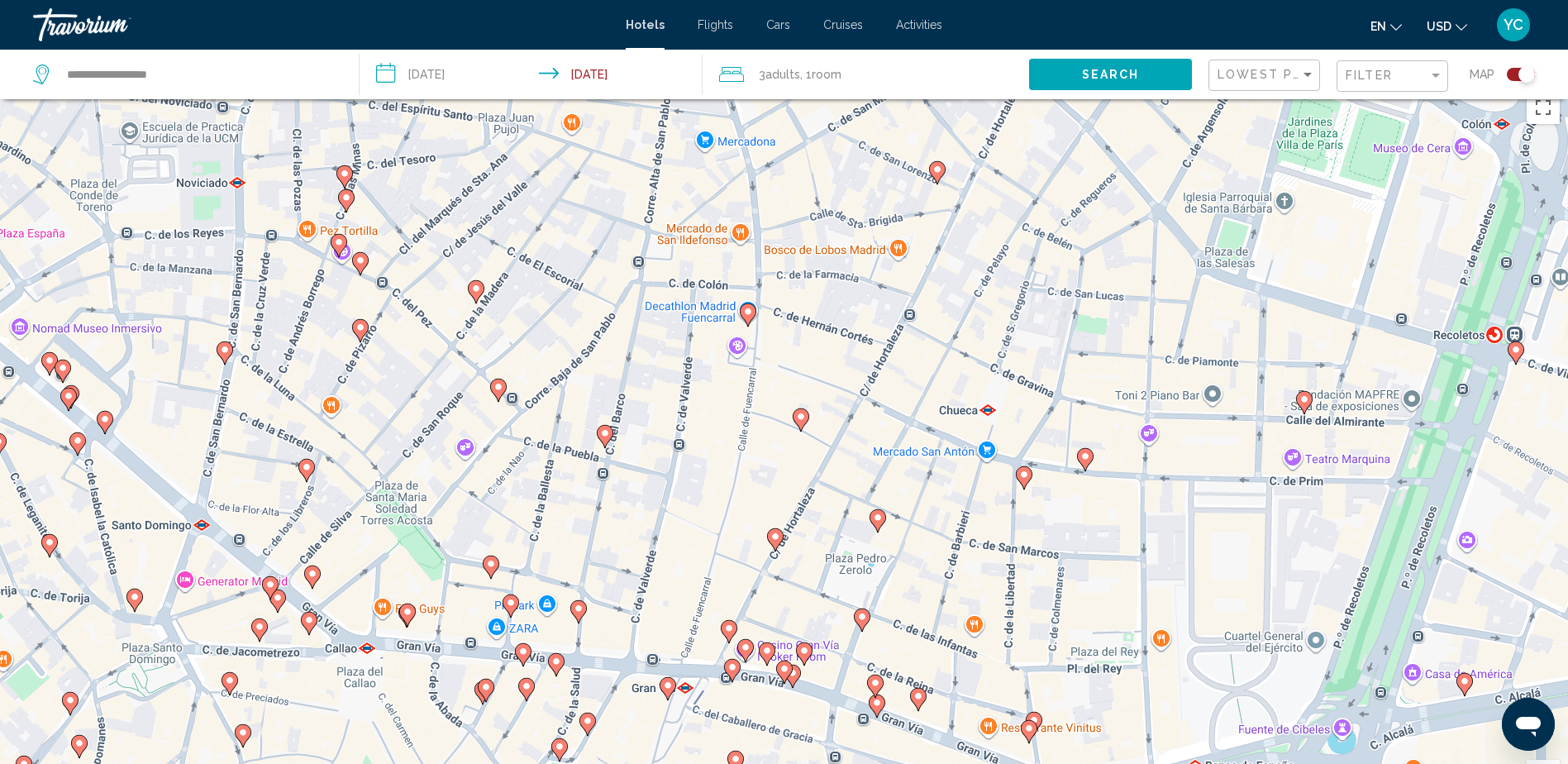
click at [808, 647] on image "Main content" at bounding box center [804, 651] width 10 height 10
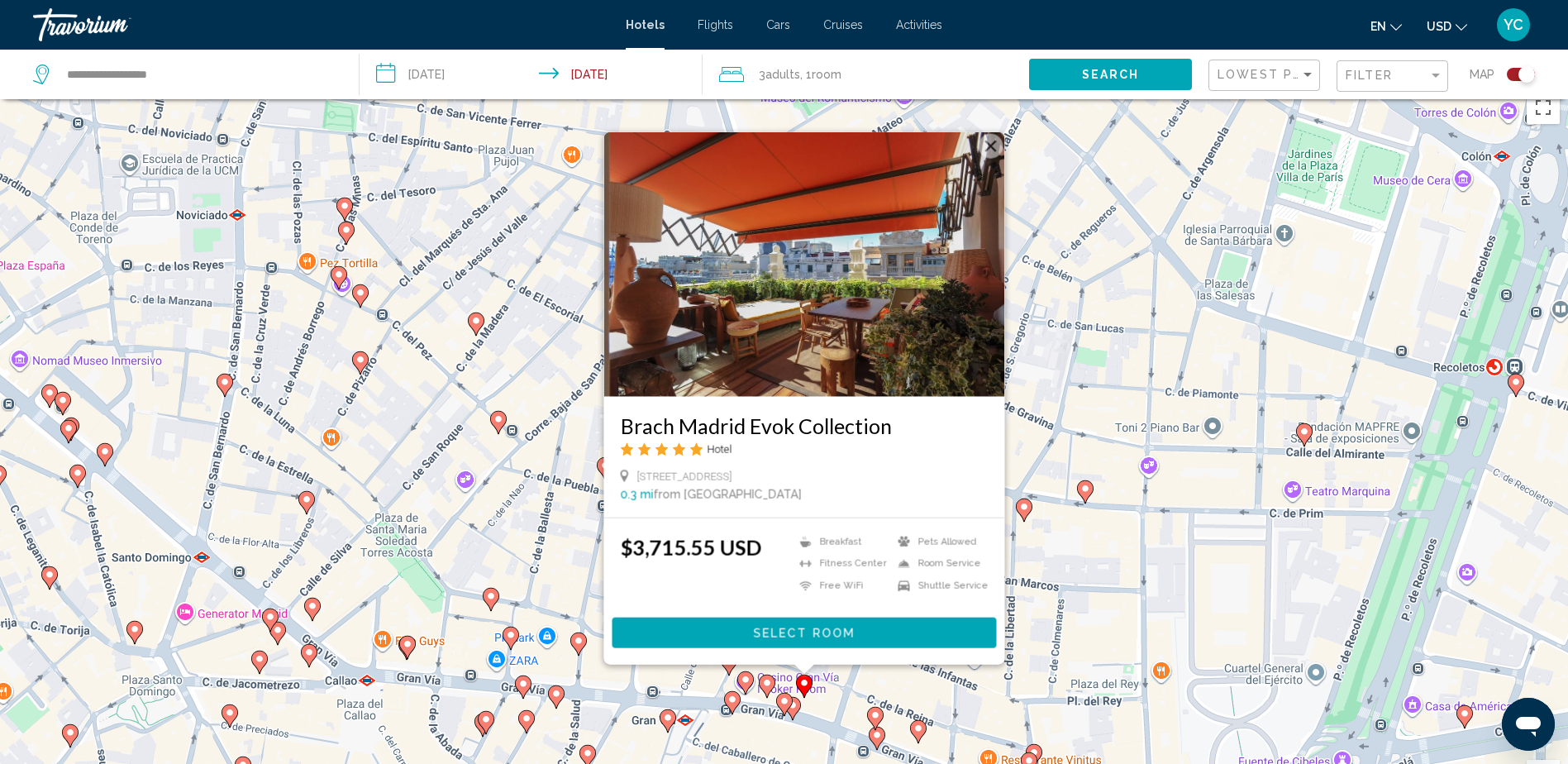
click at [992, 139] on button "Close" at bounding box center [990, 145] width 24 height 24
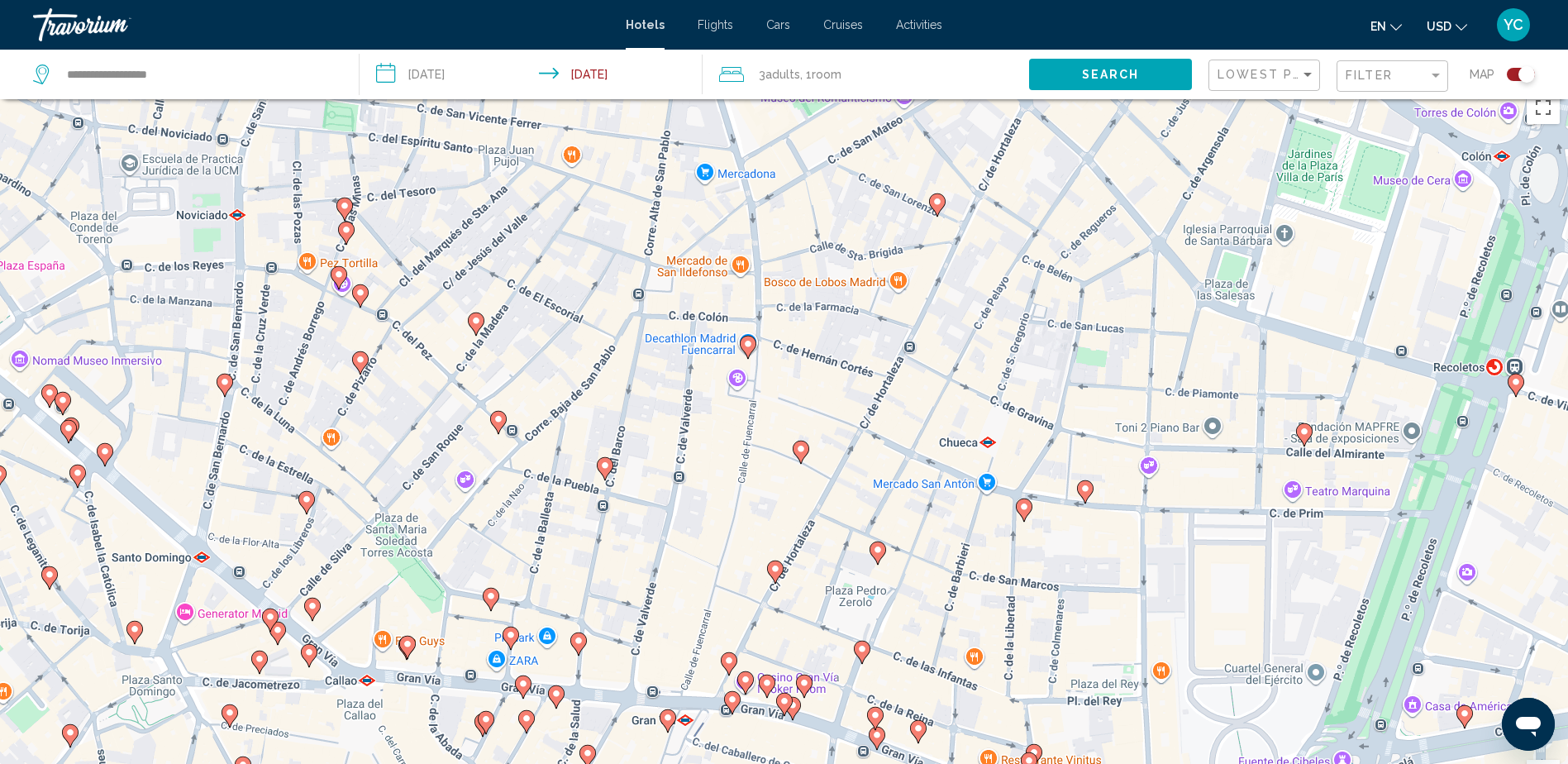
click at [794, 714] on icon "Main content" at bounding box center [791, 708] width 15 height 21
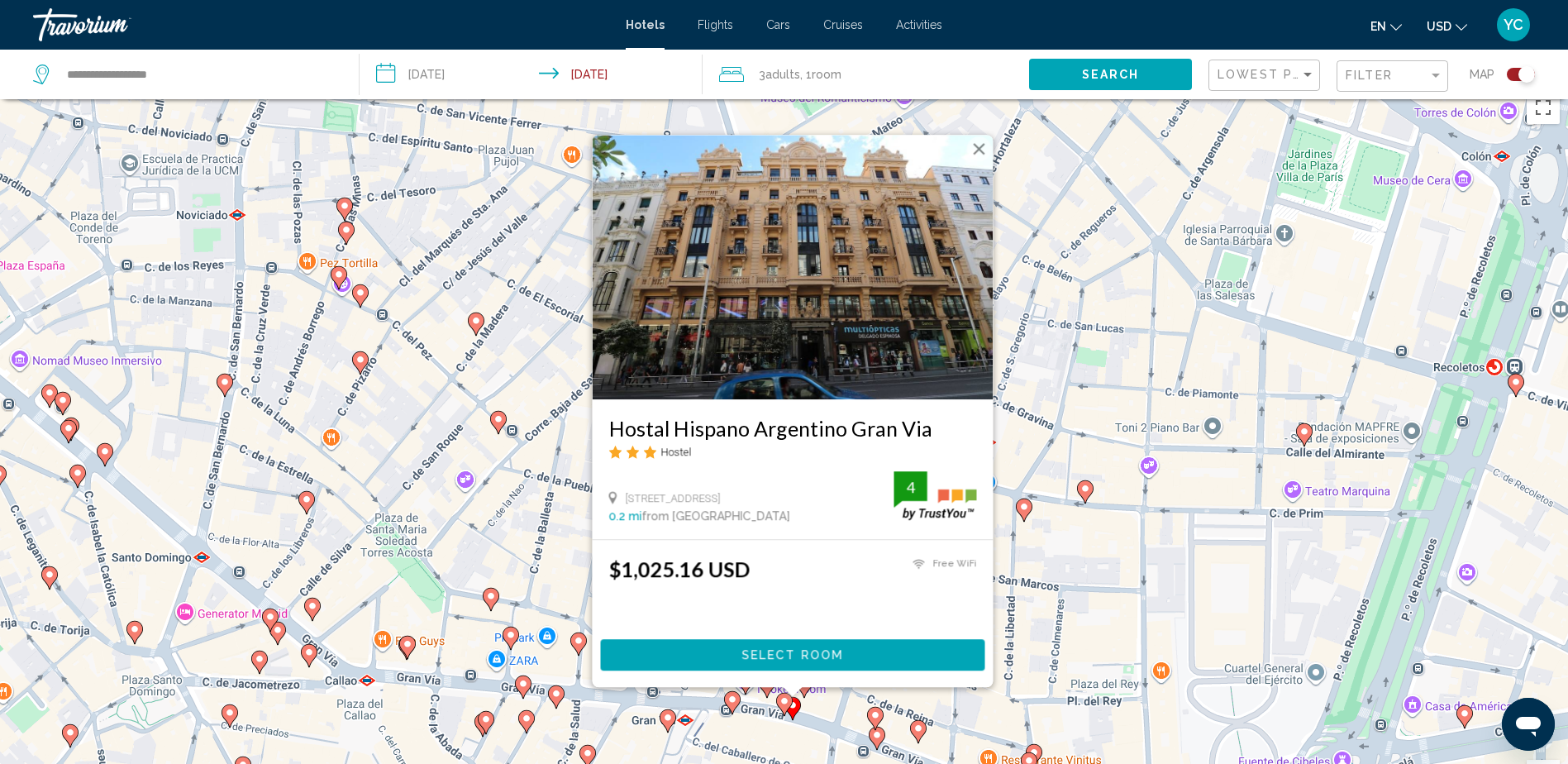
click at [979, 154] on button "Close" at bounding box center [978, 148] width 24 height 24
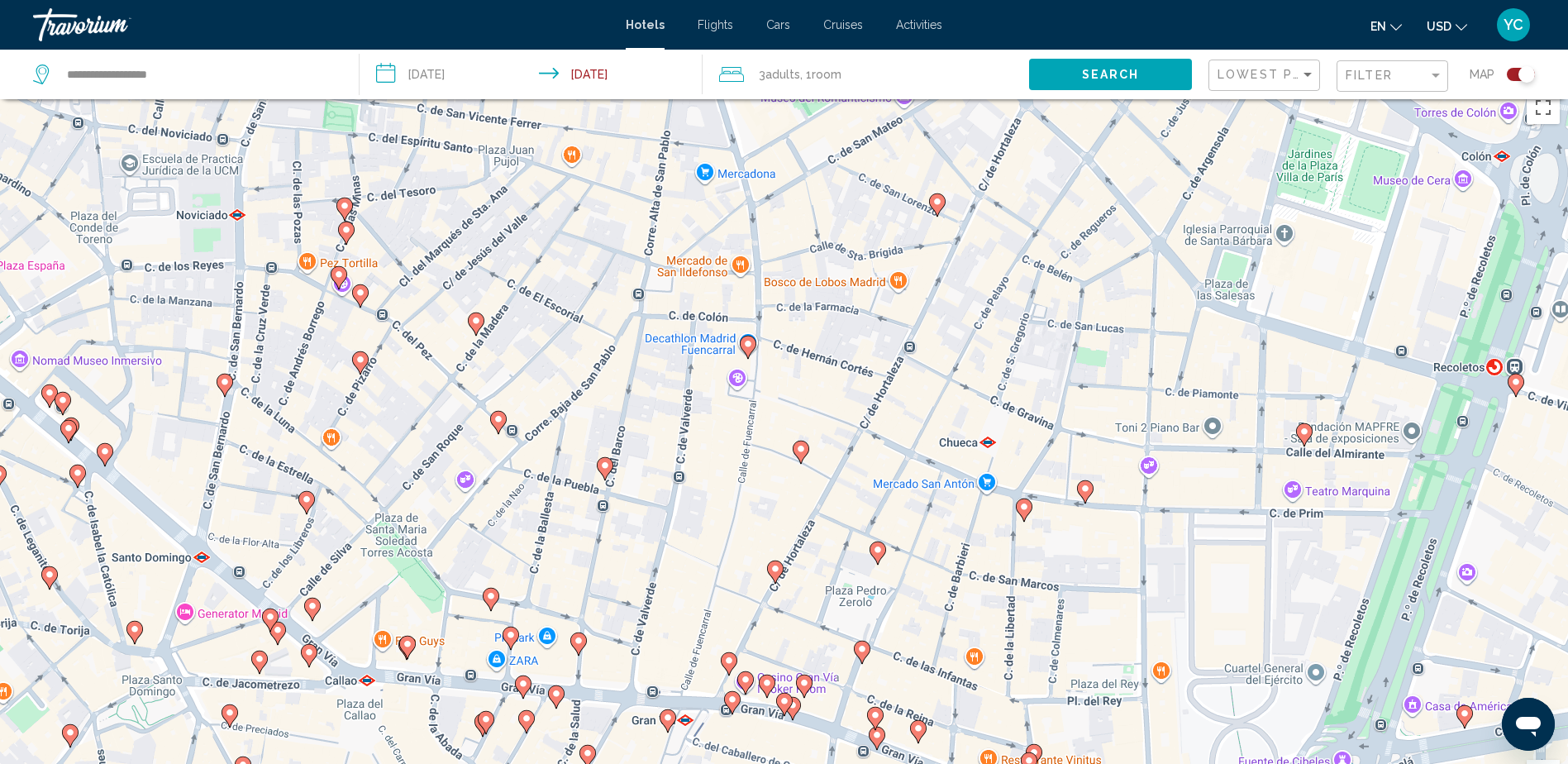
click at [784, 707] on icon "Main content" at bounding box center [784, 705] width 15 height 21
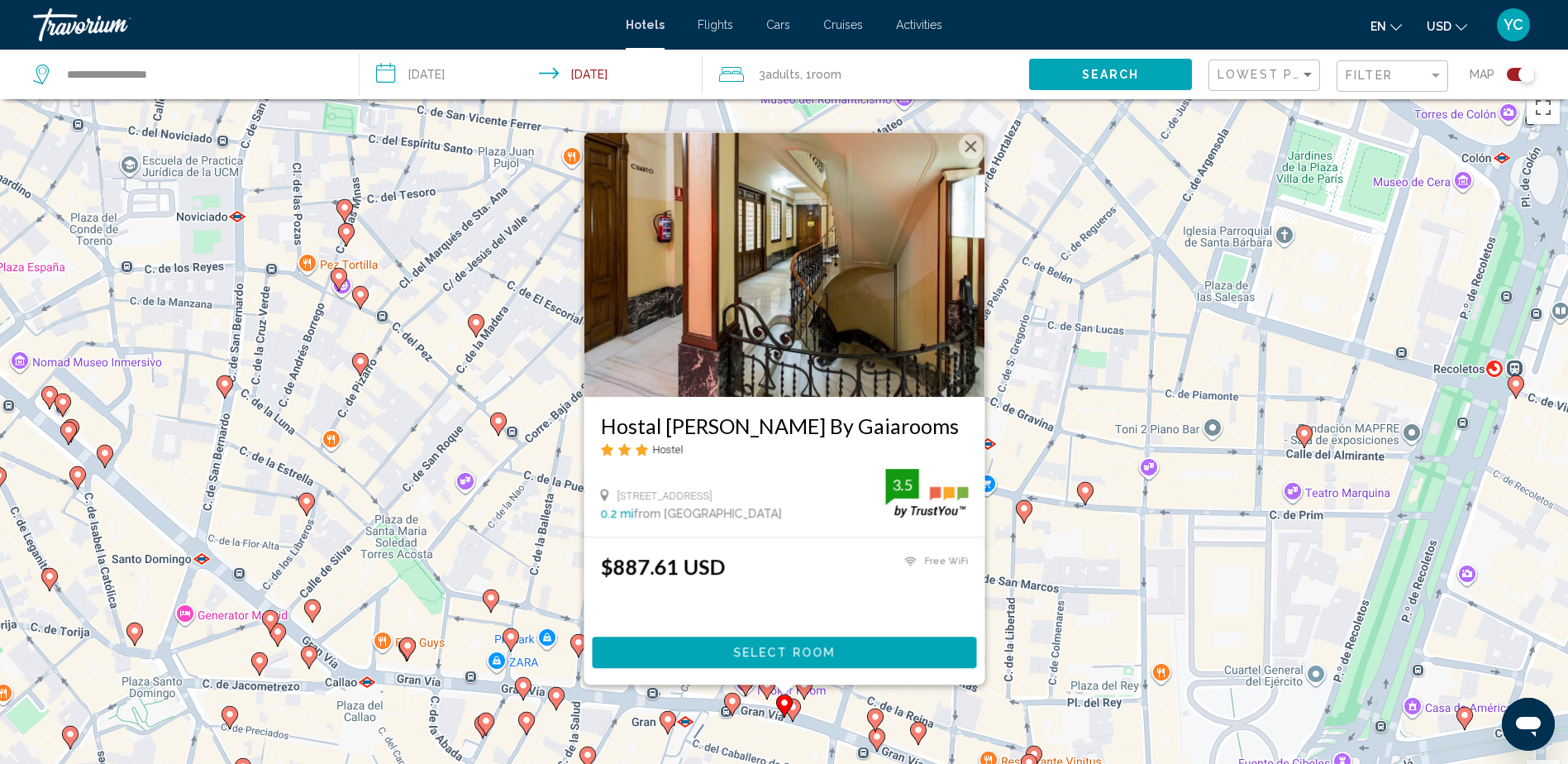
click at [963, 149] on button "Close" at bounding box center [970, 145] width 24 height 24
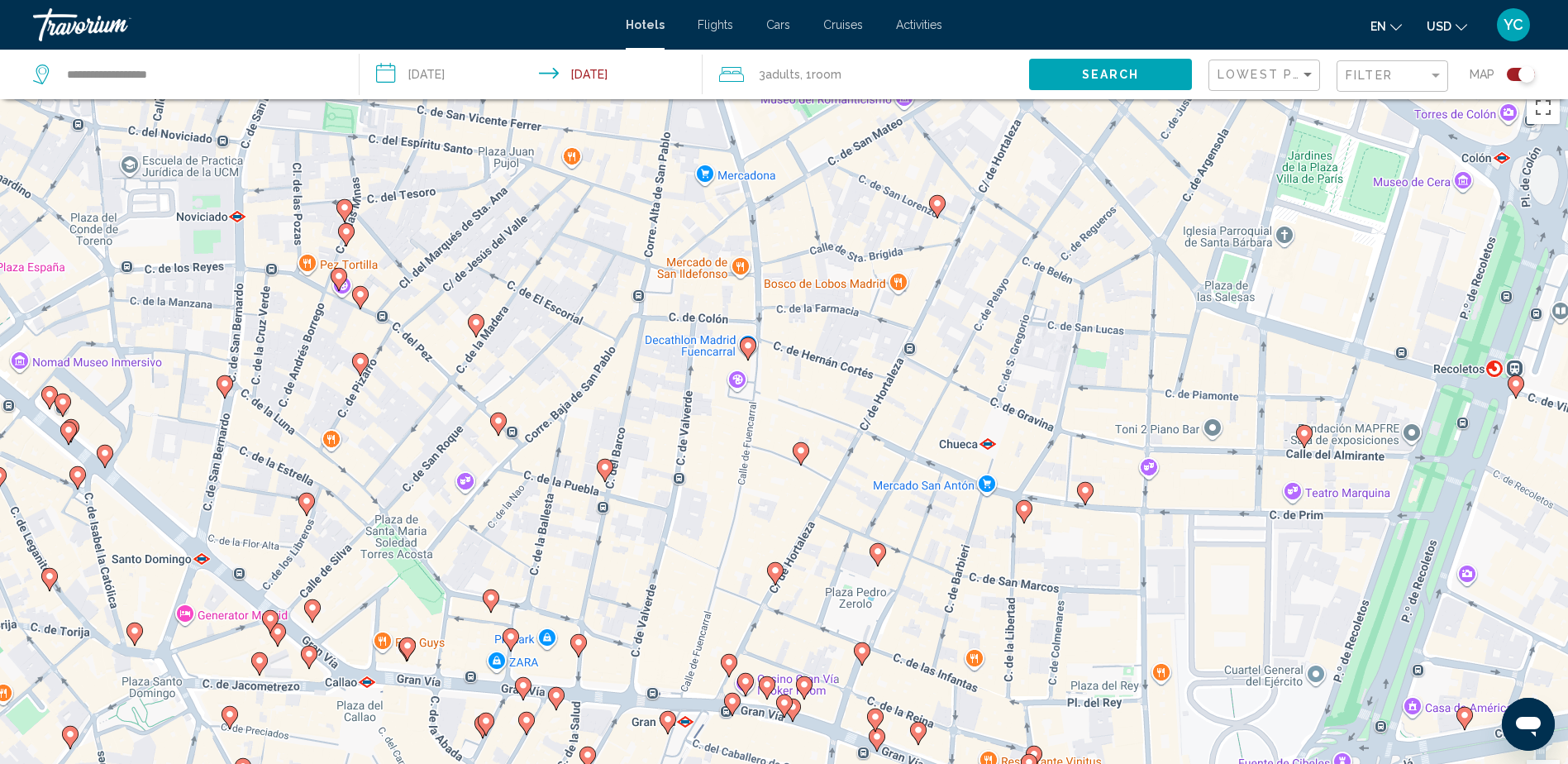
click at [767, 679] on icon "Main content" at bounding box center [766, 688] width 15 height 21
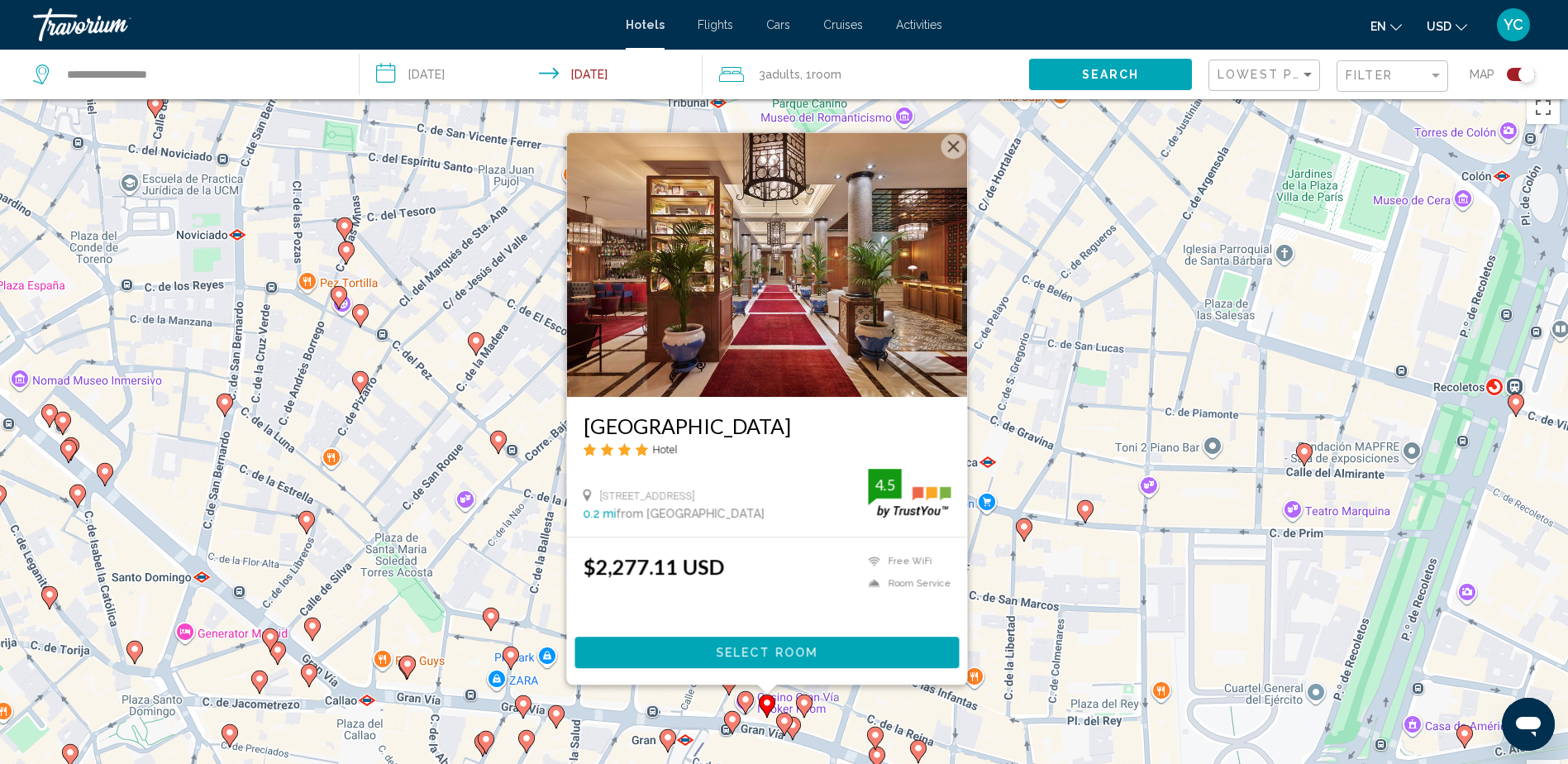
click at [951, 148] on button "Close" at bounding box center [952, 145] width 24 height 24
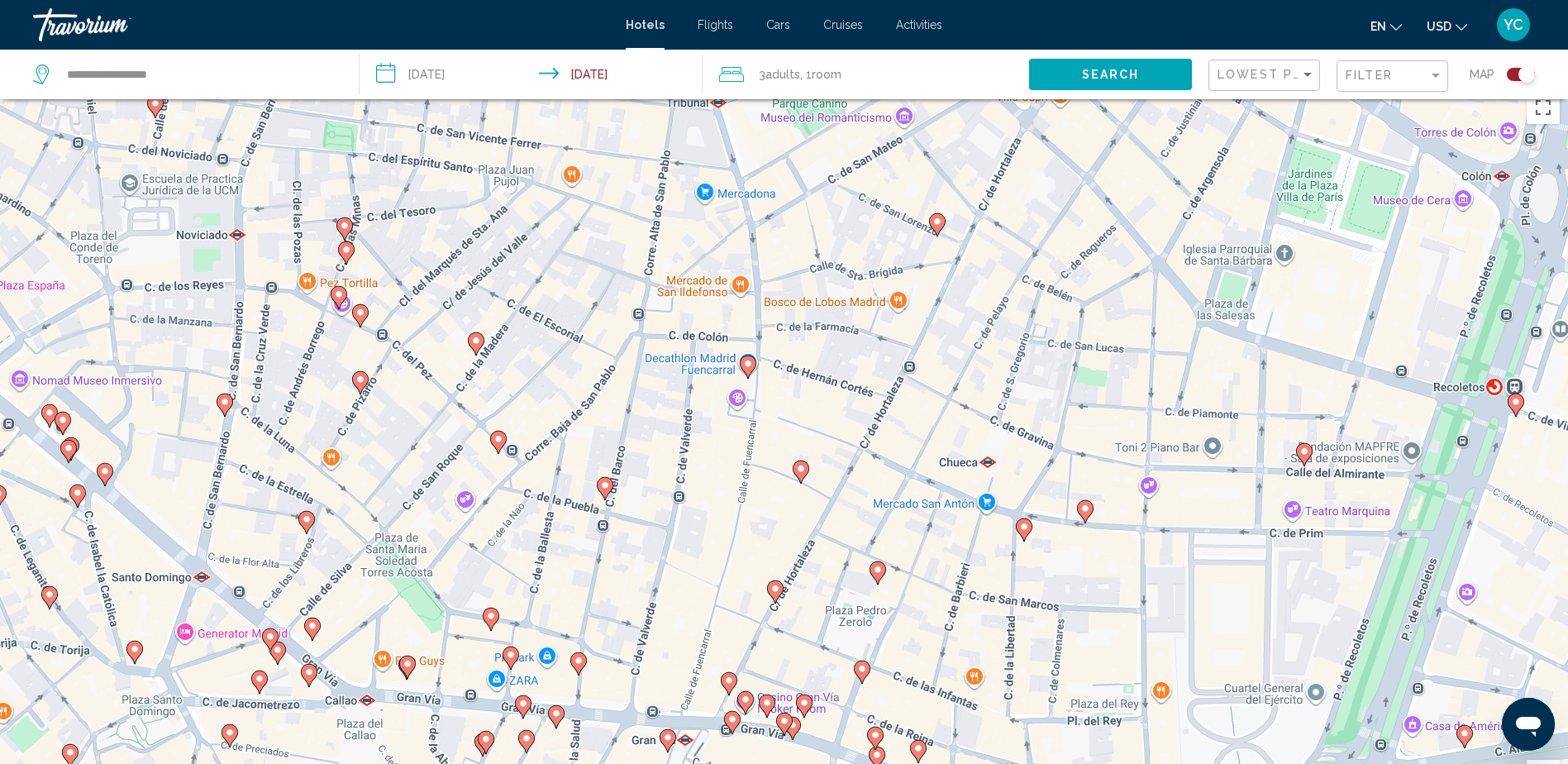
click at [748, 698] on image "Main content" at bounding box center [746, 700] width 10 height 10
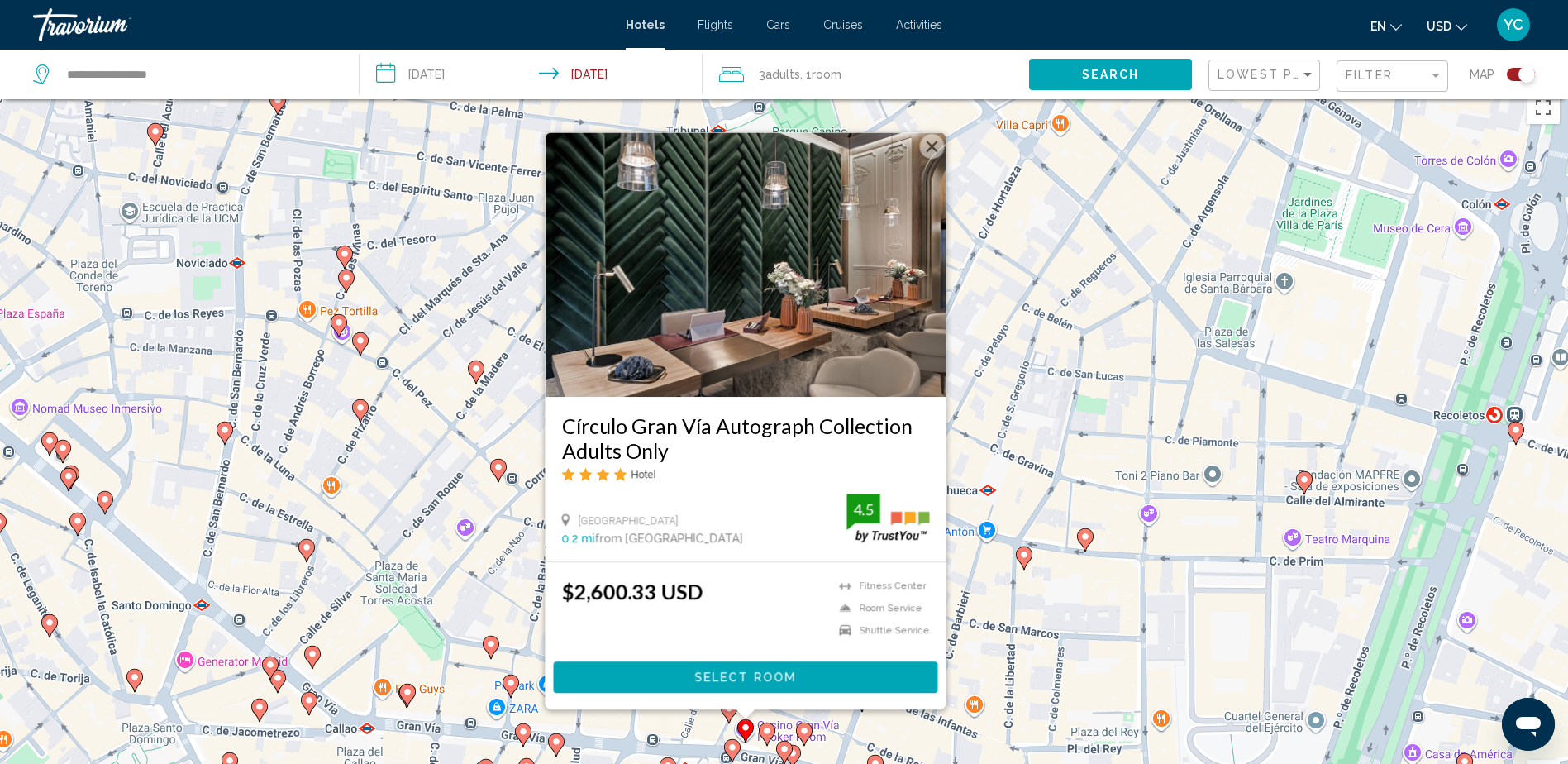
click at [931, 141] on button "Close" at bounding box center [931, 145] width 24 height 24
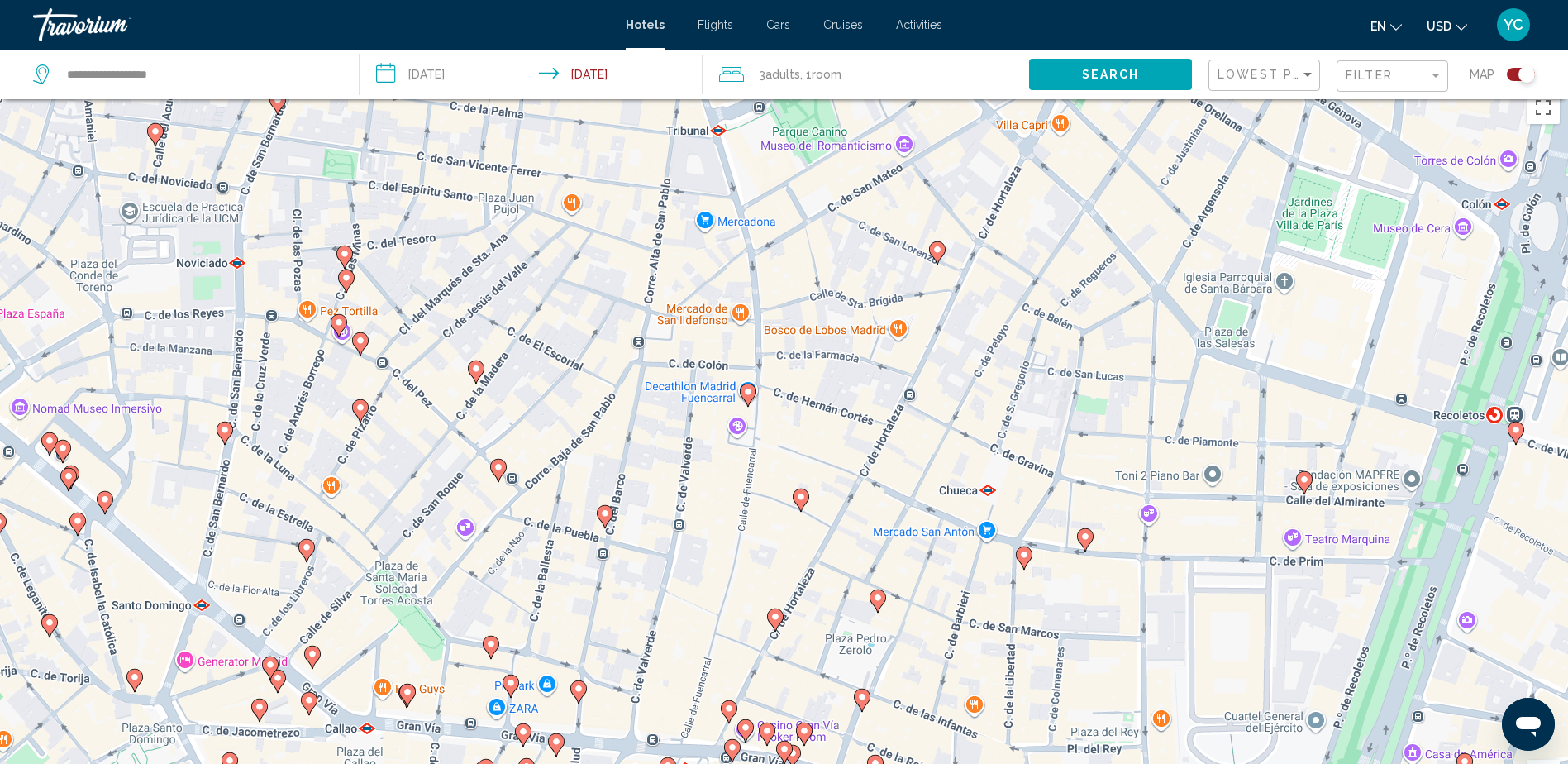
click at [734, 747] on image "Main content" at bounding box center [733, 747] width 10 height 10
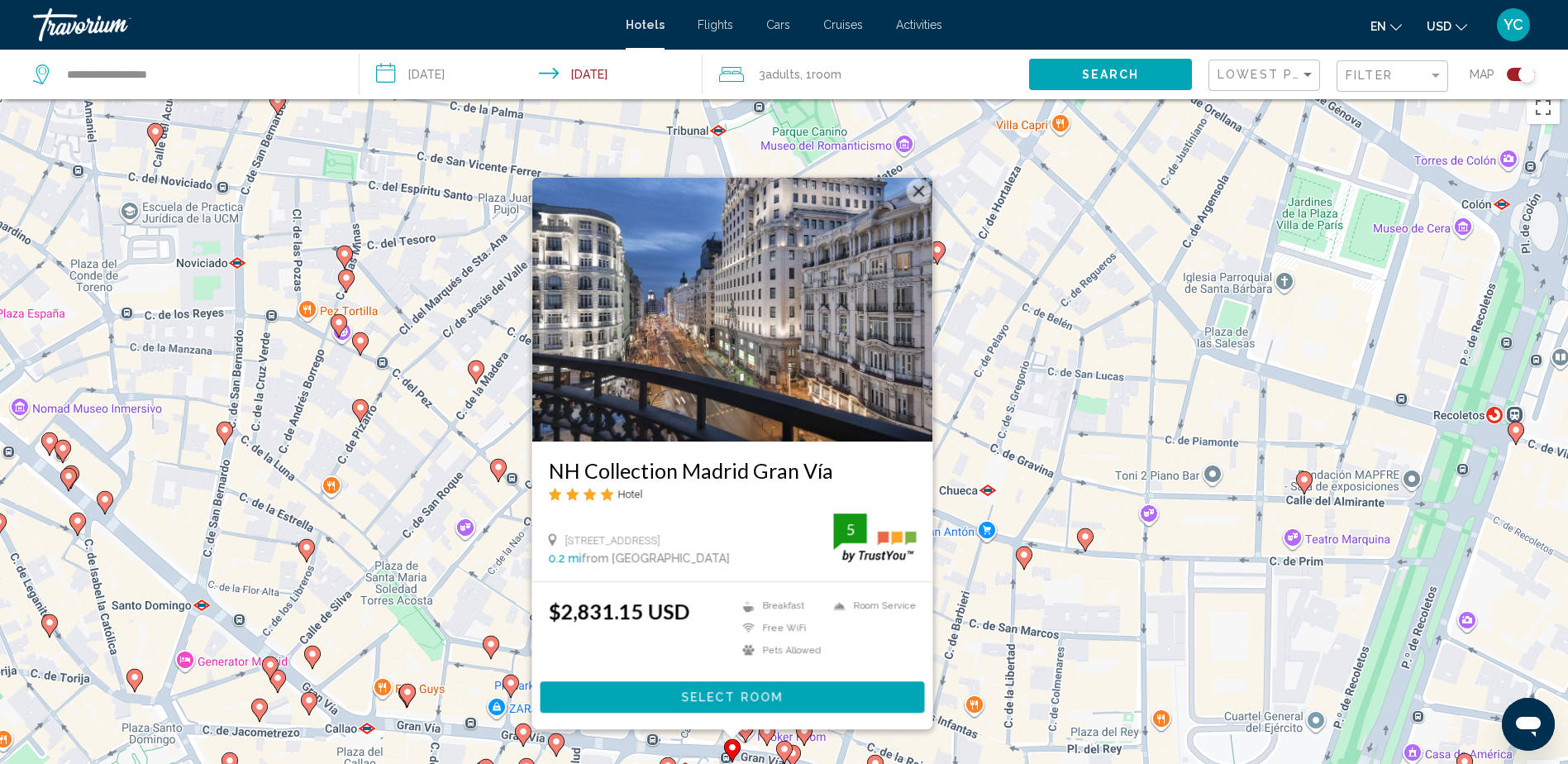
click at [916, 189] on button "Close" at bounding box center [918, 190] width 24 height 24
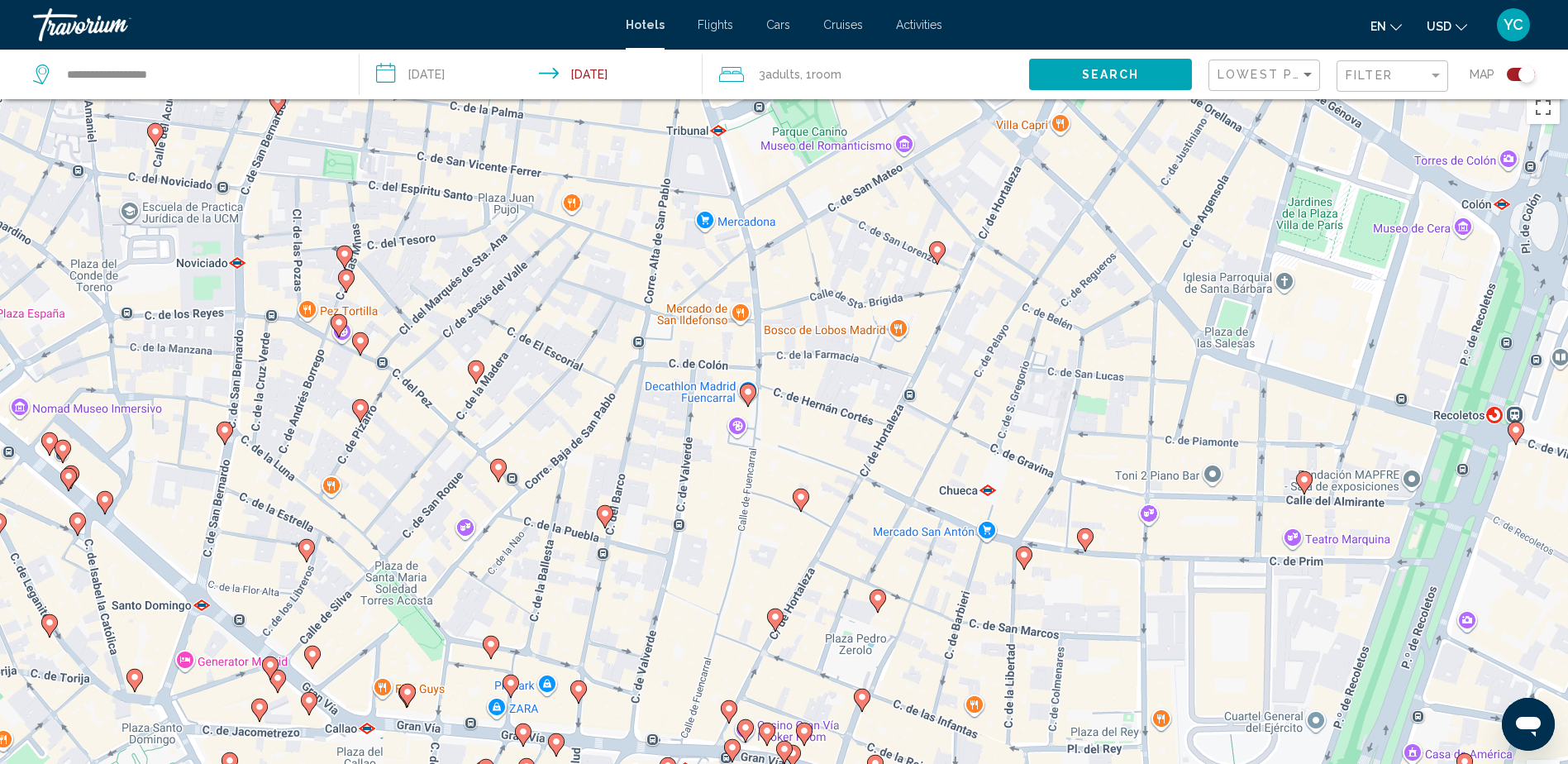
click at [727, 704] on icon "Main content" at bounding box center [728, 711] width 15 height 21
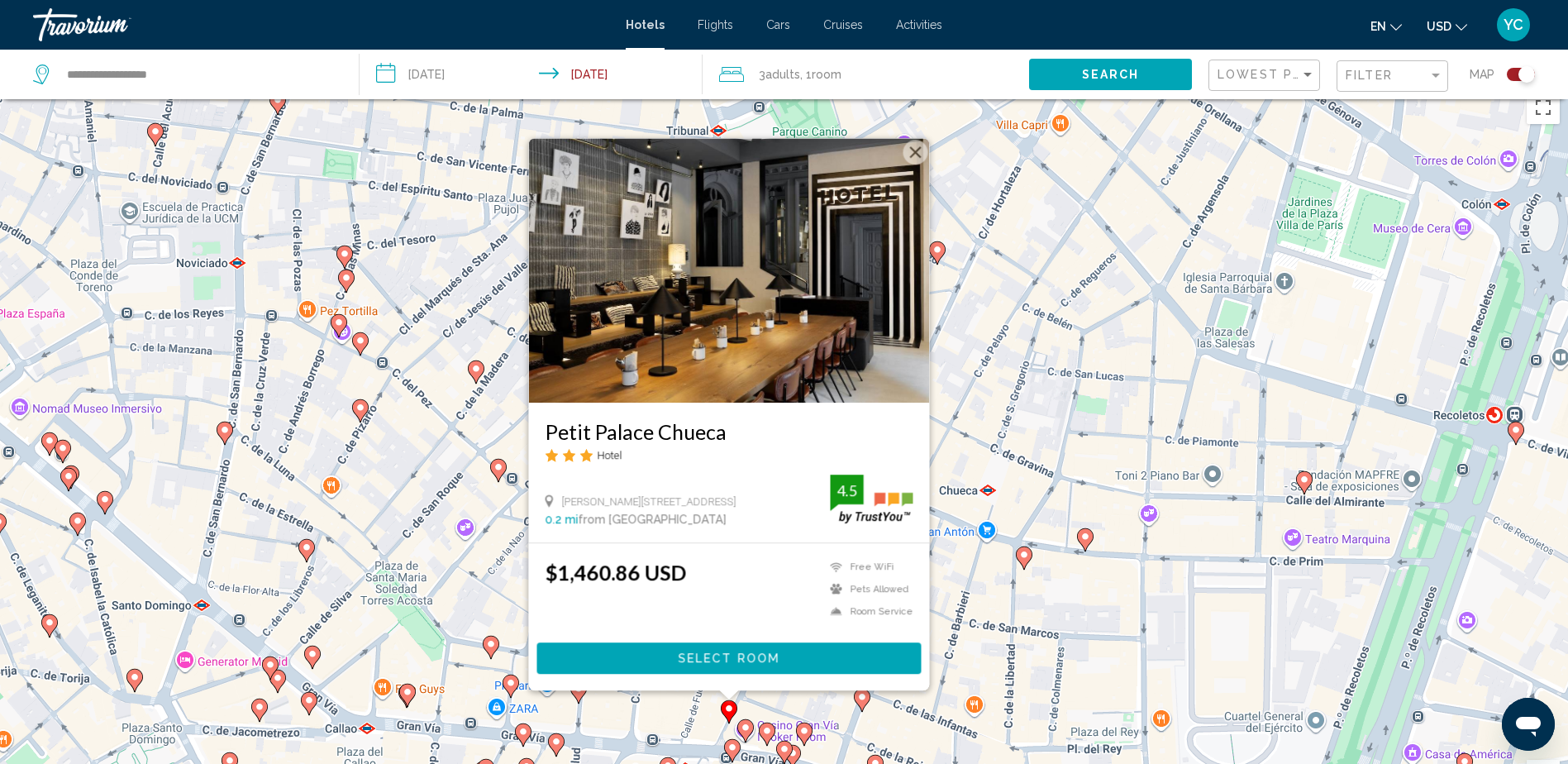
click at [912, 144] on button "Close" at bounding box center [914, 151] width 24 height 24
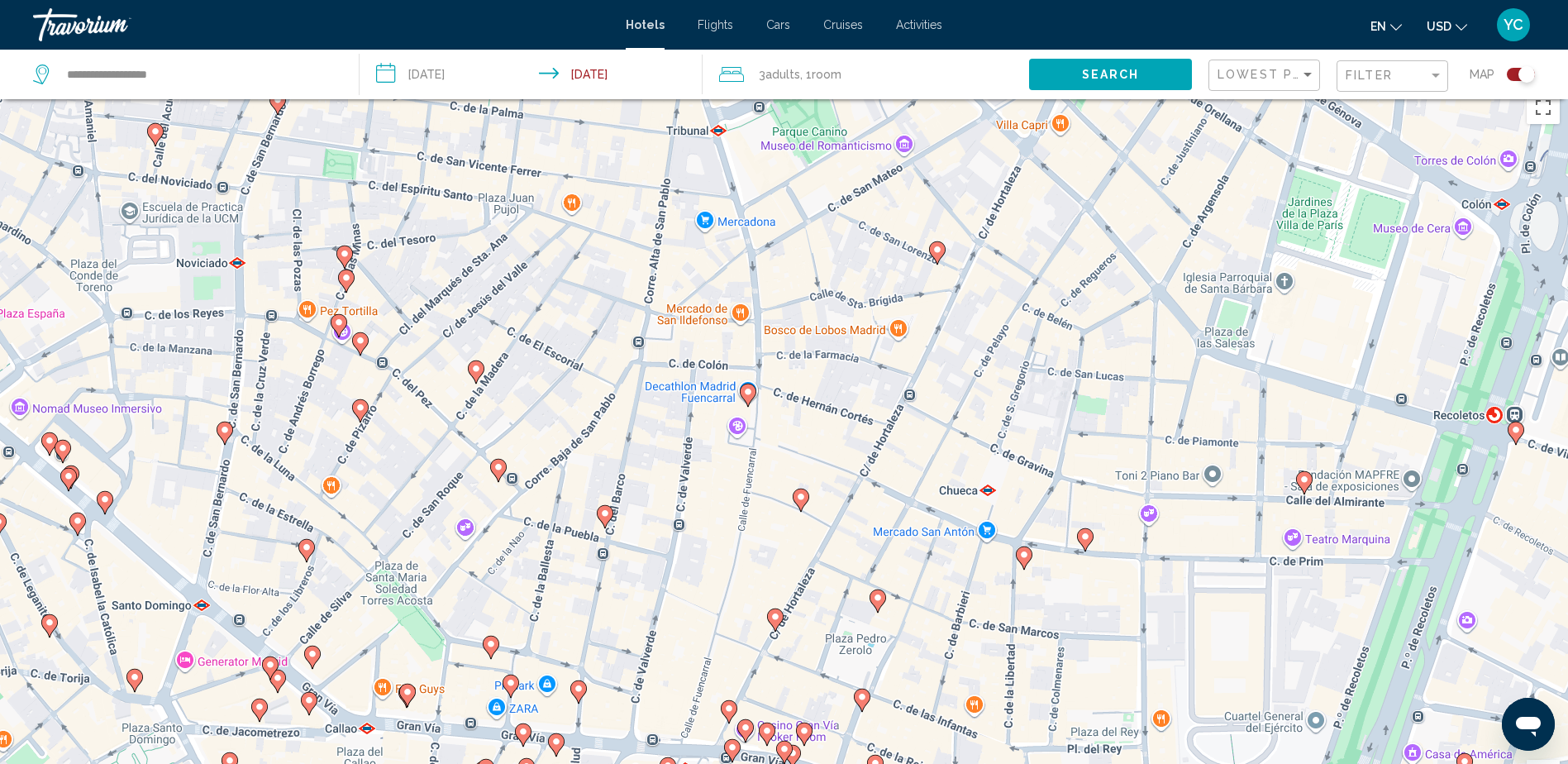
click at [779, 619] on image "Main content" at bounding box center [776, 617] width 10 height 10
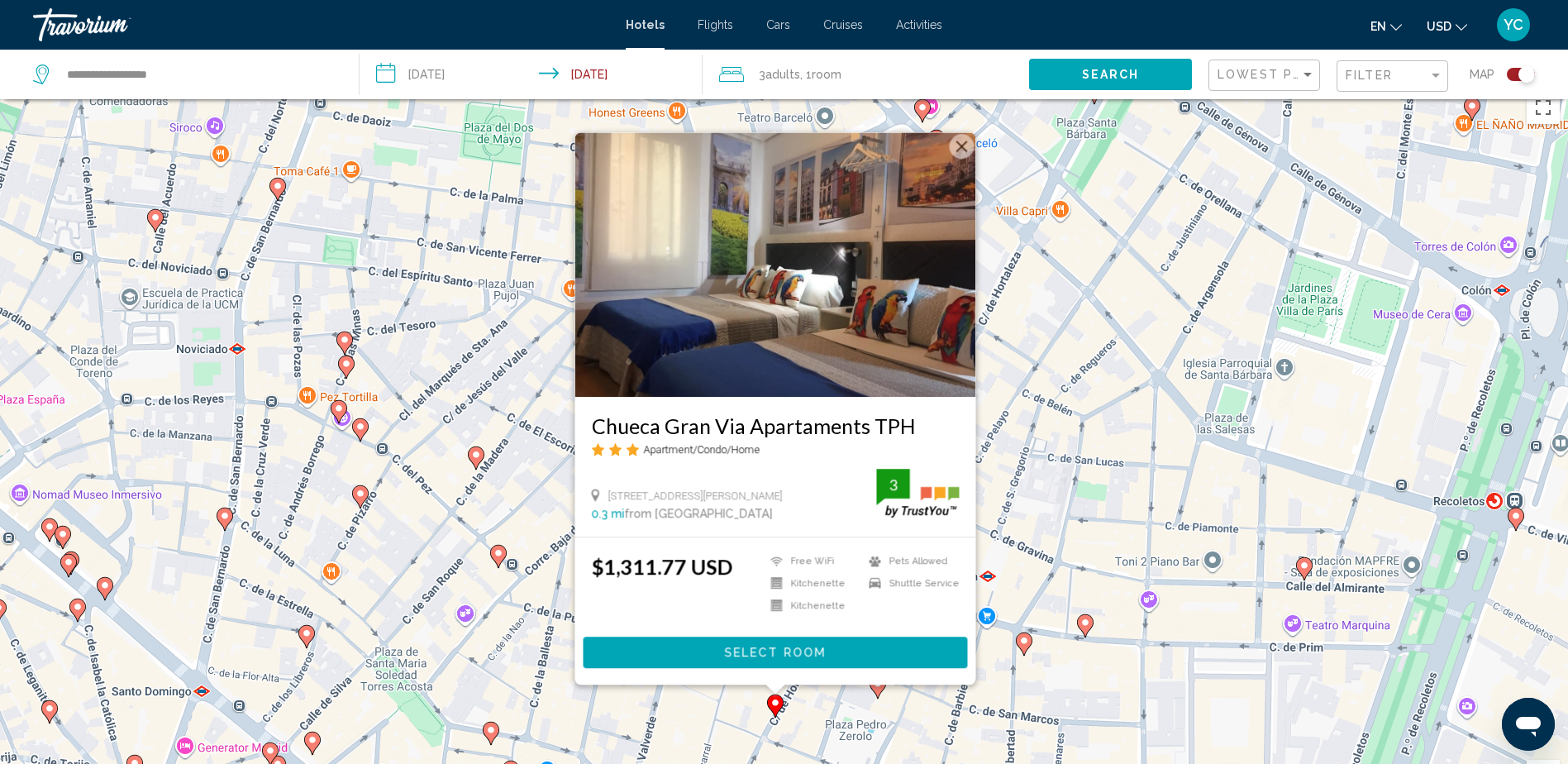
click at [966, 149] on button "Close" at bounding box center [961, 145] width 24 height 24
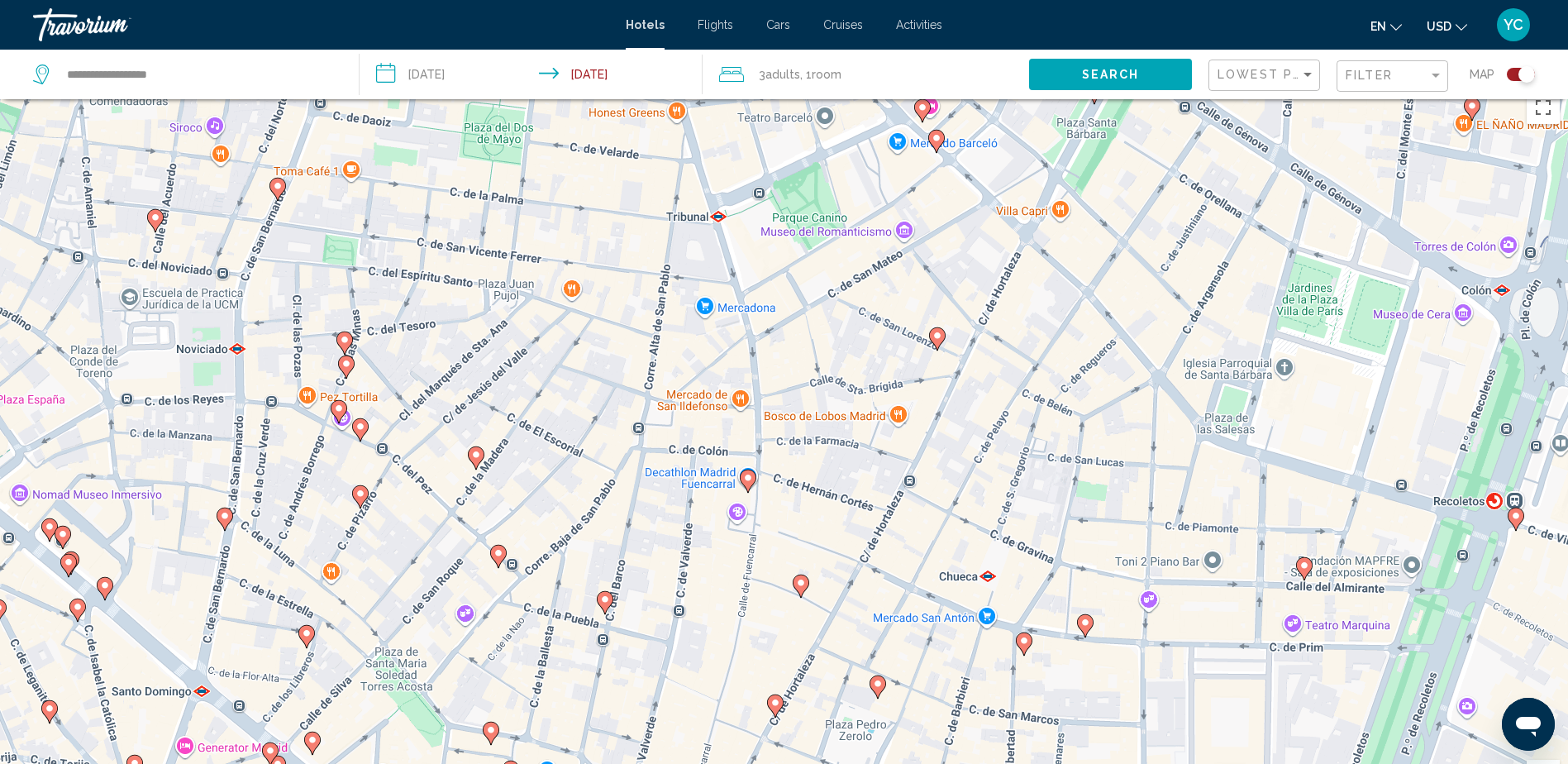
click at [754, 480] on icon "Main content" at bounding box center [746, 481] width 15 height 21
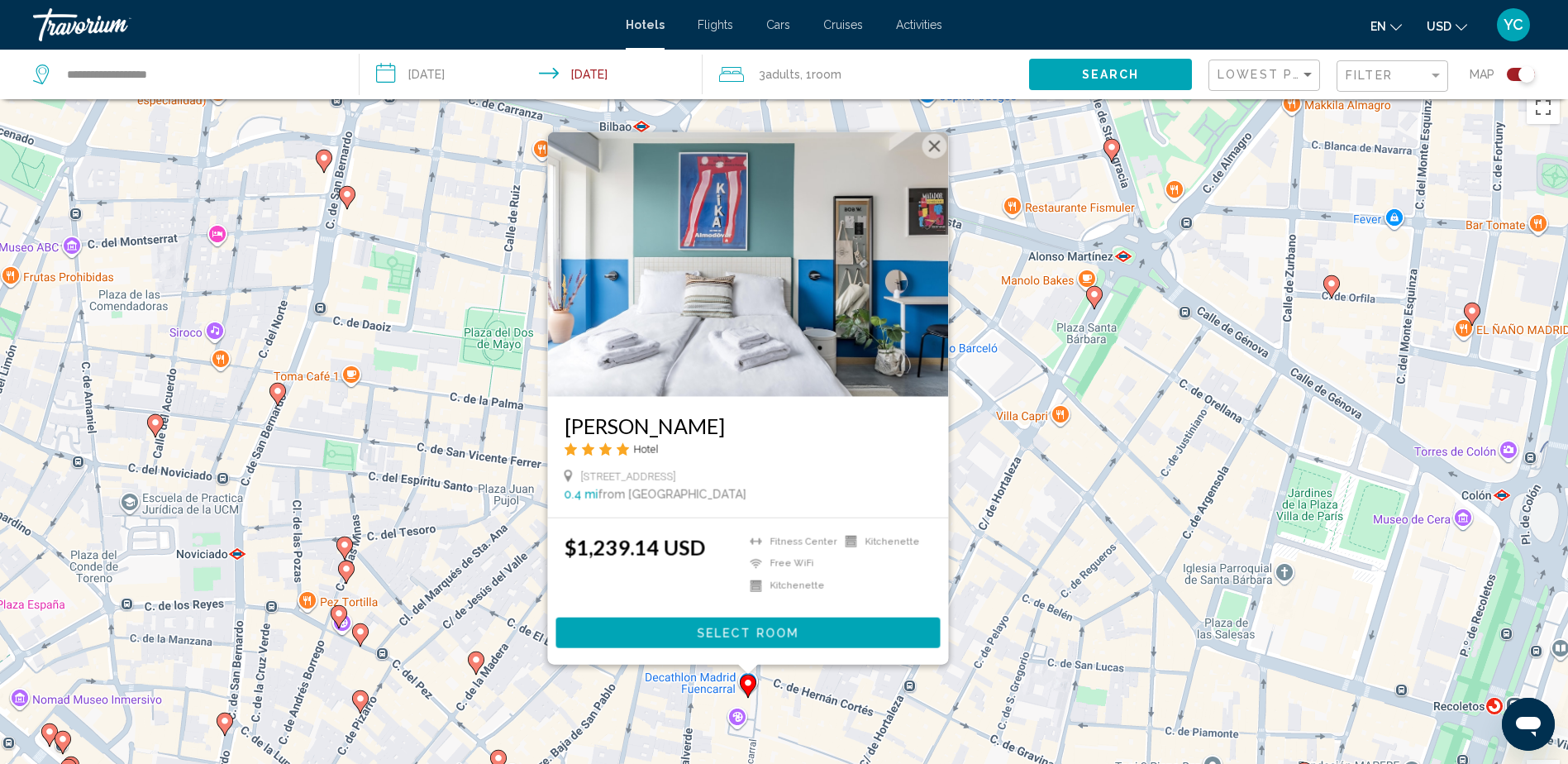
click at [930, 142] on button "Close" at bounding box center [934, 145] width 24 height 24
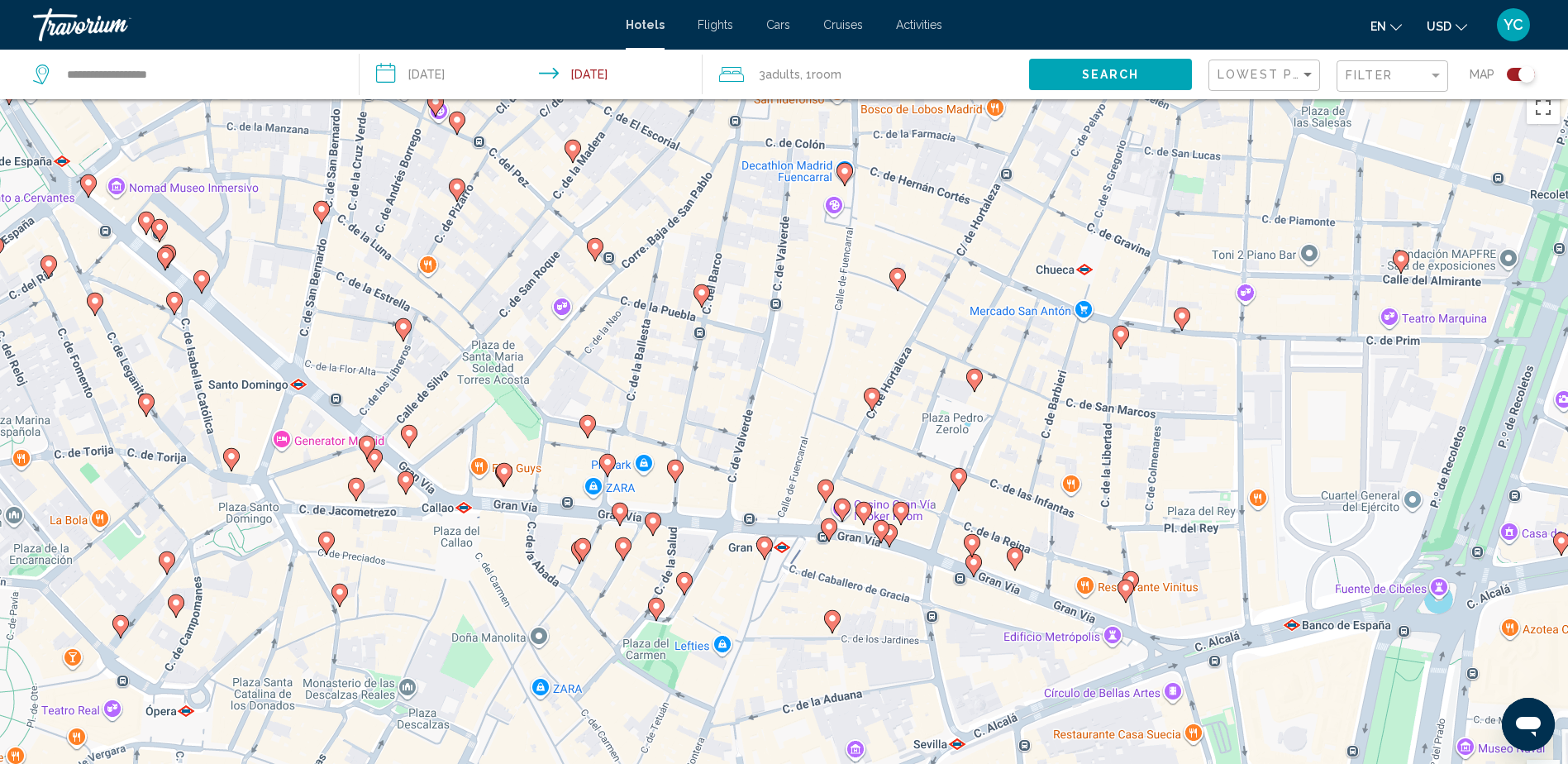
drag, startPoint x: 605, startPoint y: 702, endPoint x: 703, endPoint y: 187, distance: 524.2
click at [703, 187] on div "To activate drag with keyboard, press Alt + Enter. Once in keyboard drag state,…" at bounding box center [784, 465] width 1568 height 764
click at [762, 537] on icon "Main content" at bounding box center [764, 549] width 17 height 23
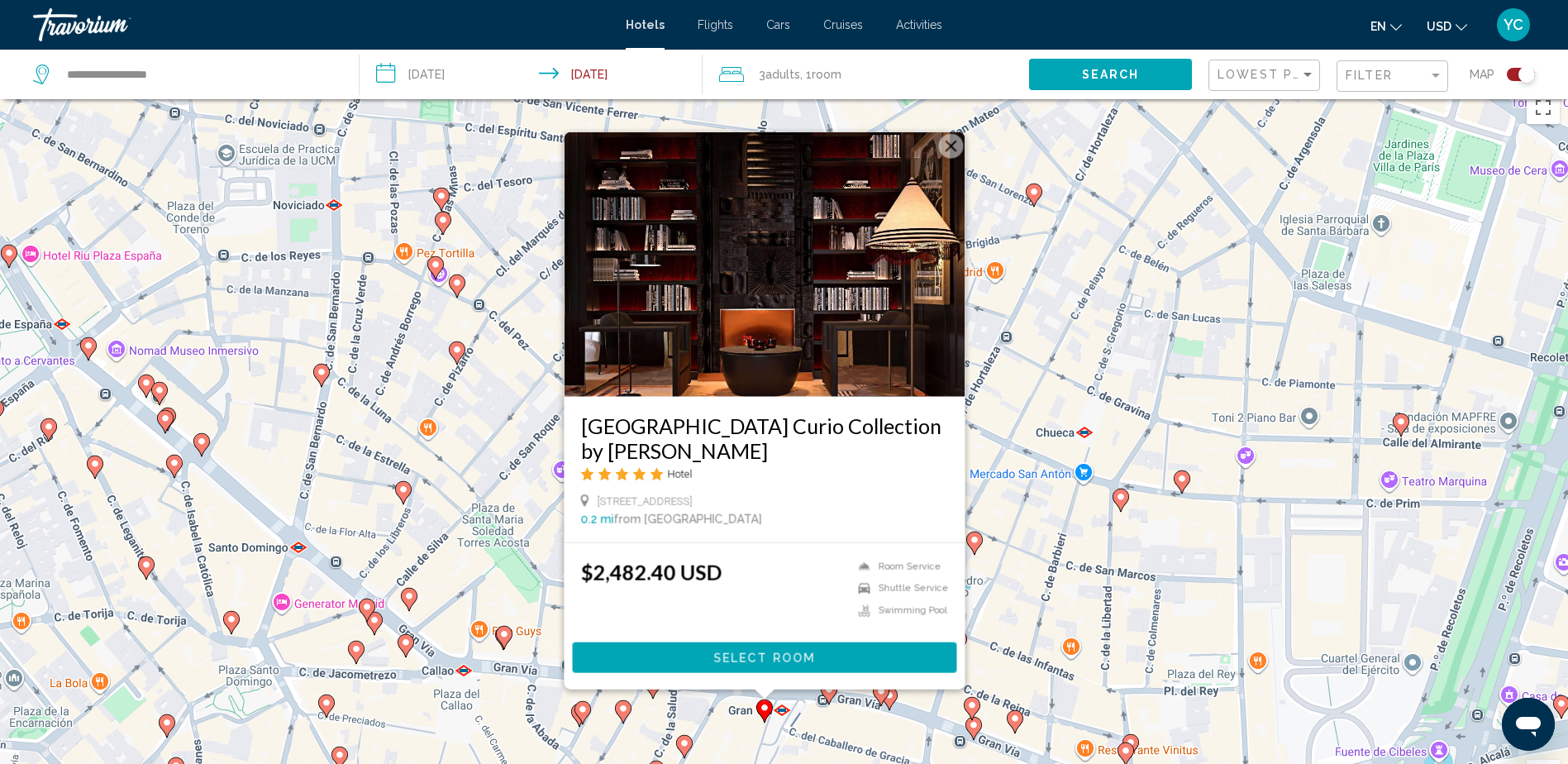
click at [955, 147] on button "Close" at bounding box center [950, 145] width 24 height 24
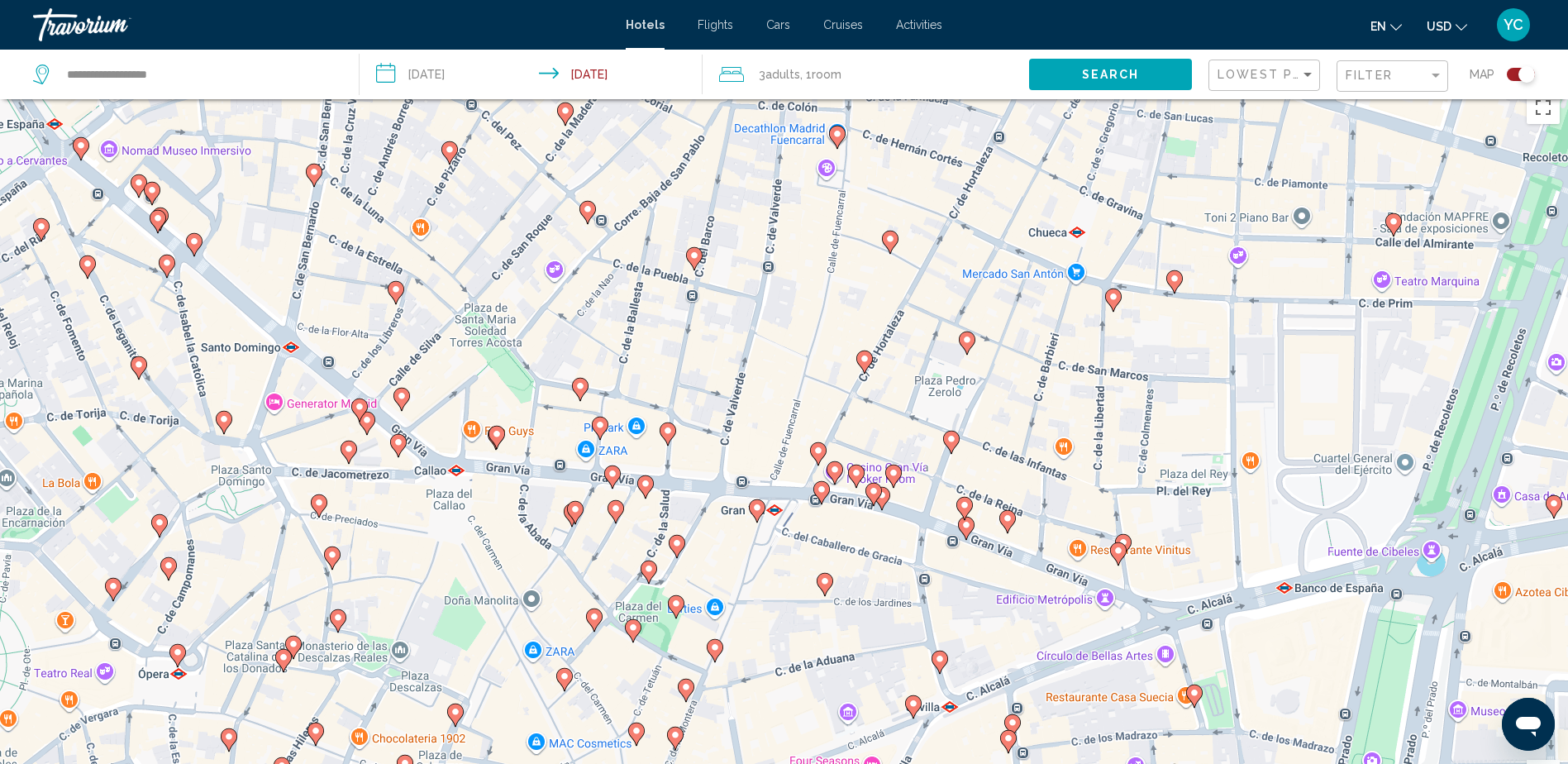
drag, startPoint x: 816, startPoint y: 720, endPoint x: 828, endPoint y: 428, distance: 292.2
click at [828, 428] on div "To activate drag with keyboard, press Alt + Enter. Once in keyboard drag state,…" at bounding box center [784, 465] width 1568 height 764
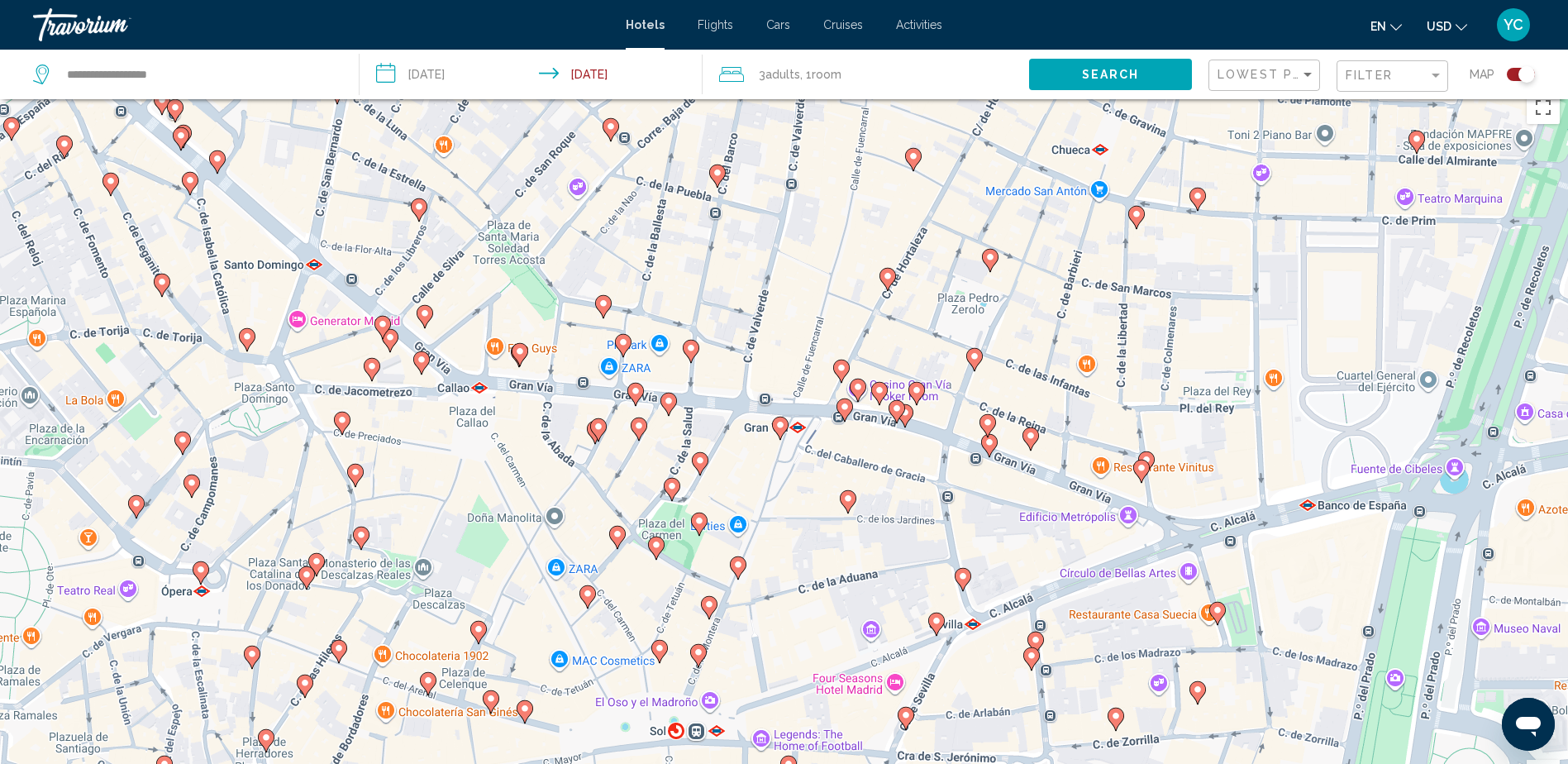
click at [852, 496] on image "Main content" at bounding box center [848, 498] width 10 height 10
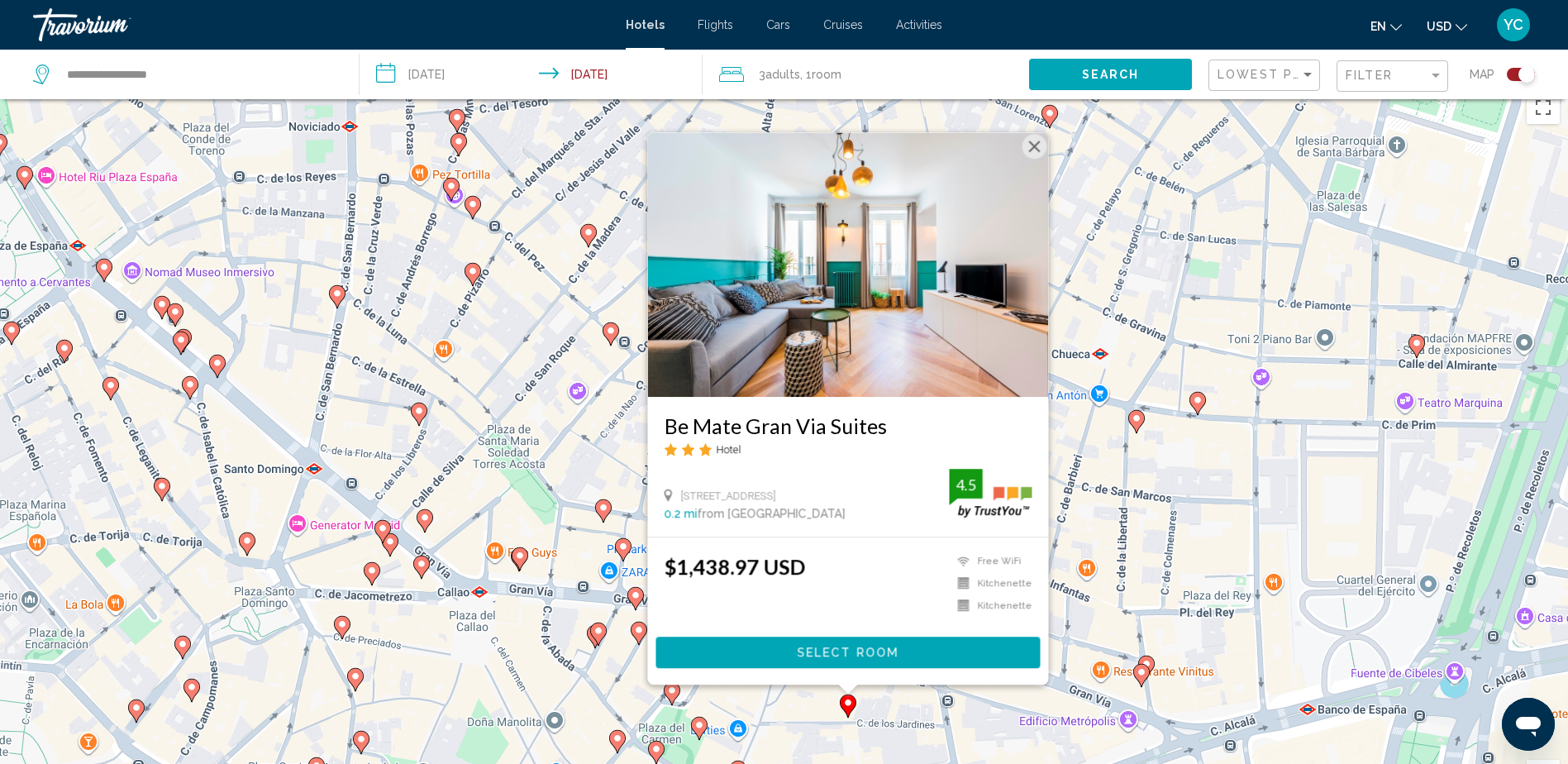
click at [1020, 146] on img "Main content" at bounding box center [847, 264] width 401 height 264
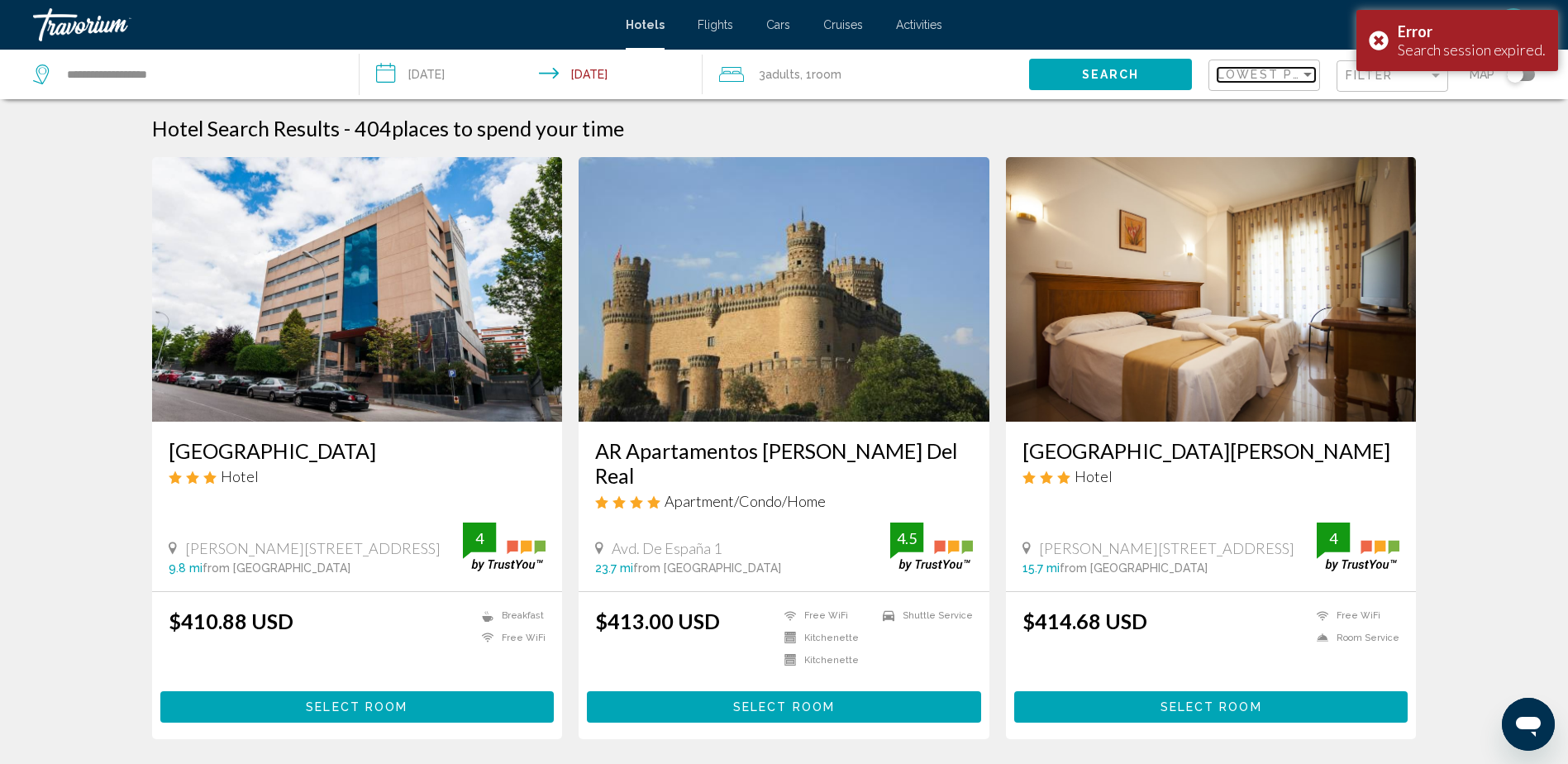
click at [1289, 79] on span "Lowest Price" at bounding box center [1271, 75] width 106 height 14
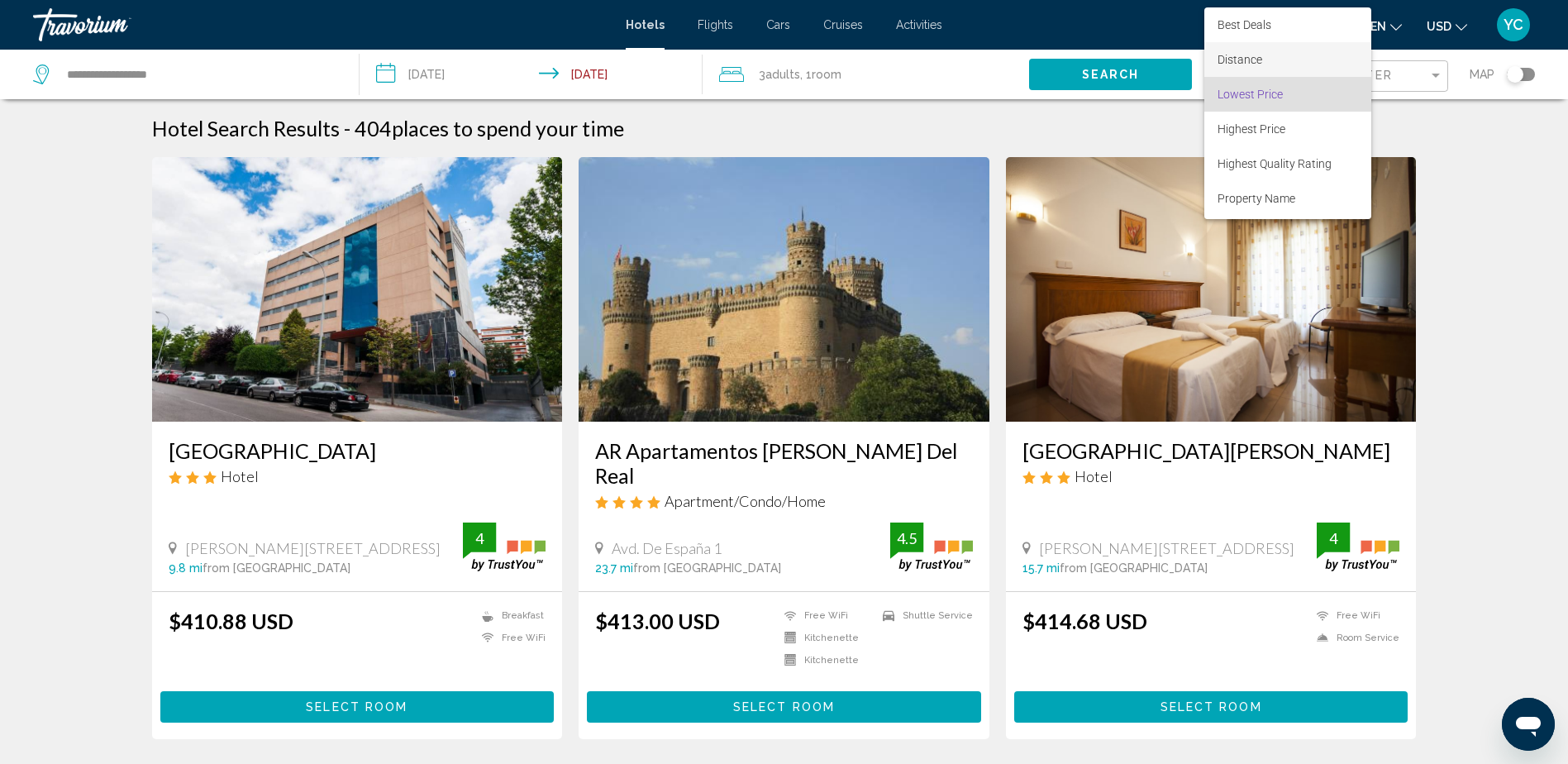
click at [1274, 71] on span "Distance" at bounding box center [1288, 59] width 140 height 35
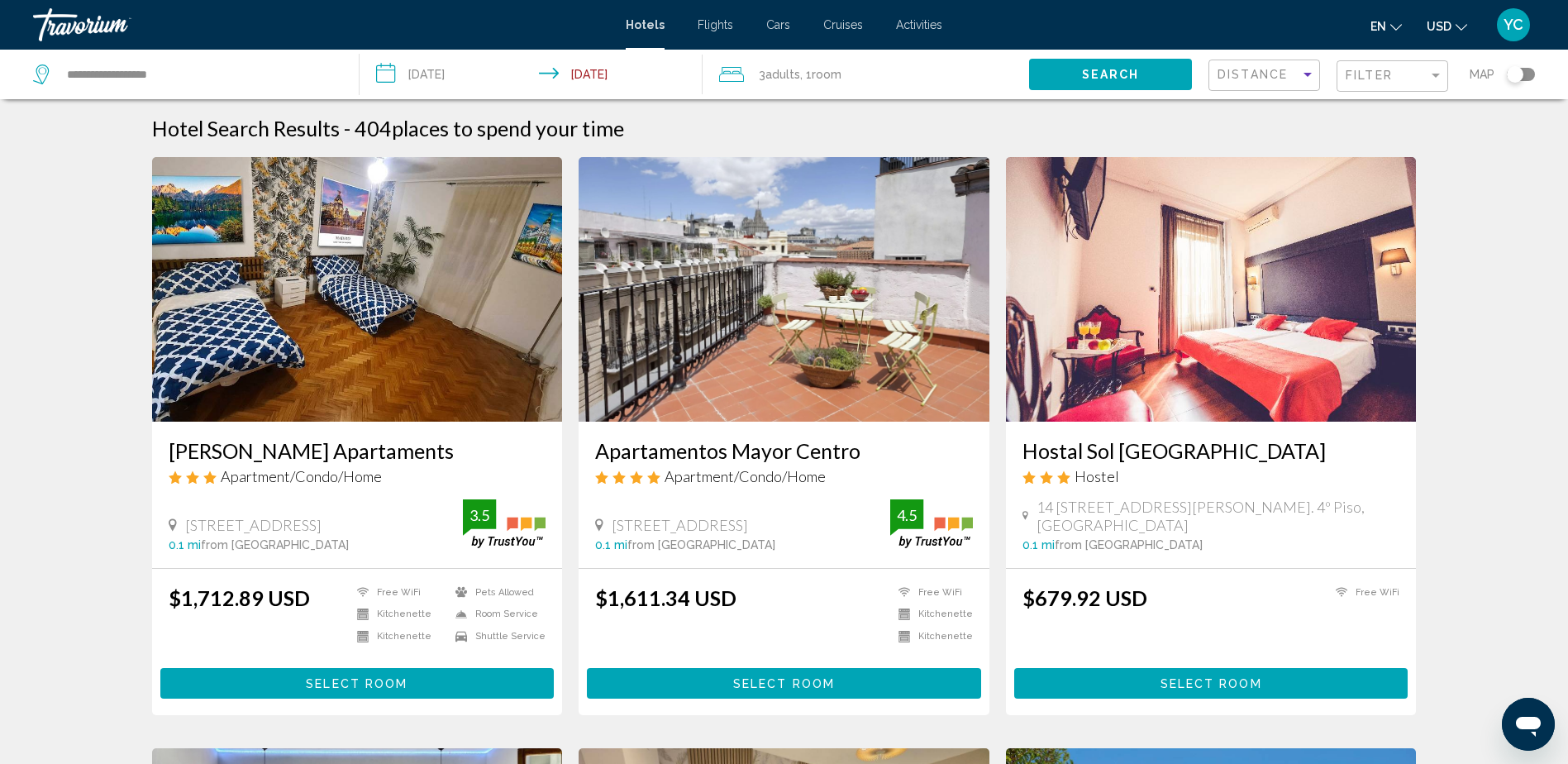
click at [1410, 64] on div "Filter" at bounding box center [1395, 76] width 97 height 30
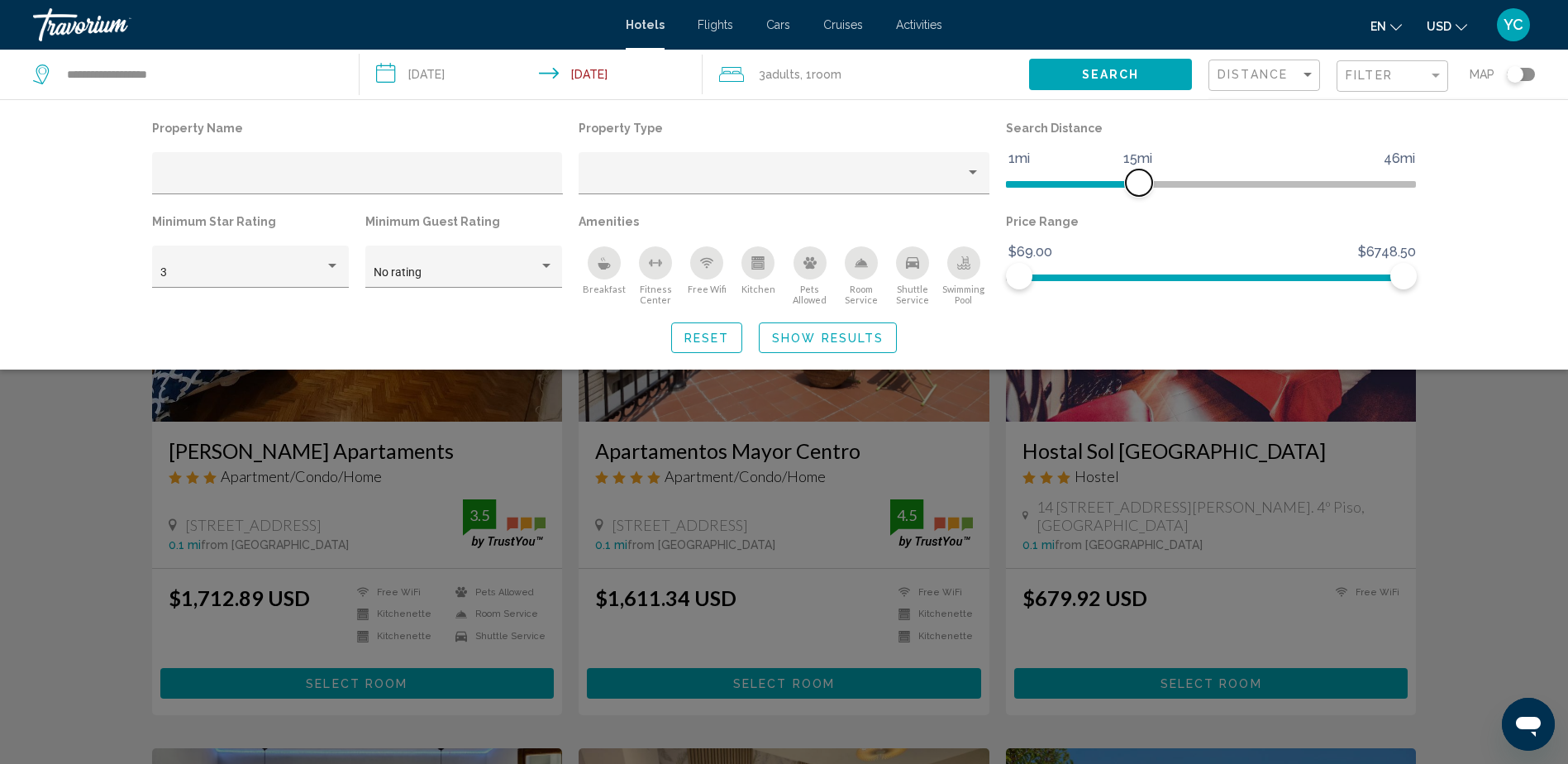
drag, startPoint x: 1272, startPoint y: 180, endPoint x: 1137, endPoint y: 180, distance: 135.0
click at [1137, 180] on span "Hotel Filters" at bounding box center [1139, 182] width 26 height 26
drag, startPoint x: 1137, startPoint y: 180, endPoint x: 1097, endPoint y: 178, distance: 40.0
click at [1097, 178] on span "Hotel Filters" at bounding box center [1095, 182] width 26 height 26
click at [845, 338] on span "Show Results" at bounding box center [827, 338] width 112 height 14
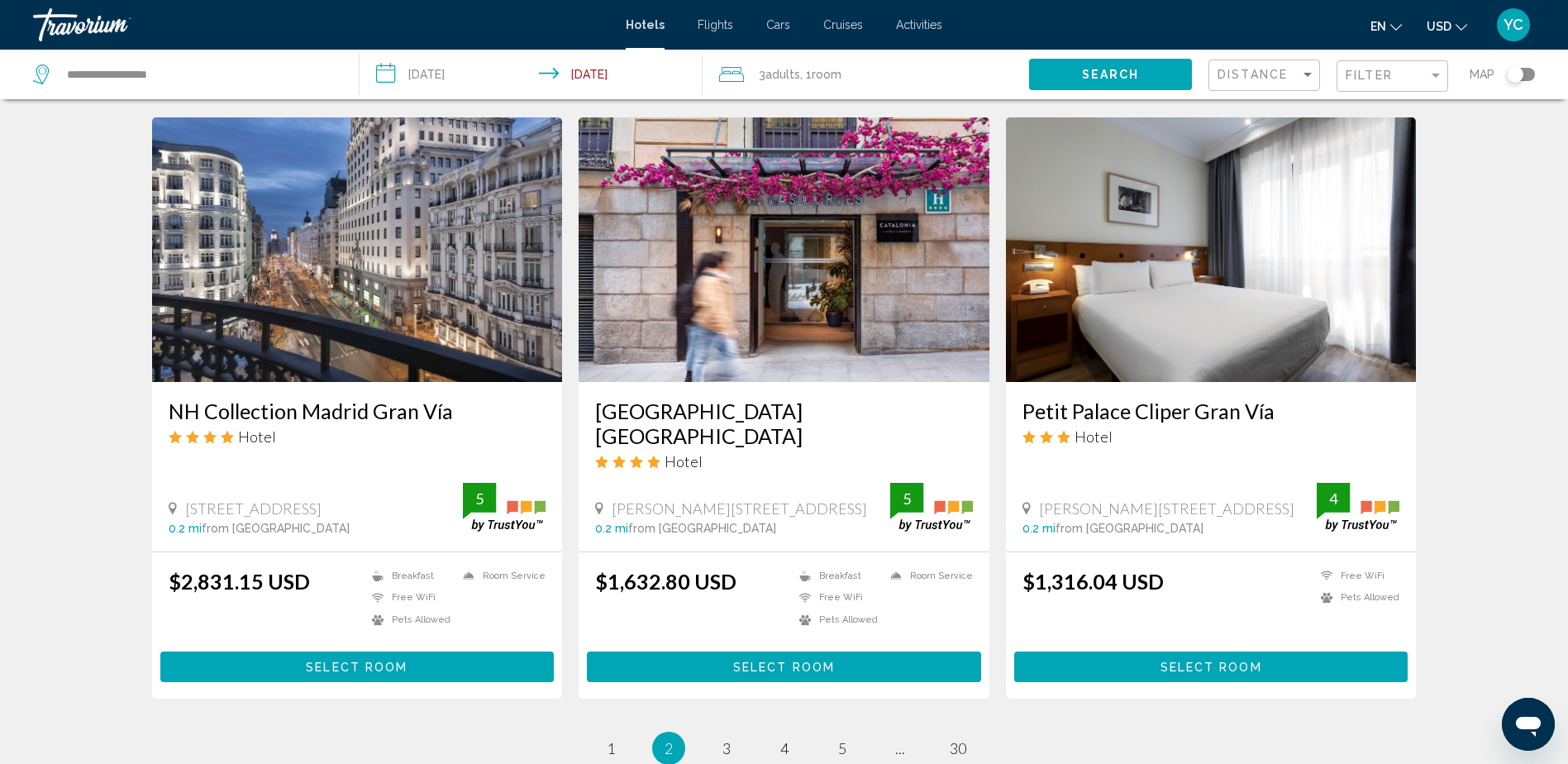
scroll to position [1901, 0]
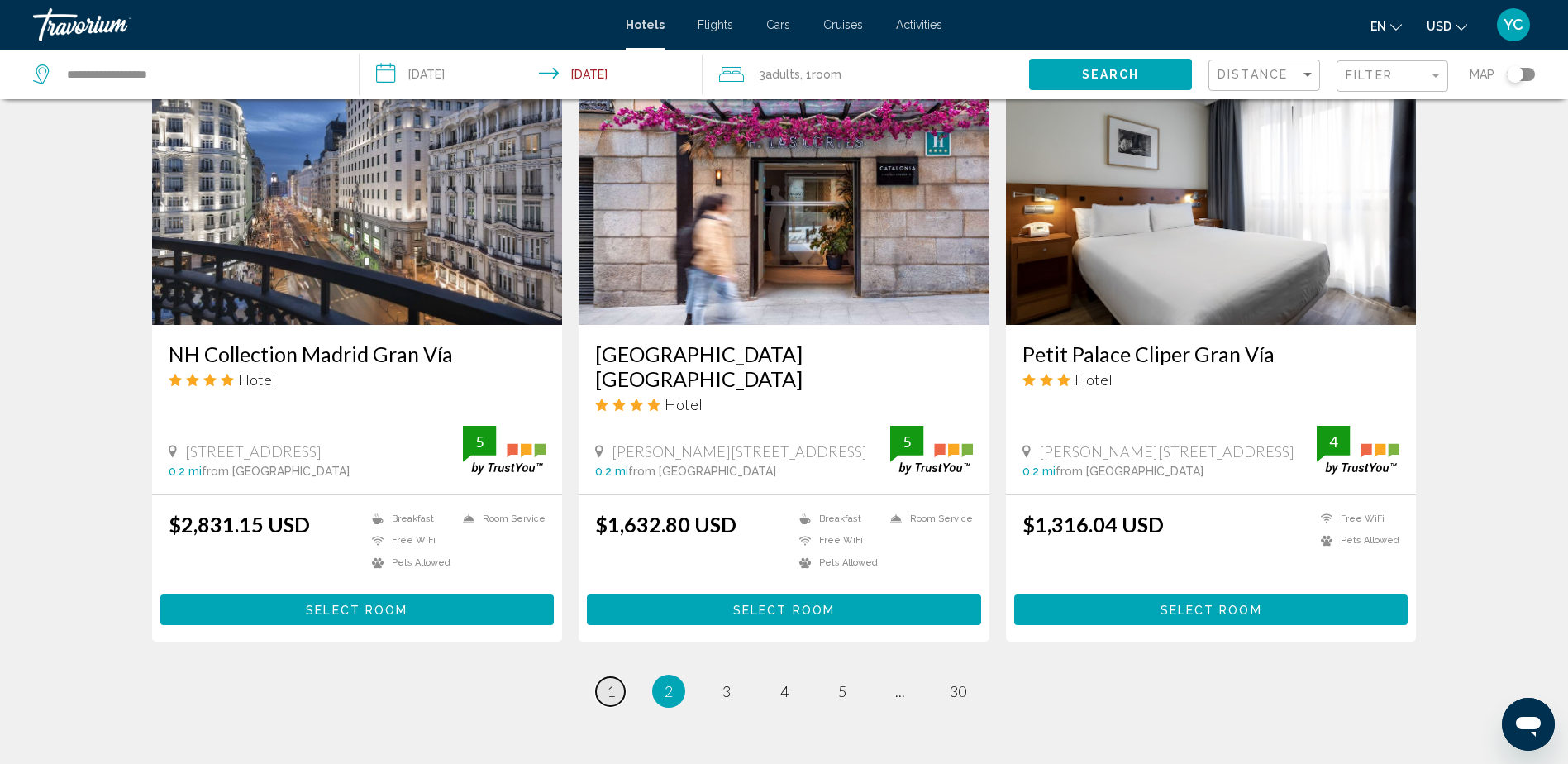
click at [607, 682] on span "1" at bounding box center [611, 691] width 8 height 19
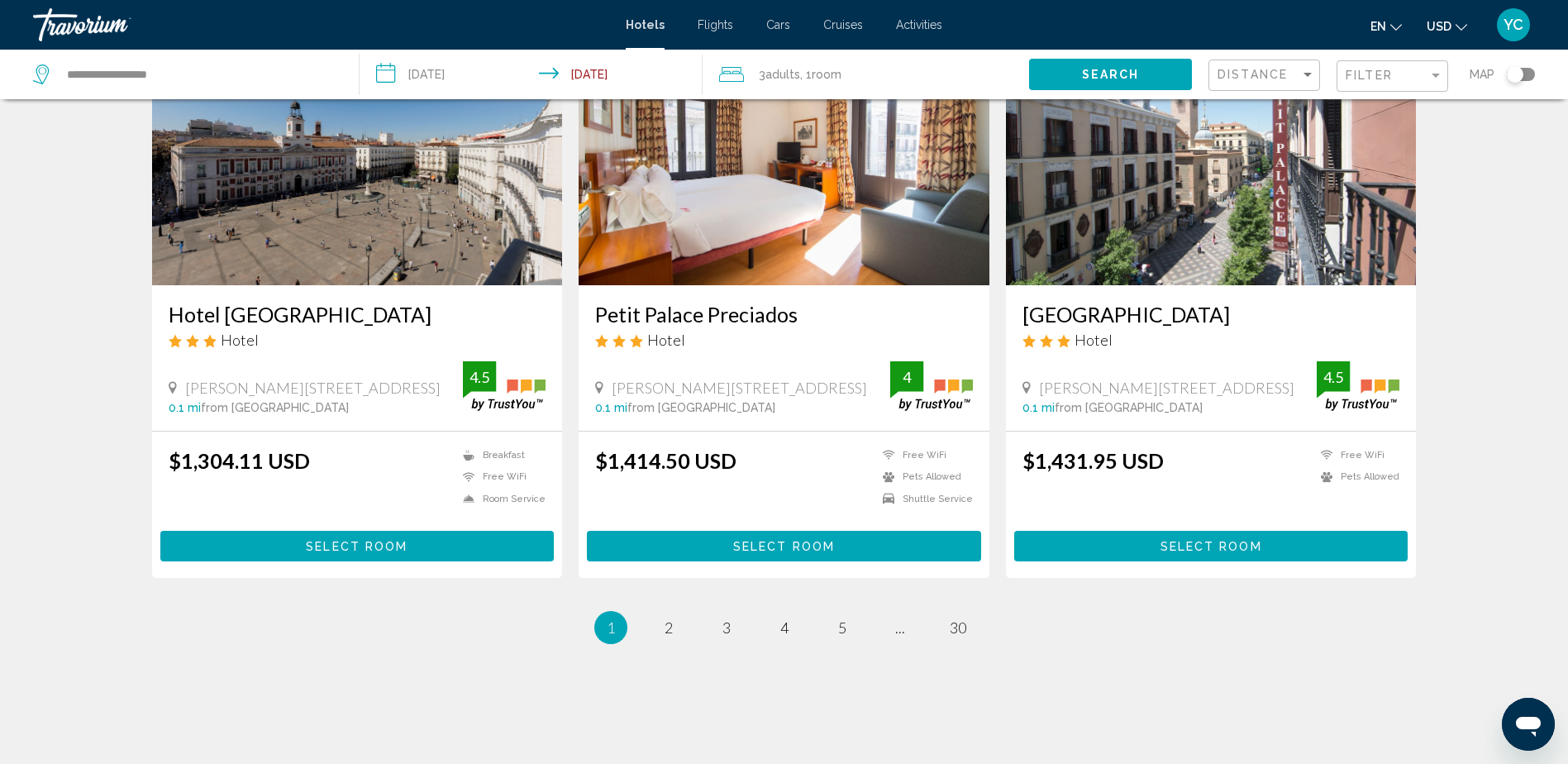
scroll to position [1935, 0]
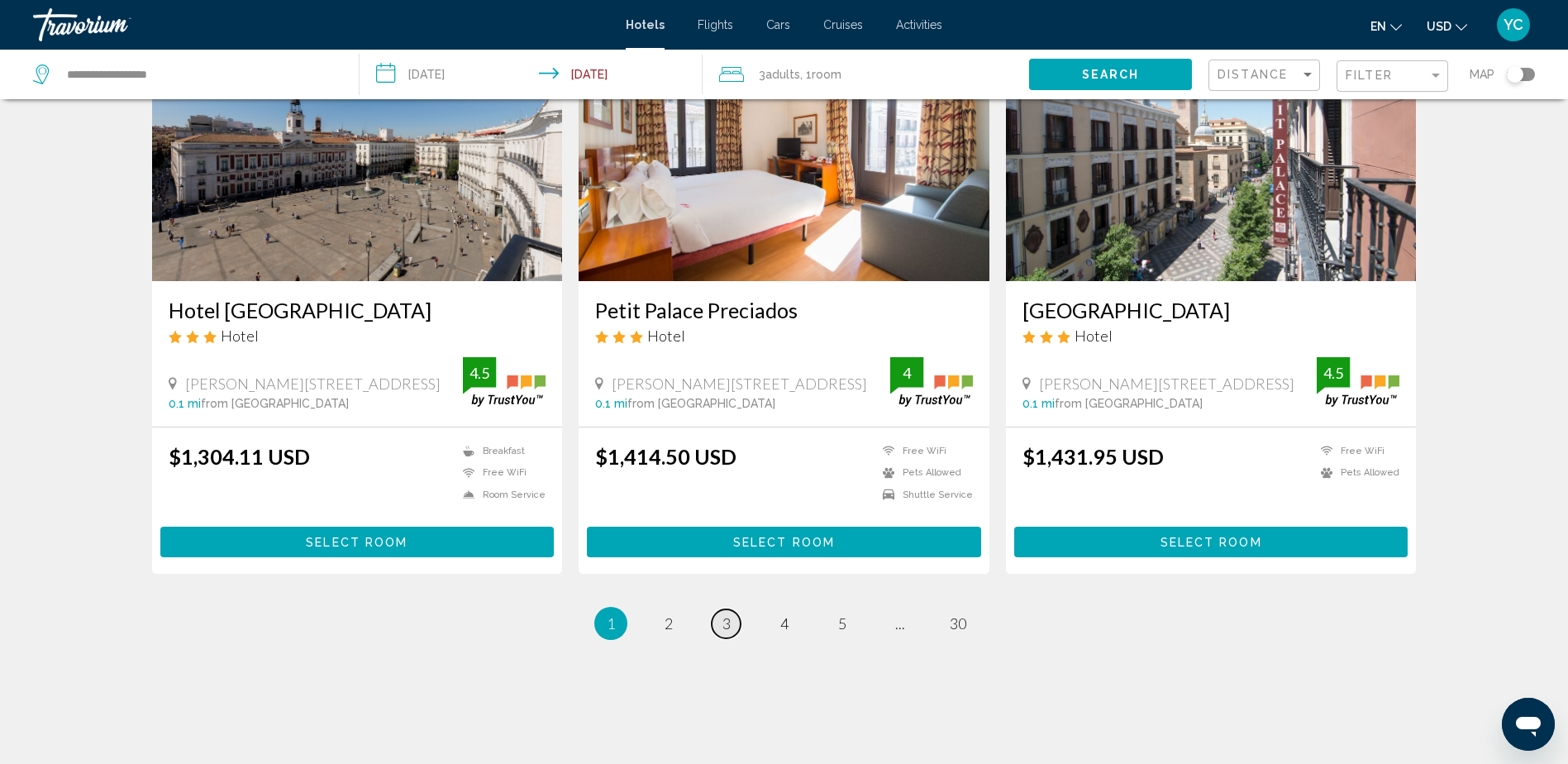
click at [716, 609] on link "page 3" at bounding box center [726, 624] width 29 height 29
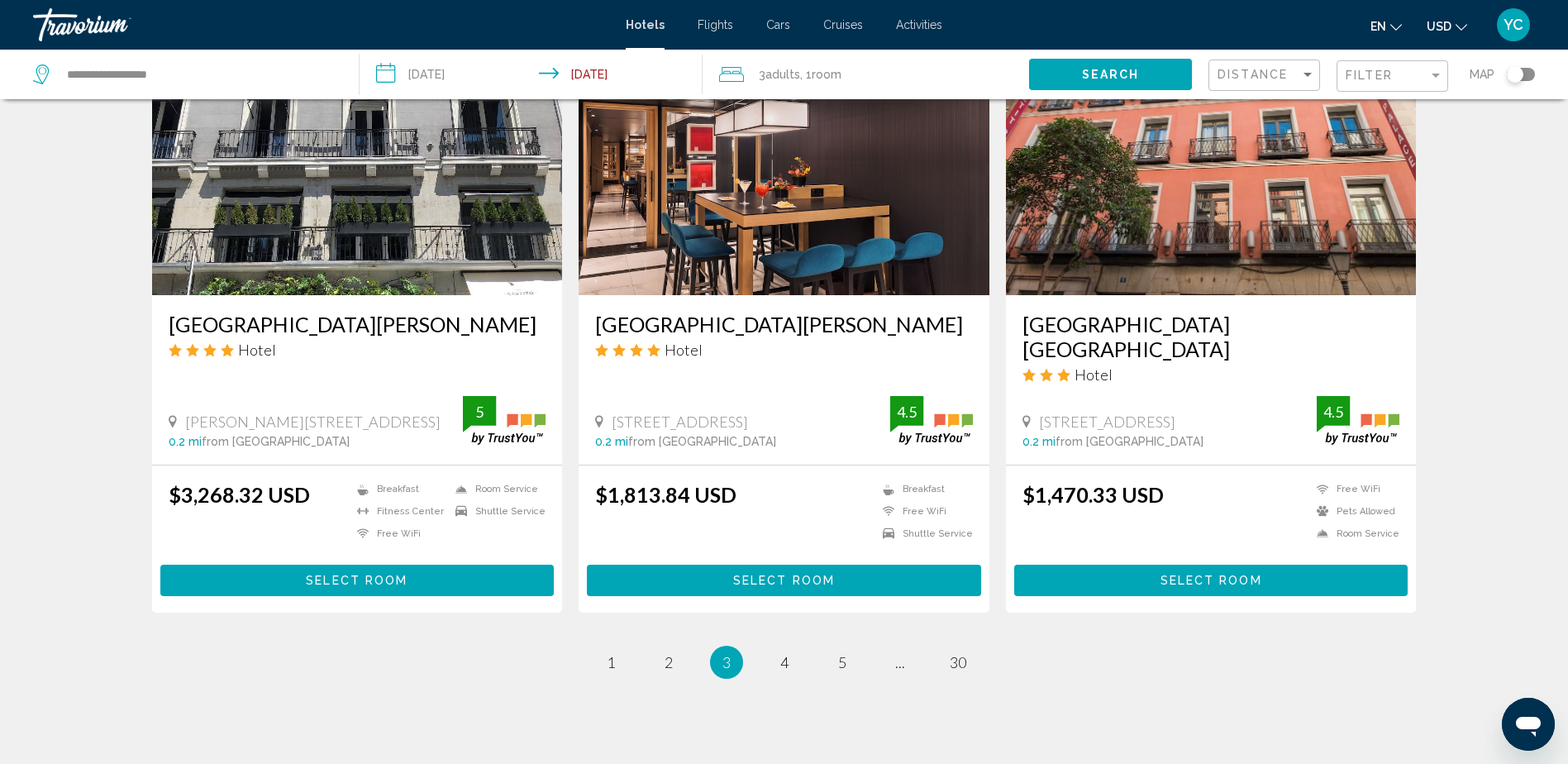
scroll to position [1935, 0]
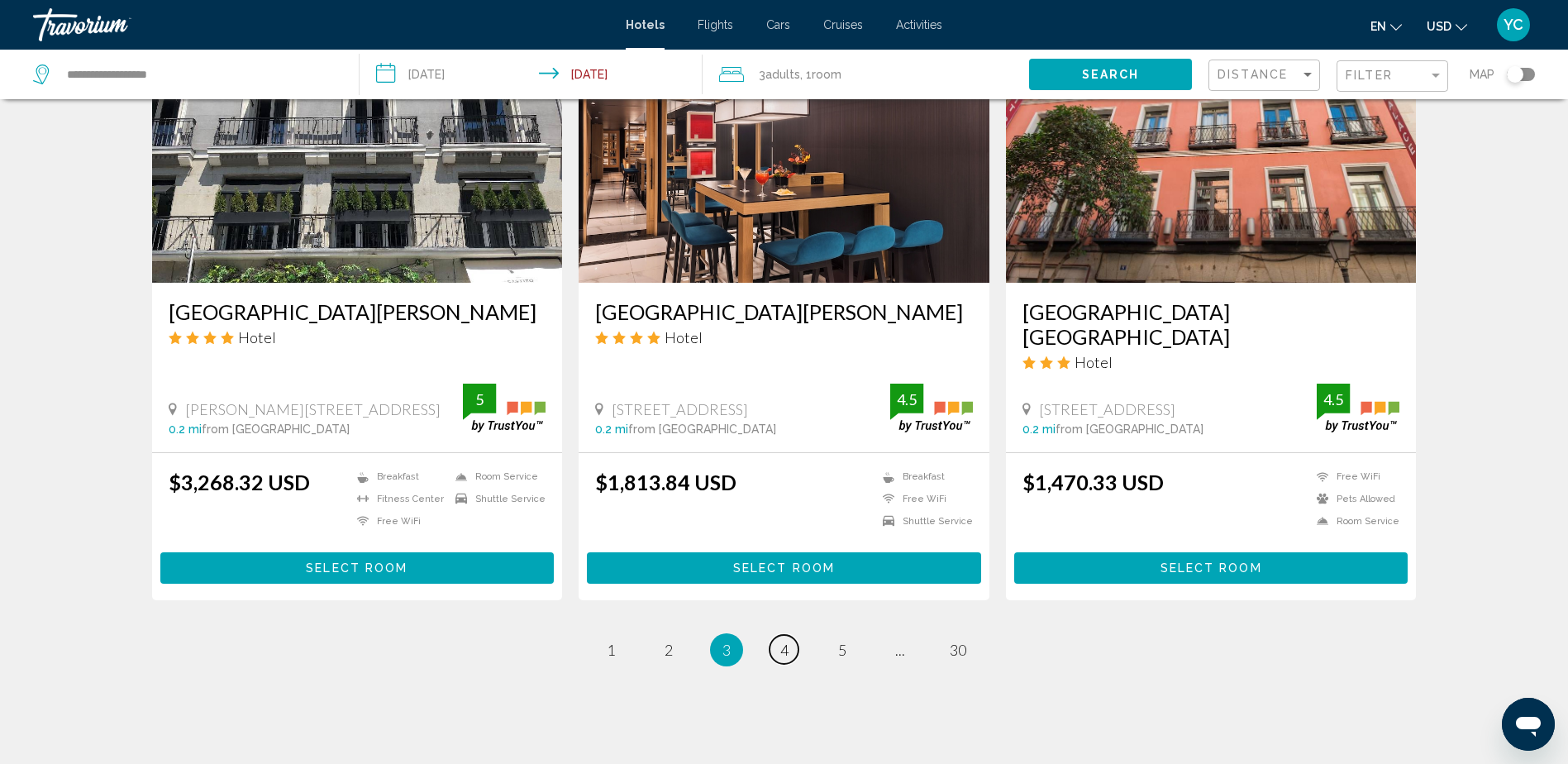
click at [777, 635] on link "page 4" at bounding box center [784, 650] width 29 height 29
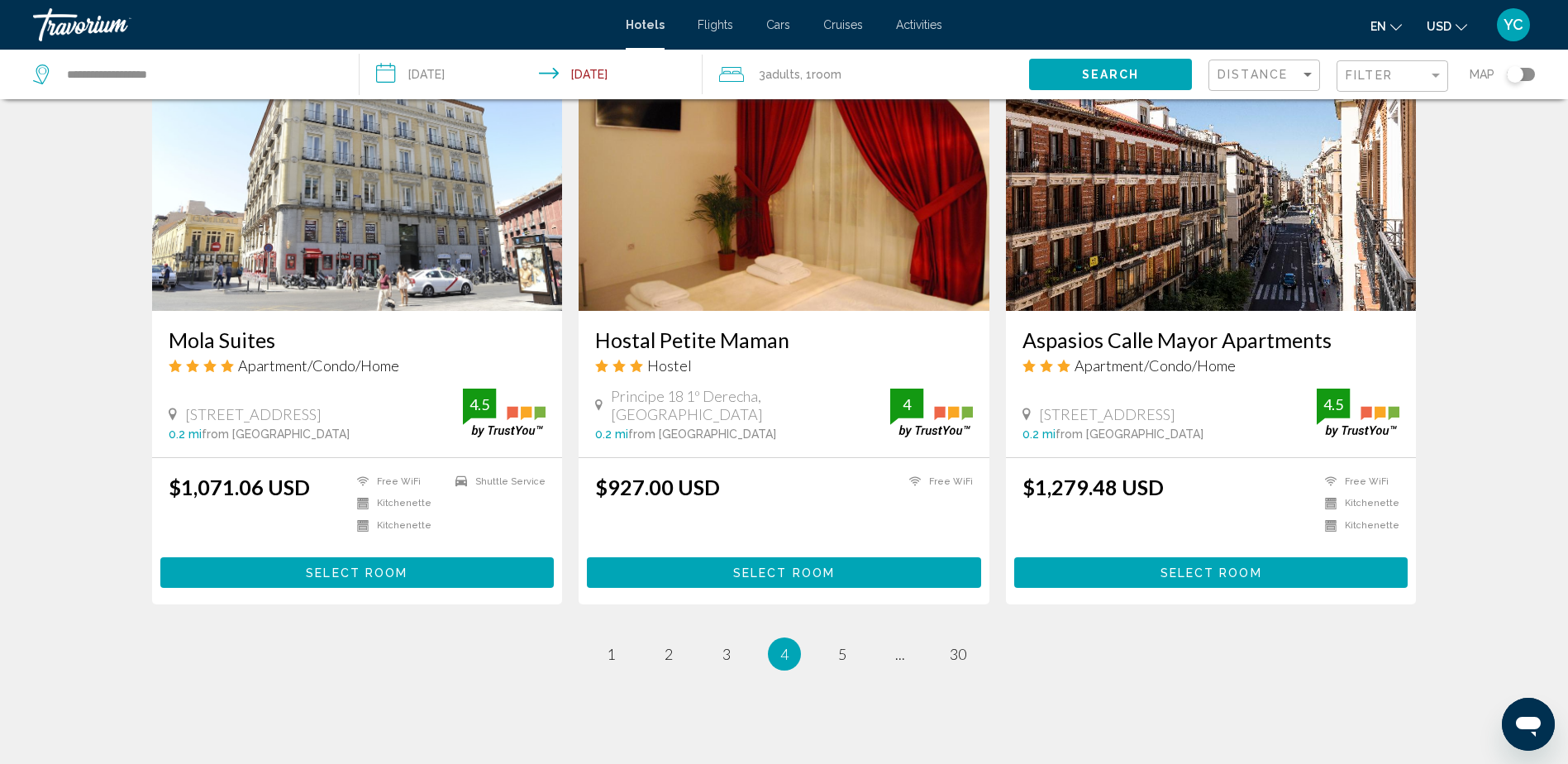
scroll to position [1961, 0]
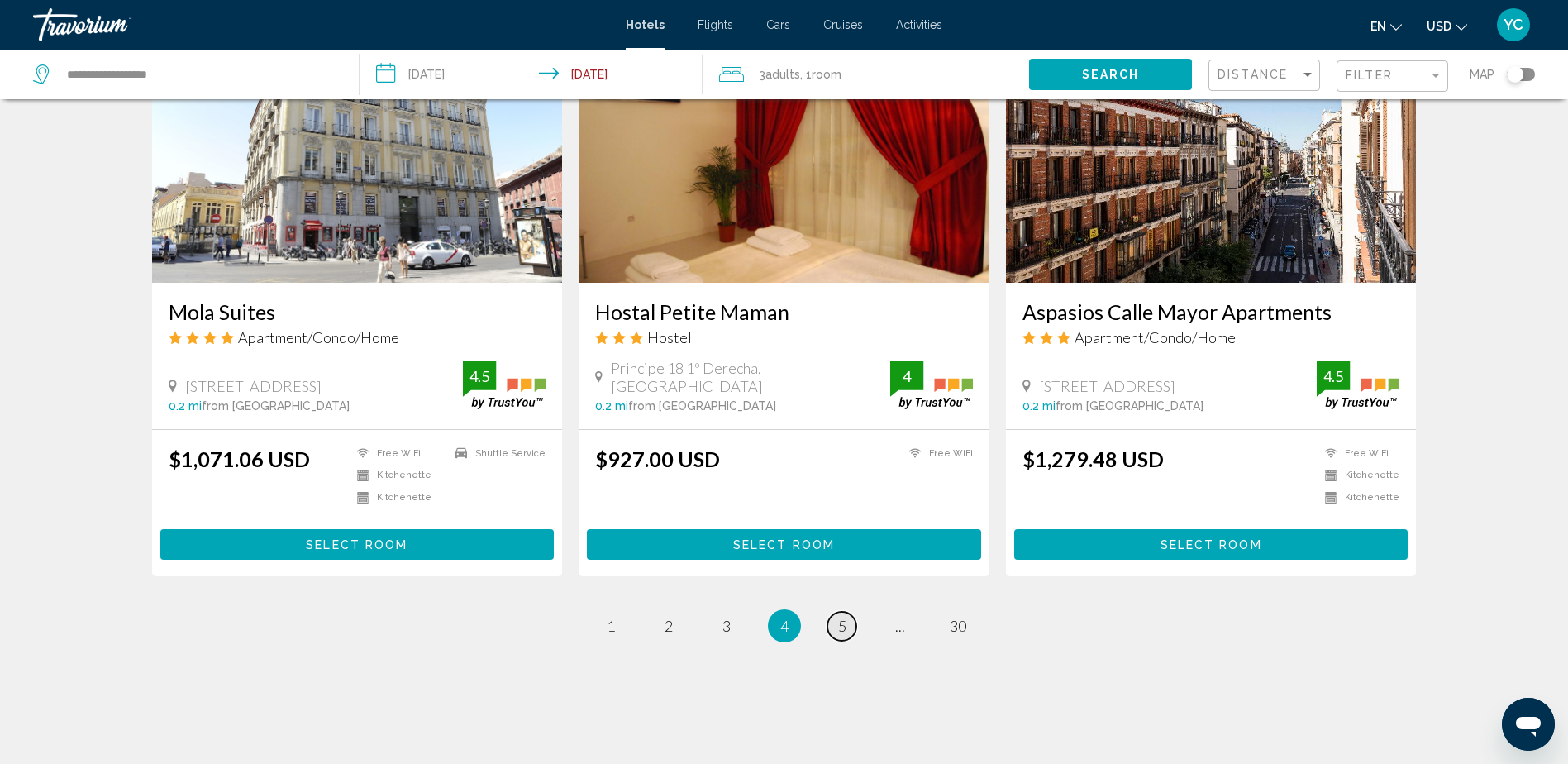
click at [843, 617] on span "5" at bounding box center [842, 626] width 8 height 19
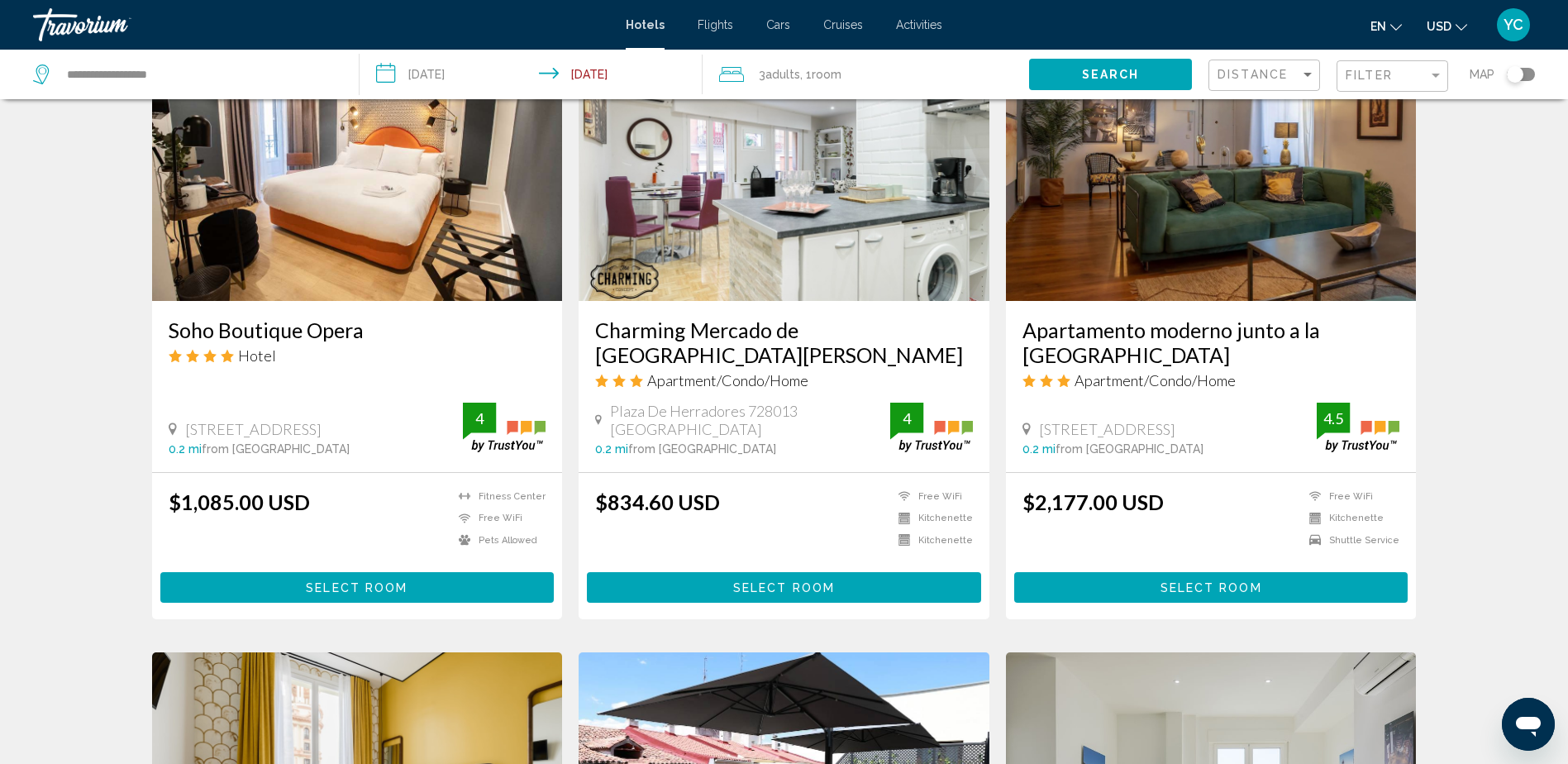
scroll to position [722, 0]
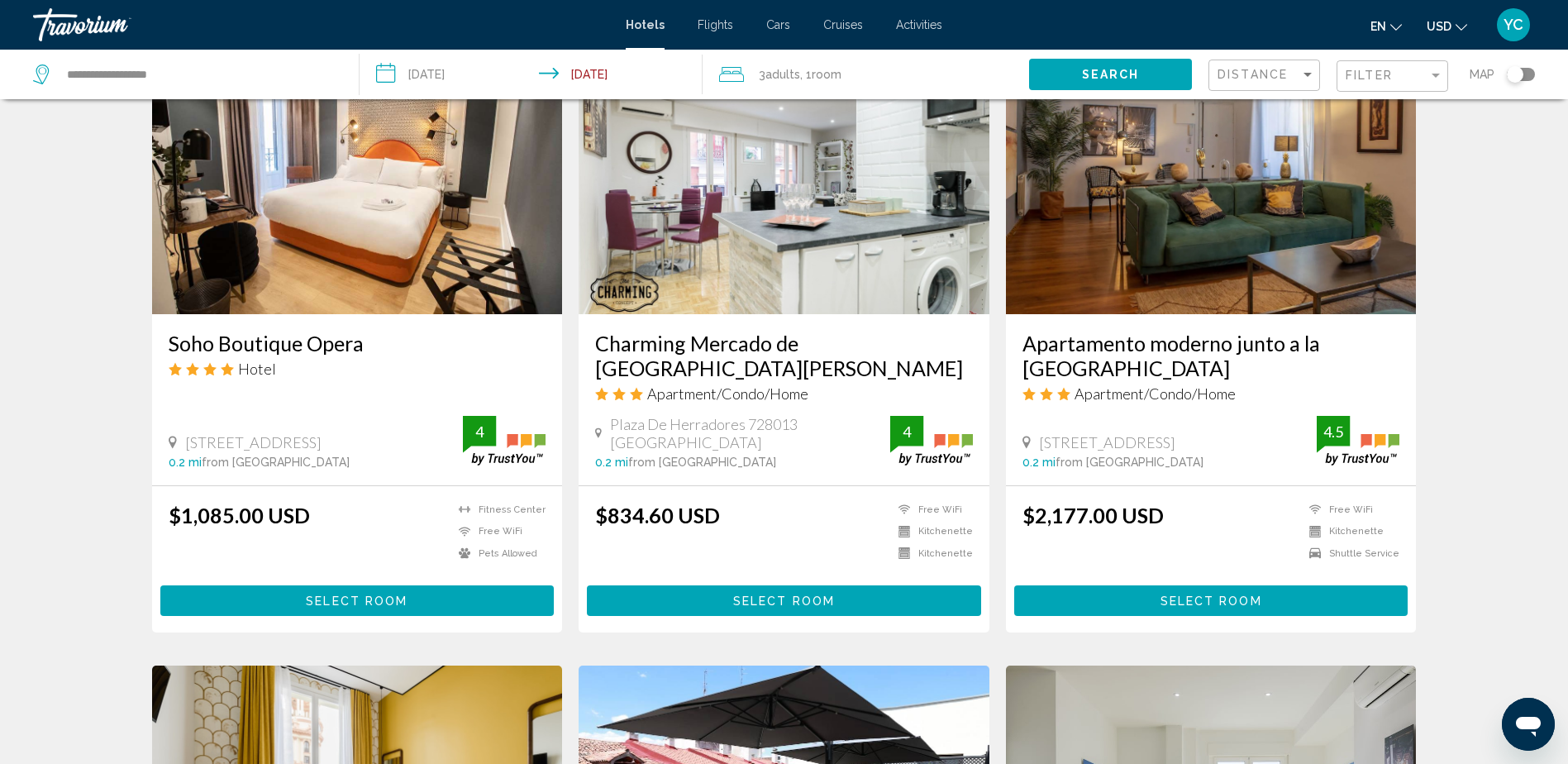
click at [733, 586] on button "Select Room" at bounding box center [784, 600] width 395 height 30
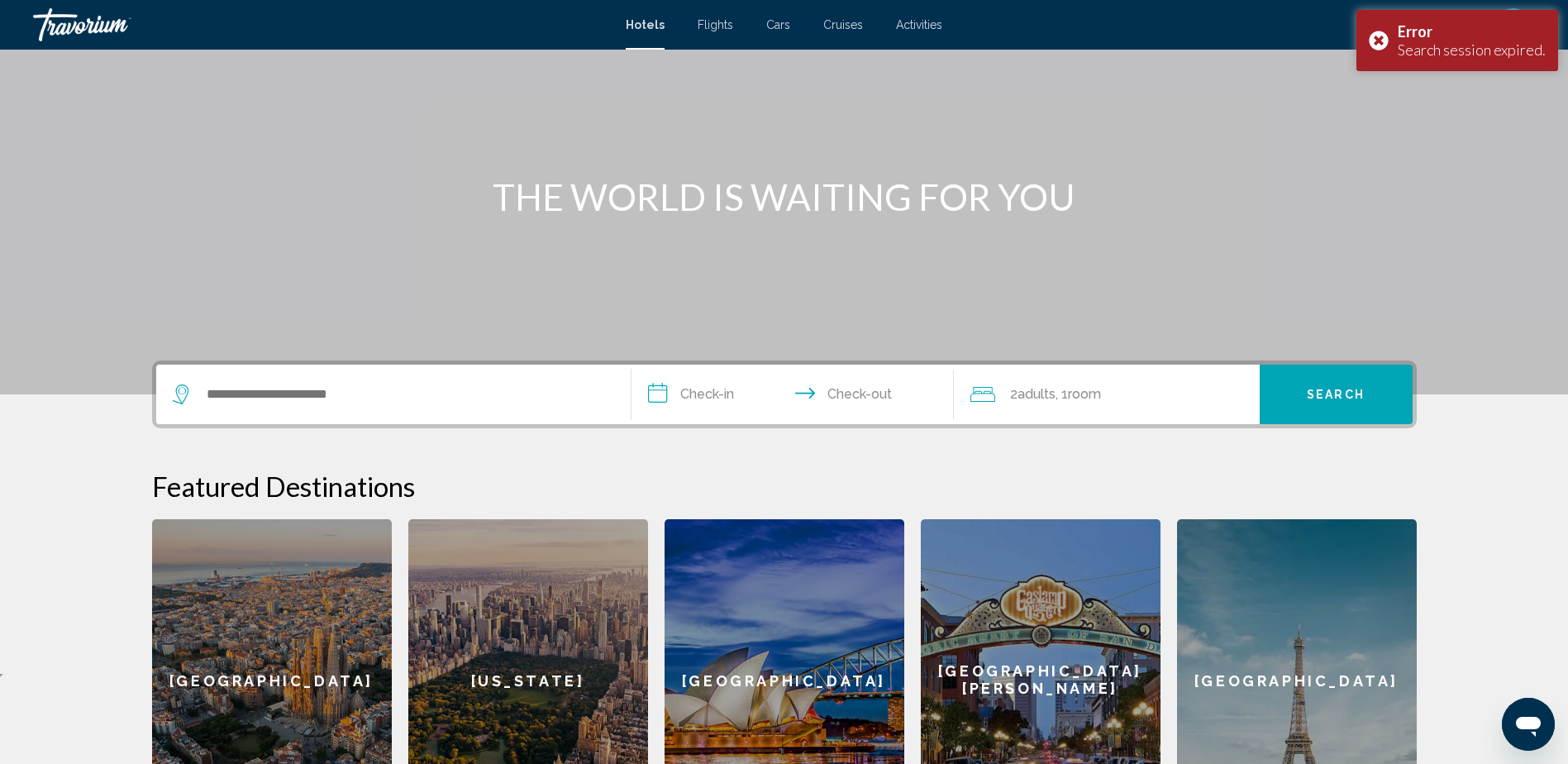
scroll to position [221, 0]
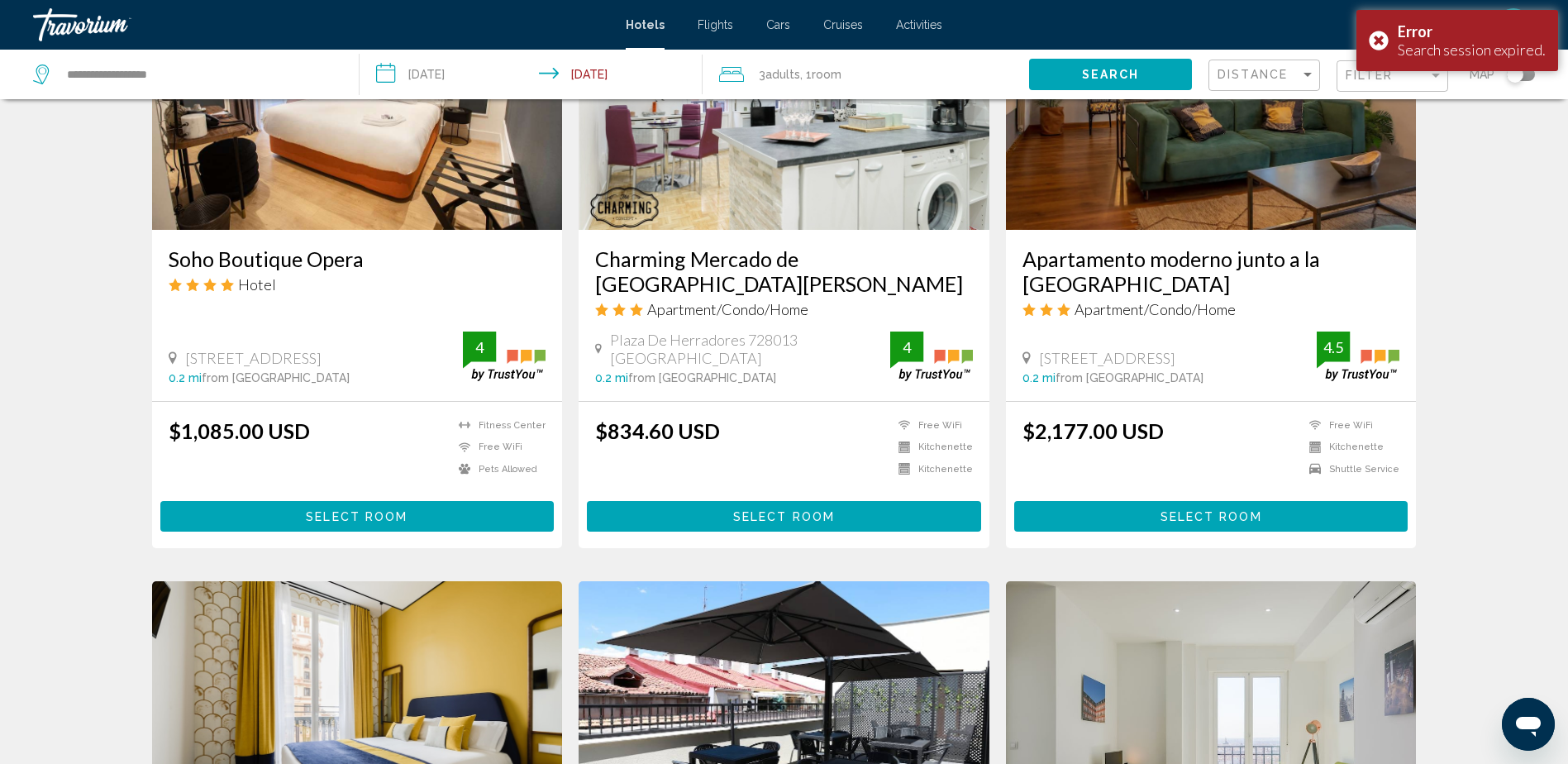
scroll to position [909, 0]
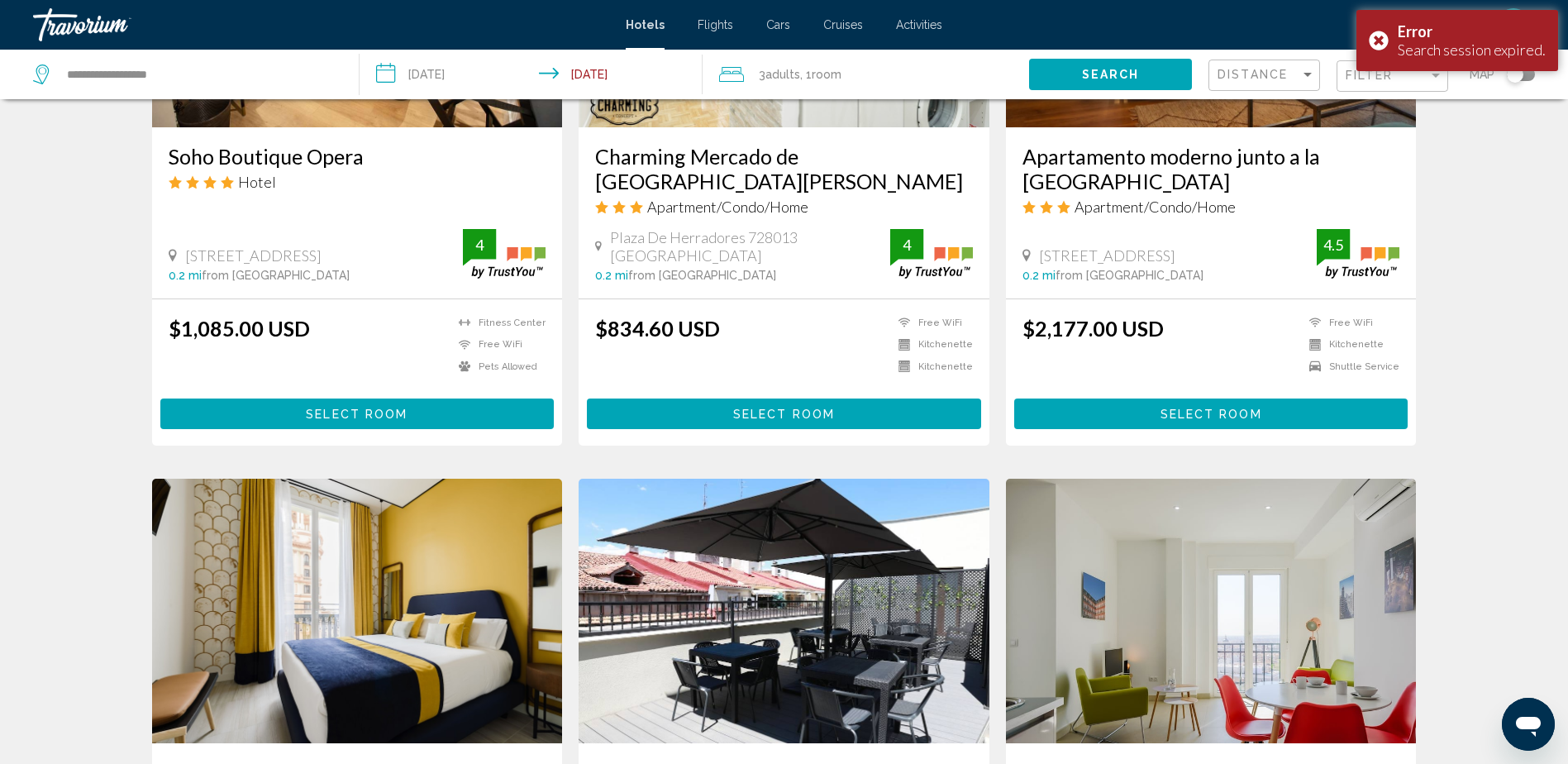
click at [639, 144] on h3 "Charming Mercado de San Miguel" at bounding box center [784, 169] width 378 height 50
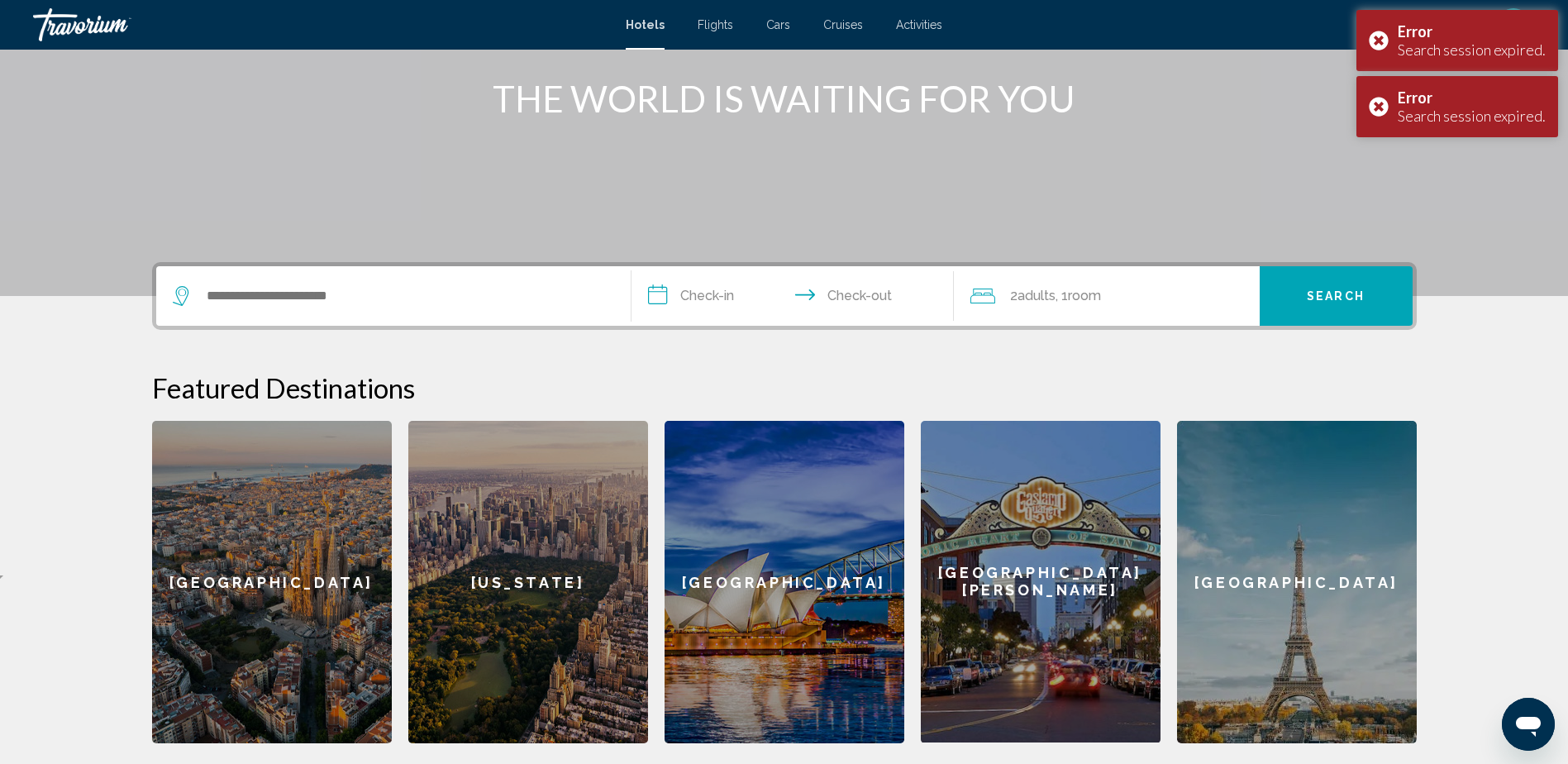
scroll to position [221, 0]
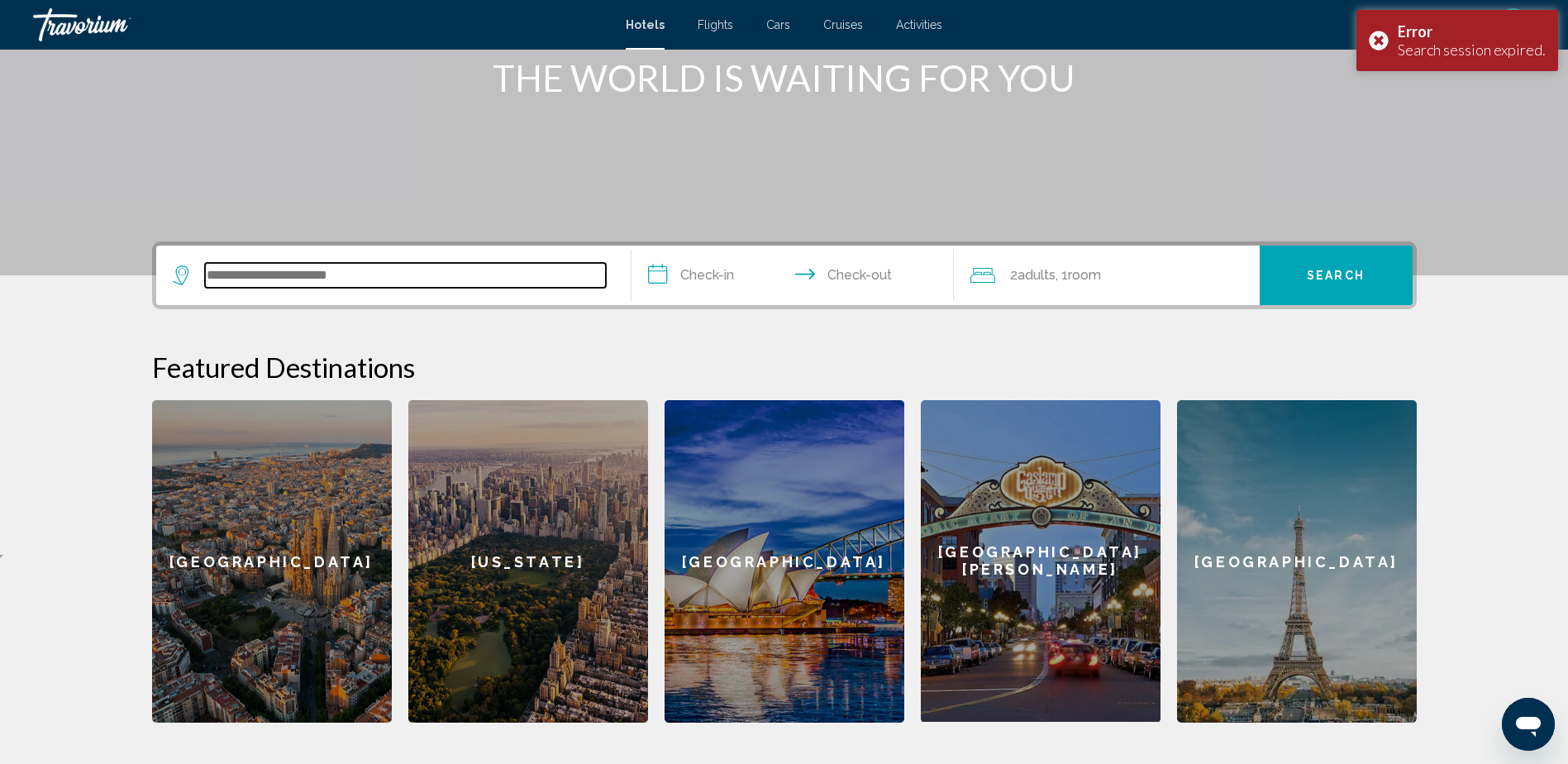
click at [538, 271] on input "Search widget" at bounding box center [404, 275] width 401 height 24
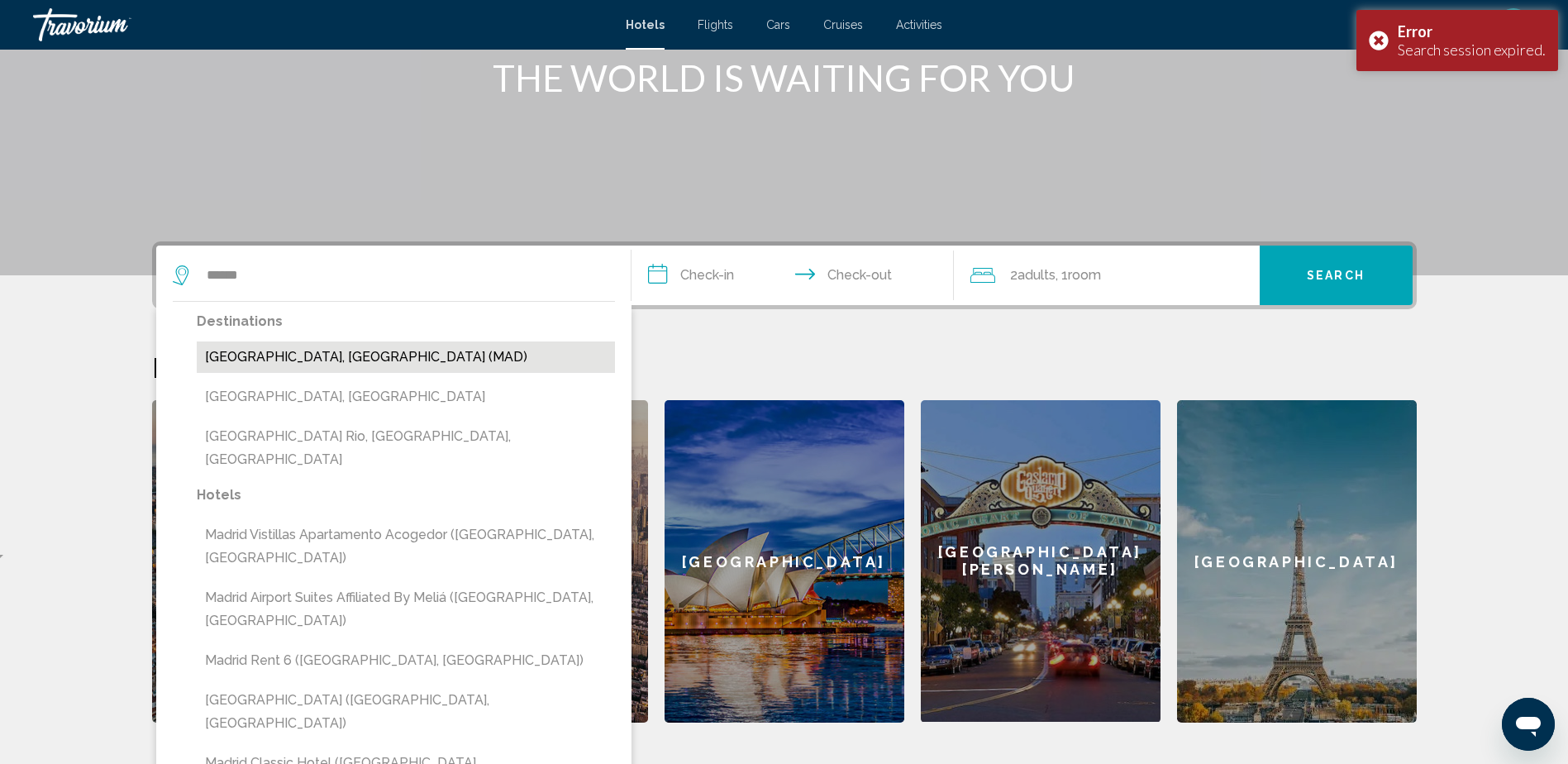
click at [344, 345] on button "[GEOGRAPHIC_DATA], [GEOGRAPHIC_DATA] (MAD)" at bounding box center [405, 357] width 418 height 31
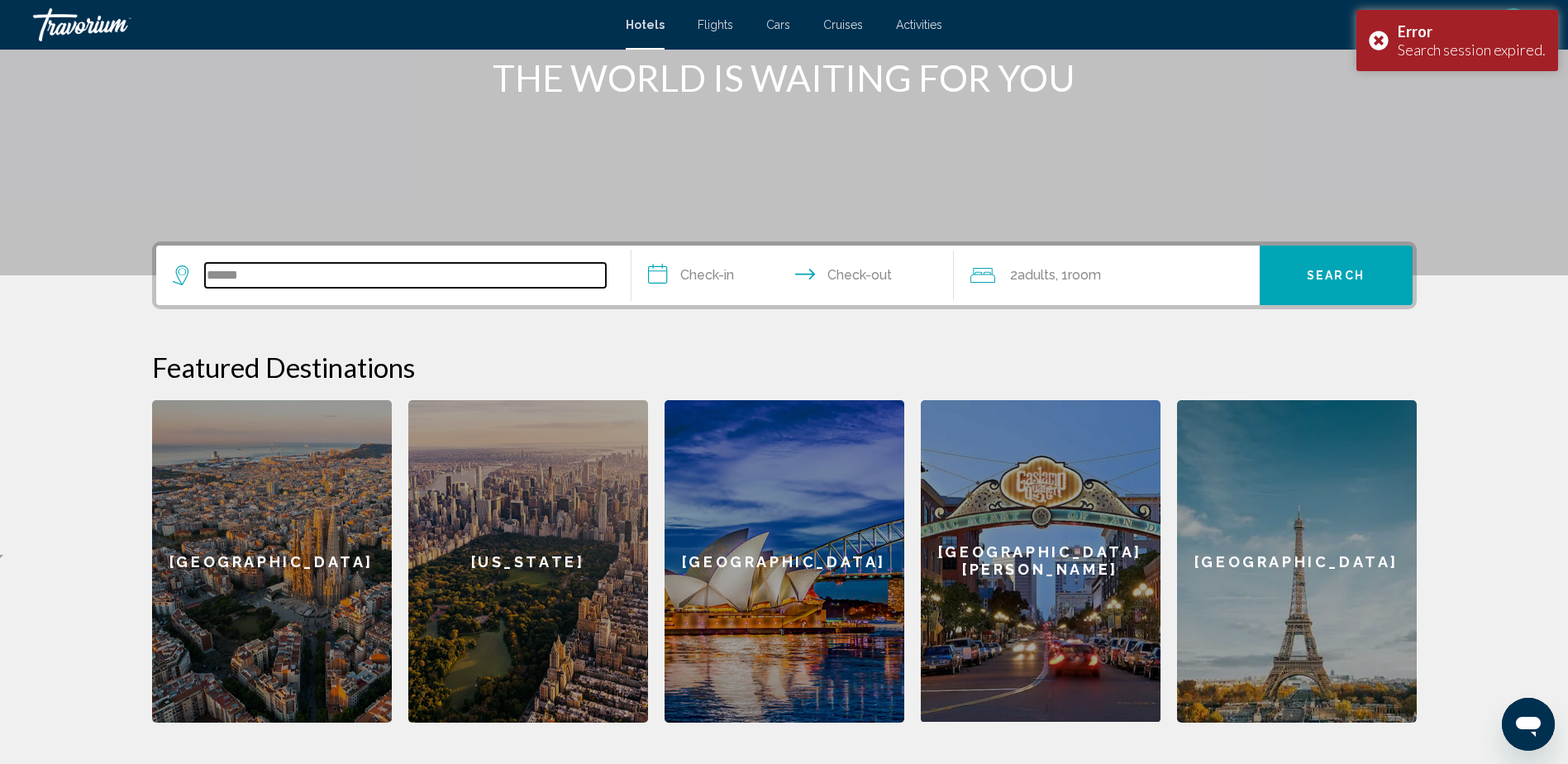
type input "**********"
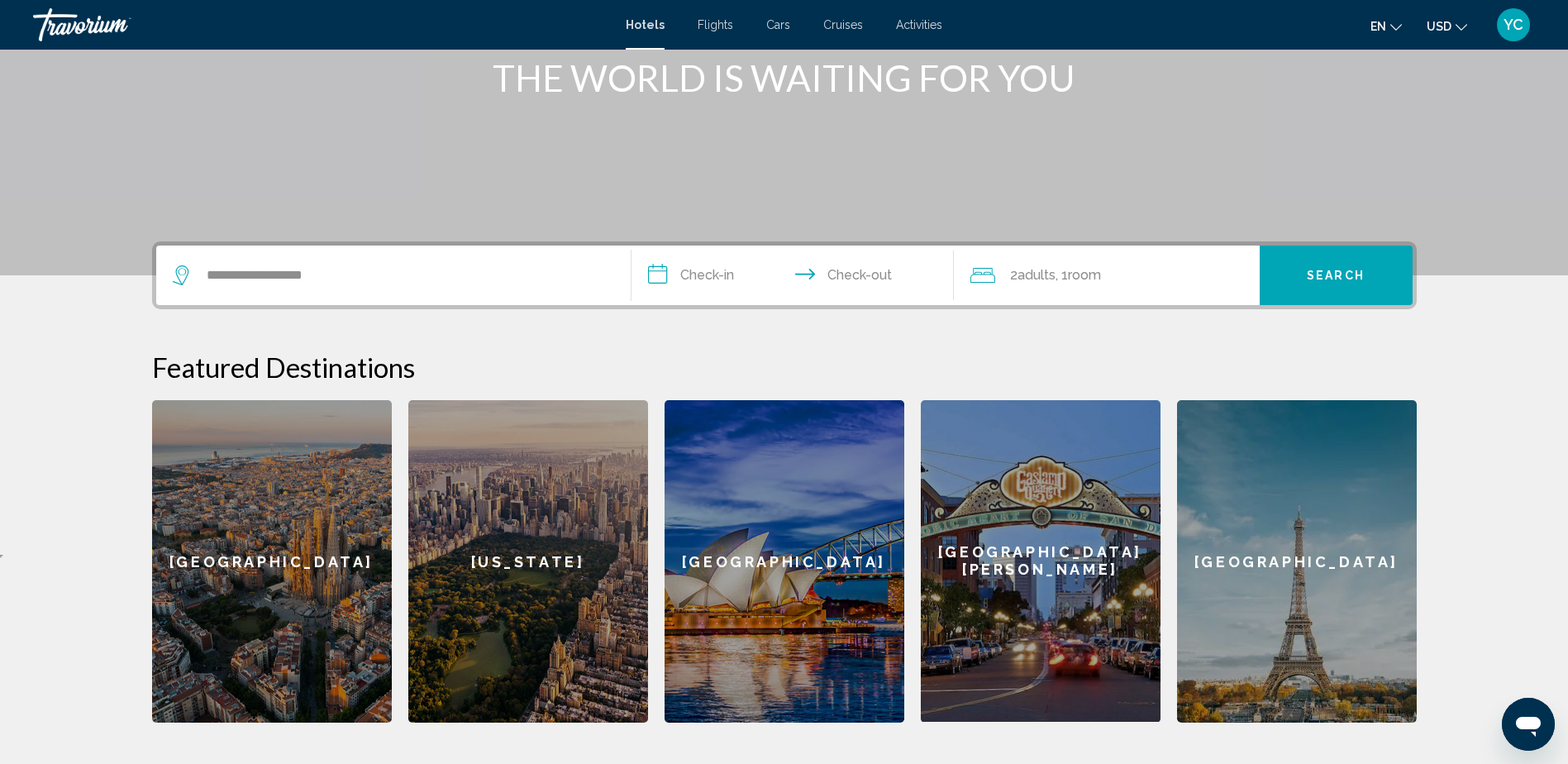
click at [702, 281] on input "**********" at bounding box center [796, 278] width 329 height 64
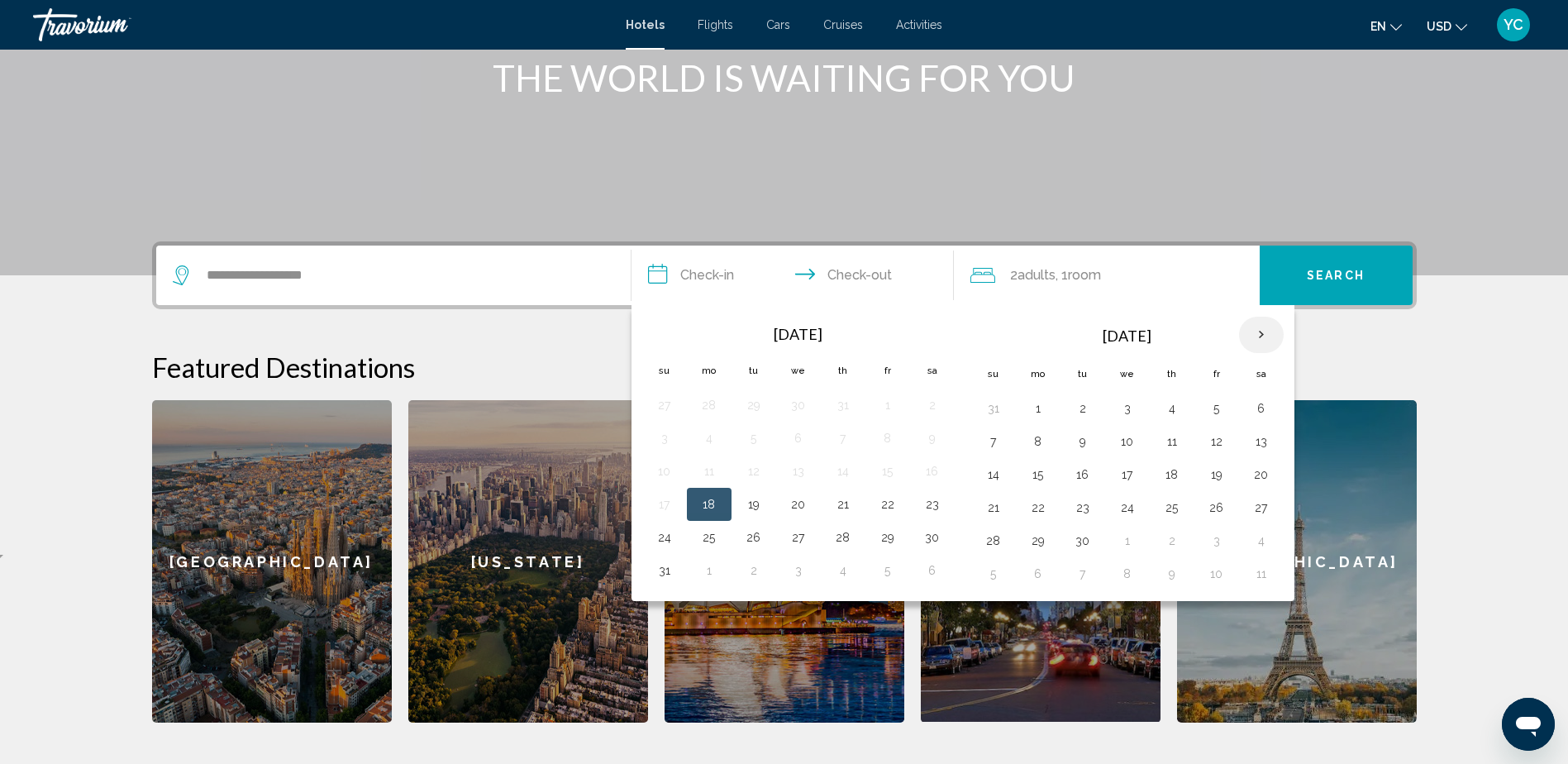
click at [1270, 331] on th "Next month" at bounding box center [1262, 334] width 45 height 36
click at [1180, 532] on button "30" at bounding box center [1171, 541] width 26 height 23
click at [1266, 336] on th "Next month" at bounding box center [1262, 334] width 45 height 36
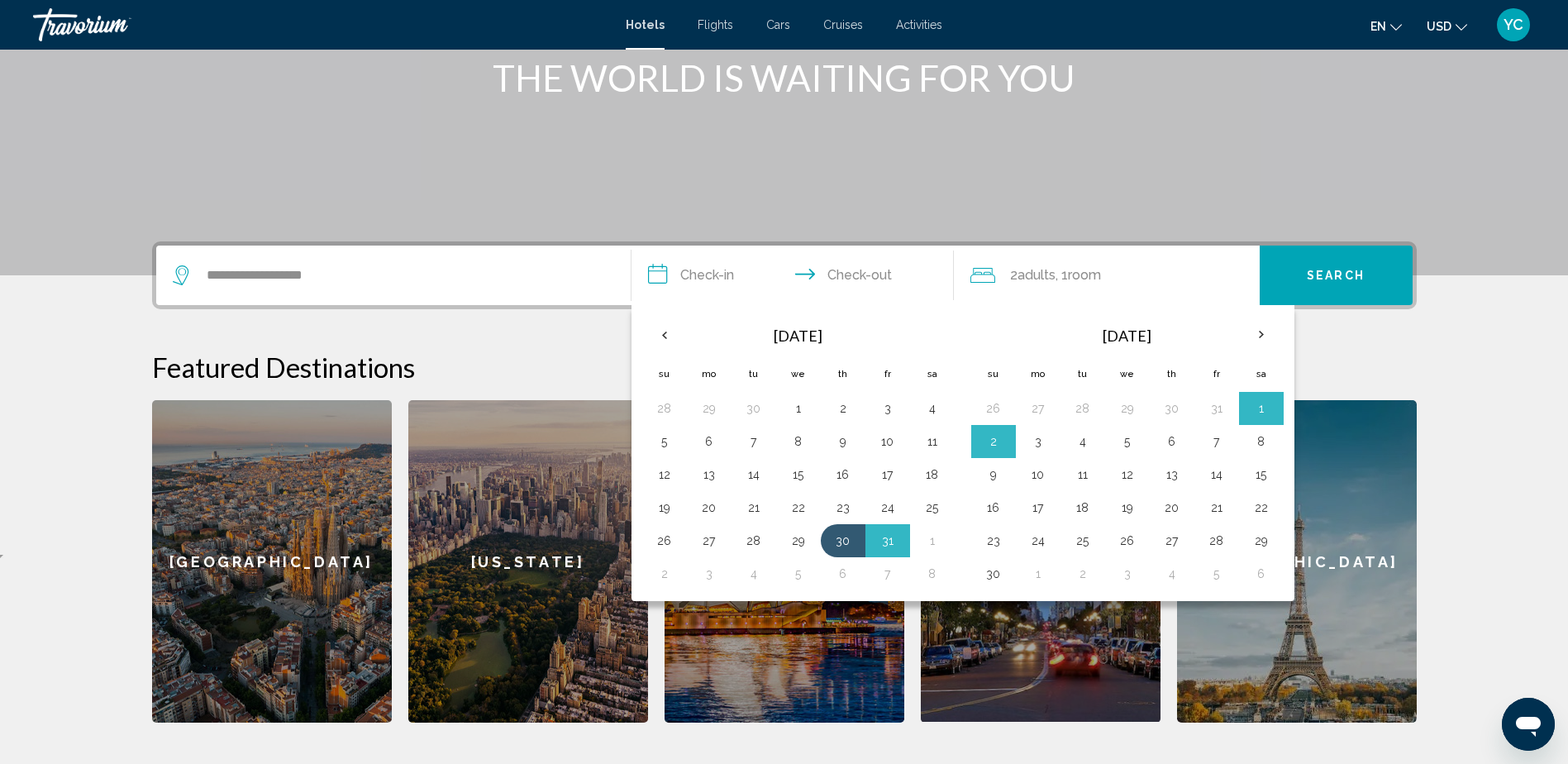
click at [1033, 439] on button "3" at bounding box center [1038, 441] width 26 height 23
type input "**********"
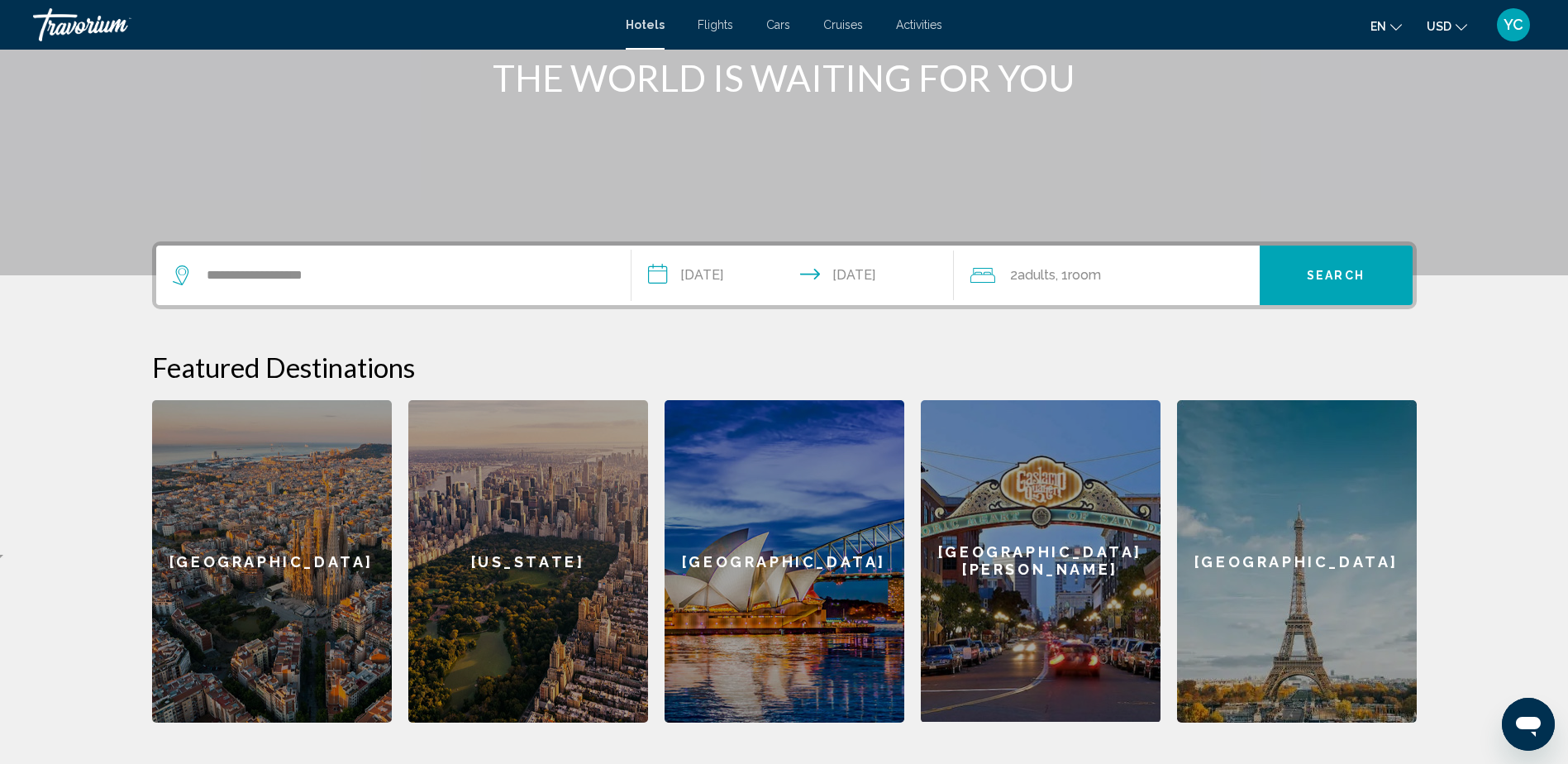
click at [1143, 281] on div "2 Adult Adults , 1 Room rooms" at bounding box center [1115, 276] width 289 height 23
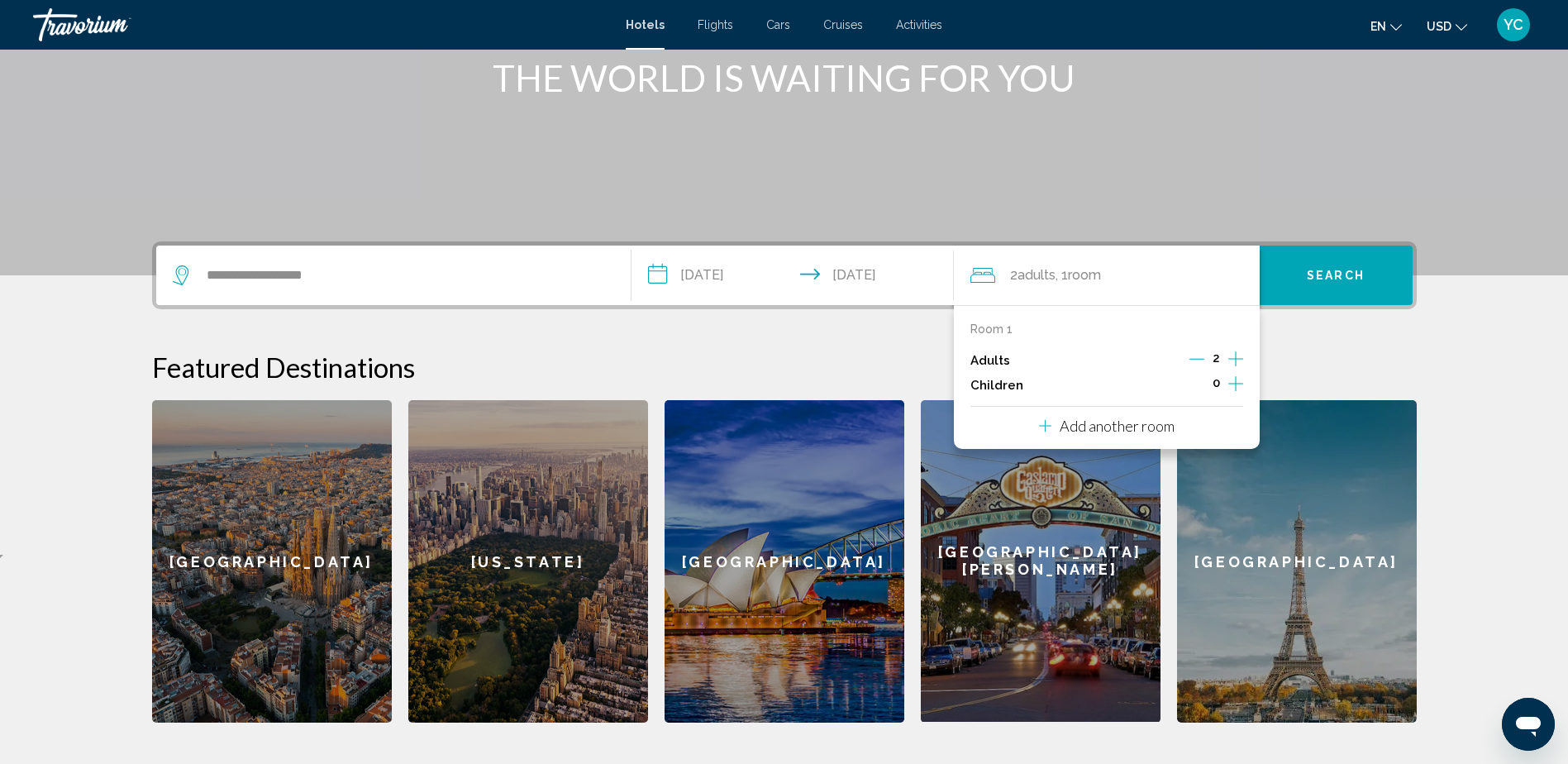
click at [1235, 358] on icon "Increment adults" at bounding box center [1236, 359] width 15 height 19
click at [1296, 271] on button "Search" at bounding box center [1336, 275] width 153 height 59
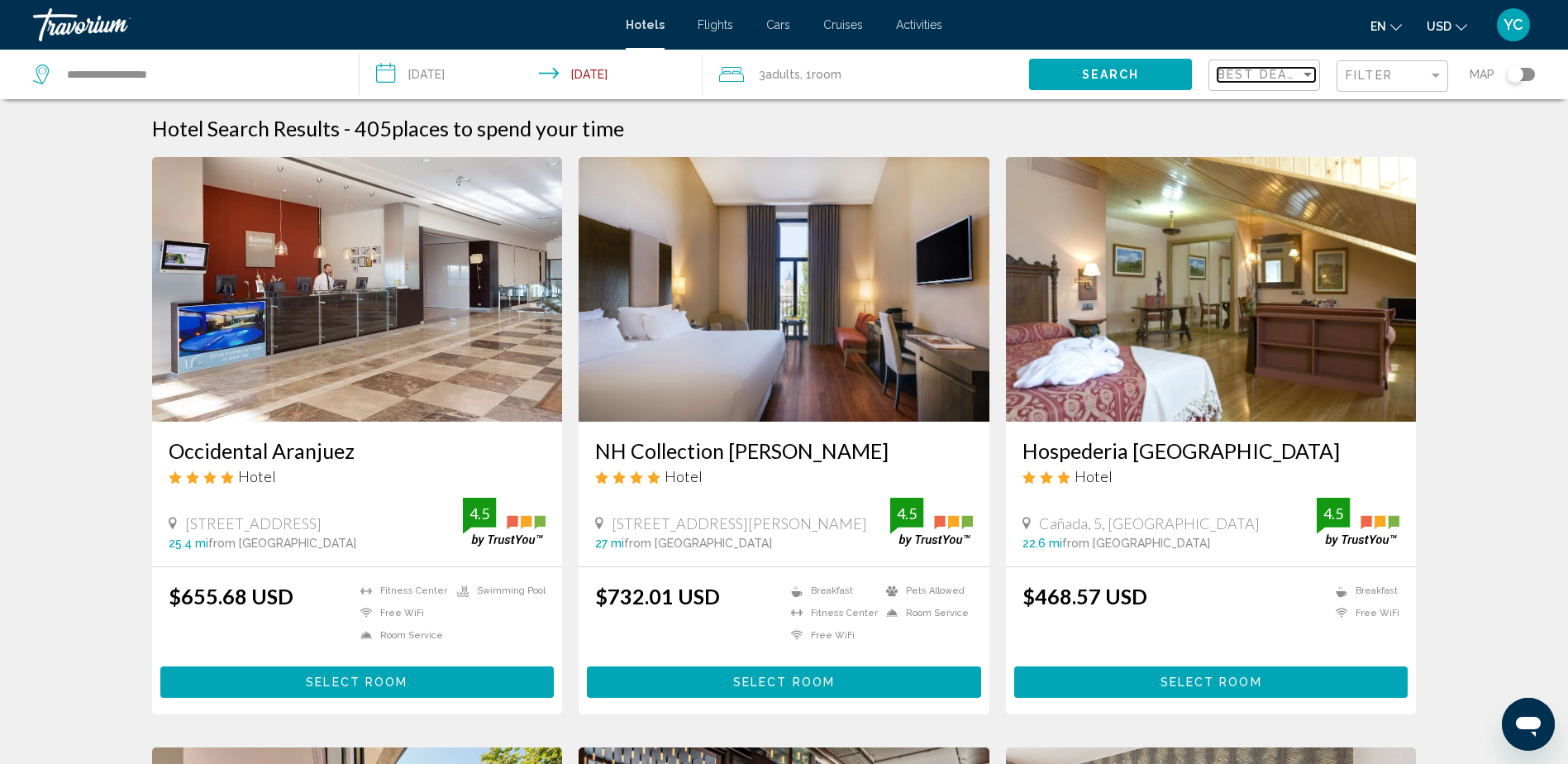
click at [1293, 80] on span "Best Deals" at bounding box center [1261, 75] width 87 height 14
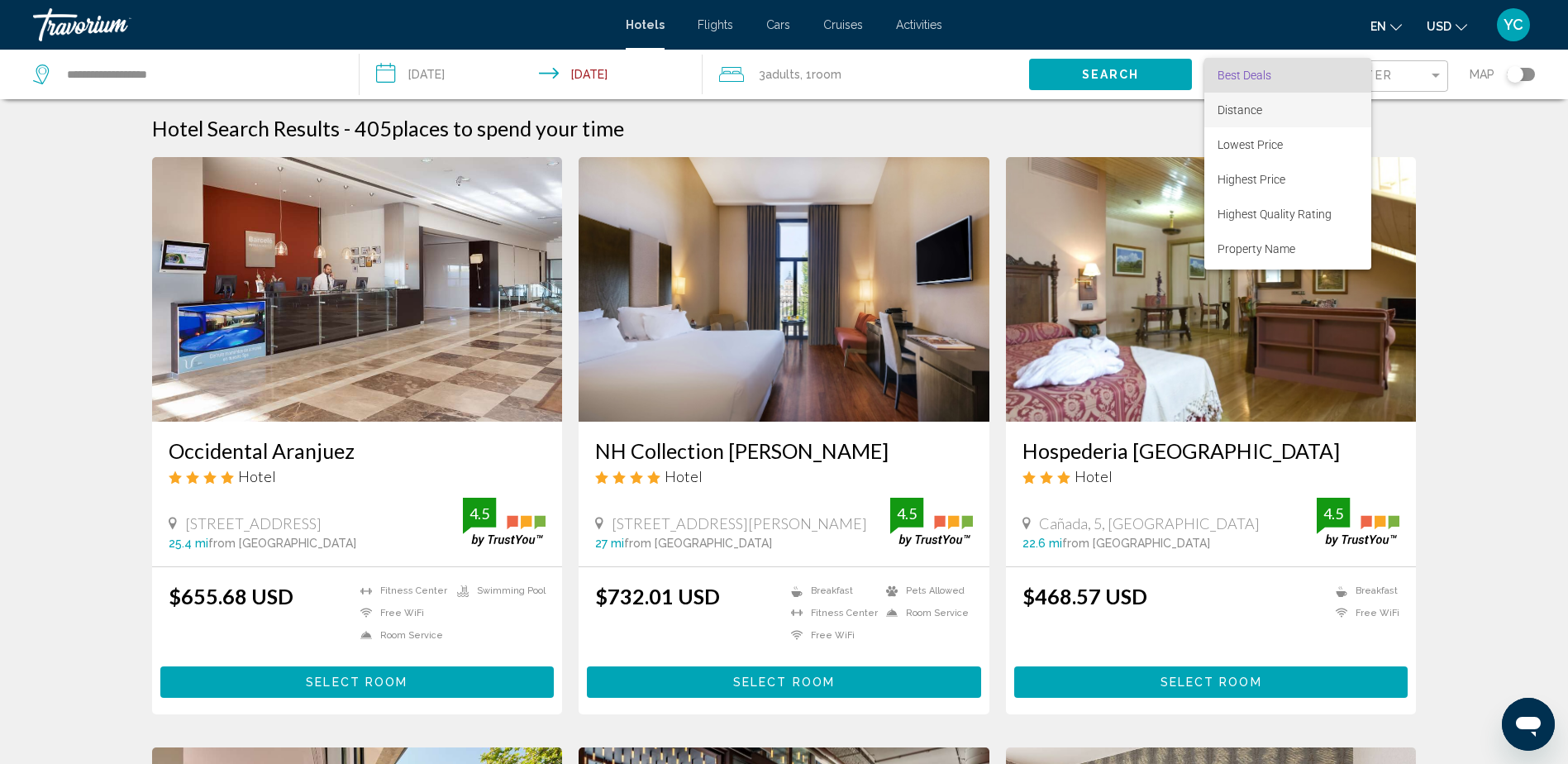
click at [1282, 109] on span "Distance" at bounding box center [1288, 110] width 140 height 35
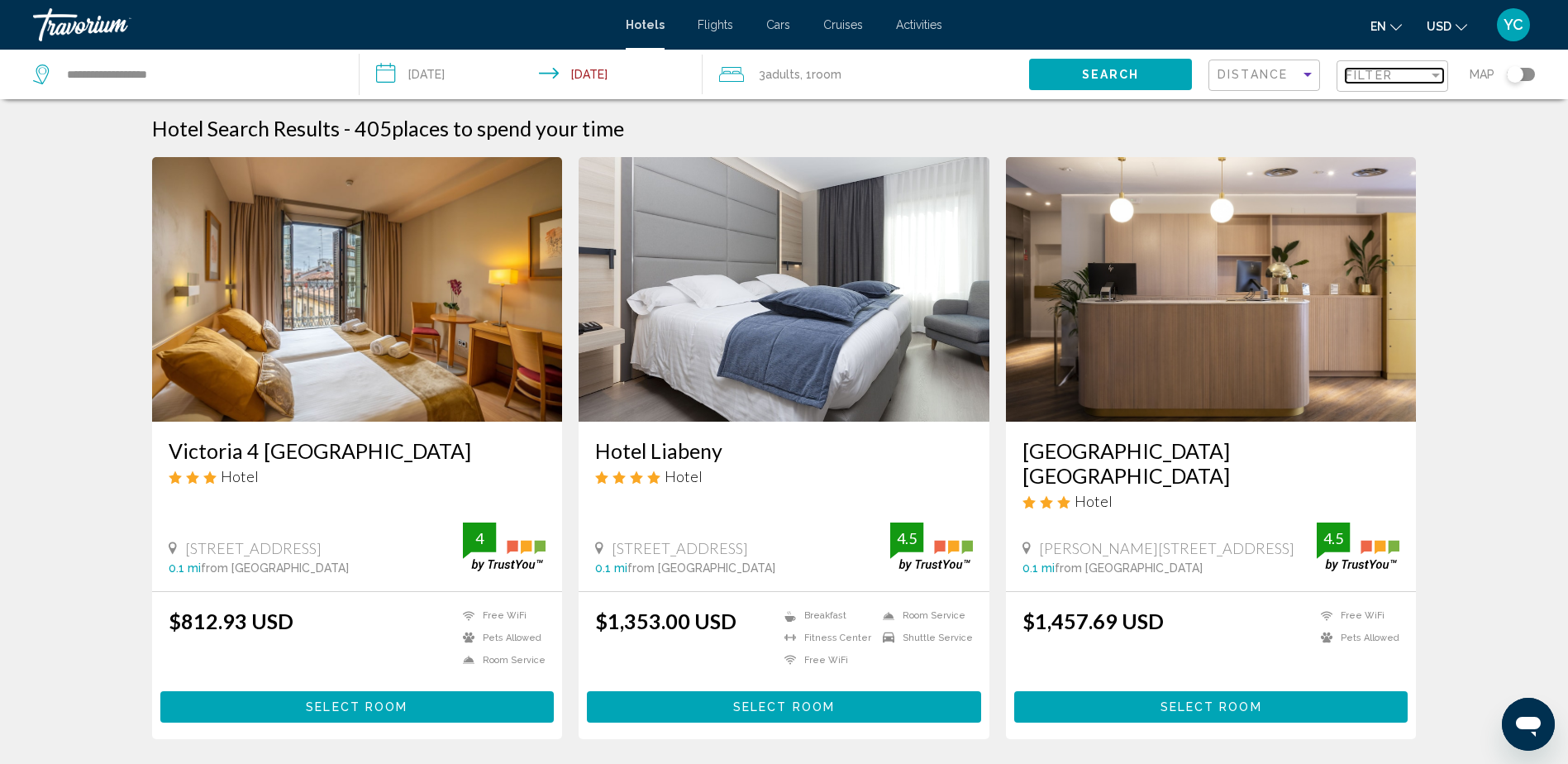
click at [1375, 75] on span "Filter" at bounding box center [1369, 75] width 47 height 14
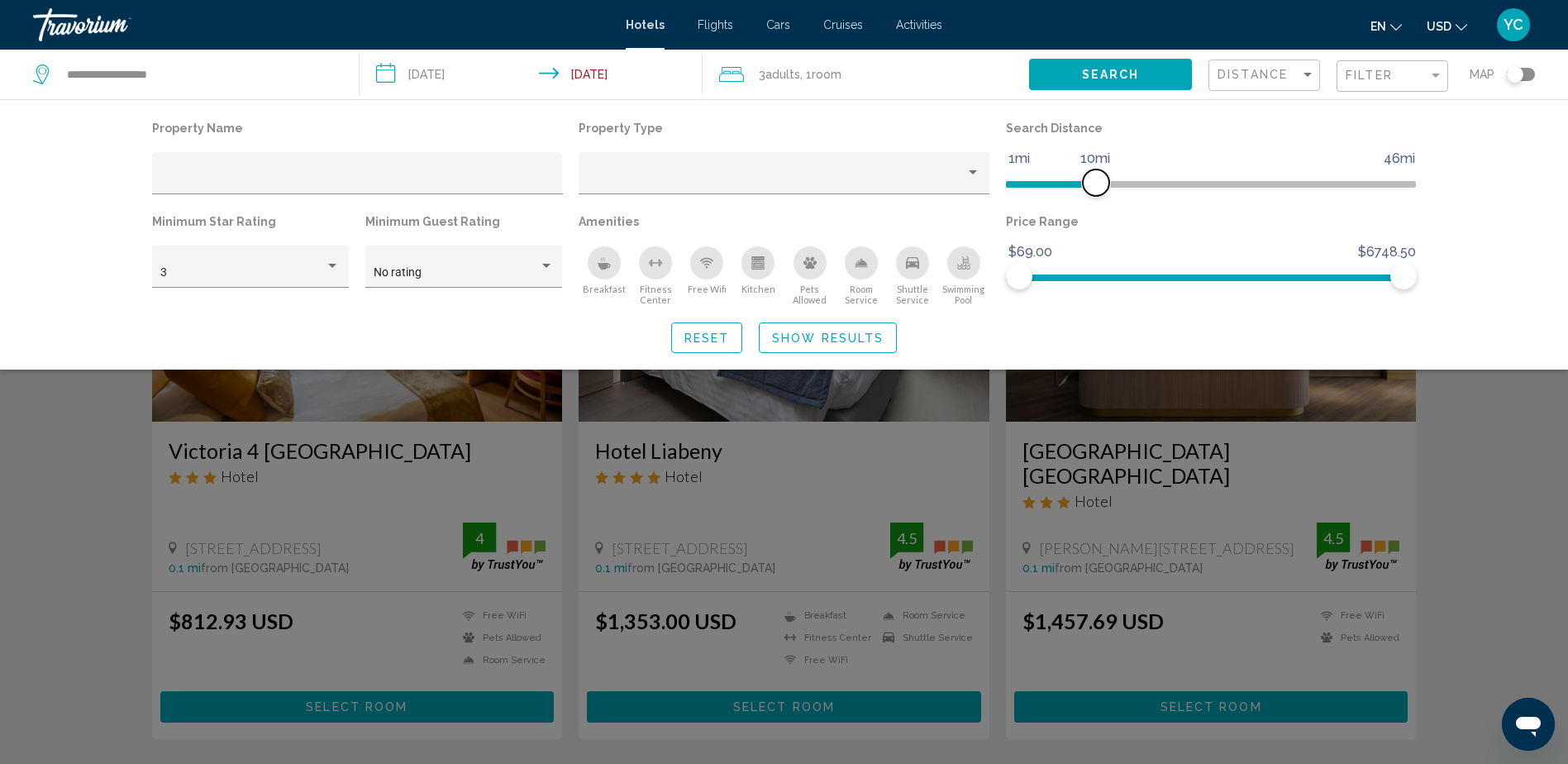
drag, startPoint x: 1263, startPoint y: 185, endPoint x: 1094, endPoint y: 190, distance: 169.1
click at [1094, 190] on span "Hotel Filters" at bounding box center [1095, 182] width 26 height 26
click at [849, 348] on button "Show Results" at bounding box center [828, 337] width 138 height 30
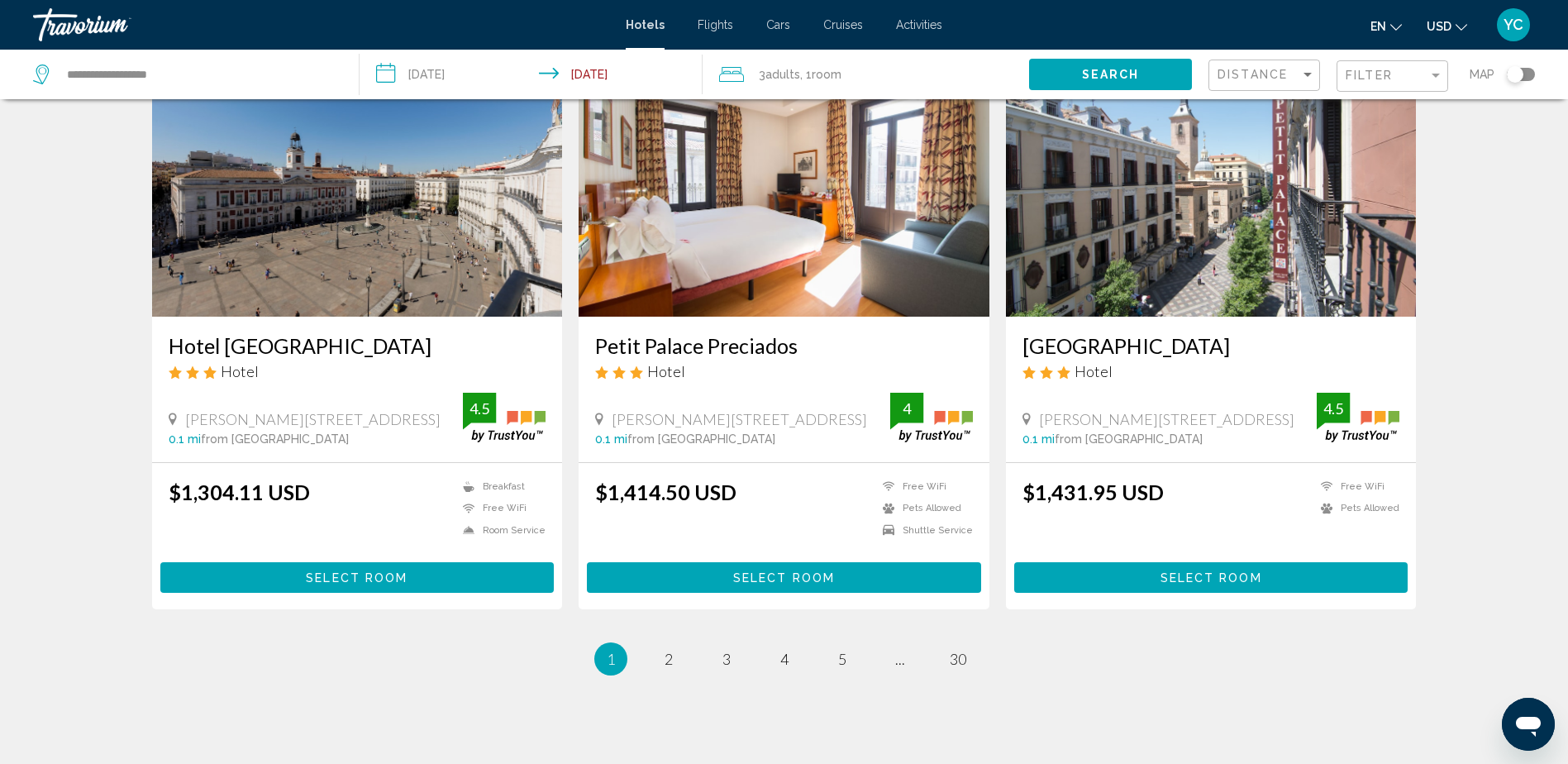
scroll to position [1935, 0]
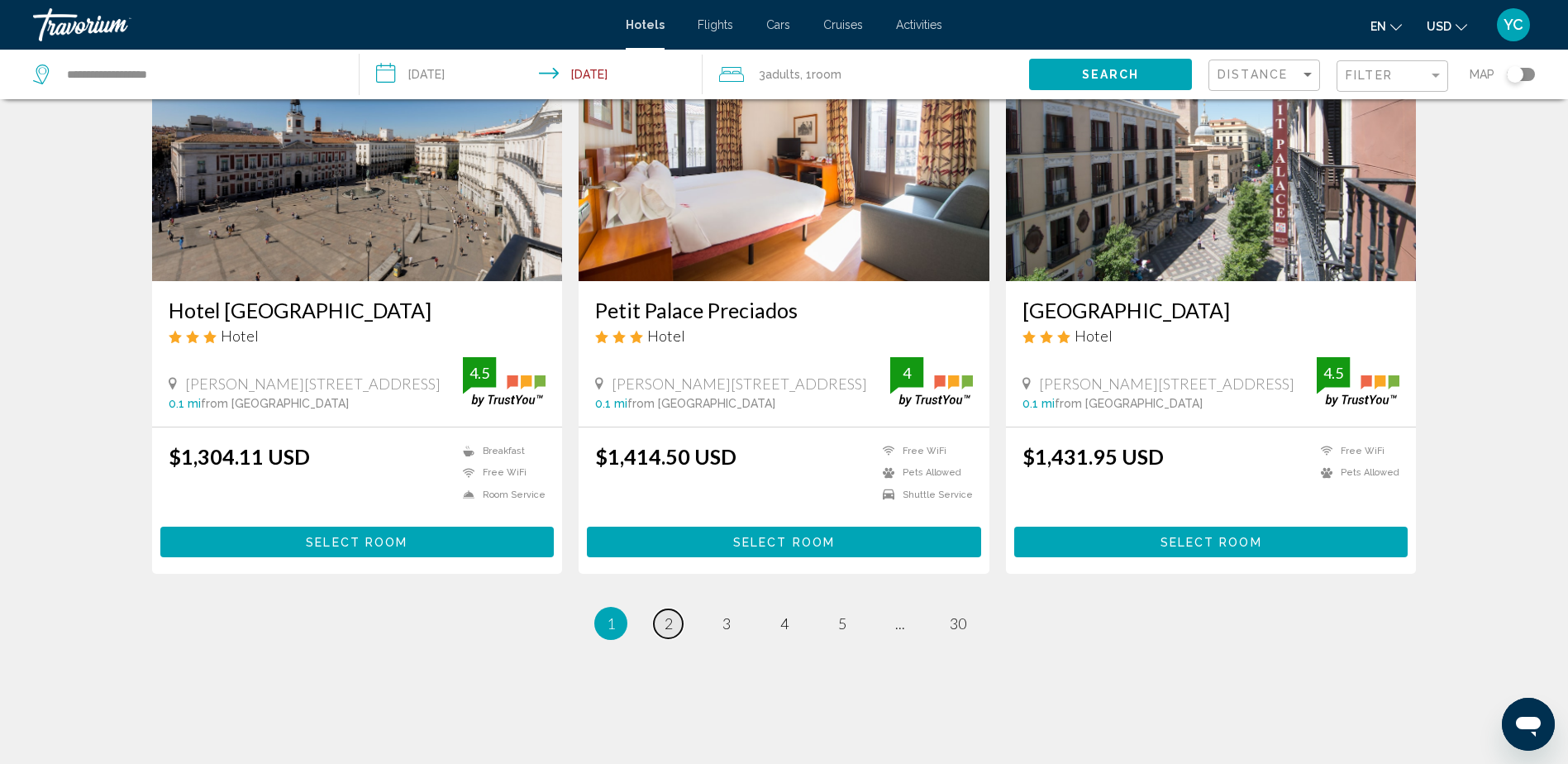
click at [669, 614] on span "2" at bounding box center [669, 623] width 8 height 19
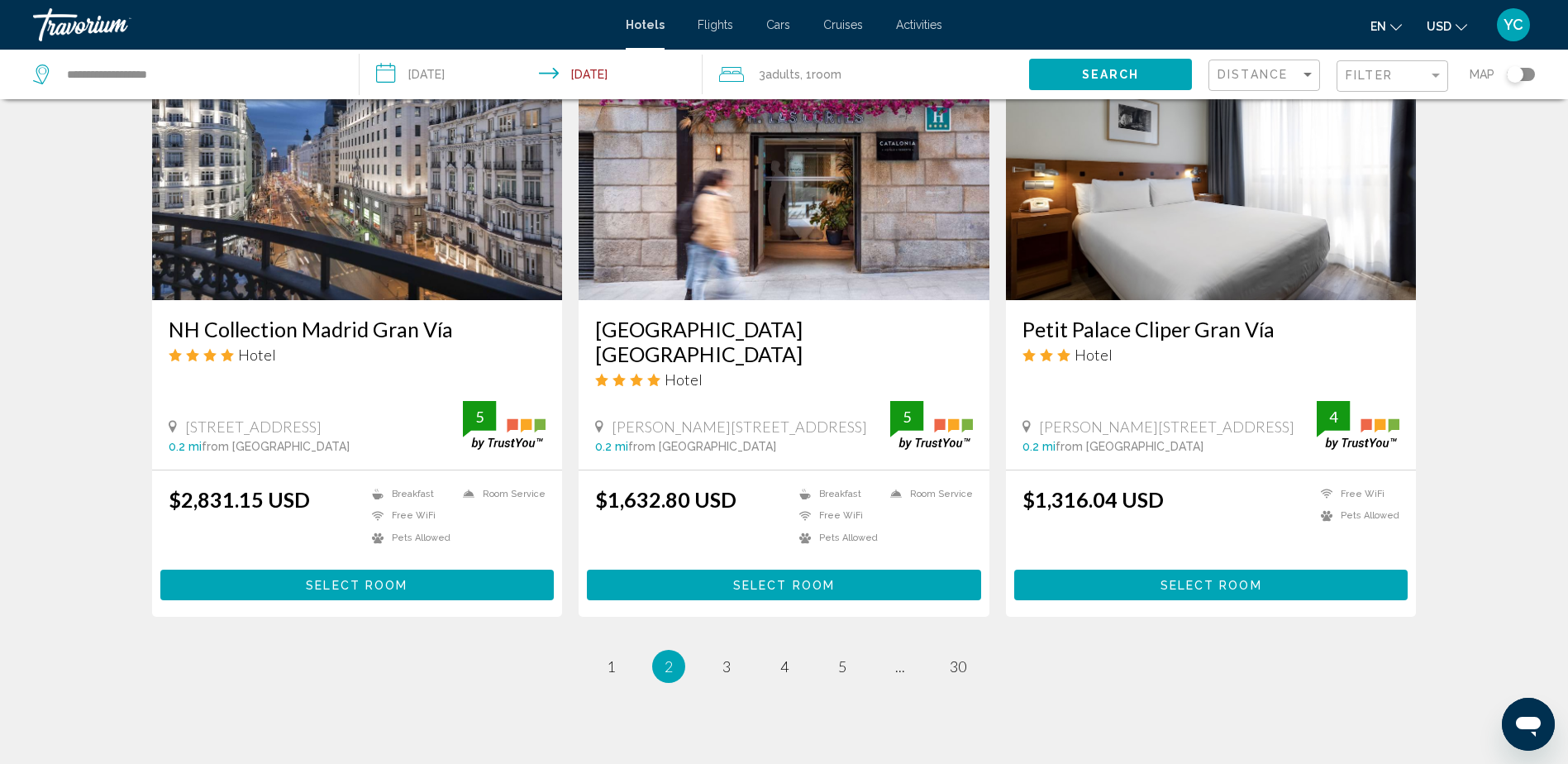
scroll to position [1935, 0]
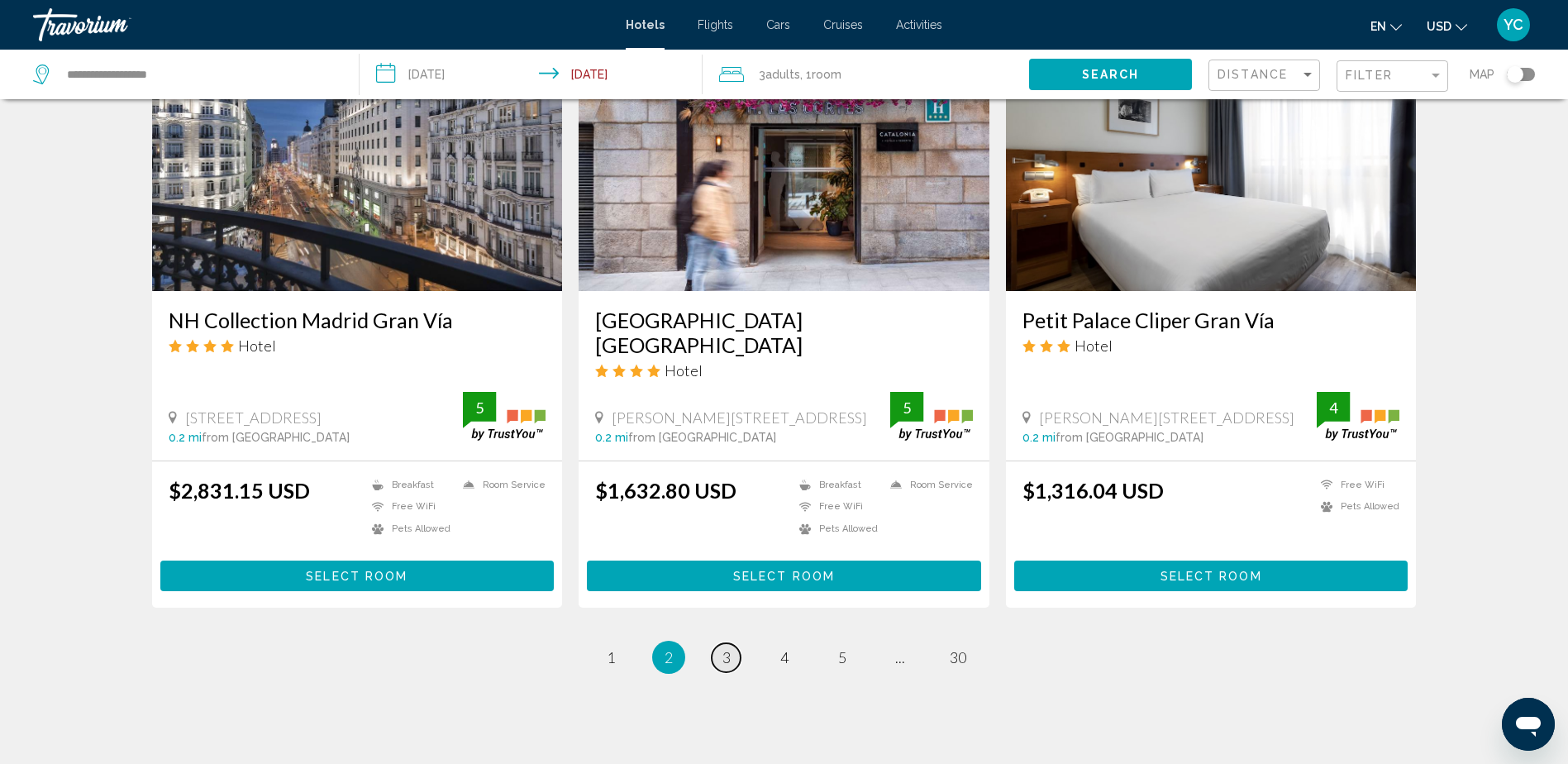
click at [729, 648] on span "3" at bounding box center [726, 657] width 8 height 19
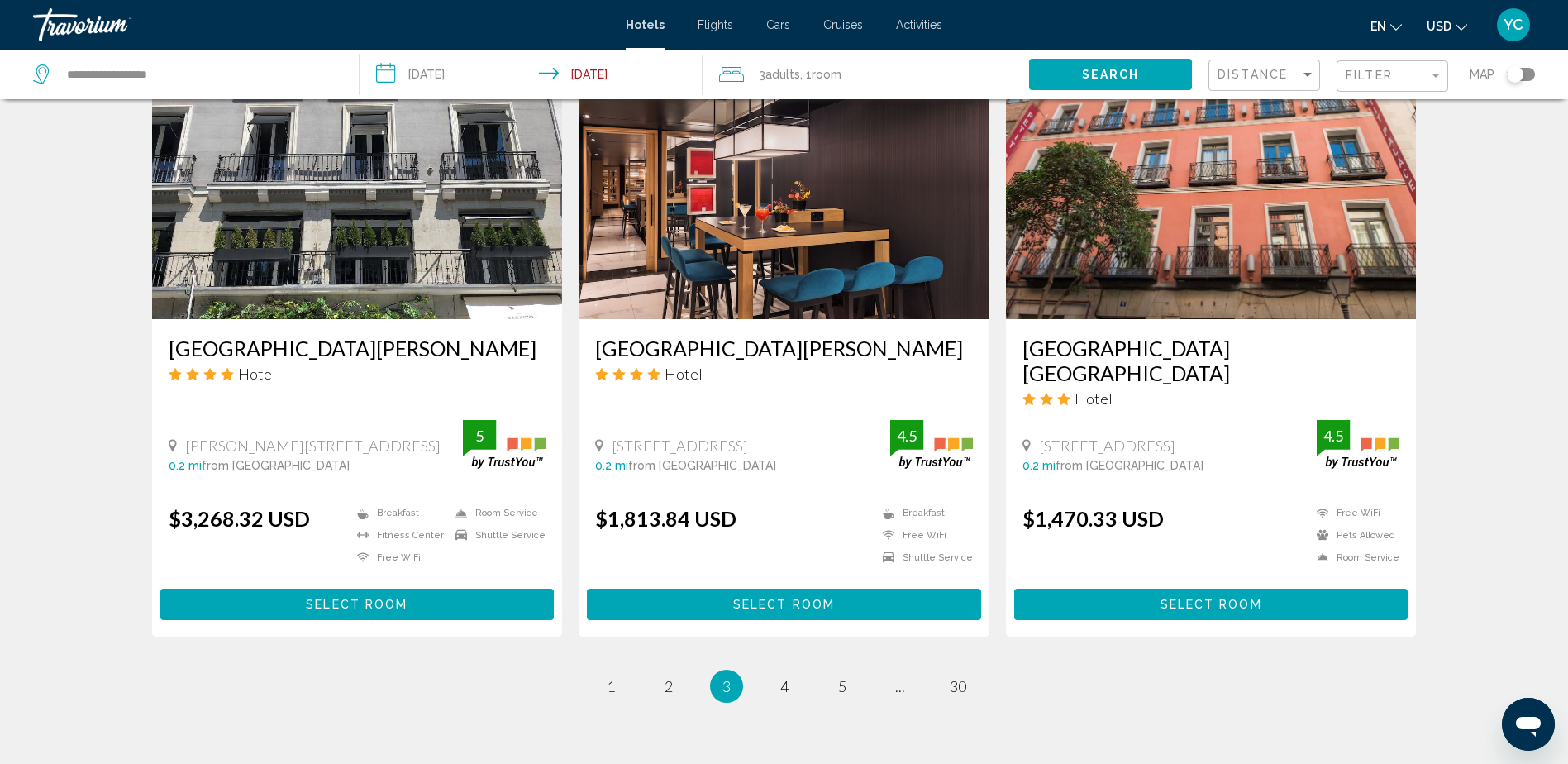
scroll to position [1901, 0]
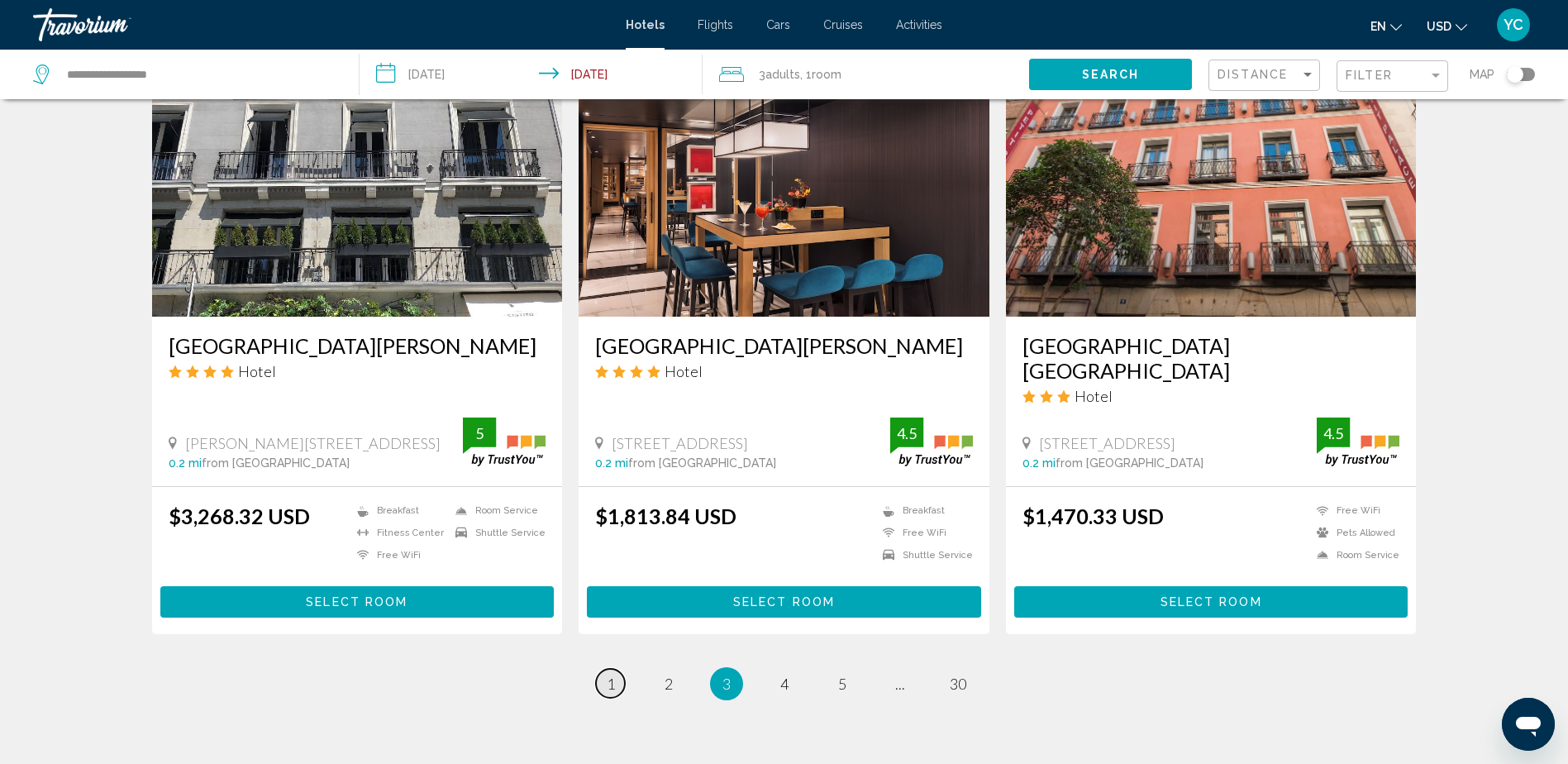
click at [608, 674] on span "1" at bounding box center [611, 683] width 8 height 19
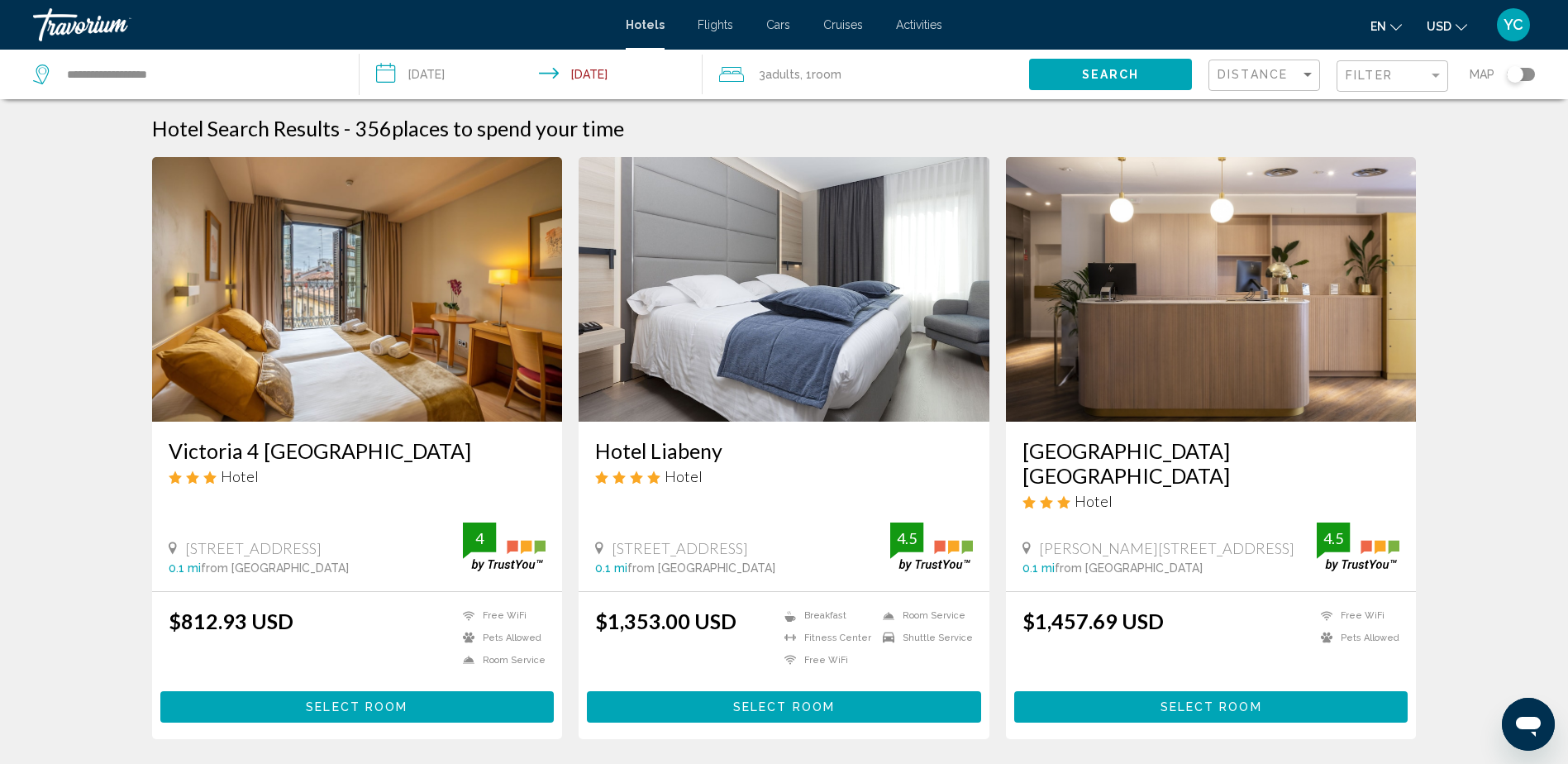
click at [335, 325] on img "Main content" at bounding box center [358, 288] width 411 height 264
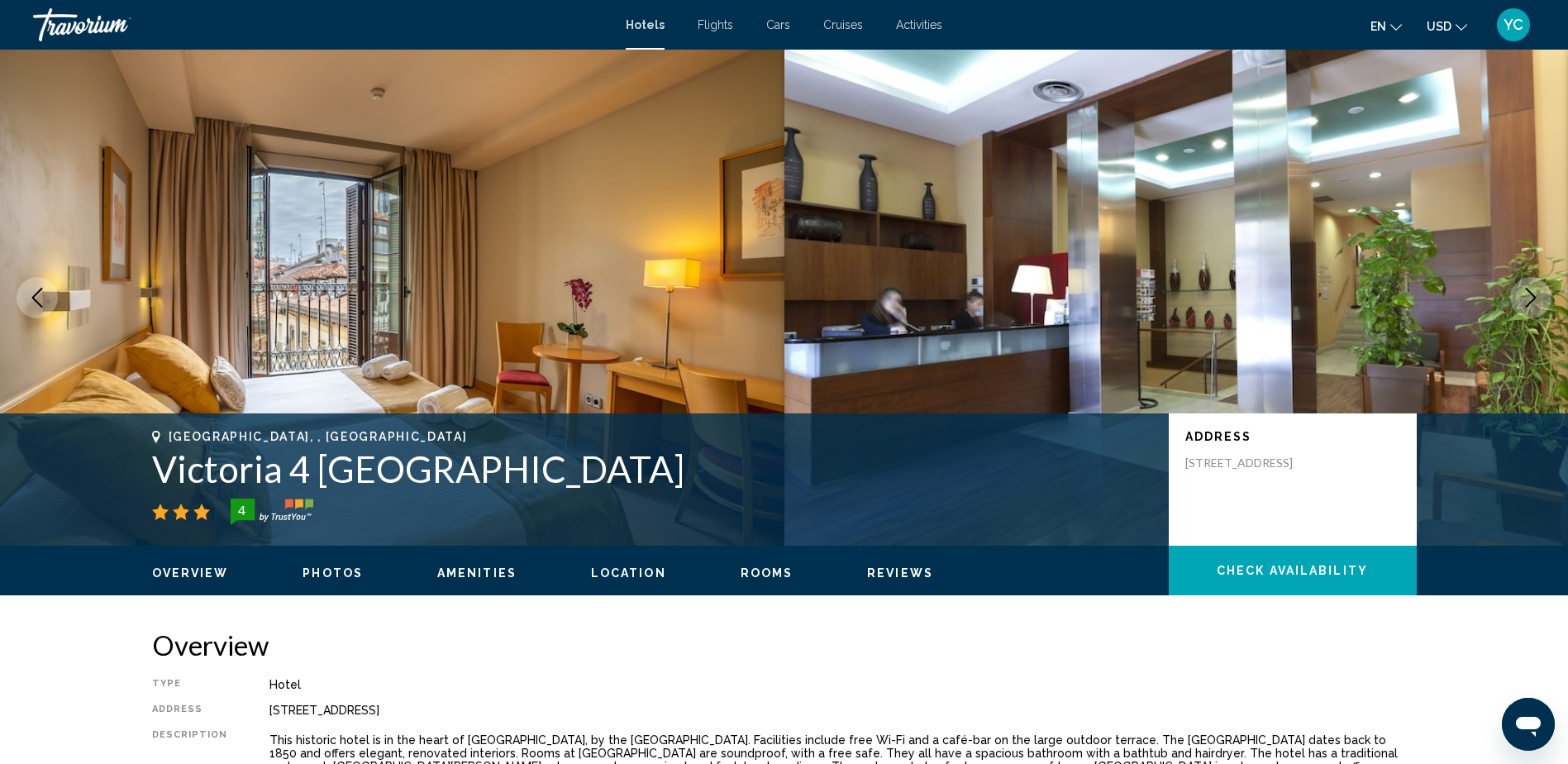
click at [365, 252] on img "Main content" at bounding box center [392, 297] width 784 height 496
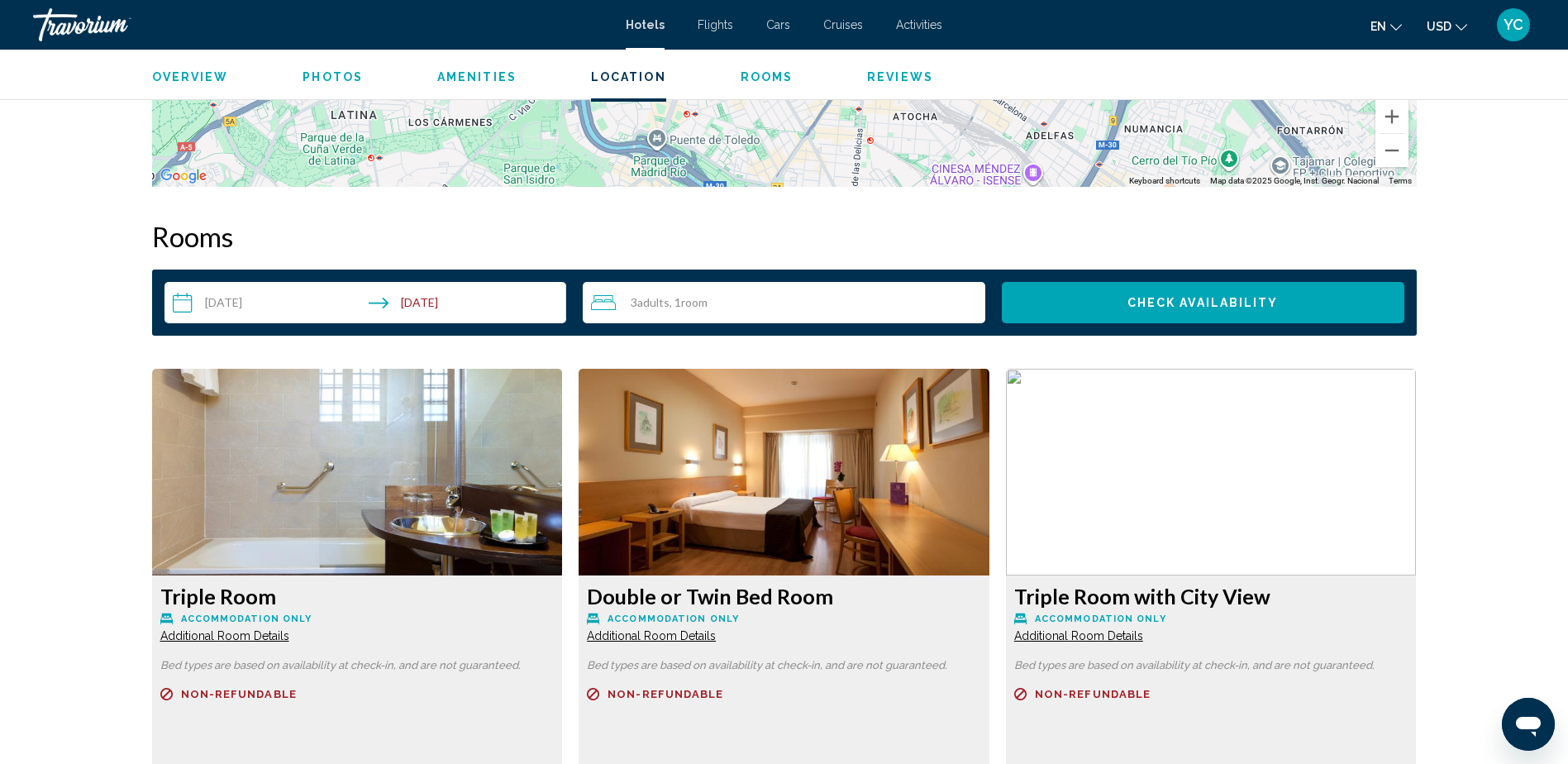
scroll to position [1901, 0]
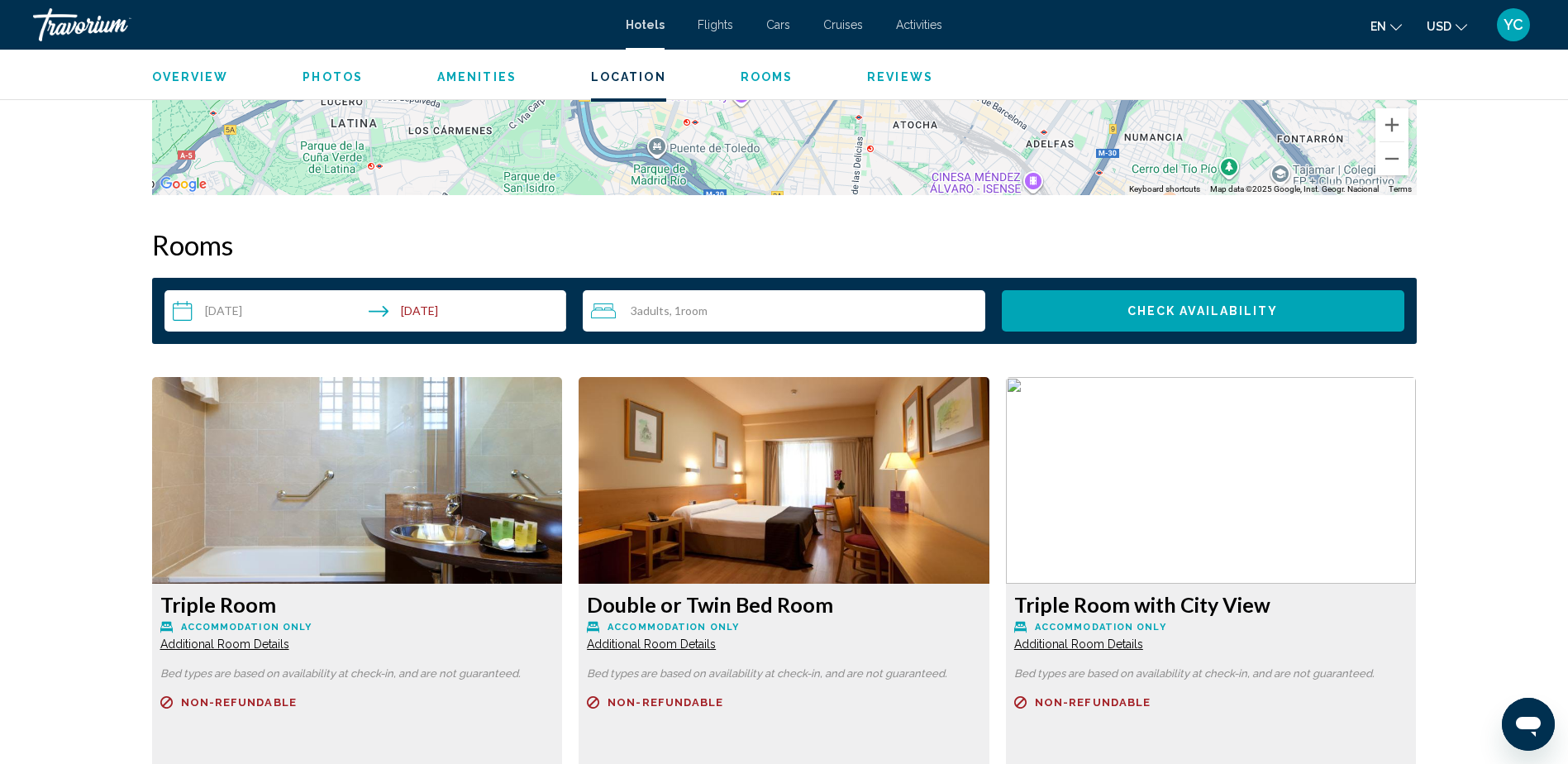
click at [363, 534] on img "Main content" at bounding box center [358, 480] width 411 height 207
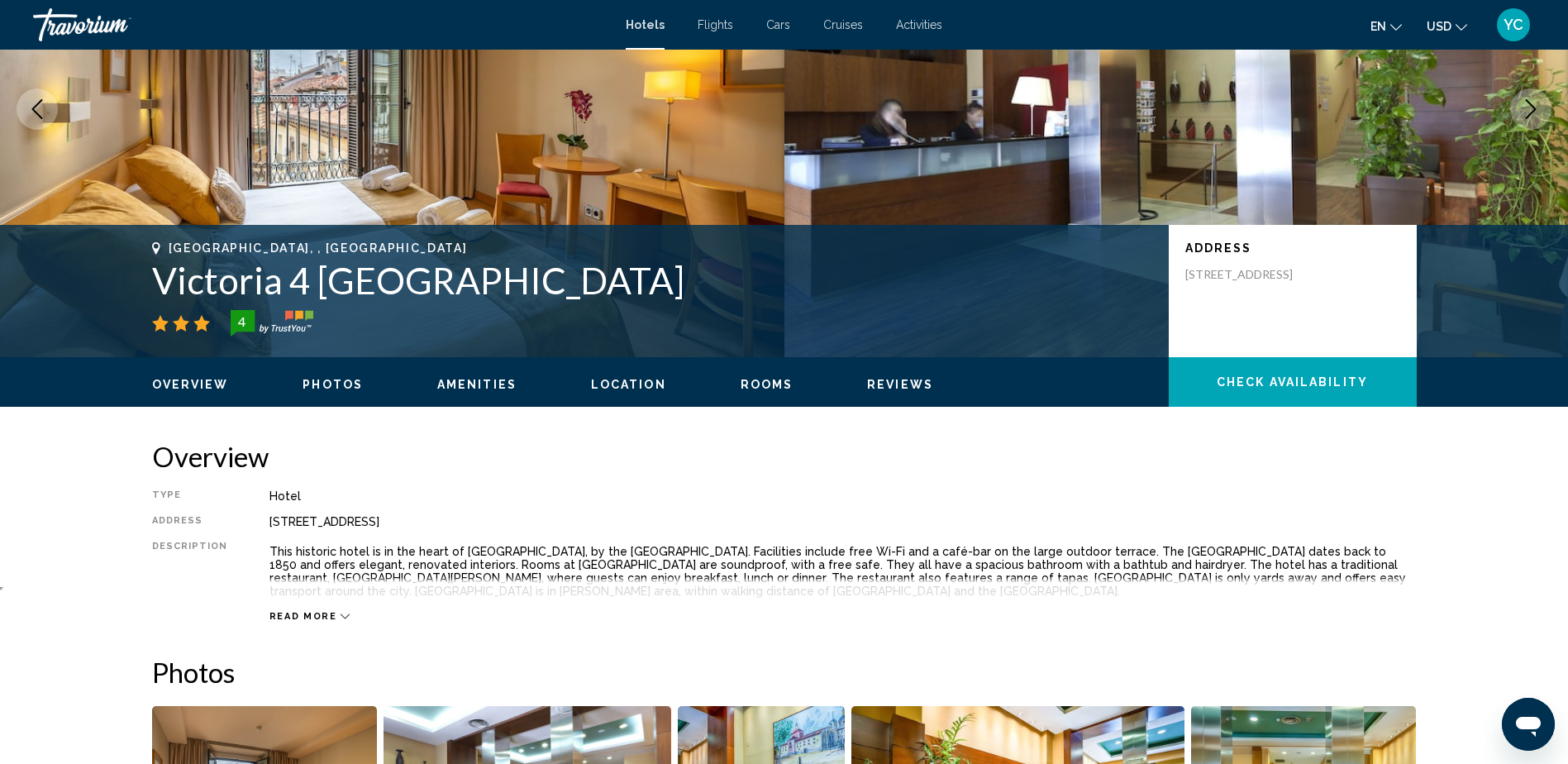
scroll to position [83, 0]
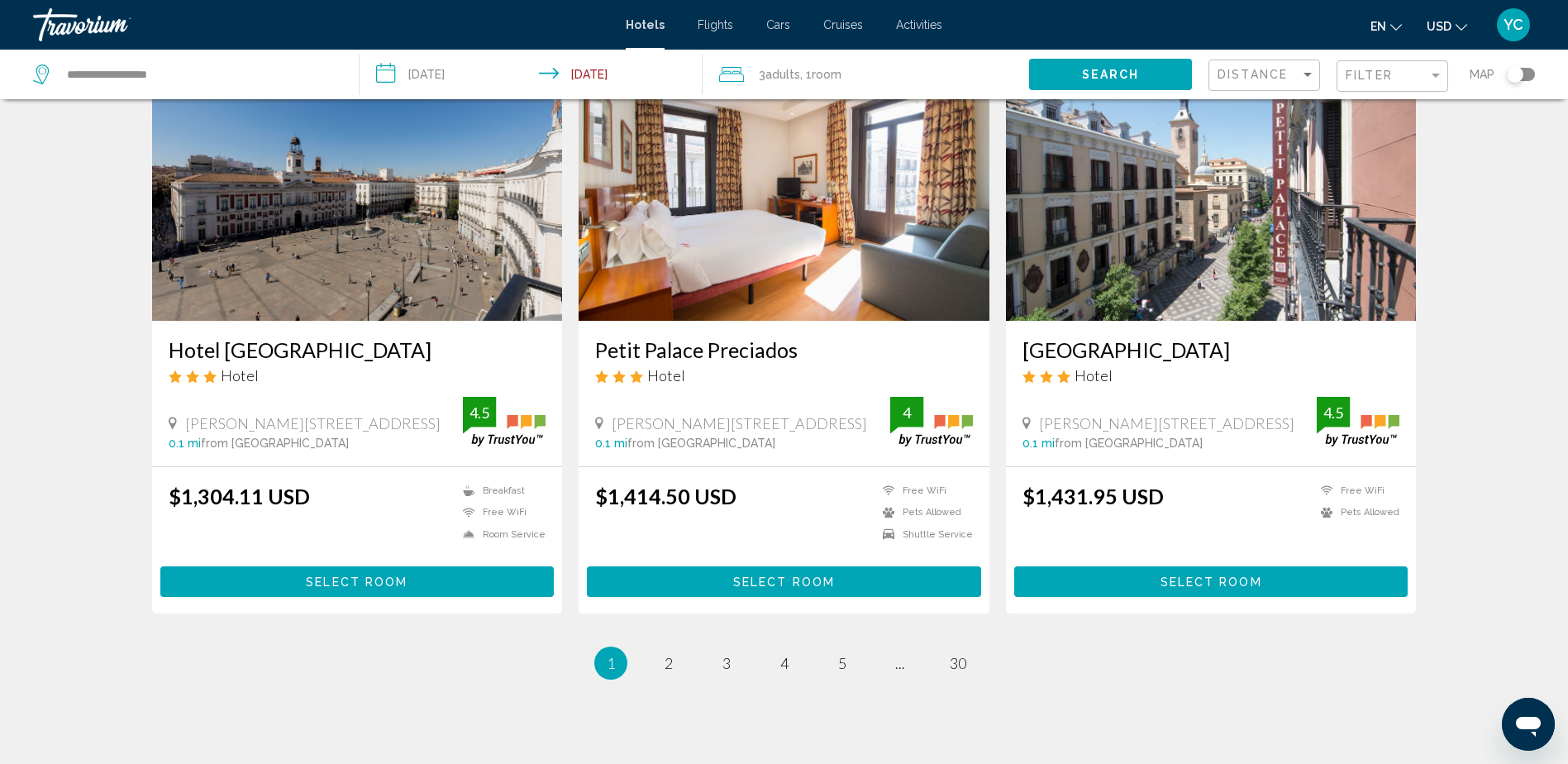
scroll to position [1935, 0]
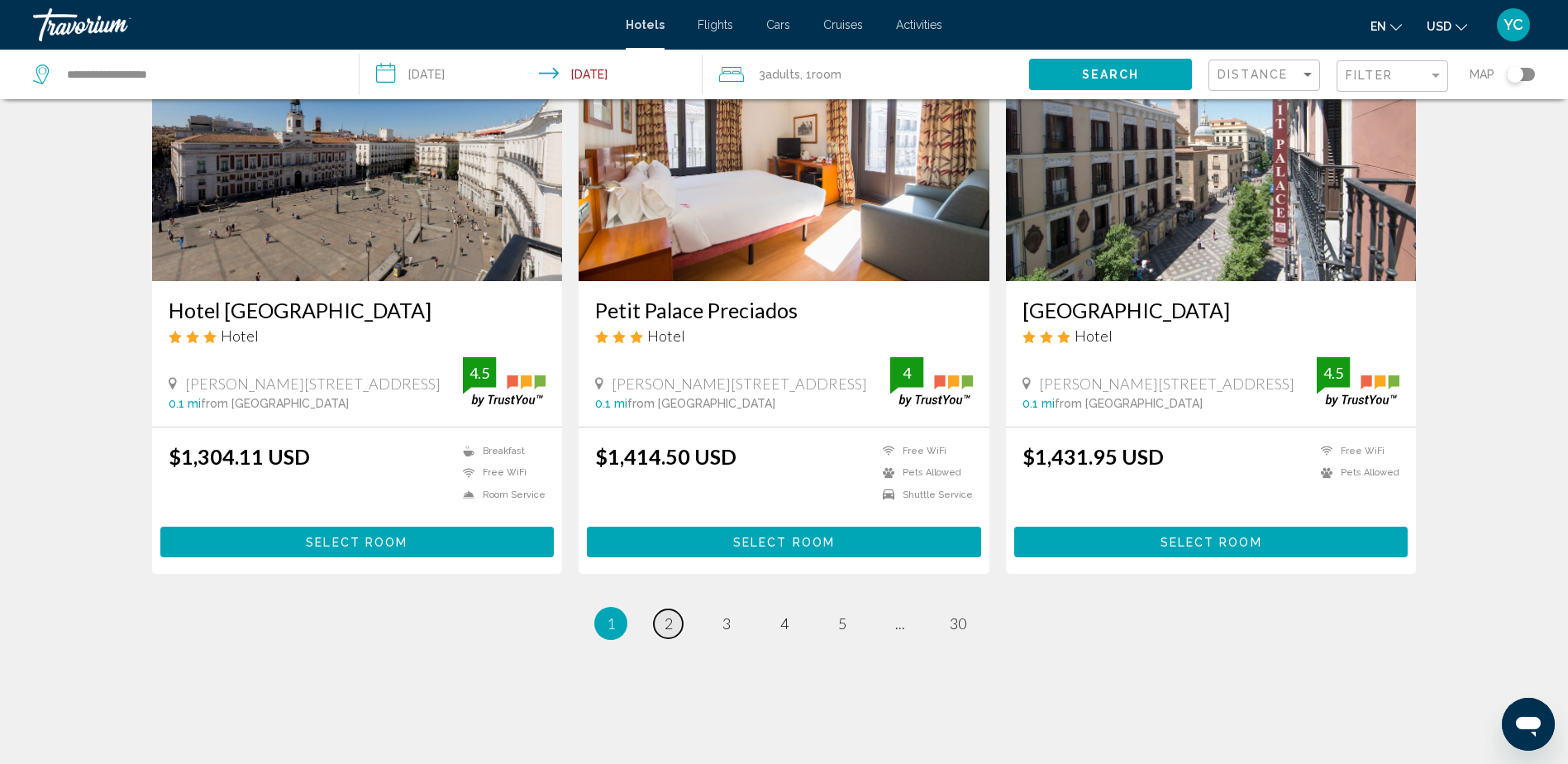
click at [671, 614] on span "2" at bounding box center [669, 623] width 8 height 19
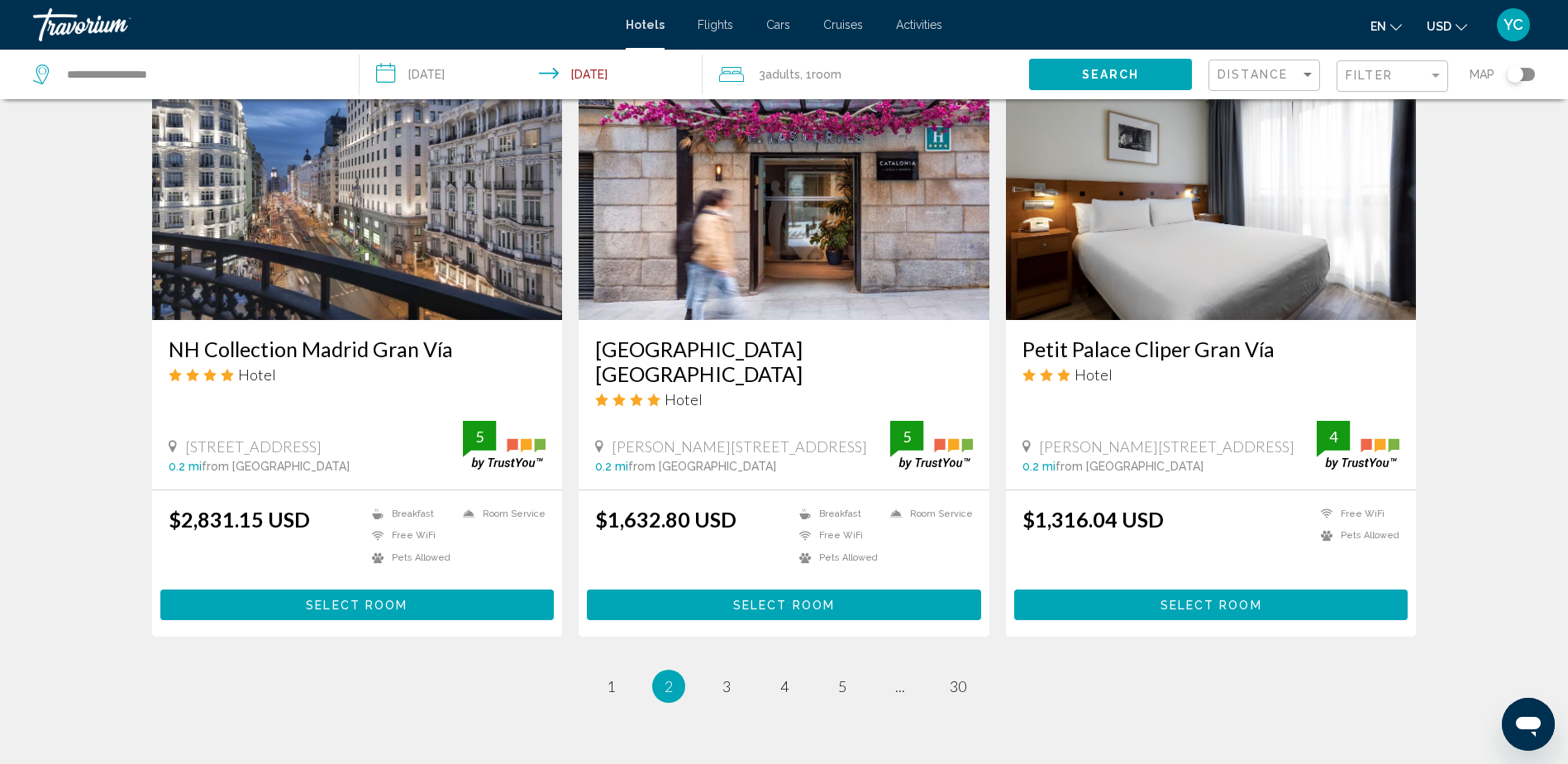
scroll to position [1935, 0]
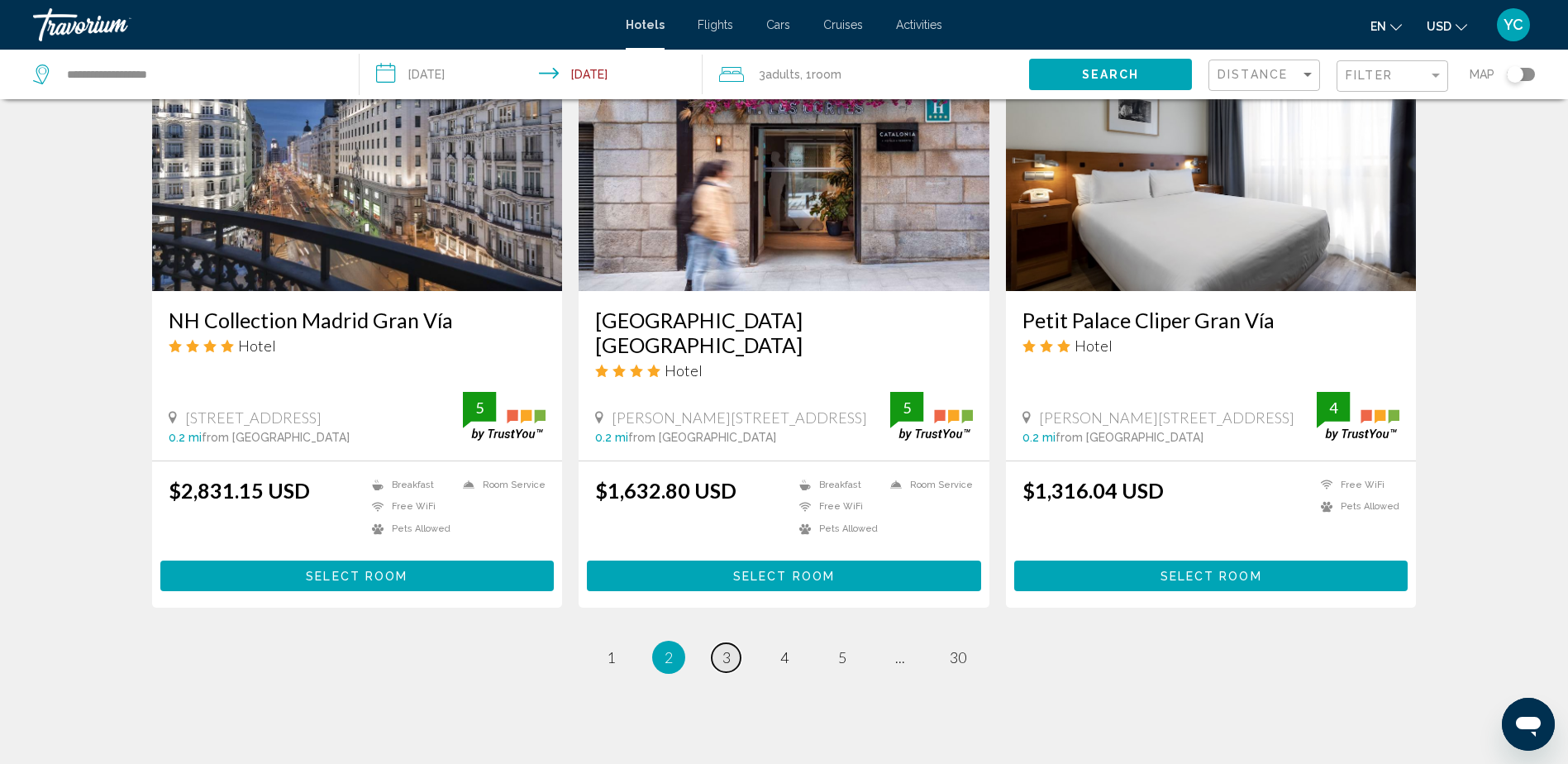
click at [728, 648] on span "3" at bounding box center [726, 657] width 8 height 19
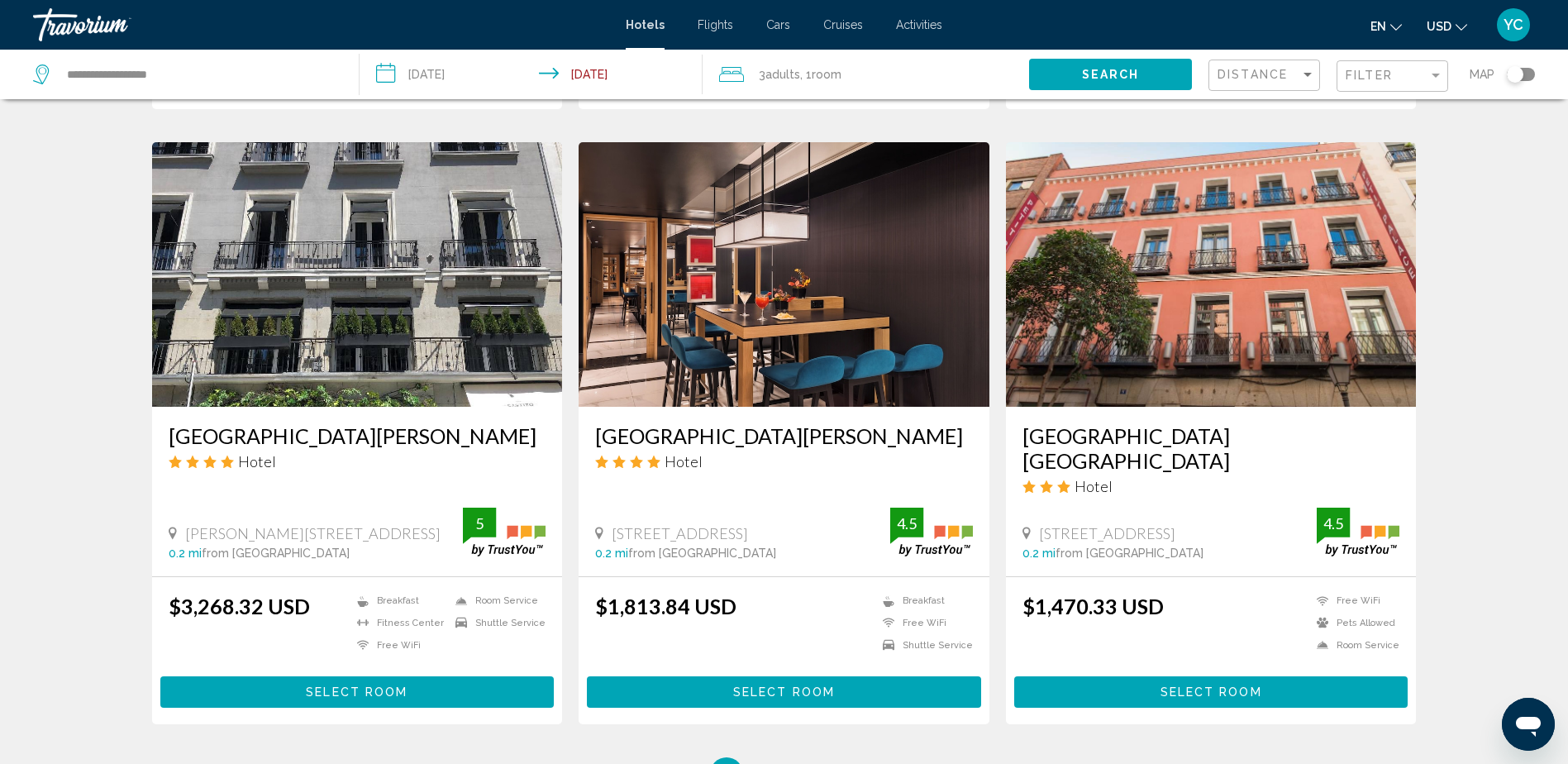
scroll to position [1935, 0]
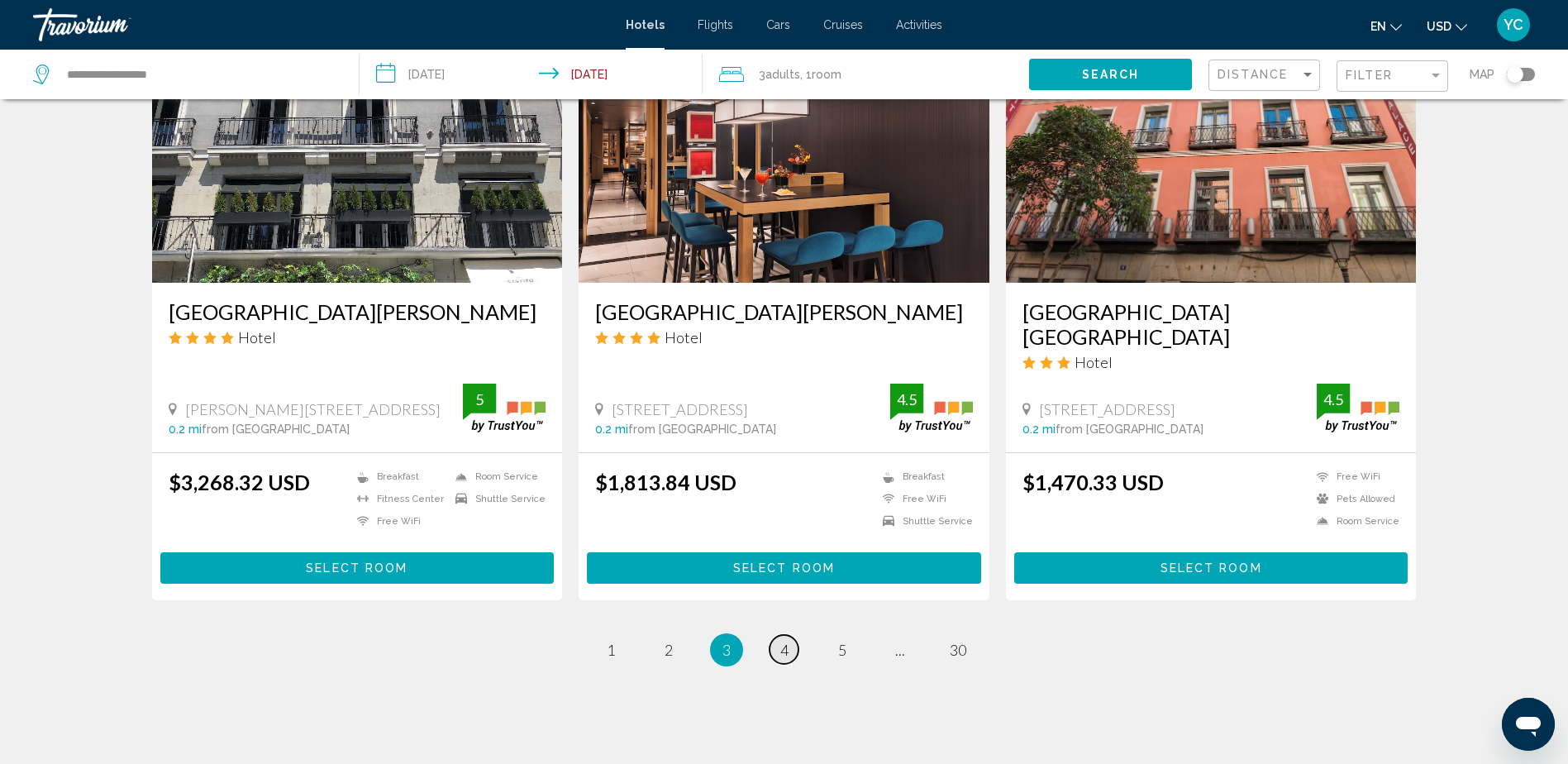
click at [791, 635] on link "page 4" at bounding box center [784, 650] width 29 height 29
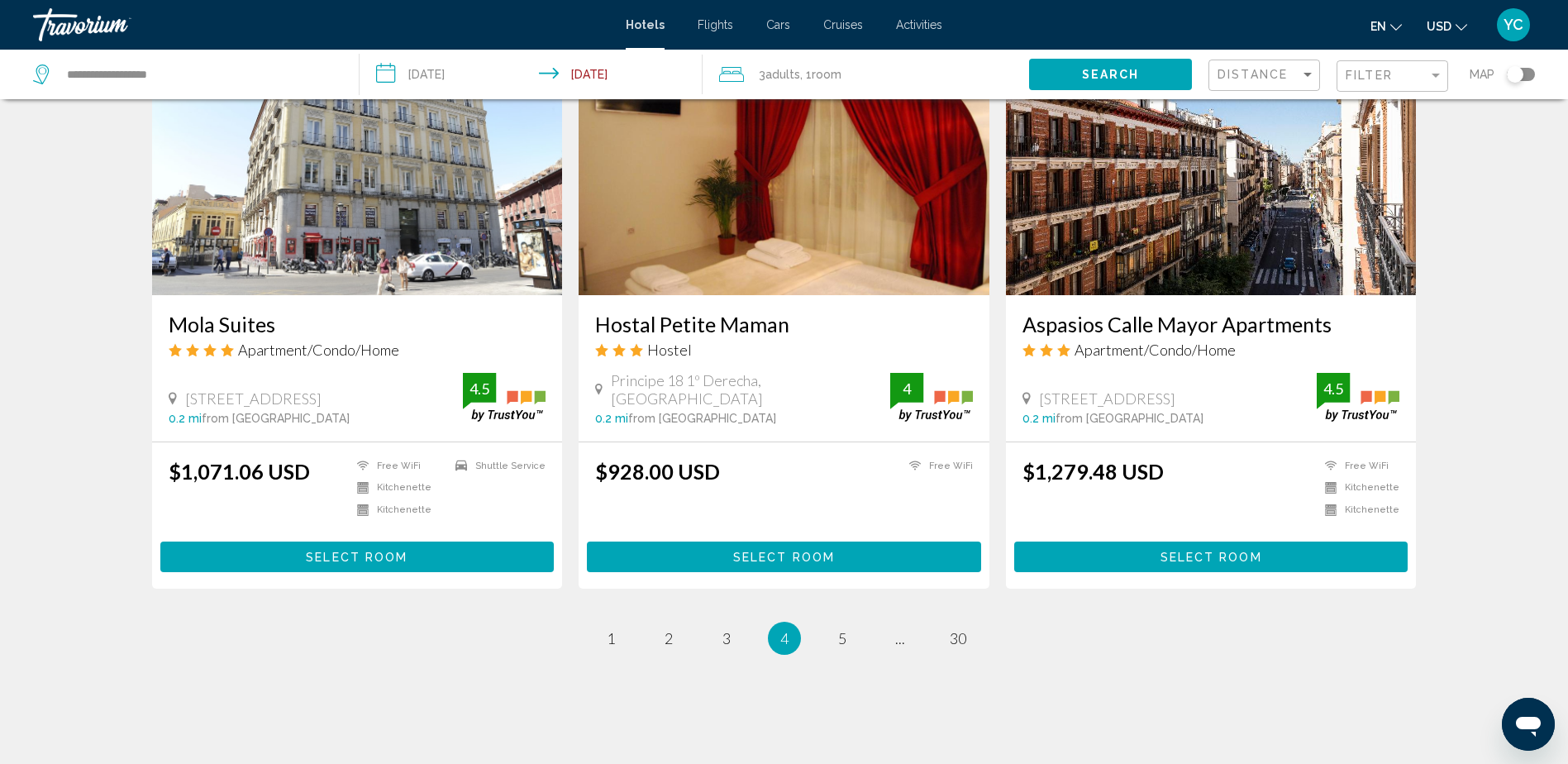
scroll to position [1961, 0]
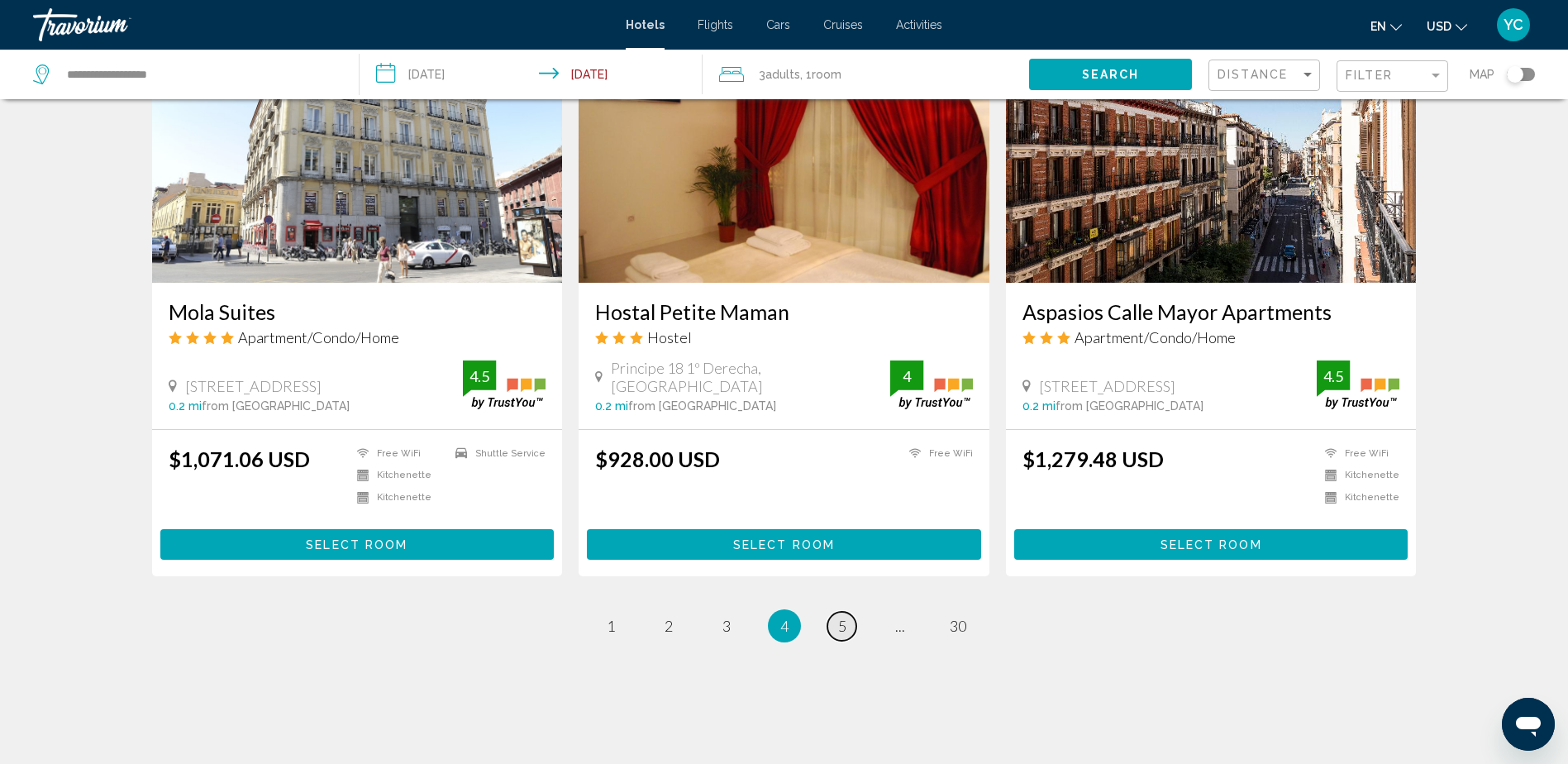
click at [843, 617] on span "5" at bounding box center [842, 626] width 8 height 19
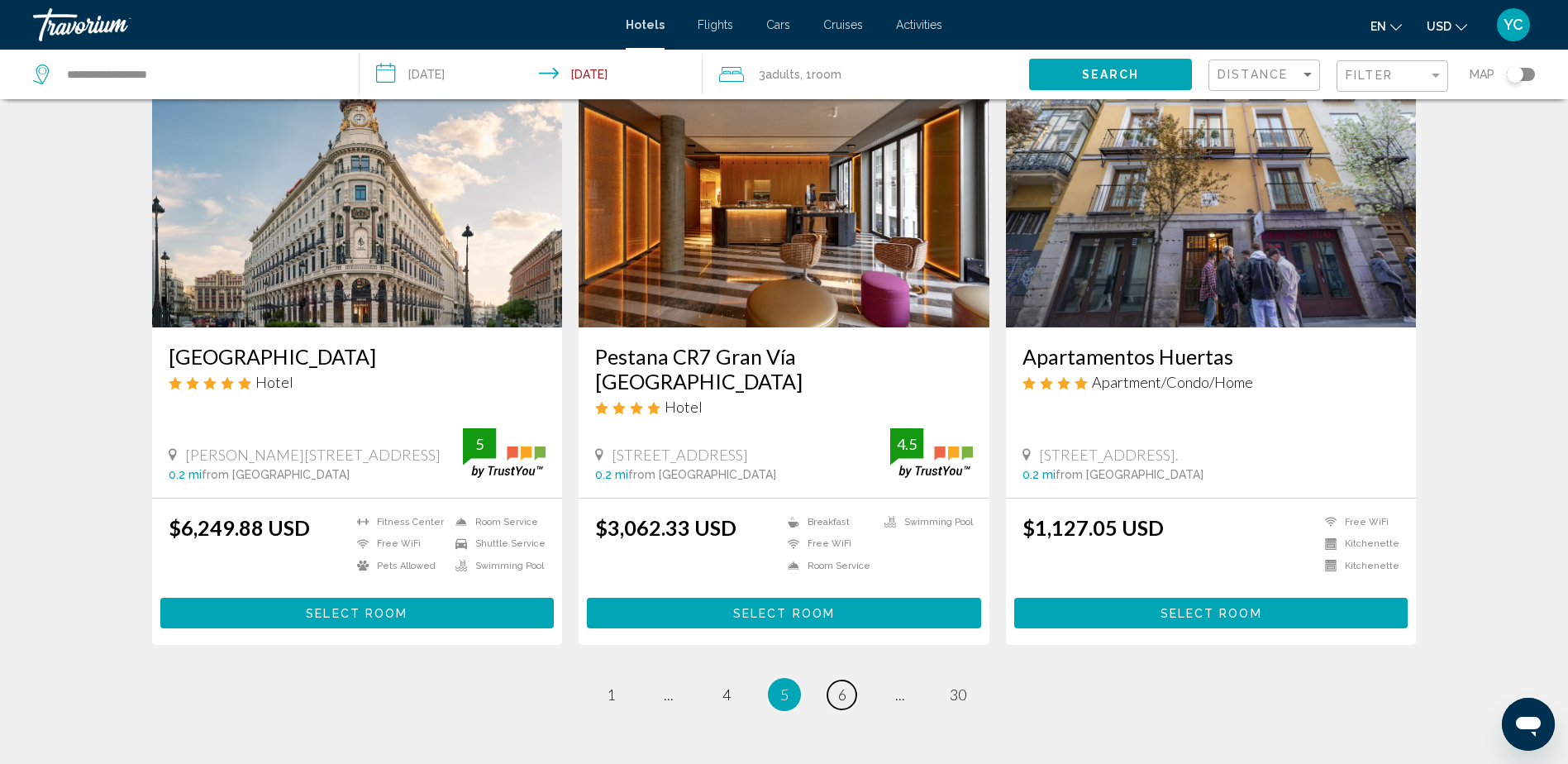
scroll to position [1963, 0]
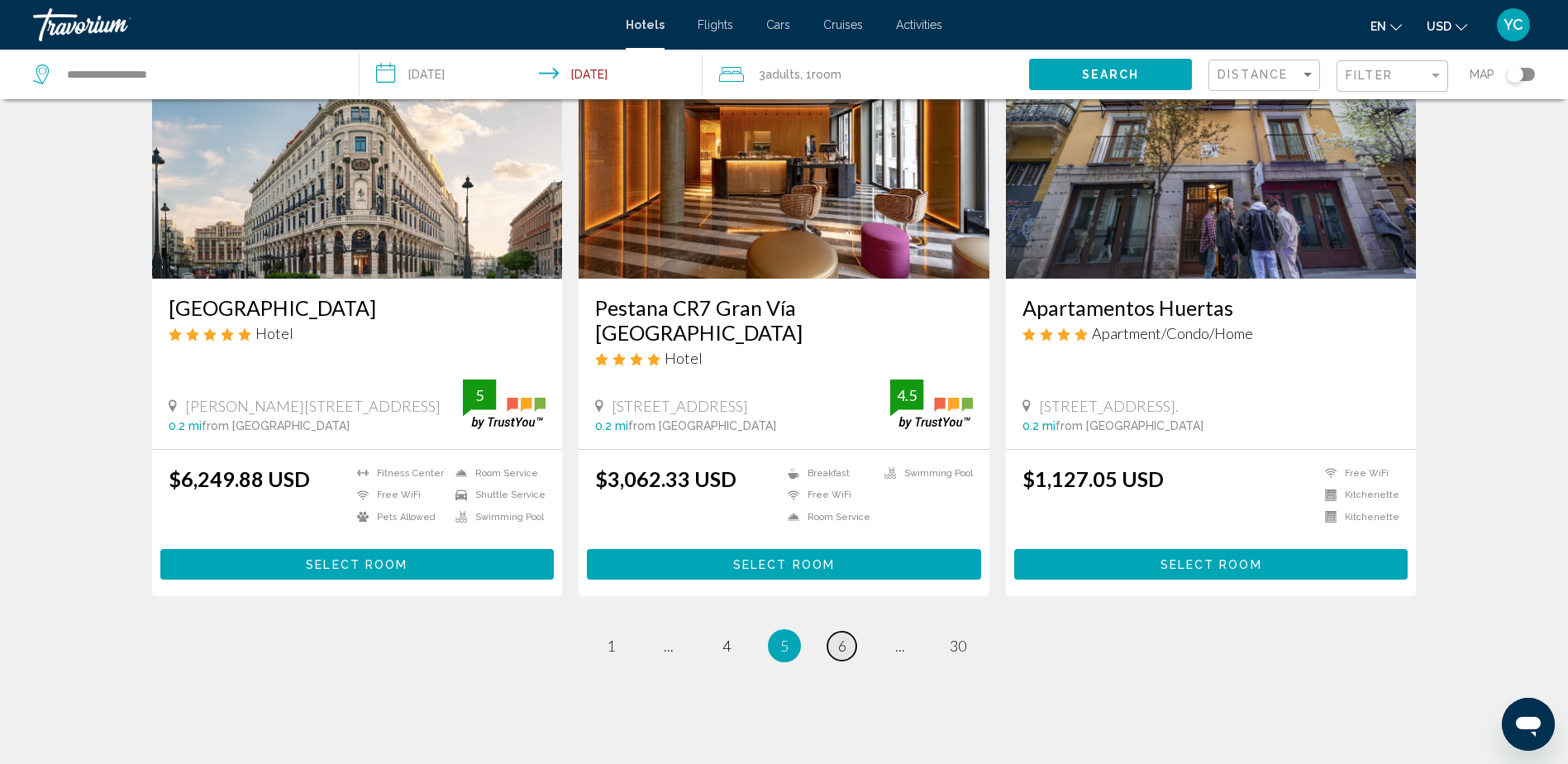
click at [837, 631] on link "page 6" at bounding box center [842, 646] width 29 height 29
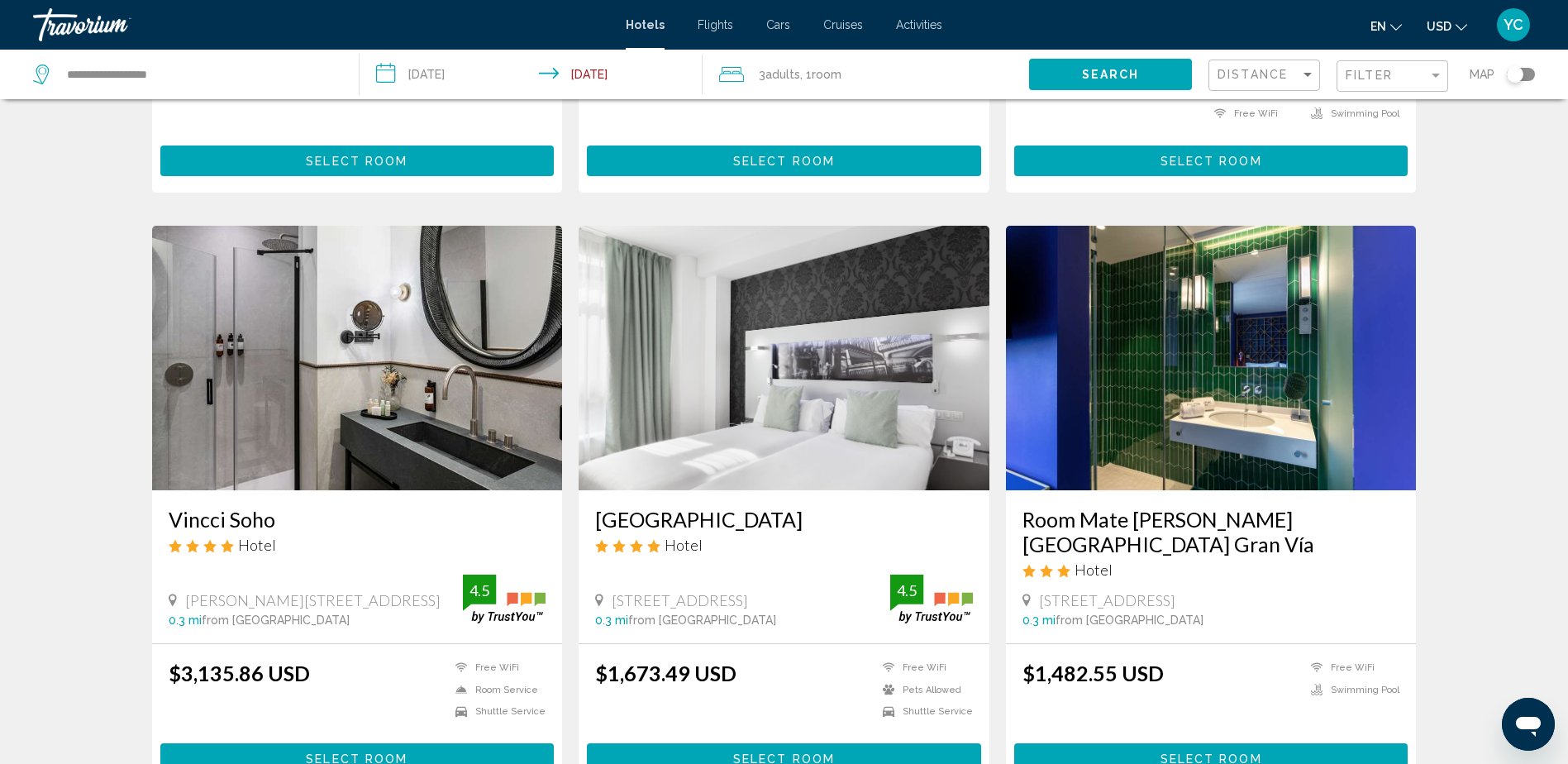
scroll to position [909, 0]
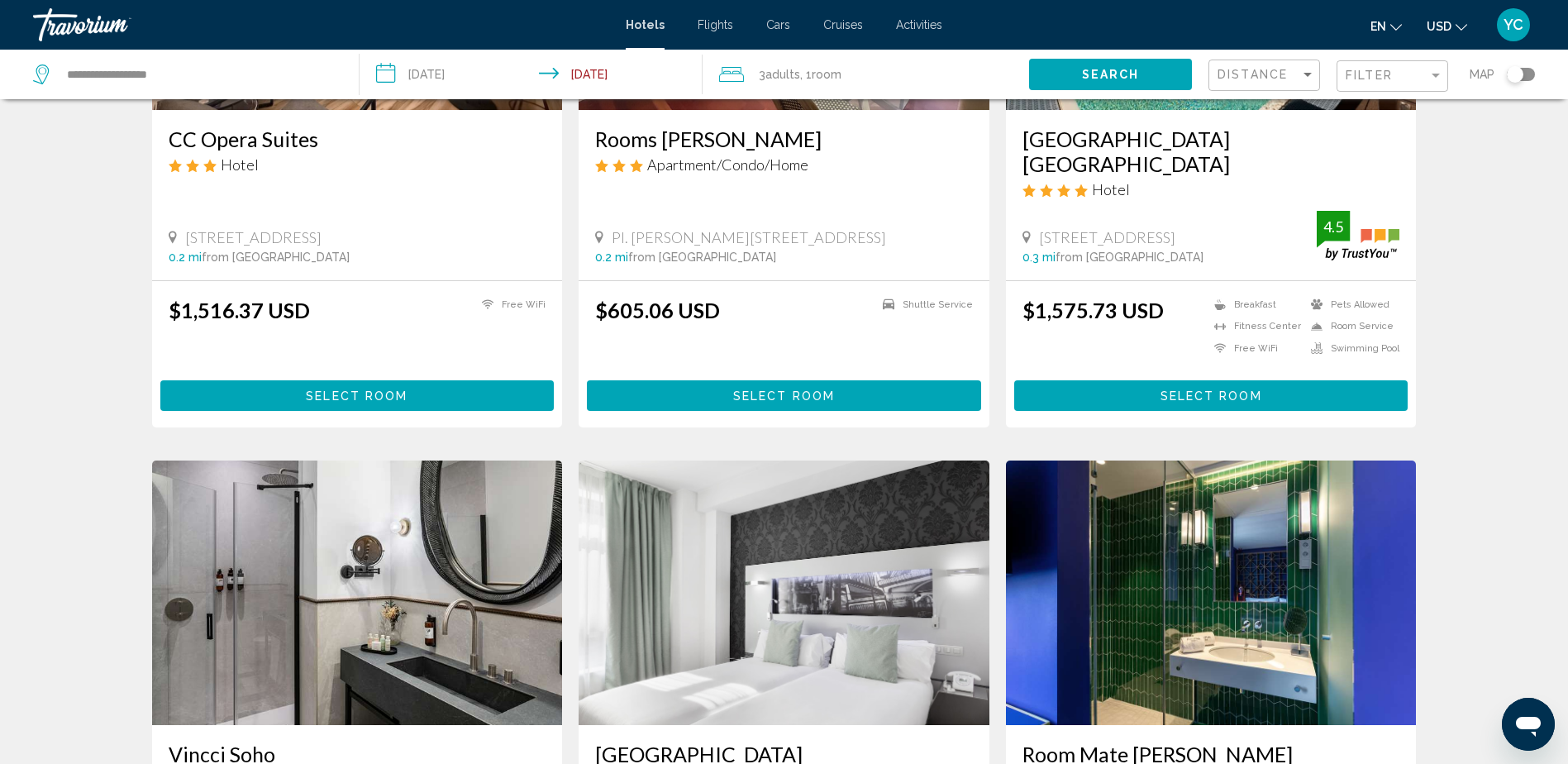
click at [774, 380] on button "Select Room" at bounding box center [784, 395] width 395 height 30
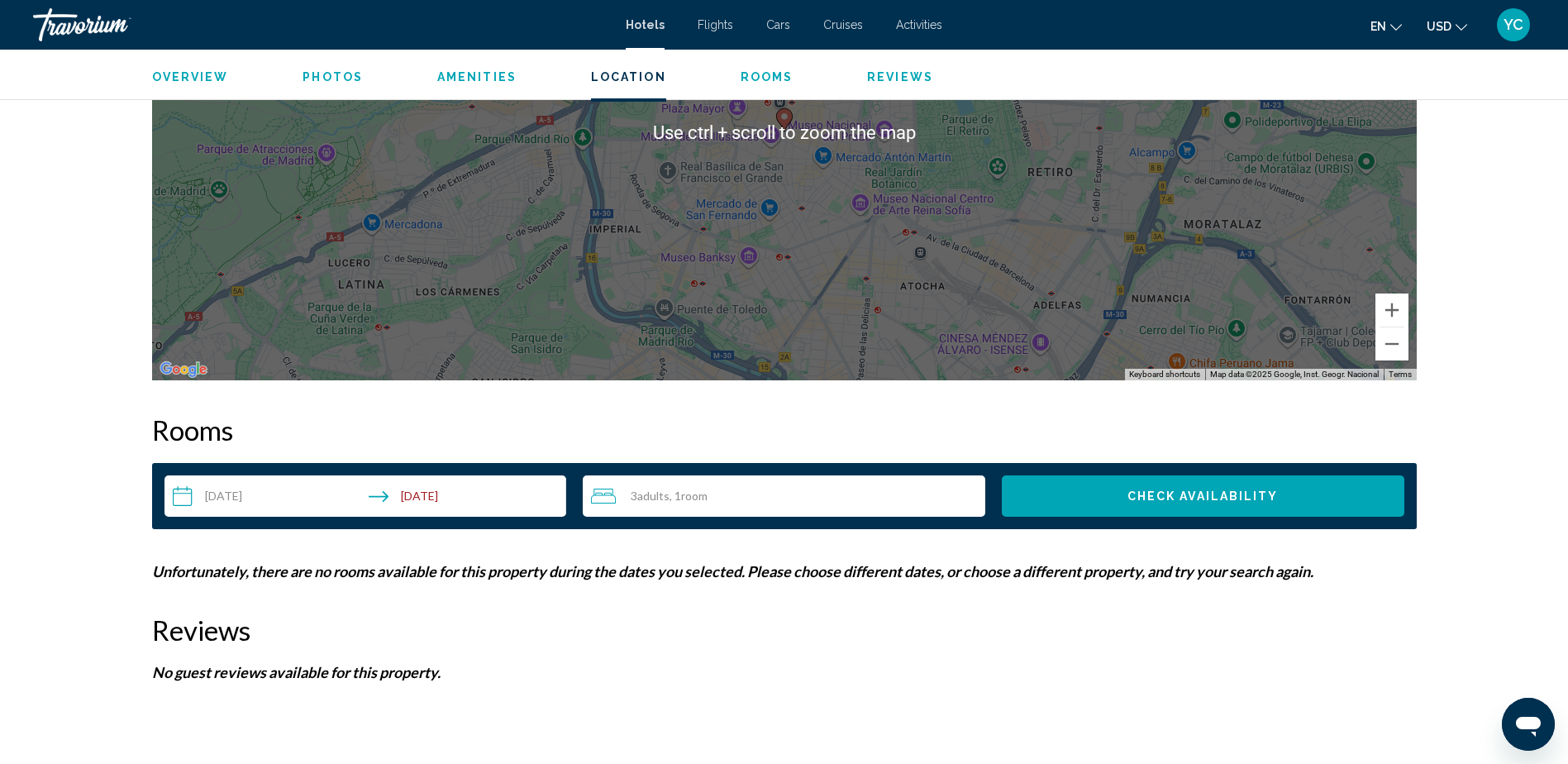
scroll to position [1779, 0]
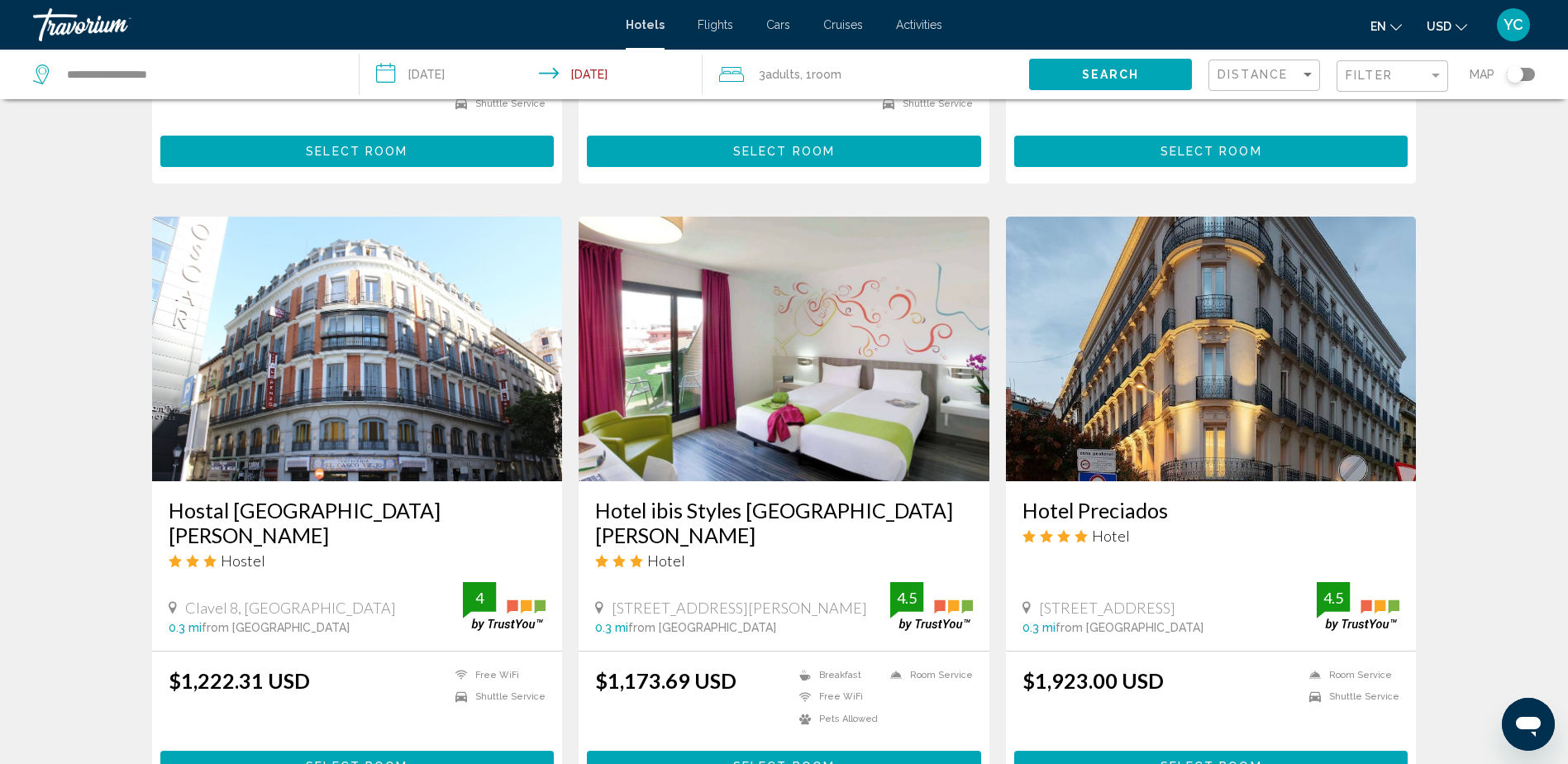
scroll to position [1901, 0]
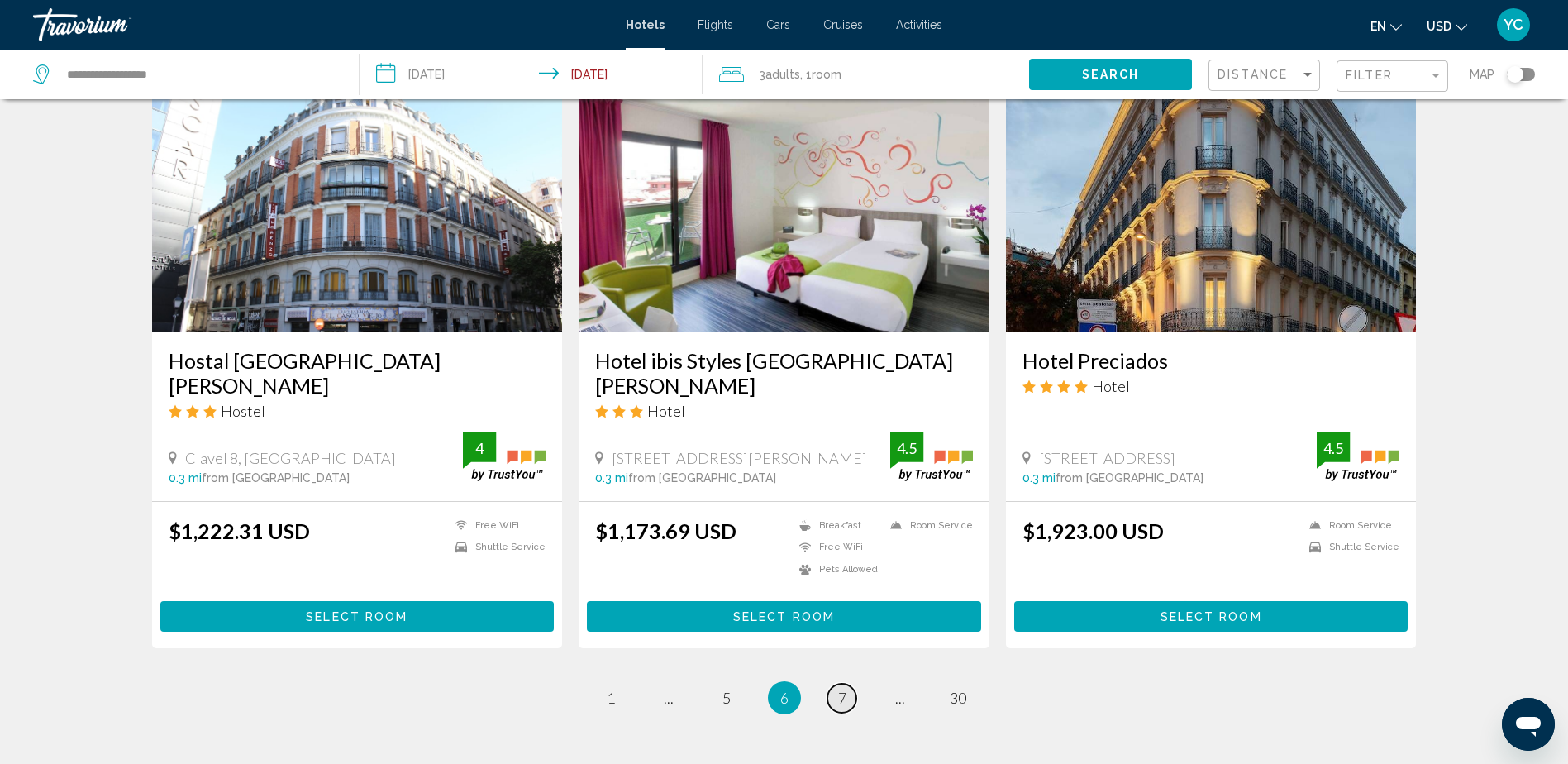
click at [832, 684] on link "page 7" at bounding box center [842, 699] width 29 height 29
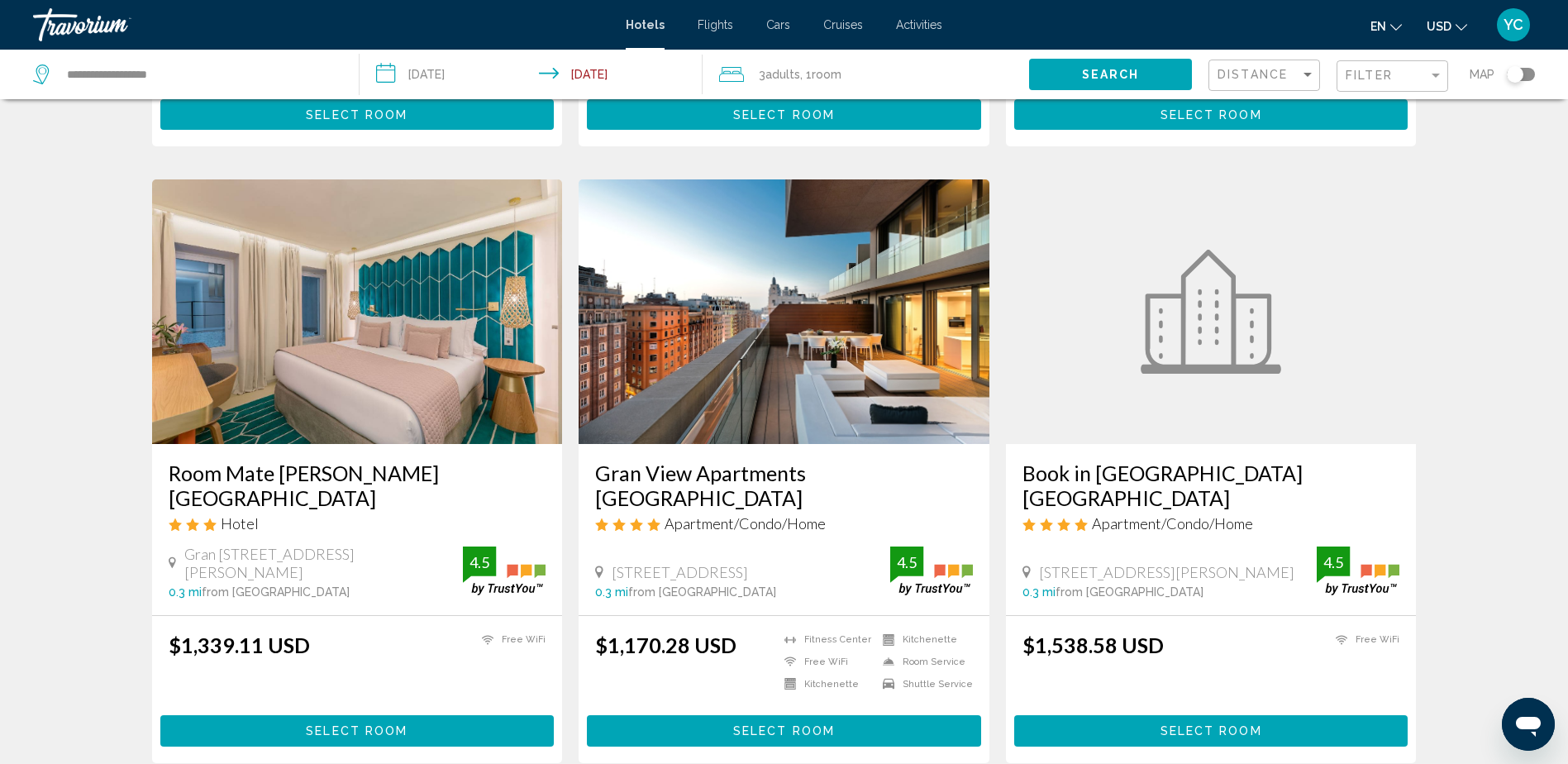
scroll to position [1937, 0]
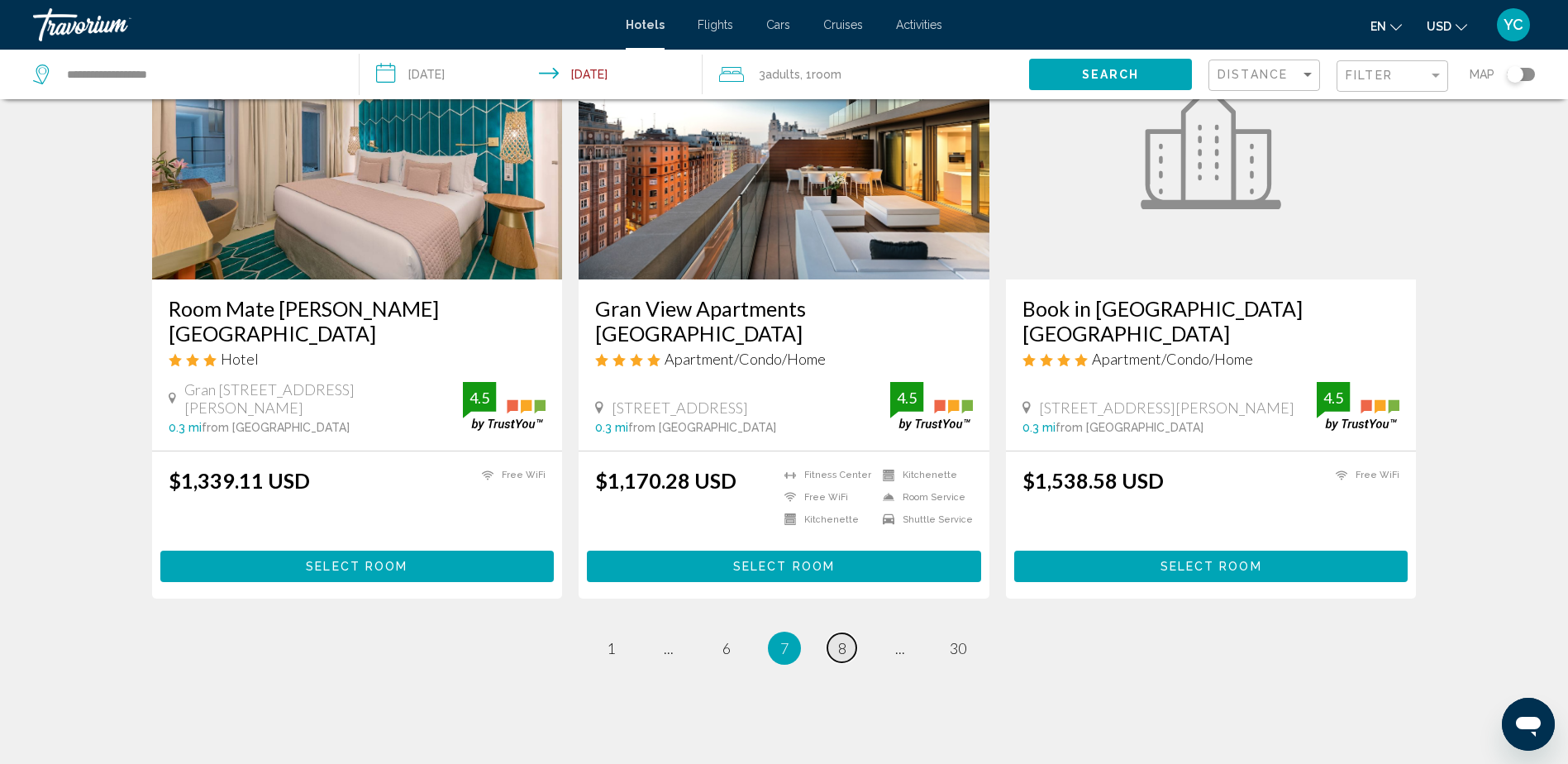
click at [847, 633] on link "page 8" at bounding box center [842, 648] width 29 height 29
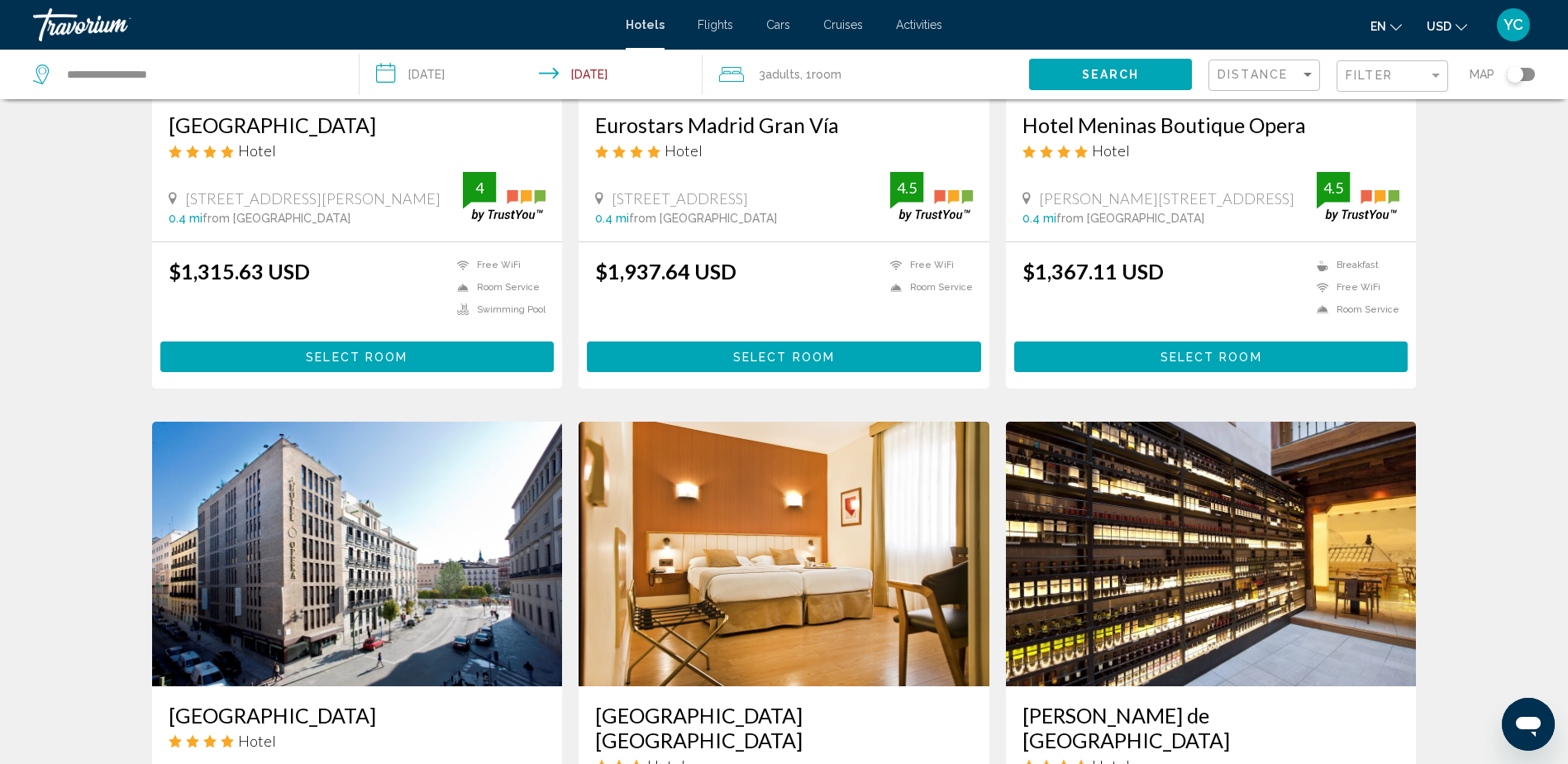
scroll to position [1944, 0]
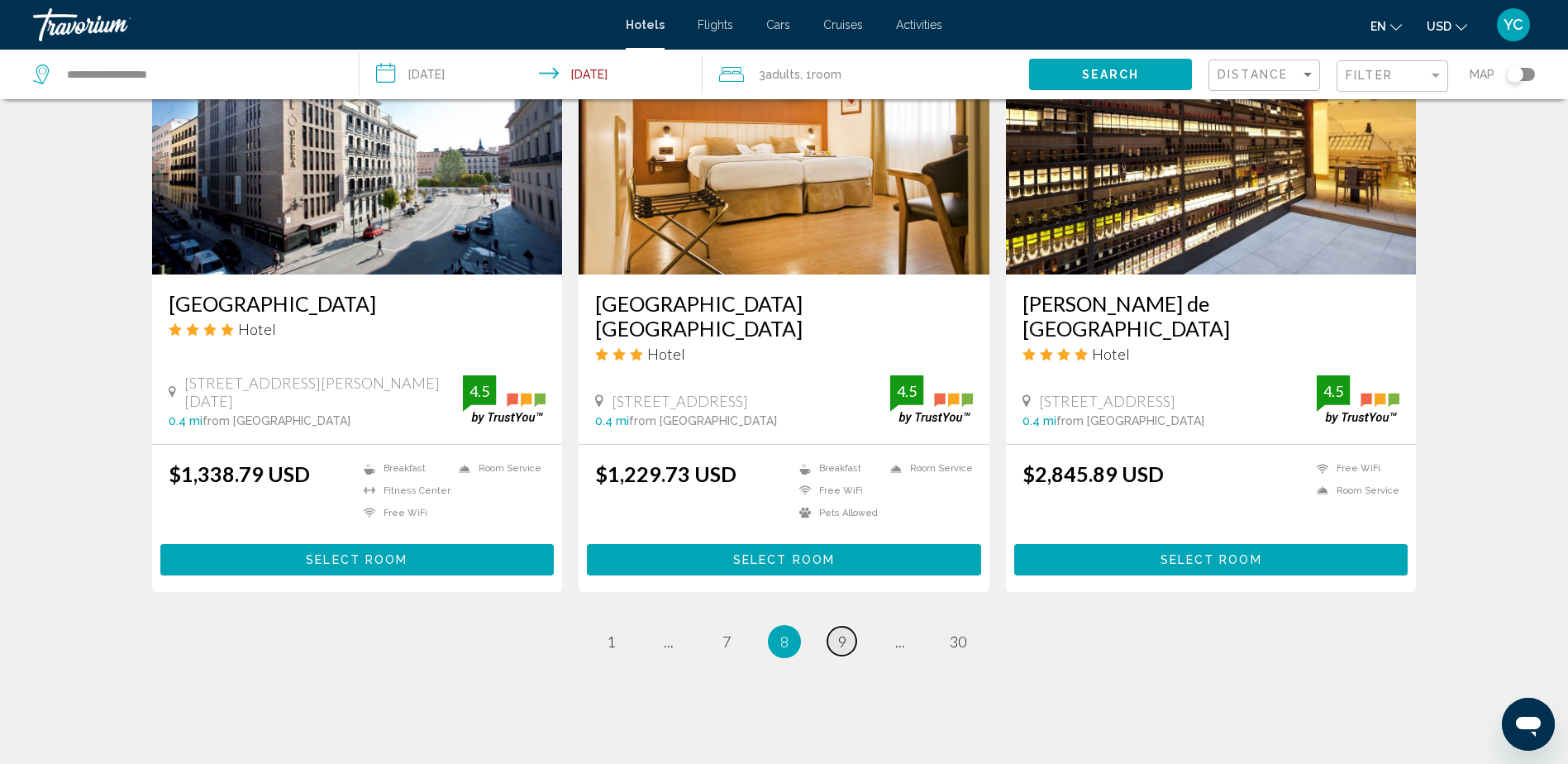
click at [829, 627] on link "page 9" at bounding box center [842, 641] width 29 height 29
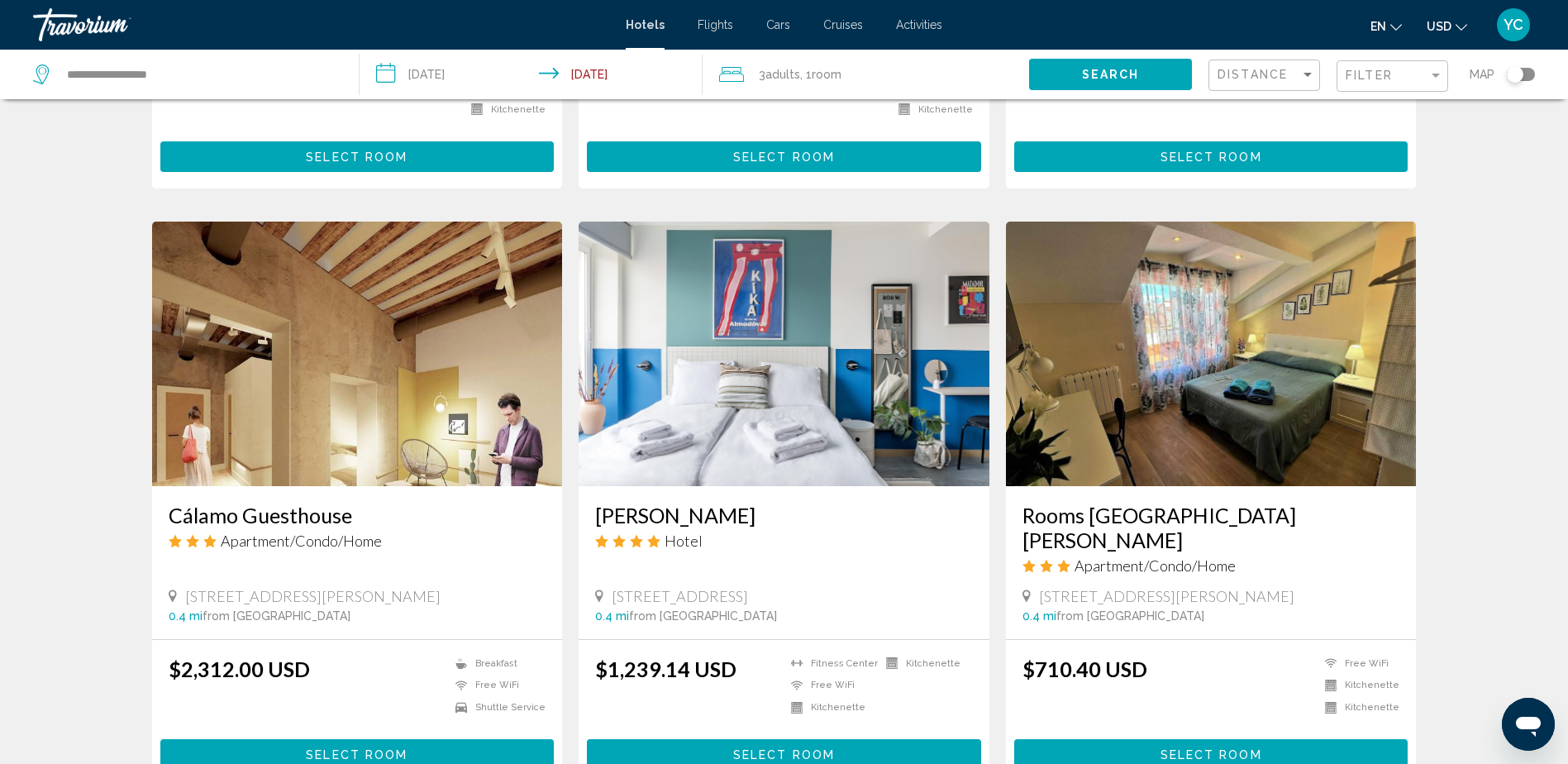
scroll to position [1968, 0]
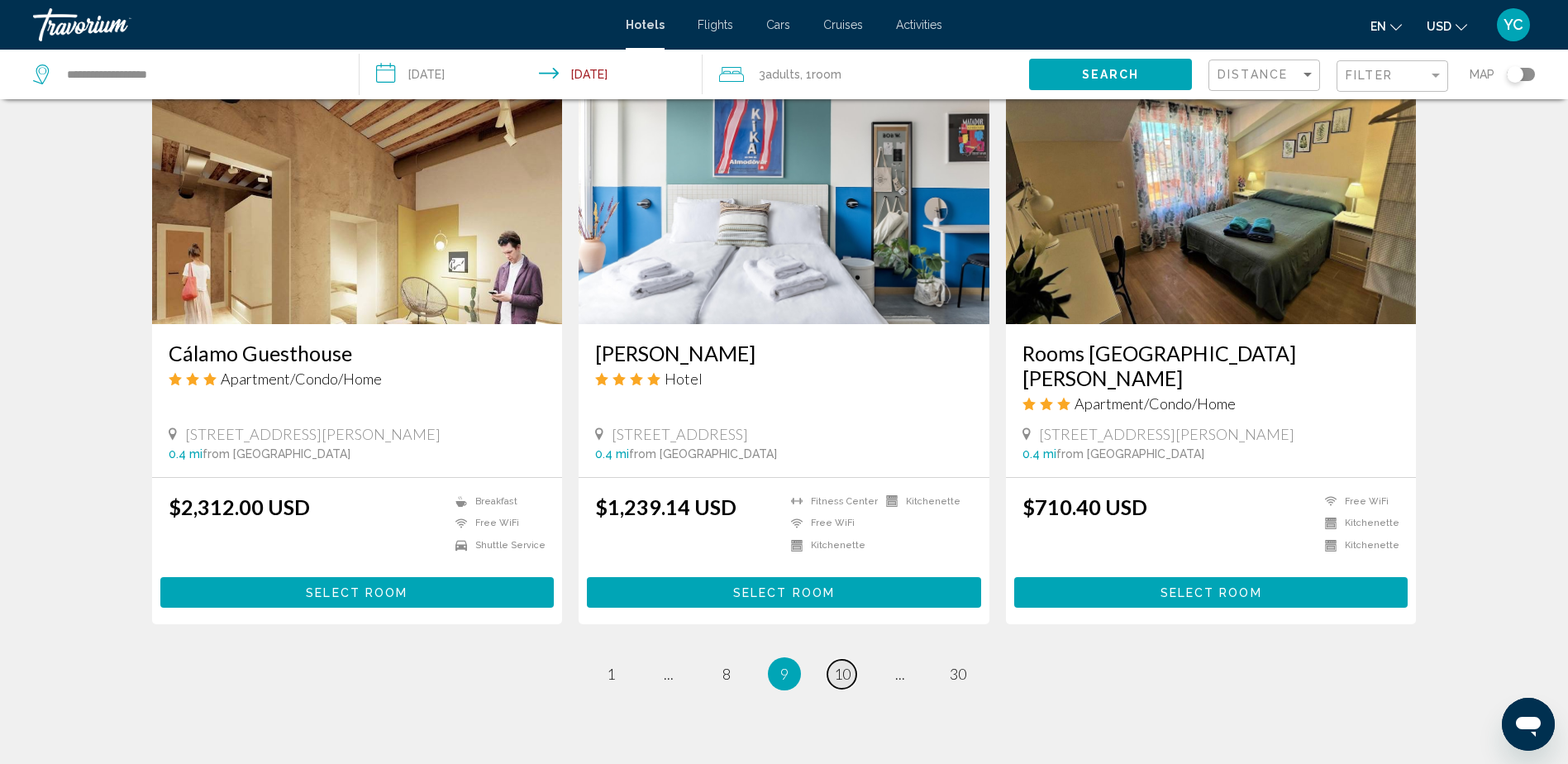
click at [834, 665] on span "10" at bounding box center [842, 673] width 17 height 19
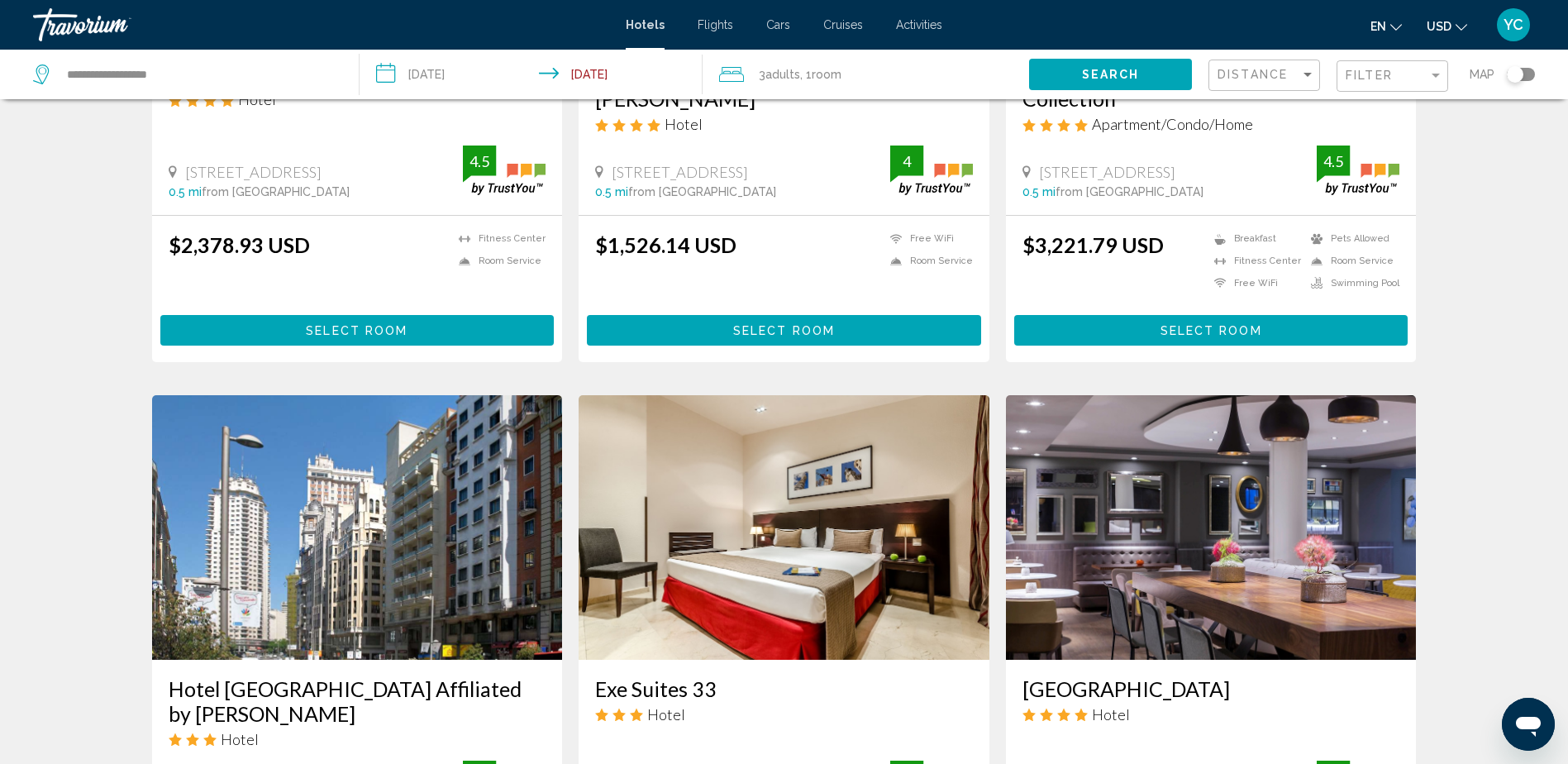
scroll to position [1968, 0]
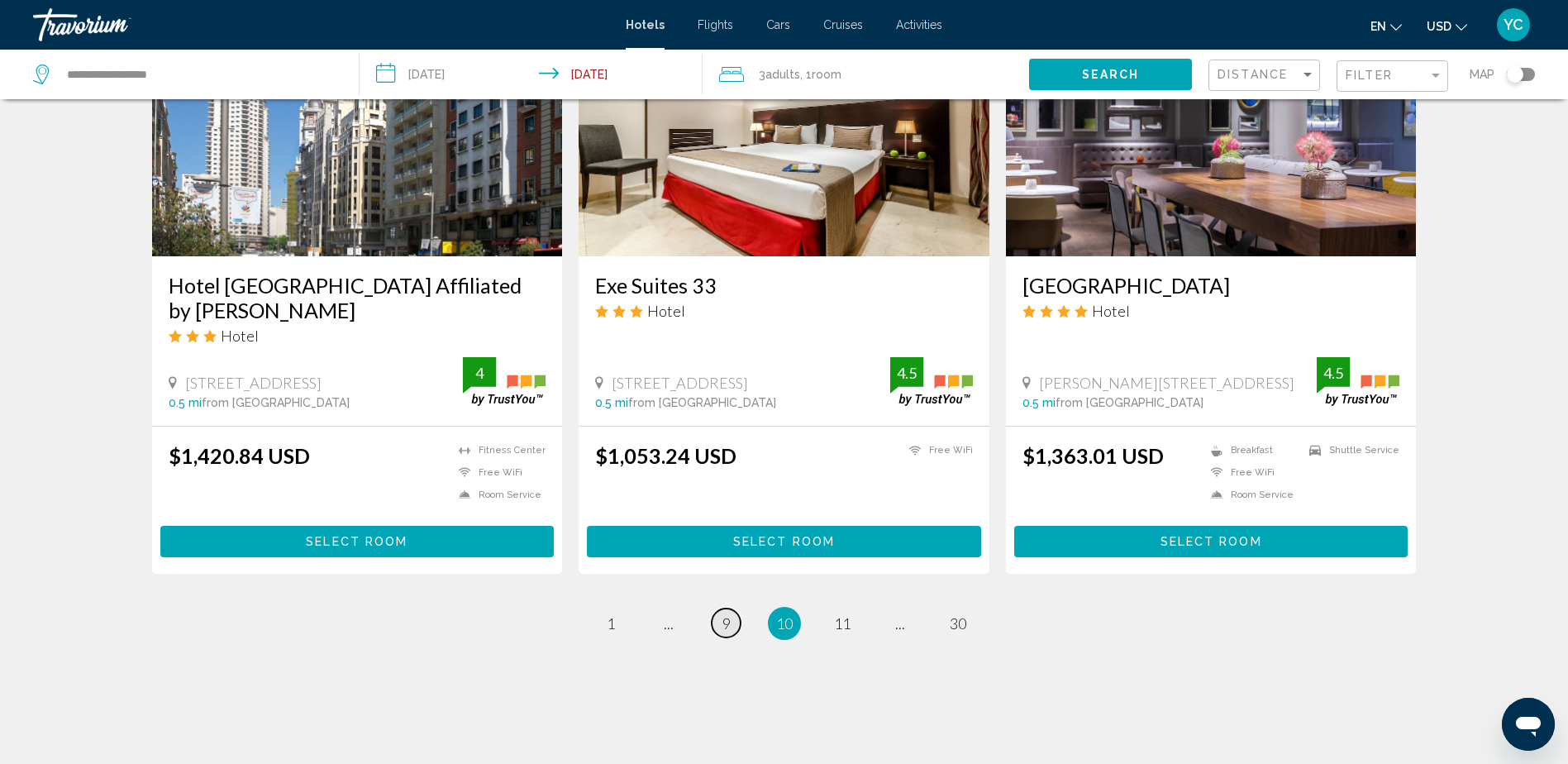
click at [727, 614] on span "9" at bounding box center [726, 623] width 8 height 19
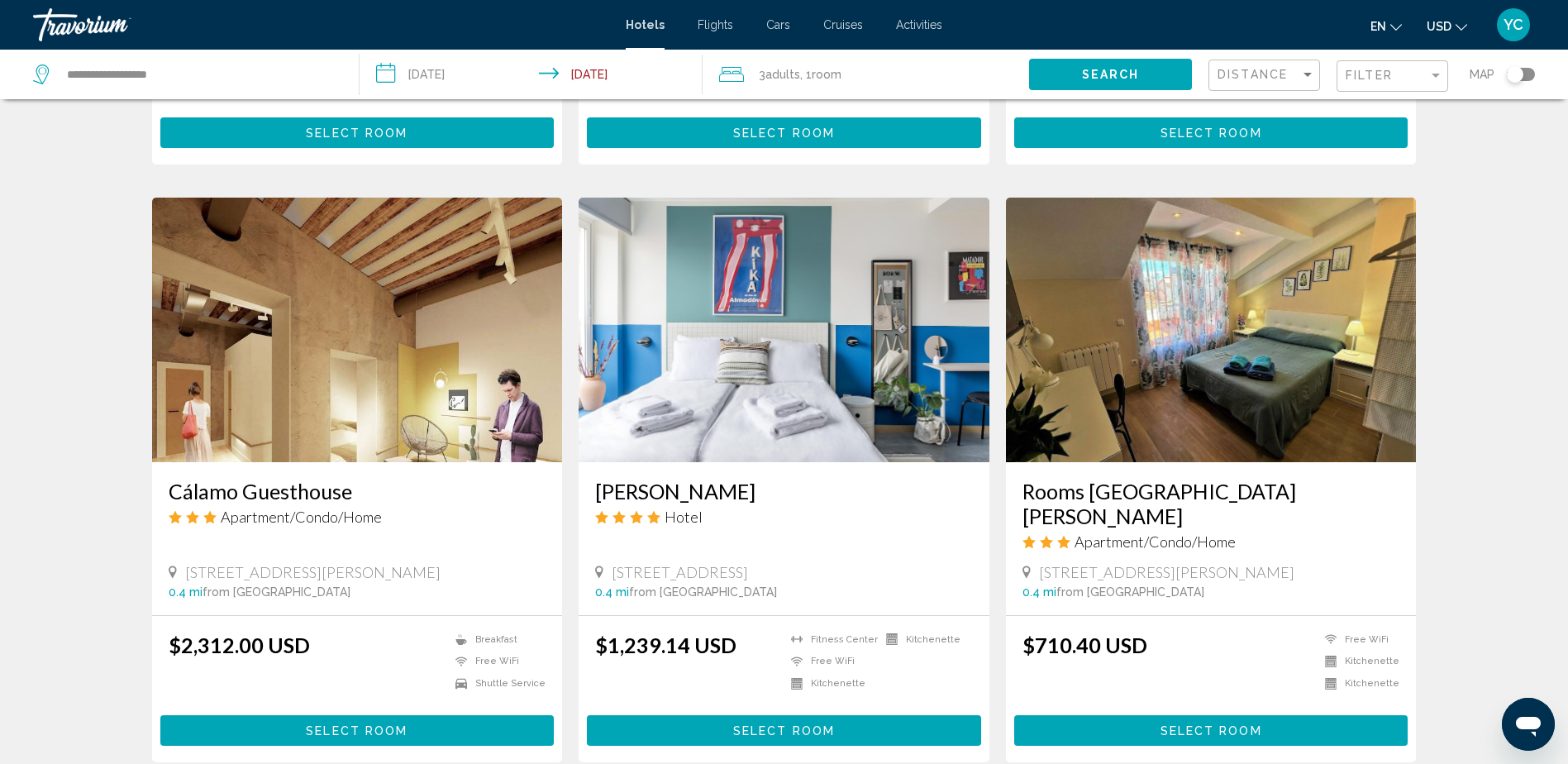
scroll to position [1803, 0]
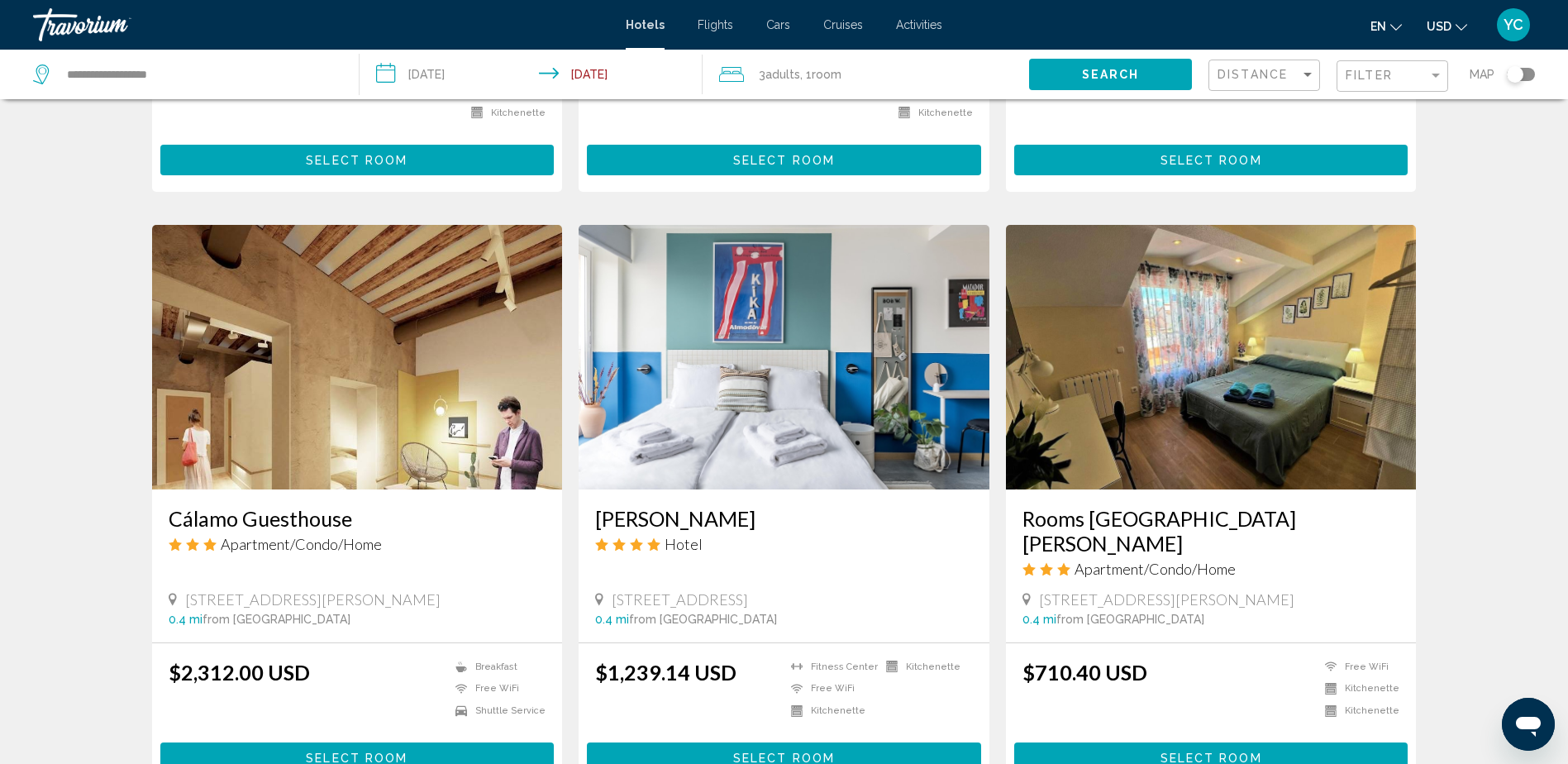
drag, startPoint x: 1040, startPoint y: 531, endPoint x: 1267, endPoint y: 527, distance: 227.0
click at [1267, 591] on div "14 Calle De San Marcos, Madrid" at bounding box center [1211, 599] width 378 height 19
drag, startPoint x: 1267, startPoint y: 527, endPoint x: 1230, endPoint y: 528, distance: 37.0
copy span "14 Calle De San Marcos, Madrid"
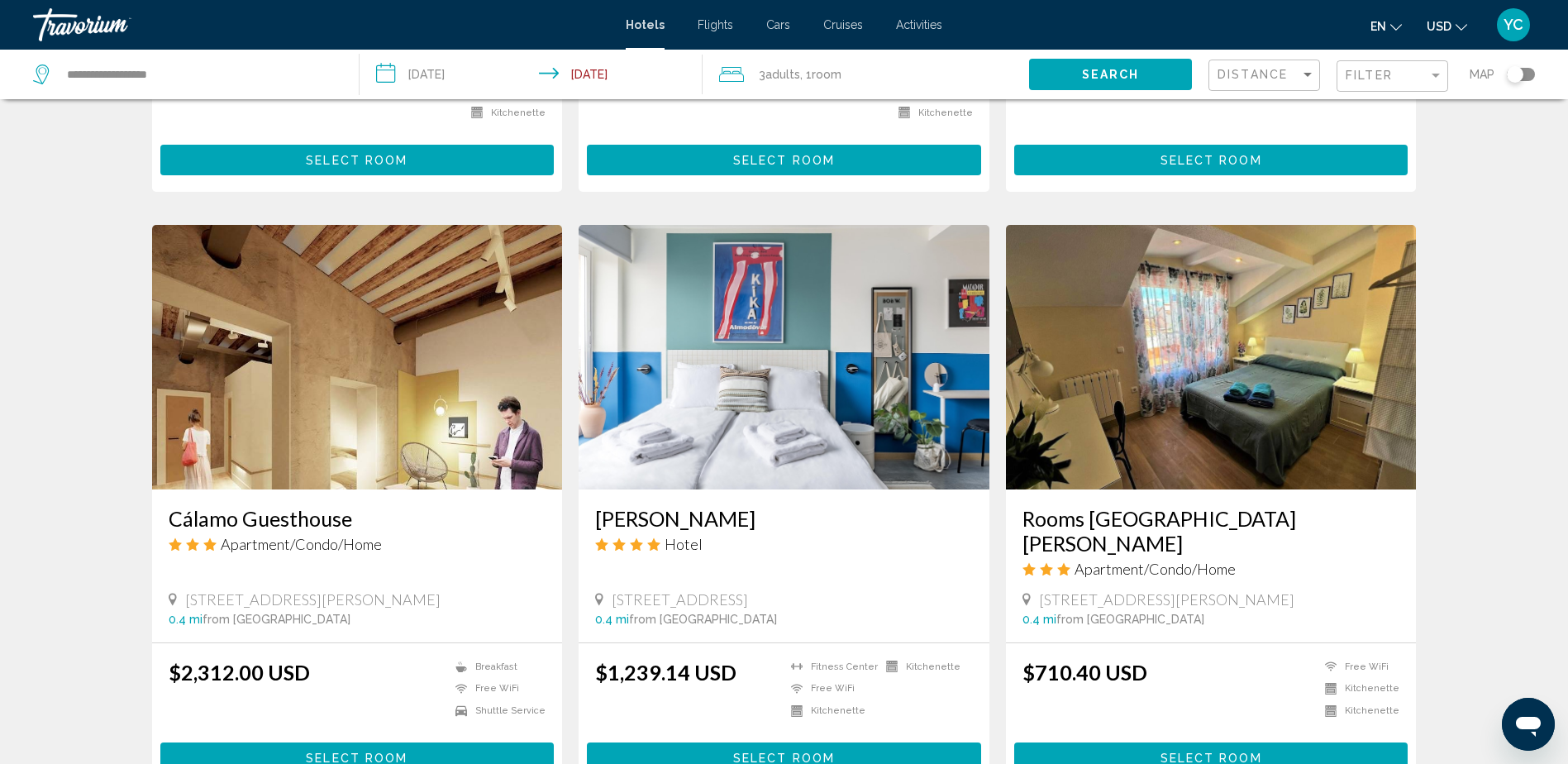
click at [1221, 751] on span "Select Room" at bounding box center [1211, 758] width 101 height 14
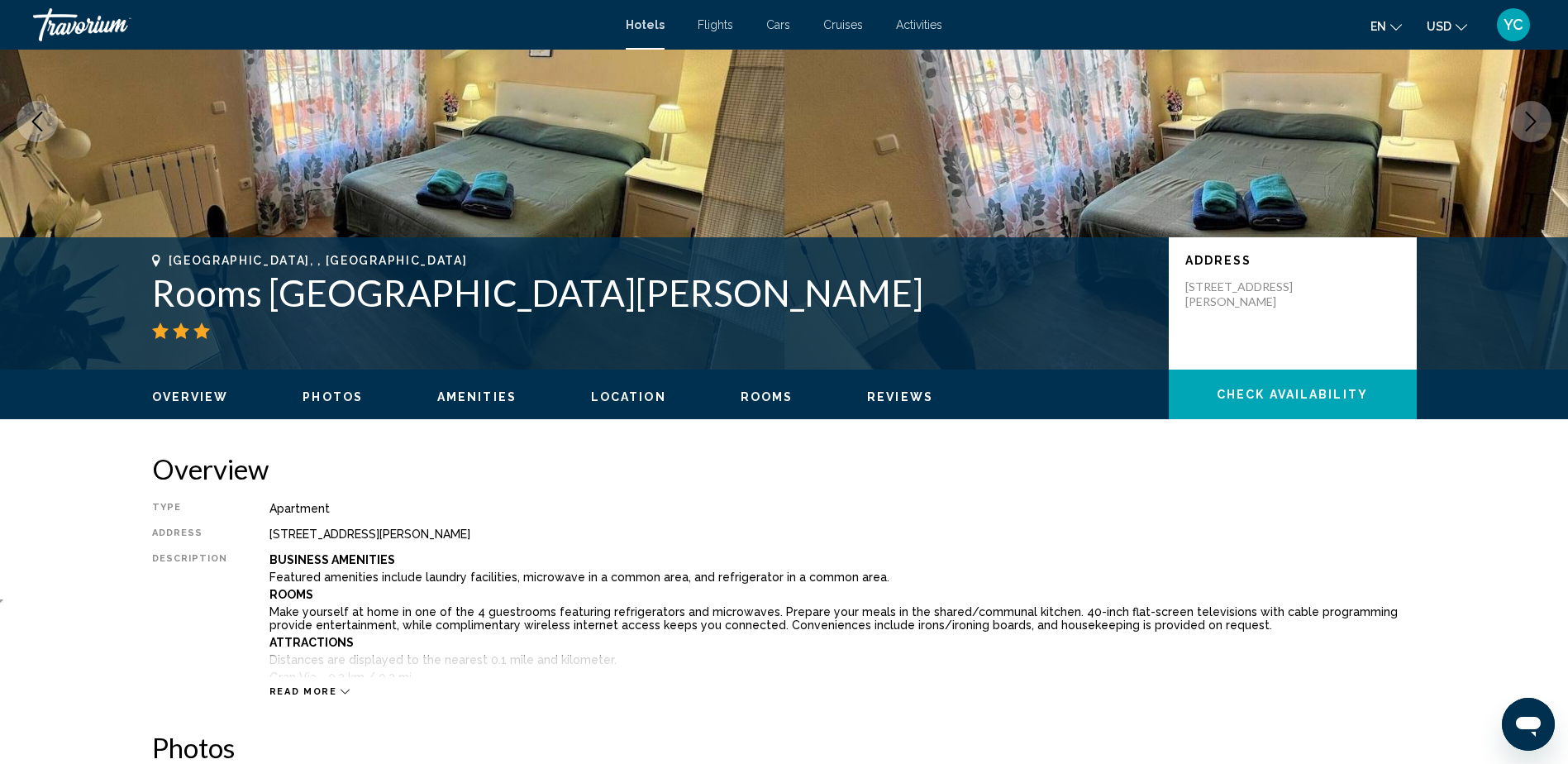
scroll to position [413, 0]
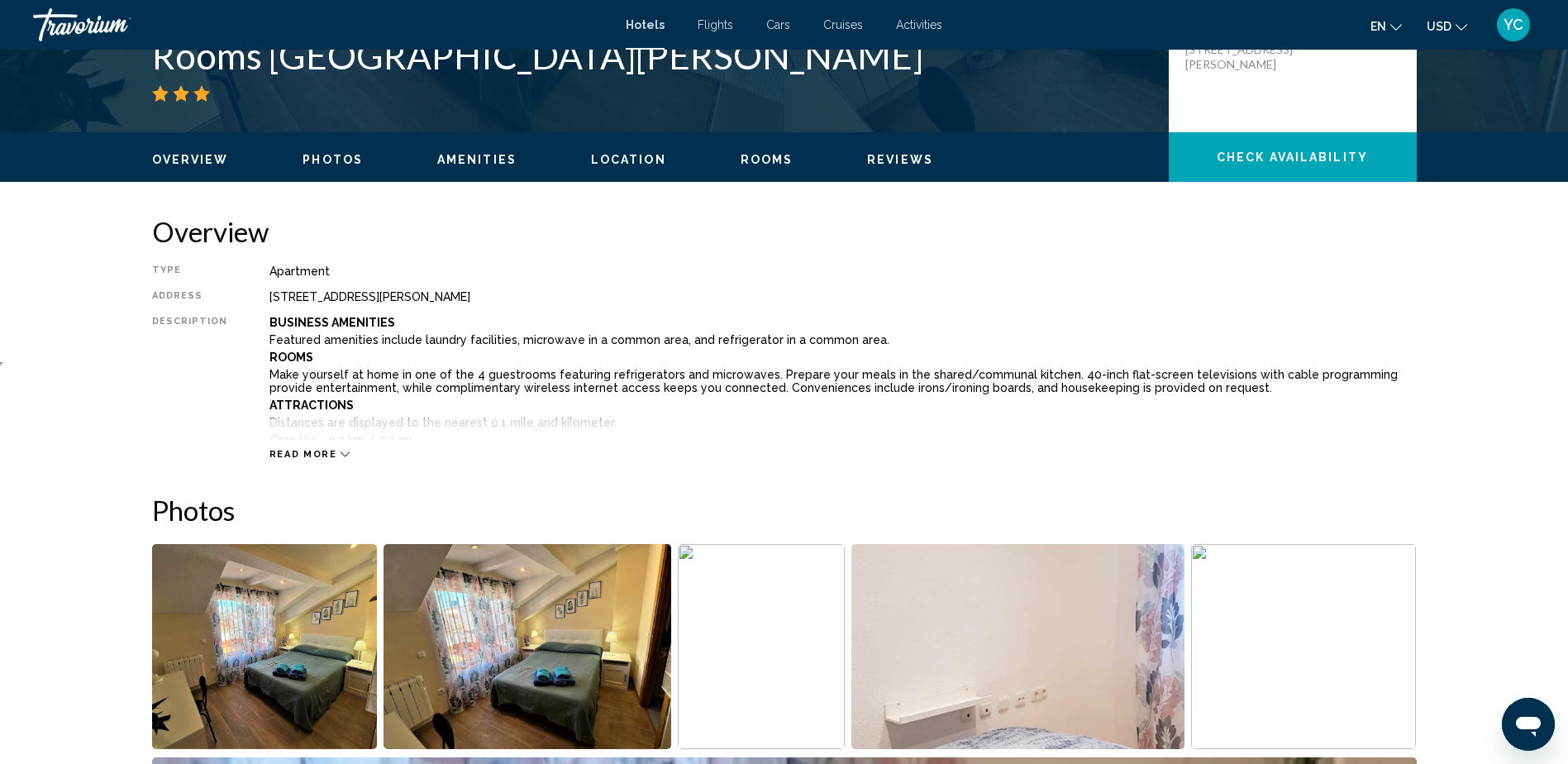
click at [748, 149] on ul "Overview Photos Amenities Location Rooms Reviews Check Availability" at bounding box center [784, 158] width 1265 height 19
click at [751, 155] on span "Rooms" at bounding box center [767, 160] width 53 height 14
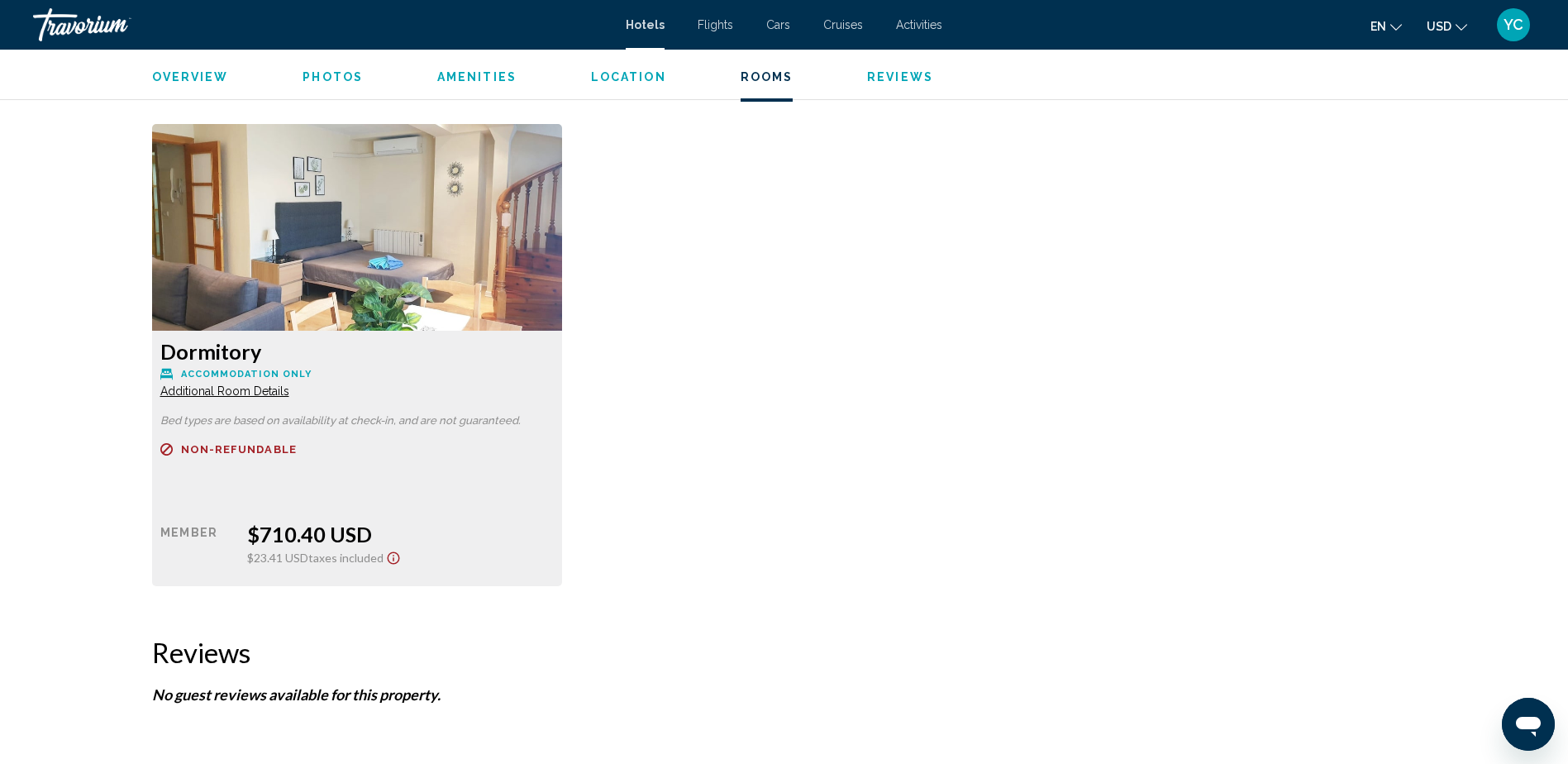
scroll to position [2239, 0]
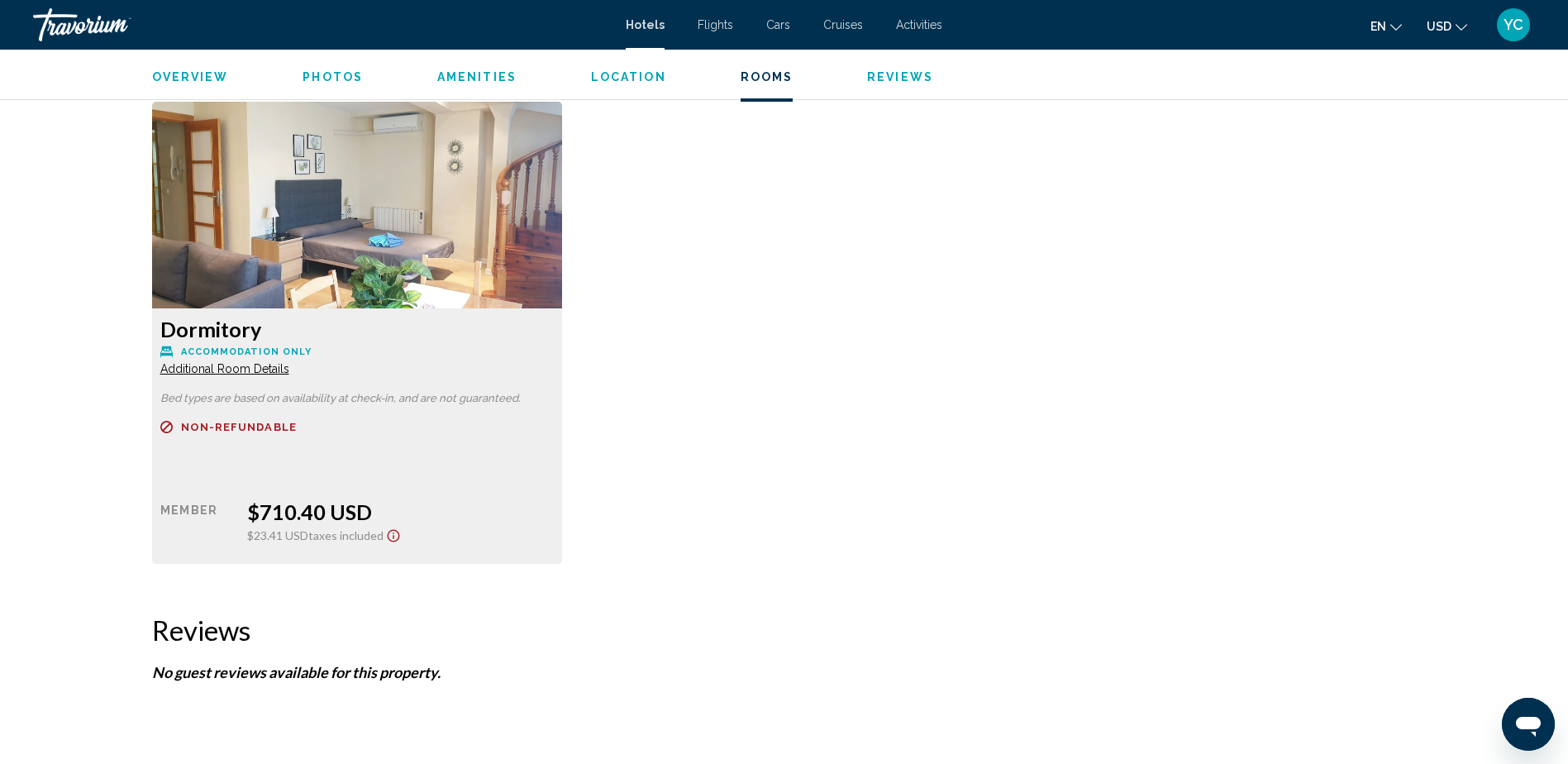
click at [239, 374] on span "Additional Room Details" at bounding box center [225, 369] width 129 height 14
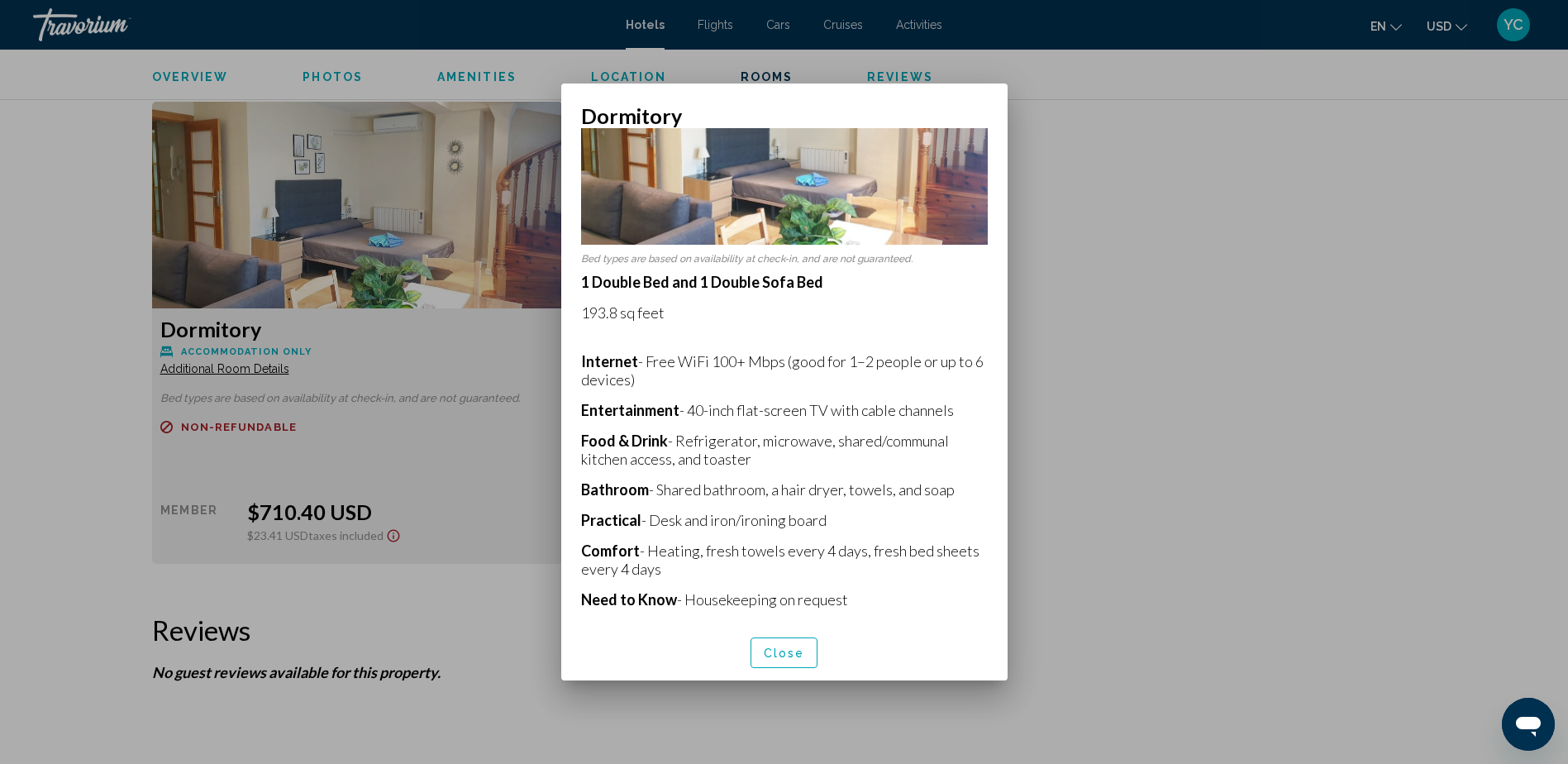
scroll to position [110, 0]
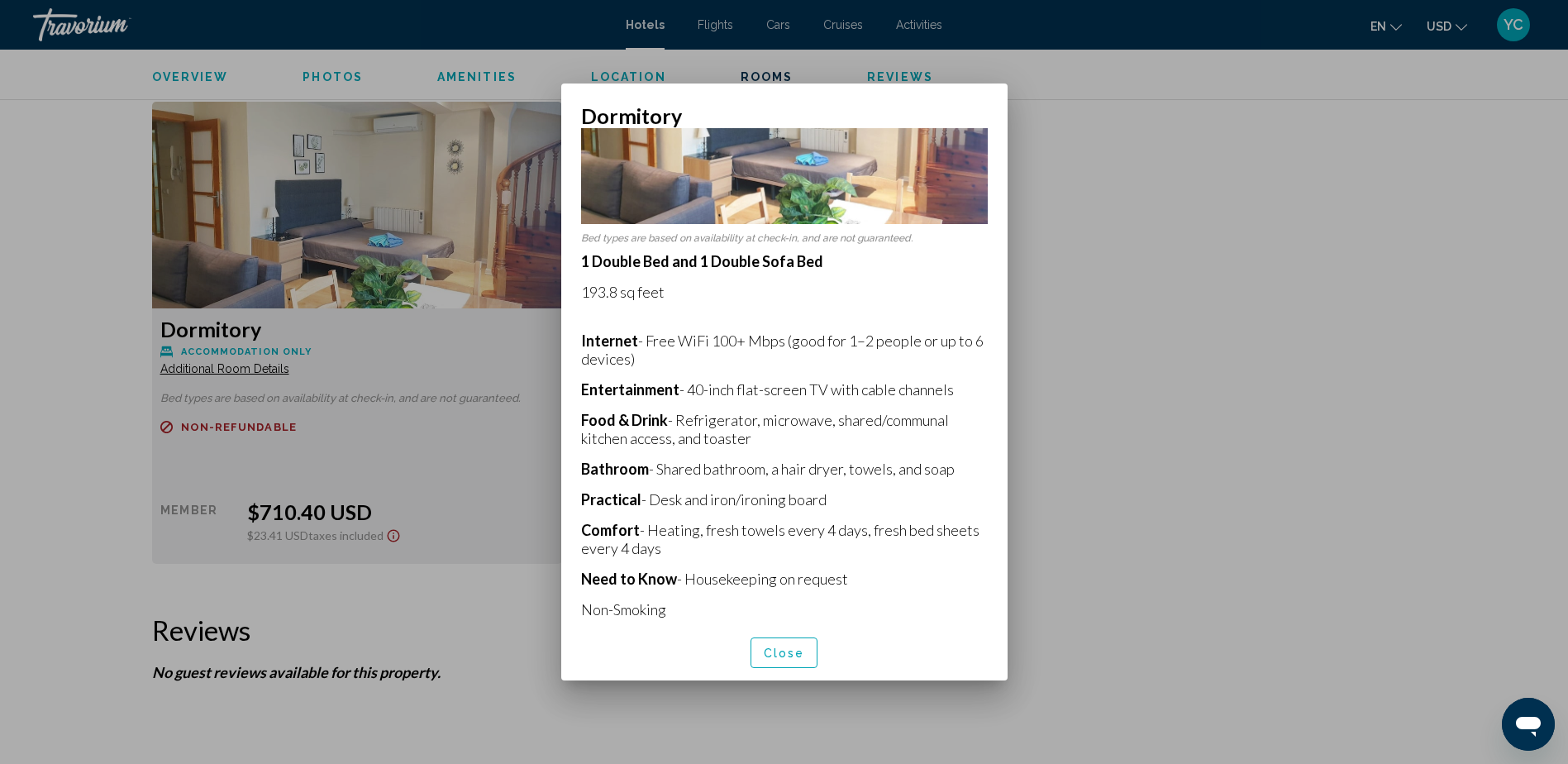
click at [793, 653] on span "Close" at bounding box center [784, 653] width 41 height 14
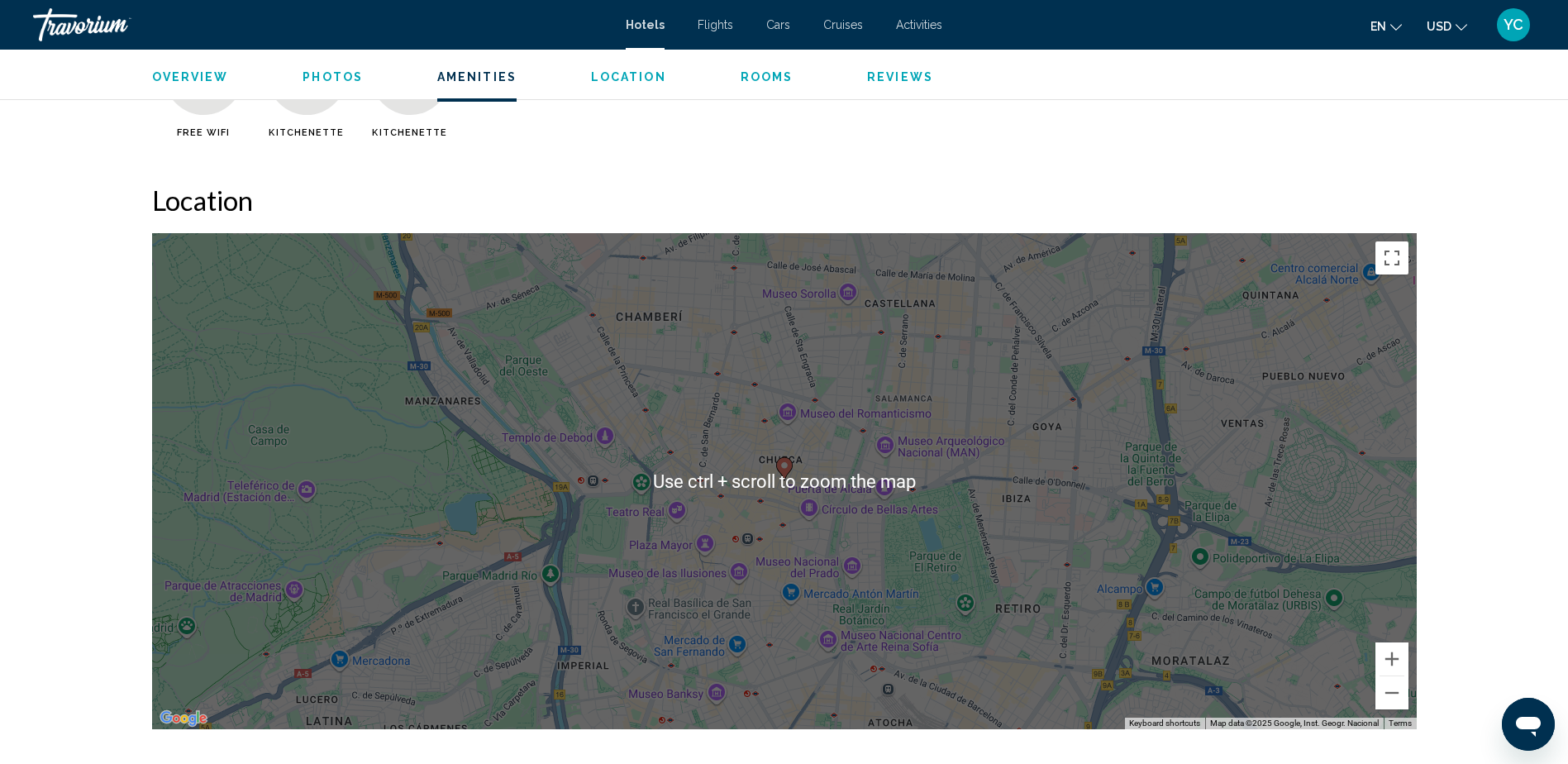
scroll to position [1330, 0]
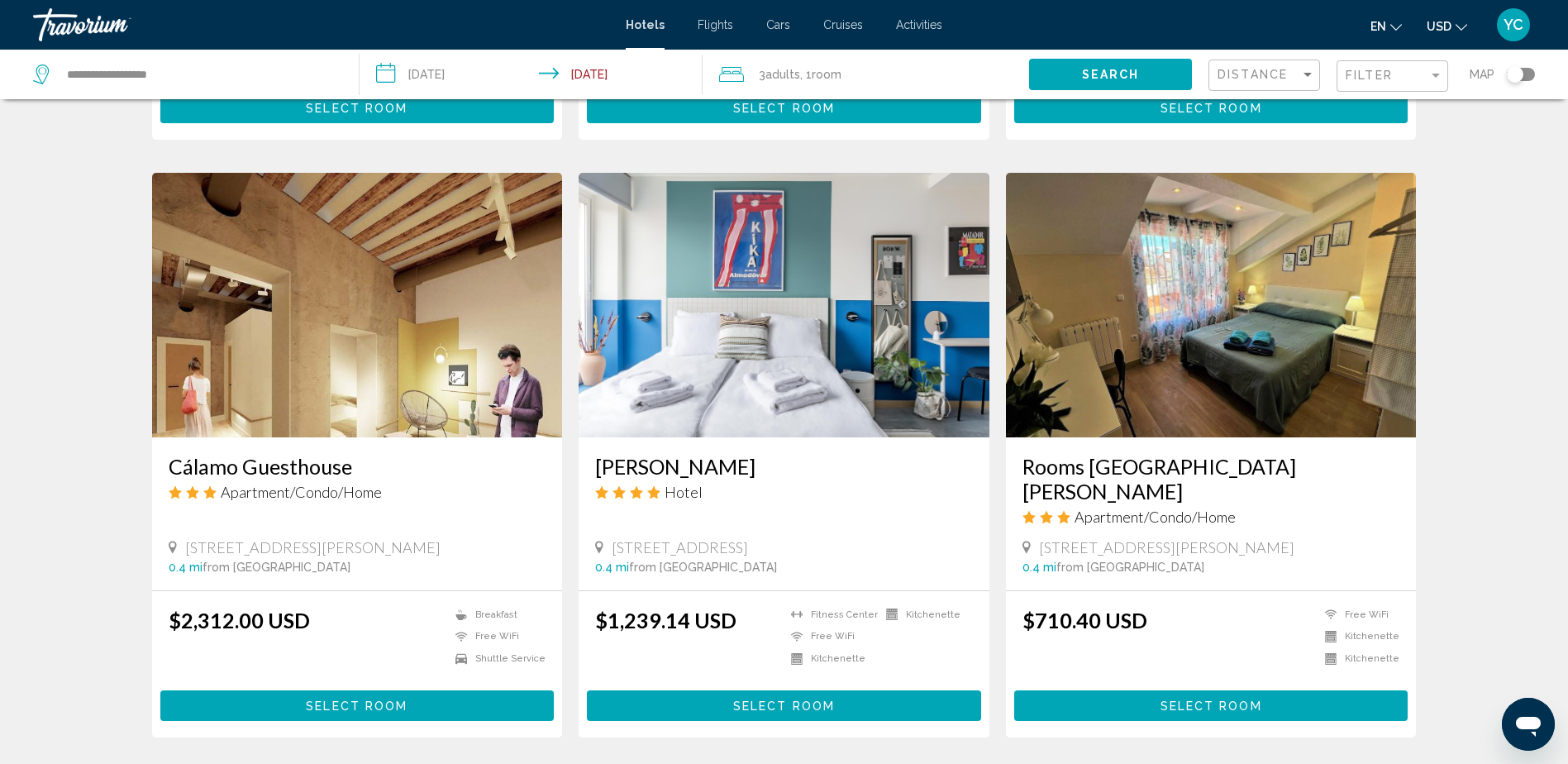
scroll to position [1968, 0]
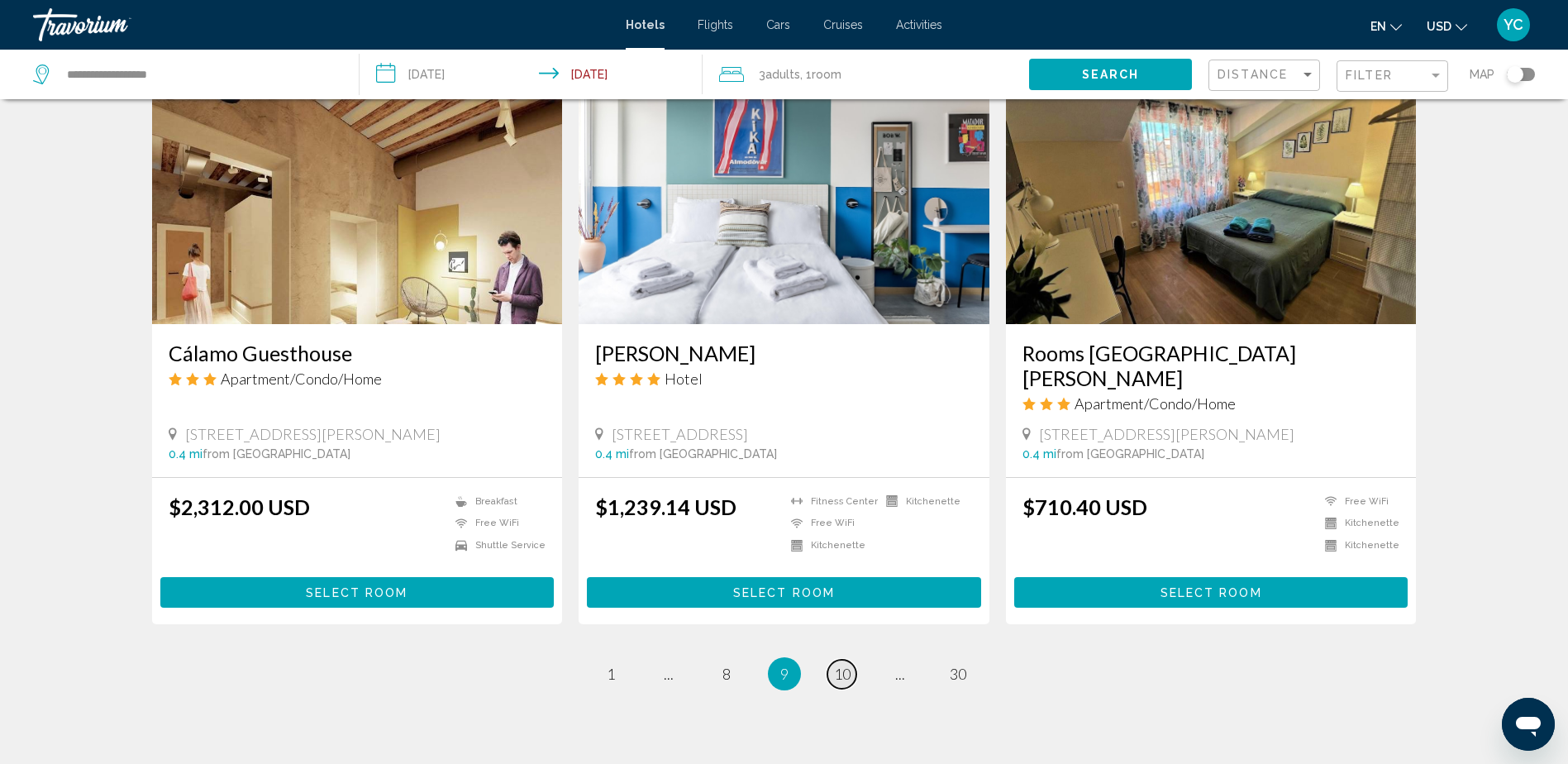
click at [845, 665] on span "10" at bounding box center [842, 673] width 17 height 19
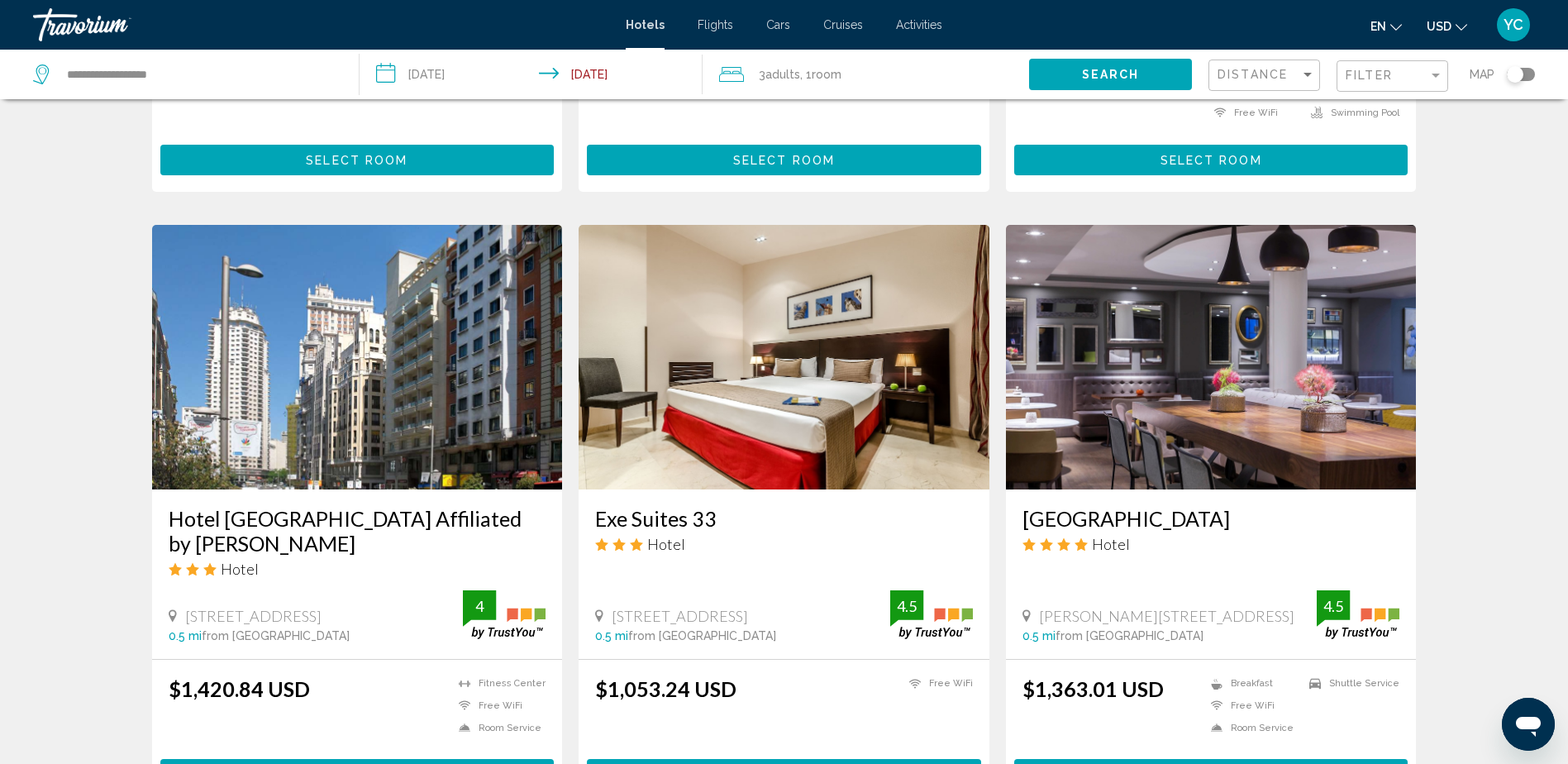
scroll to position [1968, 0]
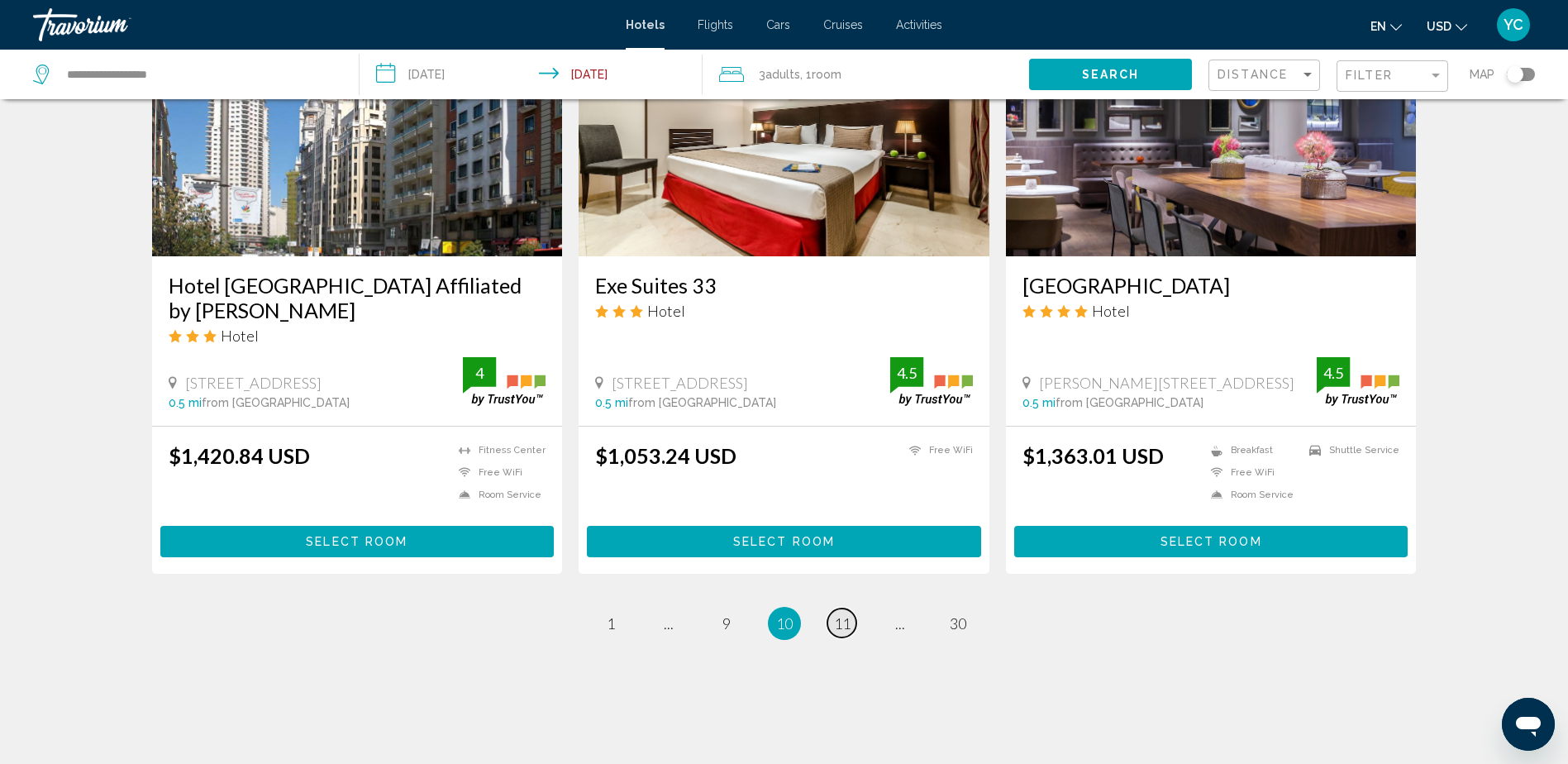
click at [842, 614] on span "11" at bounding box center [842, 623] width 17 height 19
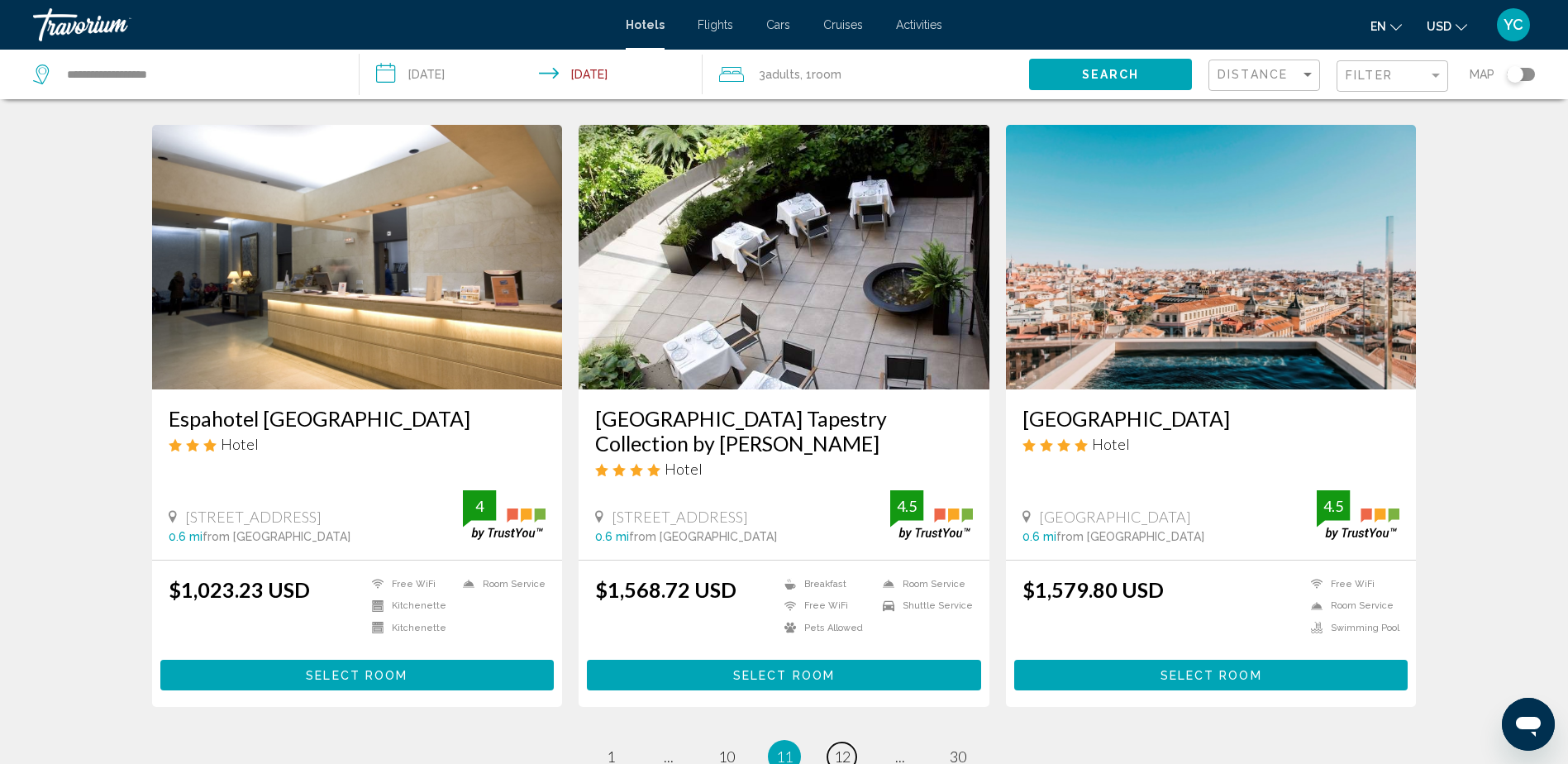
scroll to position [1961, 0]
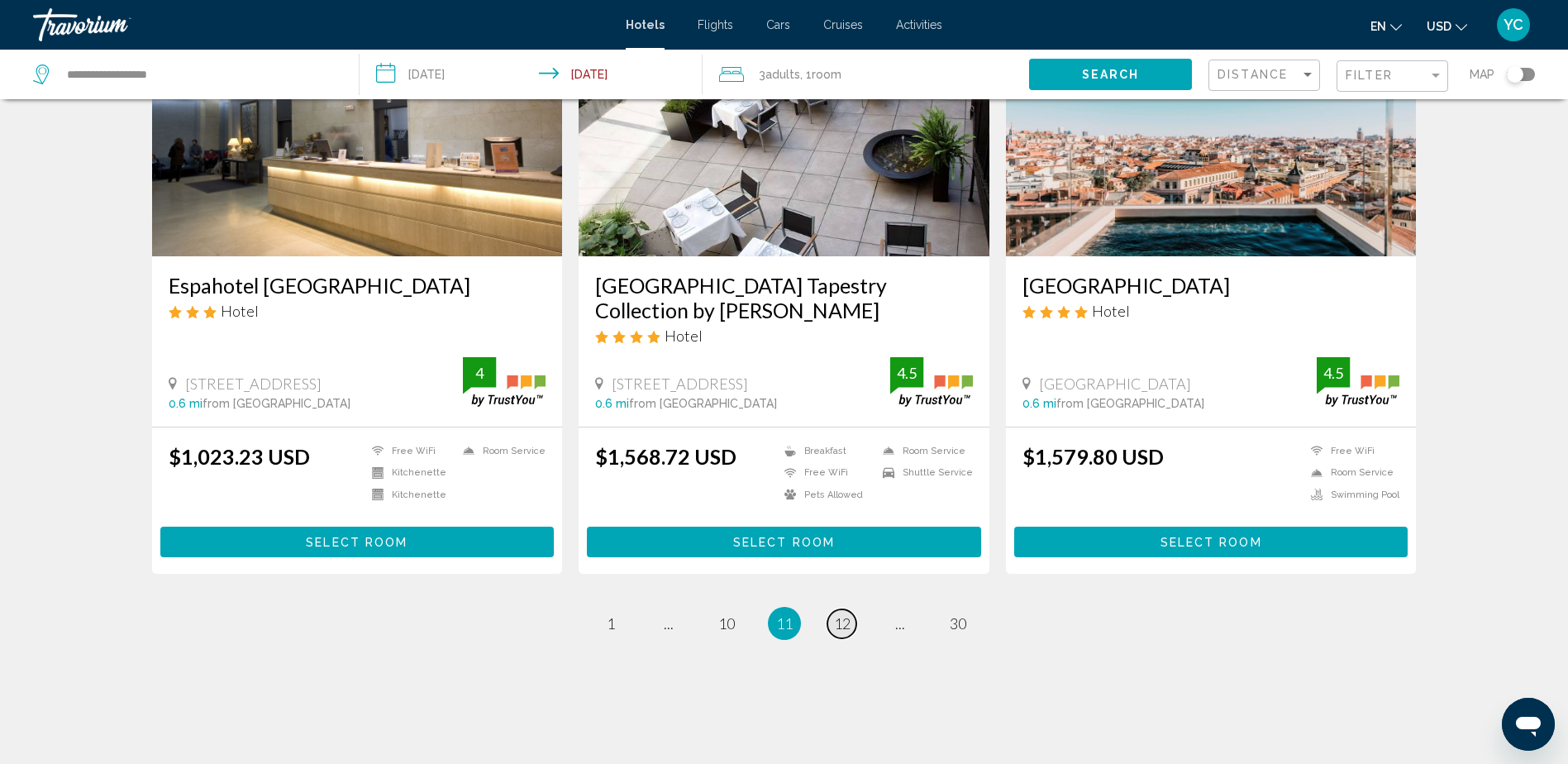
click at [841, 614] on span "12" at bounding box center [842, 623] width 17 height 19
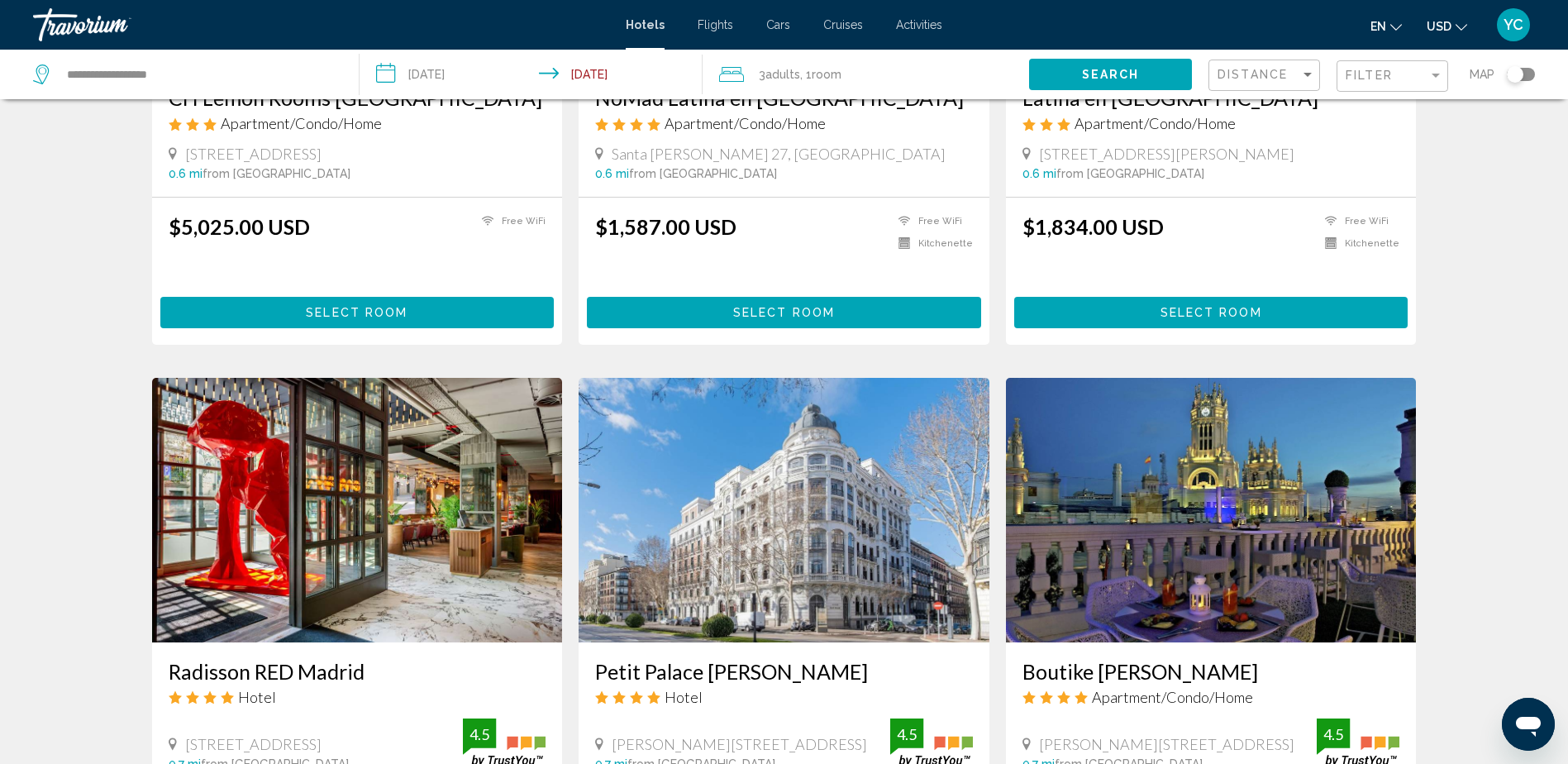
scroll to position [1901, 0]
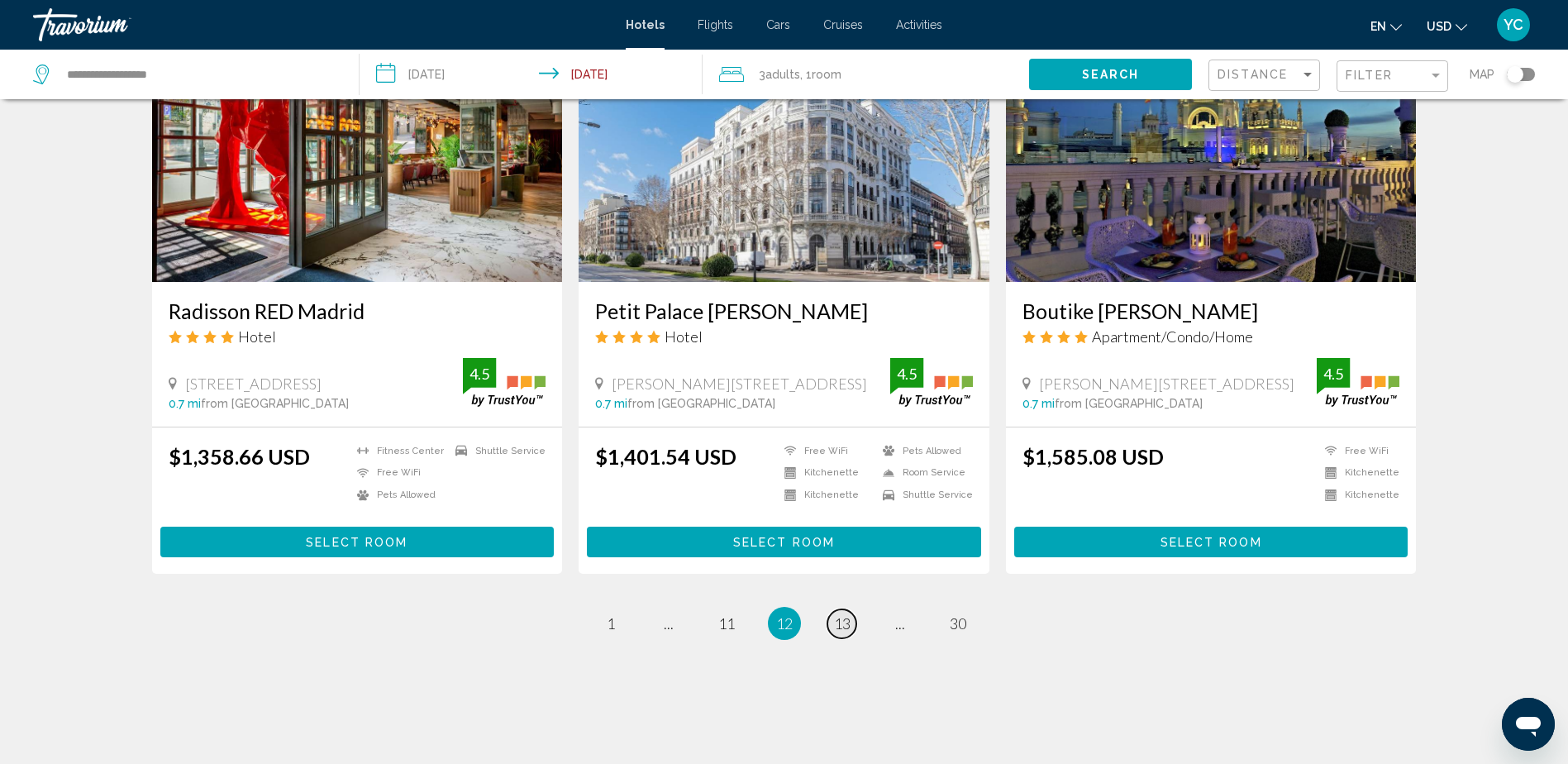
click at [843, 617] on span "13" at bounding box center [842, 623] width 17 height 19
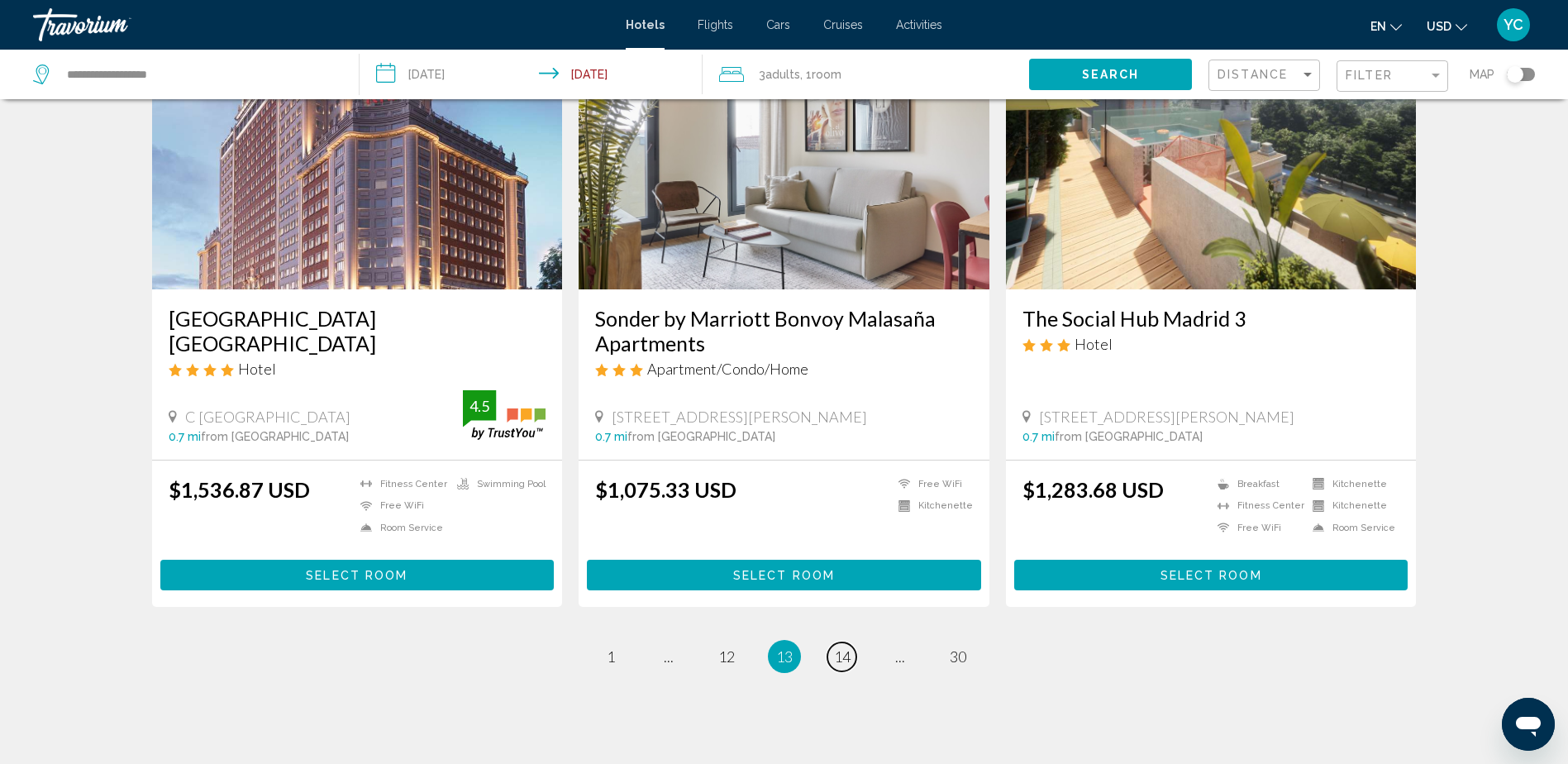
scroll to position [1968, 0]
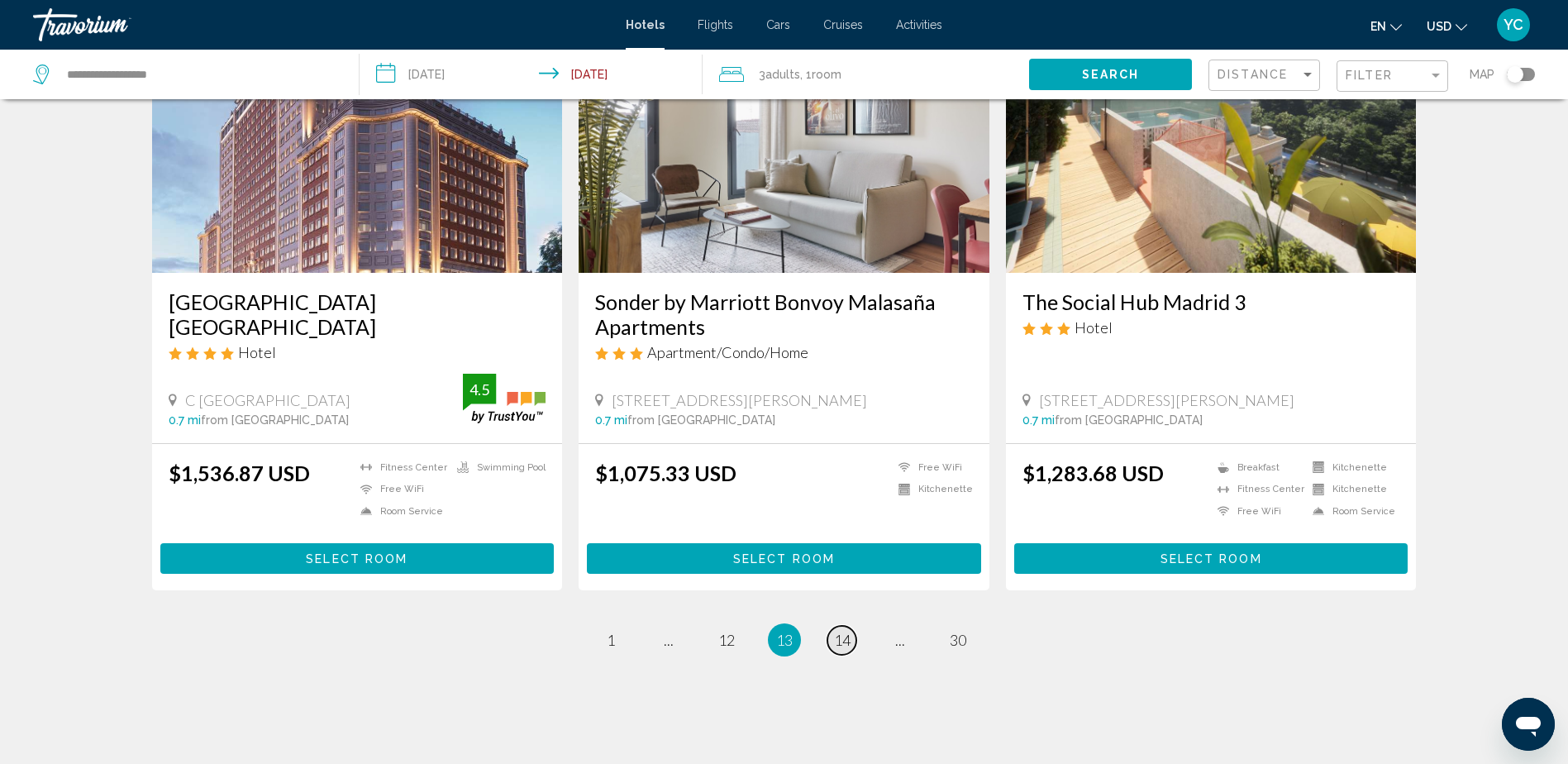
click at [851, 626] on link "page 14" at bounding box center [842, 640] width 29 height 29
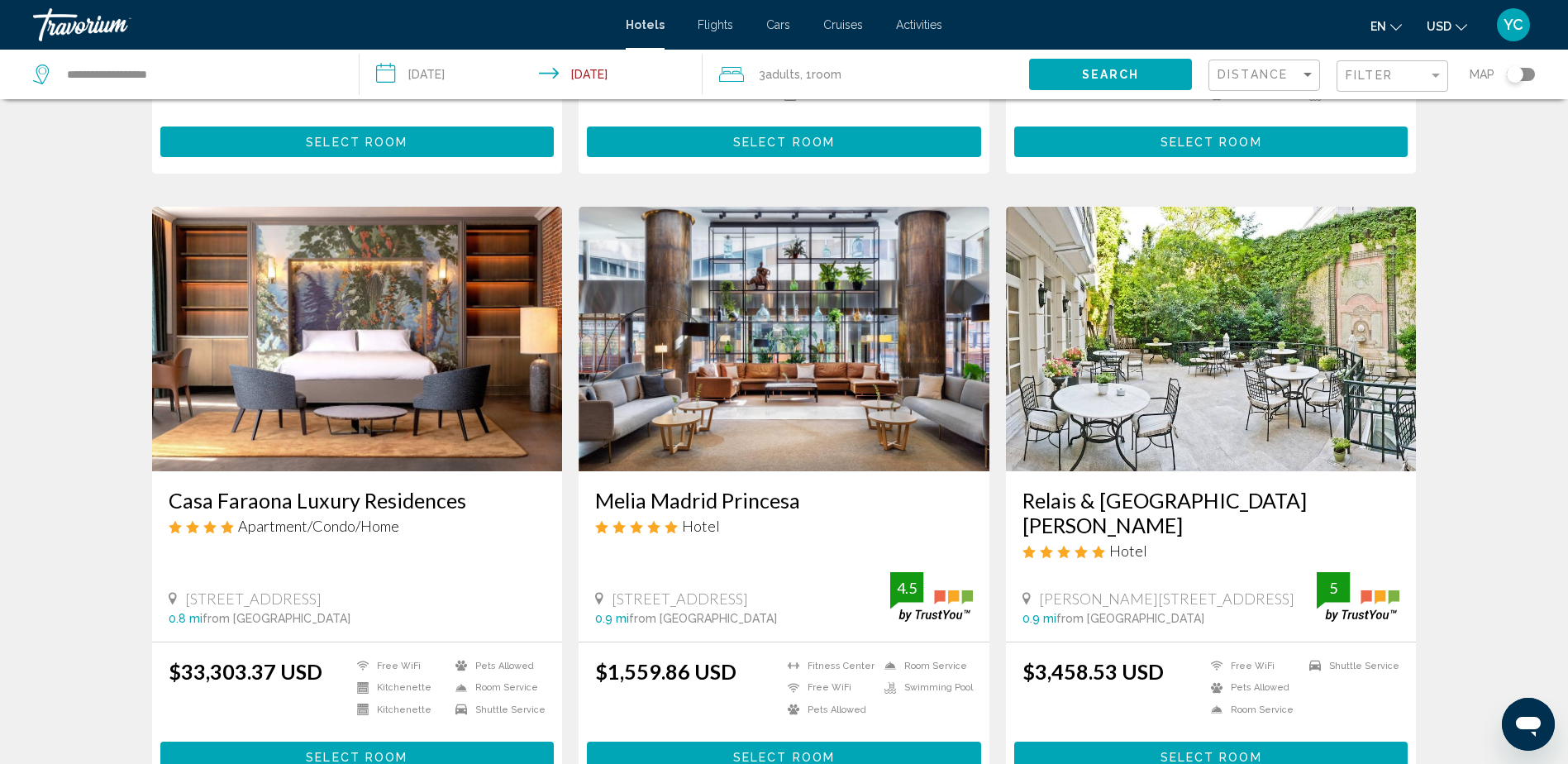
scroll to position [1961, 0]
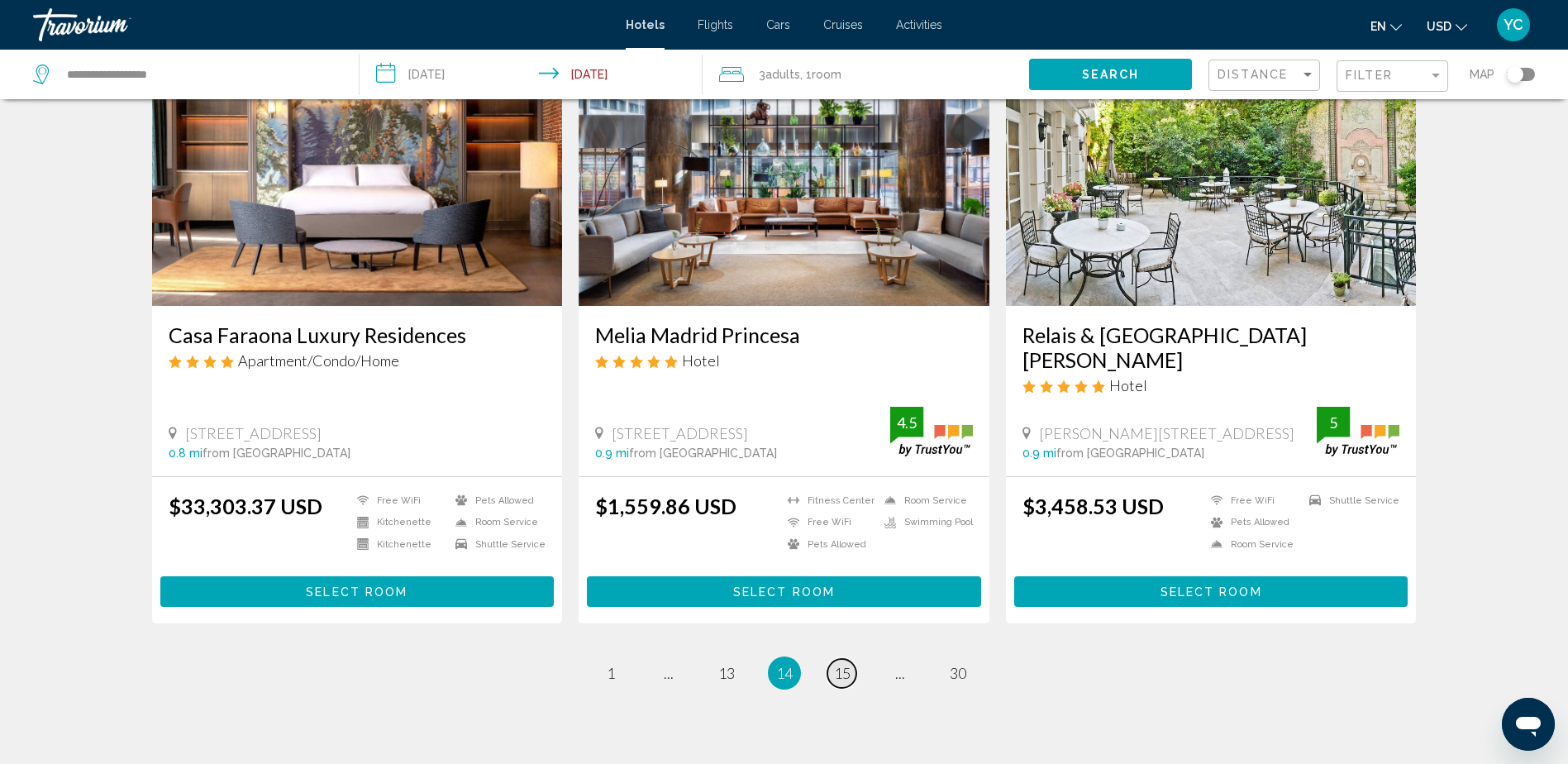
click at [851, 659] on link "page 15" at bounding box center [842, 673] width 29 height 29
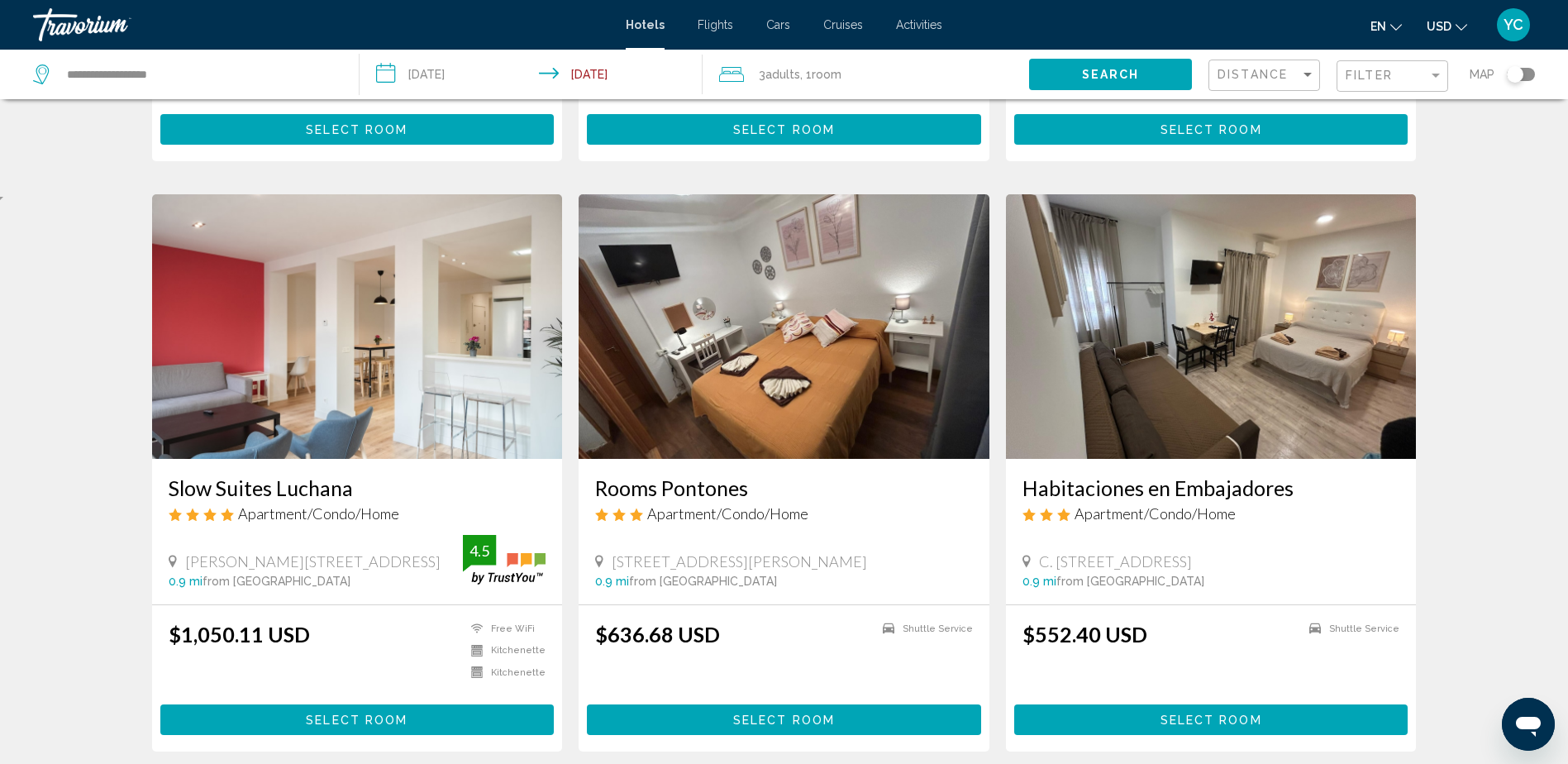
scroll to position [662, 0]
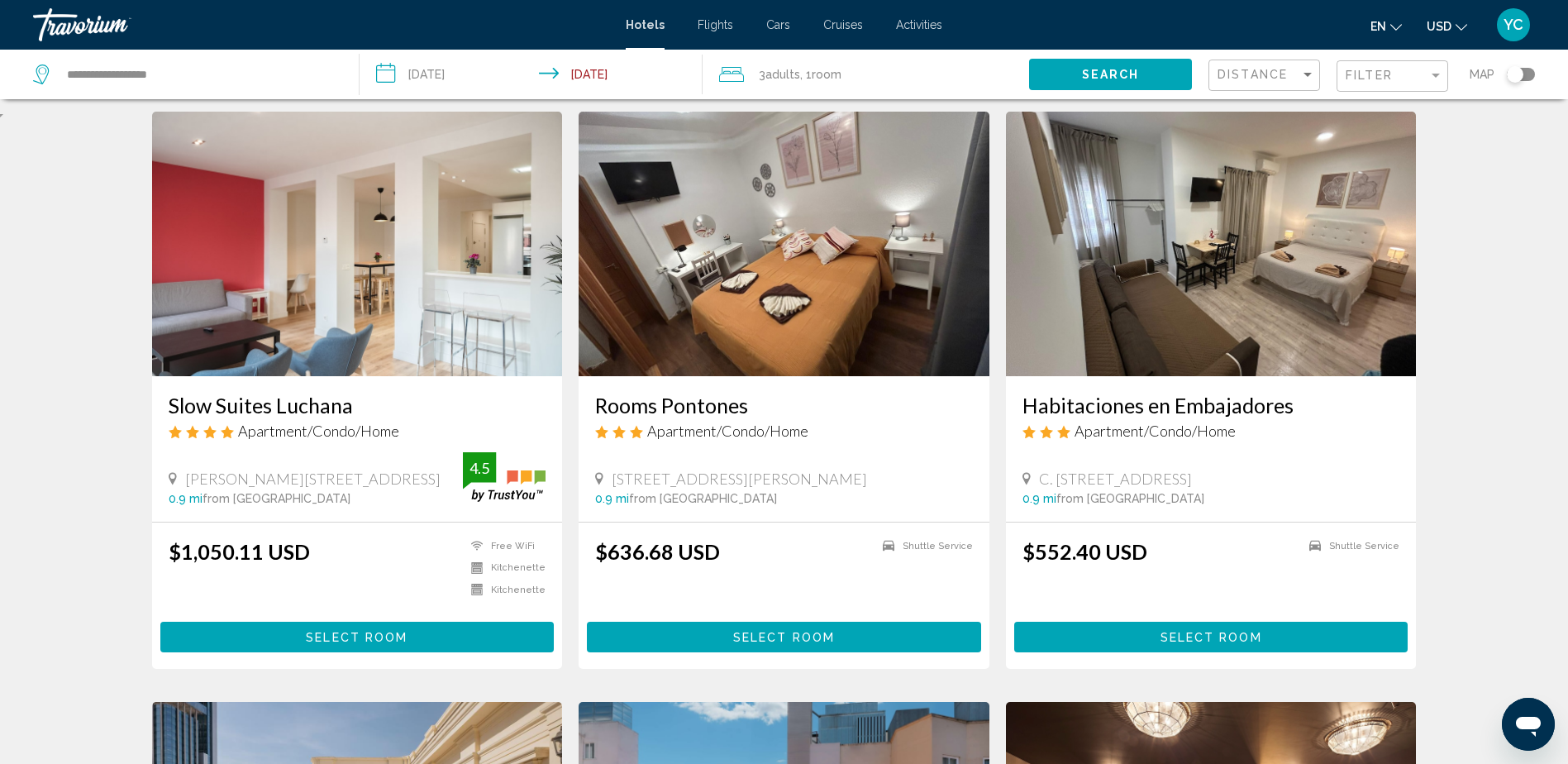
drag, startPoint x: 1042, startPoint y: 478, endPoint x: 1234, endPoint y: 479, distance: 192.0
click at [1234, 479] on div "[STREET_ADDRESS]" at bounding box center [1211, 478] width 378 height 19
drag, startPoint x: 1234, startPoint y: 479, endPoint x: 1213, endPoint y: 479, distance: 21.0
copy span "[STREET_ADDRESS]"
click at [66, 467] on div "Hotel Search Results - 356 places to spend your time VP Jardín de Recoletos Hot…" at bounding box center [784, 709] width 1568 height 2511
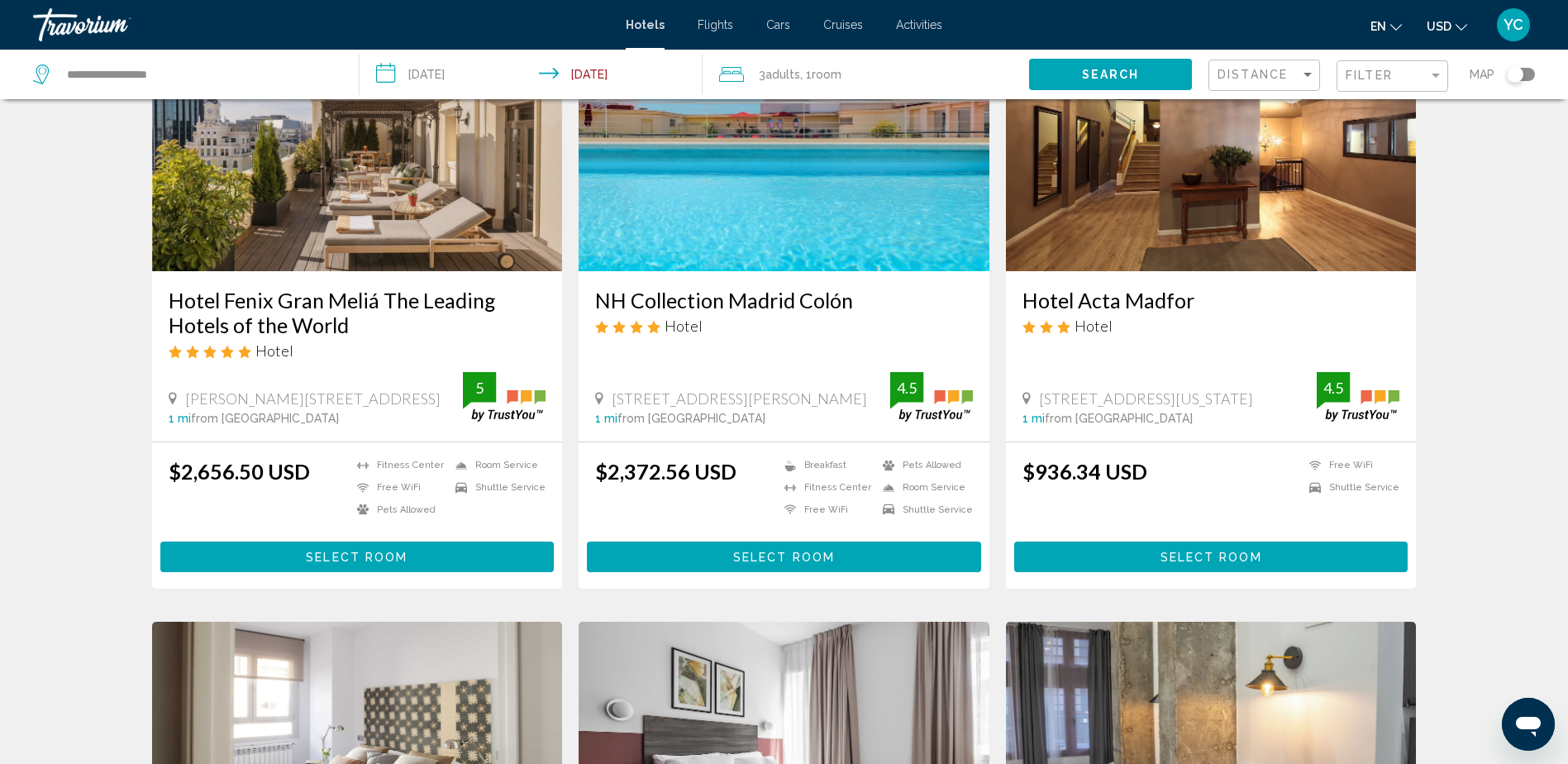
scroll to position [1322, 0]
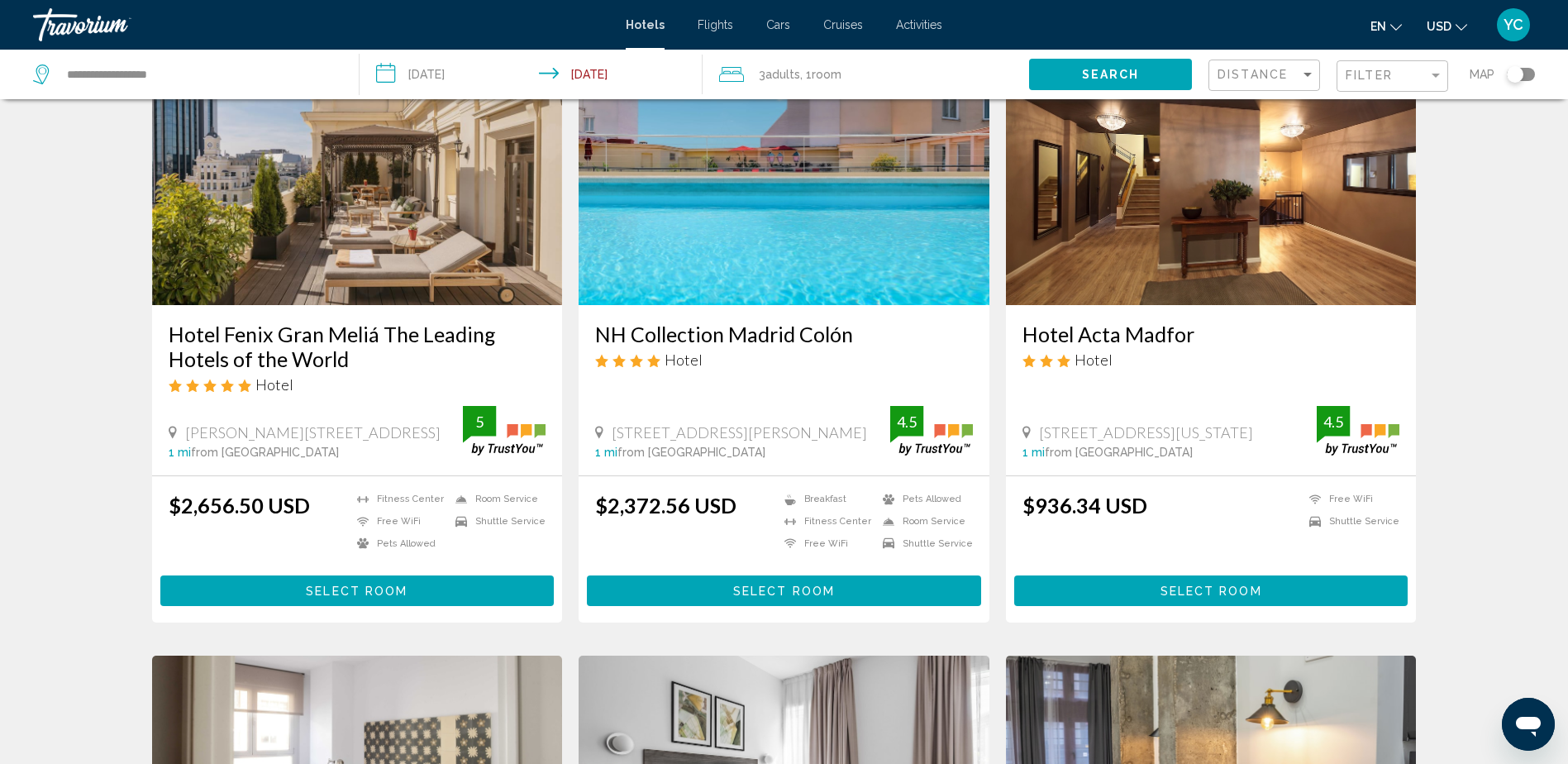
drag, startPoint x: 1248, startPoint y: 436, endPoint x: 1041, endPoint y: 433, distance: 207.0
click at [1041, 433] on div "Paseo De La Florida, 13, Madrid" at bounding box center [1169, 432] width 295 height 19
drag, startPoint x: 1041, startPoint y: 433, endPoint x: 1050, endPoint y: 428, distance: 10.3
copy span "Paseo De La Florida, 13, Madrid"
click at [111, 437] on div "Hotel Search Results - 356 places to spend your time VP Jardín de Recoletos Hot…" at bounding box center [784, 48] width 1568 height 2511
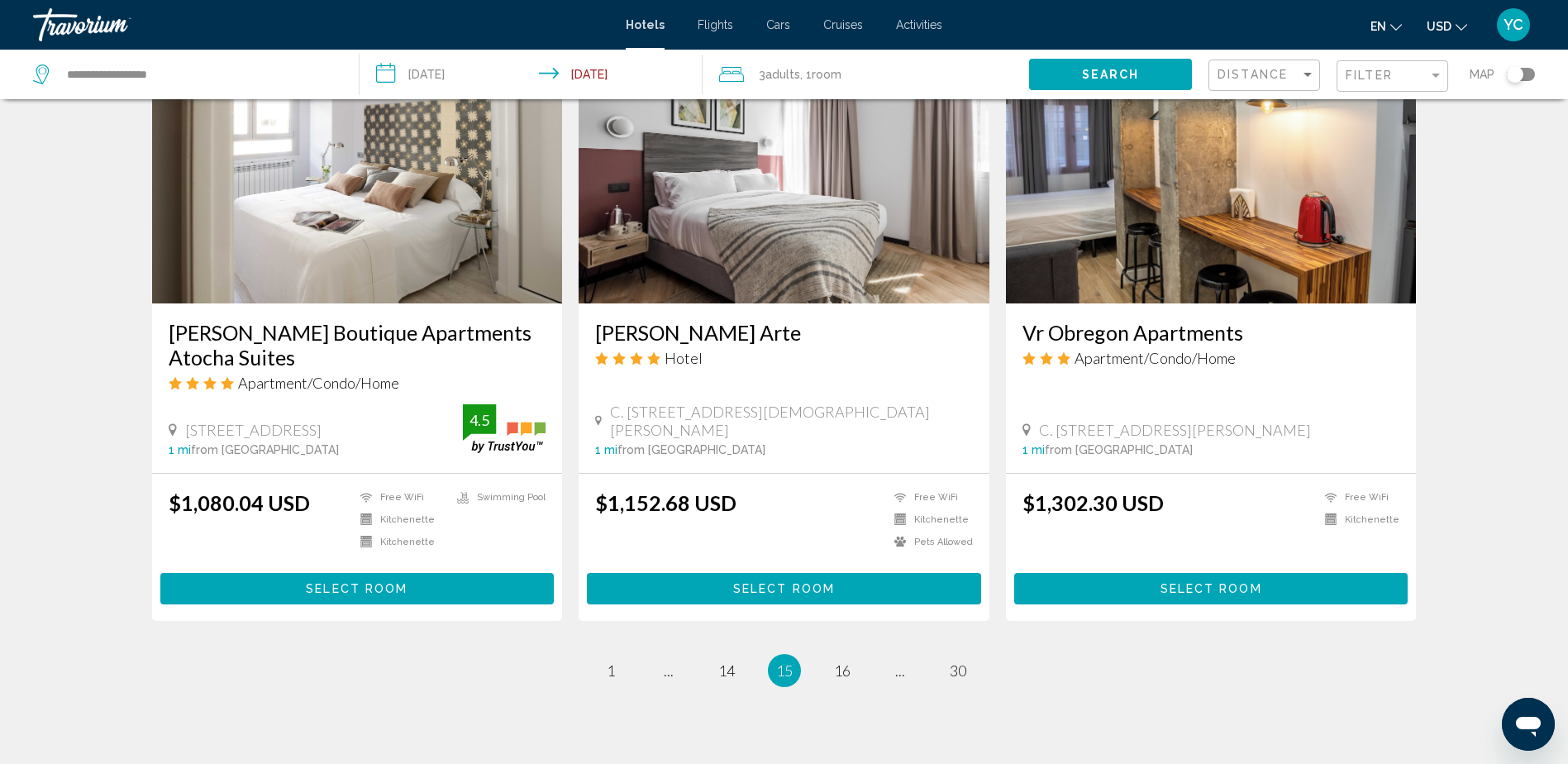
scroll to position [2009, 0]
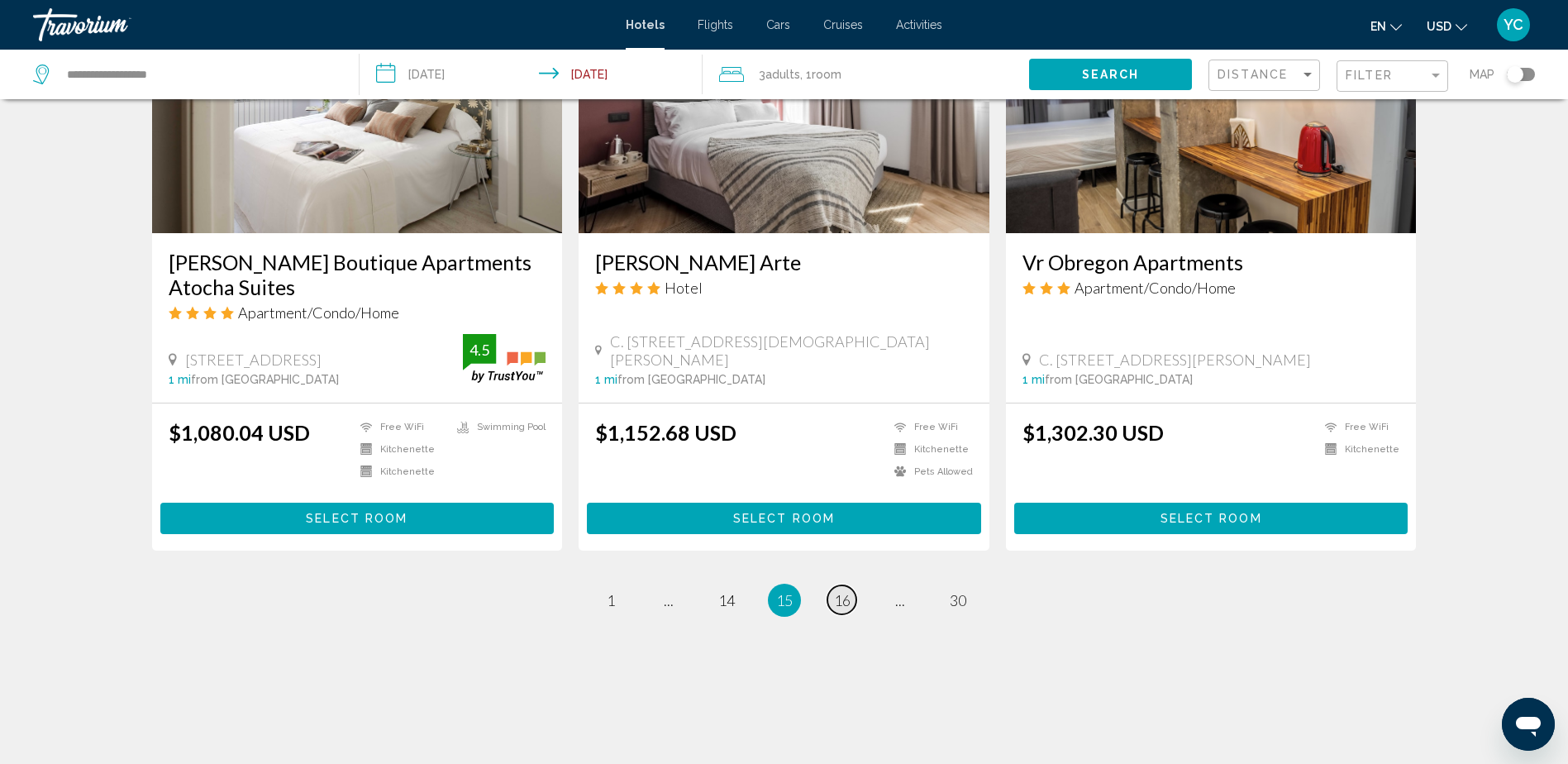
click at [839, 592] on span "16" at bounding box center [842, 600] width 17 height 19
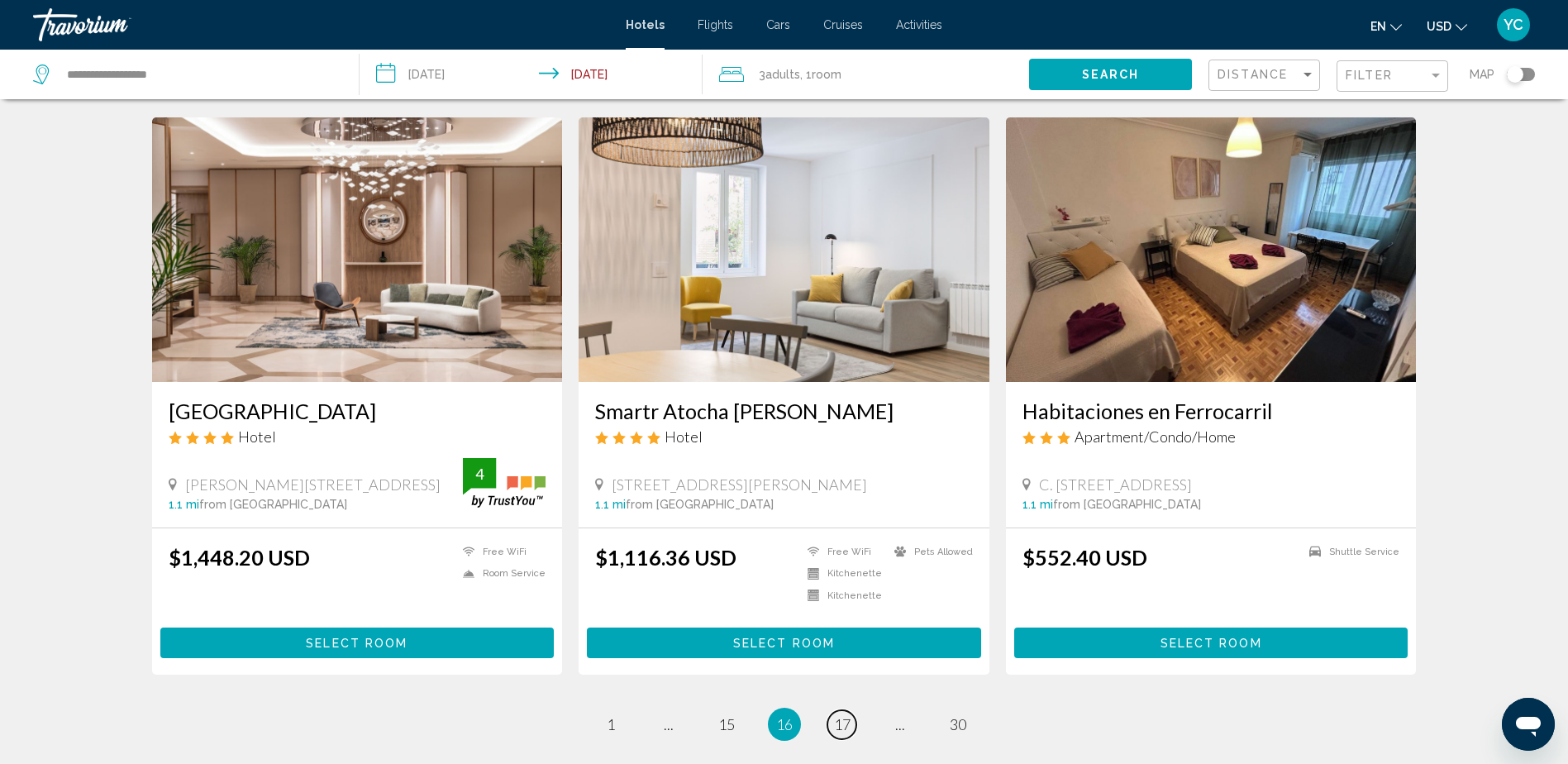
scroll to position [1901, 0]
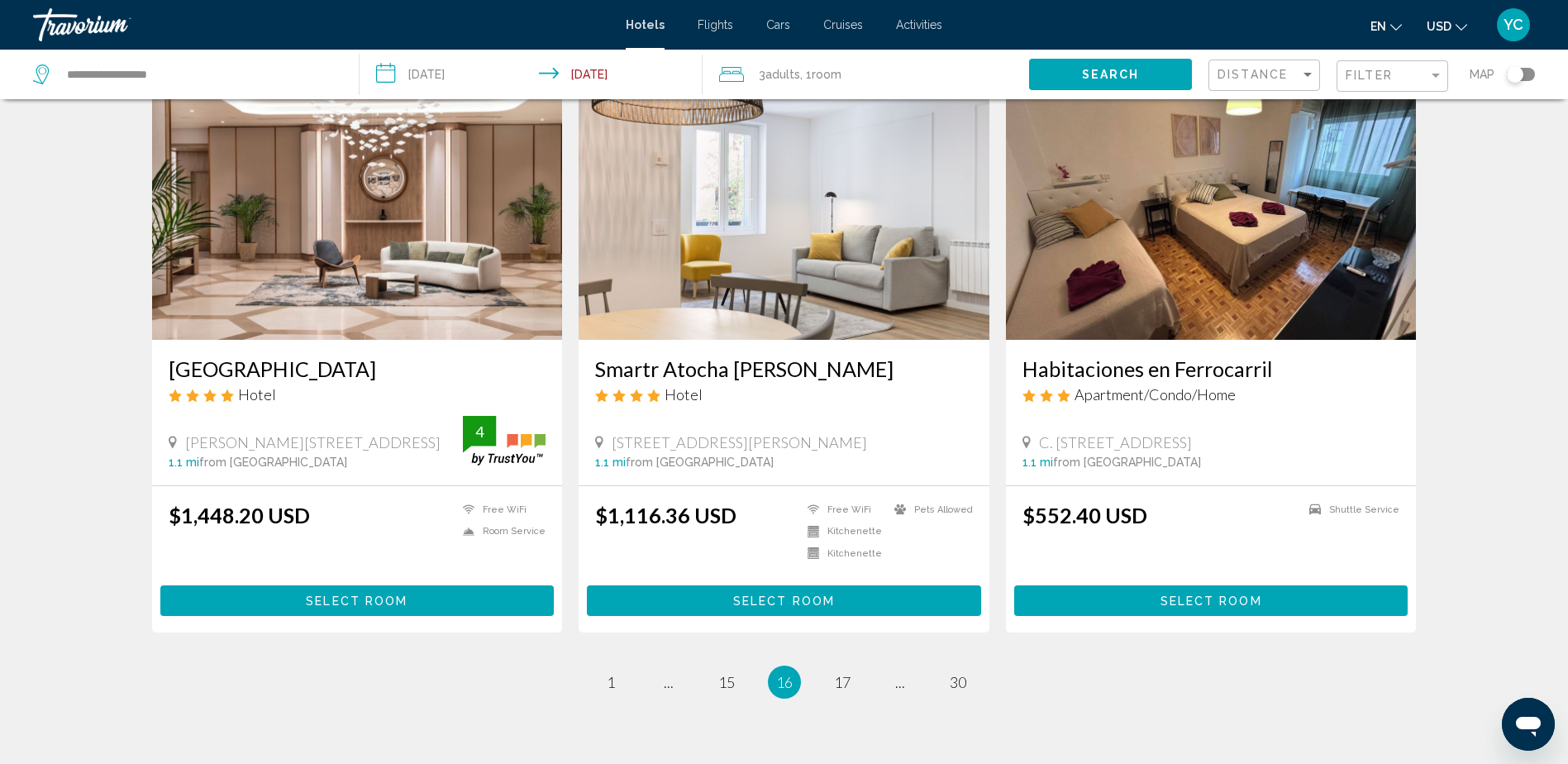
drag, startPoint x: 1043, startPoint y: 440, endPoint x: 1220, endPoint y: 442, distance: 177.0
click at [1192, 442] on span "[STREET_ADDRESS]" at bounding box center [1115, 442] width 153 height 19
drag, startPoint x: 1220, startPoint y: 442, endPoint x: 1203, endPoint y: 441, distance: 17.0
copy span "[STREET_ADDRESS]"
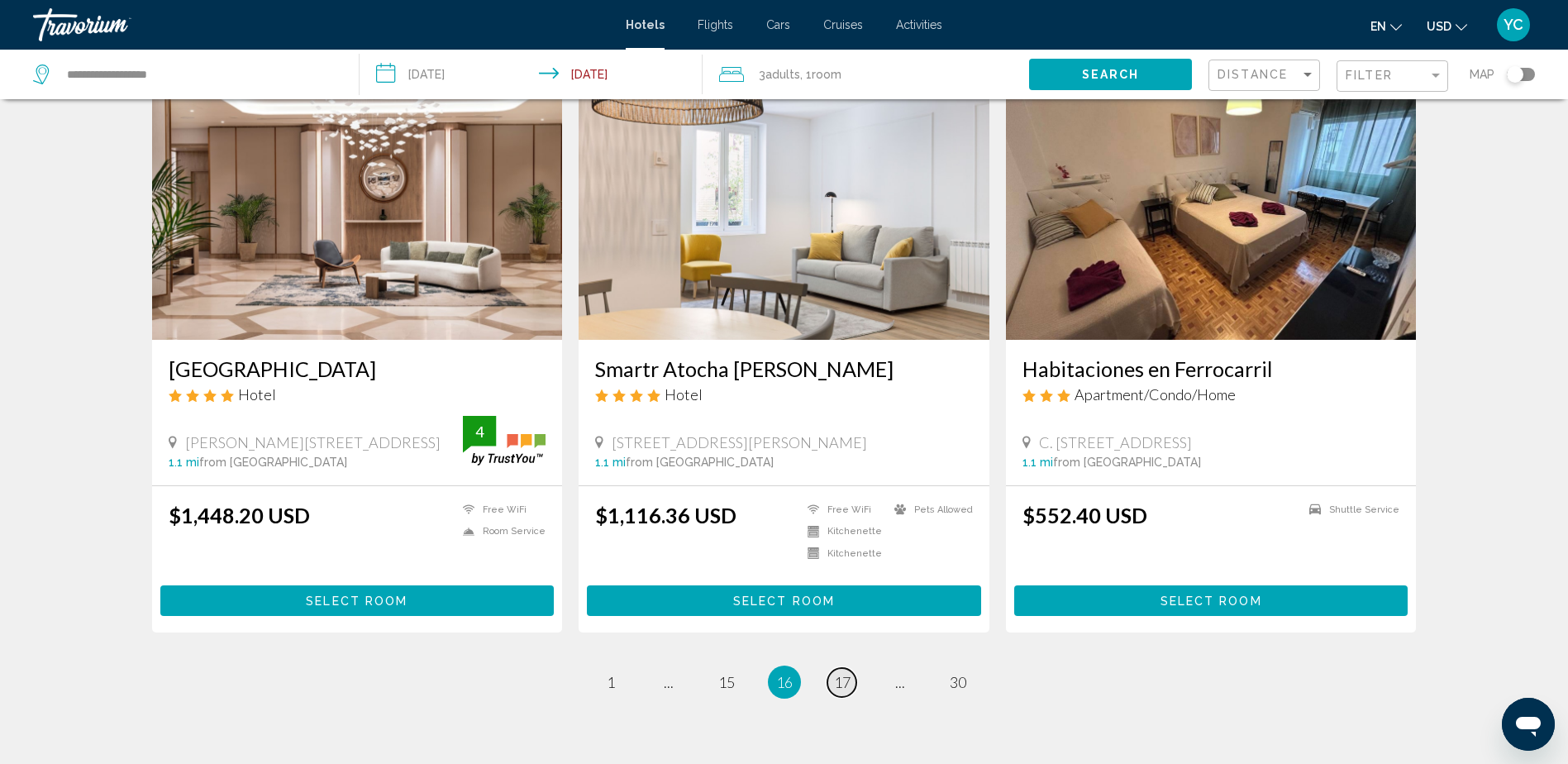
click at [847, 683] on span "17" at bounding box center [842, 682] width 17 height 19
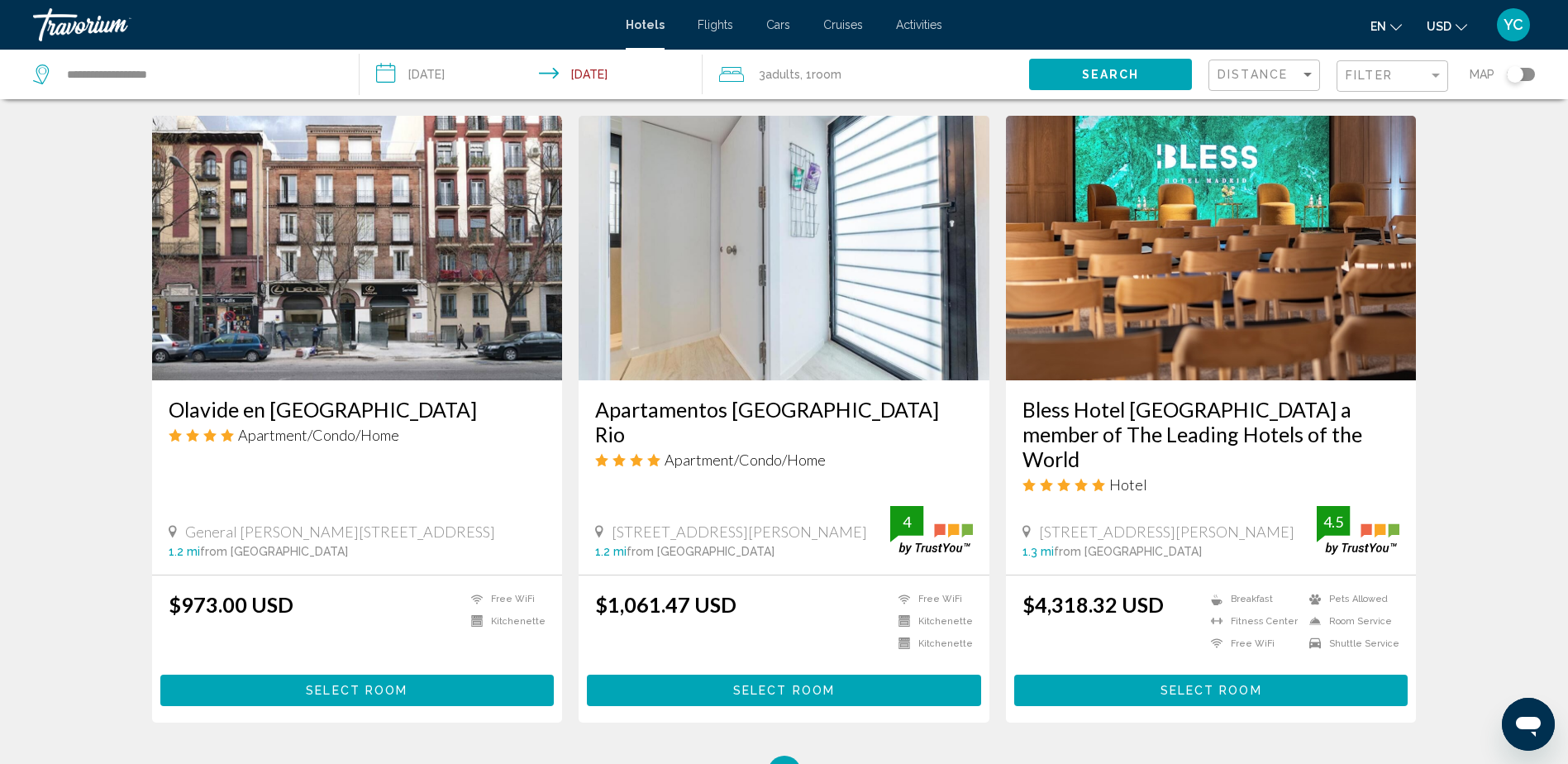
scroll to position [1901, 0]
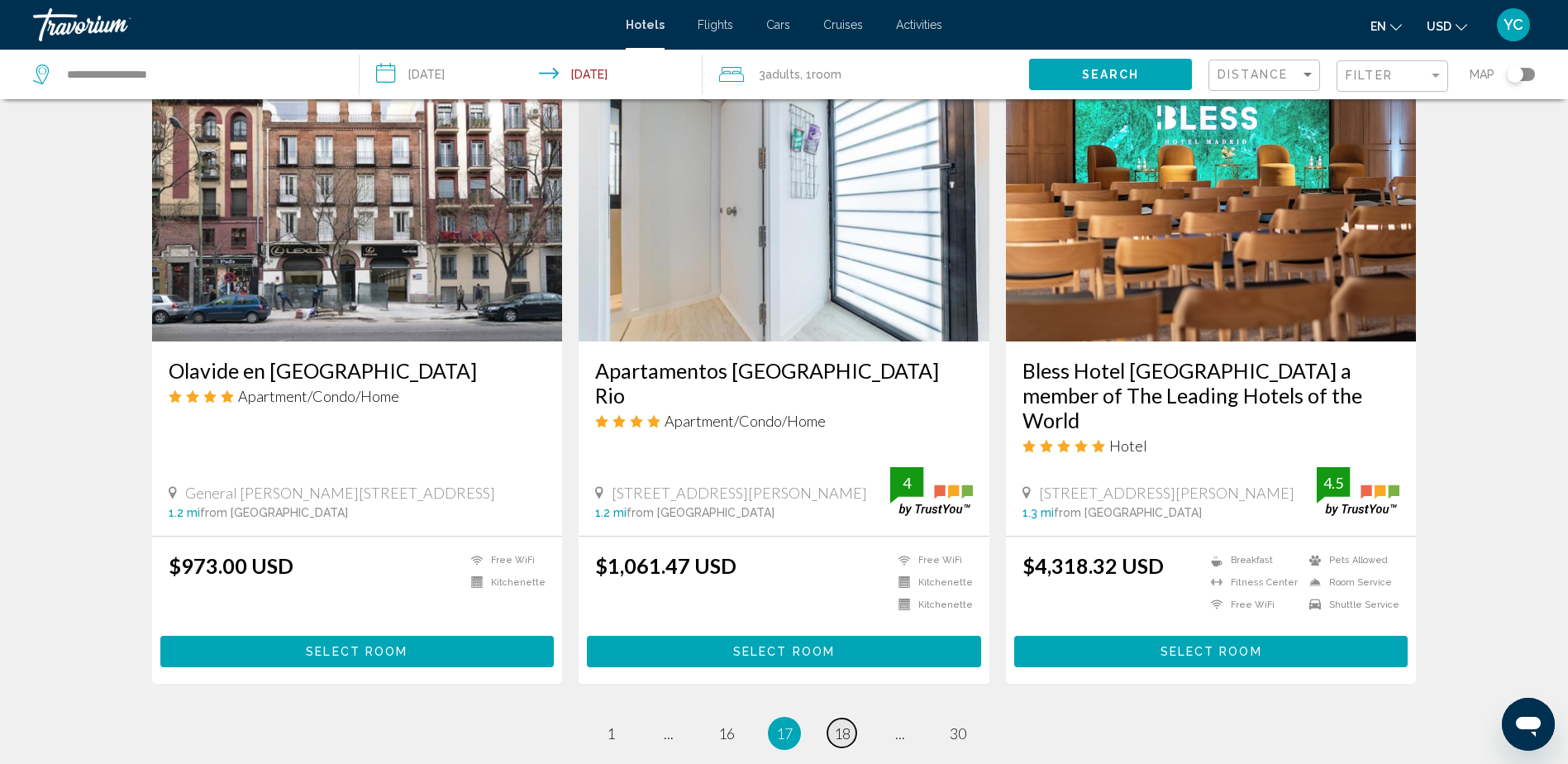
click at [839, 724] on span "18" at bounding box center [842, 733] width 17 height 19
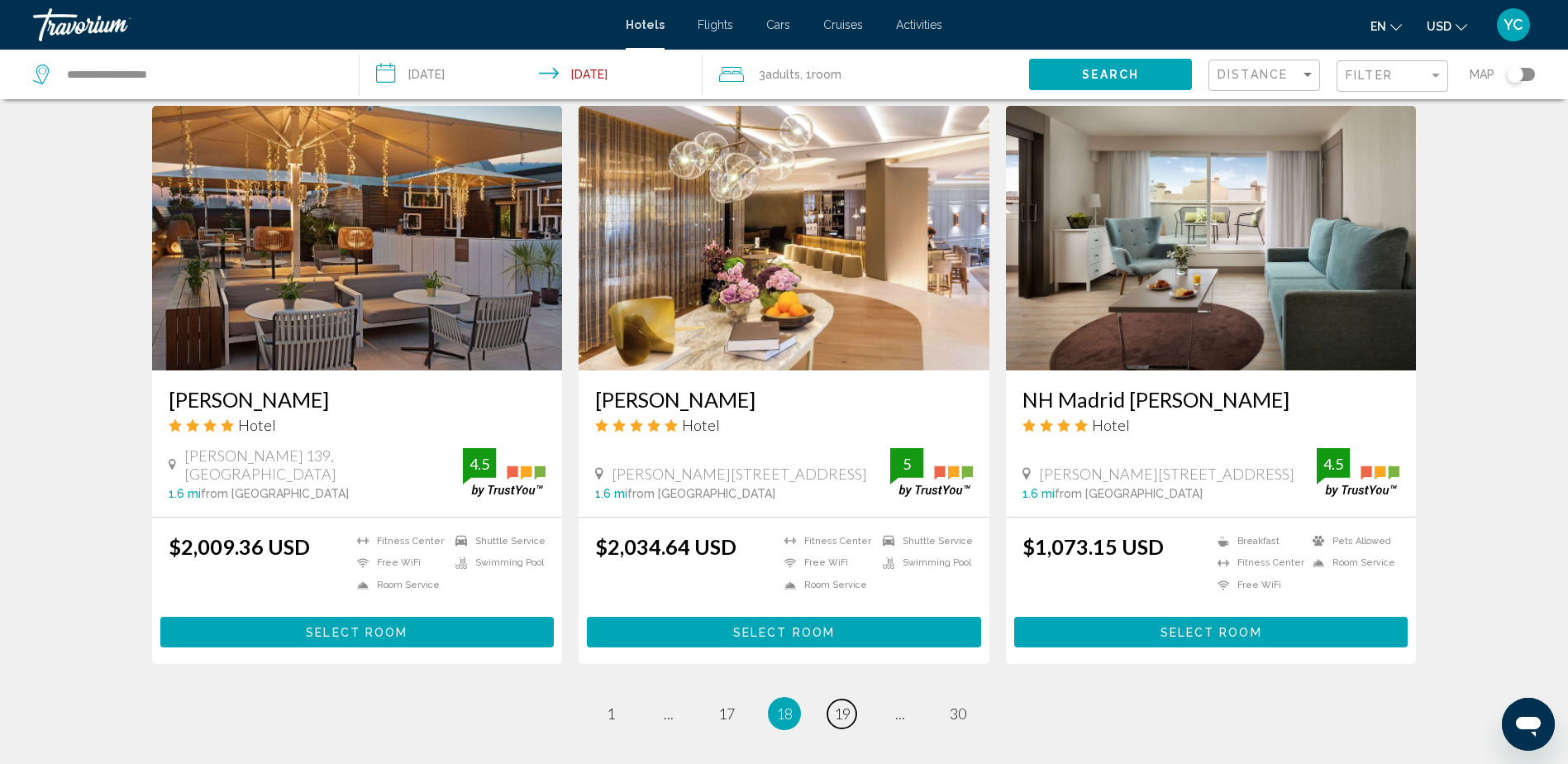
scroll to position [1901, 0]
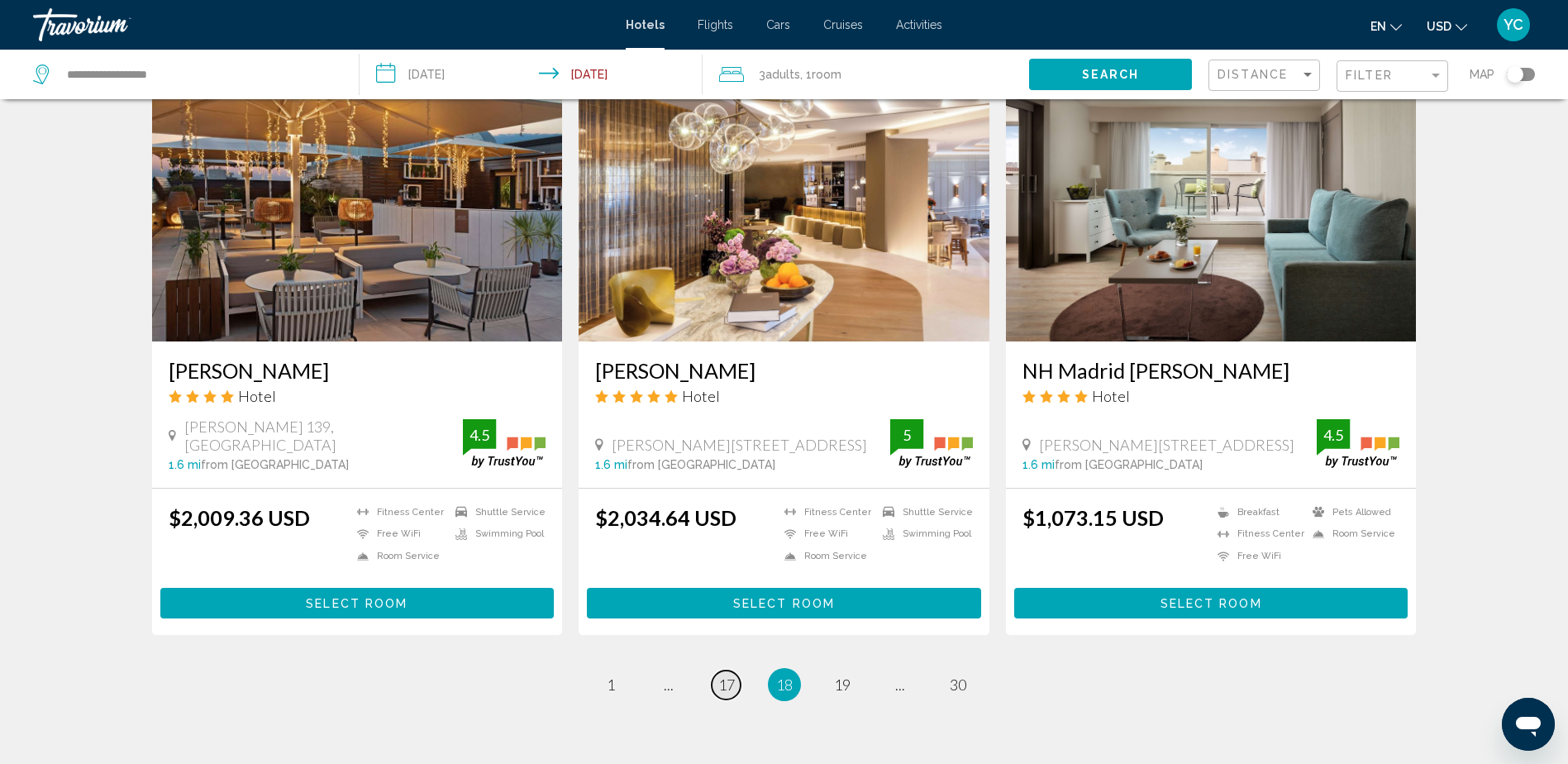
click at [720, 675] on span "17" at bounding box center [726, 684] width 17 height 19
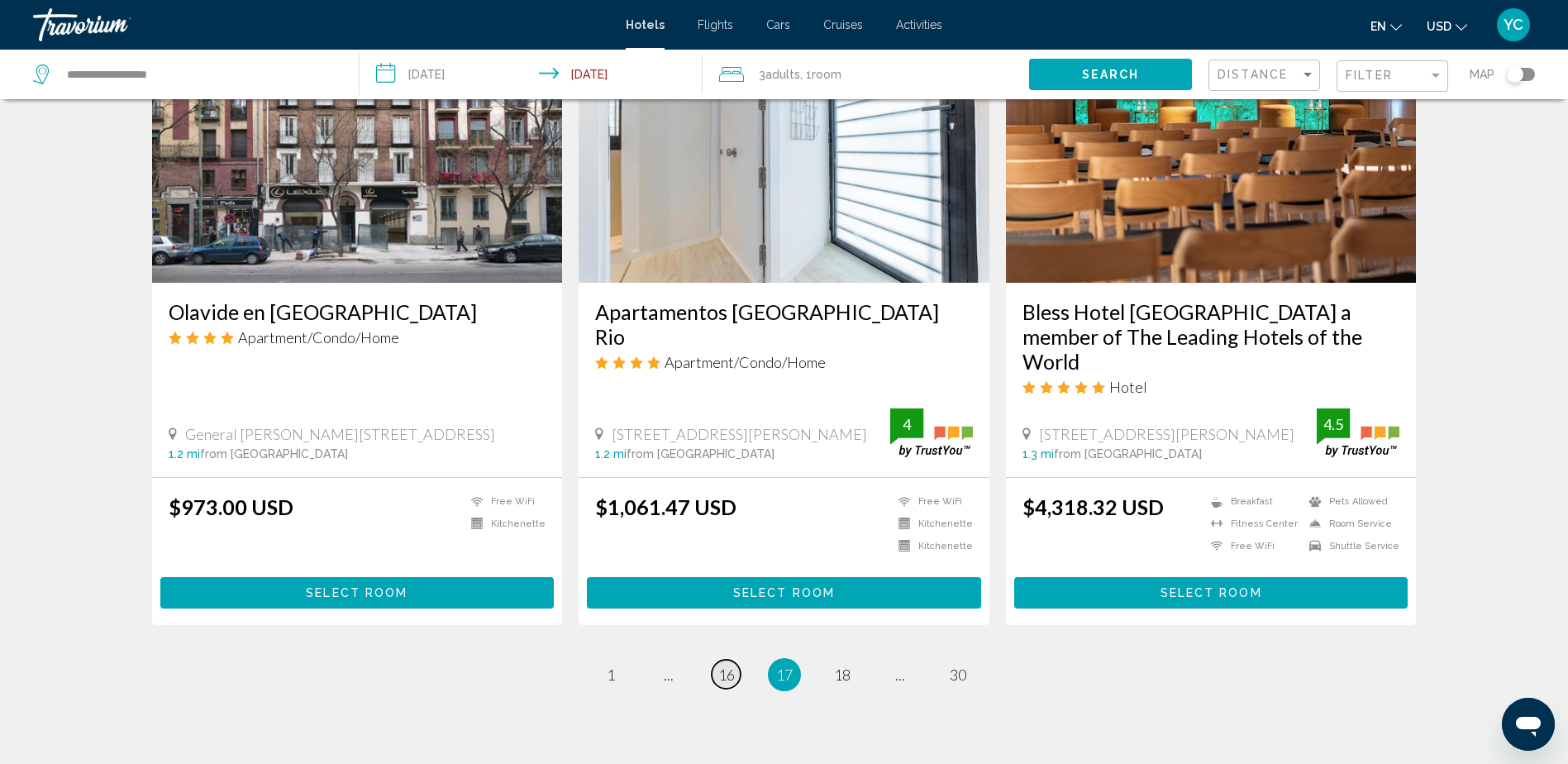
click at [730, 666] on span "16" at bounding box center [726, 674] width 17 height 19
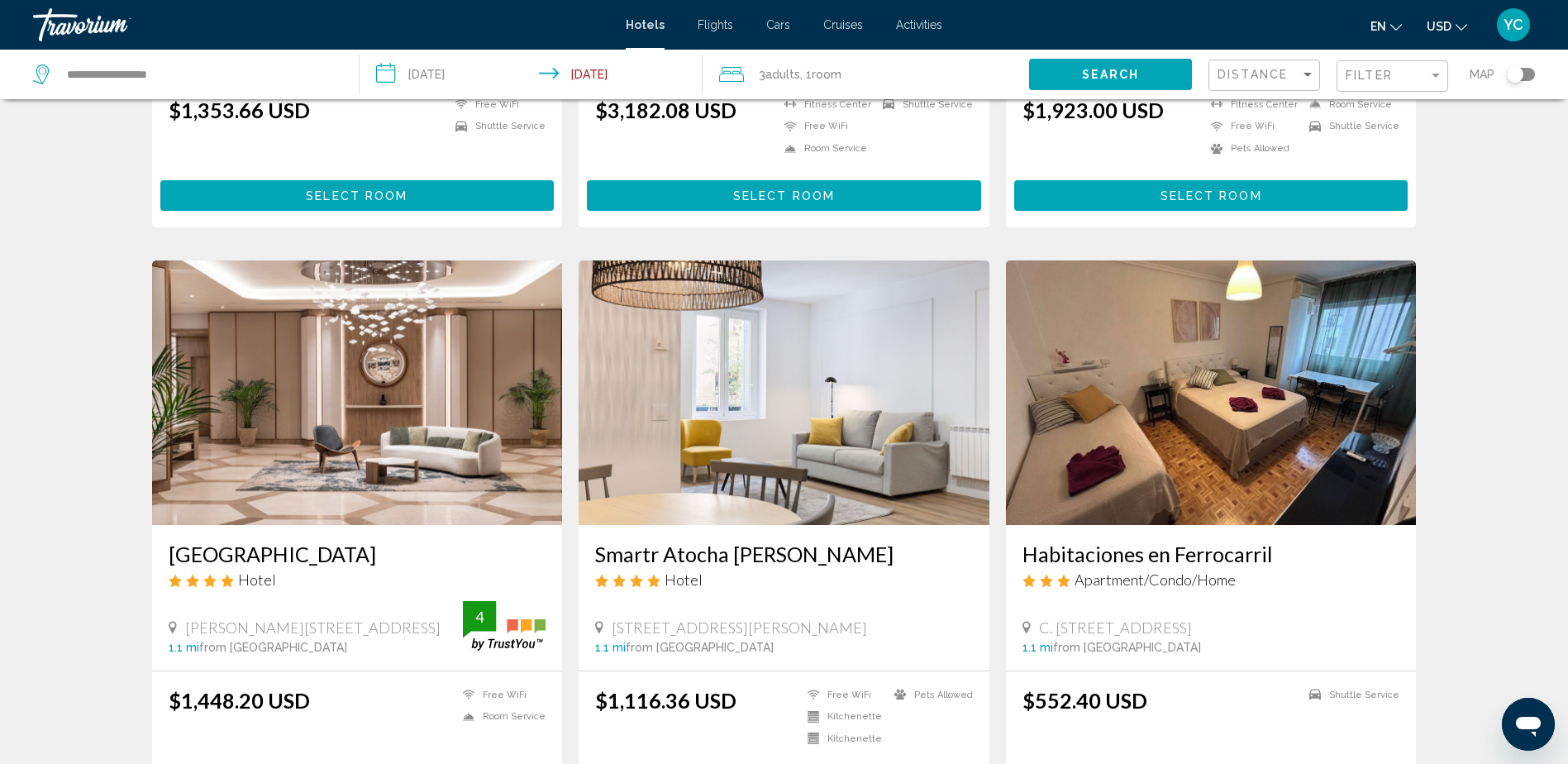
scroll to position [1901, 0]
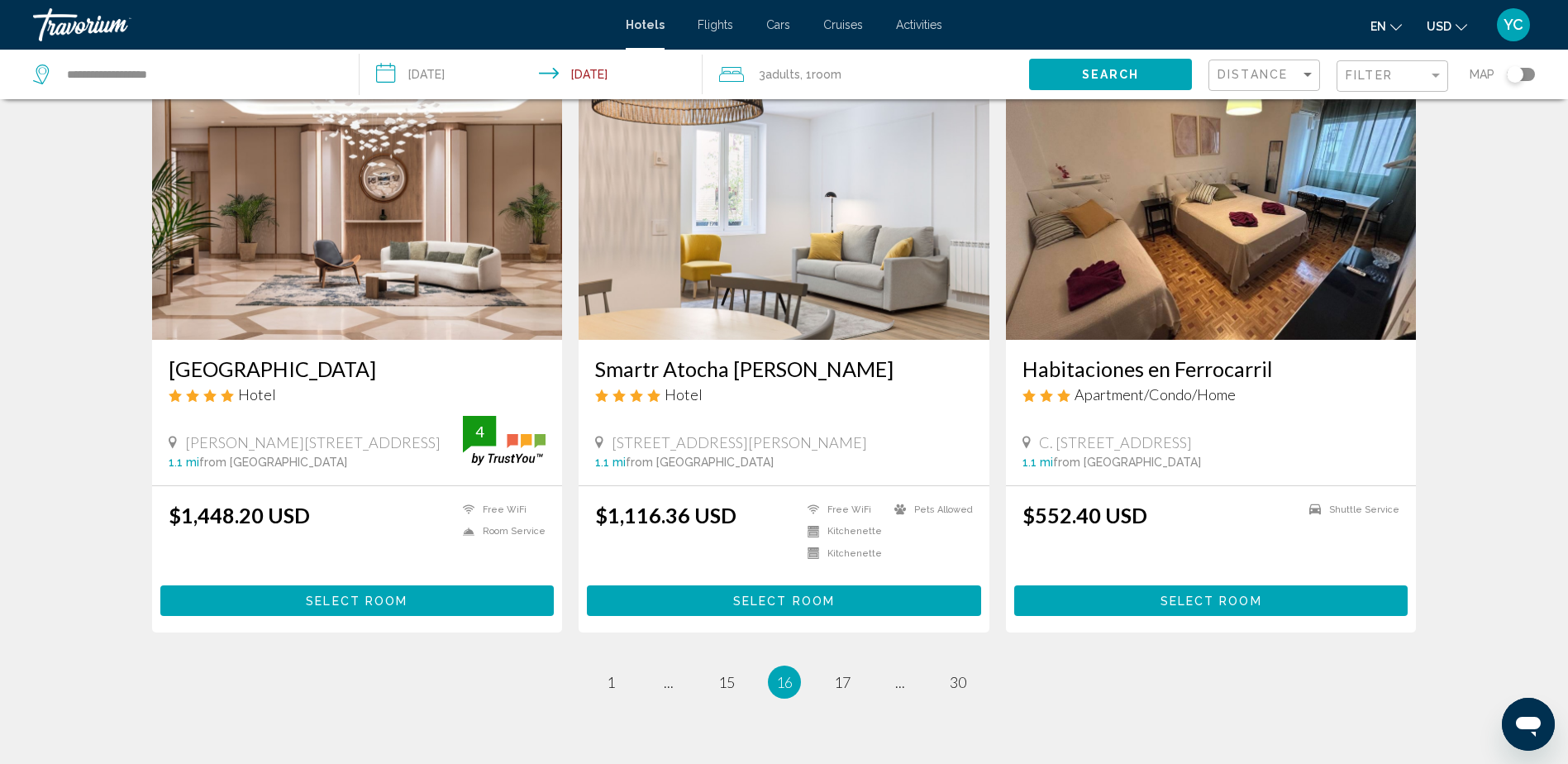
click at [1197, 596] on span "Select Room" at bounding box center [1211, 601] width 101 height 14
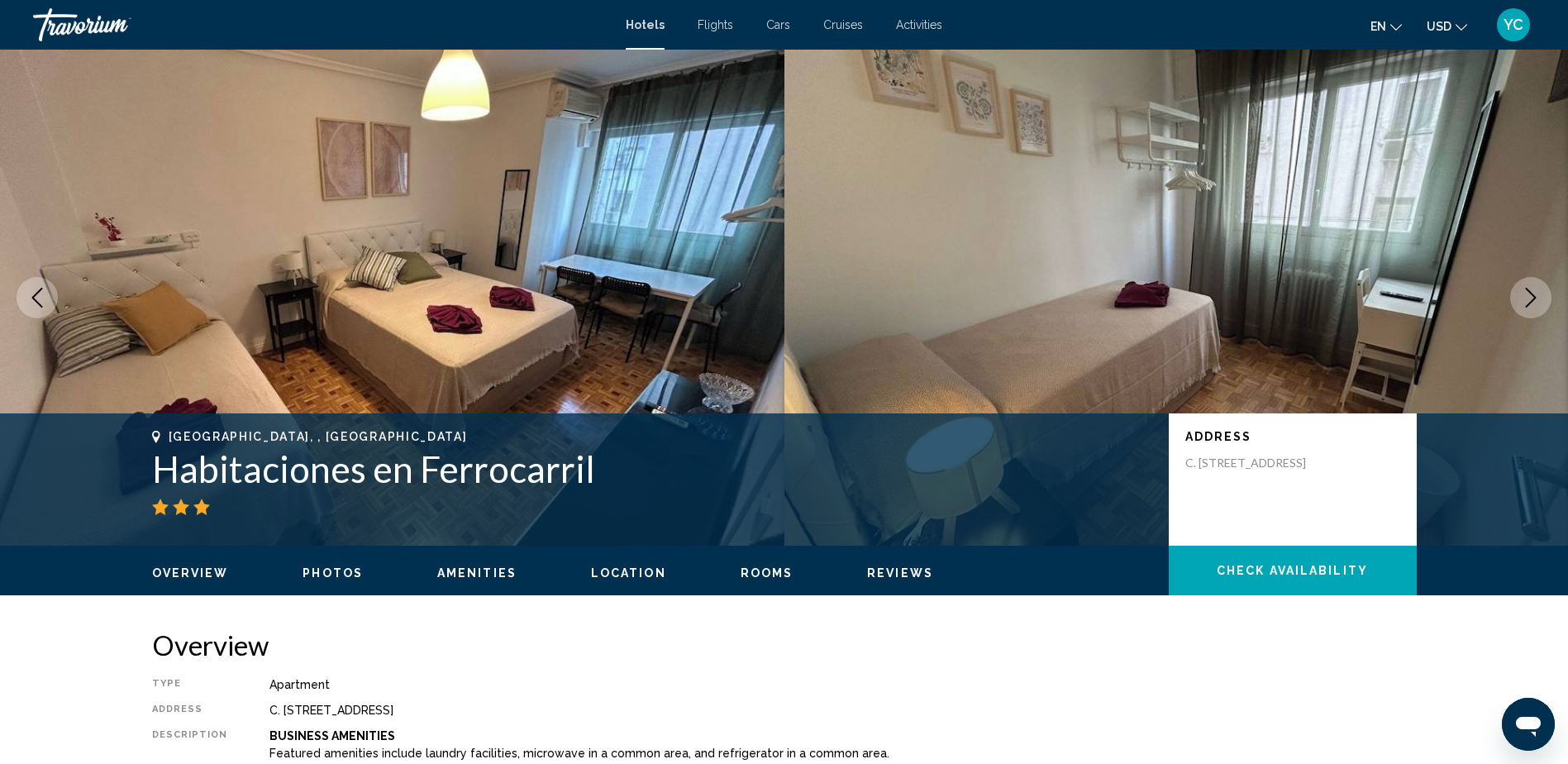
click at [552, 296] on img "Main content" at bounding box center [392, 297] width 784 height 496
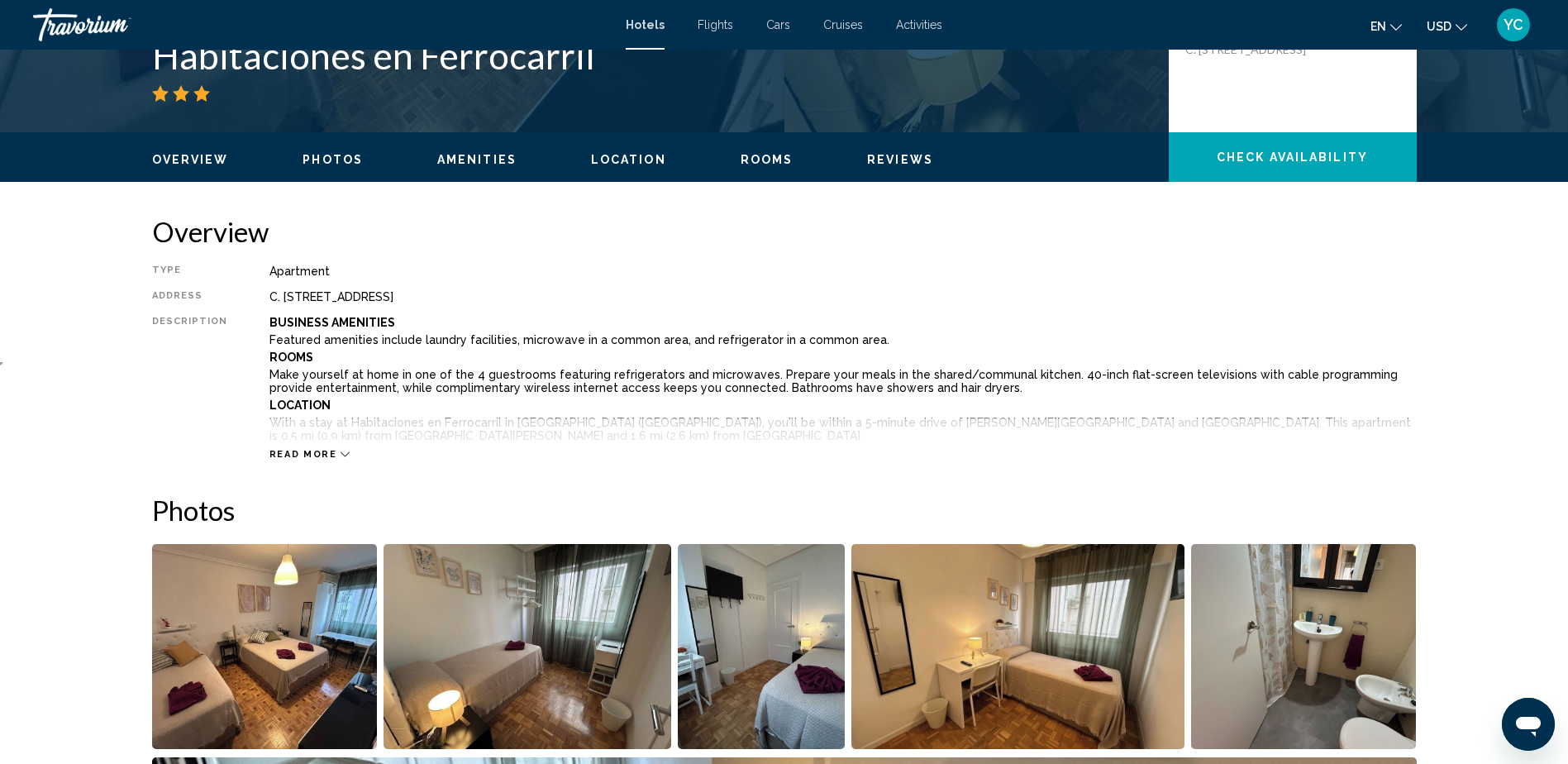
click at [310, 162] on span "Photos" at bounding box center [333, 160] width 60 height 14
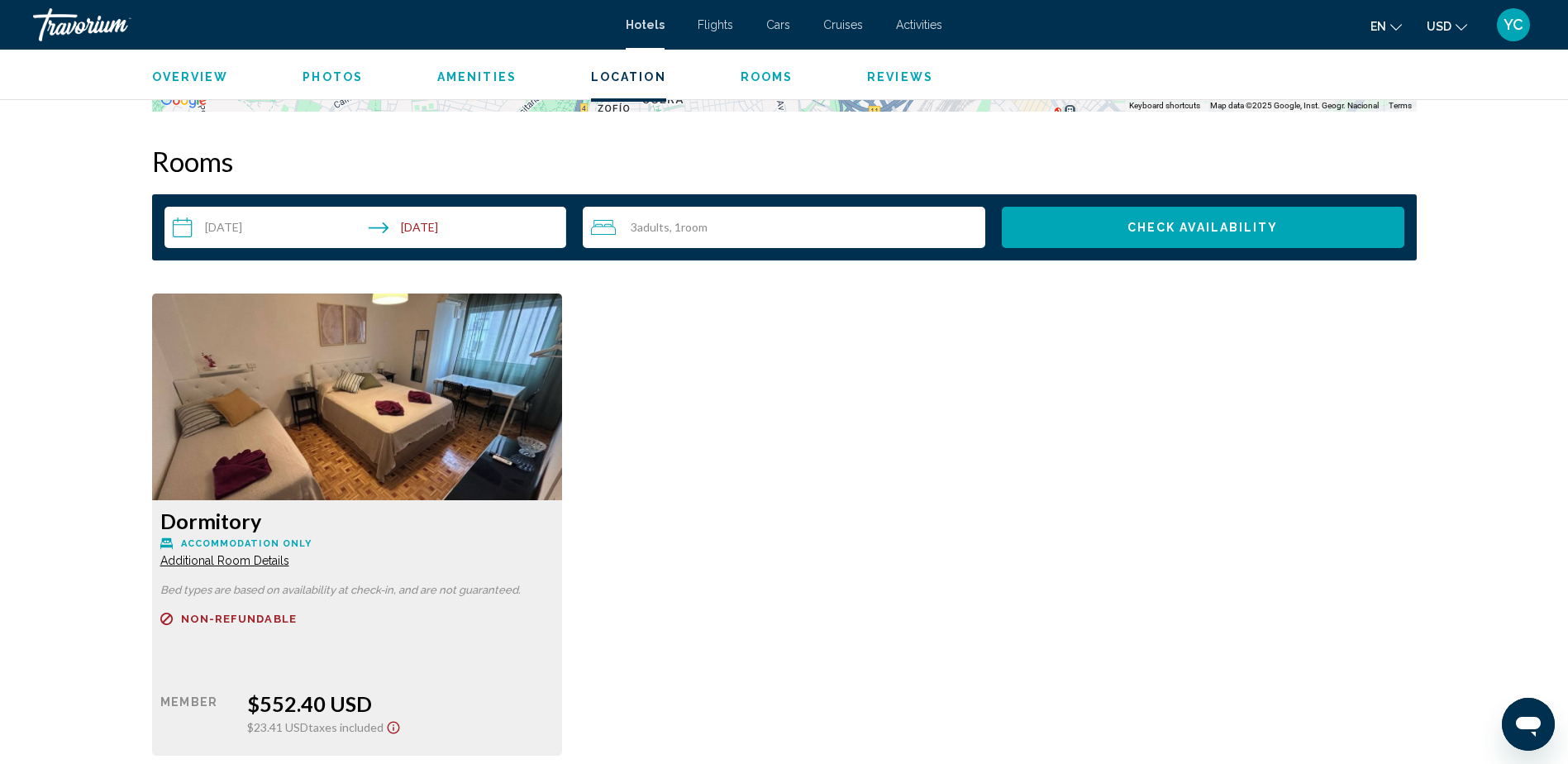
scroll to position [2130, 0]
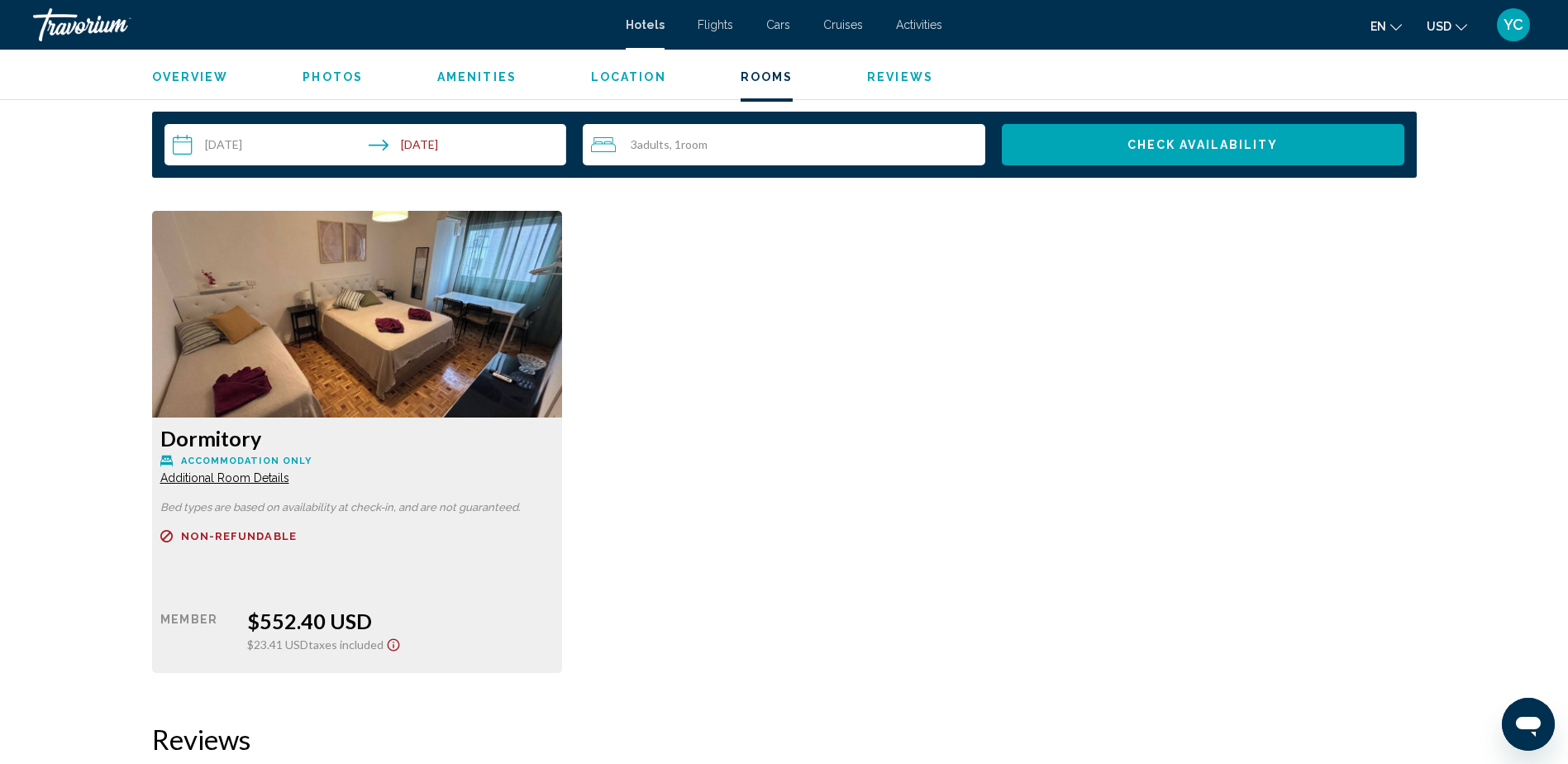
click at [283, 482] on span "Additional Room Details" at bounding box center [225, 478] width 129 height 14
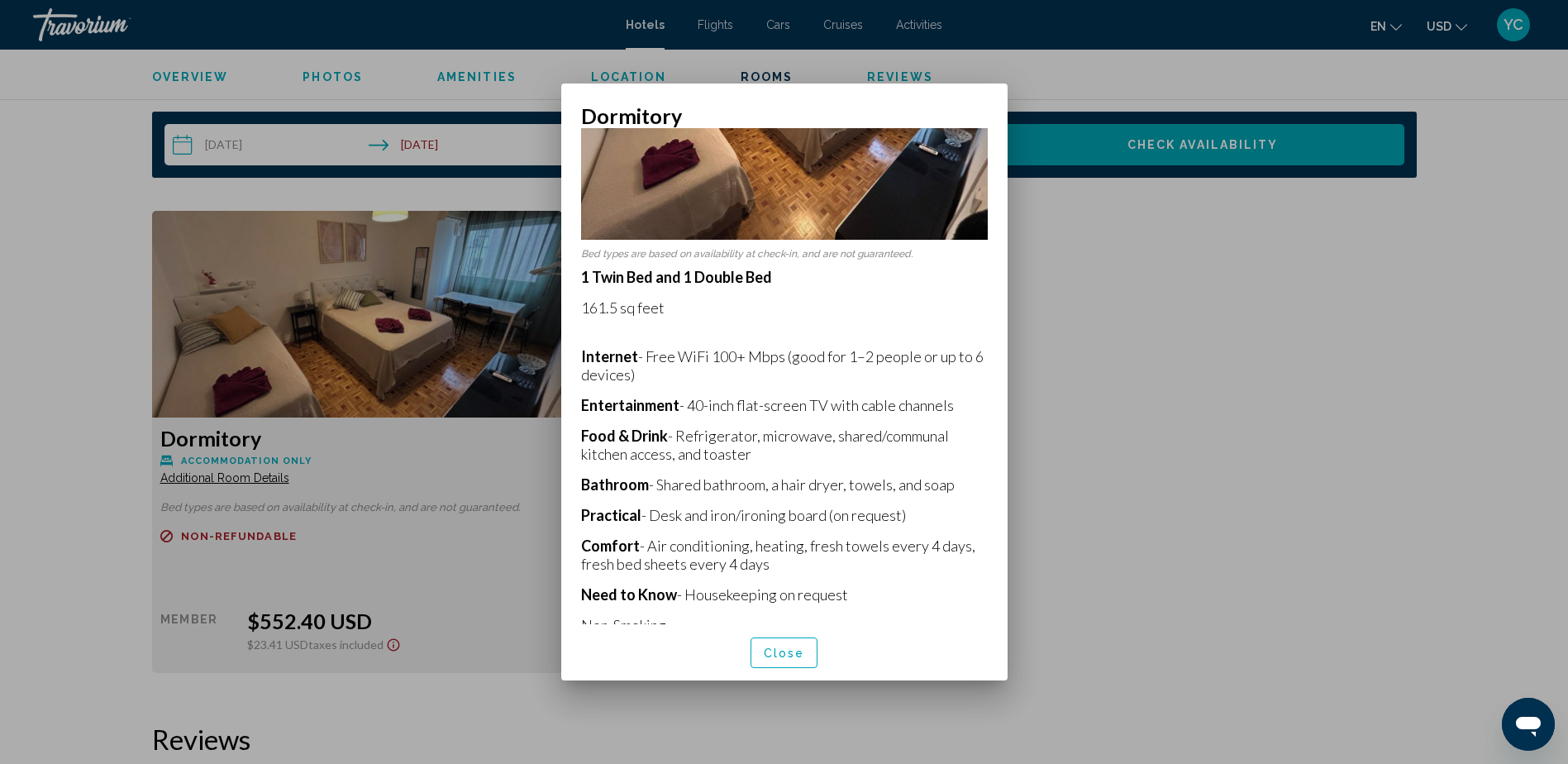
scroll to position [214, 0]
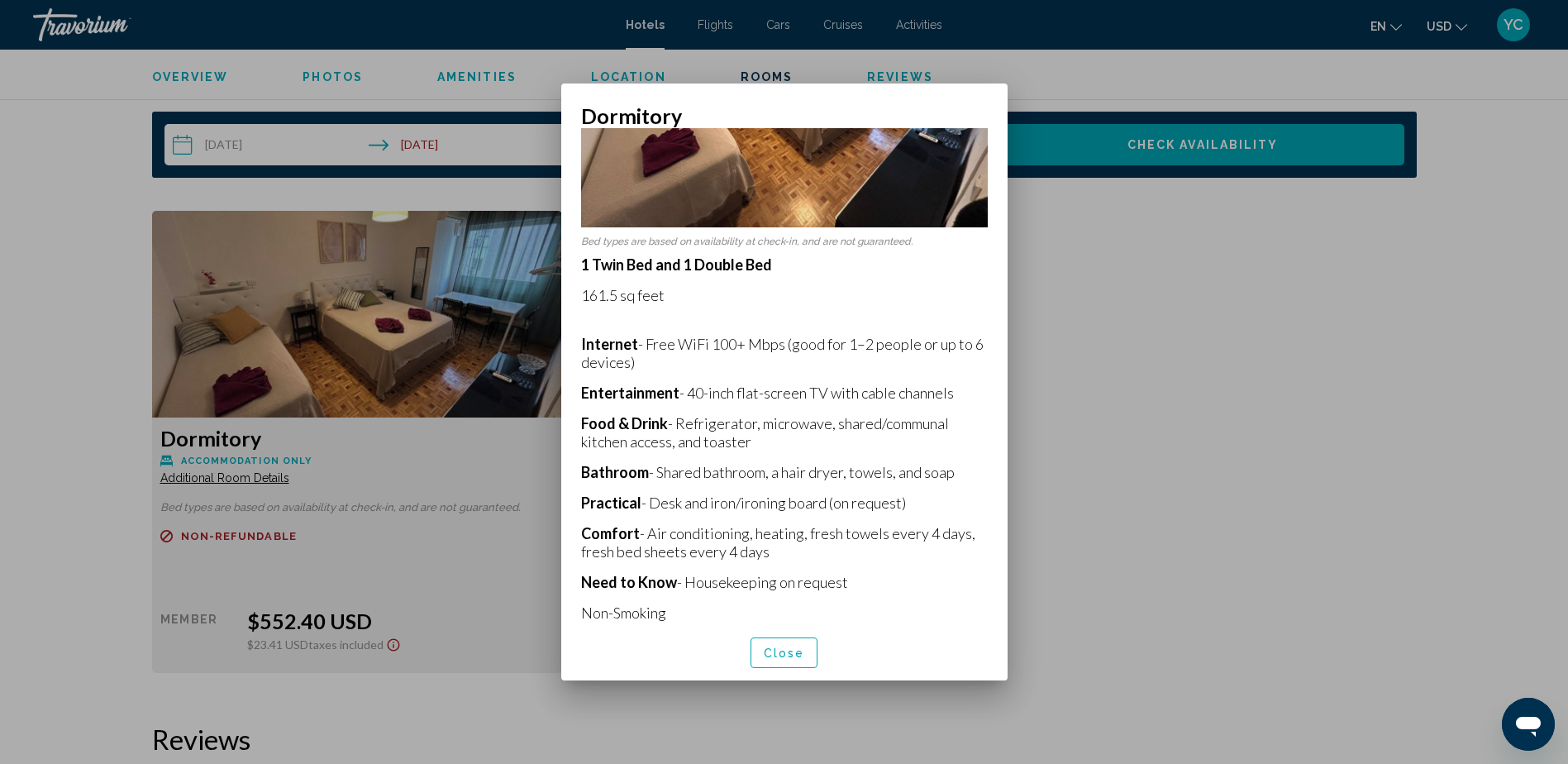
click at [796, 656] on span "Close" at bounding box center [784, 653] width 41 height 14
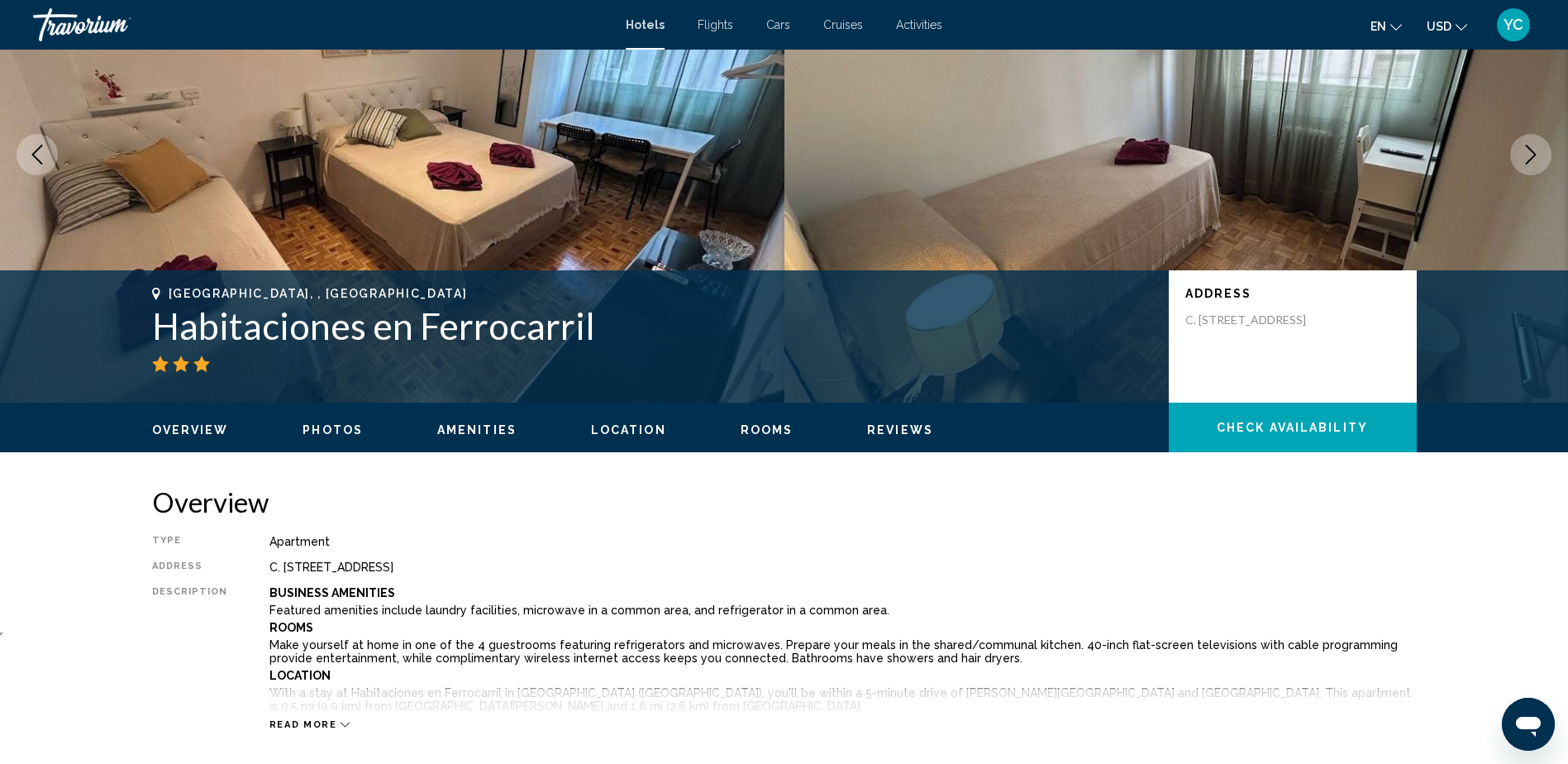
scroll to position [8, 0]
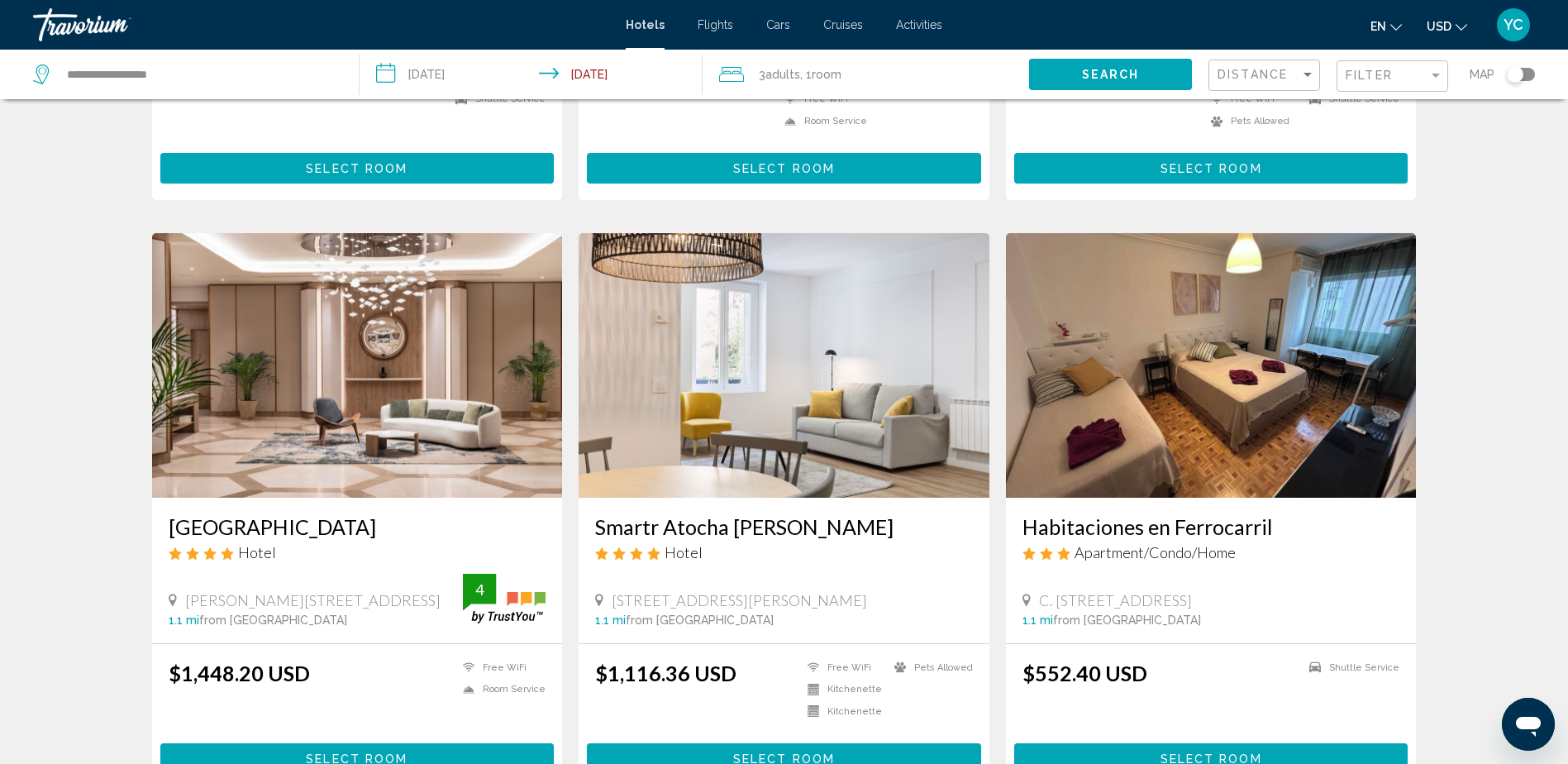
scroll to position [1985, 0]
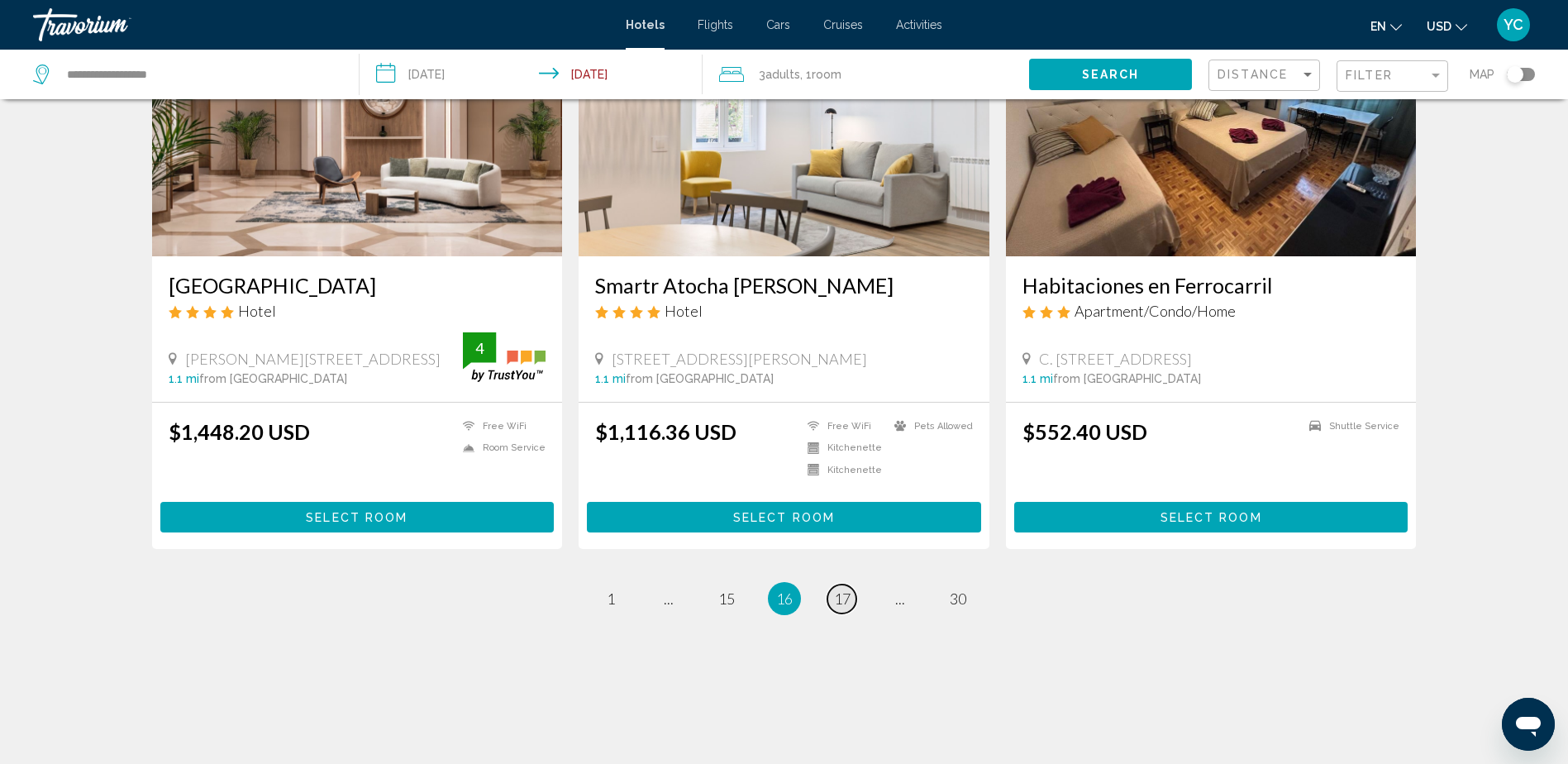
click at [851, 603] on link "page 17" at bounding box center [842, 599] width 29 height 29
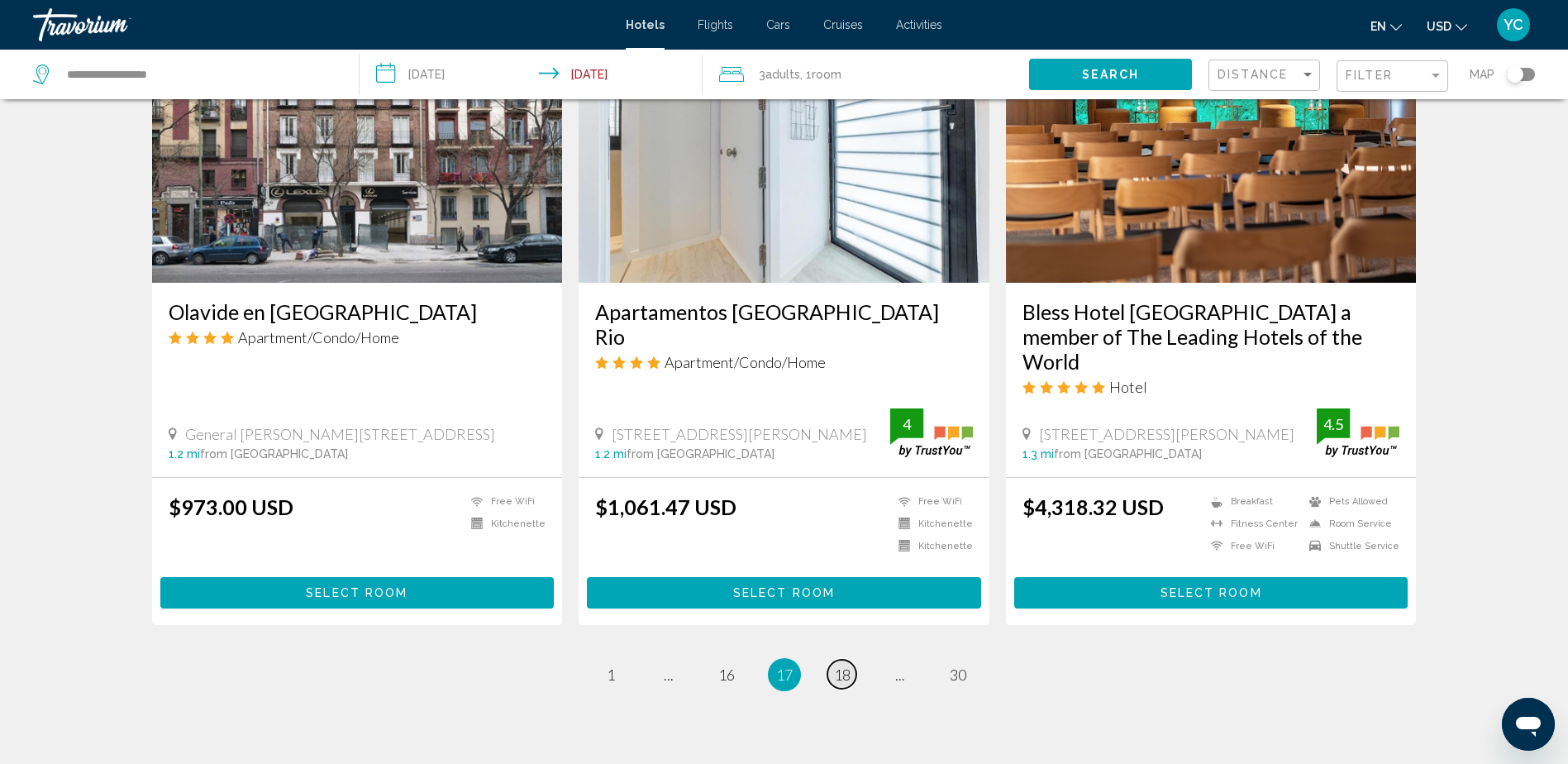
click at [845, 666] on span "18" at bounding box center [842, 674] width 17 height 19
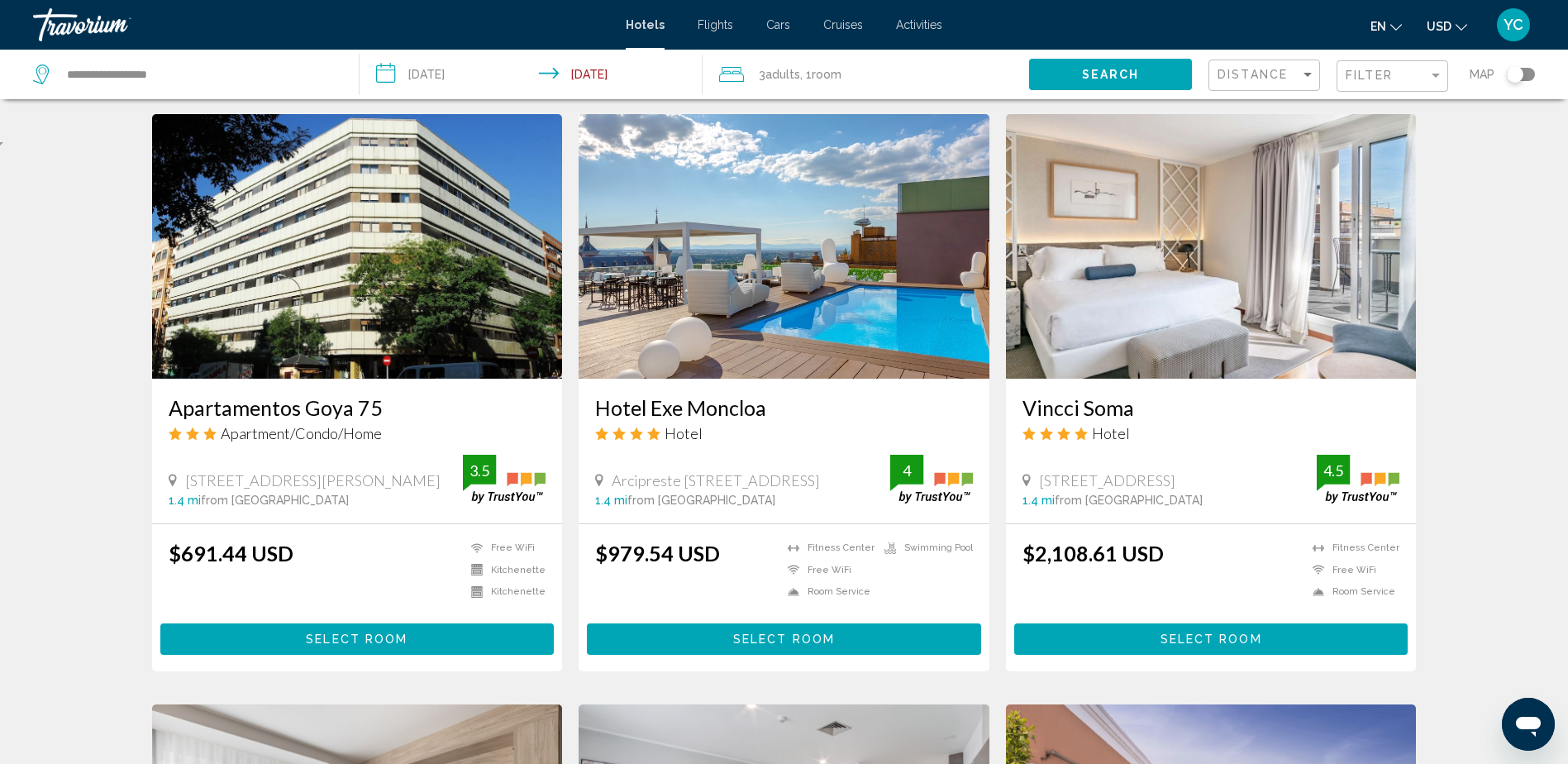
scroll to position [662, 0]
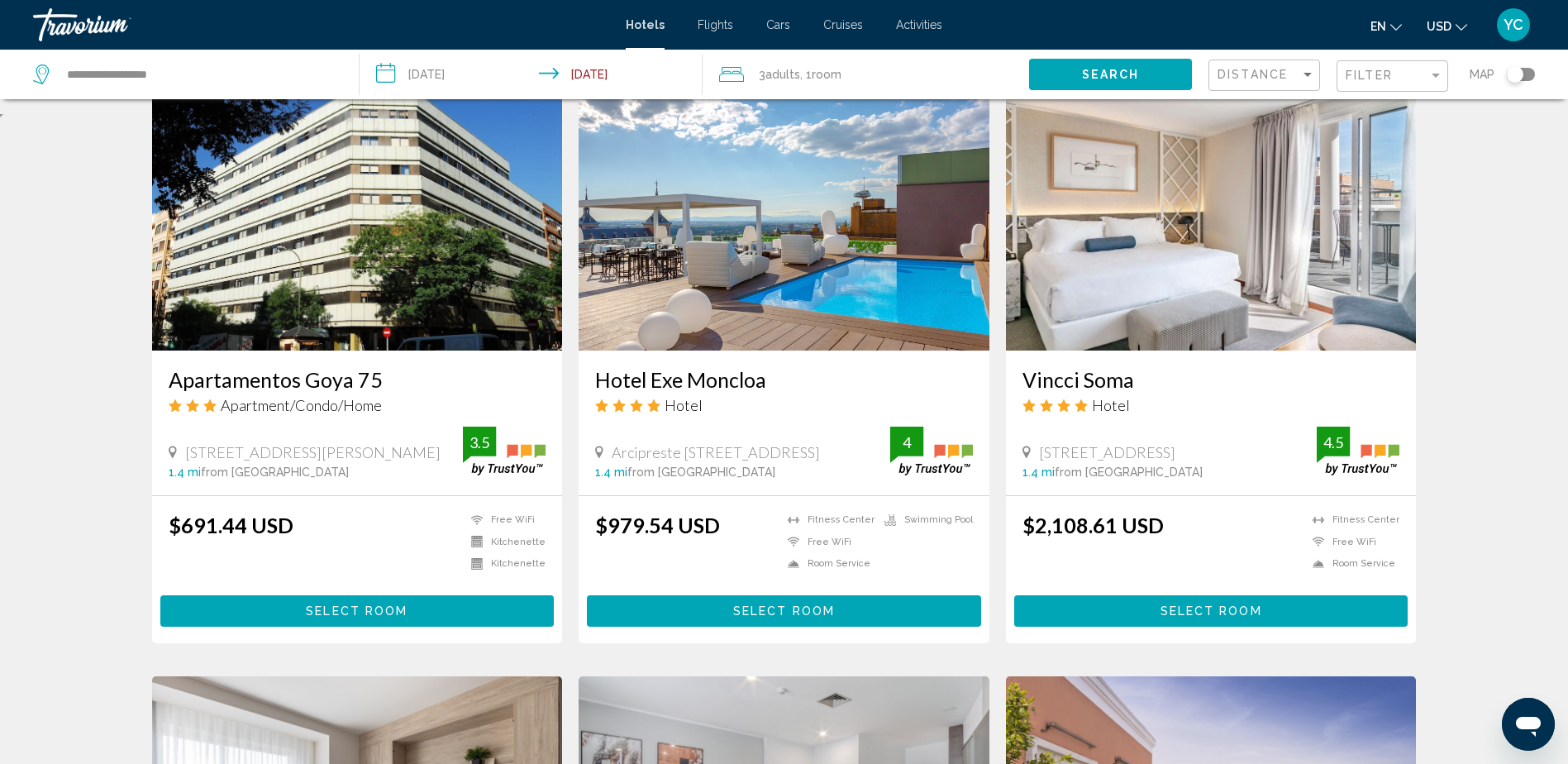
drag, startPoint x: 190, startPoint y: 450, endPoint x: 376, endPoint y: 442, distance: 186.2
click at [376, 442] on div "General Pardiñas 13, Madrid 1.4 mi from Madrid city center from hotel 3.5" at bounding box center [358, 452] width 378 height 52
drag, startPoint x: 376, startPoint y: 442, endPoint x: 342, endPoint y: 451, distance: 35.2
copy span "General Pardiñas 13, Madrid"
click at [68, 414] on div "Hotel Search Results - 356 places to spend your time Hotel Serrano Hotel Marque…" at bounding box center [784, 698] width 1568 height 2487
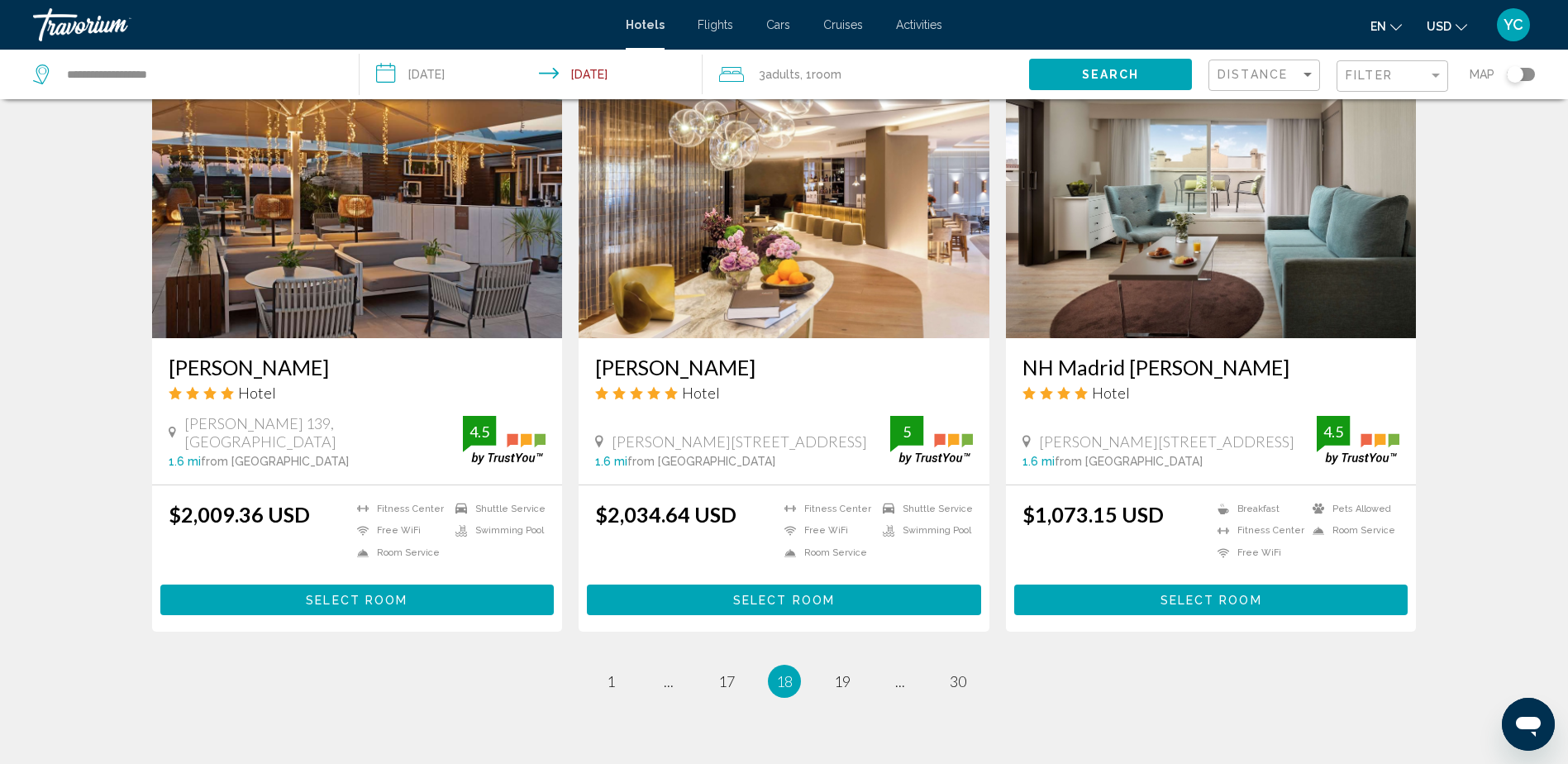
scroll to position [1961, 0]
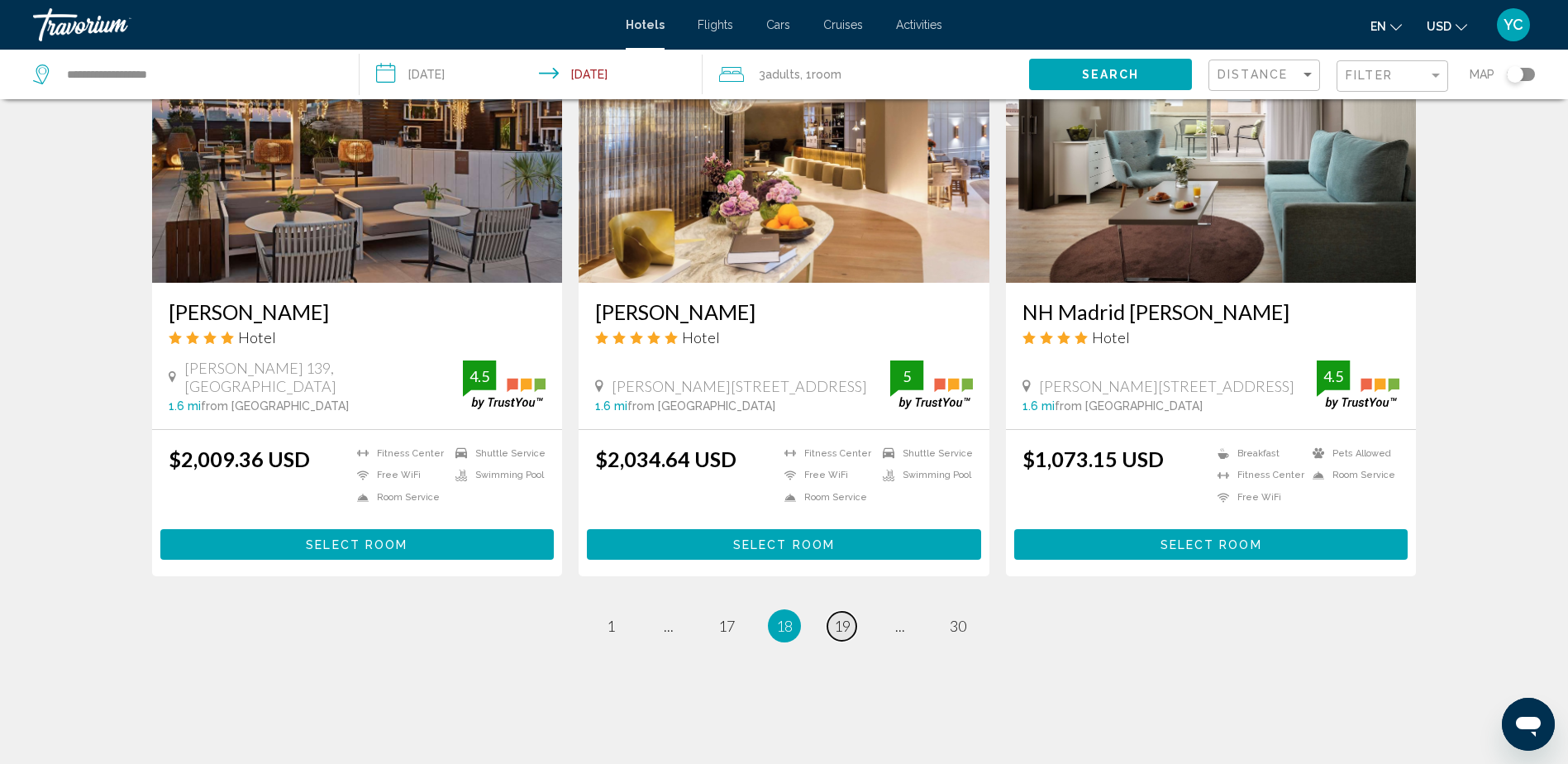
click at [845, 617] on span "19" at bounding box center [842, 626] width 17 height 19
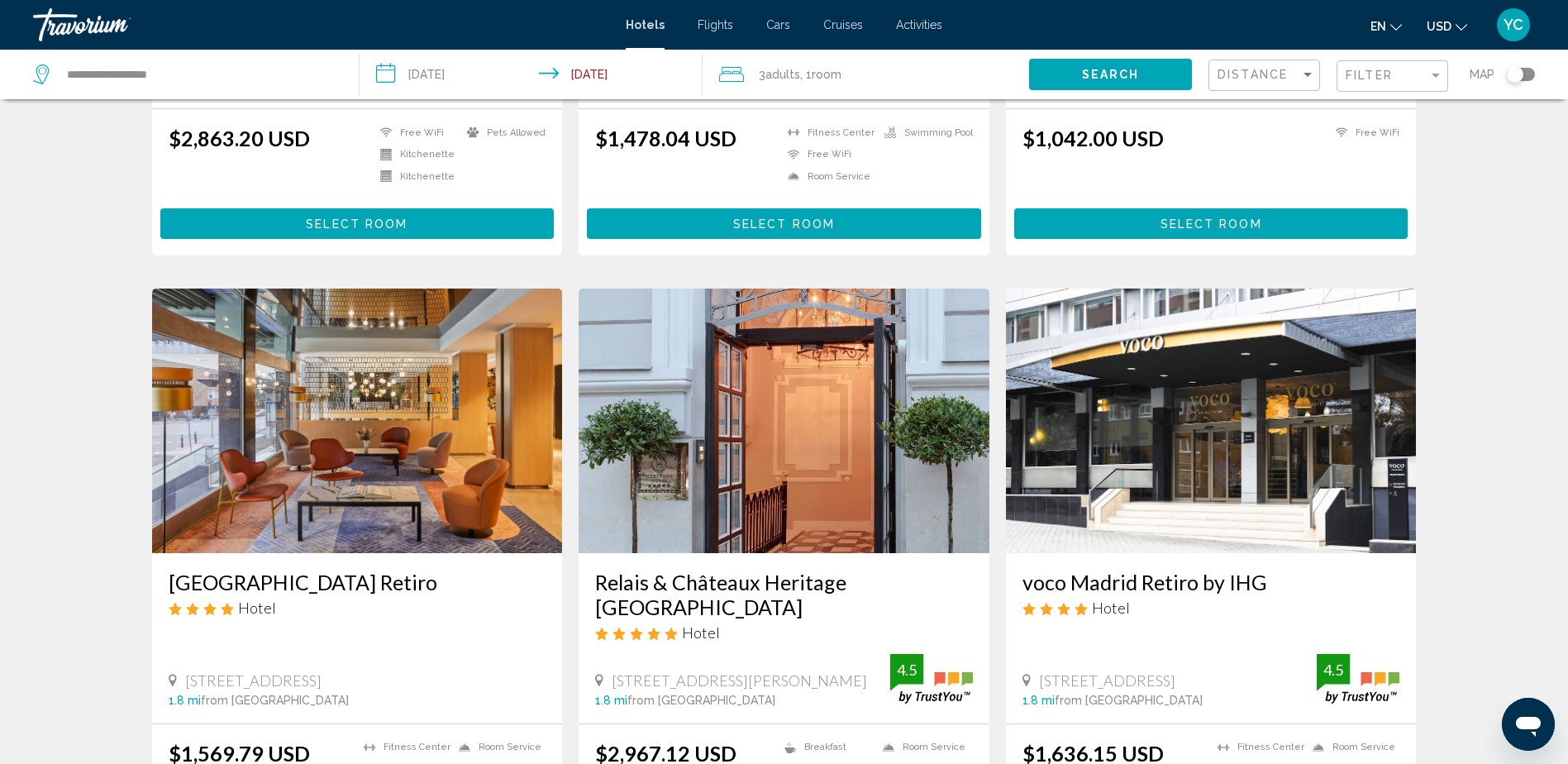
scroll to position [1158, 0]
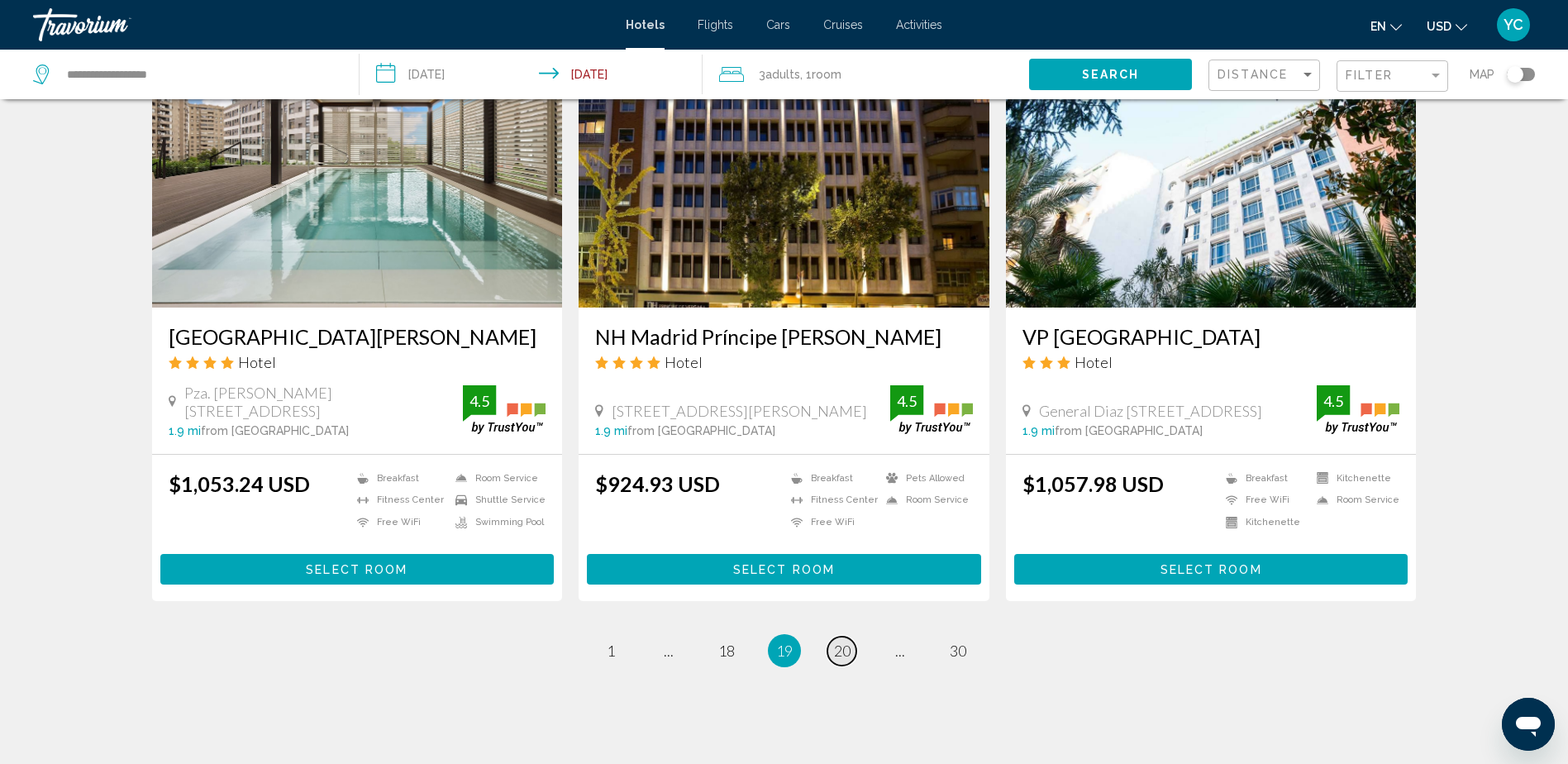
click at [843, 641] on span "20" at bounding box center [842, 650] width 17 height 19
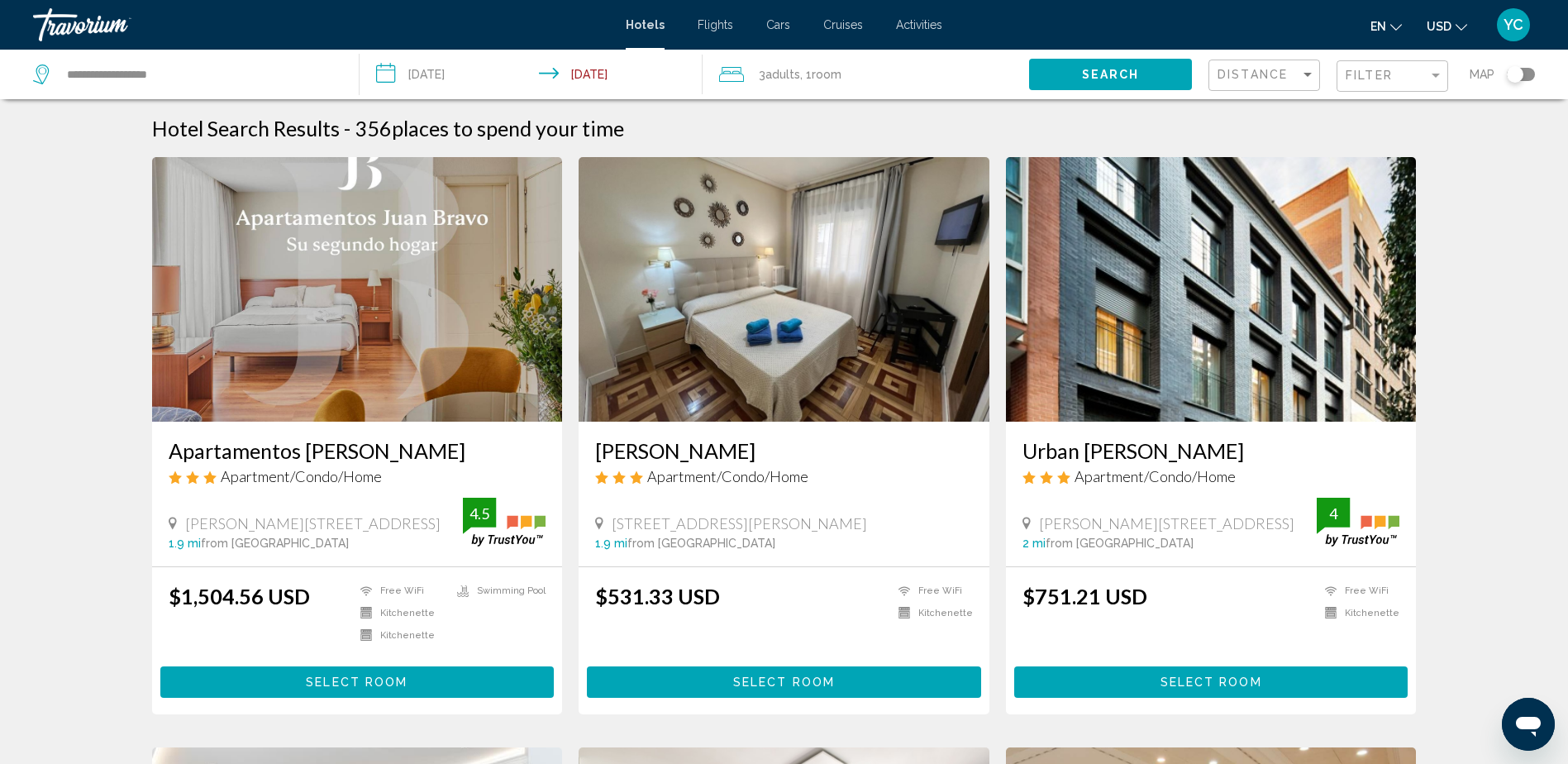
drag, startPoint x: 1039, startPoint y: 522, endPoint x: 1197, endPoint y: 526, distance: 158.1
click at [1197, 526] on div "Calle De Eraso 5, Madrid" at bounding box center [1169, 523] width 295 height 19
drag, startPoint x: 1197, startPoint y: 526, endPoint x: 1170, endPoint y: 523, distance: 27.2
copy span "Calle De Eraso 5, Madrid"
drag, startPoint x: 615, startPoint y: 520, endPoint x: 813, endPoint y: 517, distance: 198.0
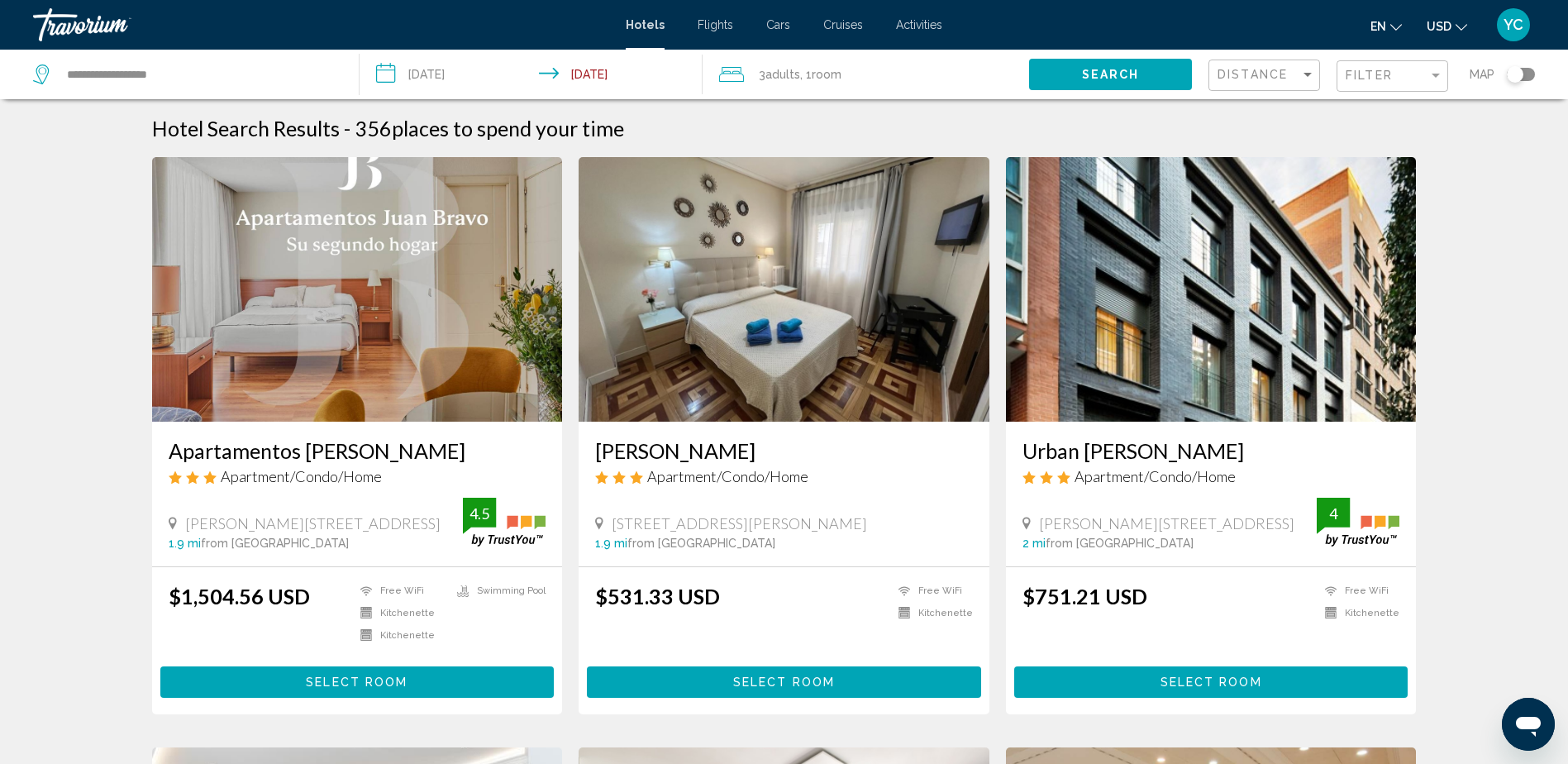
click at [813, 517] on span "[STREET_ADDRESS][PERSON_NAME]" at bounding box center [740, 523] width 255 height 19
drag, startPoint x: 813, startPoint y: 517, endPoint x: 803, endPoint y: 520, distance: 10.4
copy span "[STREET_ADDRESS][PERSON_NAME]"
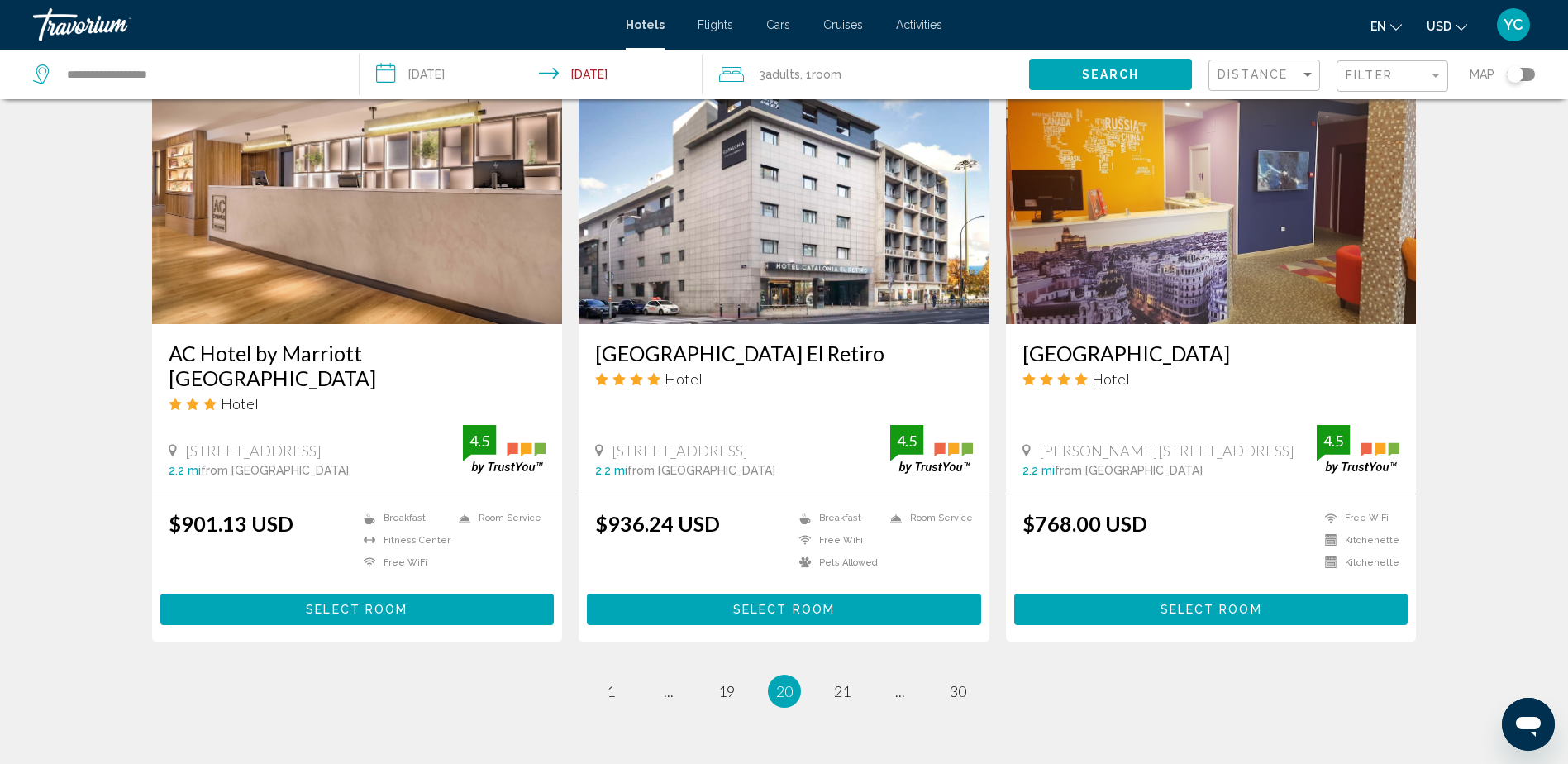
scroll to position [1937, 0]
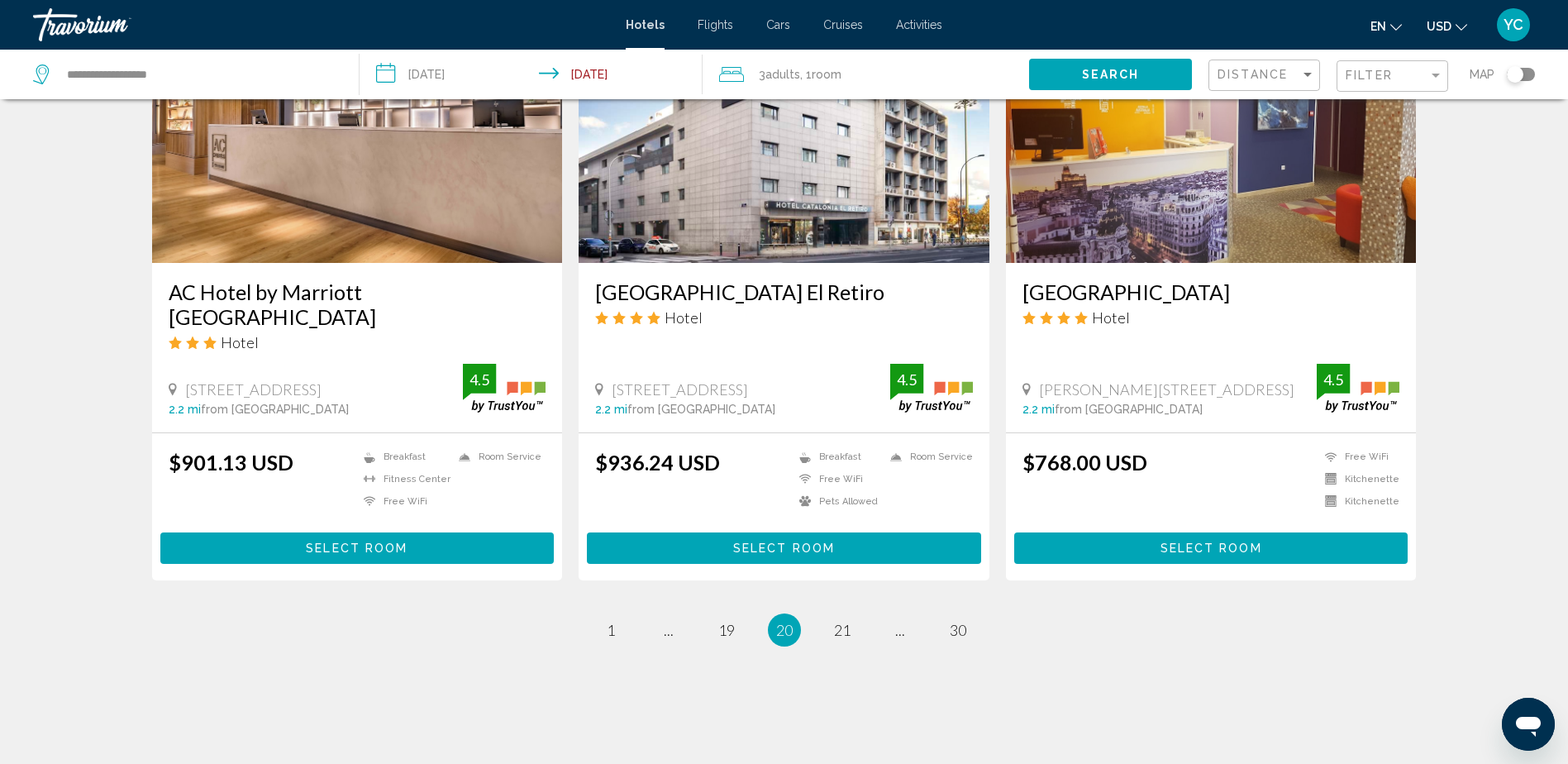
click at [228, 58] on div "**********" at bounding box center [187, 74] width 309 height 50
click at [229, 71] on input "**********" at bounding box center [200, 74] width 269 height 24
click at [229, 68] on input "**********" at bounding box center [200, 74] width 269 height 24
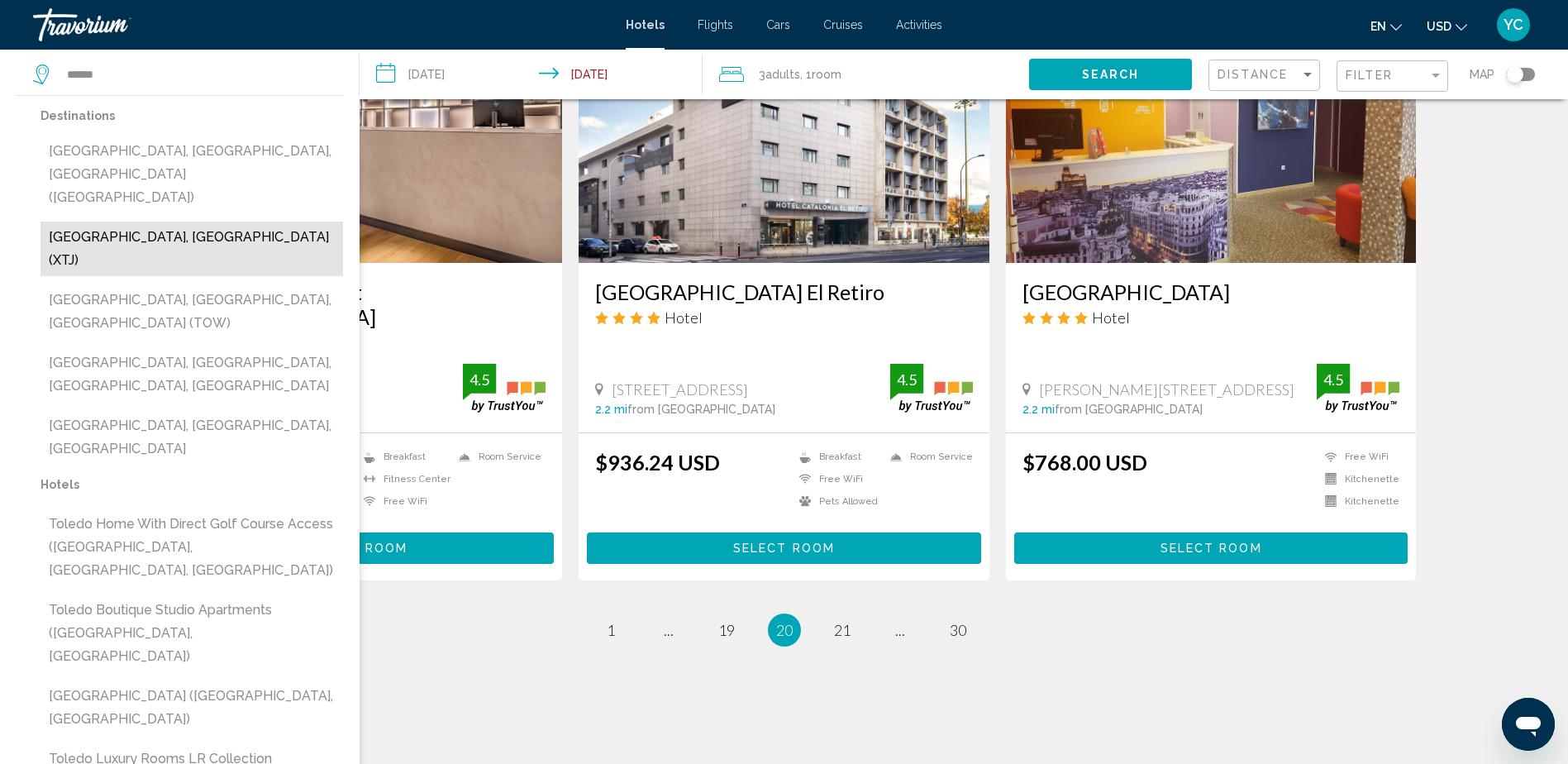
click at [123, 221] on button "Toledo, Spain (XTJ)" at bounding box center [192, 248] width 303 height 55
type input "**********"
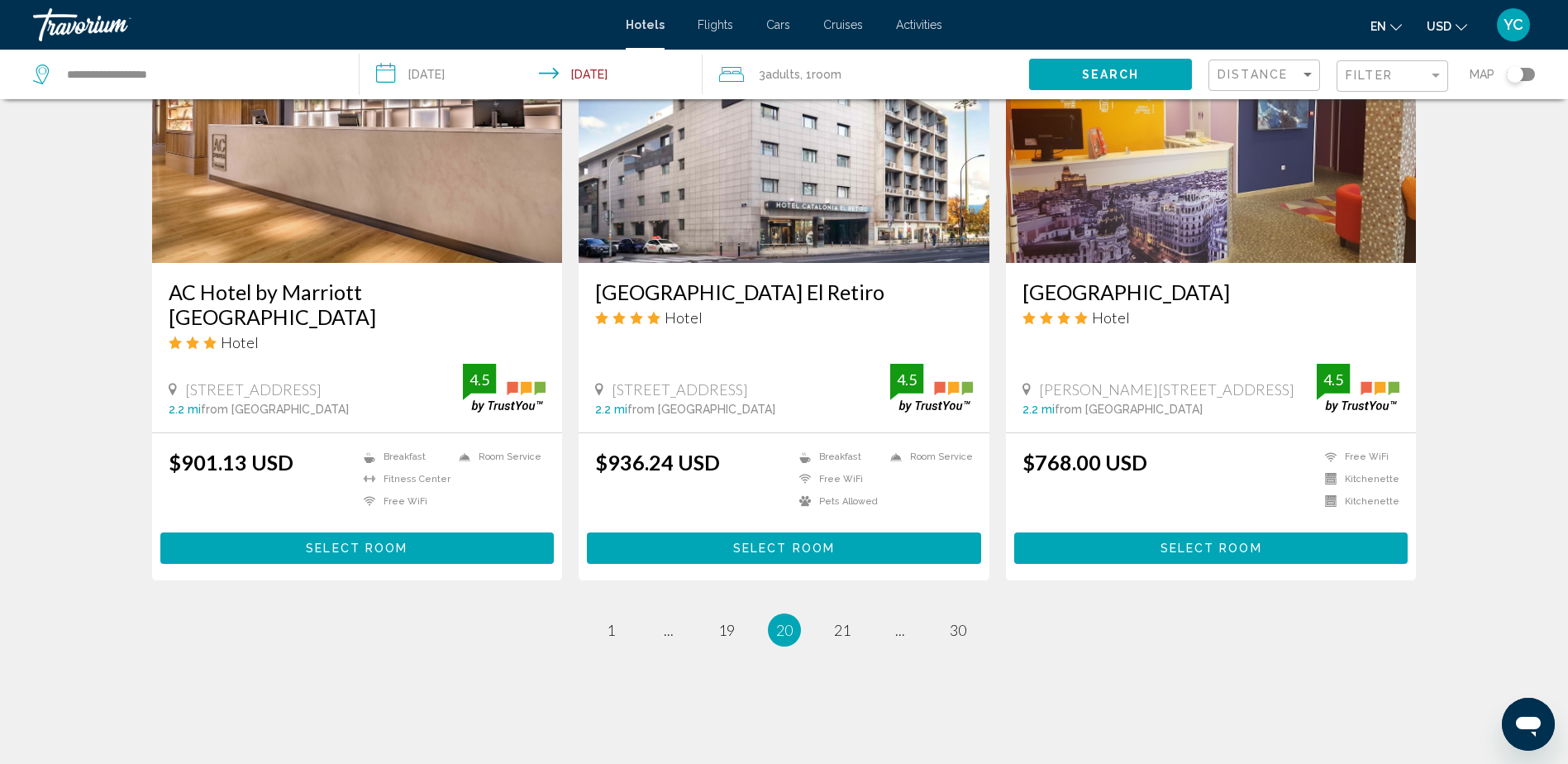
click at [435, 84] on input "**********" at bounding box center [534, 77] width 350 height 55
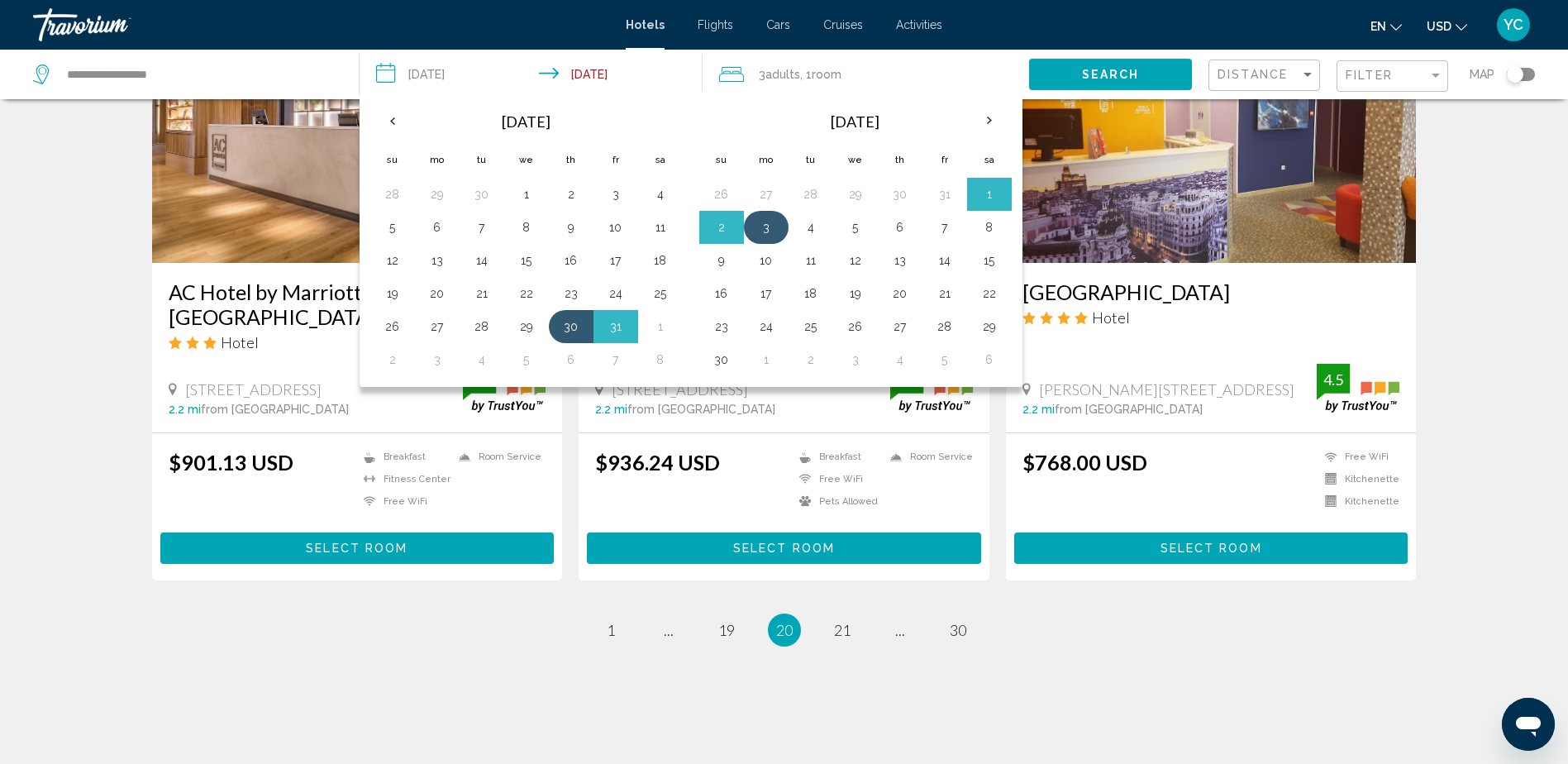
click at [772, 222] on button "3" at bounding box center [766, 227] width 26 height 23
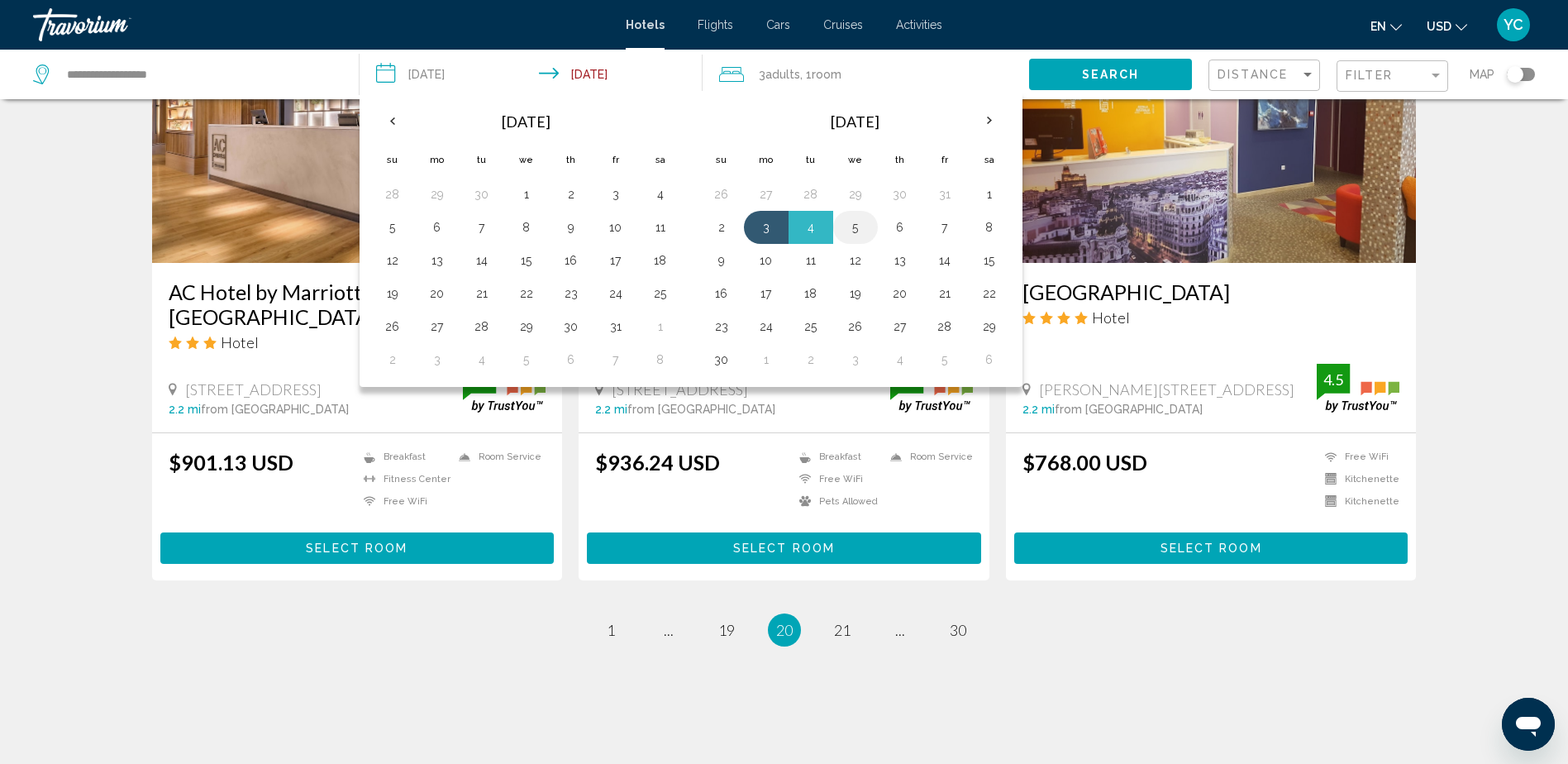
click at [852, 225] on button "5" at bounding box center [856, 227] width 26 height 23
type input "**********"
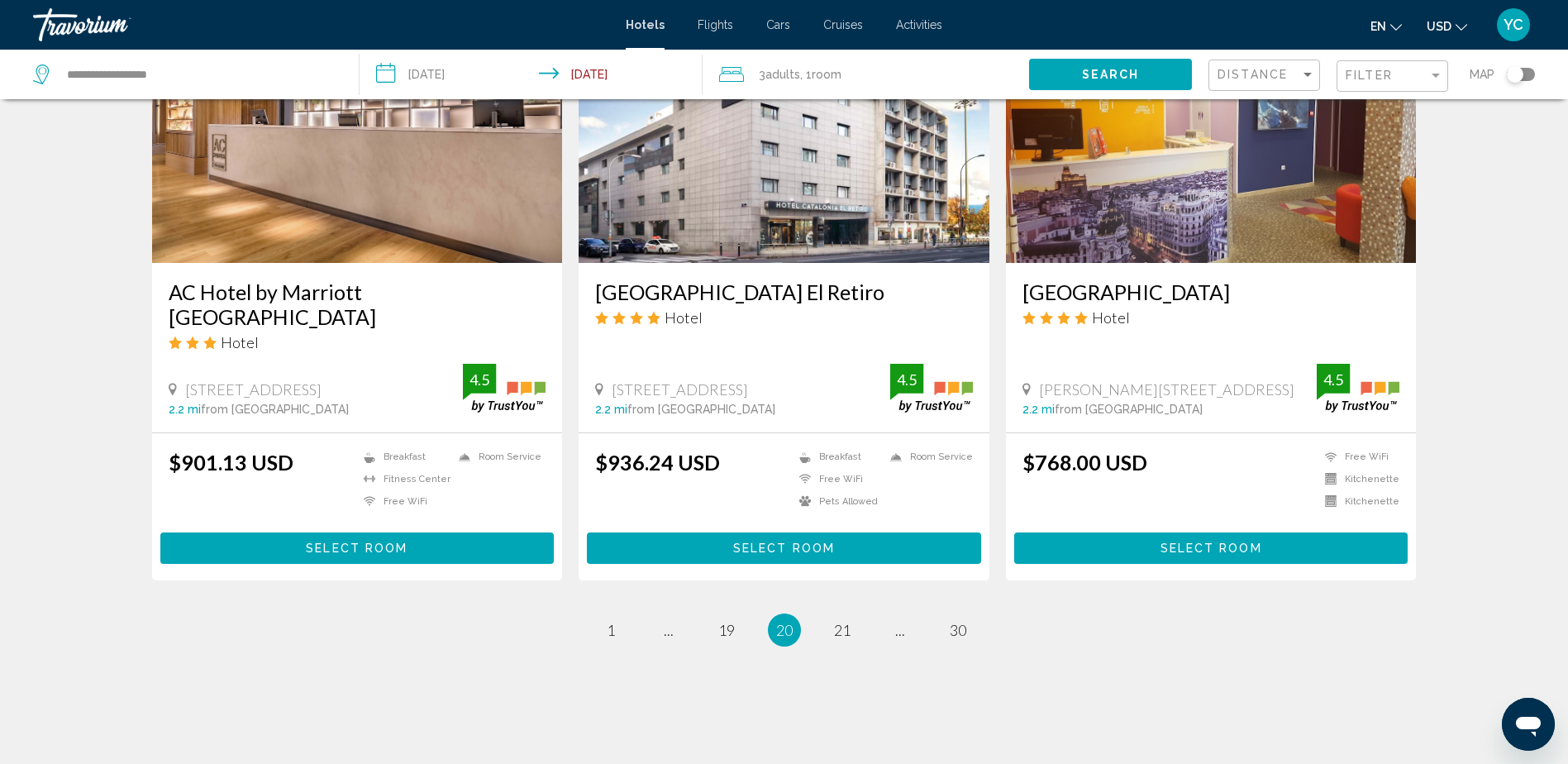
click at [1117, 79] on span "Search" at bounding box center [1111, 75] width 57 height 14
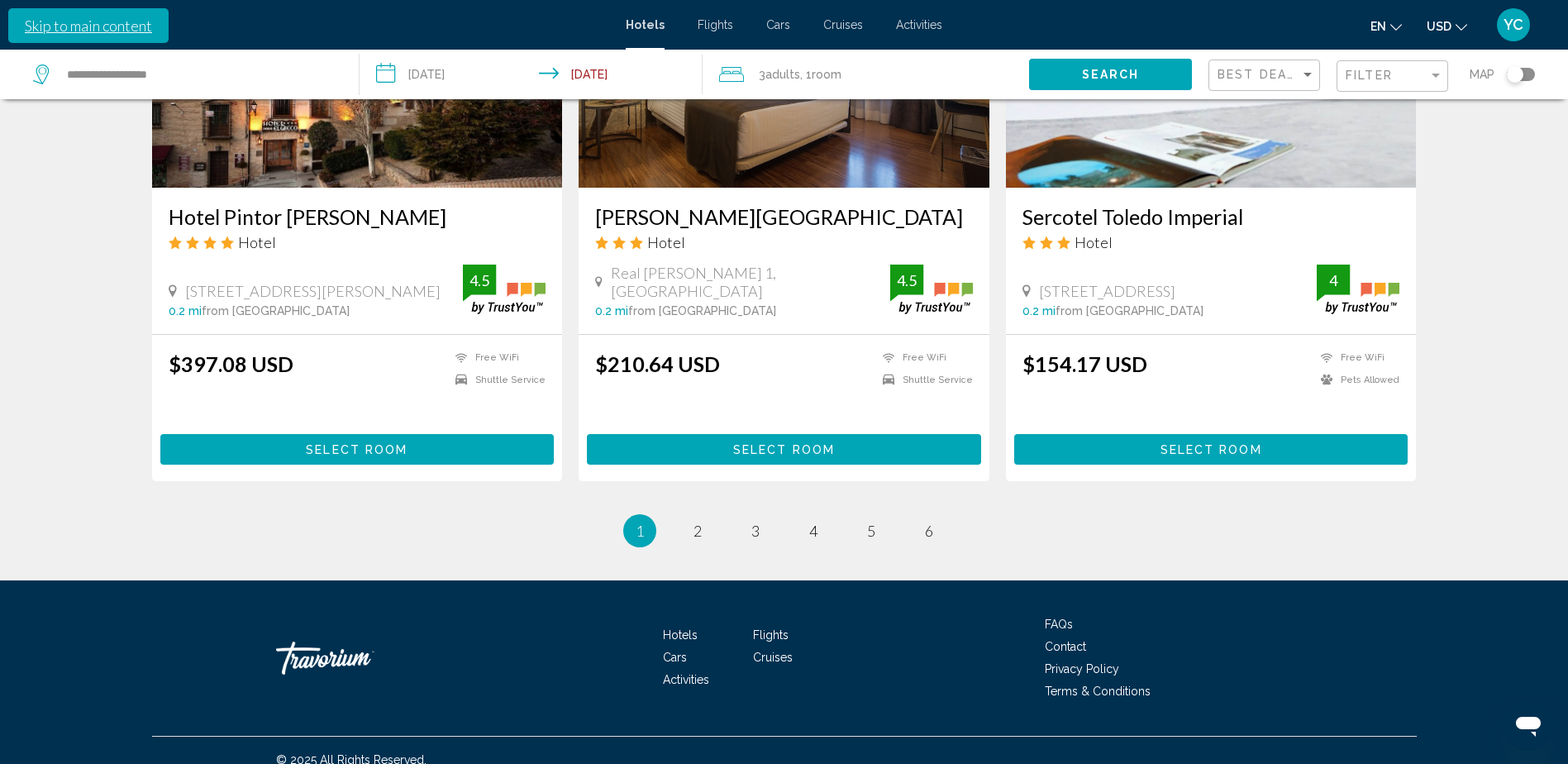
scroll to position [2024, 0]
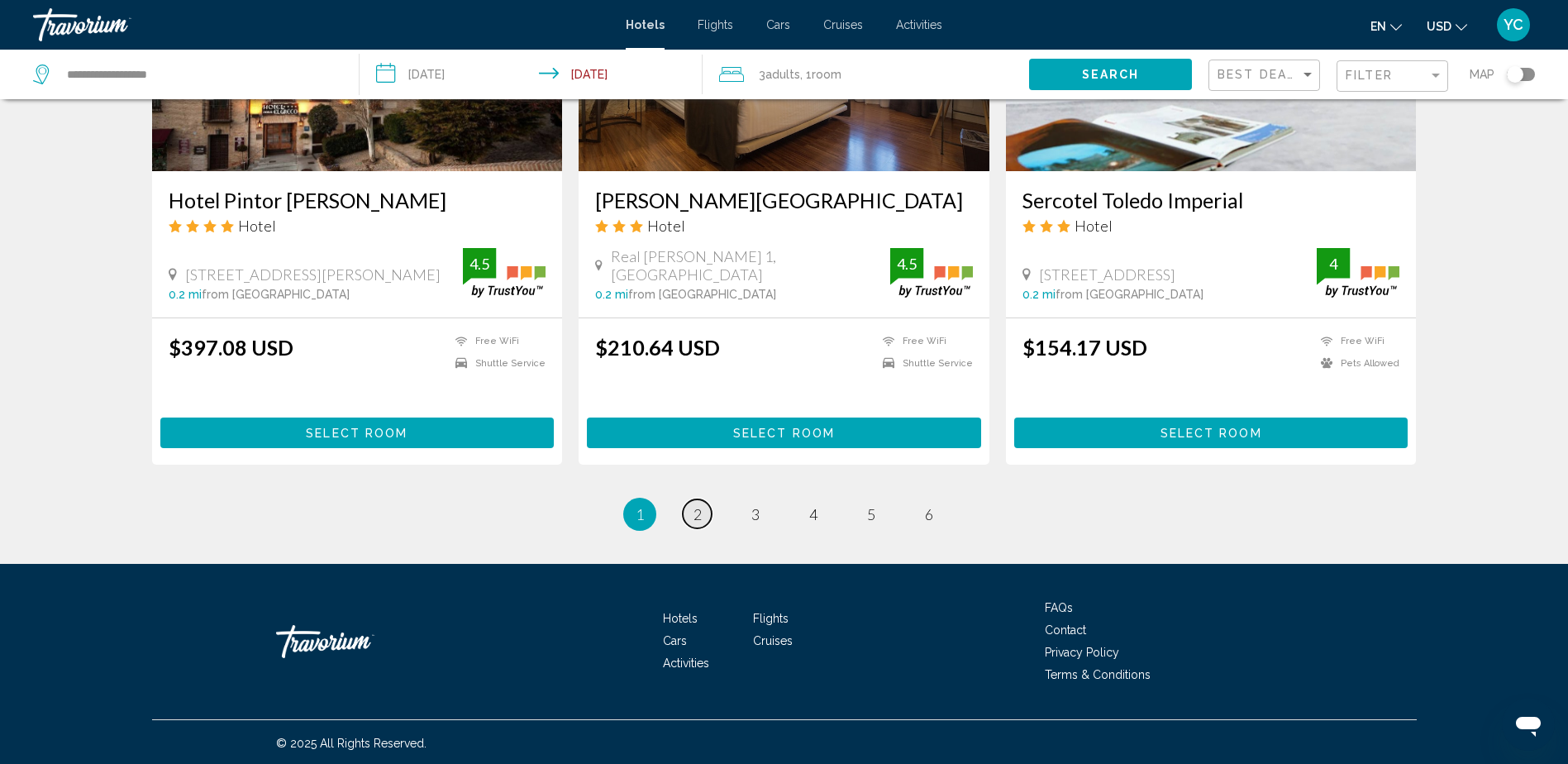
click at [691, 516] on link "page 2" at bounding box center [698, 514] width 29 height 29
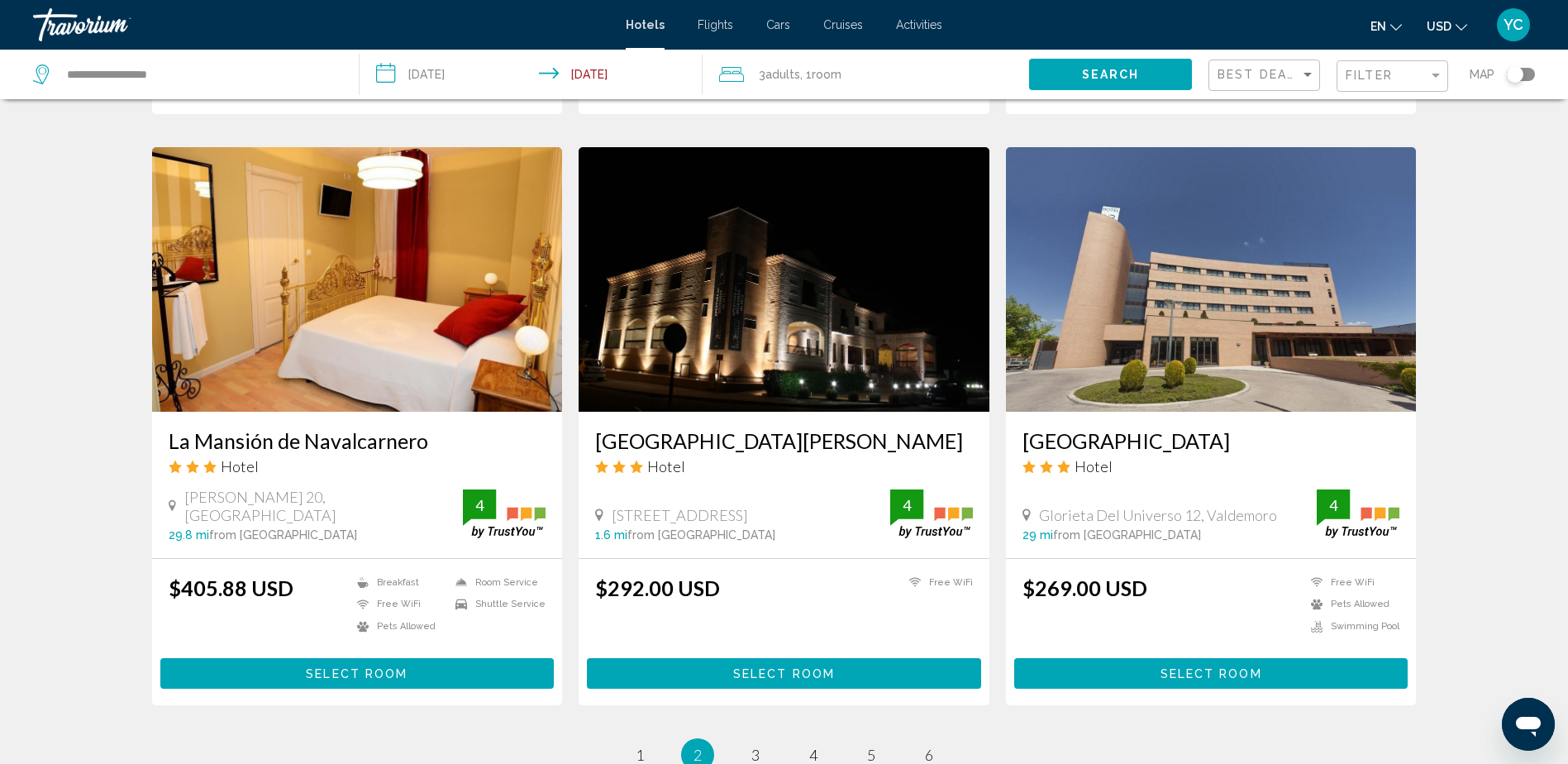
scroll to position [2047, 0]
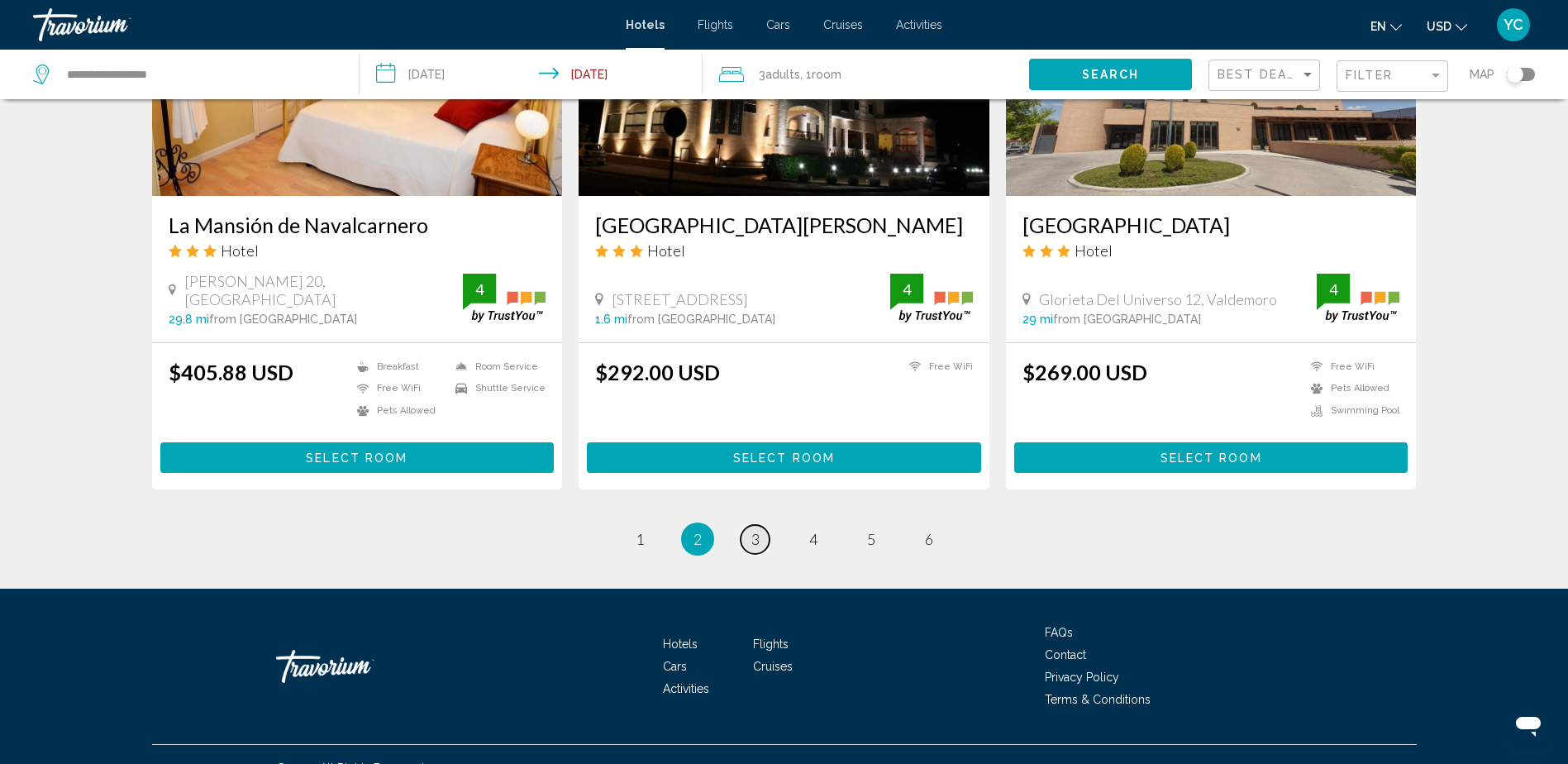
click at [745, 525] on link "page 3" at bounding box center [755, 540] width 29 height 29
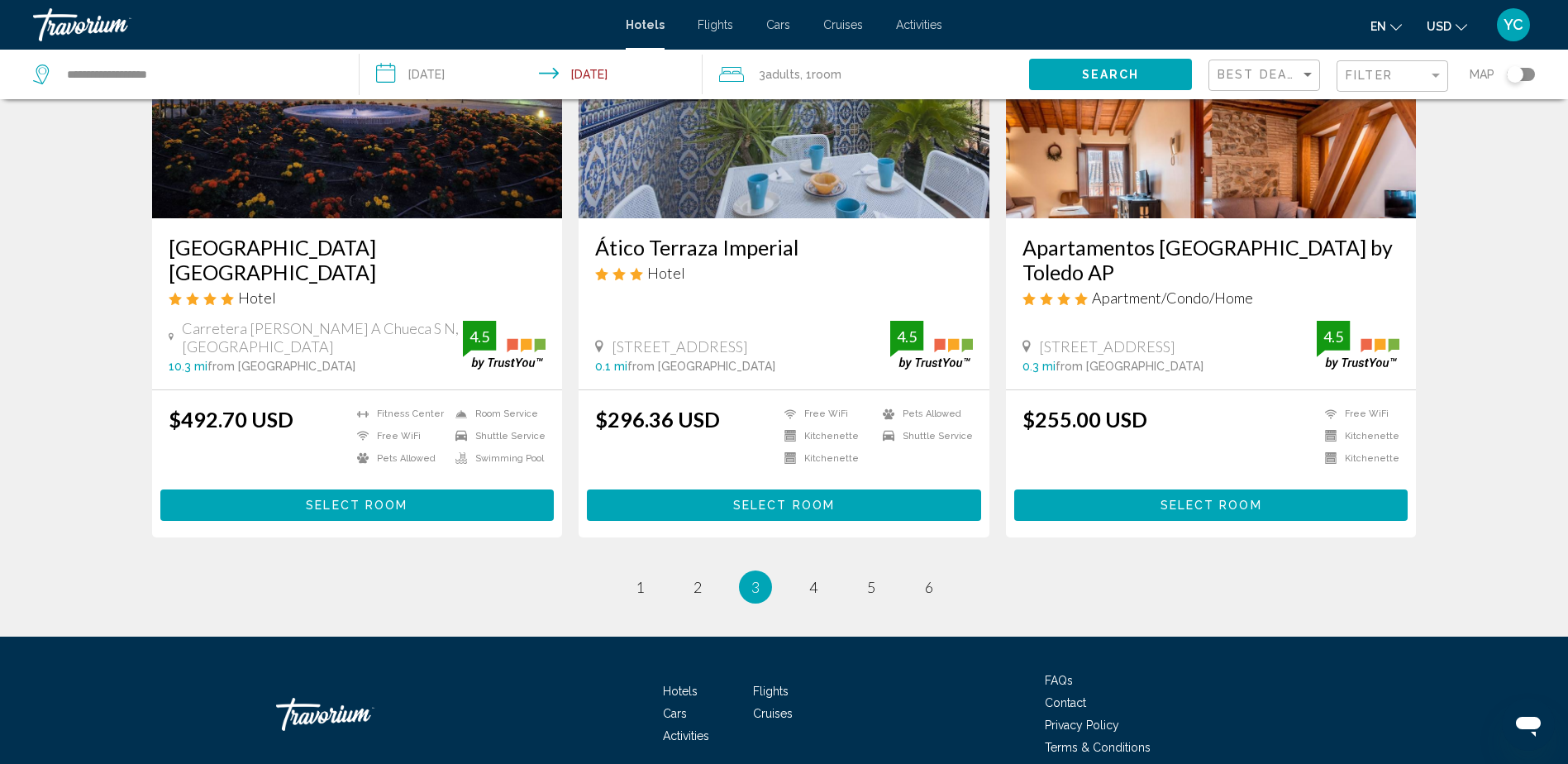
scroll to position [2048, 0]
click at [822, 571] on link "page 4" at bounding box center [814, 586] width 29 height 29
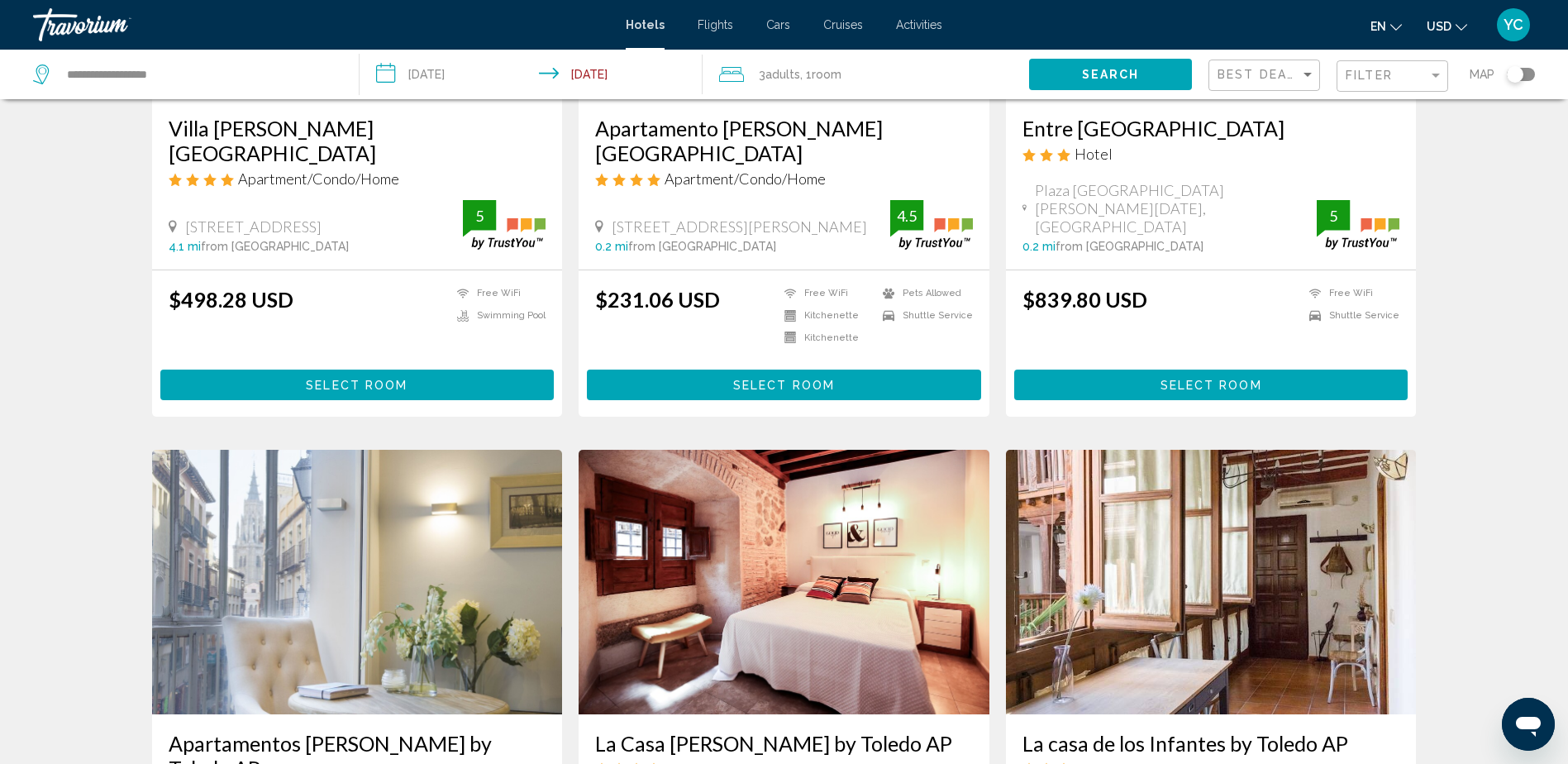
scroll to position [1737, 0]
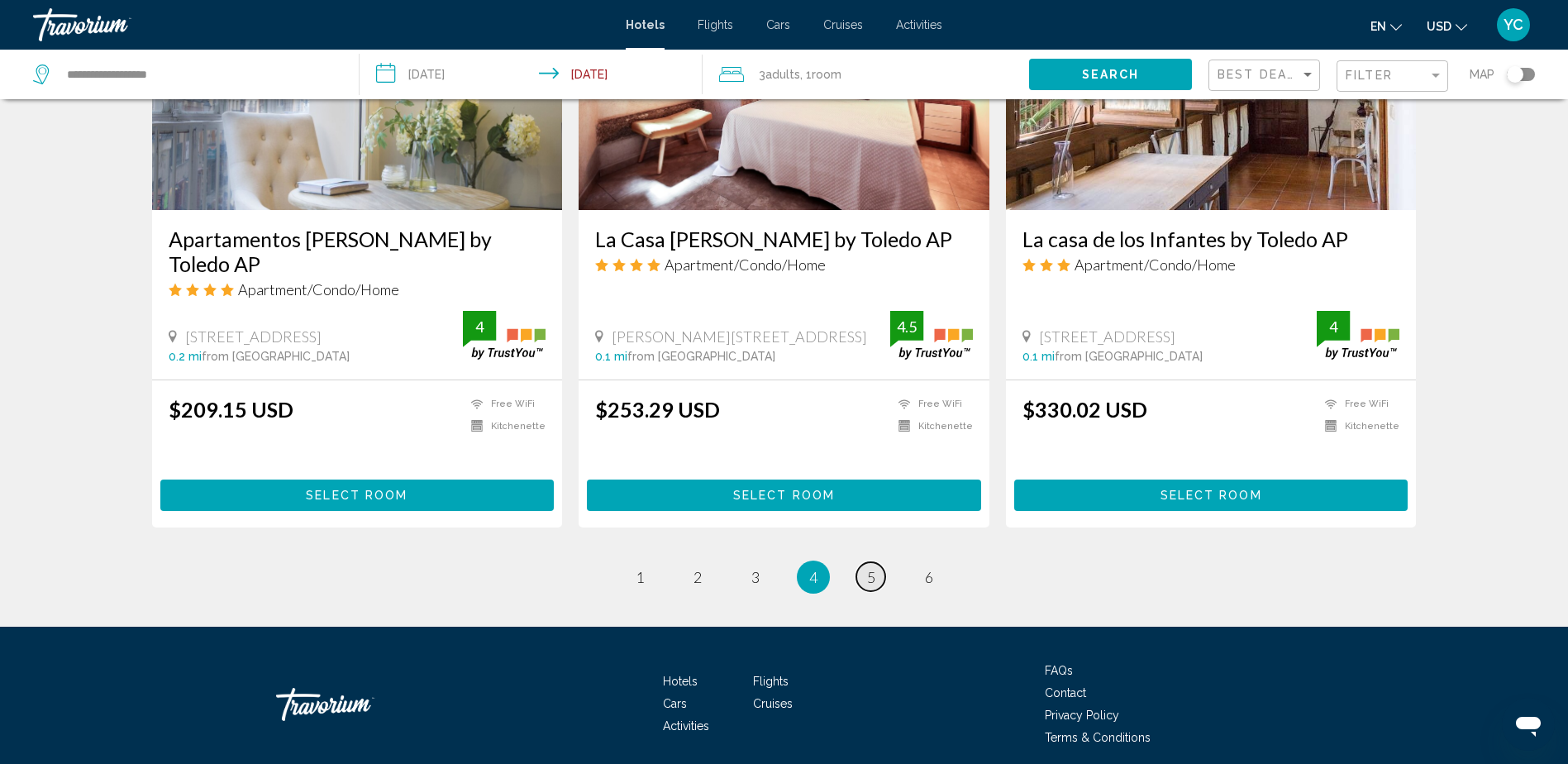
click at [875, 562] on link "page 5" at bounding box center [871, 577] width 29 height 29
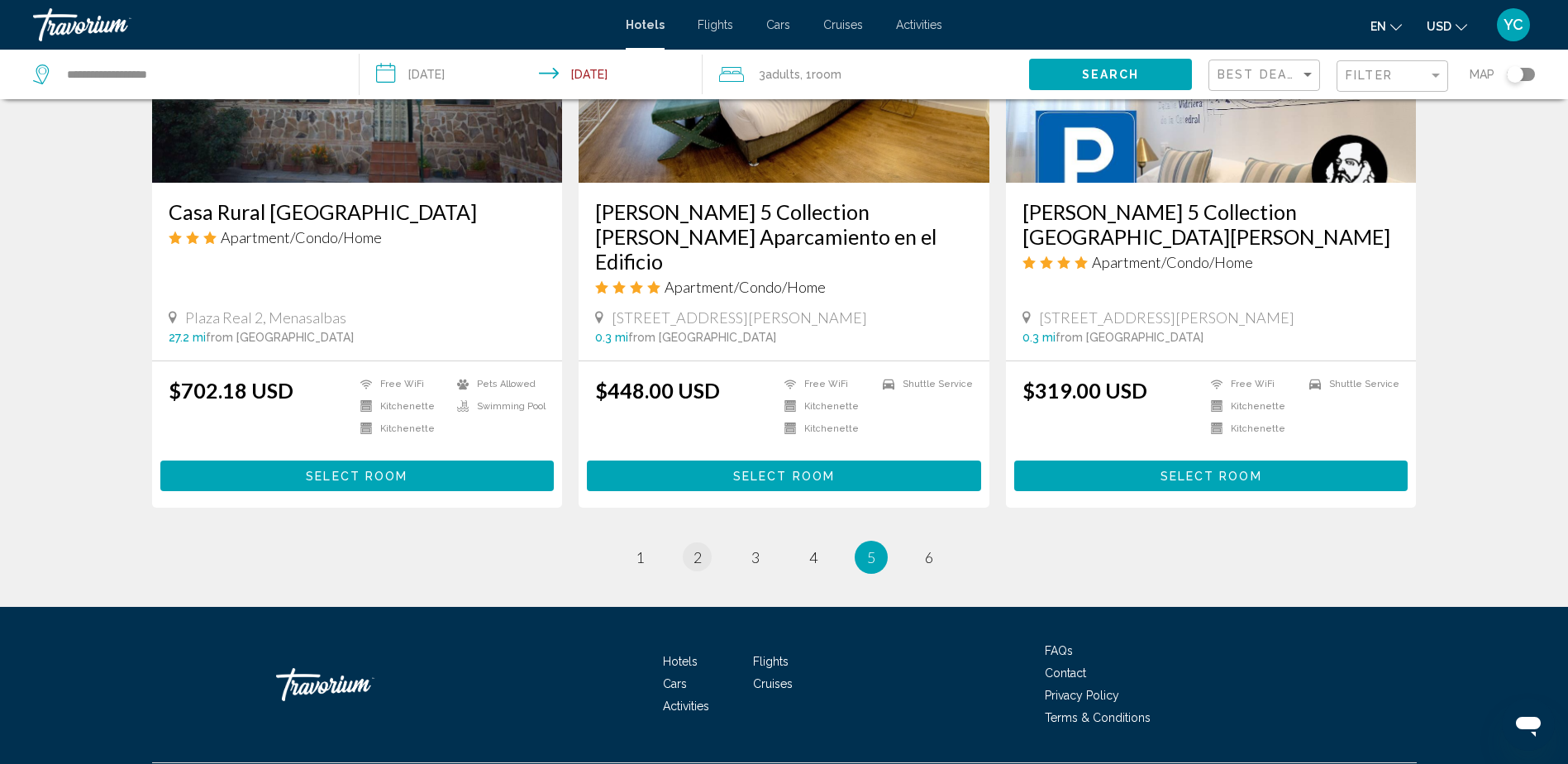
scroll to position [2031, 0]
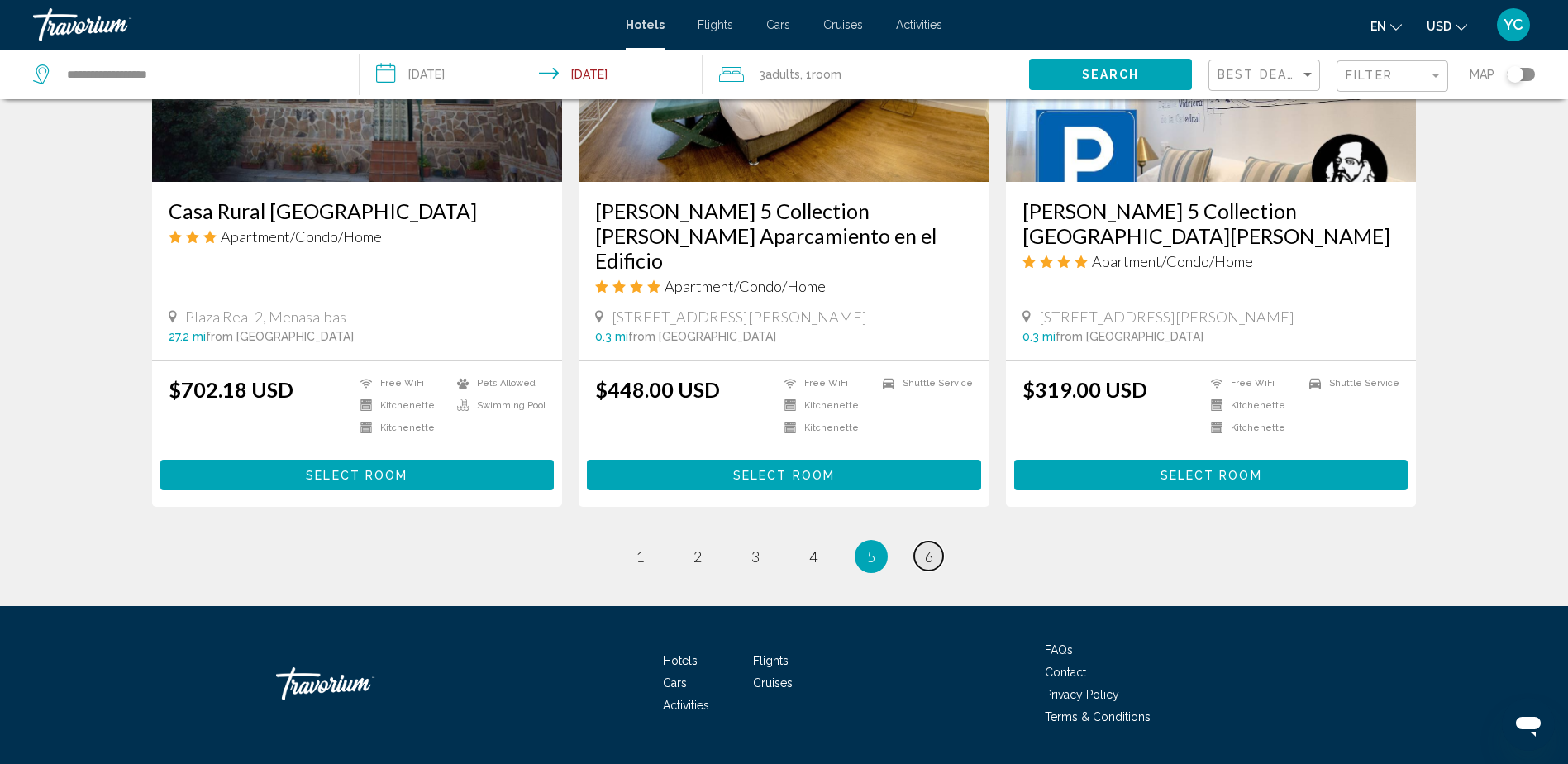
click at [927, 548] on span "6" at bounding box center [929, 556] width 8 height 19
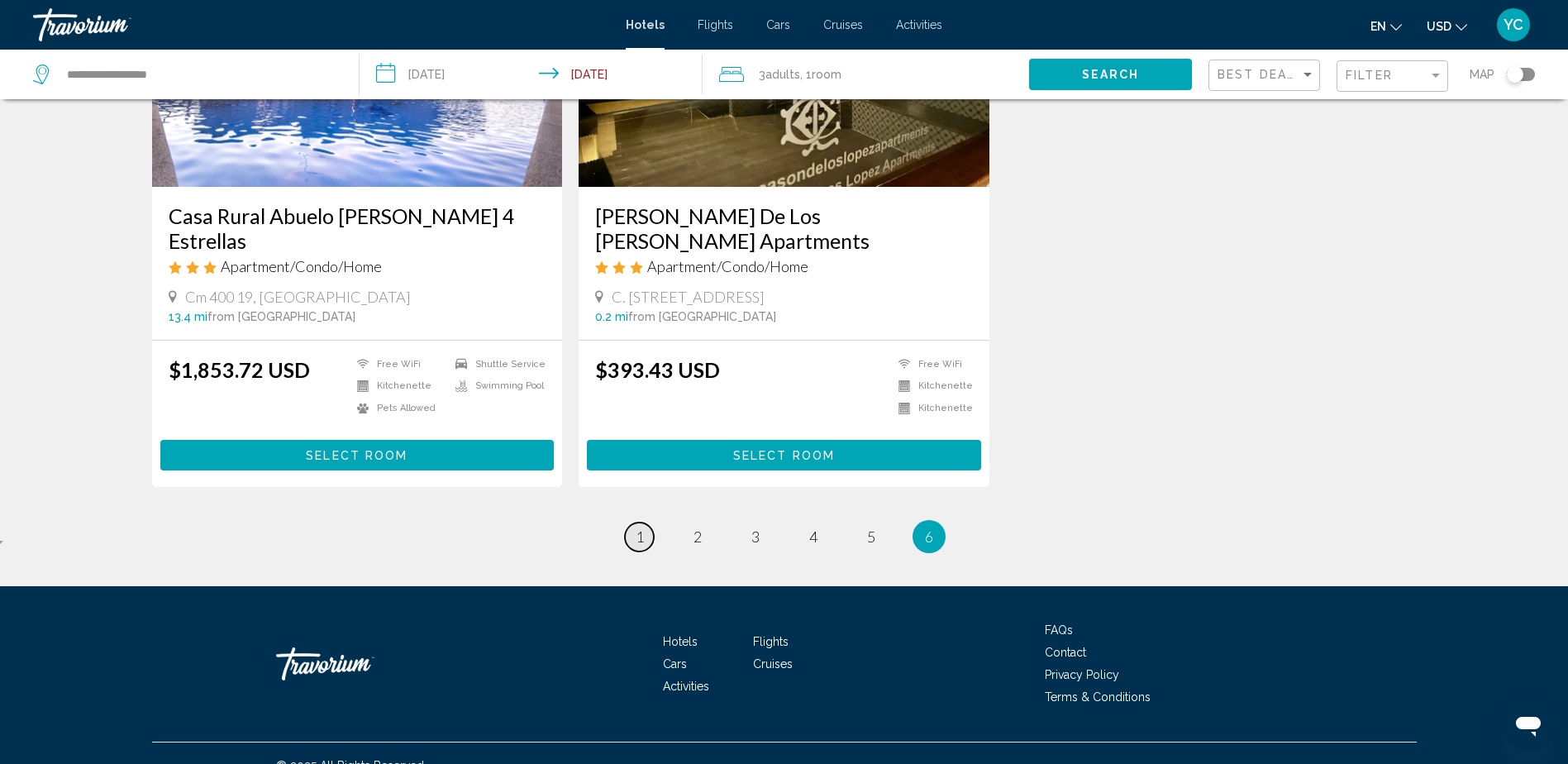
click at [640, 527] on span "1" at bounding box center [639, 536] width 8 height 19
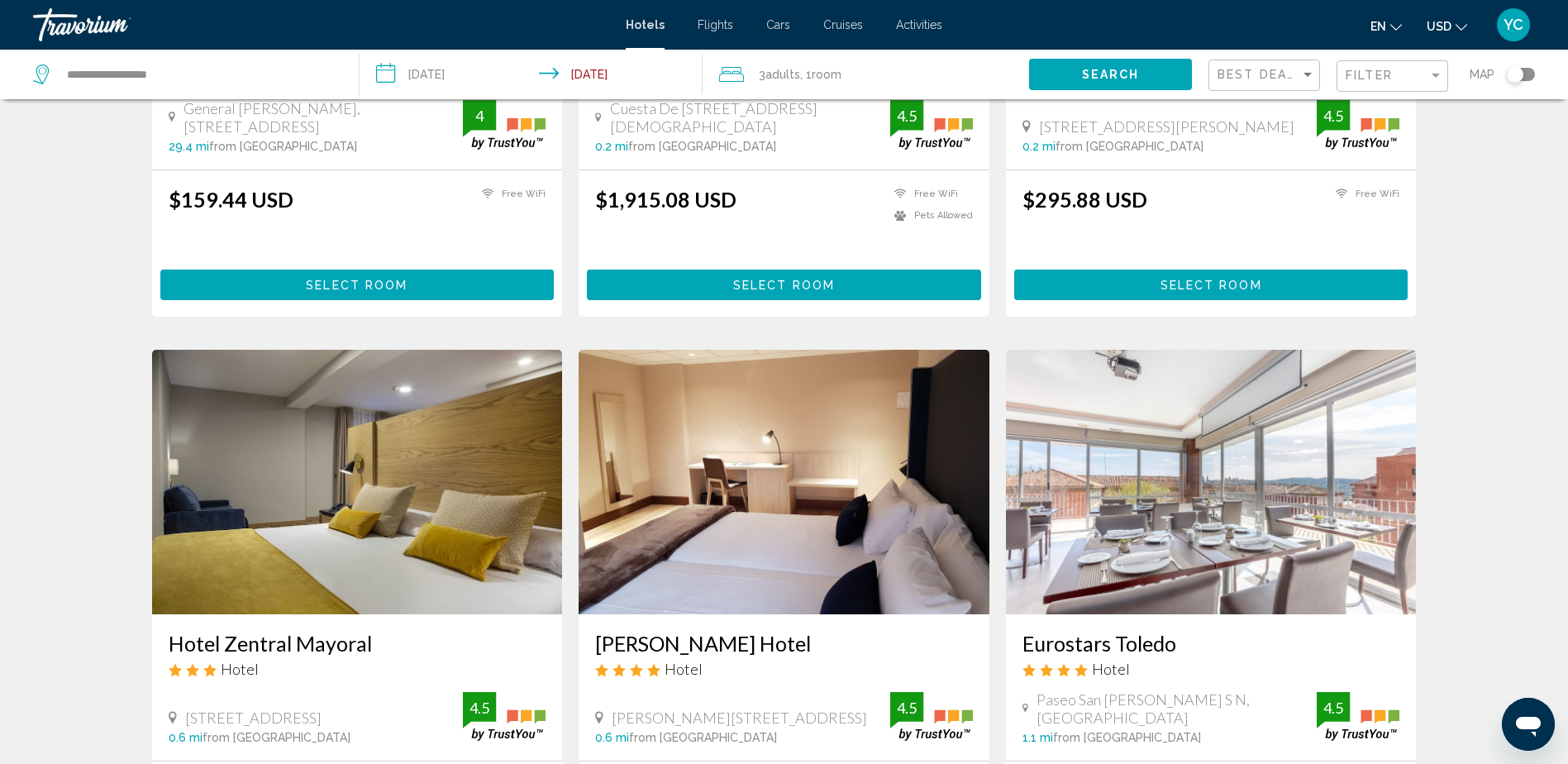
scroll to position [1158, 0]
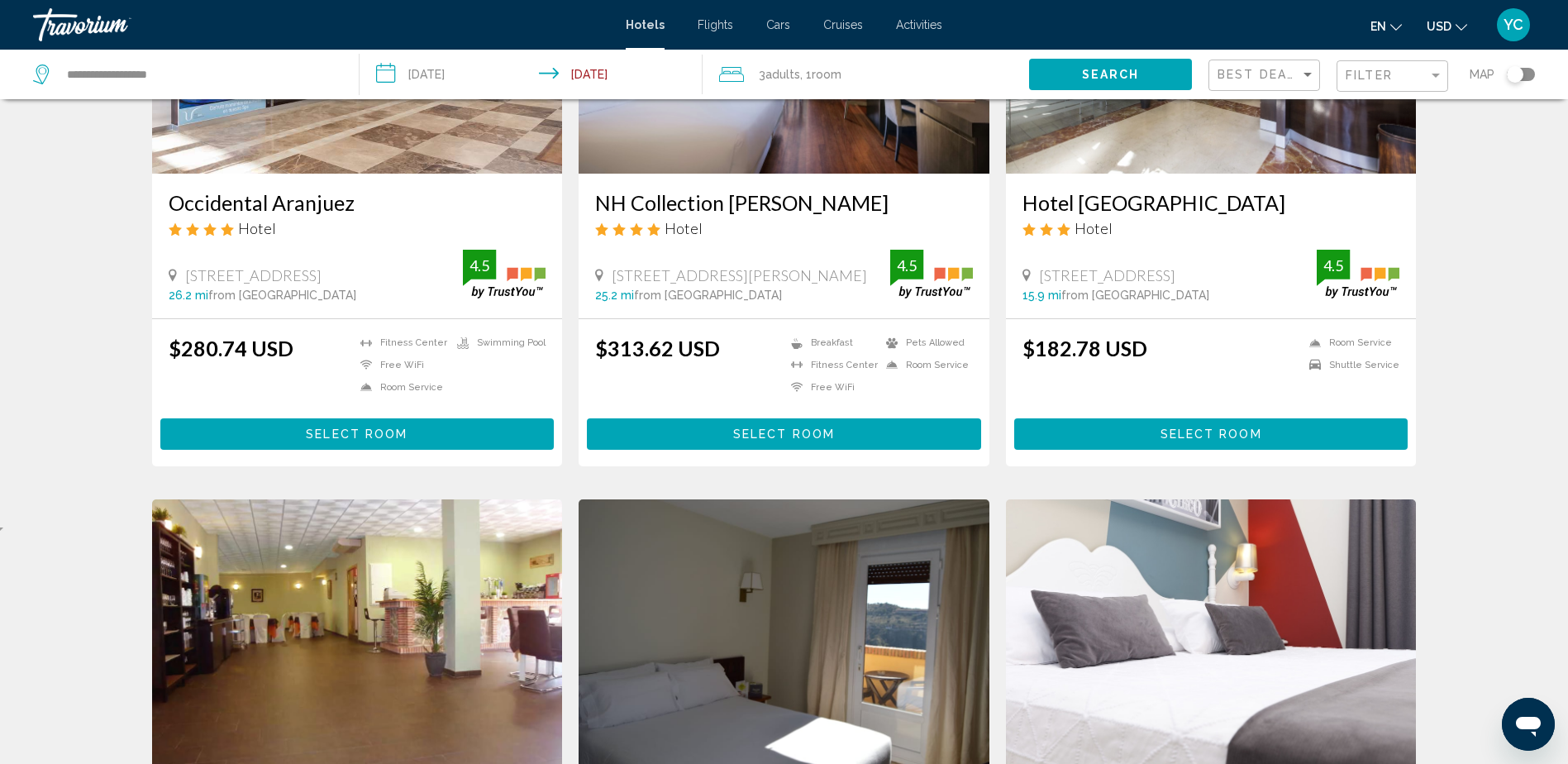
scroll to position [0, 0]
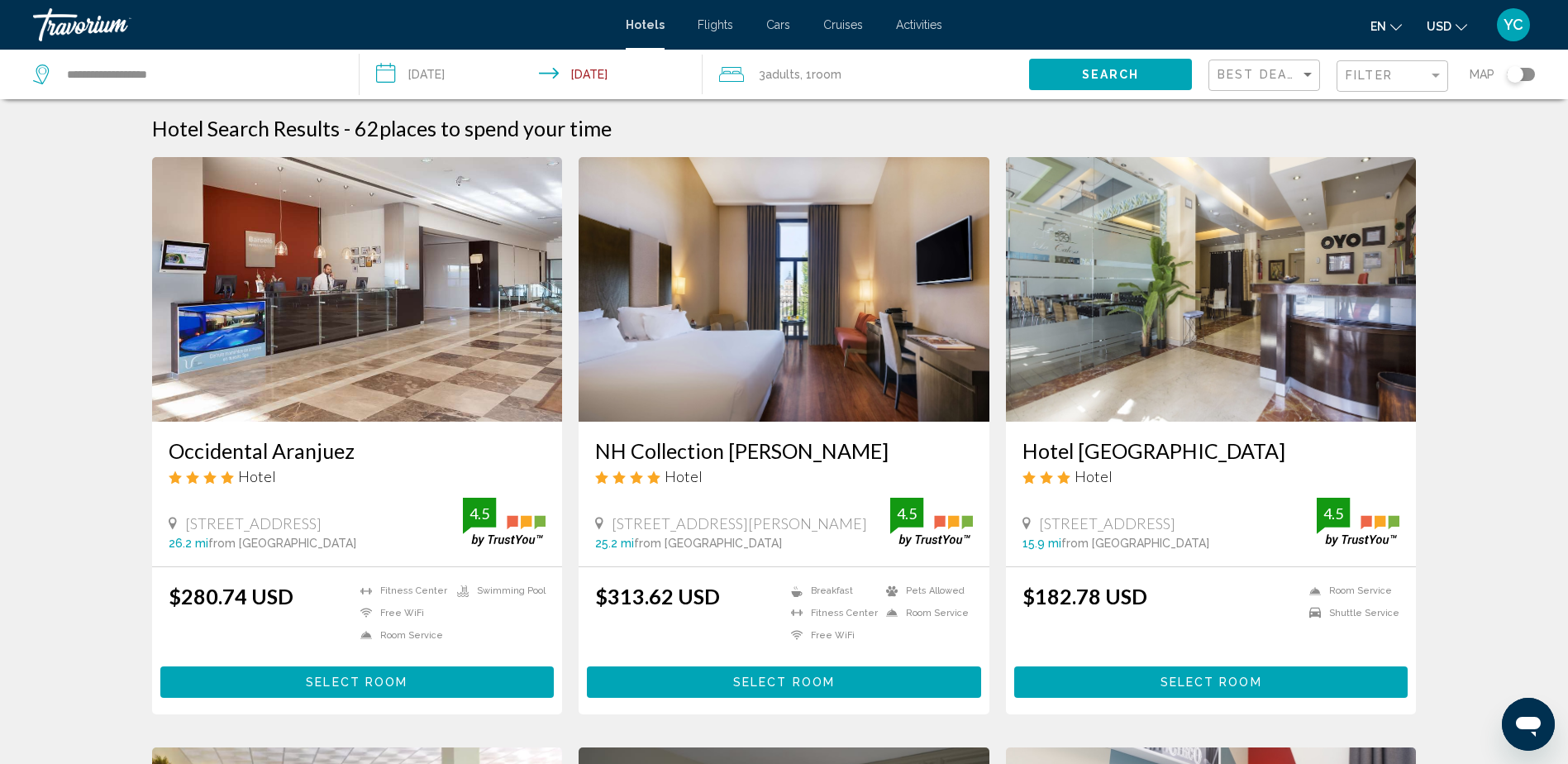
click at [1533, 72] on div "Toggle map" at bounding box center [1521, 75] width 28 height 14
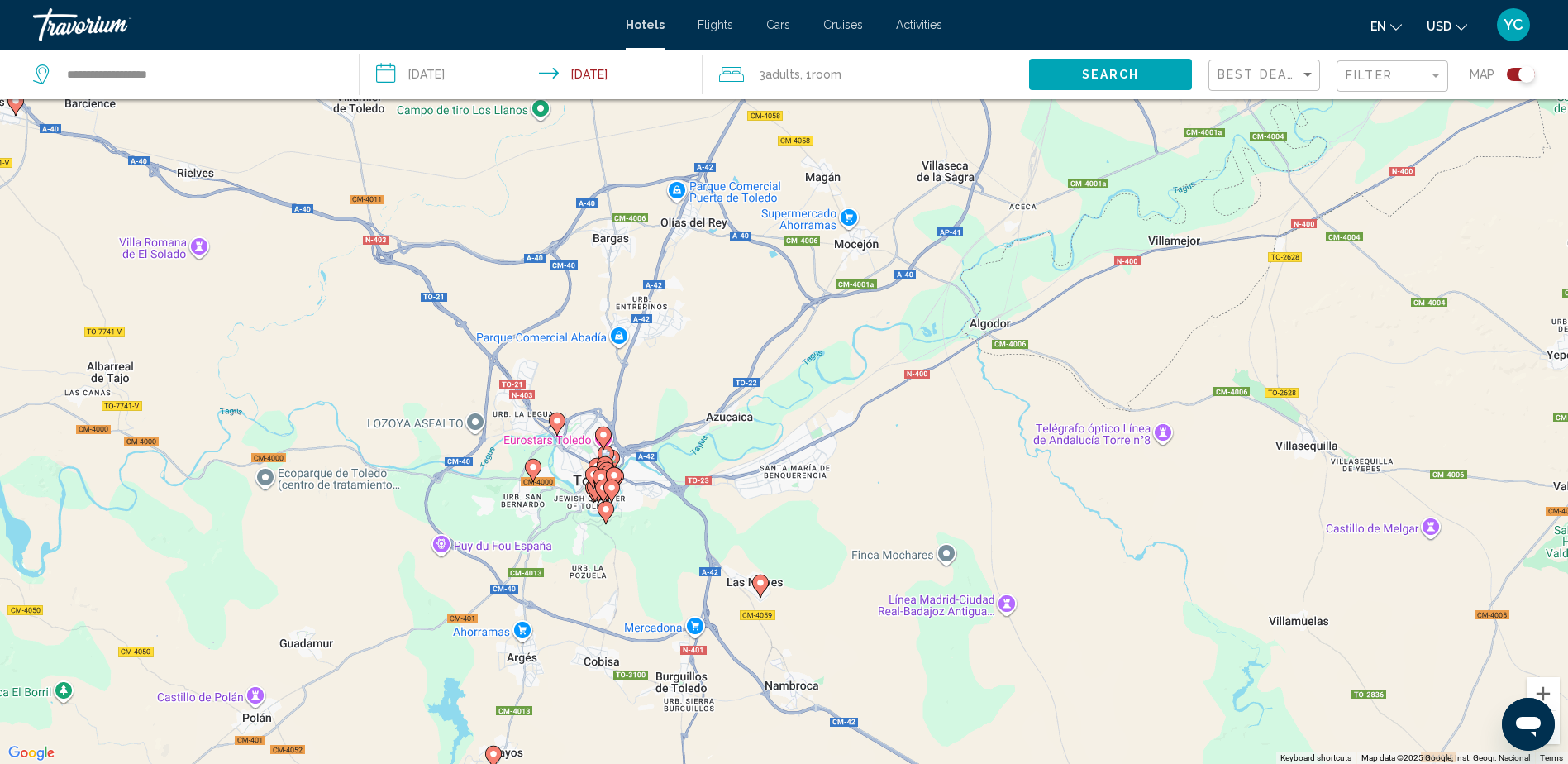
drag, startPoint x: 1279, startPoint y: 405, endPoint x: 471, endPoint y: 521, distance: 816.3
click at [471, 521] on div "To activate drag with keyboard, press Alt + Enter. Once in keyboard drag state,…" at bounding box center [784, 382] width 1568 height 764
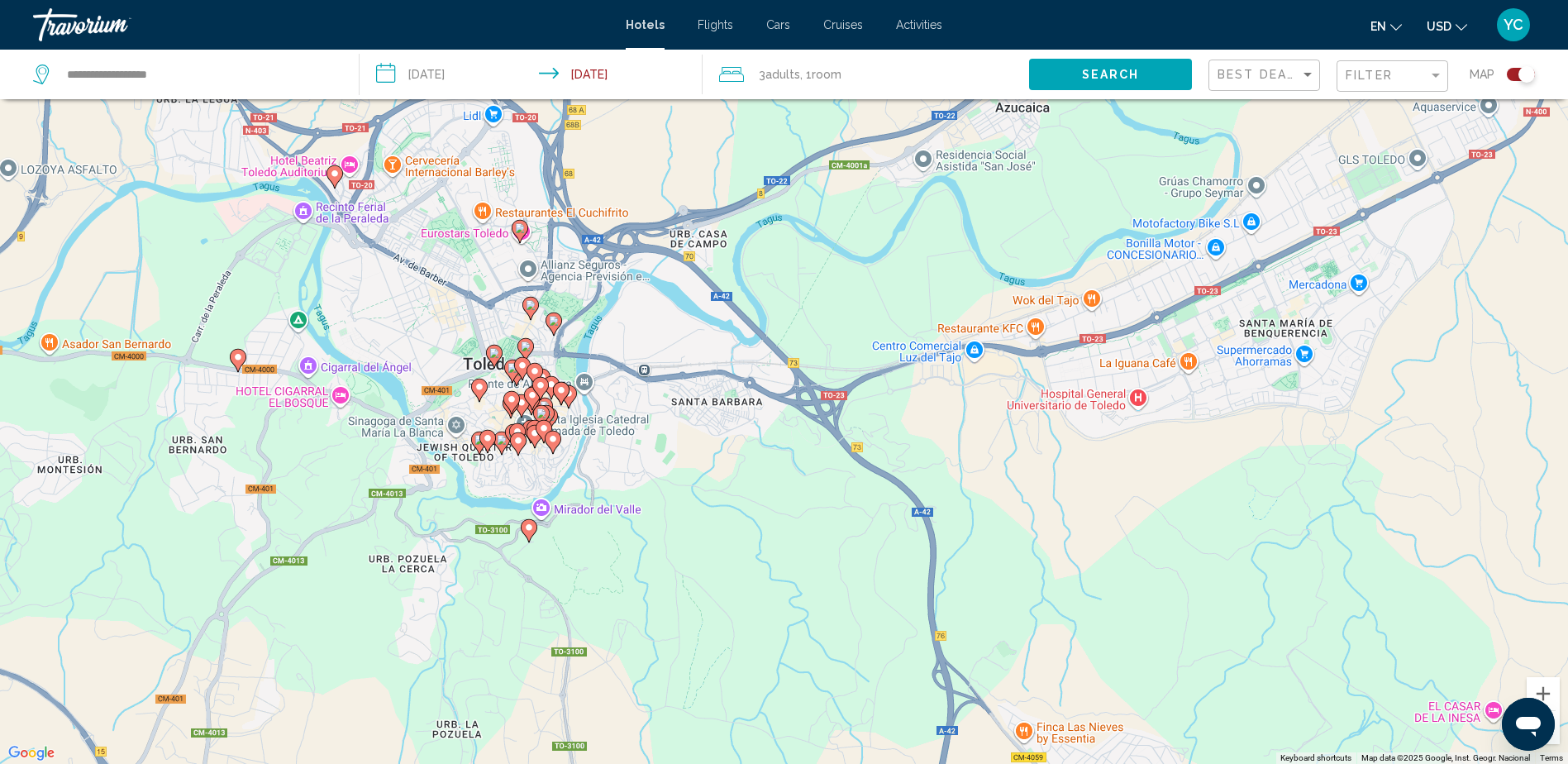
drag, startPoint x: 411, startPoint y: 443, endPoint x: 677, endPoint y: 506, distance: 273.4
click at [677, 506] on div "To activate drag with keyboard, press Alt + Enter. Once in keyboard drag state,…" at bounding box center [784, 382] width 1568 height 764
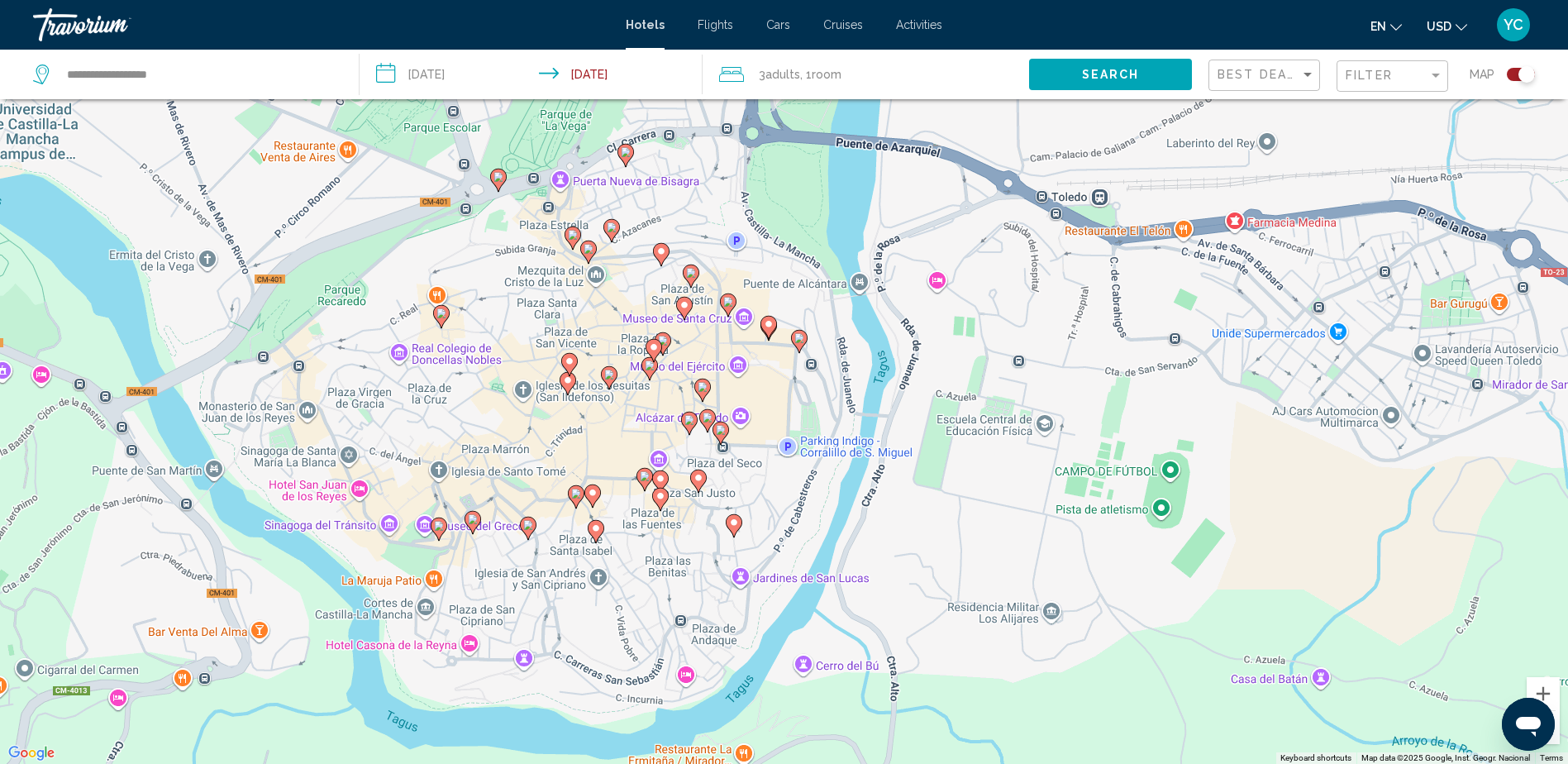
drag, startPoint x: 337, startPoint y: 333, endPoint x: 891, endPoint y: 564, distance: 600.2
click at [891, 564] on div "To activate drag with keyboard, press Alt + Enter. Once in keyboard drag state,…" at bounding box center [784, 382] width 1568 height 764
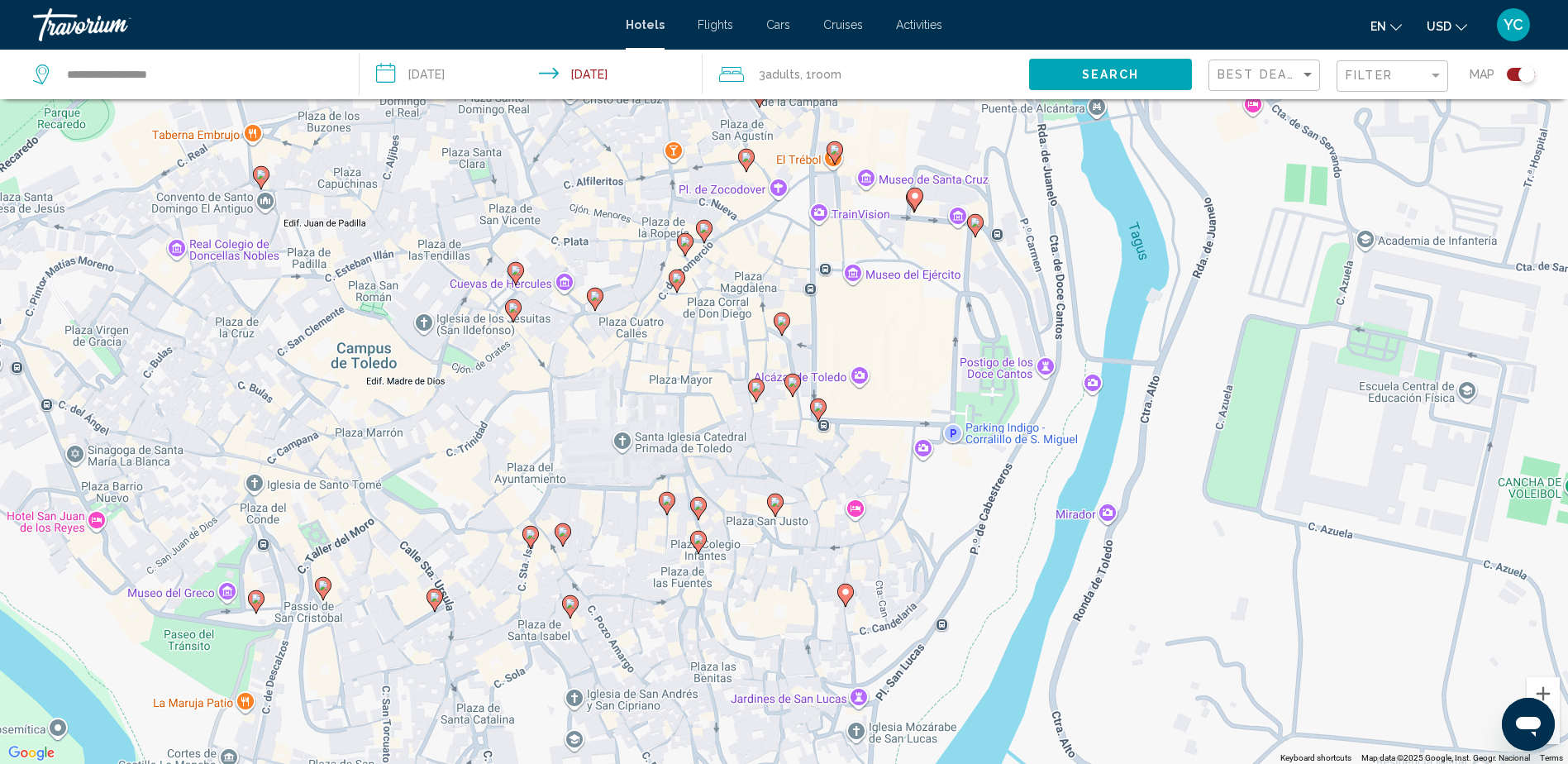
drag, startPoint x: 589, startPoint y: 399, endPoint x: 810, endPoint y: 471, distance: 232.4
click at [810, 471] on div "To activate drag with keyboard, press Alt + Enter. Once in keyboard drag state,…" at bounding box center [784, 382] width 1568 height 764
click at [753, 386] on image "Main content" at bounding box center [756, 387] width 10 height 10
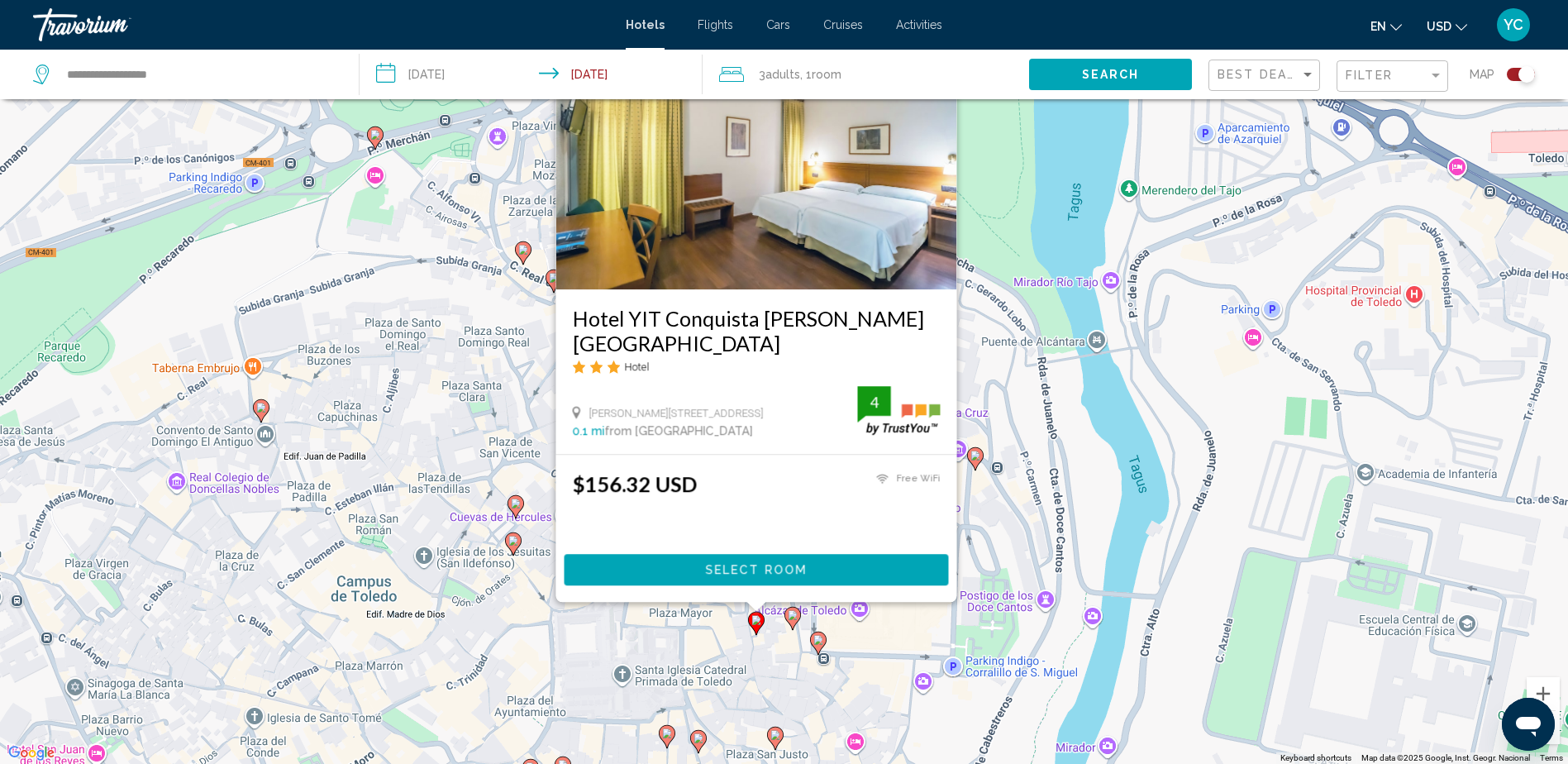
scroll to position [17, 0]
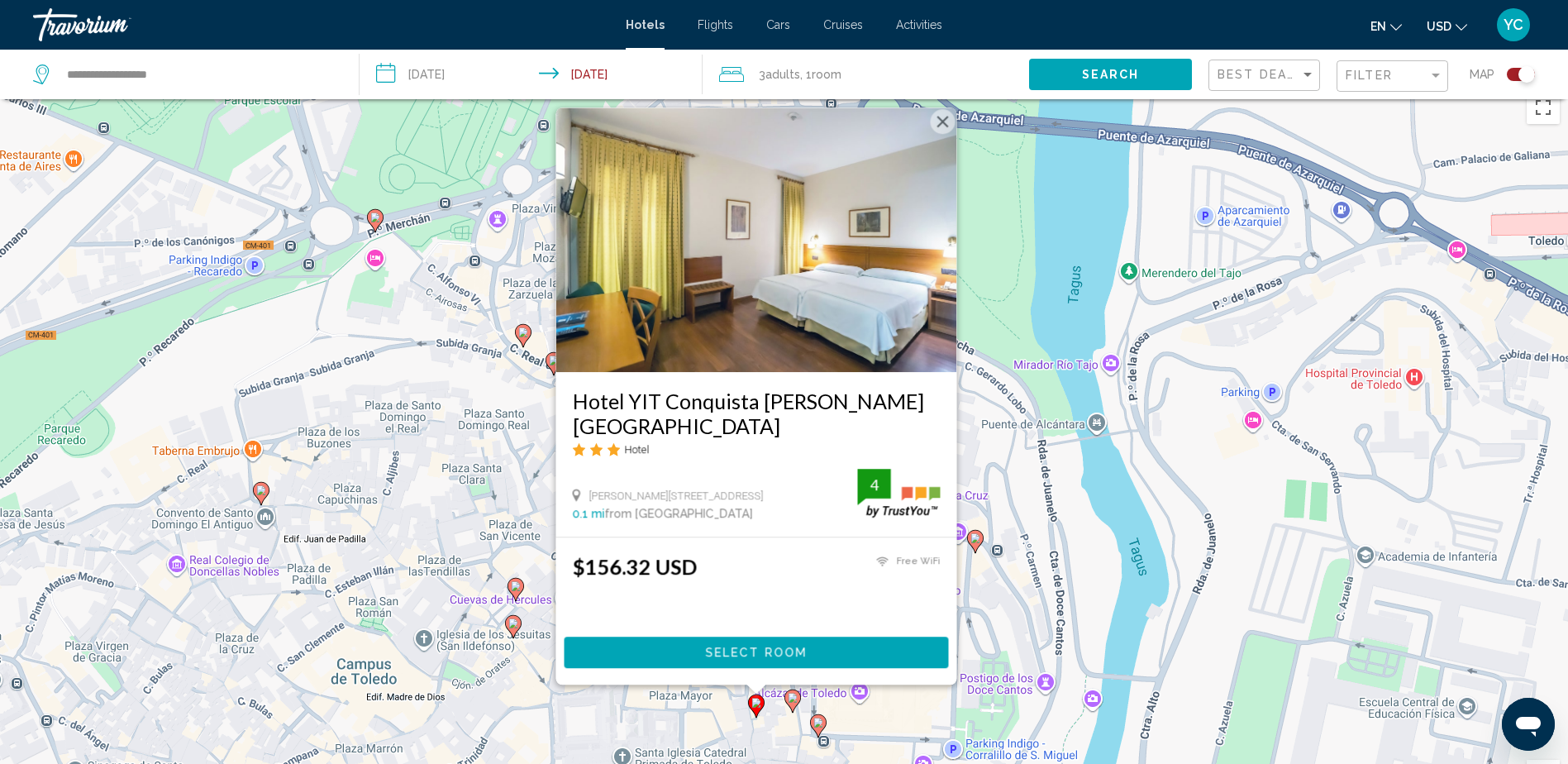
click at [947, 134] on button "Close" at bounding box center [941, 121] width 24 height 24
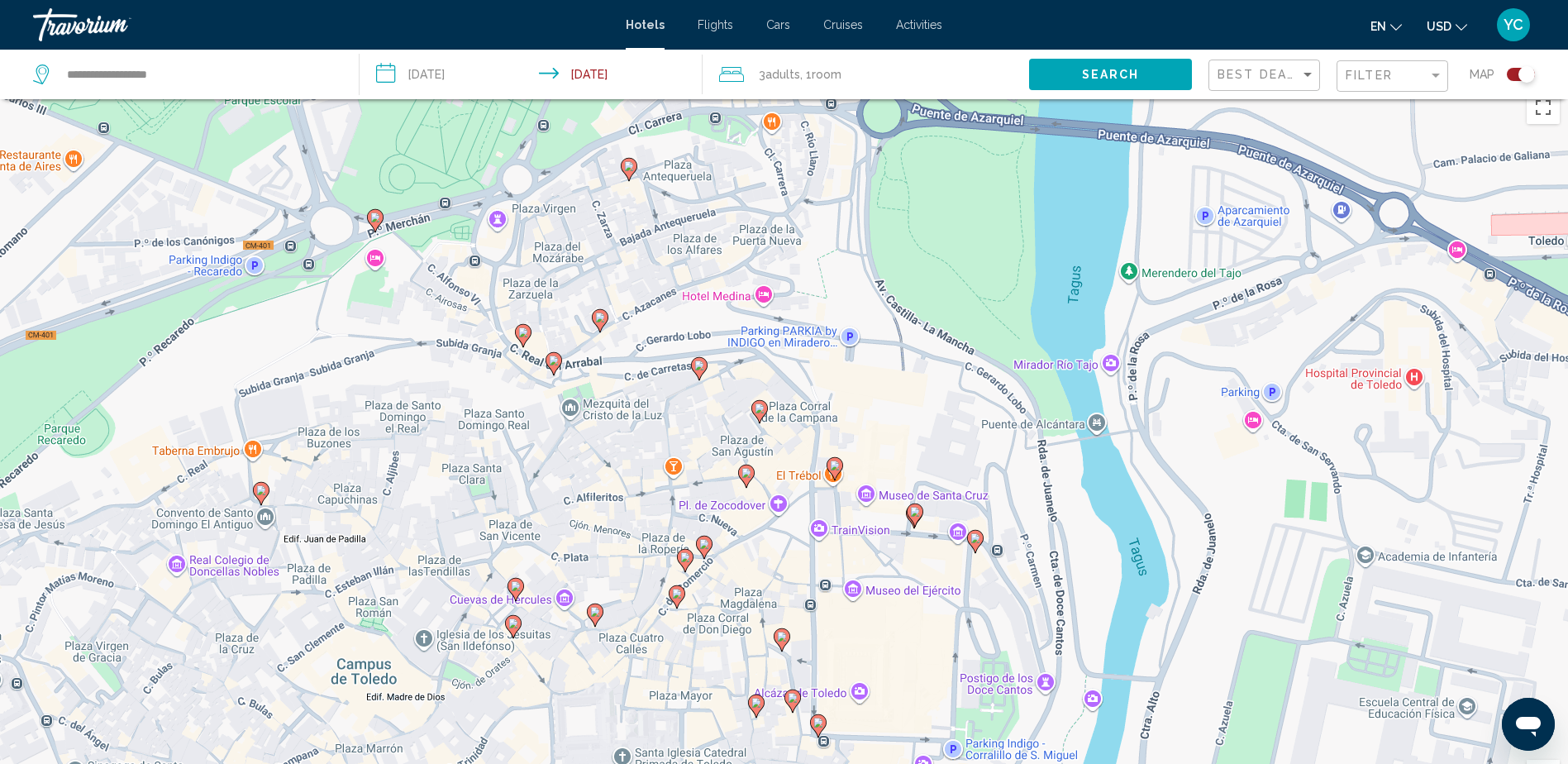
click at [787, 635] on icon "Main content" at bounding box center [781, 640] width 15 height 21
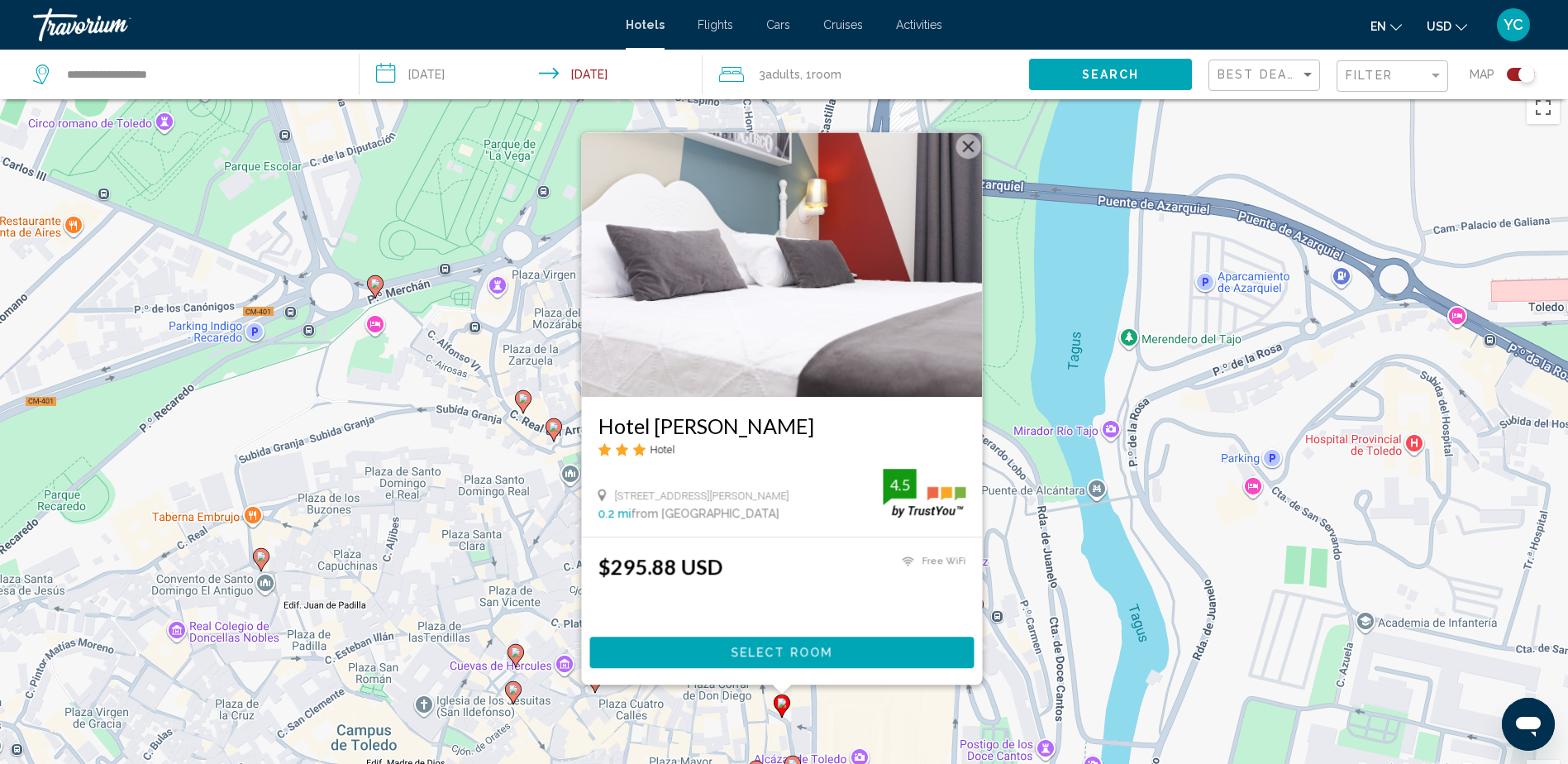
click at [969, 139] on button "Close" at bounding box center [968, 145] width 24 height 24
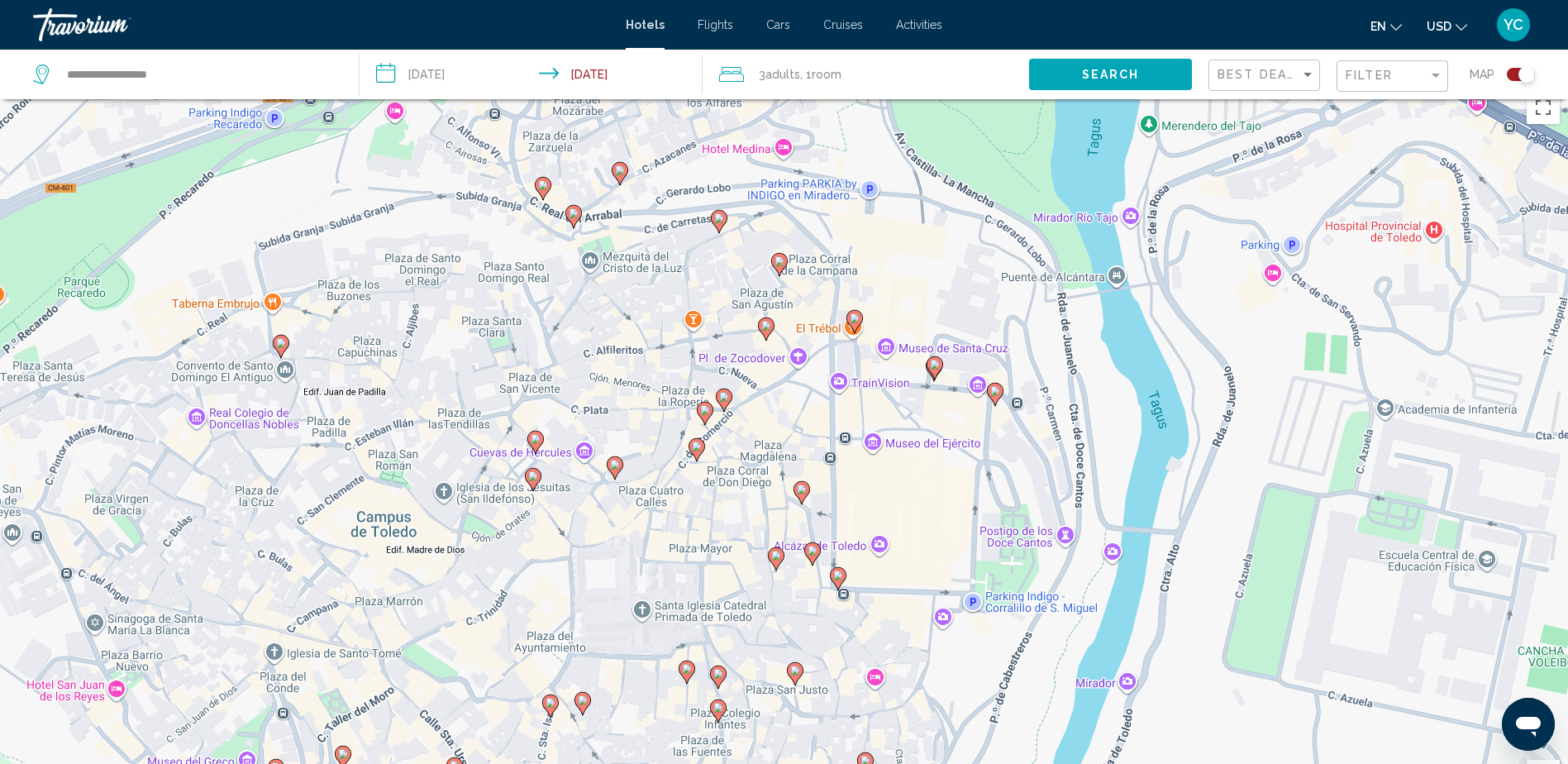
drag, startPoint x: 886, startPoint y: 707, endPoint x: 906, endPoint y: 491, distance: 216.9
click at [906, 491] on div "To activate drag with keyboard, press Alt + Enter. Once in keyboard drag state,…" at bounding box center [784, 465] width 1568 height 764
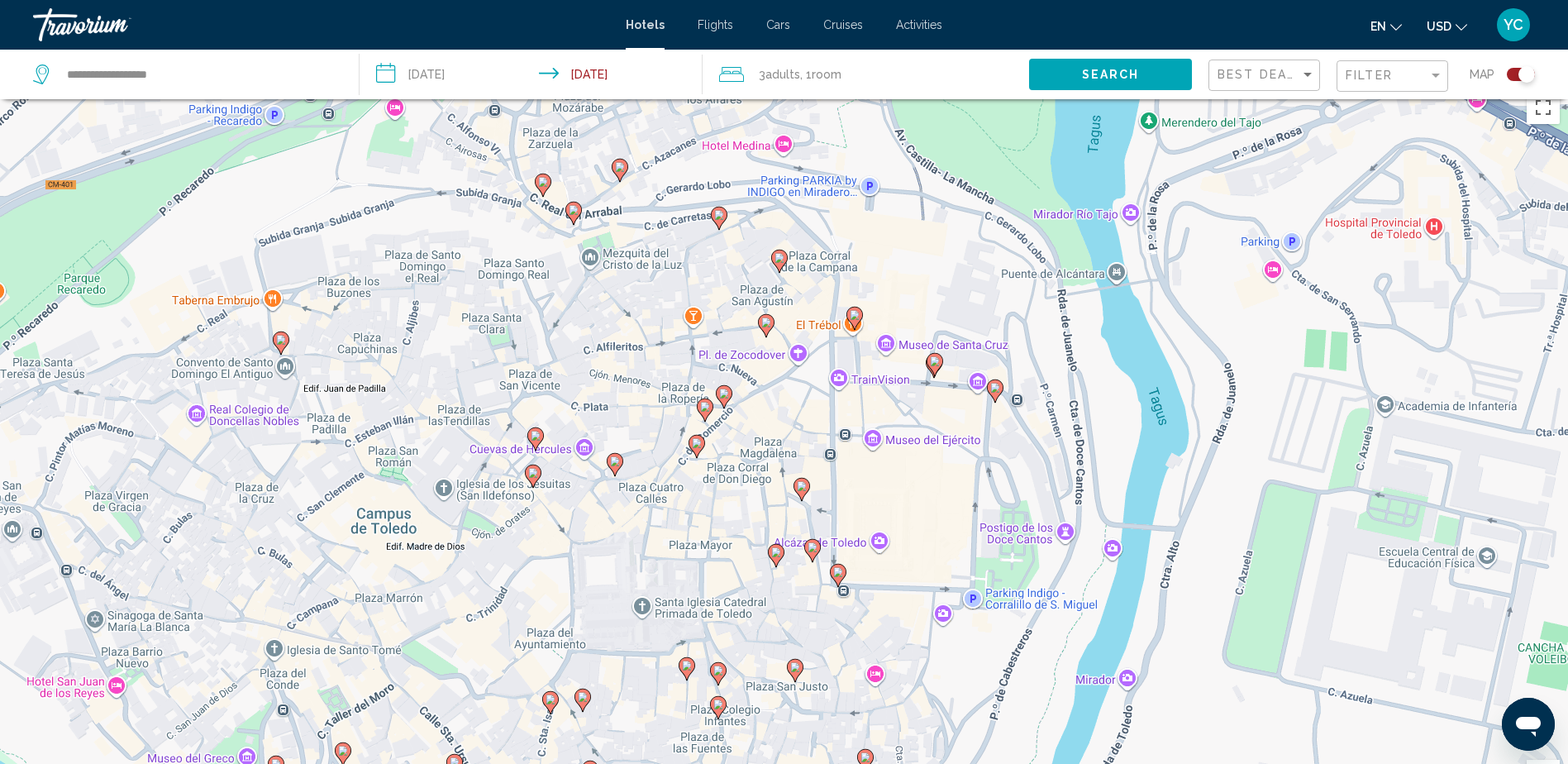
click at [813, 552] on image "Main content" at bounding box center [813, 548] width 10 height 10
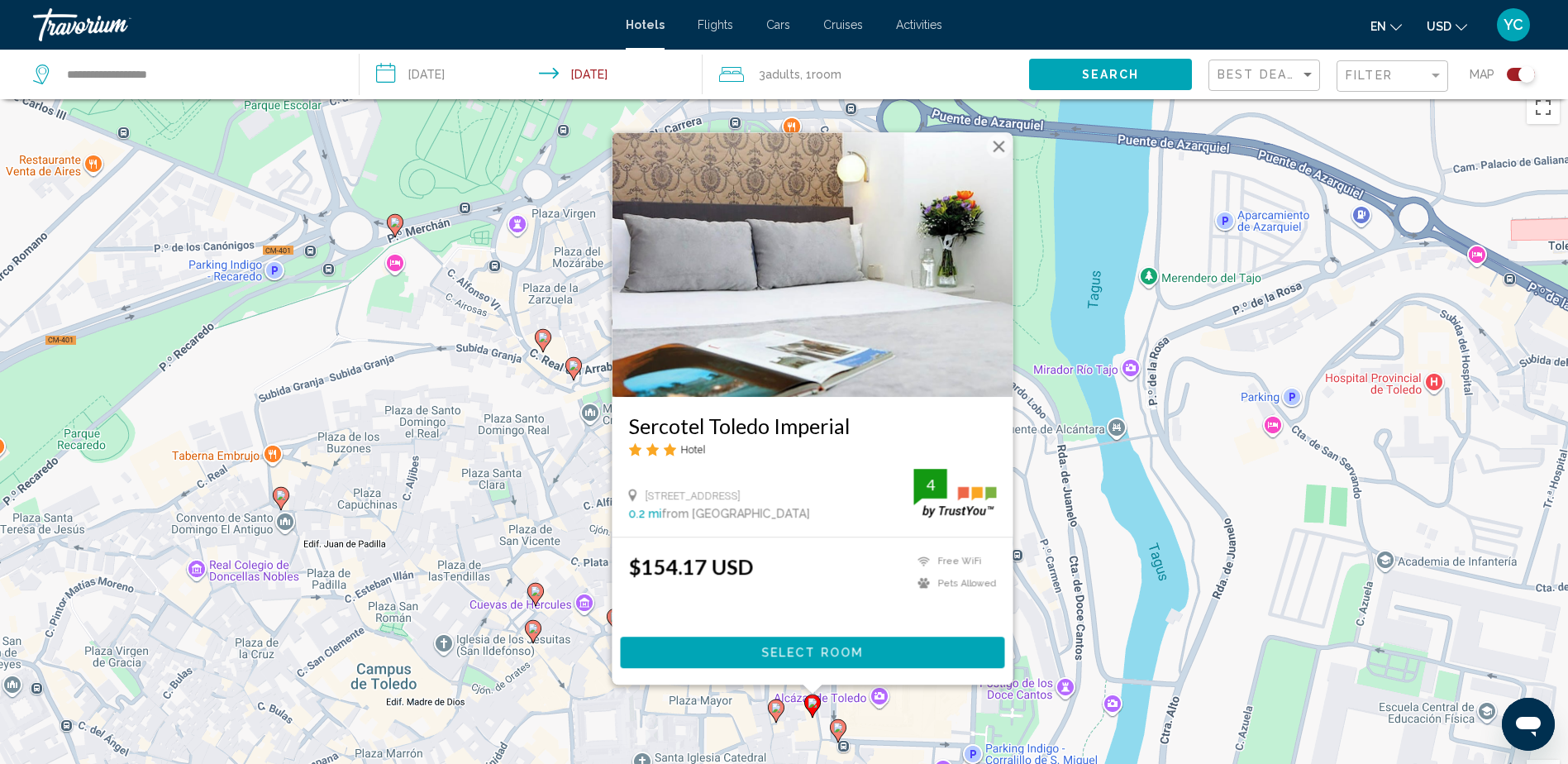
click at [995, 150] on button "Close" at bounding box center [998, 145] width 24 height 24
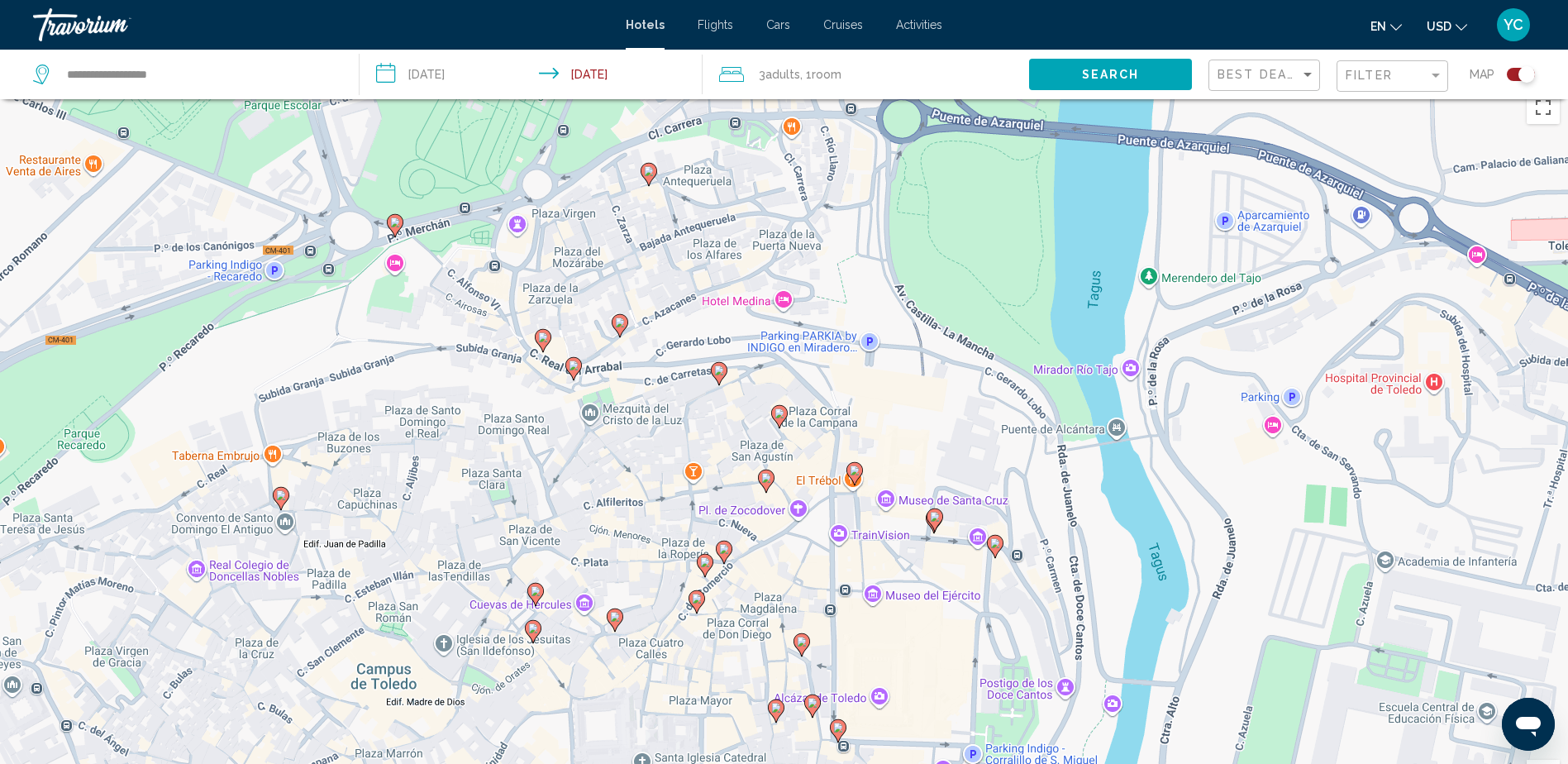
click at [777, 704] on image "Main content" at bounding box center [777, 707] width 10 height 10
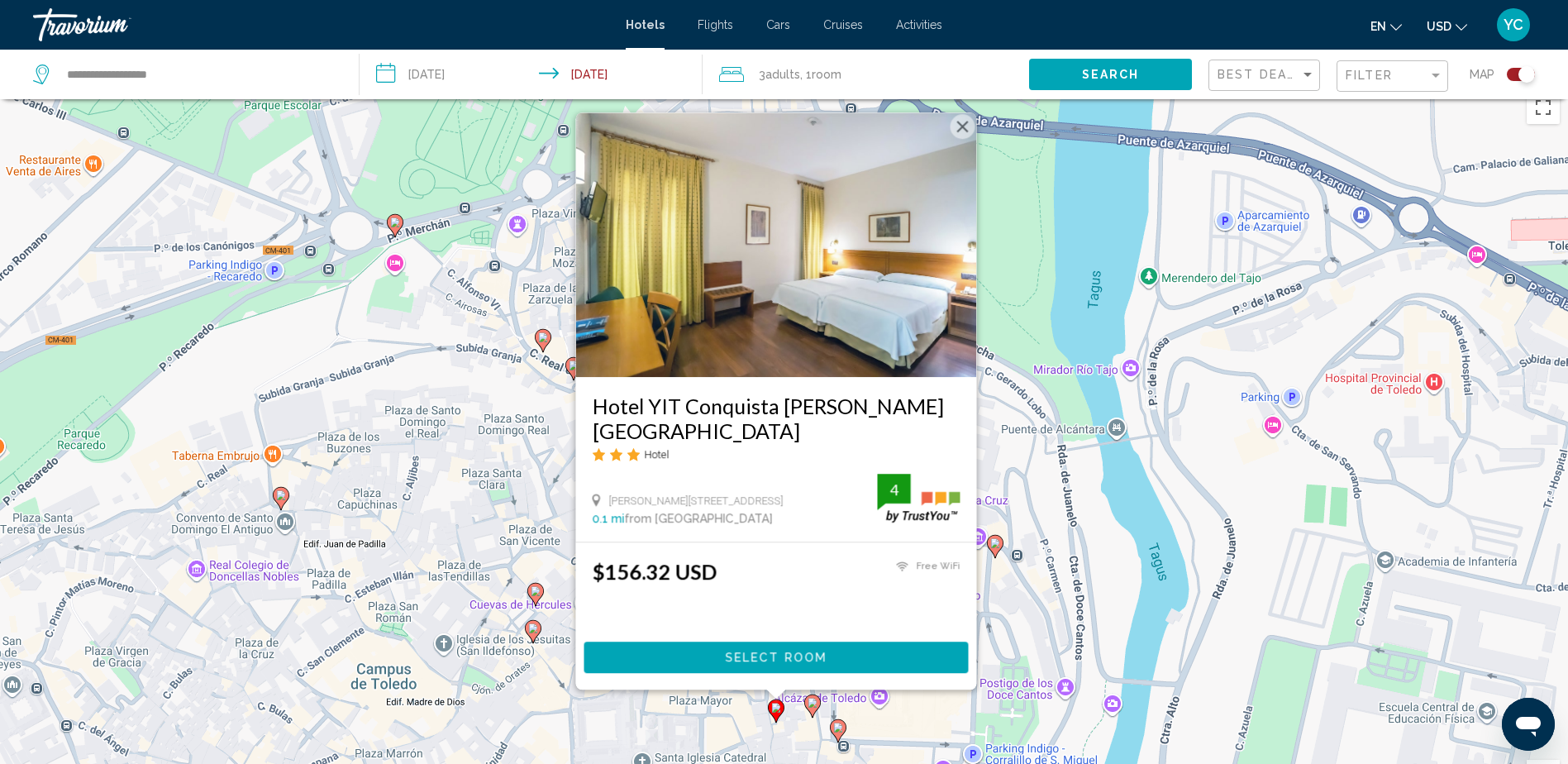
drag, startPoint x: 968, startPoint y: 145, endPoint x: 959, endPoint y: 165, distance: 21.9
click at [968, 139] on button "Close" at bounding box center [962, 126] width 24 height 24
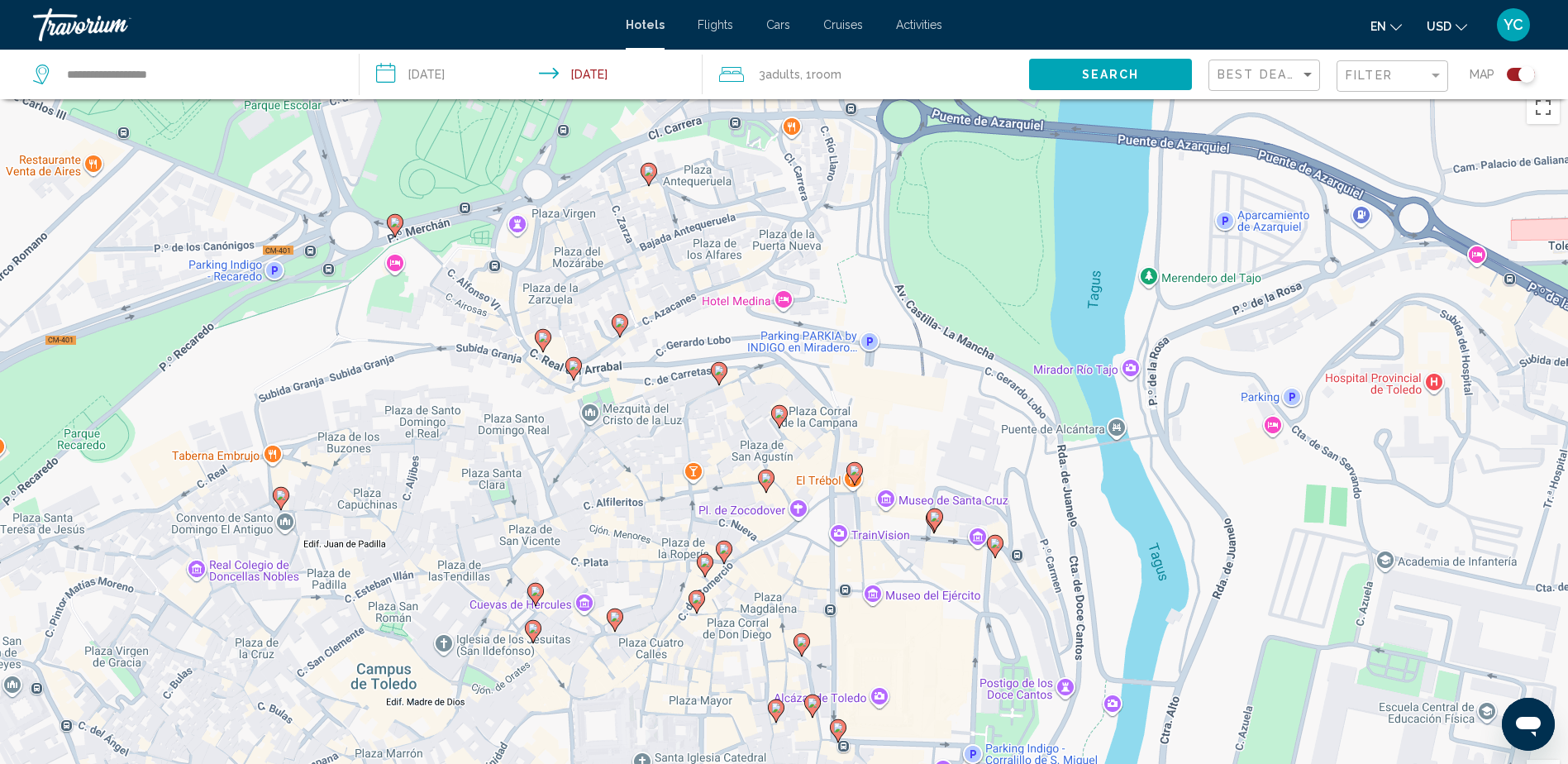
click at [838, 729] on image "Main content" at bounding box center [838, 727] width 10 height 10
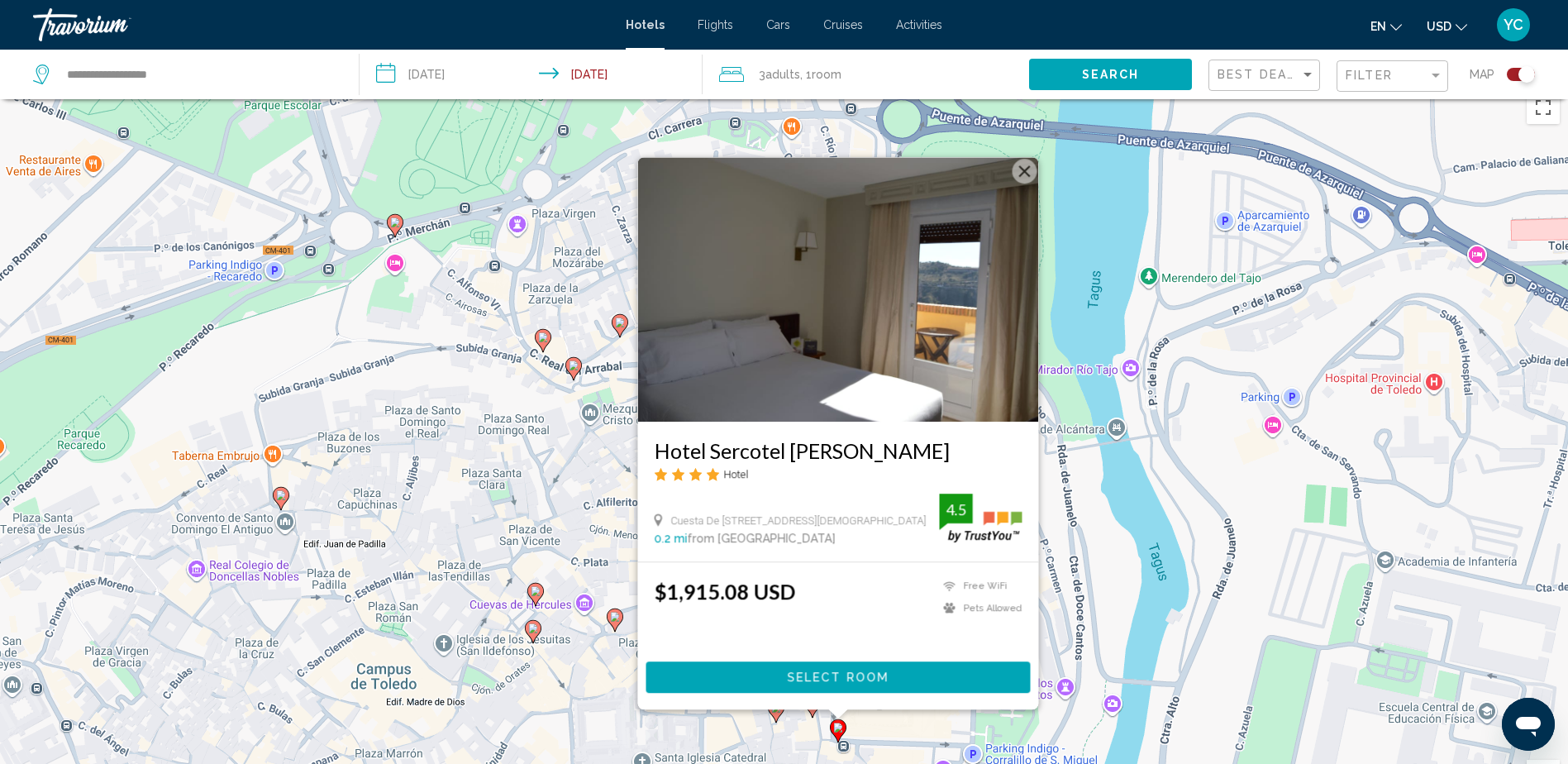
click at [1022, 176] on button "Close" at bounding box center [1023, 171] width 24 height 24
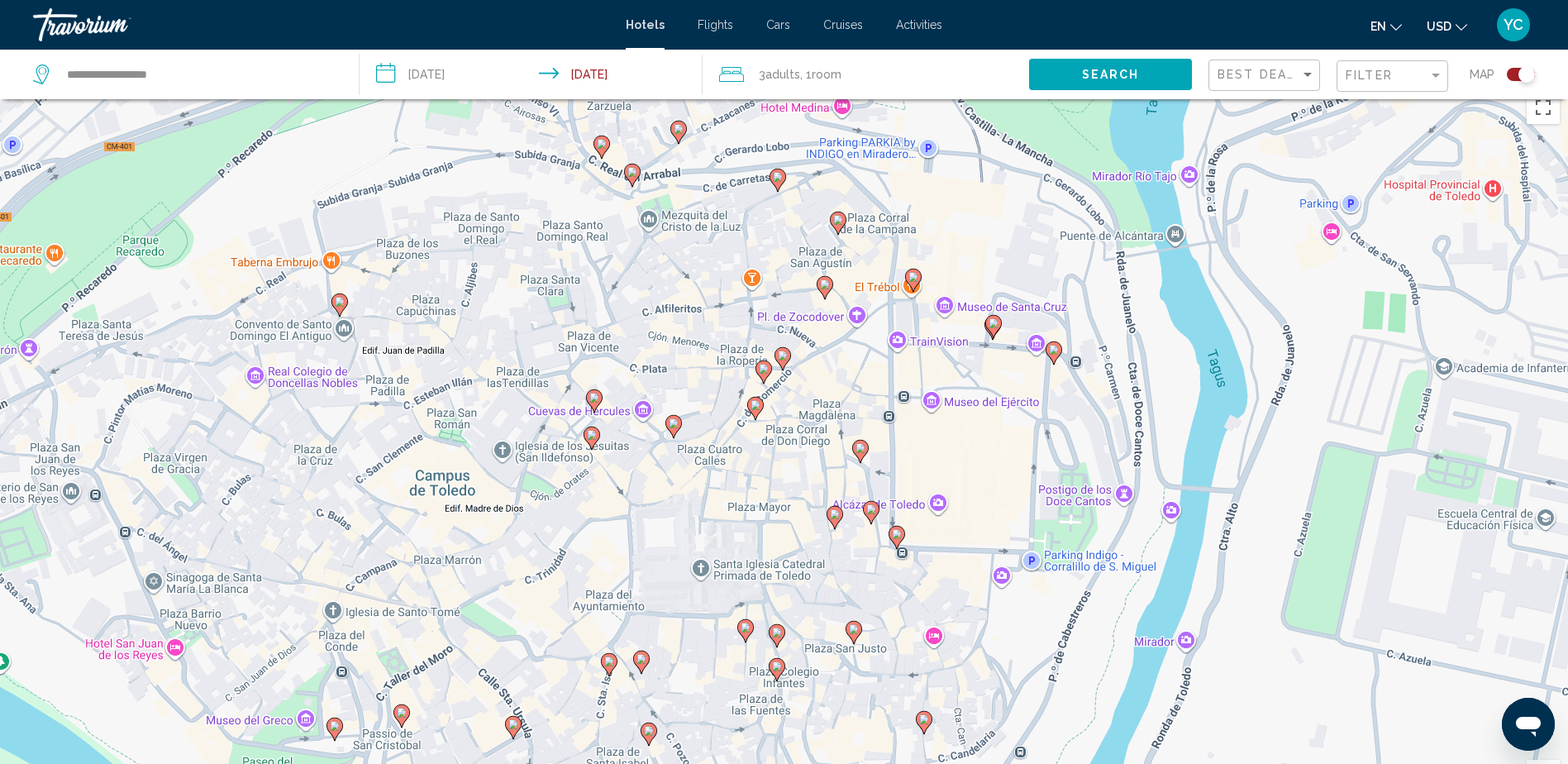
drag, startPoint x: 929, startPoint y: 656, endPoint x: 989, endPoint y: 461, distance: 204.0
click at [989, 461] on div "To activate drag with keyboard, press Alt + Enter. Once in keyboard drag state,…" at bounding box center [784, 465] width 1568 height 764
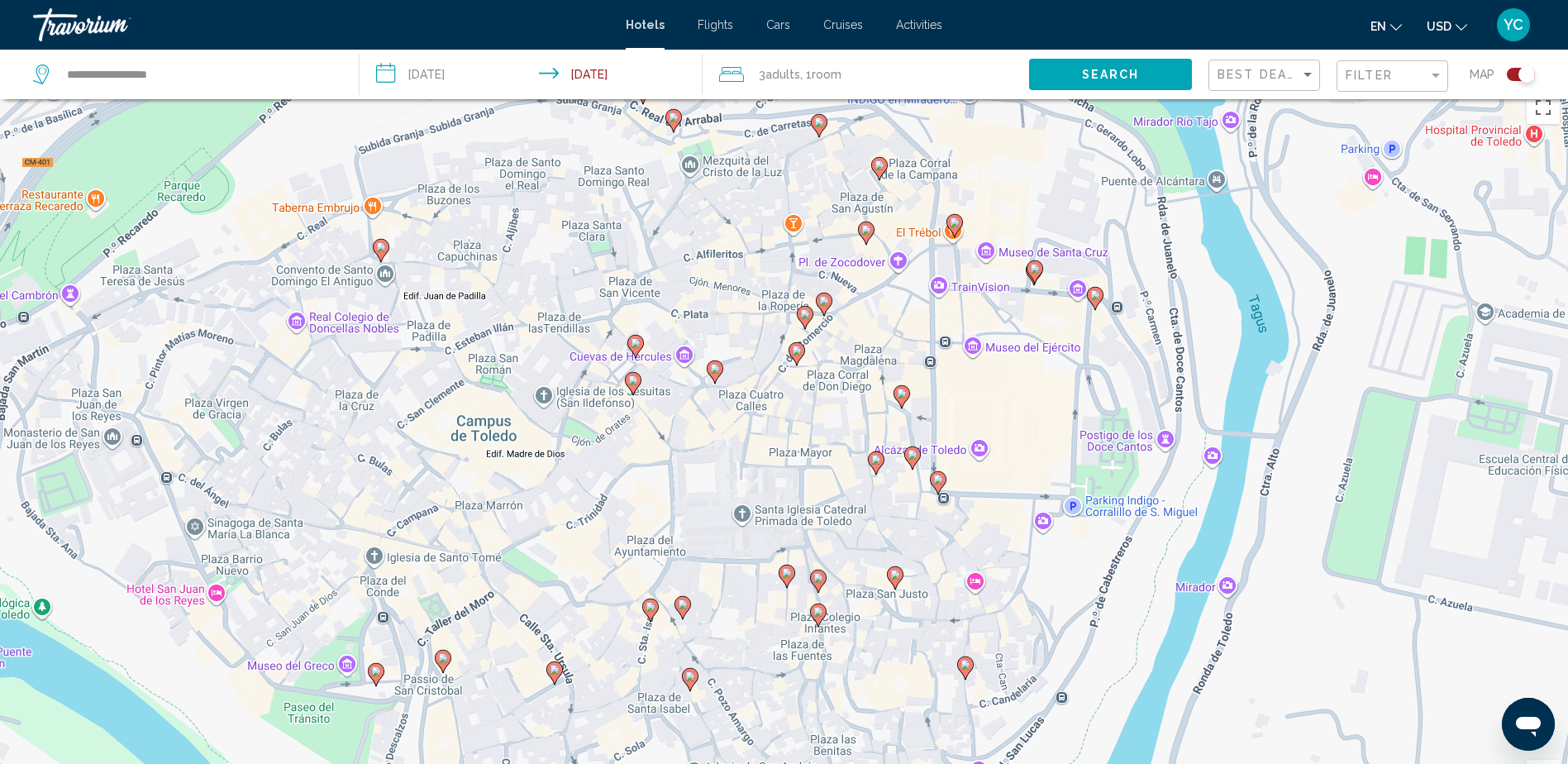
drag, startPoint x: 863, startPoint y: 549, endPoint x: 868, endPoint y: 538, distance: 12.1
click at [868, 538] on div "To activate drag with keyboard, press Alt + Enter. Once in keyboard drag state,…" at bounding box center [784, 465] width 1568 height 764
click at [787, 570] on image "Main content" at bounding box center [787, 573] width 10 height 10
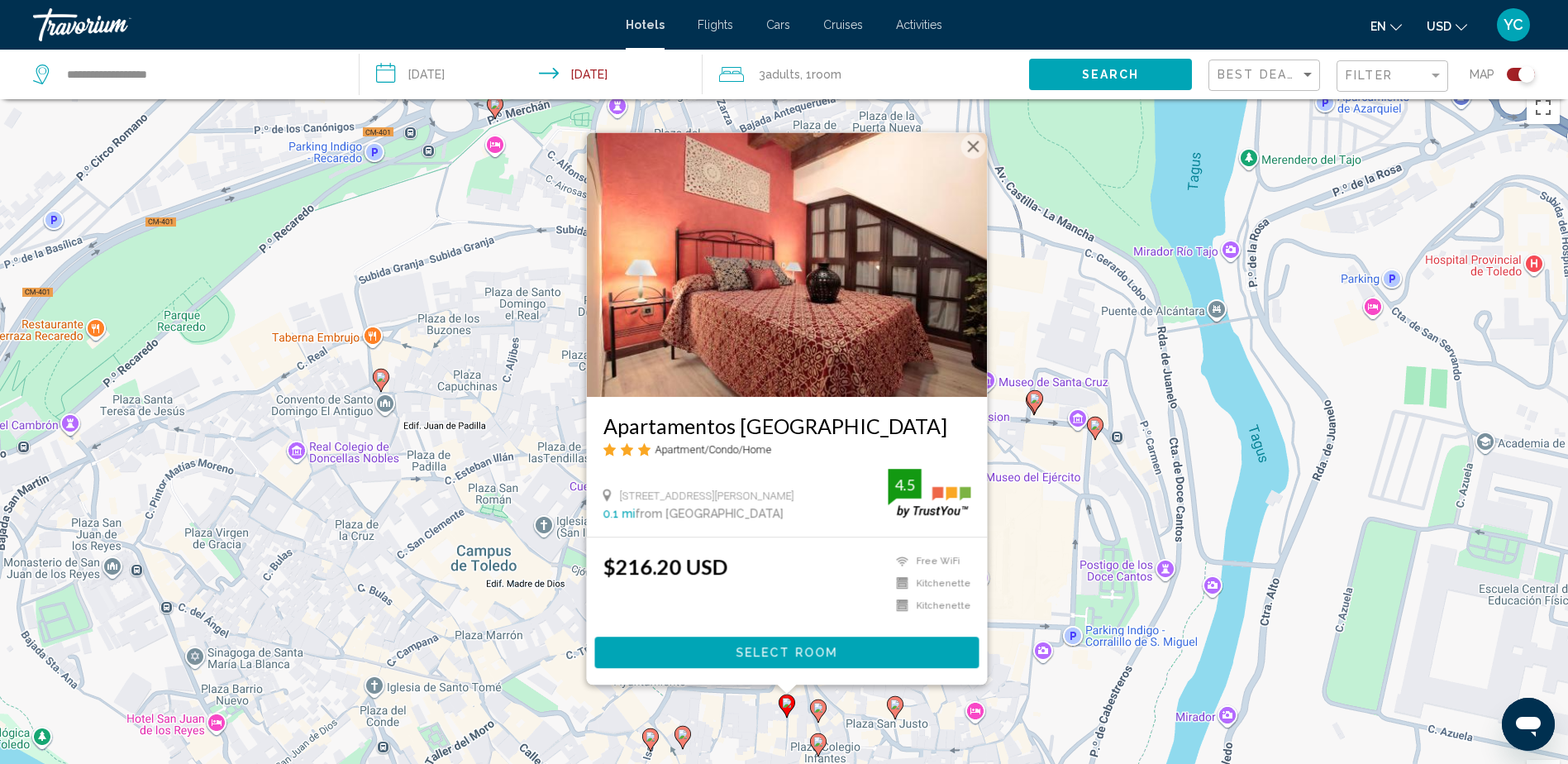
drag, startPoint x: 972, startPoint y: 147, endPoint x: 961, endPoint y: 150, distance: 11.4
click at [972, 147] on button "Close" at bounding box center [973, 145] width 24 height 24
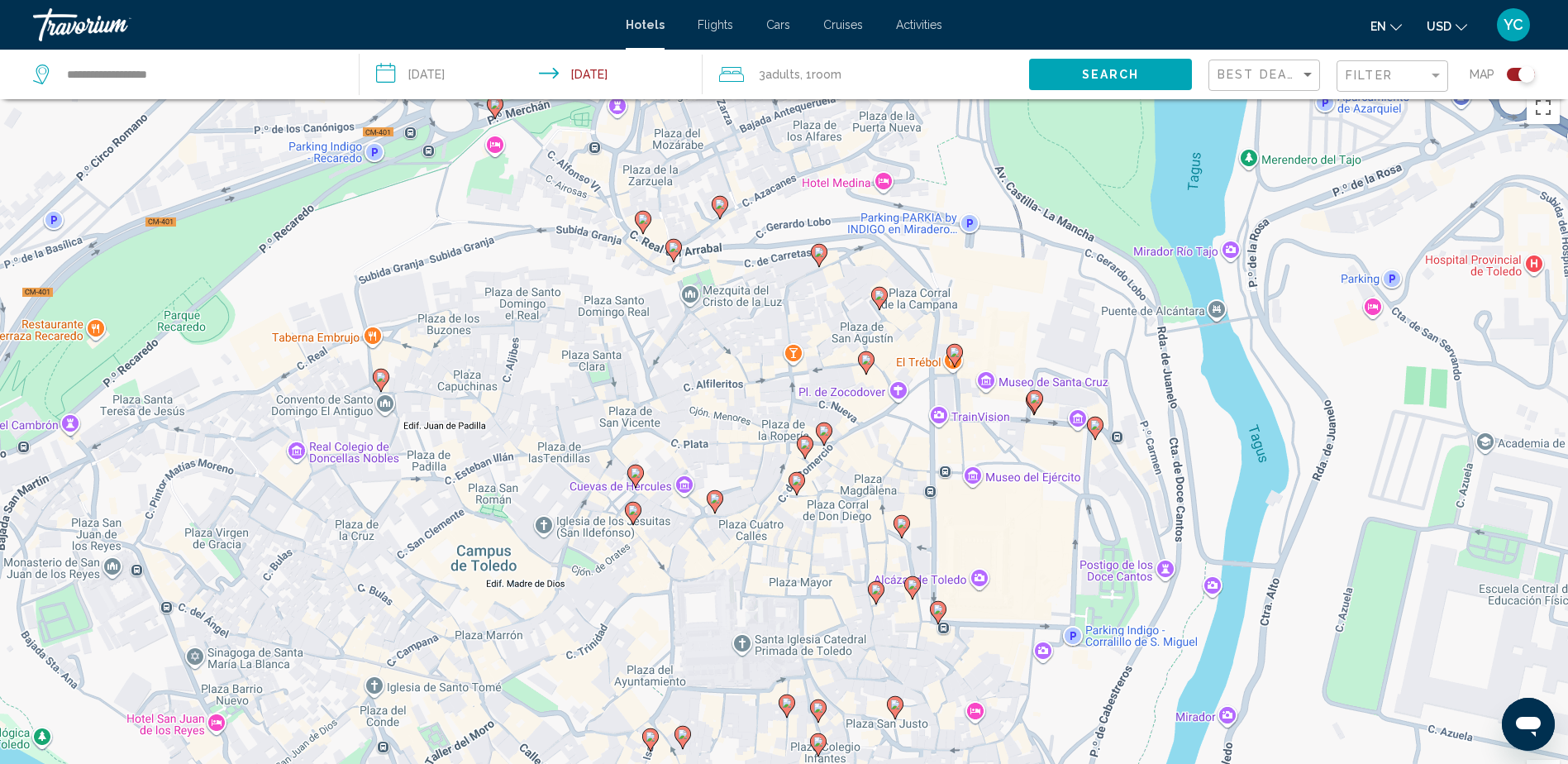
click at [822, 708] on image "Main content" at bounding box center [819, 707] width 10 height 10
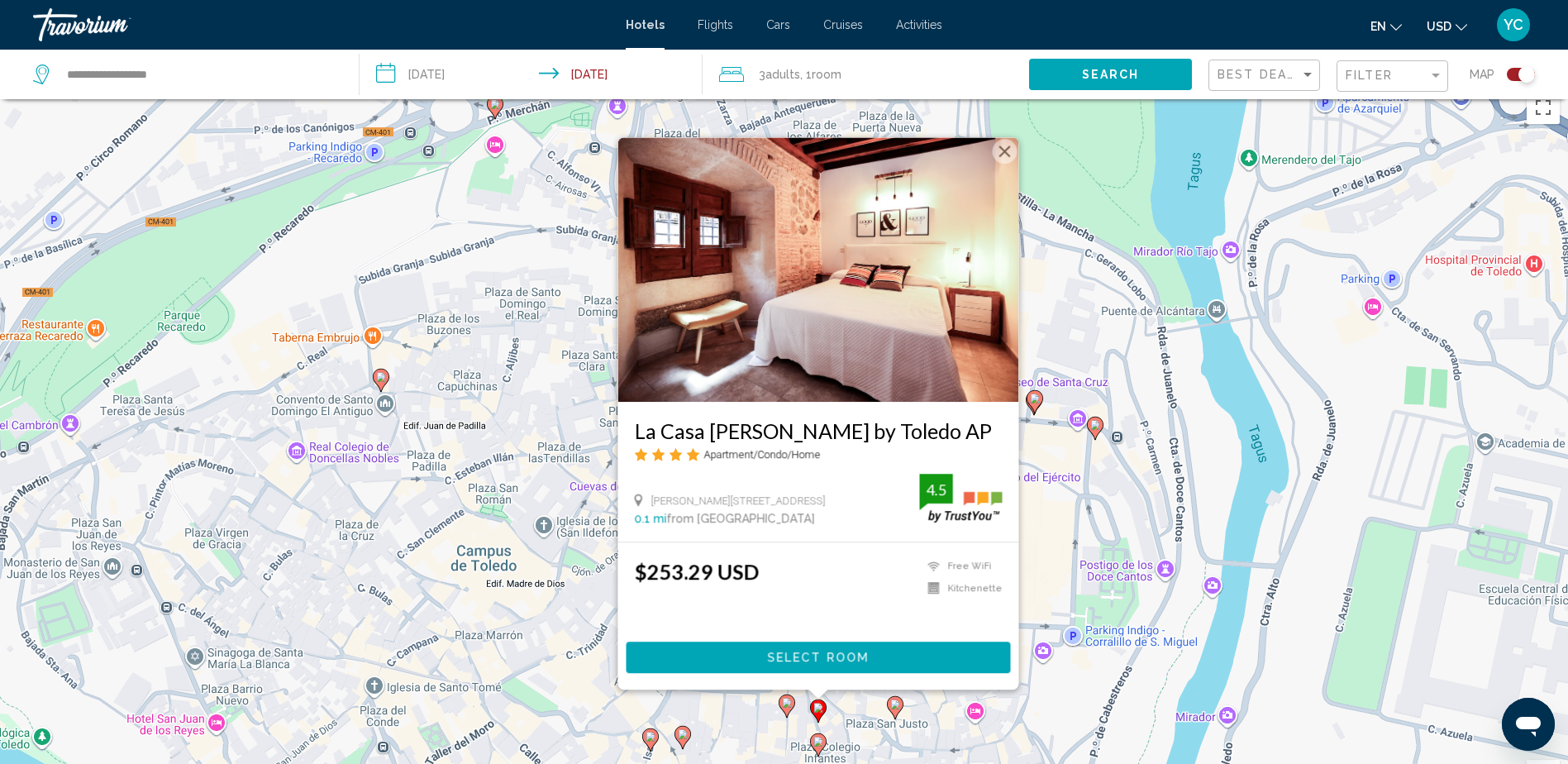
click at [1014, 152] on button "Close" at bounding box center [1004, 151] width 24 height 24
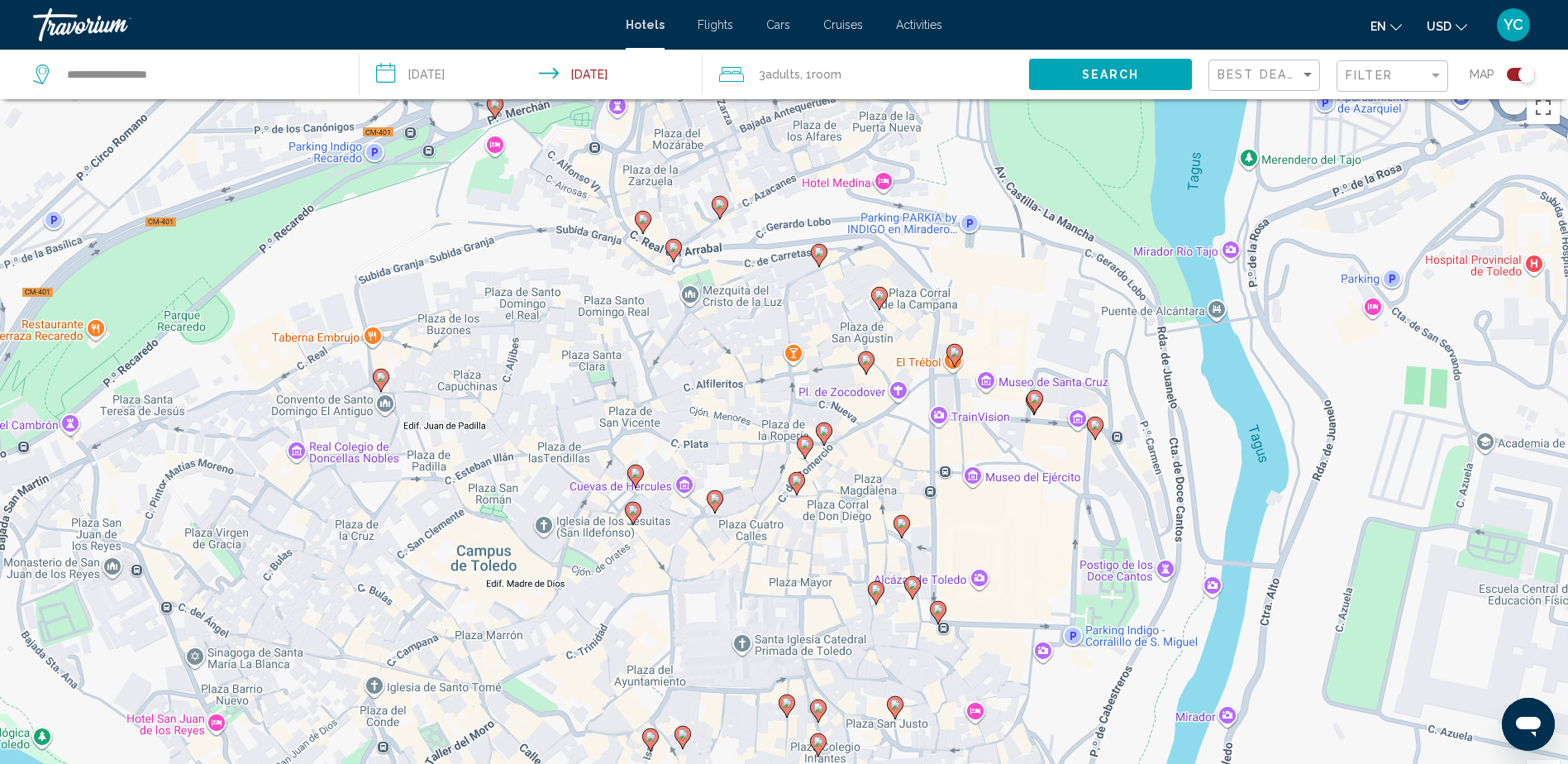
click at [893, 707] on image "Main content" at bounding box center [896, 705] width 10 height 10
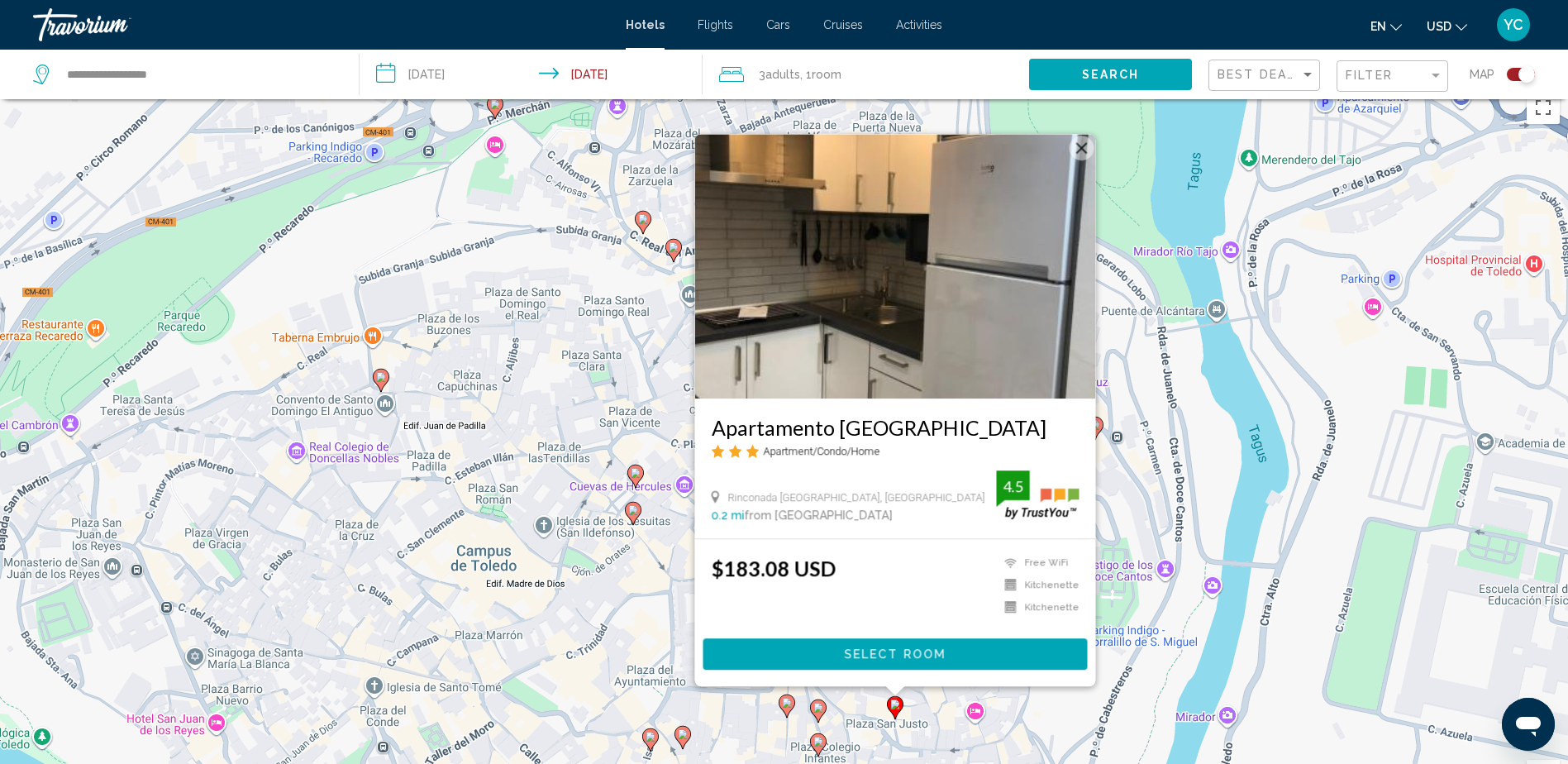
click at [1084, 147] on button "Close" at bounding box center [1081, 147] width 24 height 24
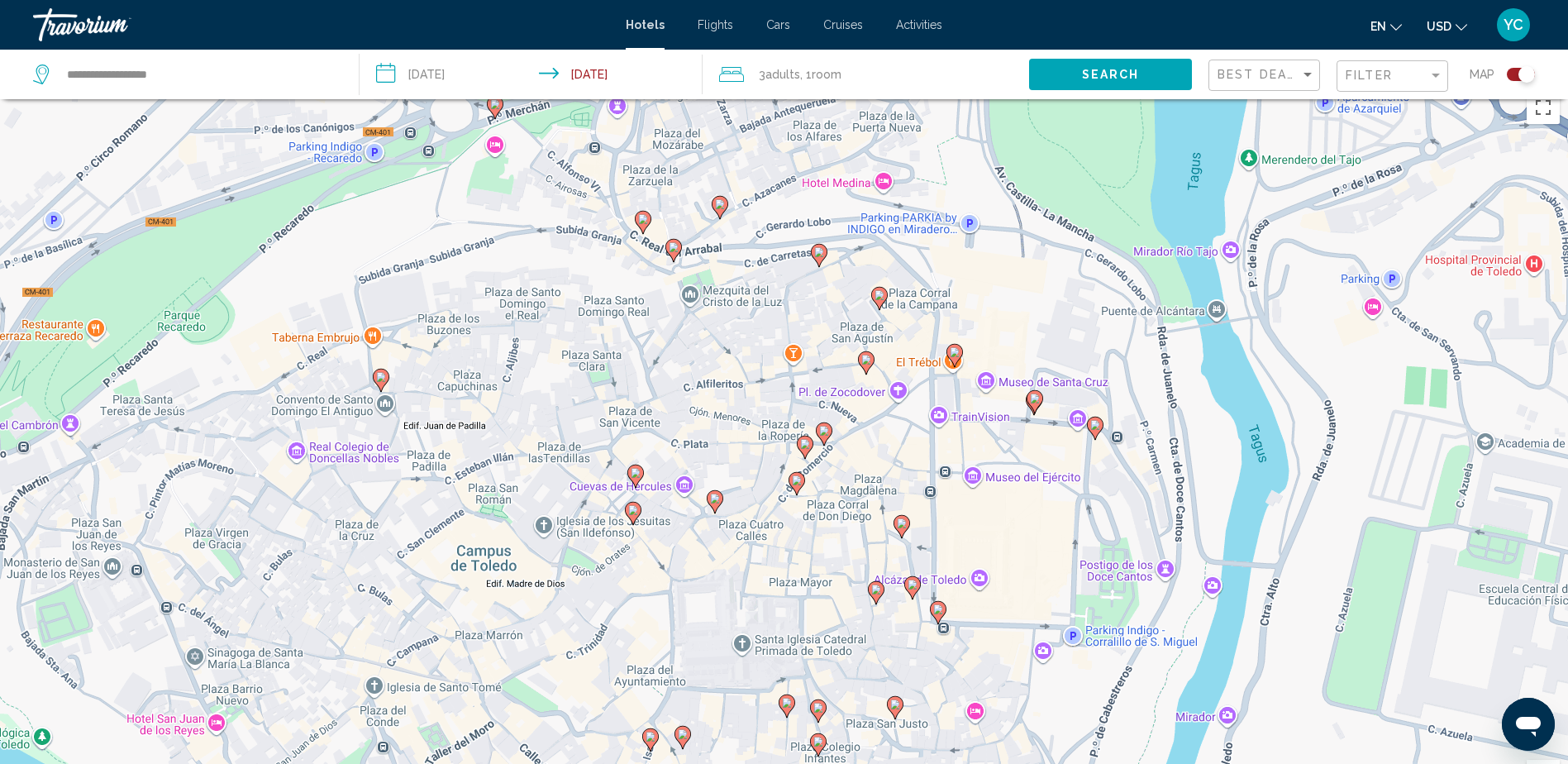
click at [821, 743] on image "Main content" at bounding box center [819, 742] width 10 height 10
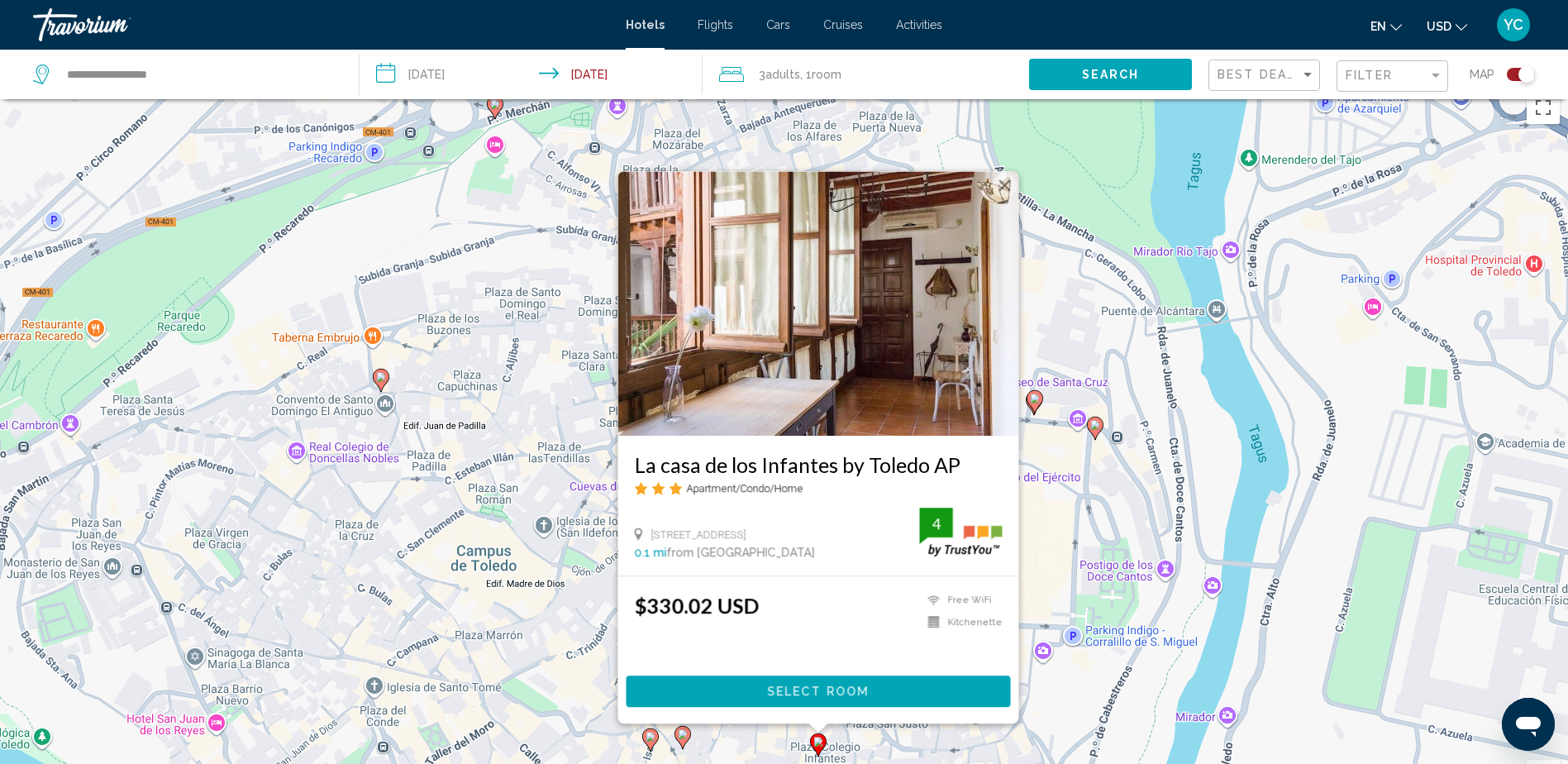
click at [1007, 182] on button "Close" at bounding box center [1004, 184] width 24 height 24
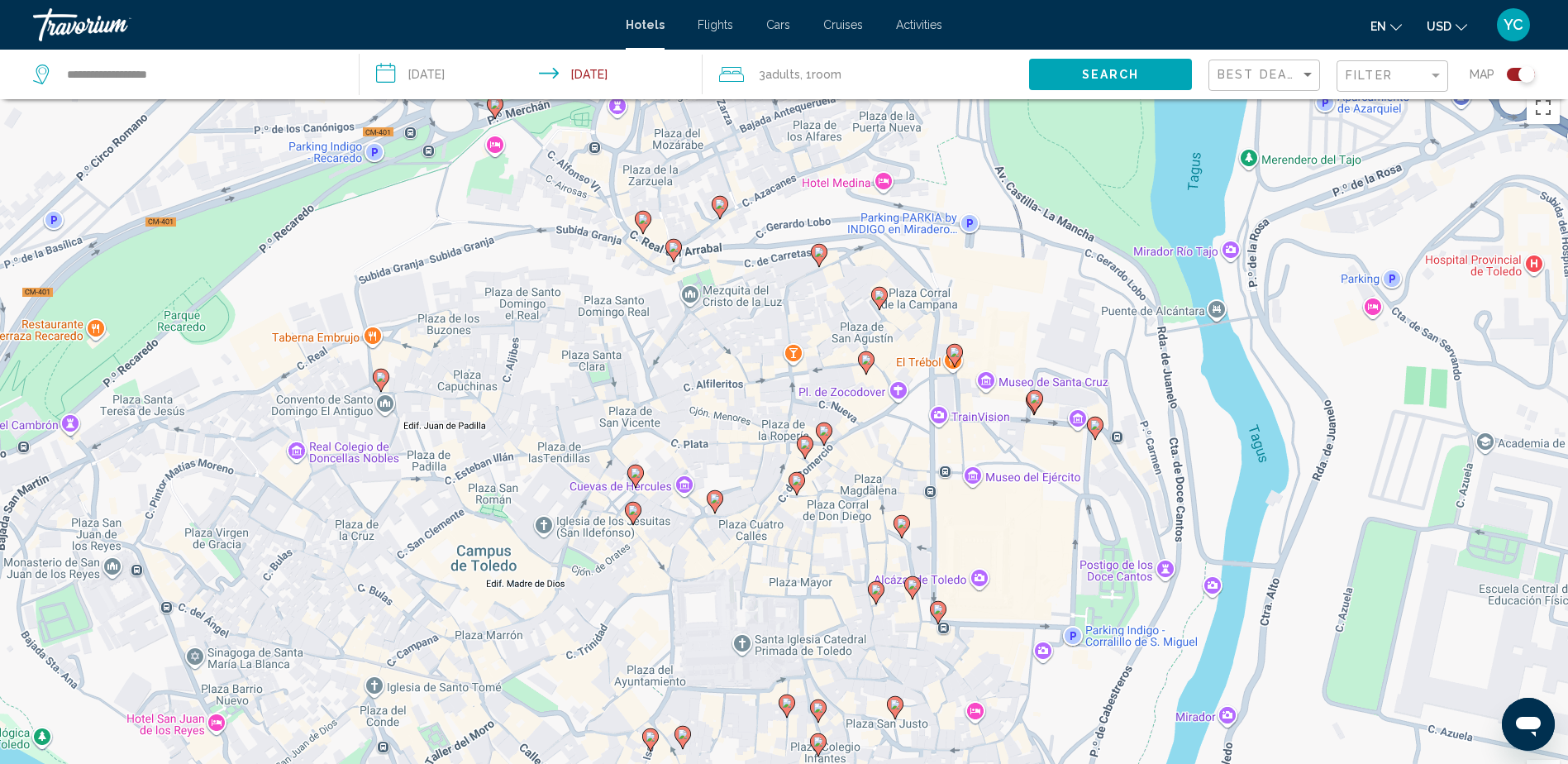
click at [897, 705] on image "Main content" at bounding box center [896, 705] width 10 height 10
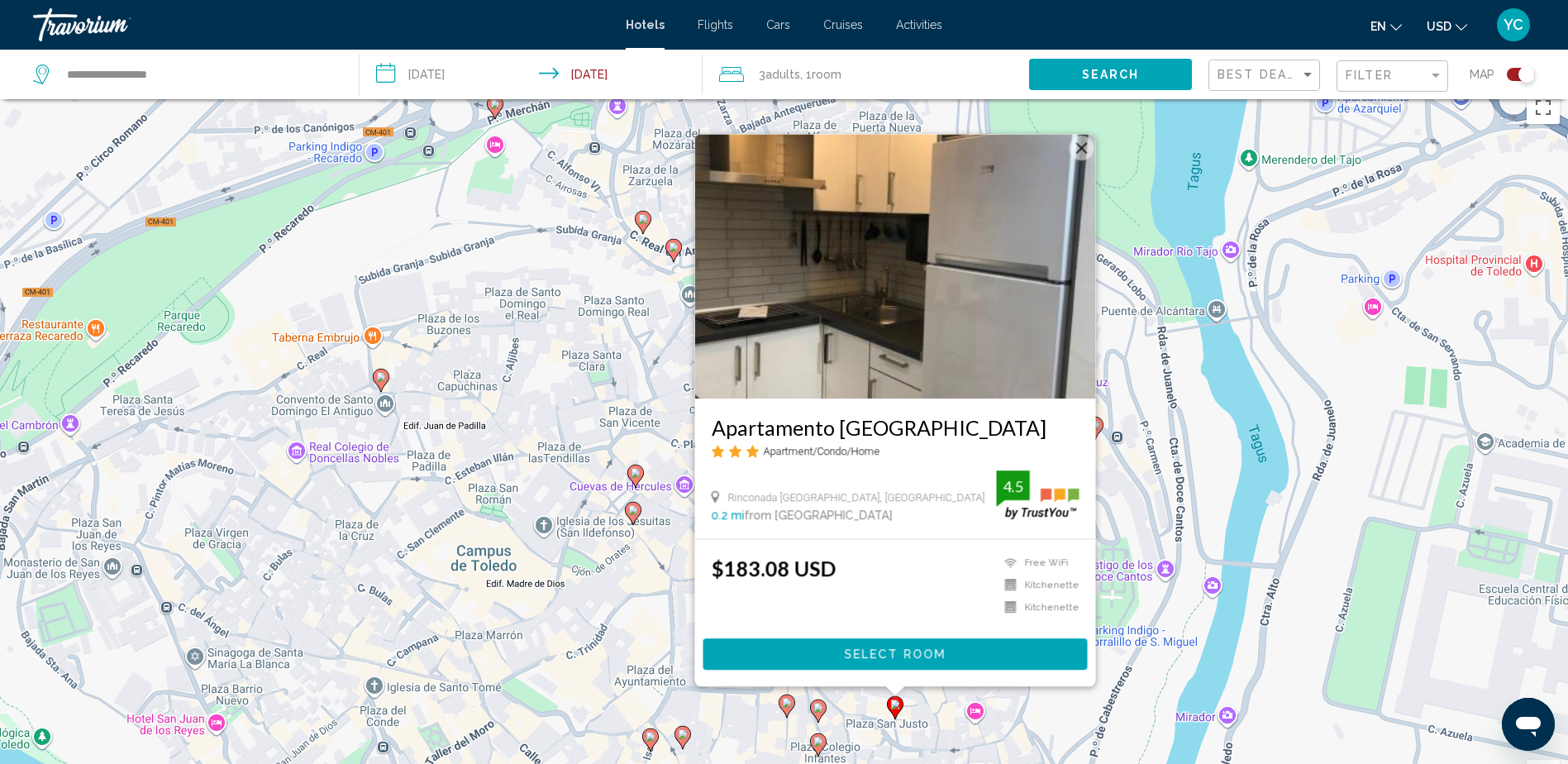
click at [881, 652] on span "Select Room" at bounding box center [895, 655] width 101 height 14
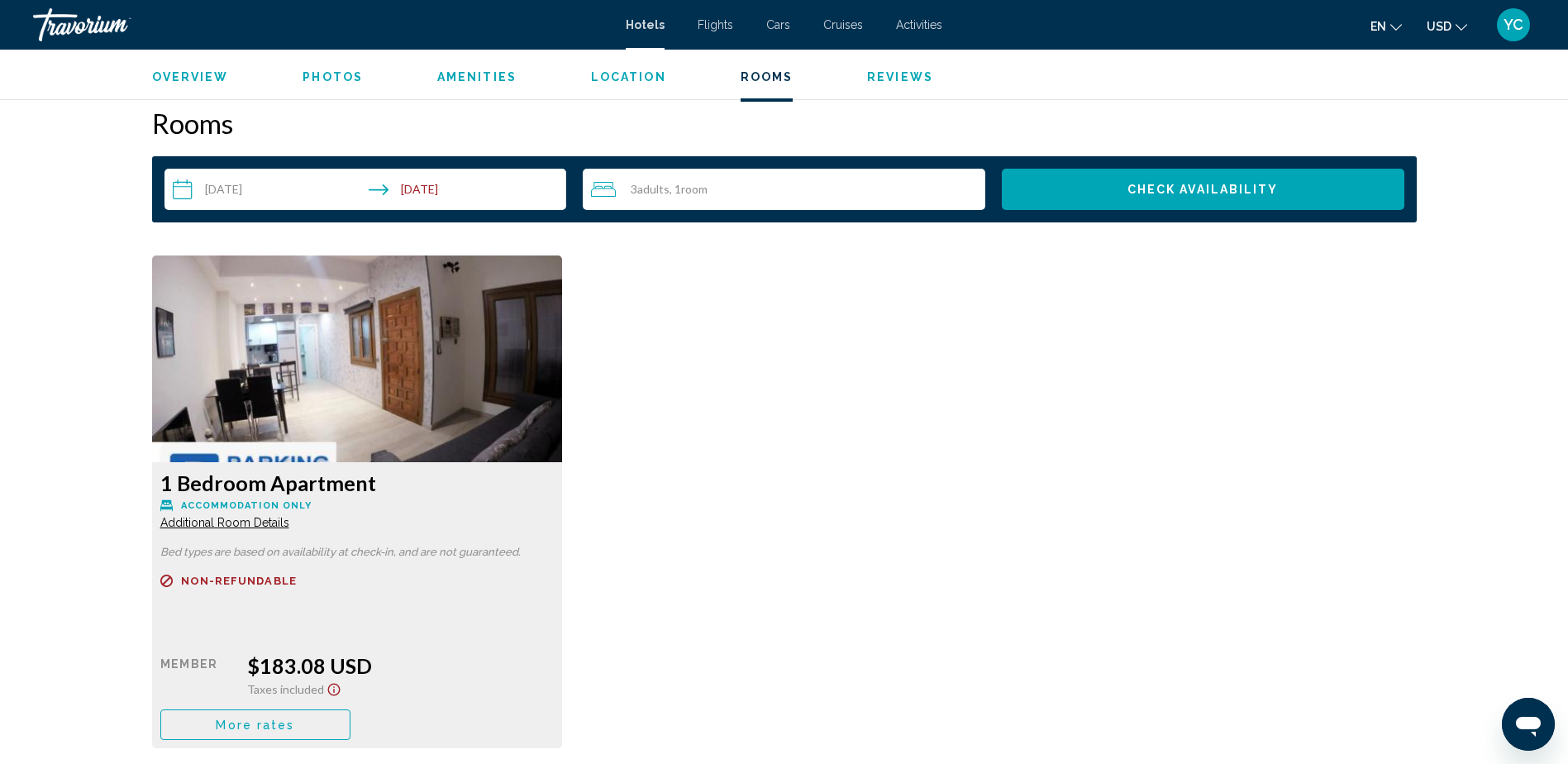
scroll to position [2150, 0]
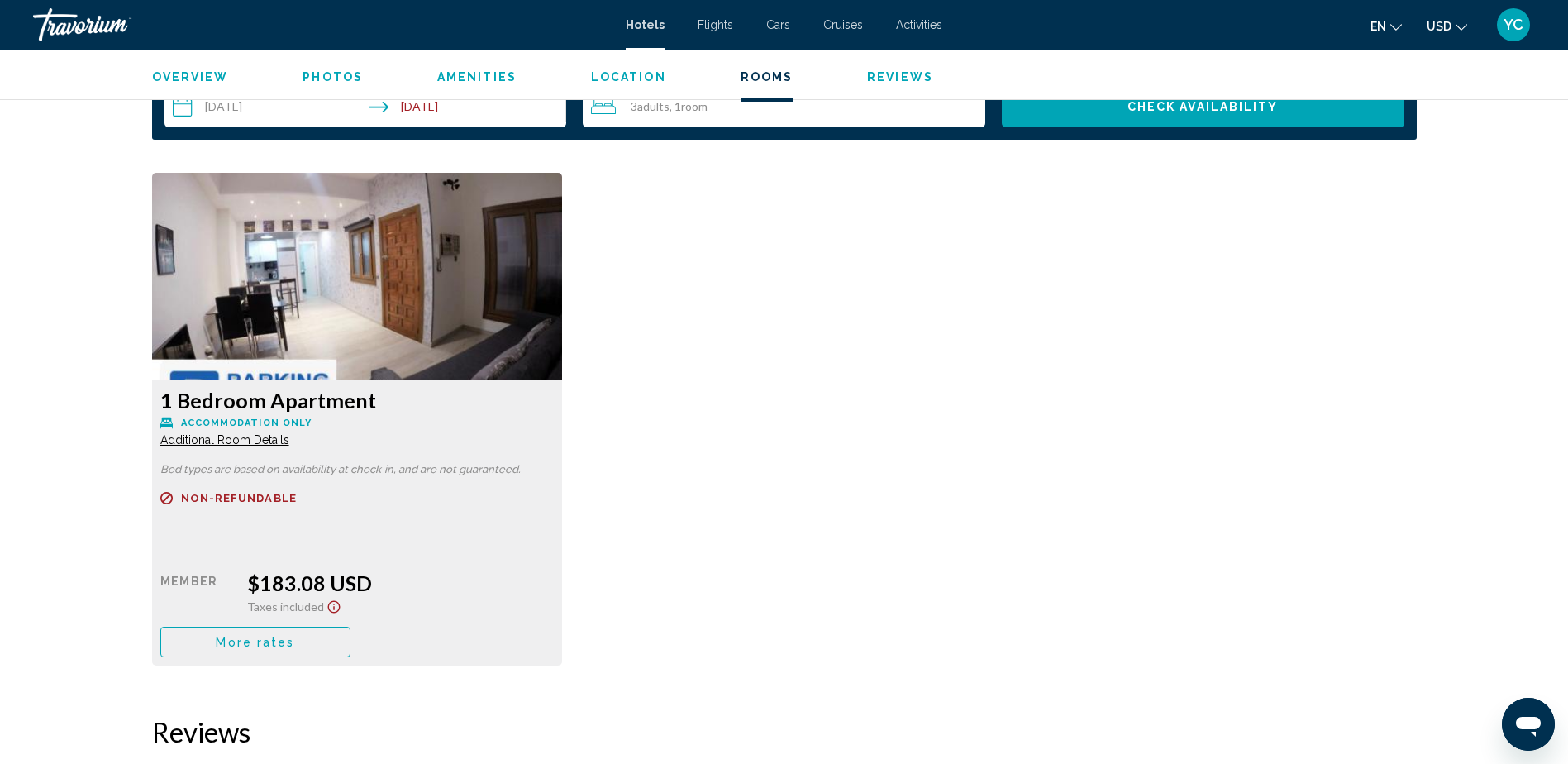
click at [385, 312] on img "Main content" at bounding box center [358, 276] width 411 height 207
click at [257, 434] on span "Additional Room Details" at bounding box center [225, 440] width 129 height 14
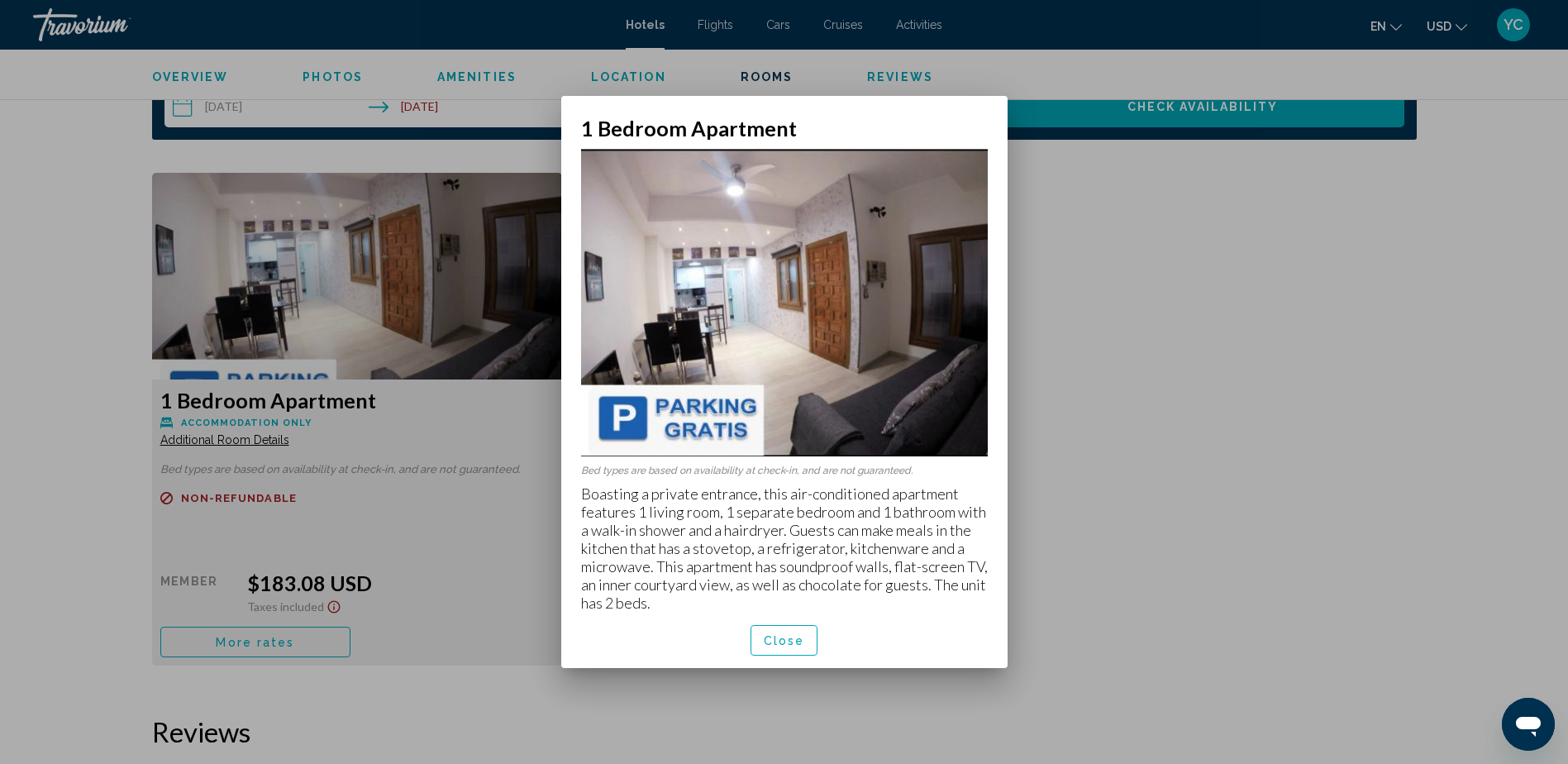
scroll to position [0, 0]
drag, startPoint x: 634, startPoint y: 505, endPoint x: 885, endPoint y: 513, distance: 251.1
click at [885, 513] on p "Boasting a private entrance, this air-conditioned apartment features 1 living r…" at bounding box center [784, 548] width 406 height 128
click at [886, 513] on p "Boasting a private entrance, this air-conditioned apartment features 1 living r…" at bounding box center [784, 548] width 406 height 128
click at [777, 641] on span "Close" at bounding box center [784, 641] width 41 height 14
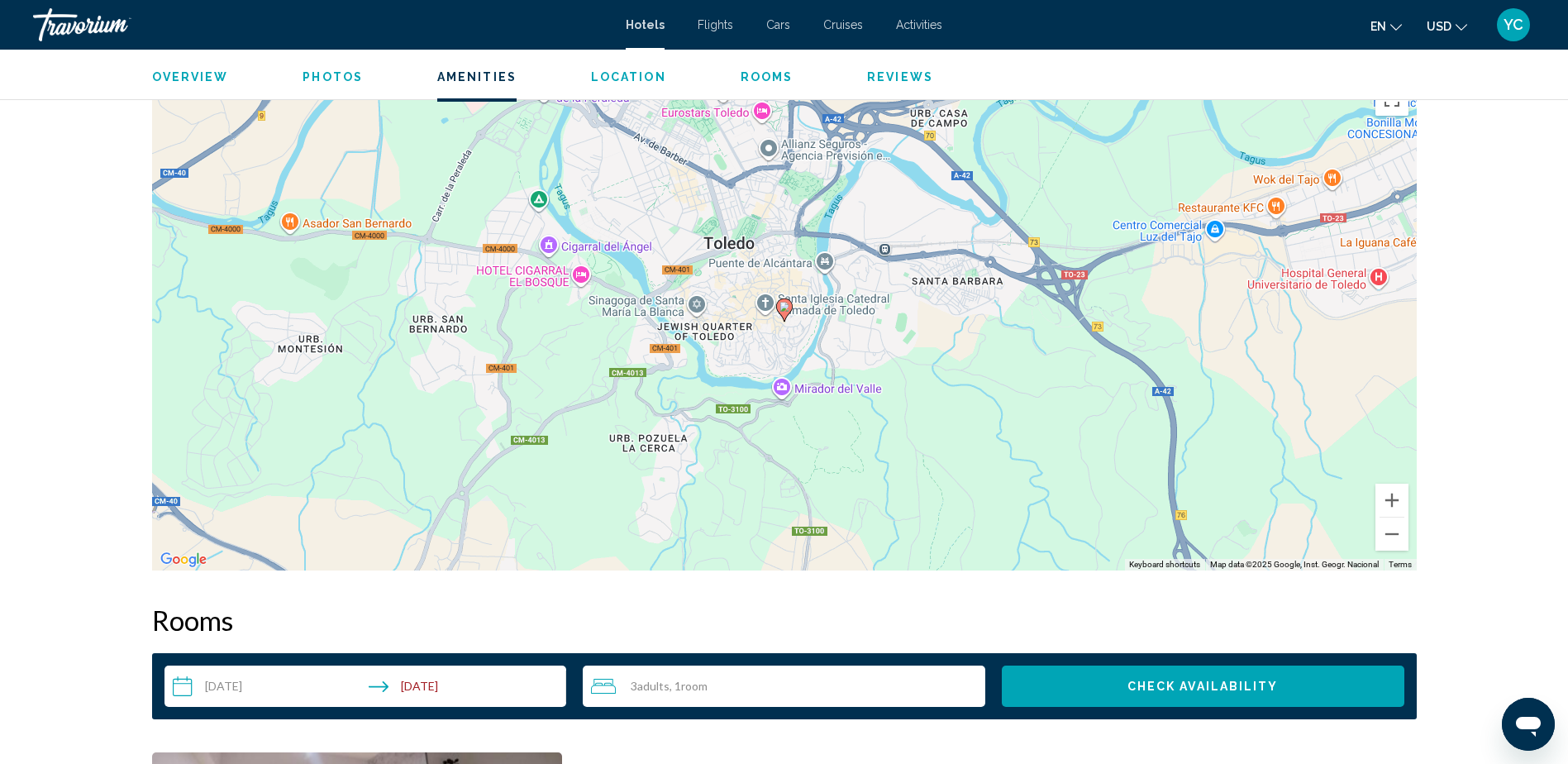
scroll to position [1396, 0]
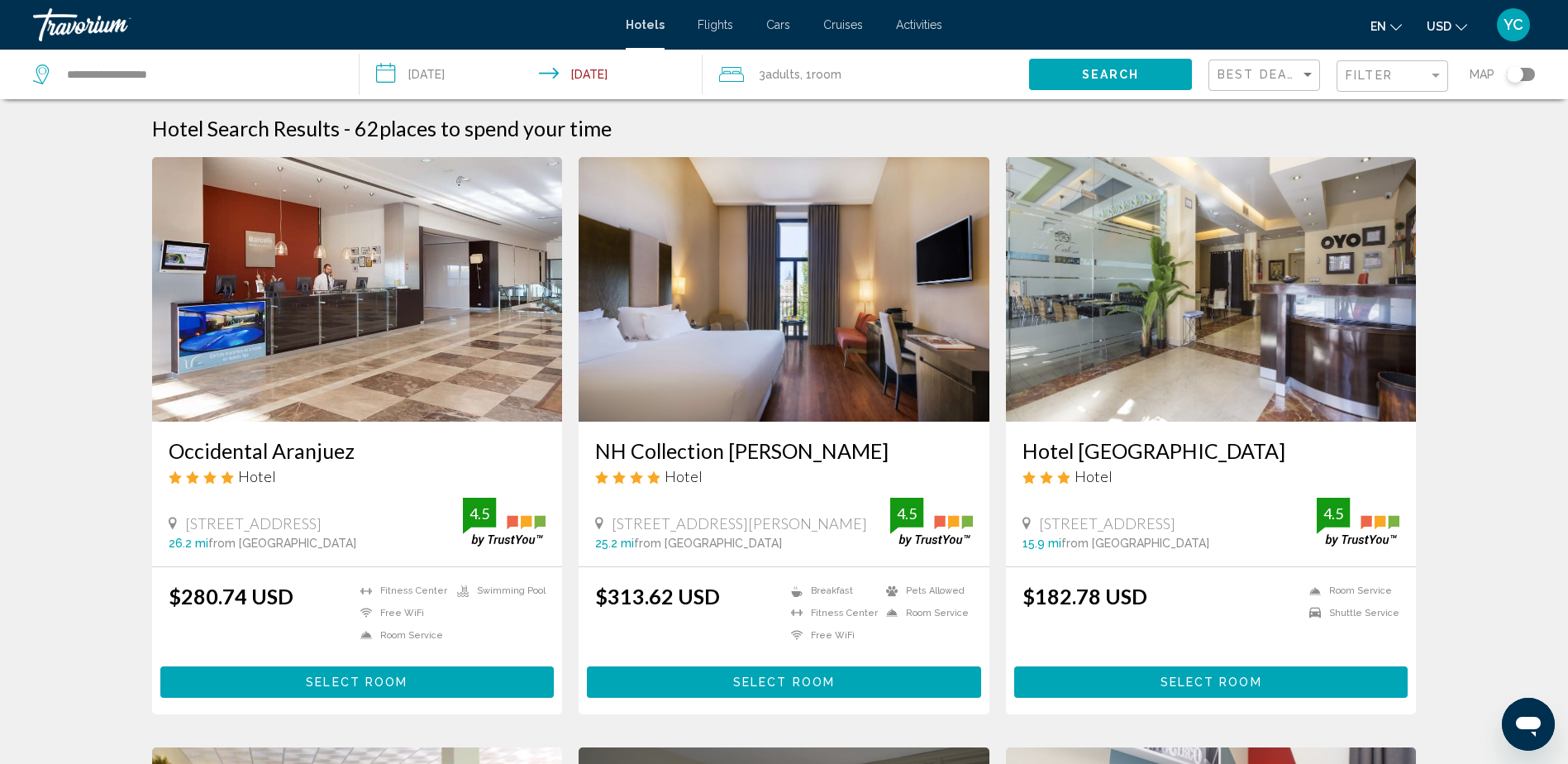
click at [1511, 68] on div "Toggle map" at bounding box center [1515, 74] width 17 height 17
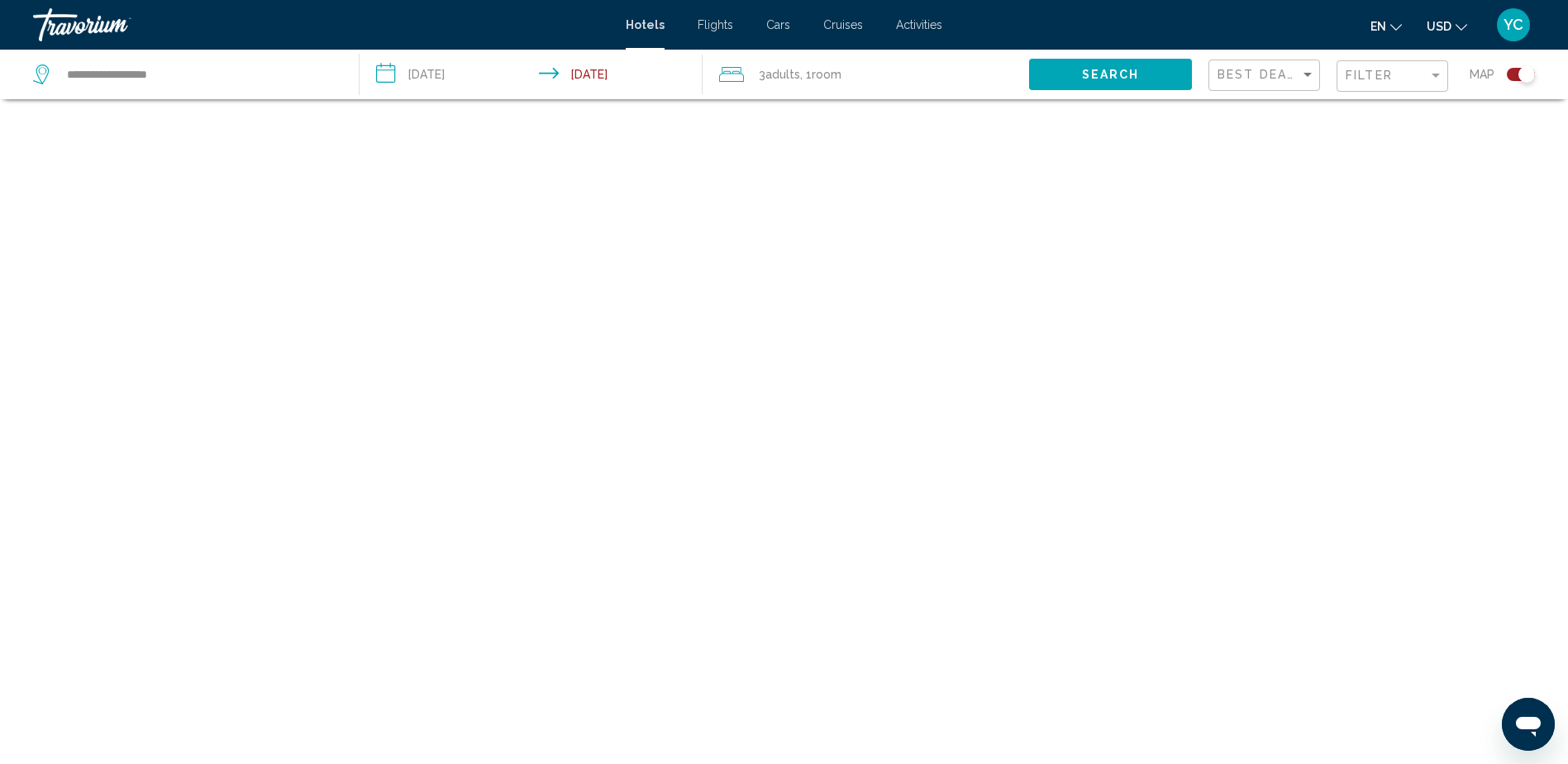
scroll to position [99, 0]
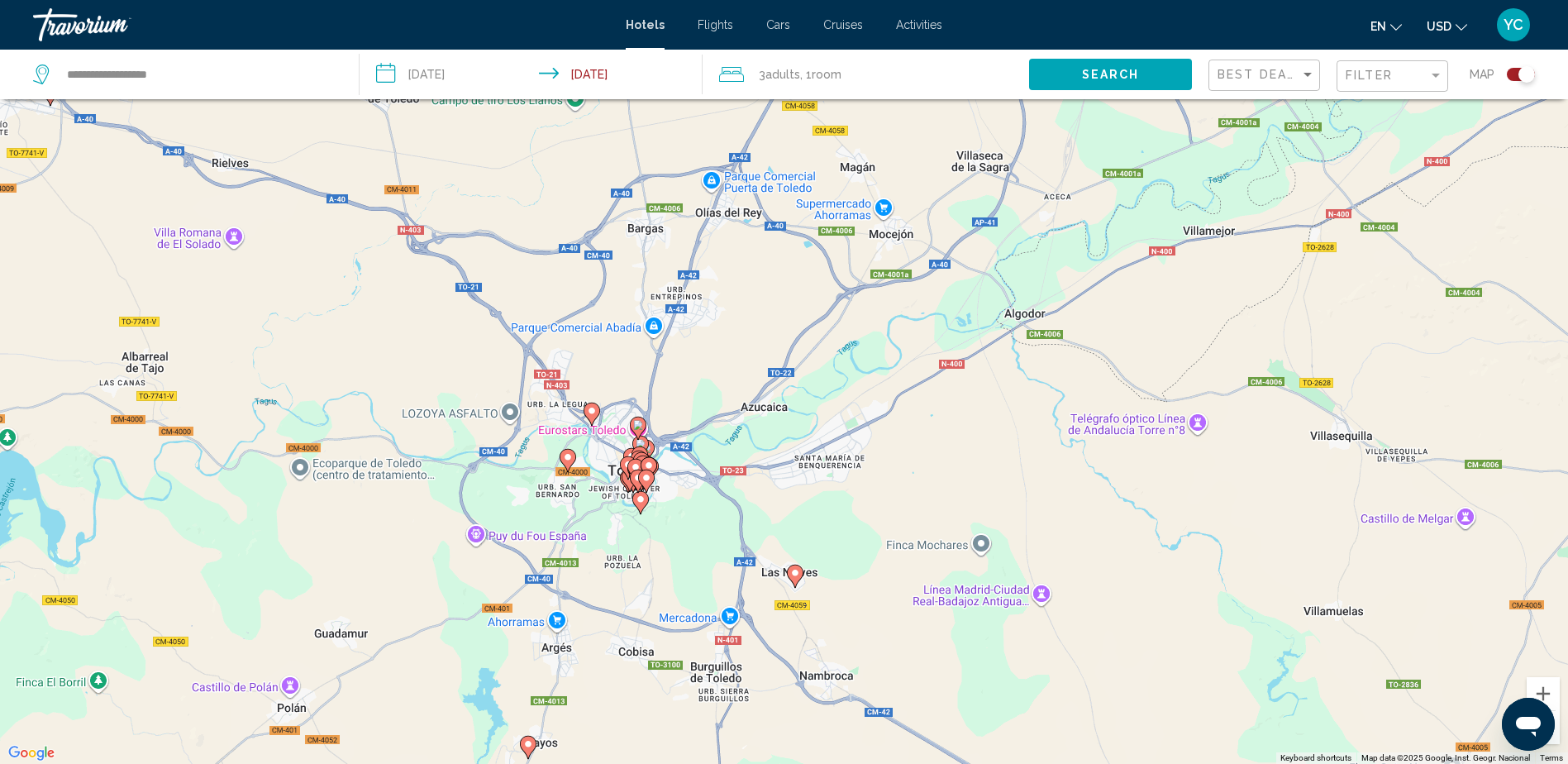
drag, startPoint x: 351, startPoint y: 329, endPoint x: 793, endPoint y: 554, distance: 496.0
click at [793, 554] on div "To activate drag with keyboard, press Alt + Enter. Once in keyboard drag state,…" at bounding box center [784, 382] width 1568 height 764
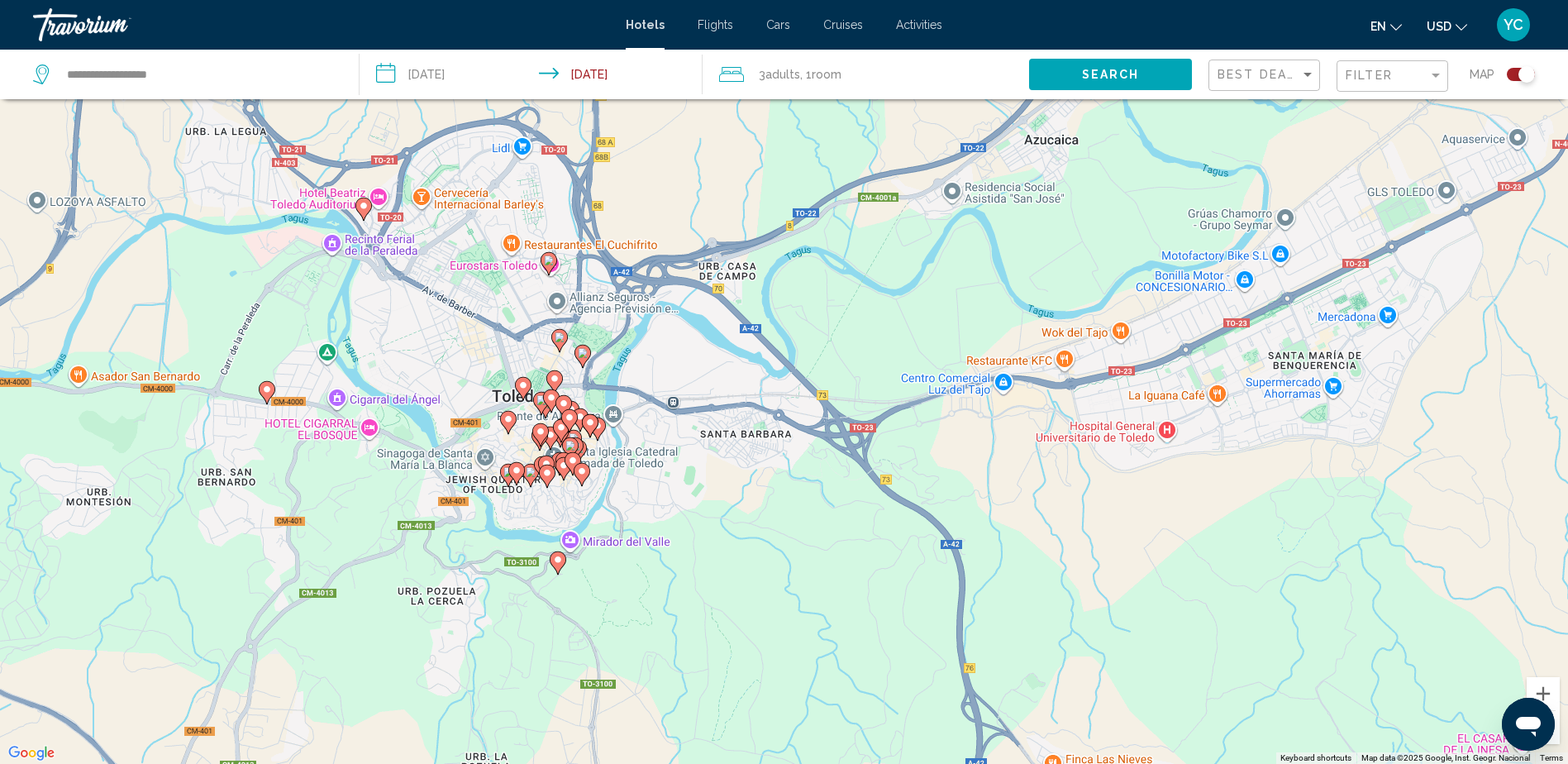
drag, startPoint x: 486, startPoint y: 395, endPoint x: 698, endPoint y: 630, distance: 316.5
click at [698, 630] on div "To activate drag with keyboard, press Alt + Enter. Once in keyboard drag state,…" at bounding box center [784, 382] width 1568 height 764
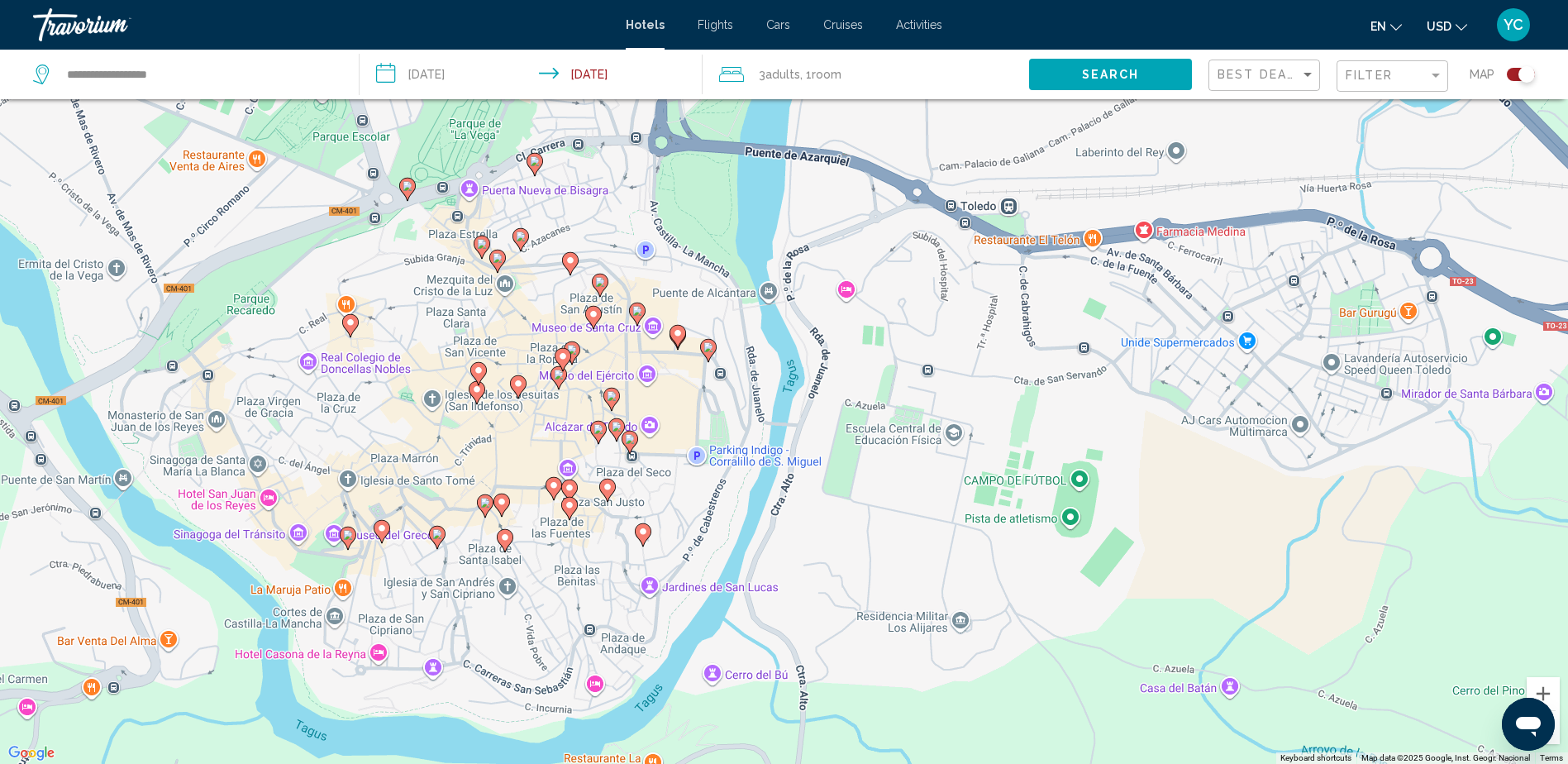
drag, startPoint x: 474, startPoint y: 500, endPoint x: 728, endPoint y: 523, distance: 255.0
click at [728, 523] on div "To activate drag with keyboard, press Alt + Enter. Once in keyboard drag state,…" at bounding box center [784, 382] width 1568 height 764
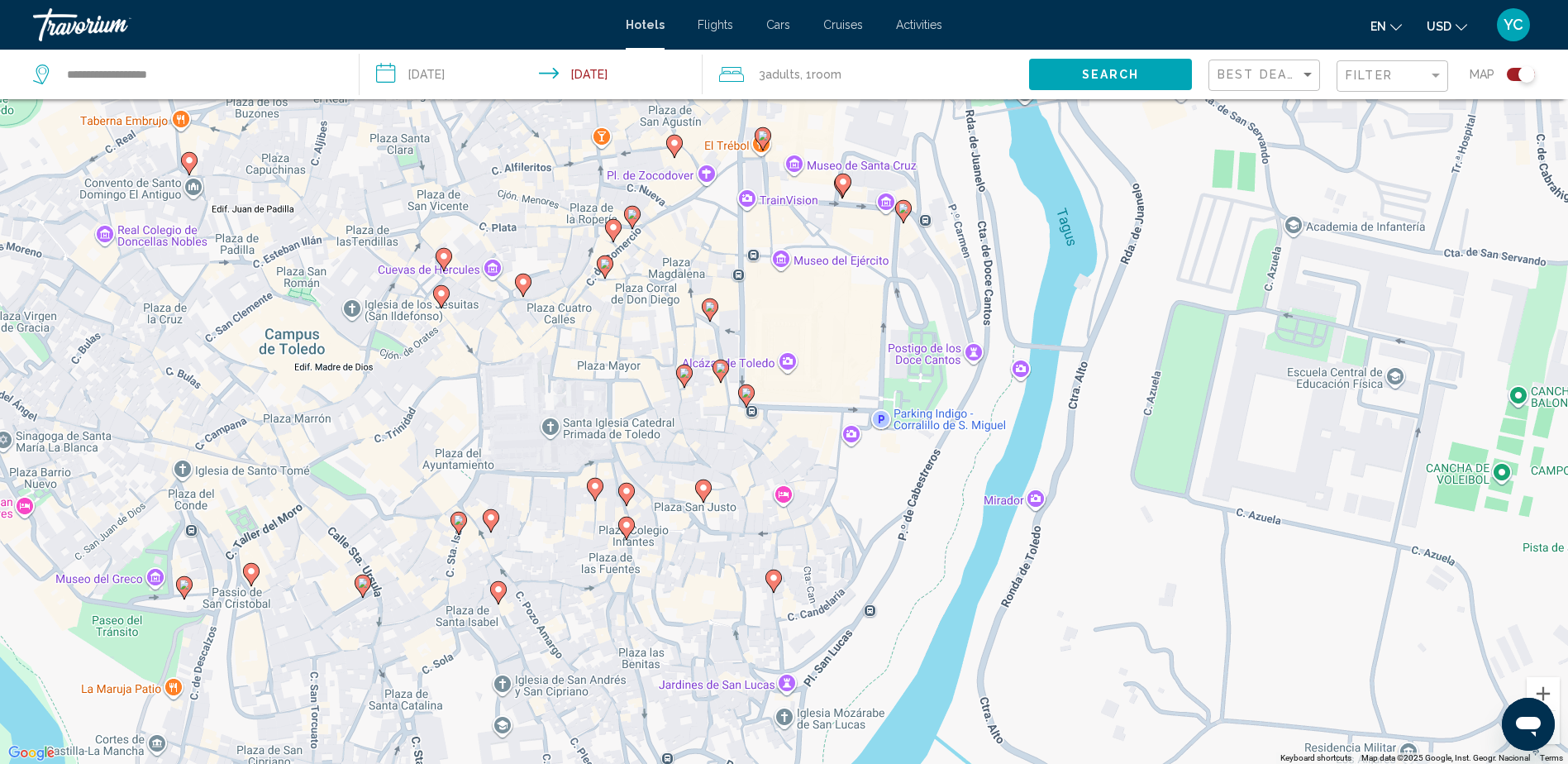
drag, startPoint x: 633, startPoint y: 471, endPoint x: 822, endPoint y: 470, distance: 189.0
click at [822, 470] on div "To activate drag with keyboard, press Alt + Enter. Once in keyboard drag state,…" at bounding box center [784, 382] width 1568 height 764
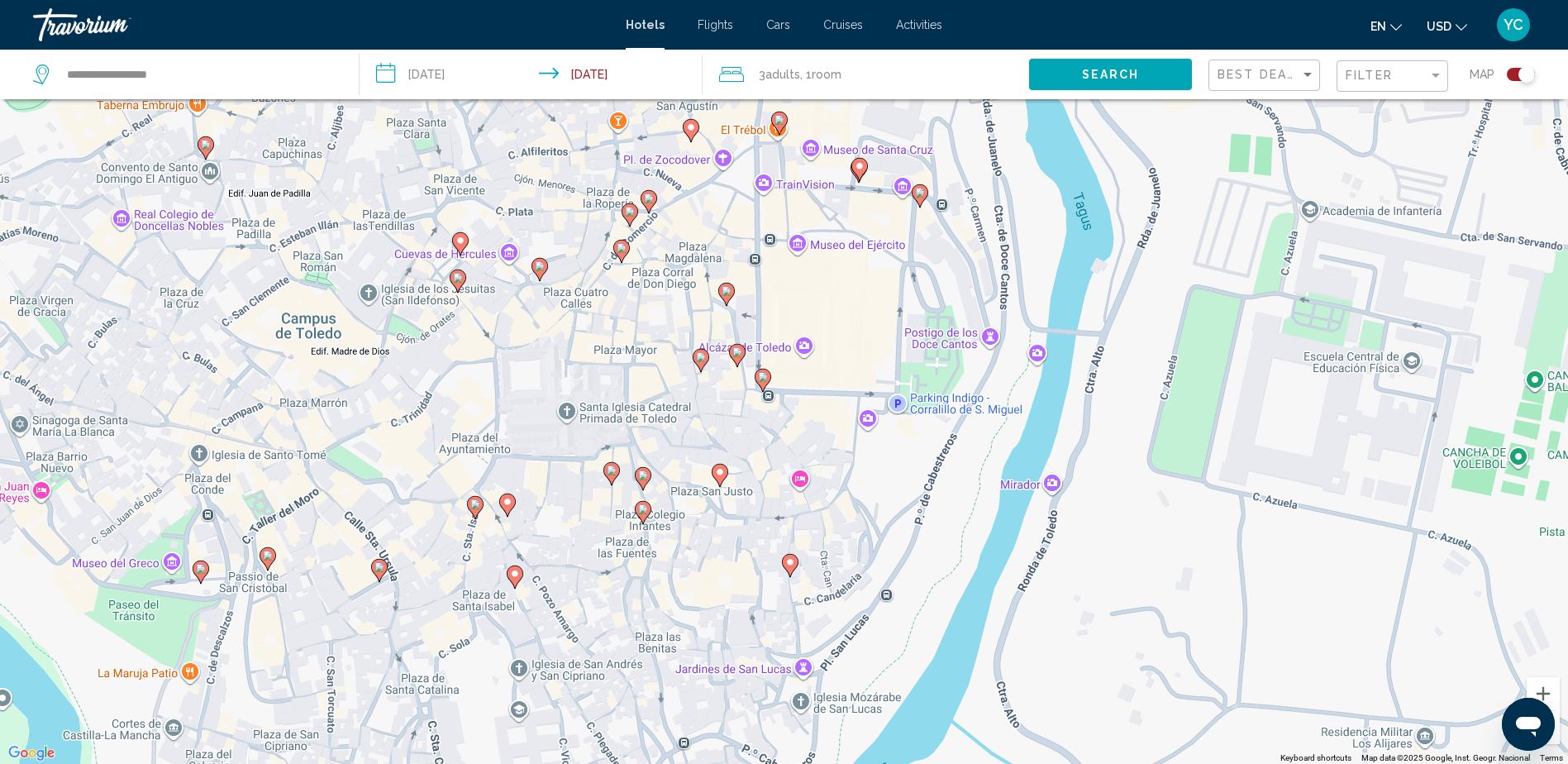
drag, startPoint x: 723, startPoint y: 452, endPoint x: 742, endPoint y: 435, distance: 25.5
click at [742, 435] on div "To activate drag with keyboard, press Alt + Enter. Once in keyboard drag state,…" at bounding box center [784, 382] width 1568 height 764
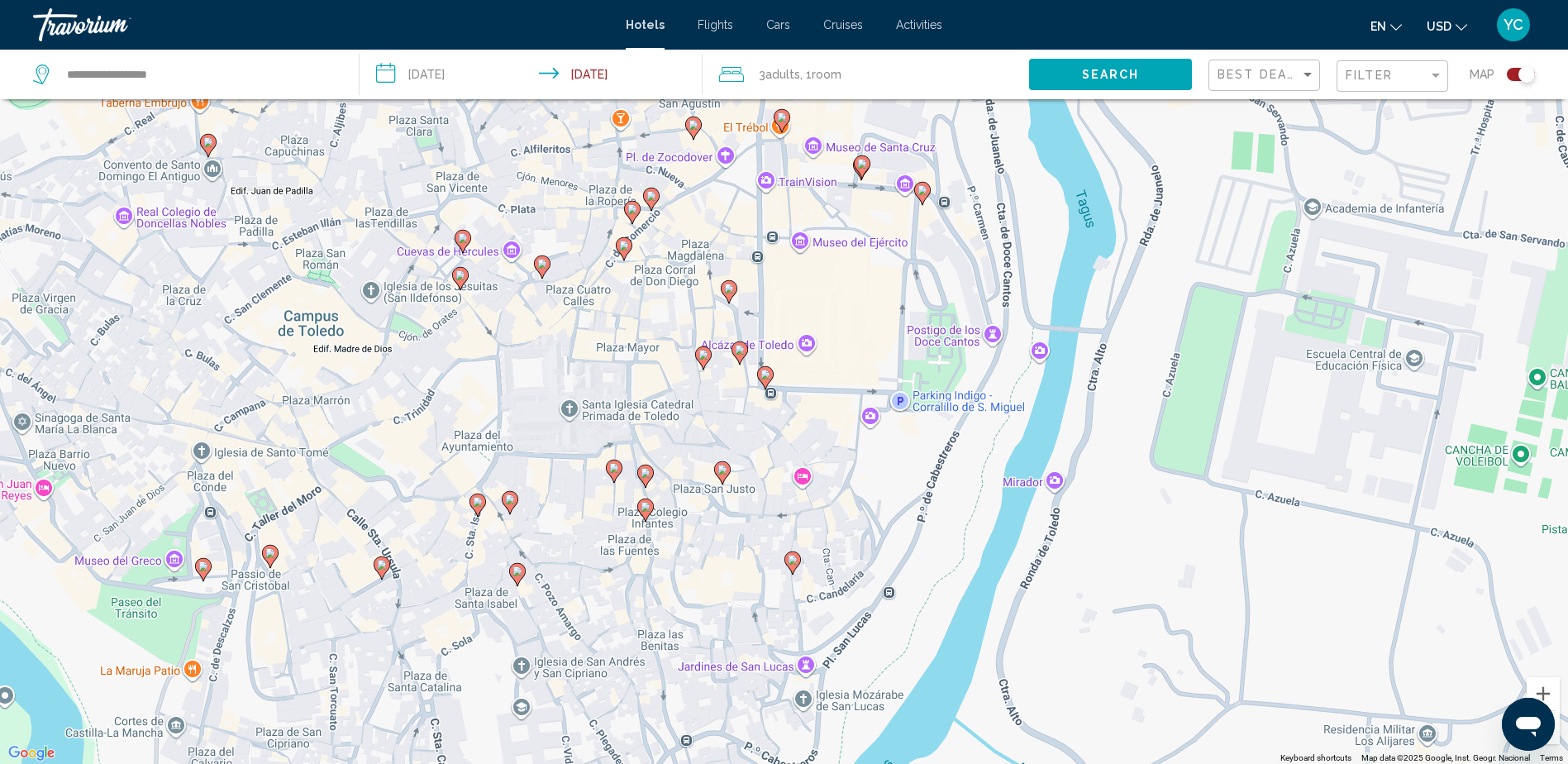
click at [651, 507] on icon "Main content" at bounding box center [644, 510] width 15 height 21
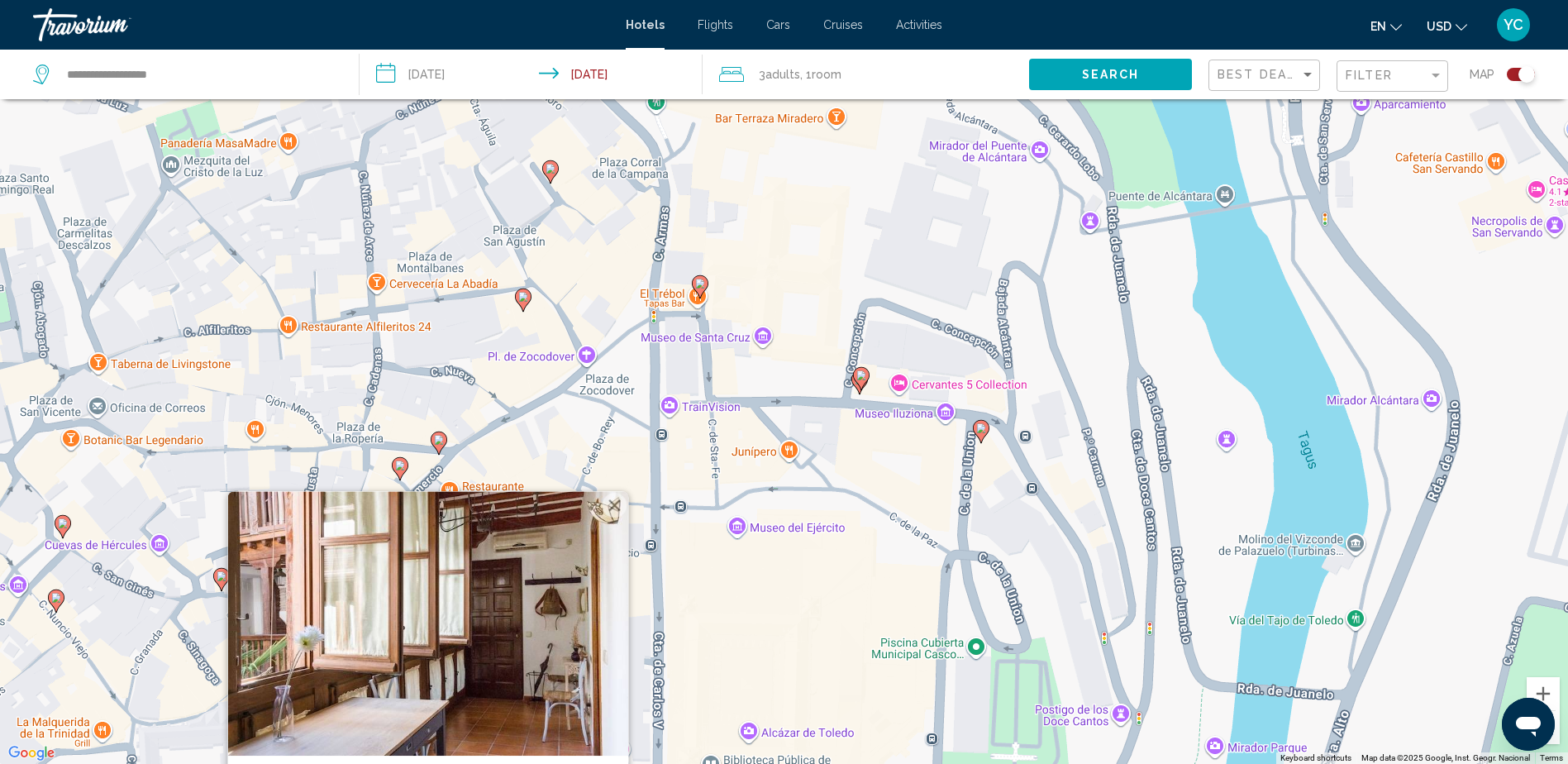
click at [615, 506] on button "Close" at bounding box center [614, 505] width 24 height 24
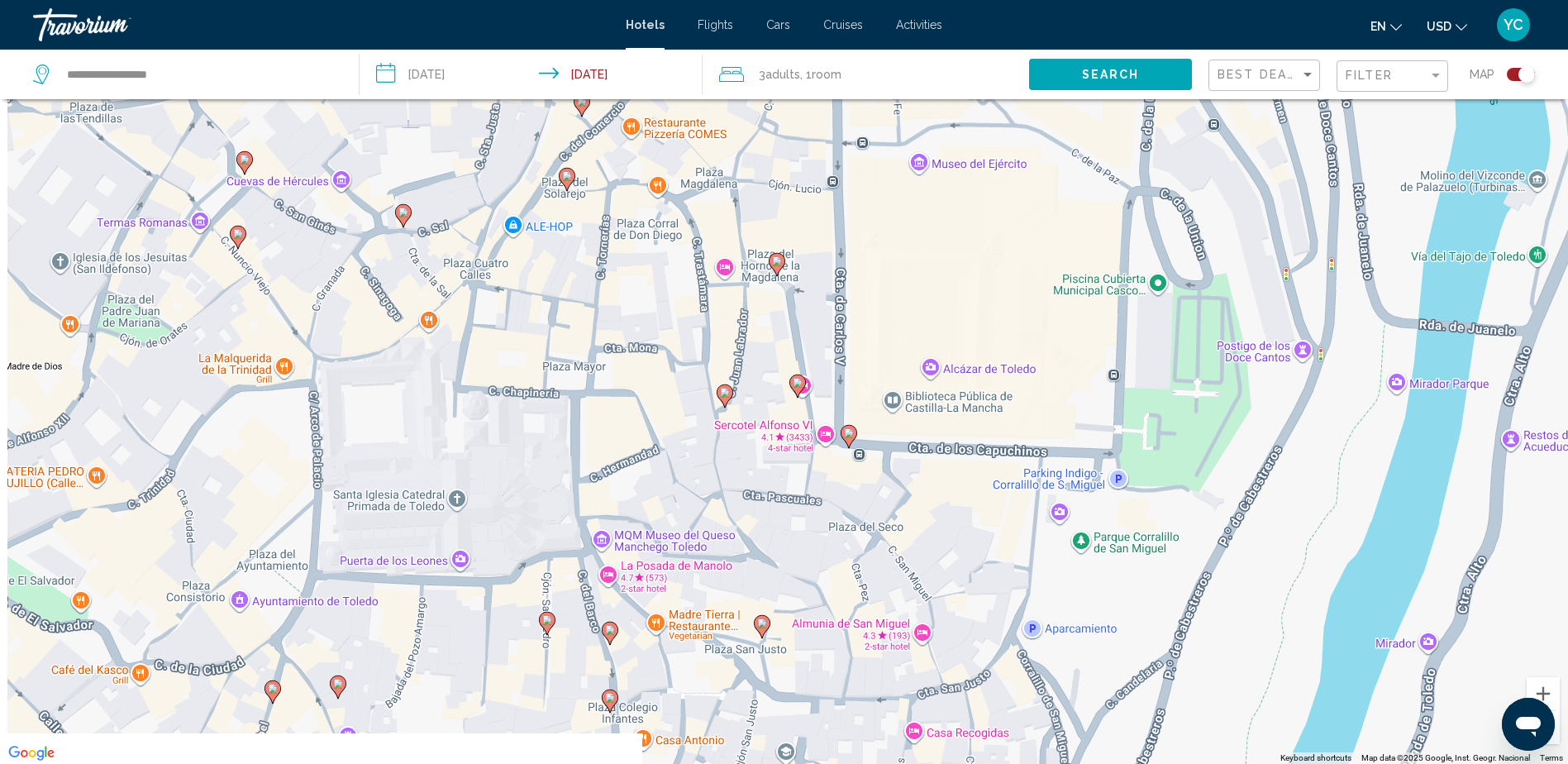
drag, startPoint x: 708, startPoint y: 594, endPoint x: 890, endPoint y: 231, distance: 406.1
click at [890, 231] on div "To activate drag with keyboard, press Alt + Enter. Once in keyboard drag state,…" at bounding box center [784, 382] width 1568 height 764
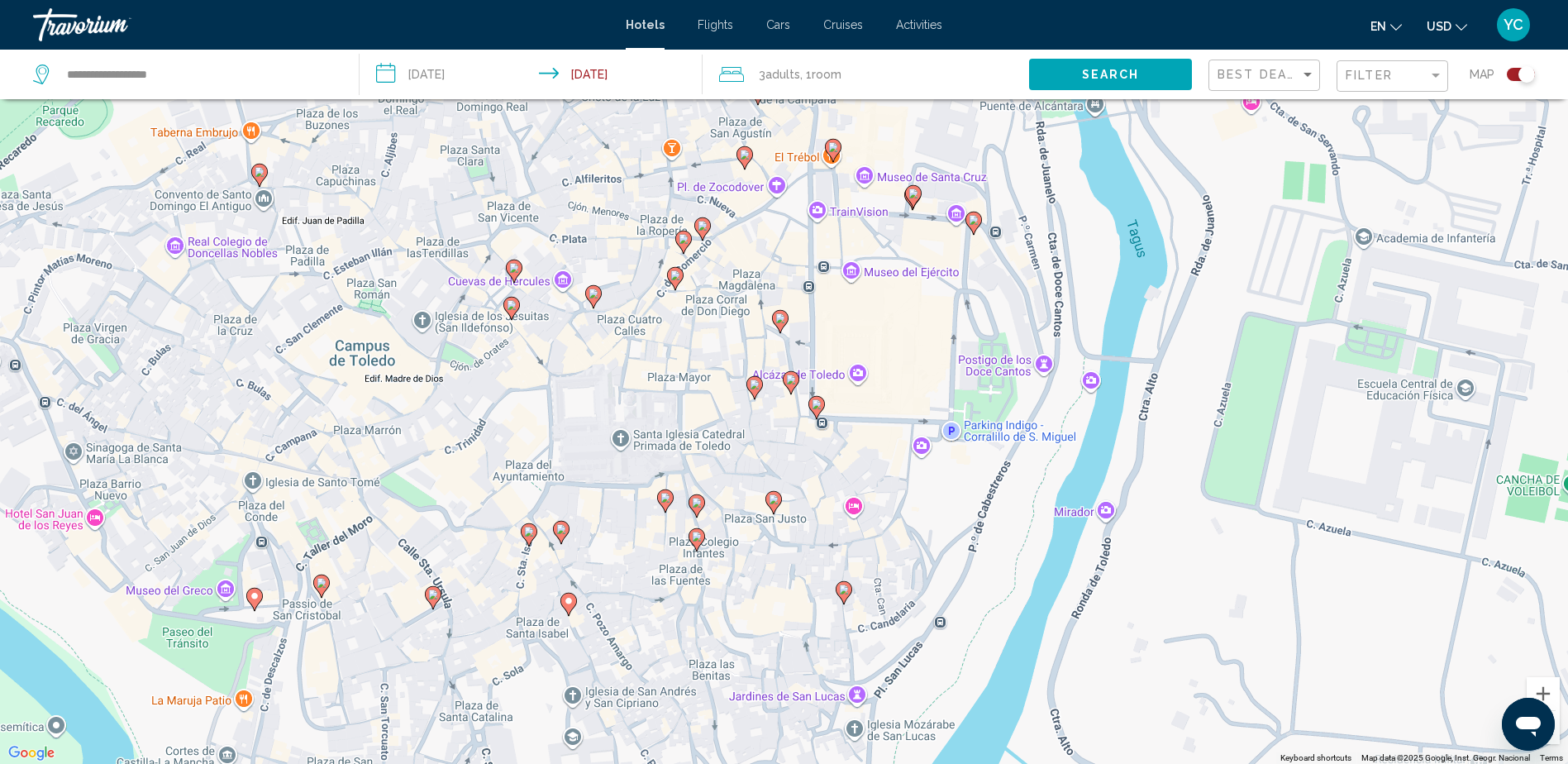
drag, startPoint x: 825, startPoint y: 431, endPoint x: 793, endPoint y: 461, distance: 43.9
click at [793, 461] on div "To activate drag with keyboard, press Alt + Enter. Once in keyboard drag state,…" at bounding box center [784, 382] width 1568 height 764
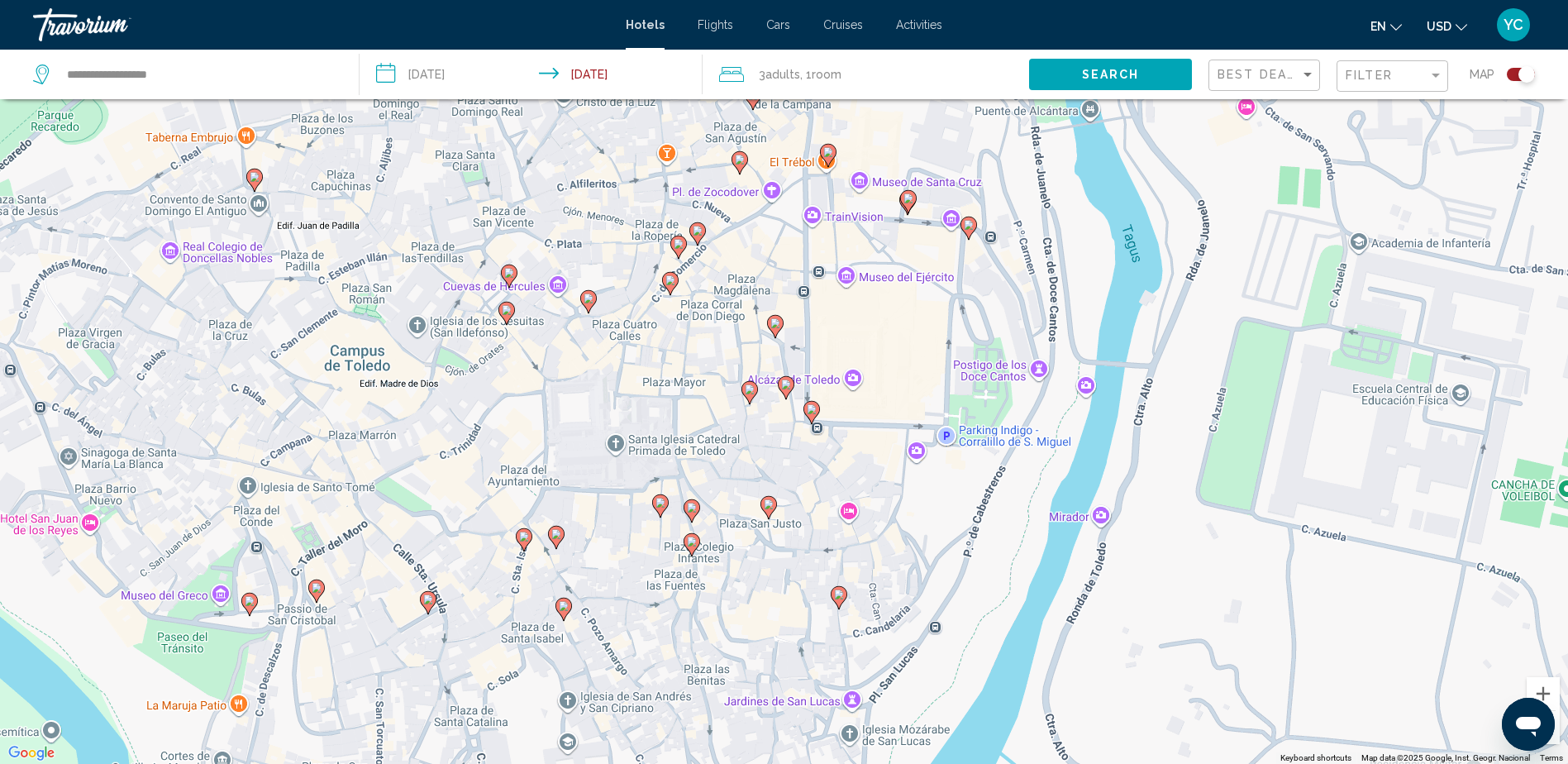
click at [690, 539] on image "Main content" at bounding box center [692, 542] width 10 height 10
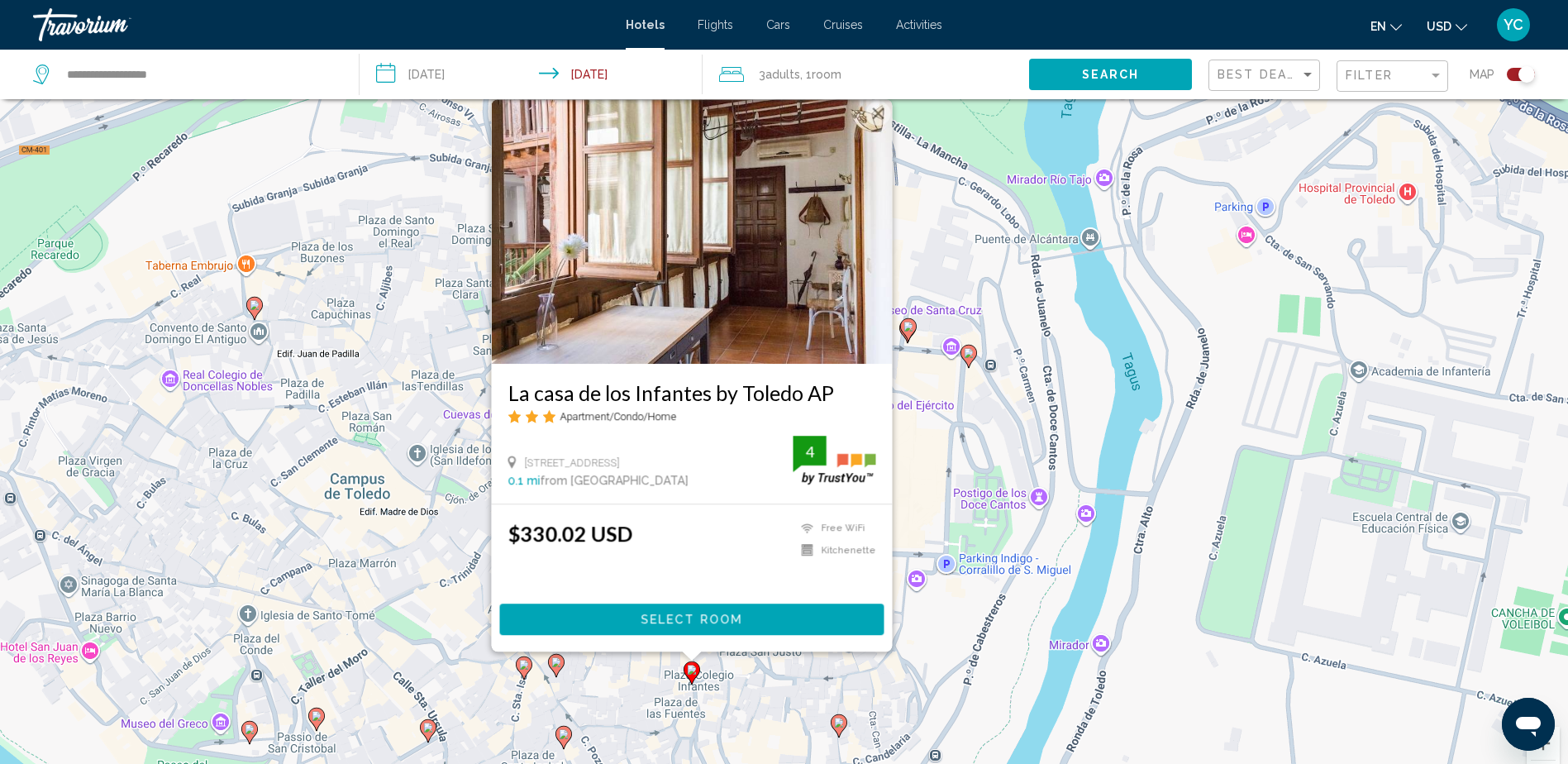
scroll to position [35, 0]
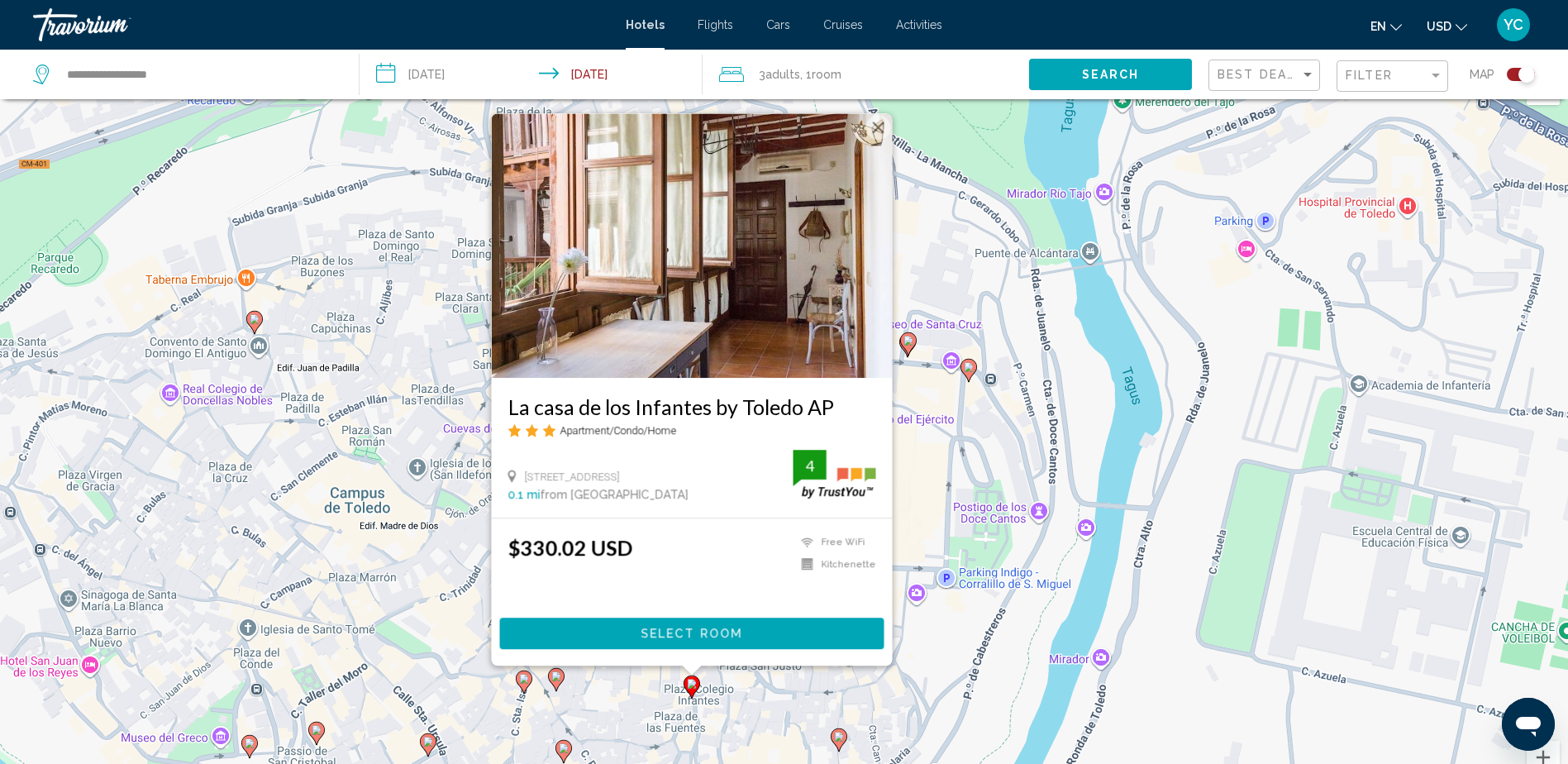
click at [881, 128] on button "Close" at bounding box center [877, 127] width 24 height 24
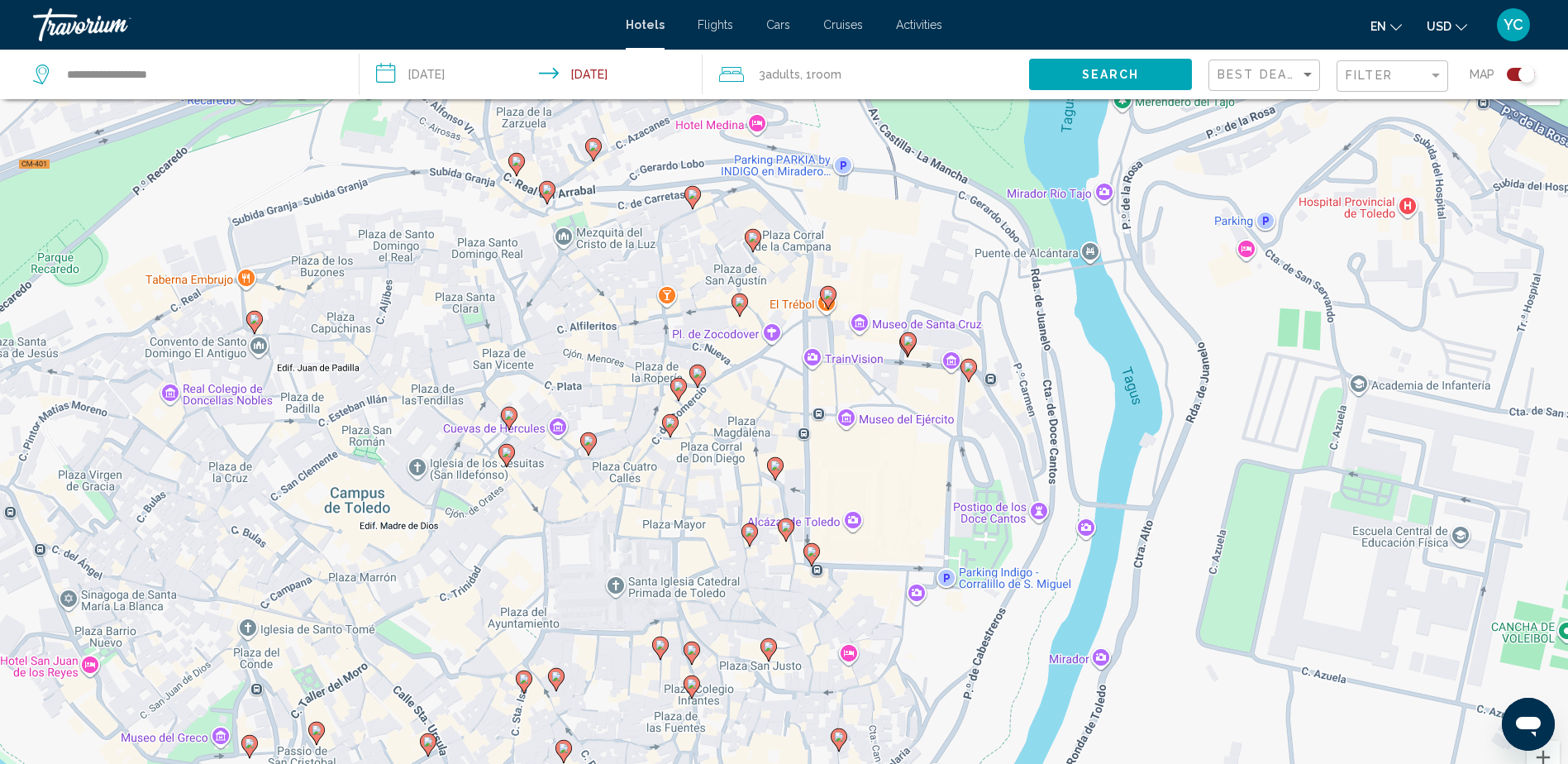
click at [690, 654] on image "Main content" at bounding box center [692, 650] width 10 height 10
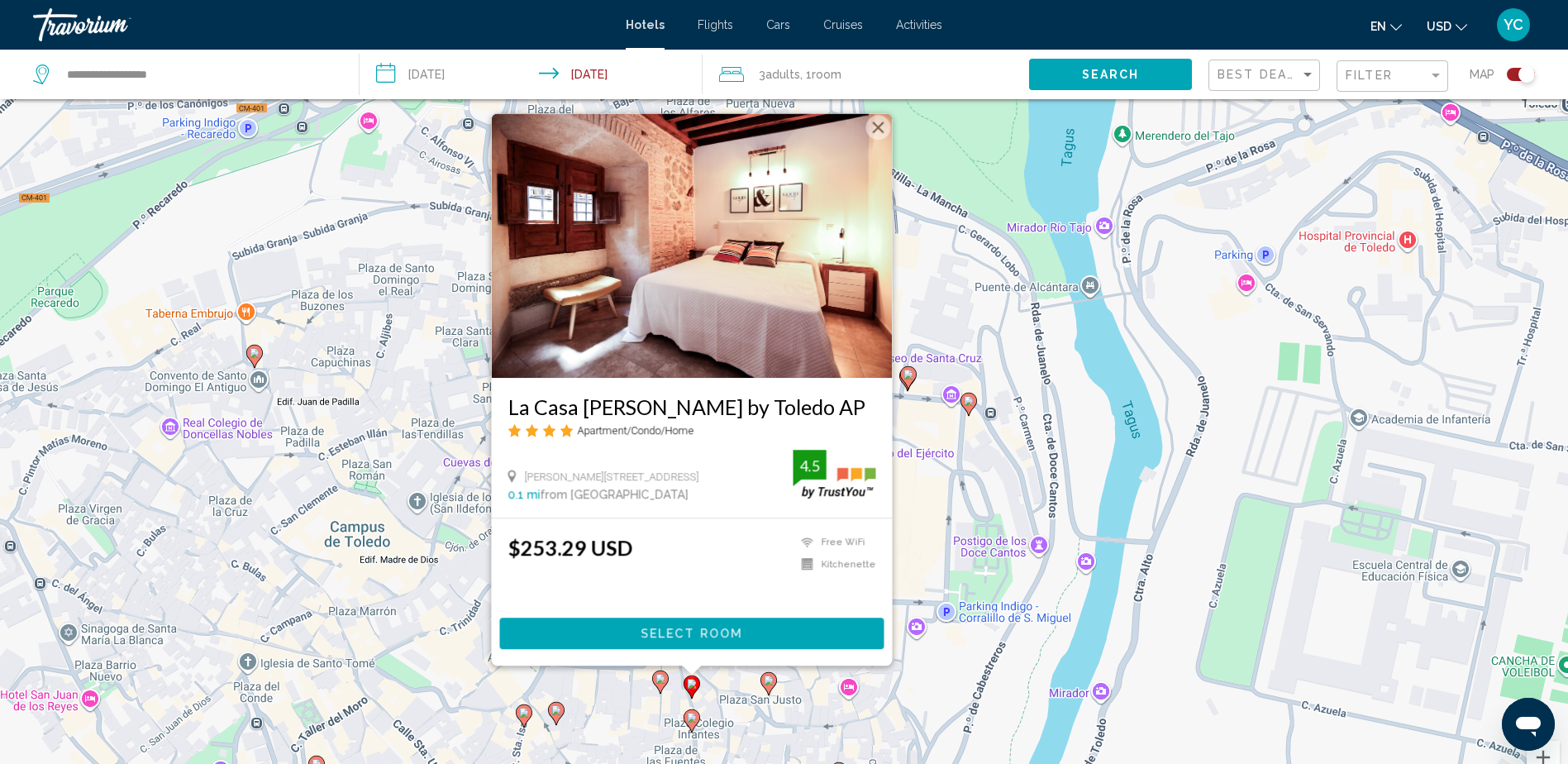
click at [888, 129] on button "Close" at bounding box center [877, 127] width 24 height 24
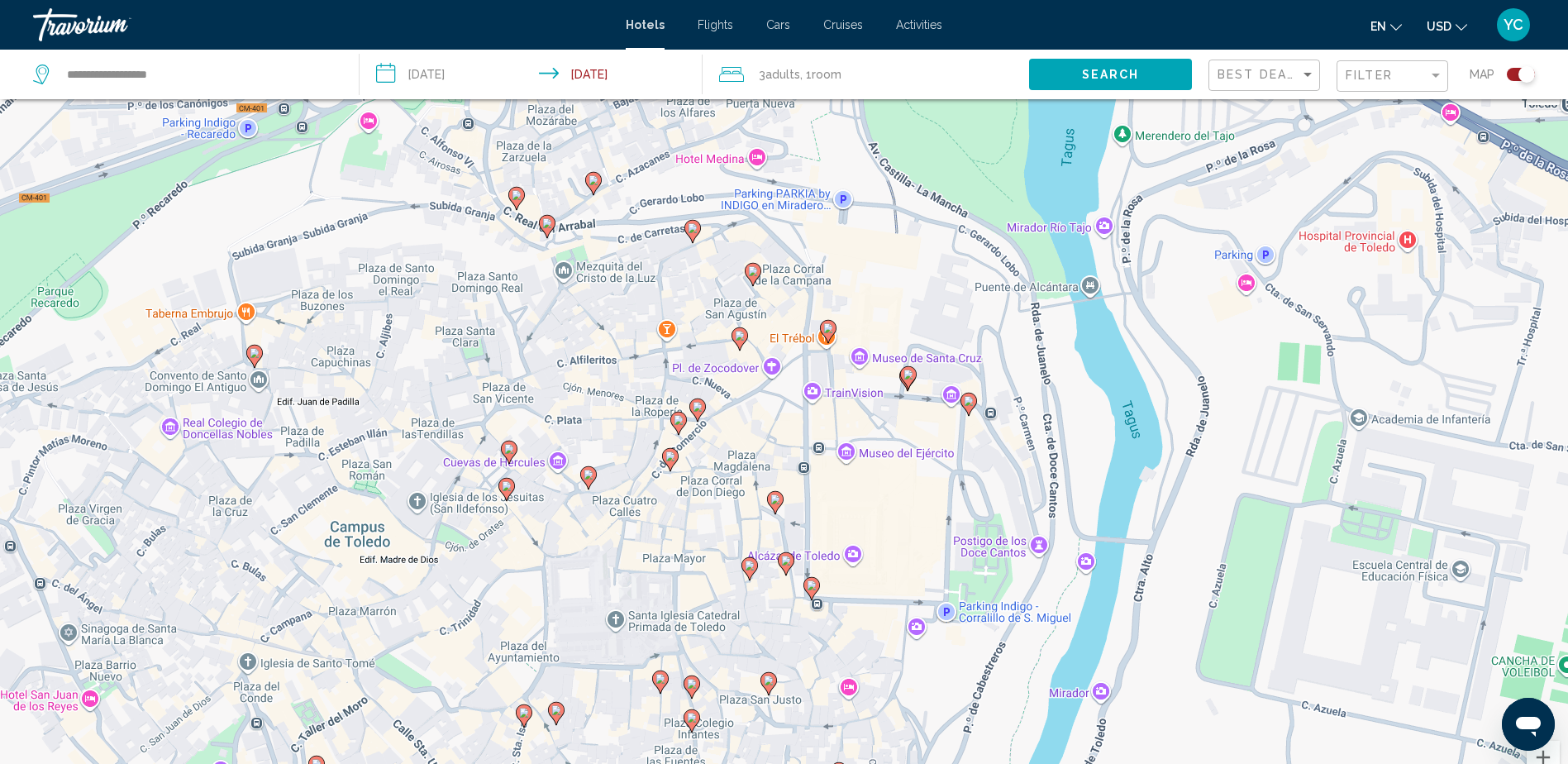
click at [764, 679] on icon "Main content" at bounding box center [768, 684] width 15 height 21
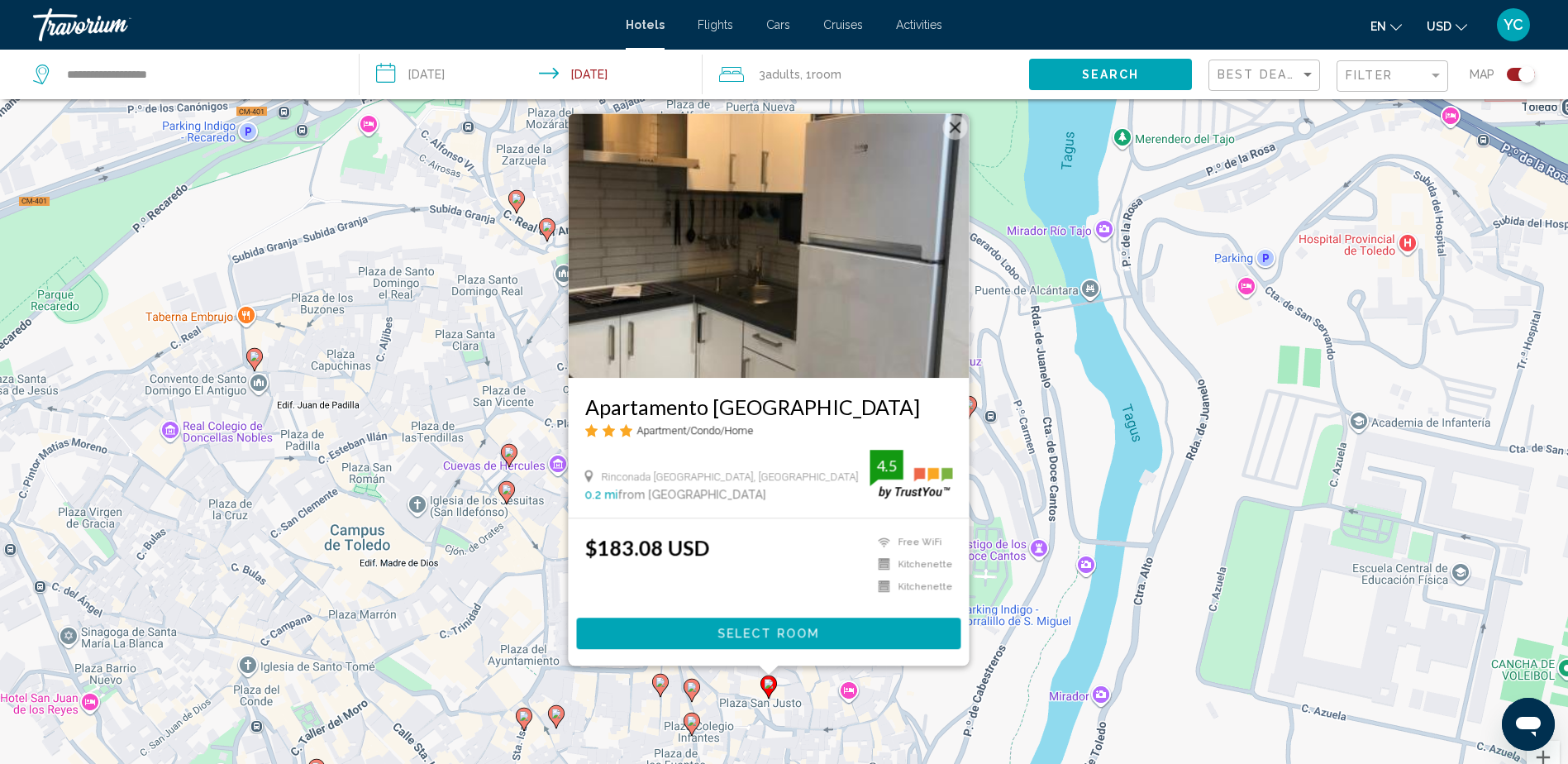
click at [954, 129] on button "Close" at bounding box center [954, 127] width 24 height 24
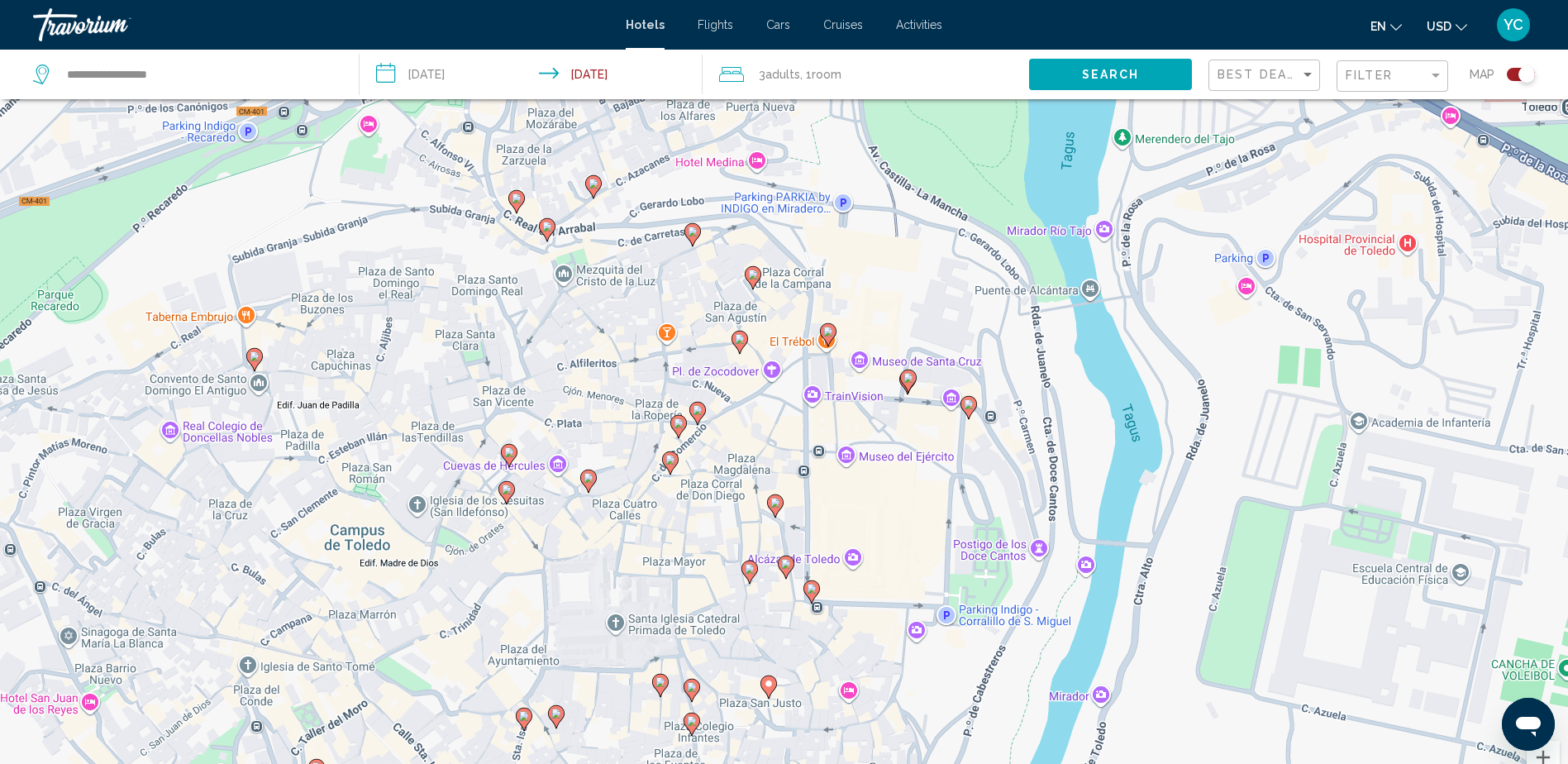
click at [693, 690] on image "Main content" at bounding box center [692, 687] width 10 height 10
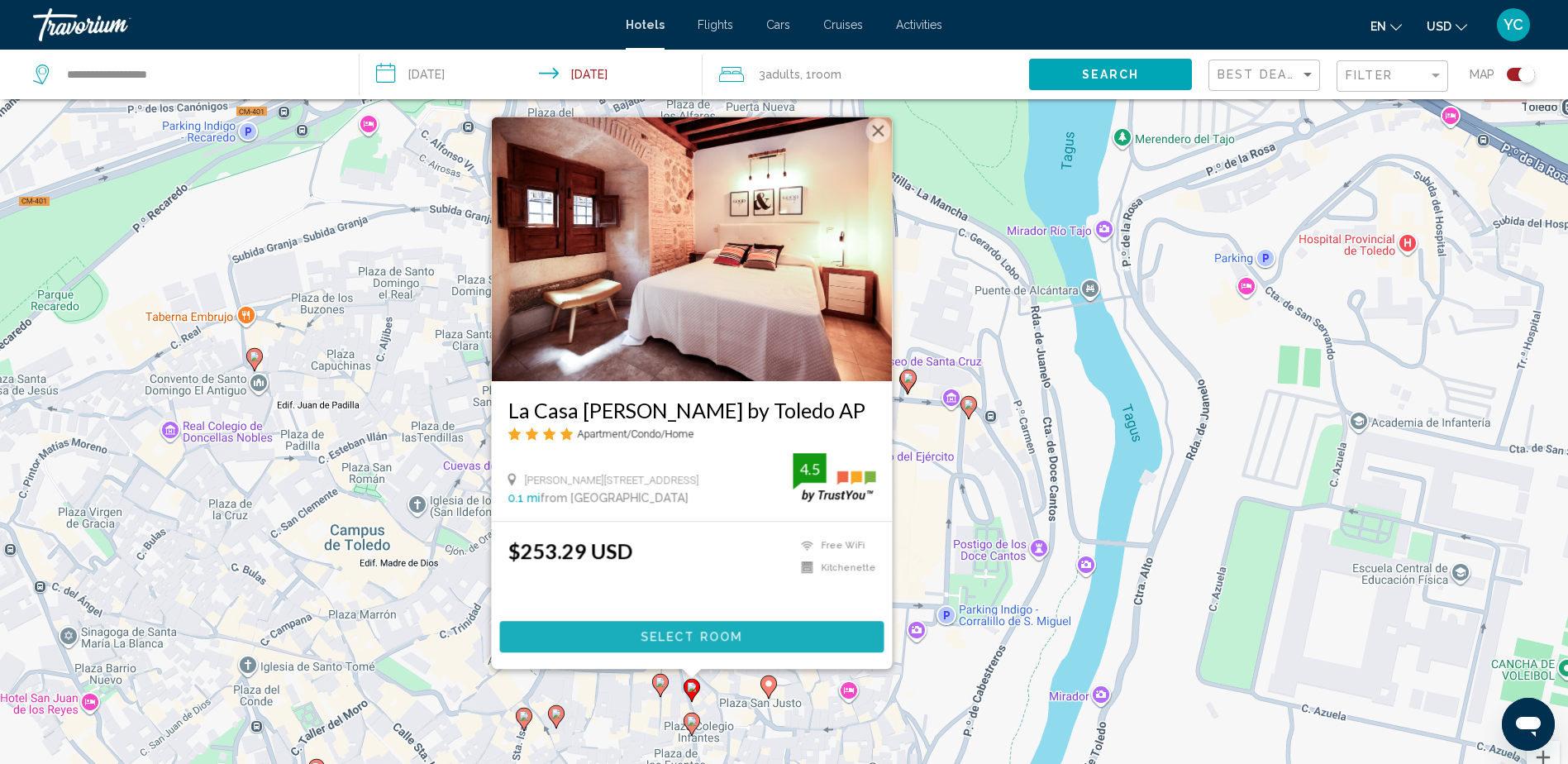
click at [654, 641] on span "Select Room" at bounding box center [692, 637] width 101 height 14
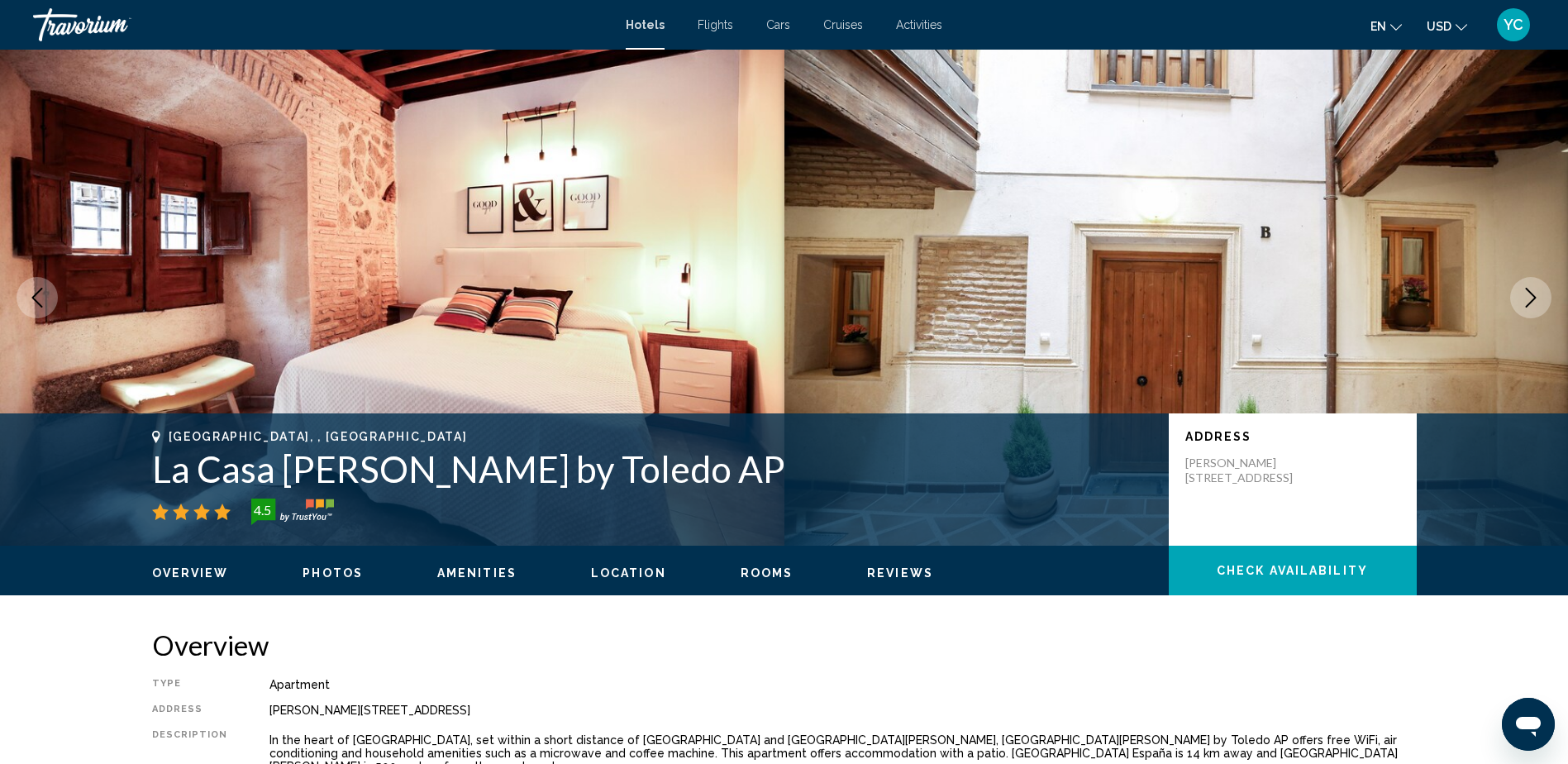
click at [507, 391] on img "Main content" at bounding box center [392, 297] width 784 height 496
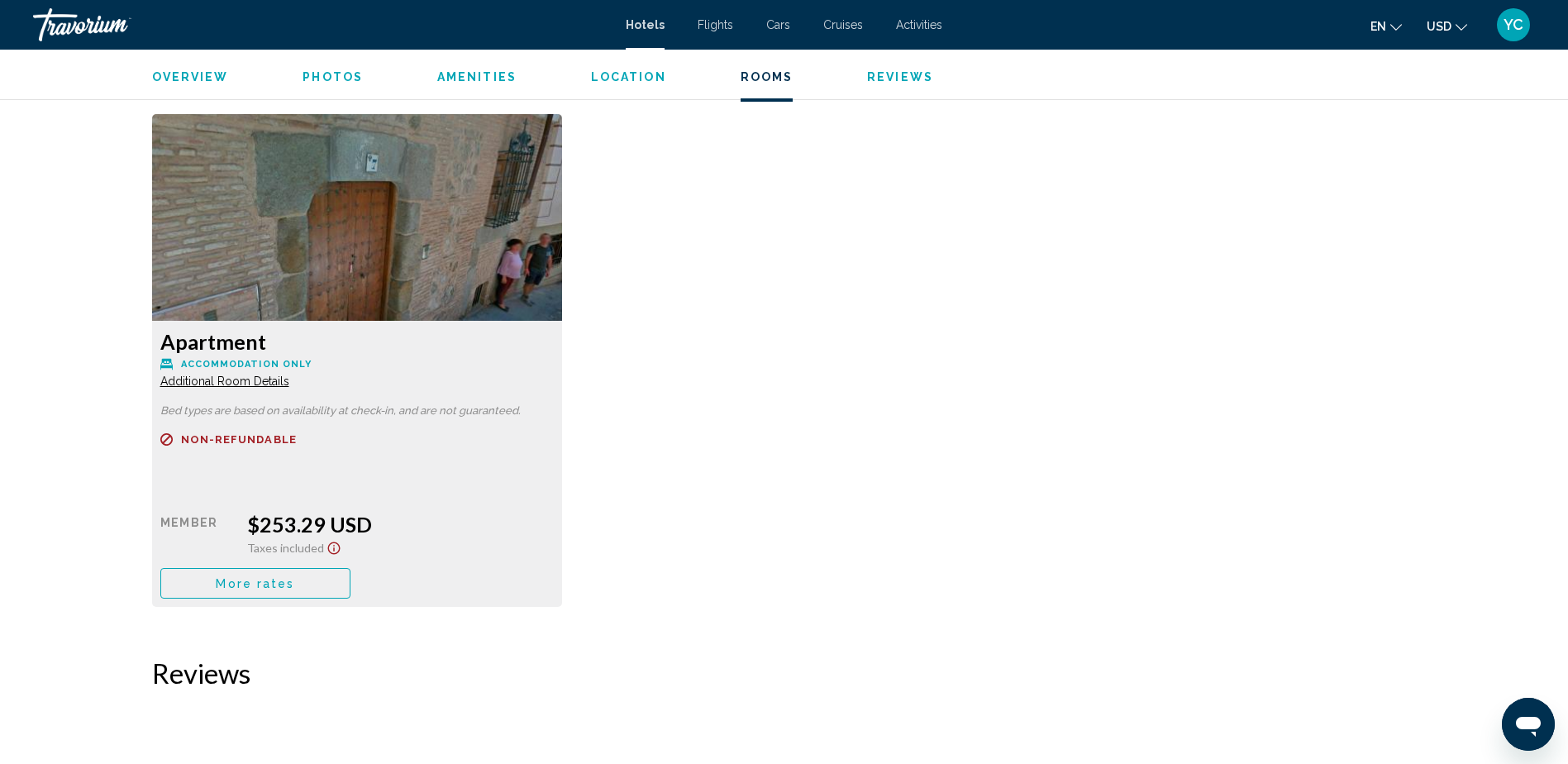
scroll to position [2150, 0]
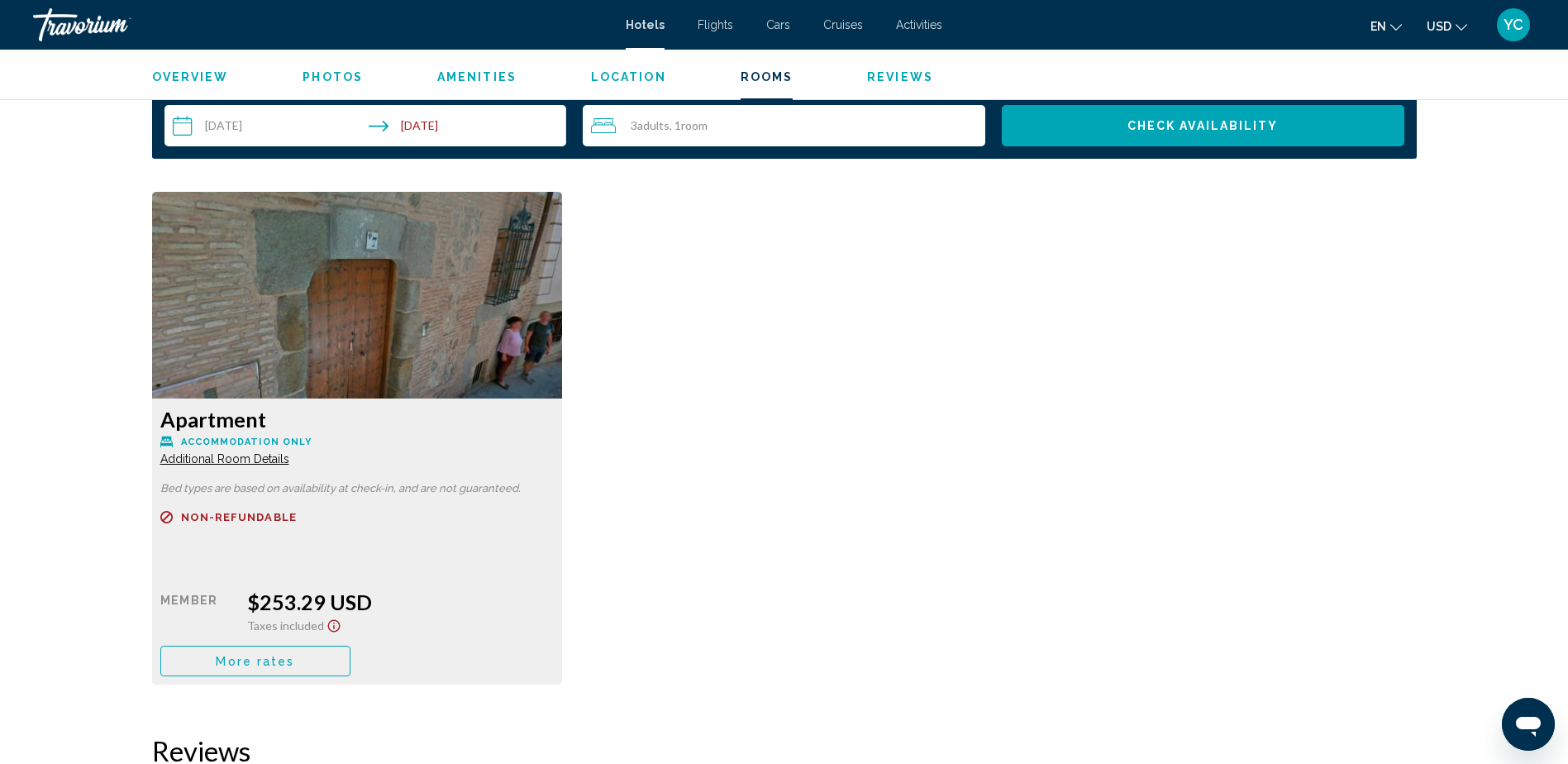
click at [210, 456] on span "Additional Room Details" at bounding box center [225, 459] width 129 height 14
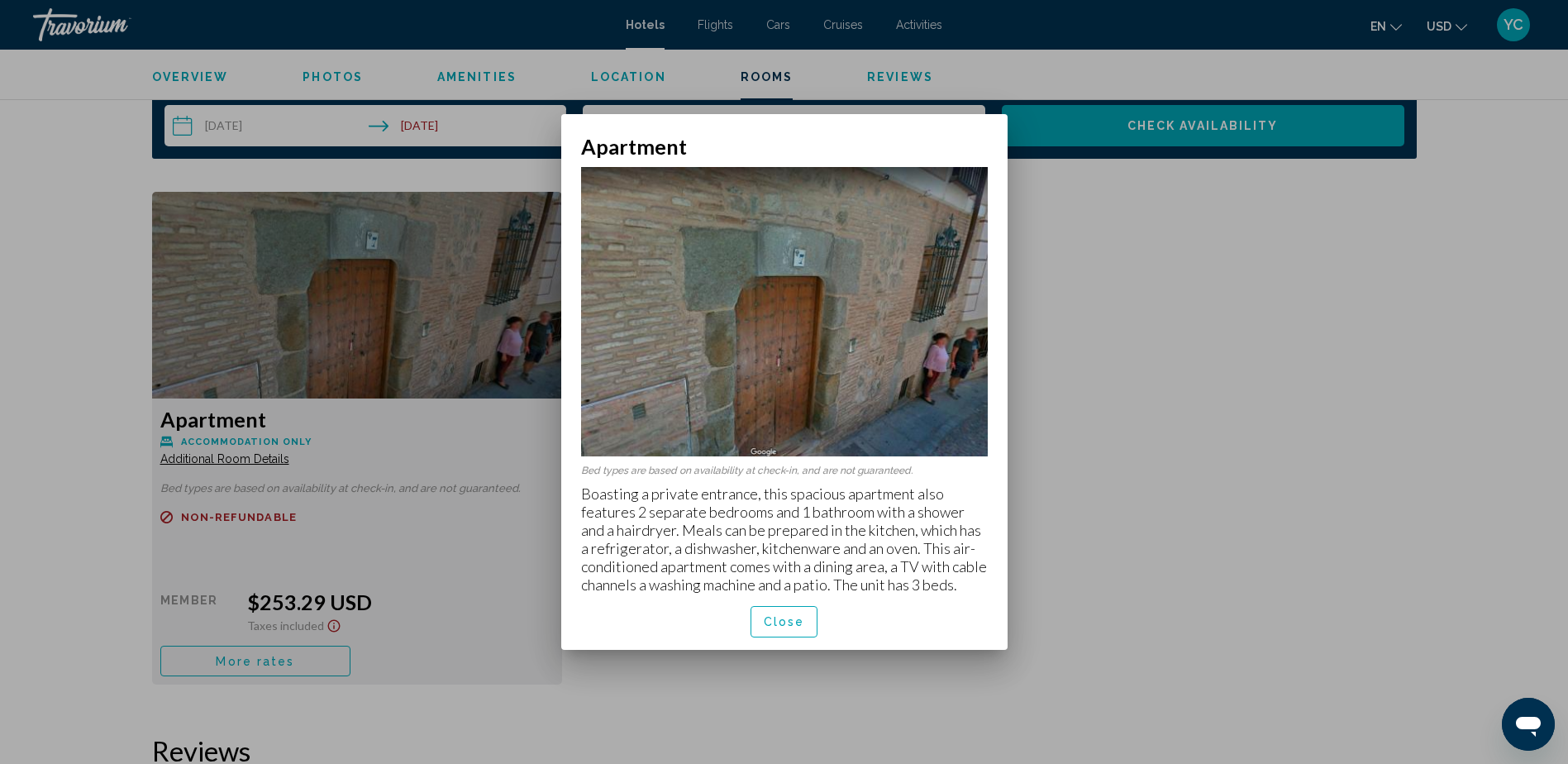
click at [789, 637] on div "Close" at bounding box center [784, 622] width 406 height 57
click at [784, 620] on span "Close" at bounding box center [784, 623] width 41 height 14
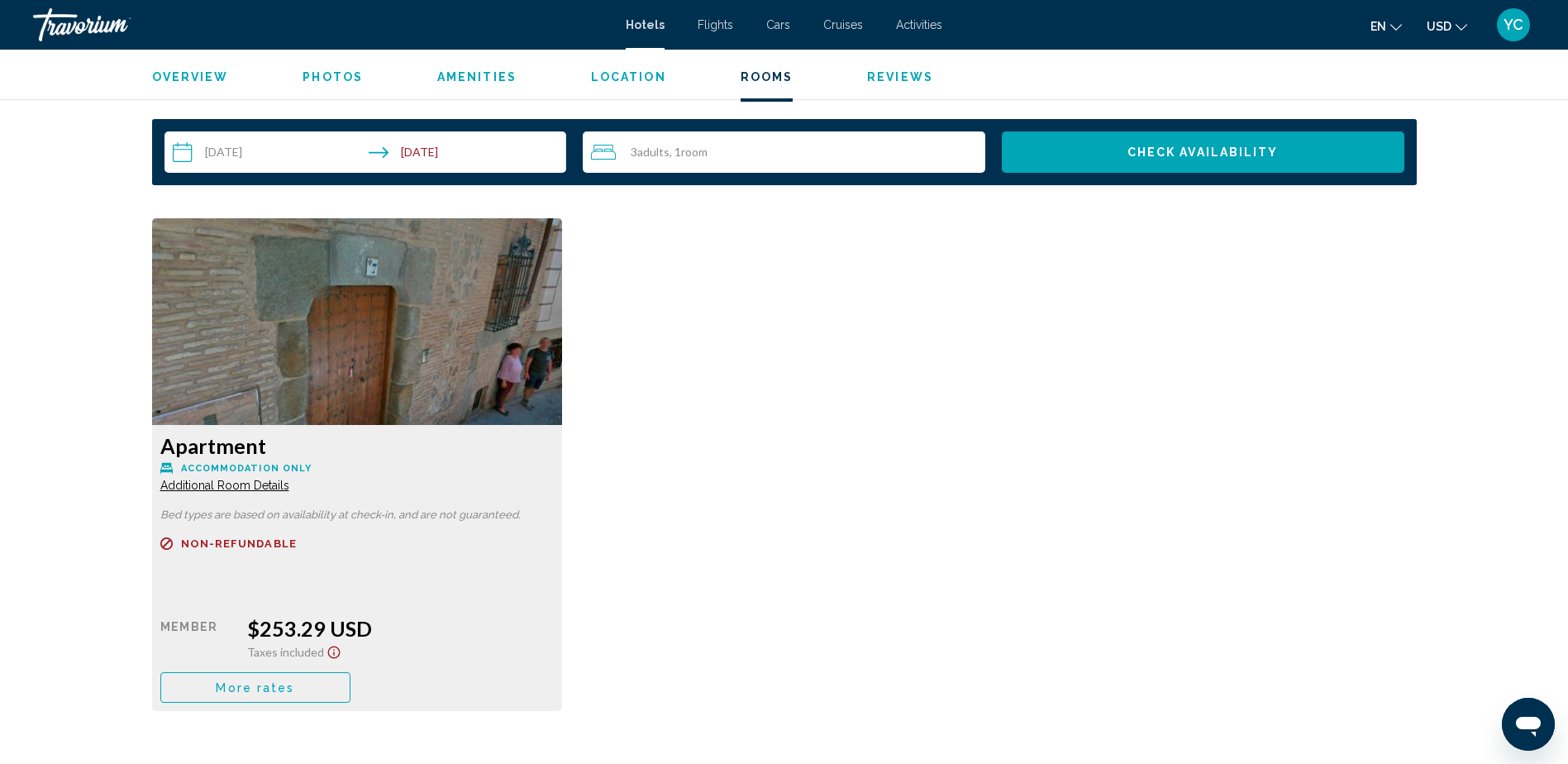
scroll to position [2150, 0]
